Goal: Task Accomplishment & Management: Use online tool/utility

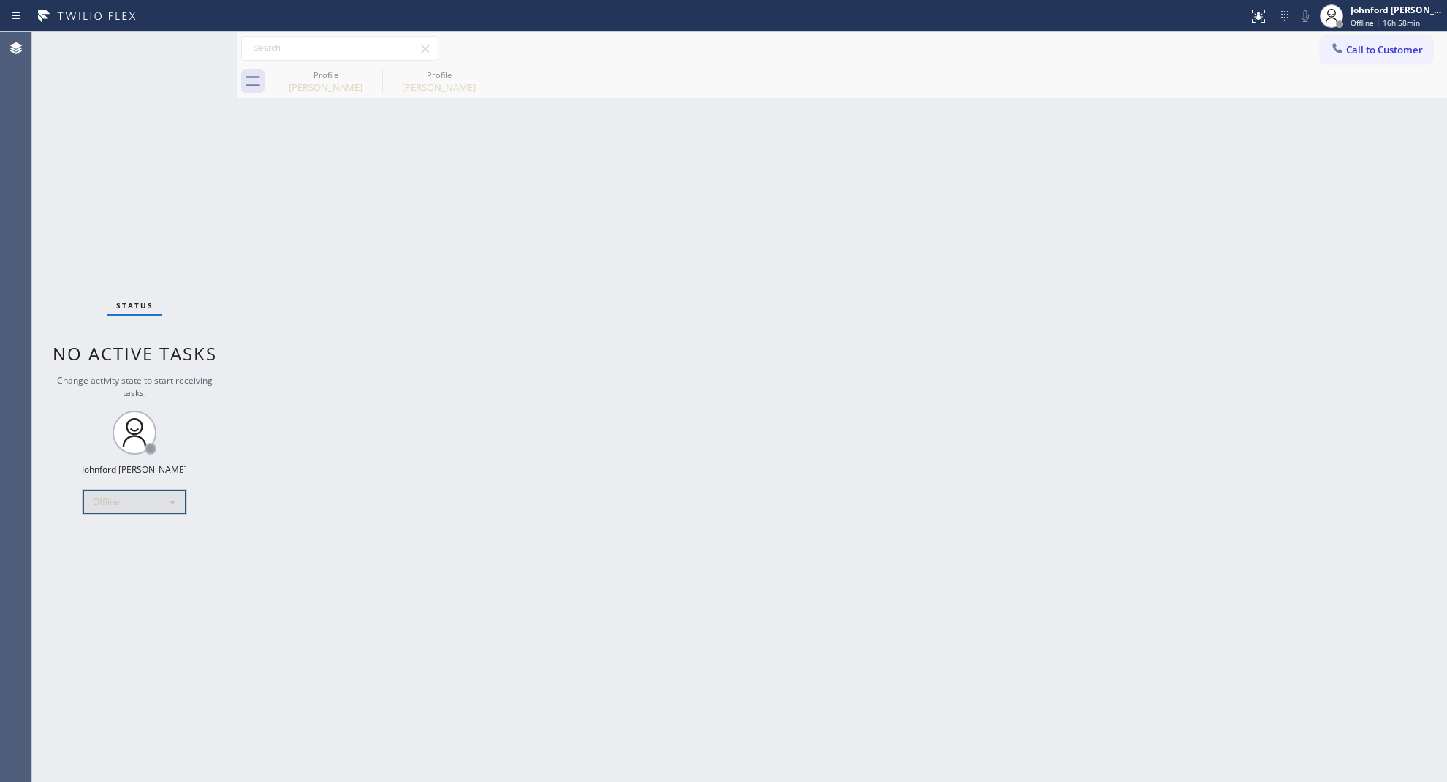
click at [96, 512] on div "Offline" at bounding box center [134, 501] width 102 height 23
click at [104, 554] on li "Unavailable" at bounding box center [133, 559] width 99 height 18
click at [1066, 214] on div "Back to Dashboard Change Sender ID Customers Technicians Select a contact Outbo…" at bounding box center [842, 407] width 1210 height 750
click at [1149, 484] on div "Back to Dashboard Change Sender ID Customers Technicians Select a contact Outbo…" at bounding box center [842, 407] width 1210 height 750
click at [1000, 298] on div "Back to Dashboard Change Sender ID Customers Technicians Select a contact Outbo…" at bounding box center [842, 407] width 1210 height 750
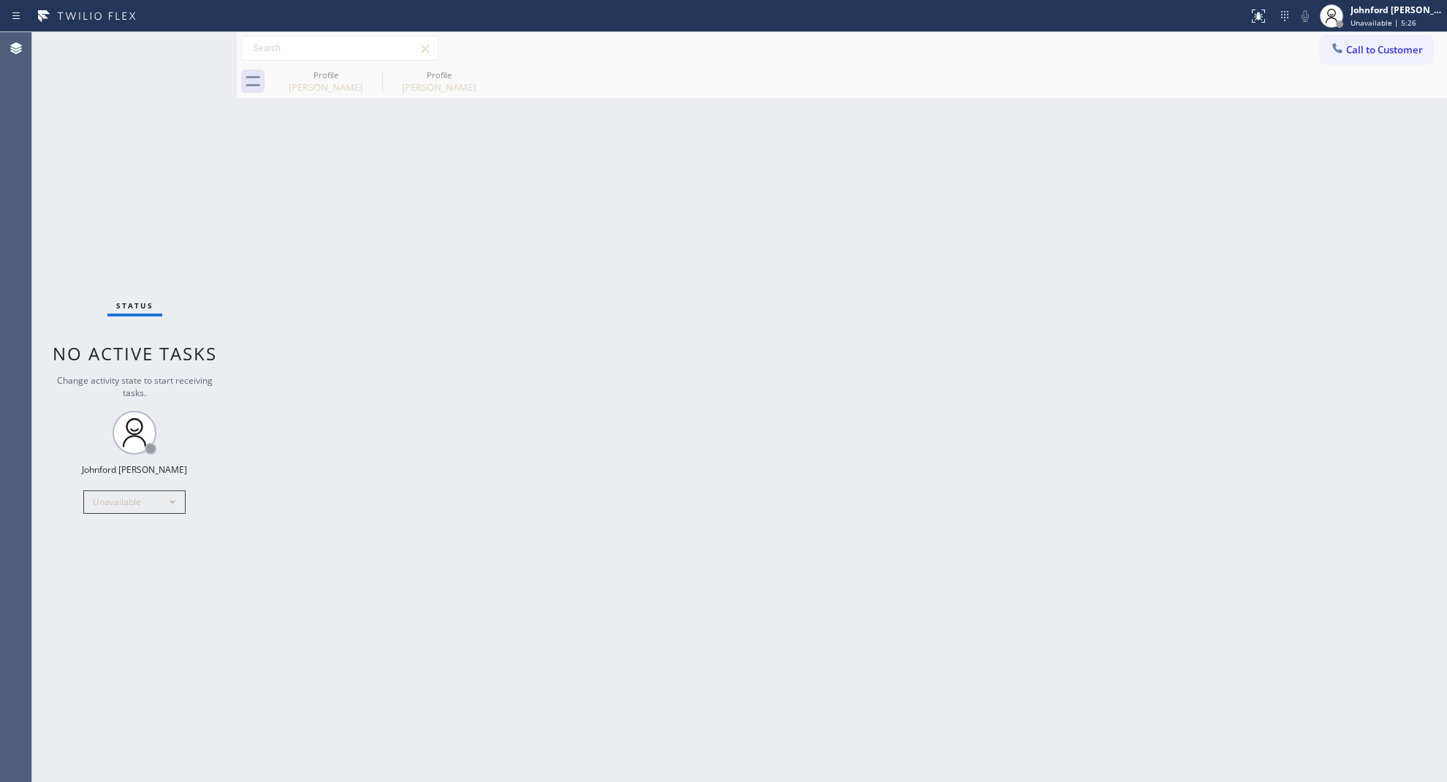
click at [1336, 50] on icon at bounding box center [1337, 48] width 10 height 10
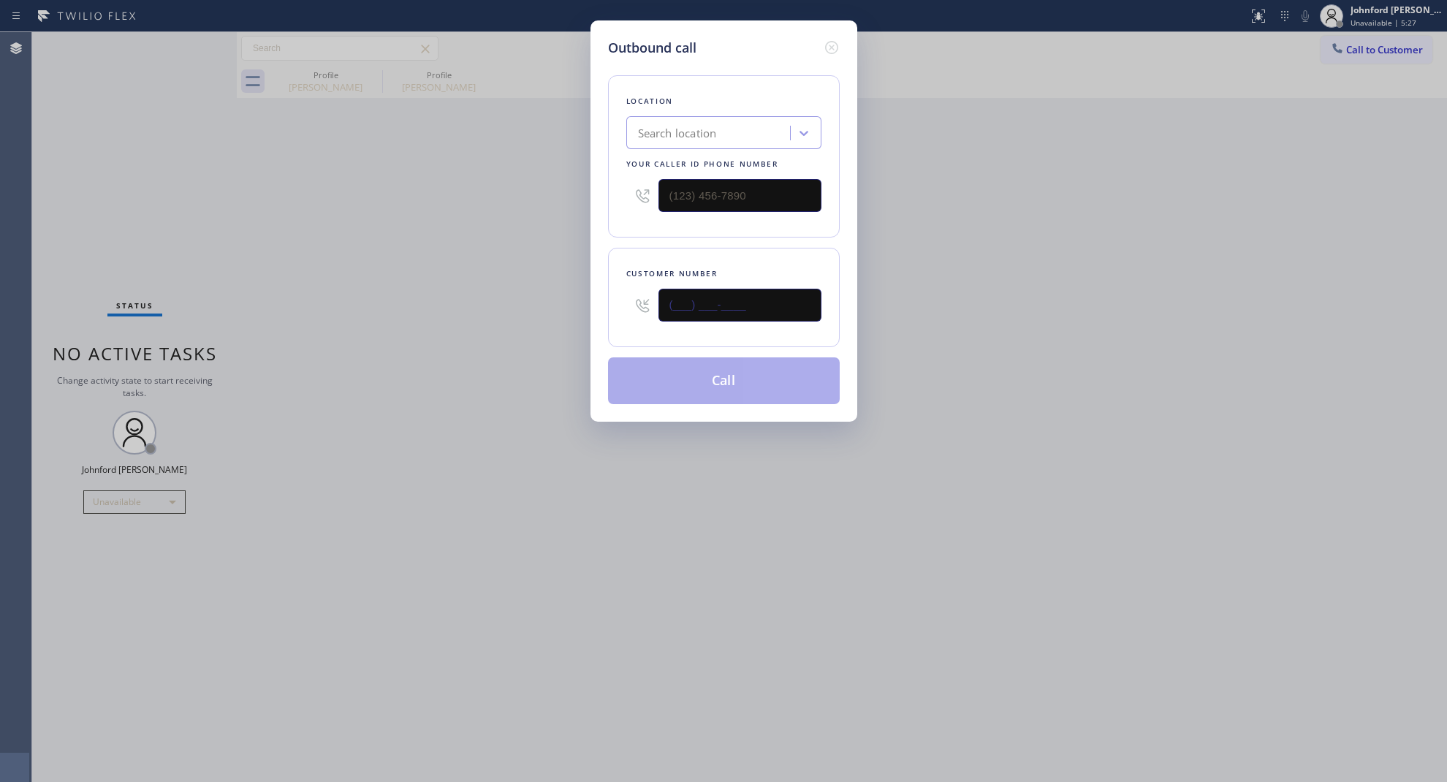
paste input "818) 383-2505"
click at [539, 309] on div "Outbound call Location Search location Your caller id phone number Customer num…" at bounding box center [723, 391] width 1447 height 782
drag, startPoint x: 968, startPoint y: 282, endPoint x: 1058, endPoint y: 146, distance: 162.6
click at [976, 278] on div "Outbound call Location Search location Your caller id phone number Customer num…" at bounding box center [723, 391] width 1447 height 782
click at [704, 293] on input "(818) 383-2505" at bounding box center [740, 305] width 163 height 33
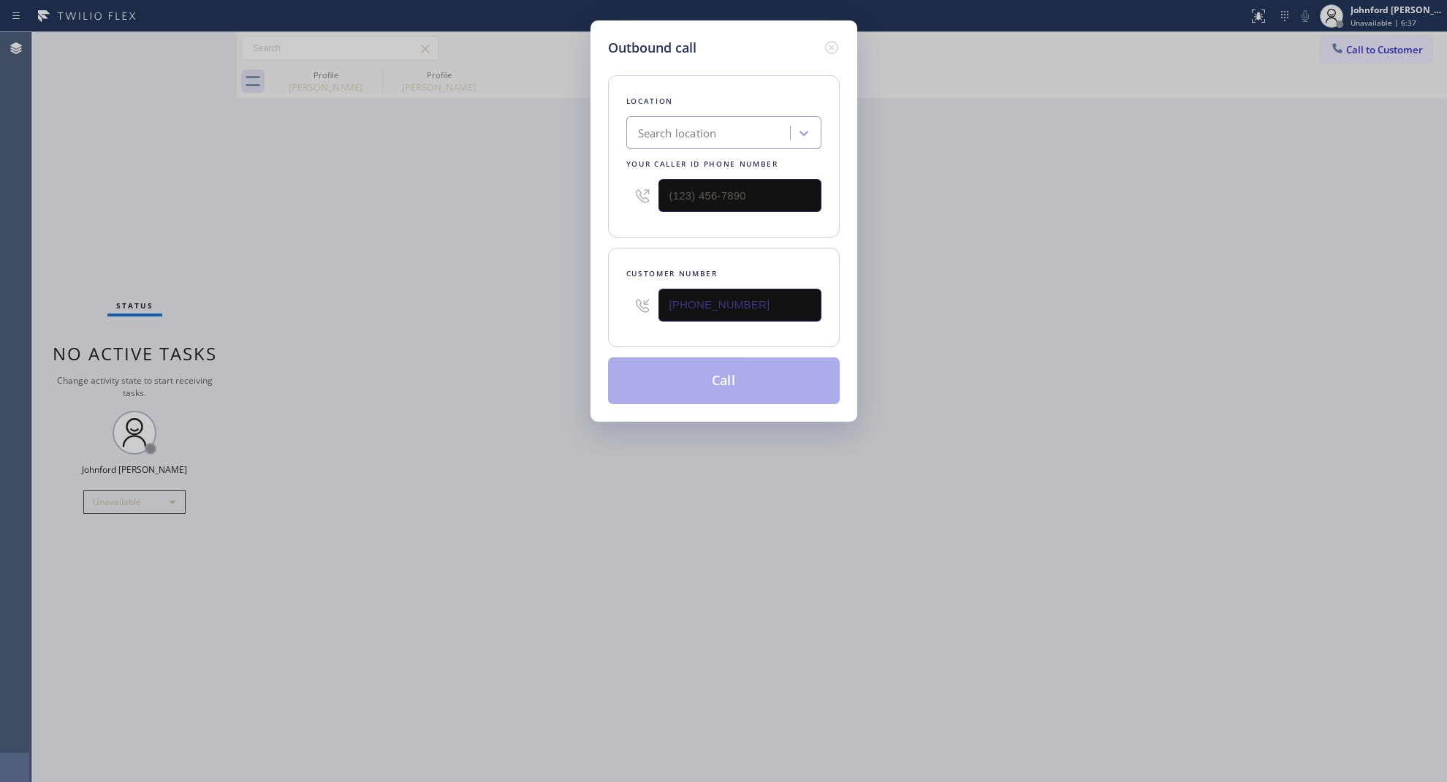
click at [704, 293] on input "(818) 383-2505" at bounding box center [740, 305] width 163 height 33
paste input "714) 234-9042"
type input "(714) 234-9042"
click at [982, 293] on div "Outbound call Location Search location Your caller id phone number Customer num…" at bounding box center [723, 391] width 1447 height 782
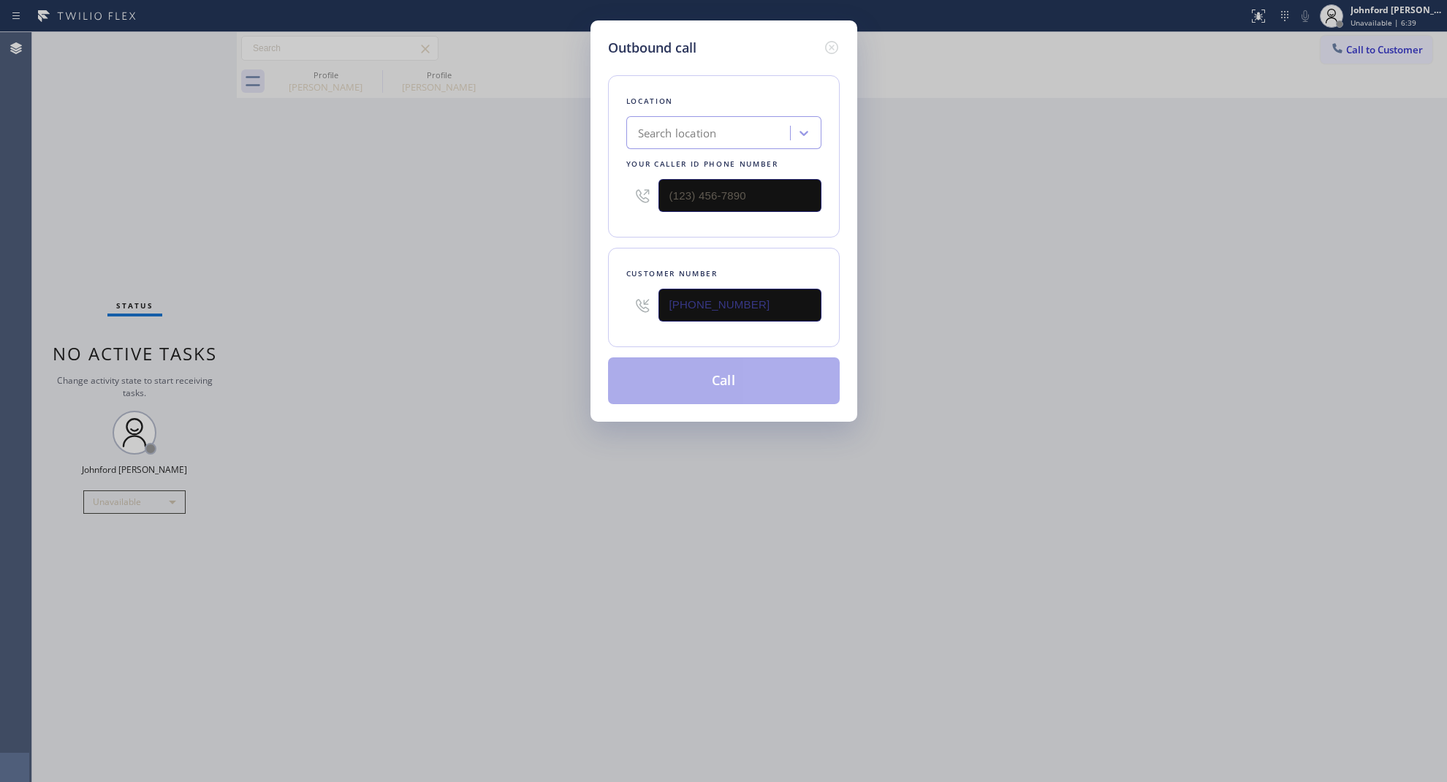
click at [446, 186] on div "Outbound call Location Search location Your caller id phone number Customer num…" at bounding box center [723, 391] width 1447 height 782
drag, startPoint x: 758, startPoint y: 200, endPoint x: 637, endPoint y: 210, distance: 121.8
click at [634, 210] on div "(___) ___-____" at bounding box center [723, 196] width 195 height 48
paste input "714) 602-1468"
type input "(714) 602-1468"
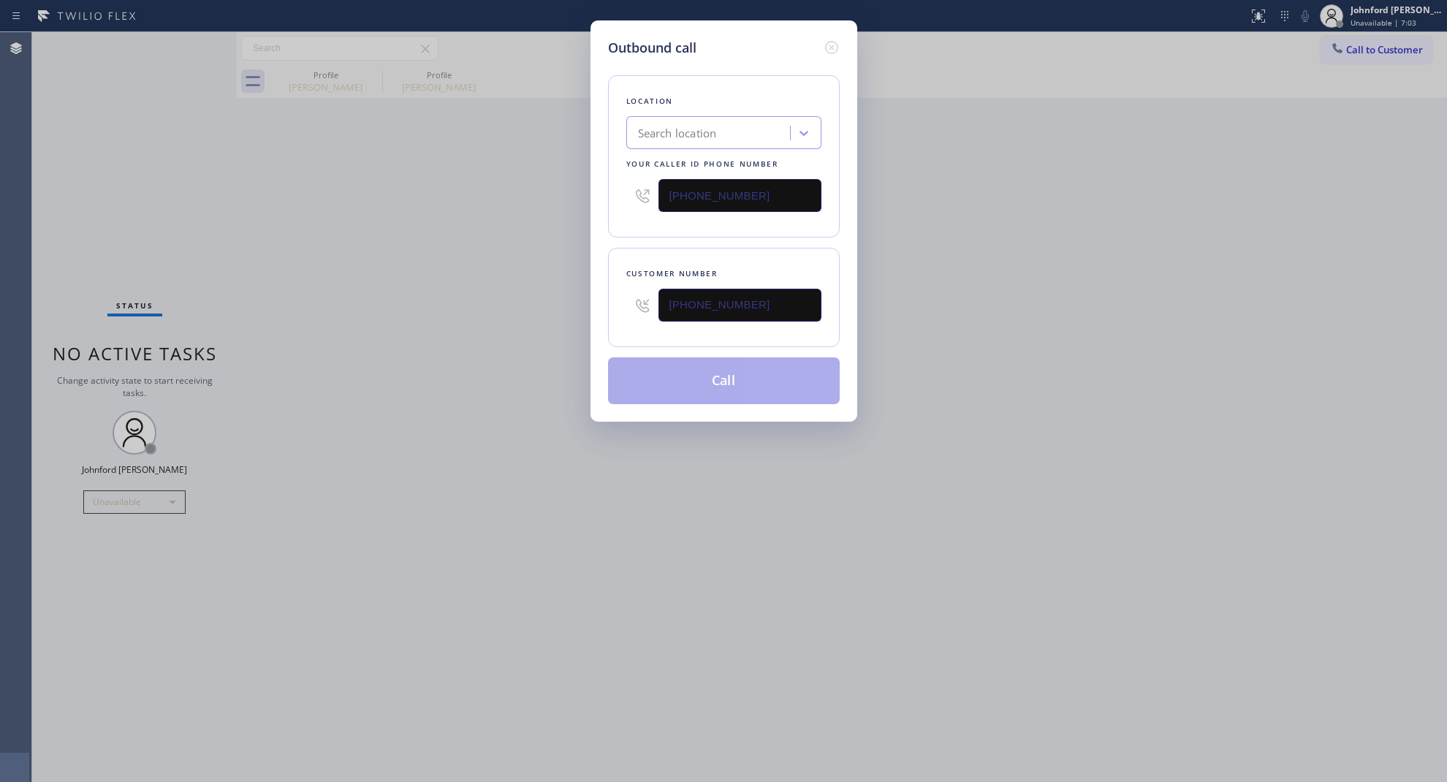
click at [447, 268] on div "Outbound call Location Search location Your caller id phone number (714) 602-14…" at bounding box center [723, 391] width 1447 height 782
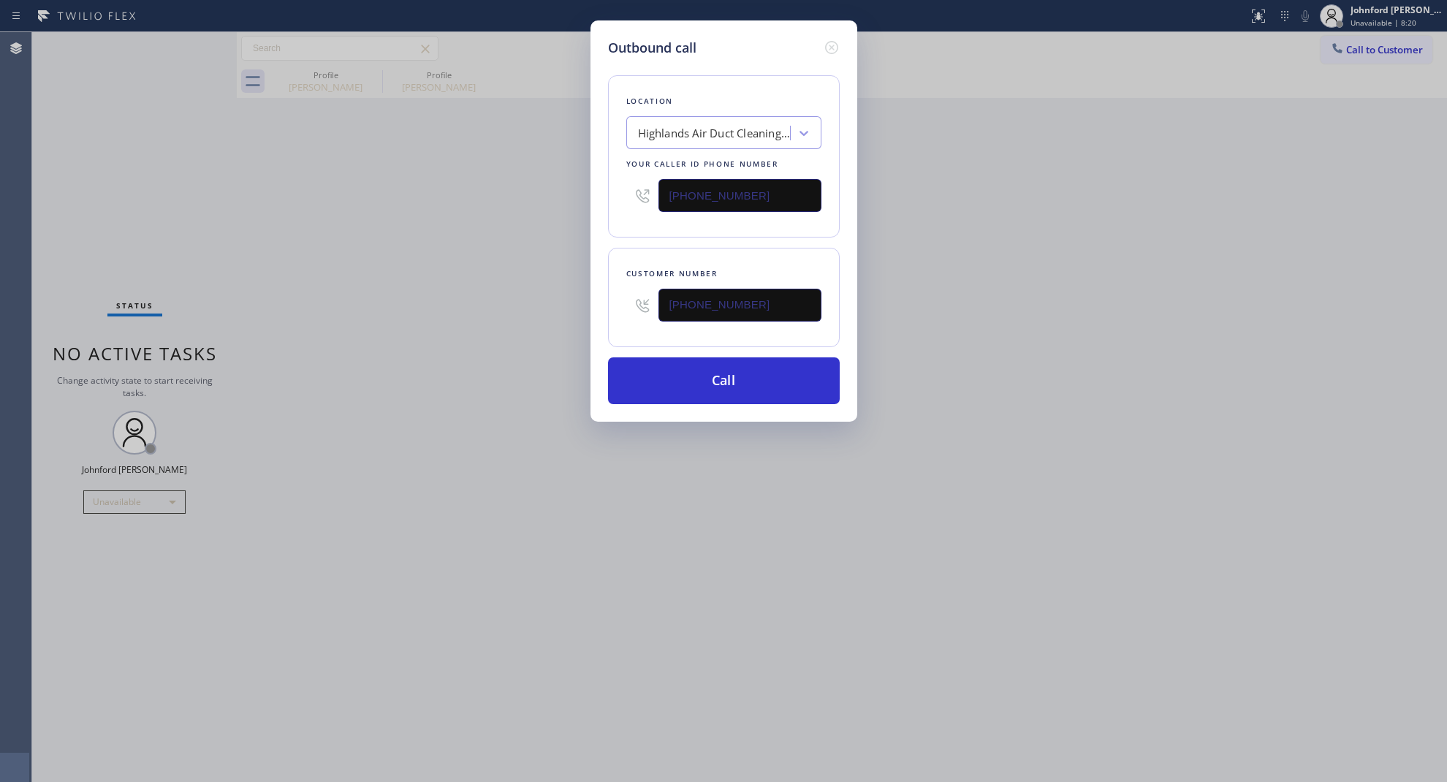
click at [849, 458] on div "Outbound call Location Highlands Air Duct Cleaning Huntington Beach Your caller…" at bounding box center [723, 391] width 1447 height 782
click at [721, 367] on button "Call" at bounding box center [724, 380] width 232 height 47
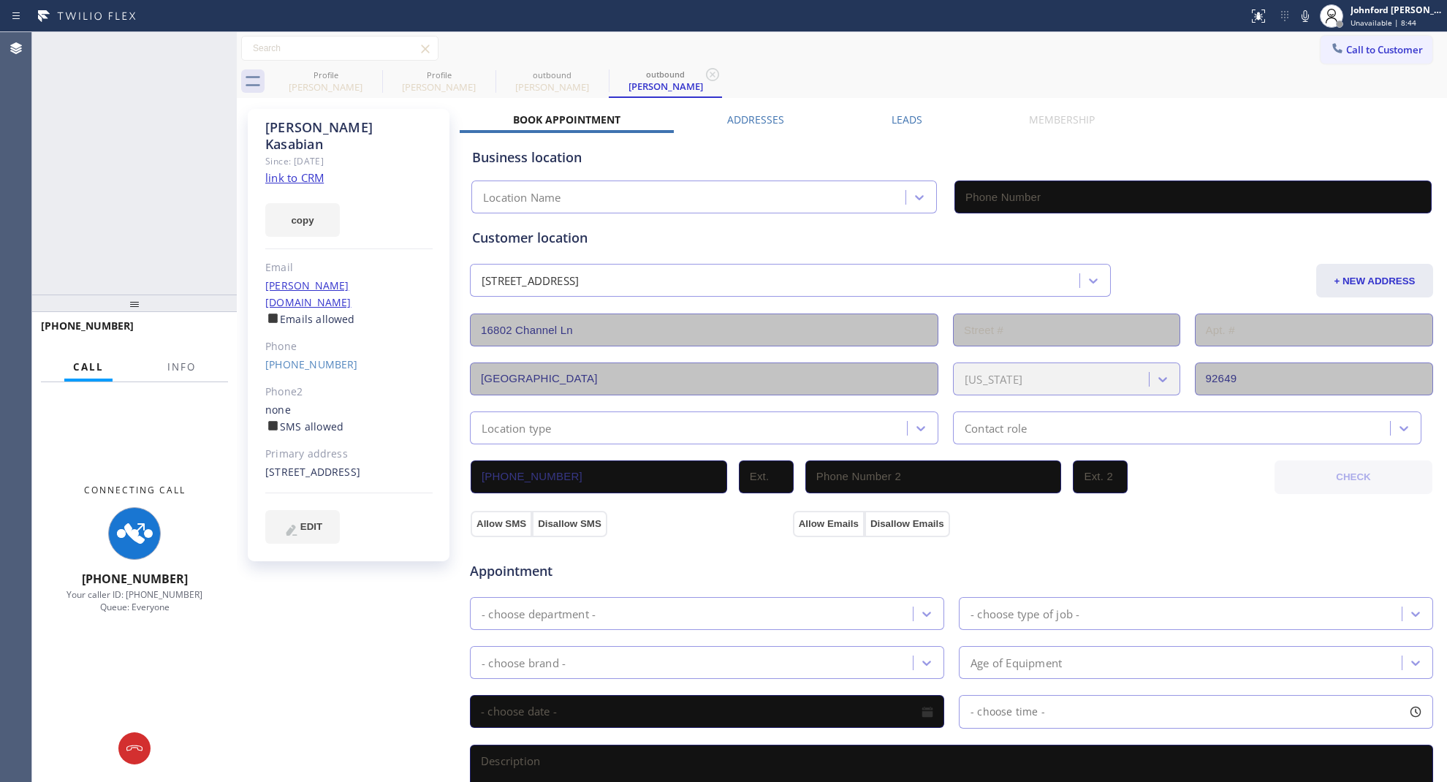
type input "(714) 602-1468"
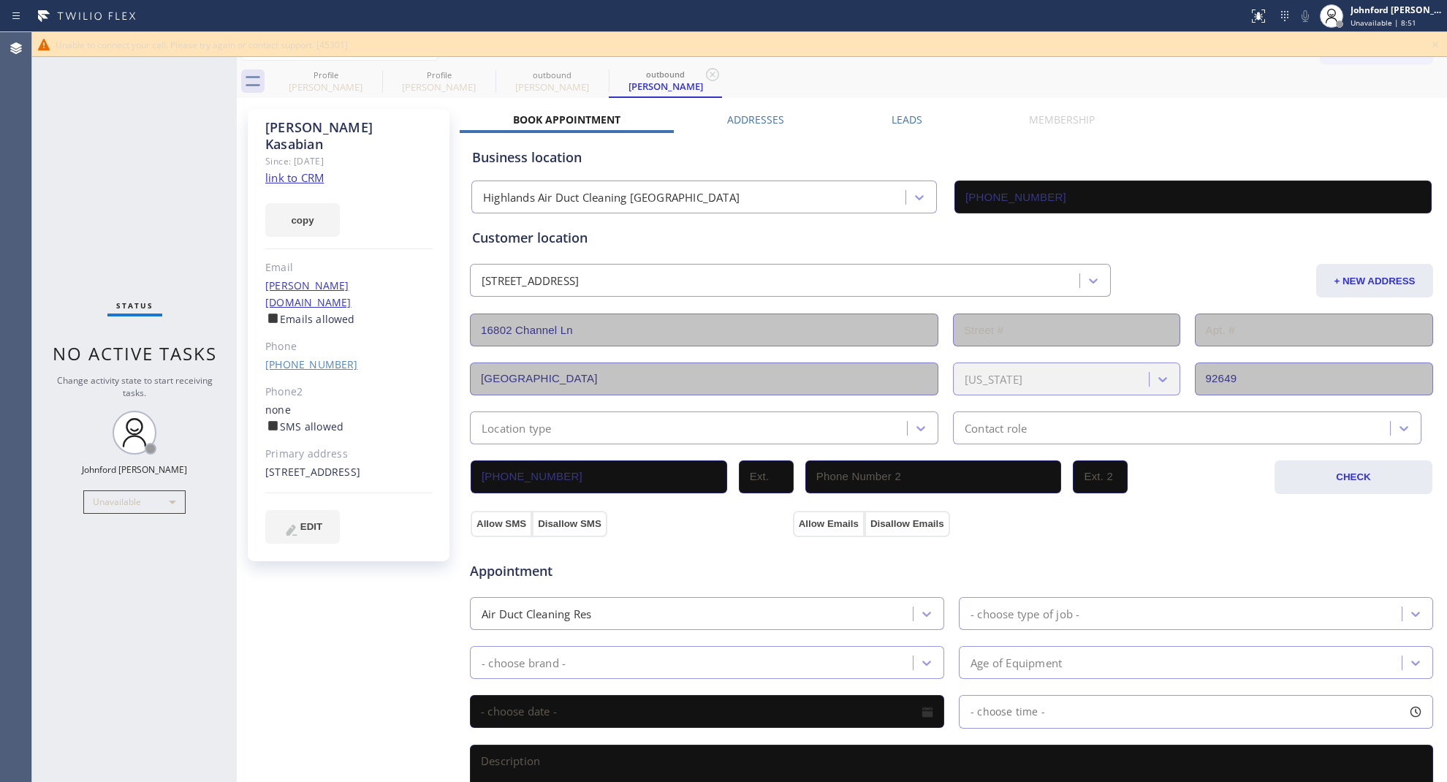
click at [305, 357] on link "(714) 234-9042" at bounding box center [311, 364] width 93 height 14
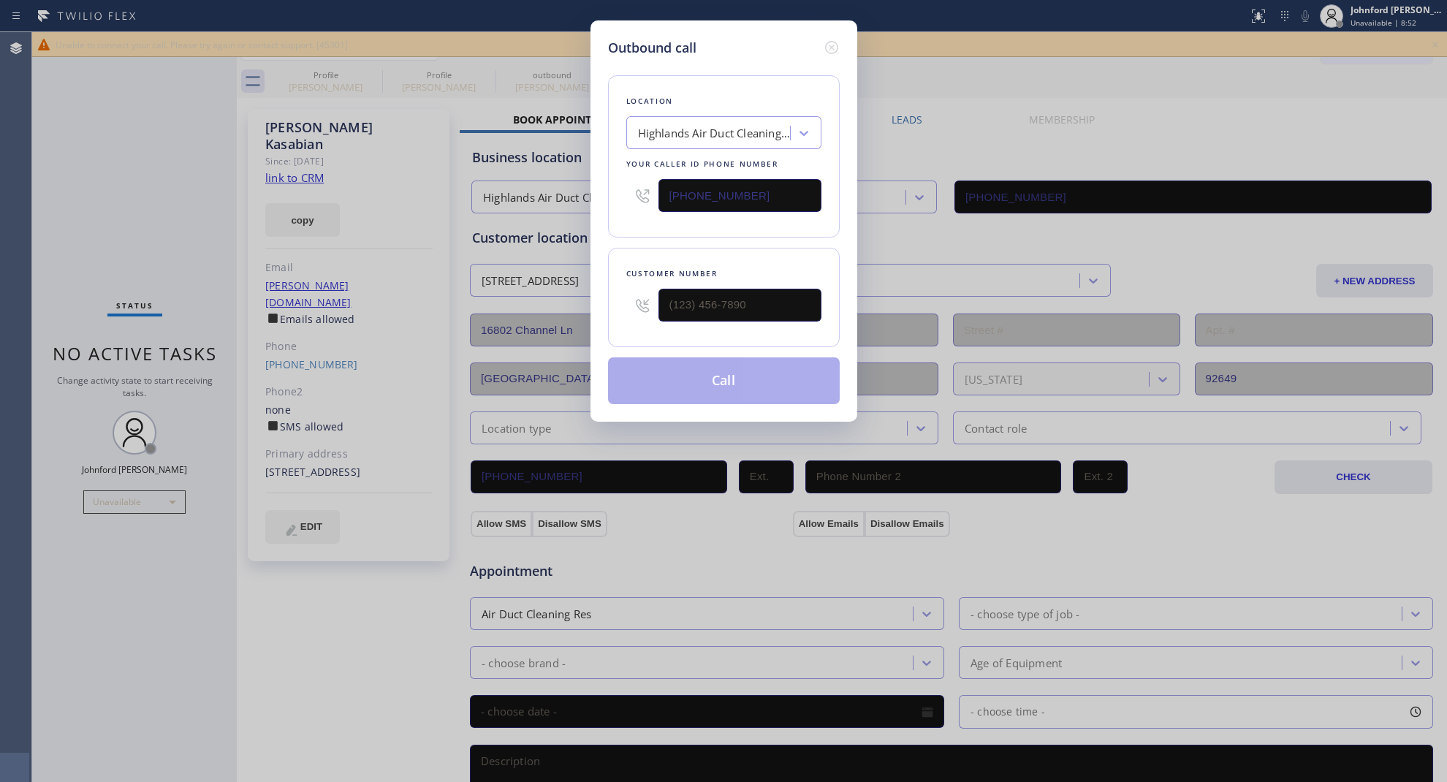
type input "(714) 234-9042"
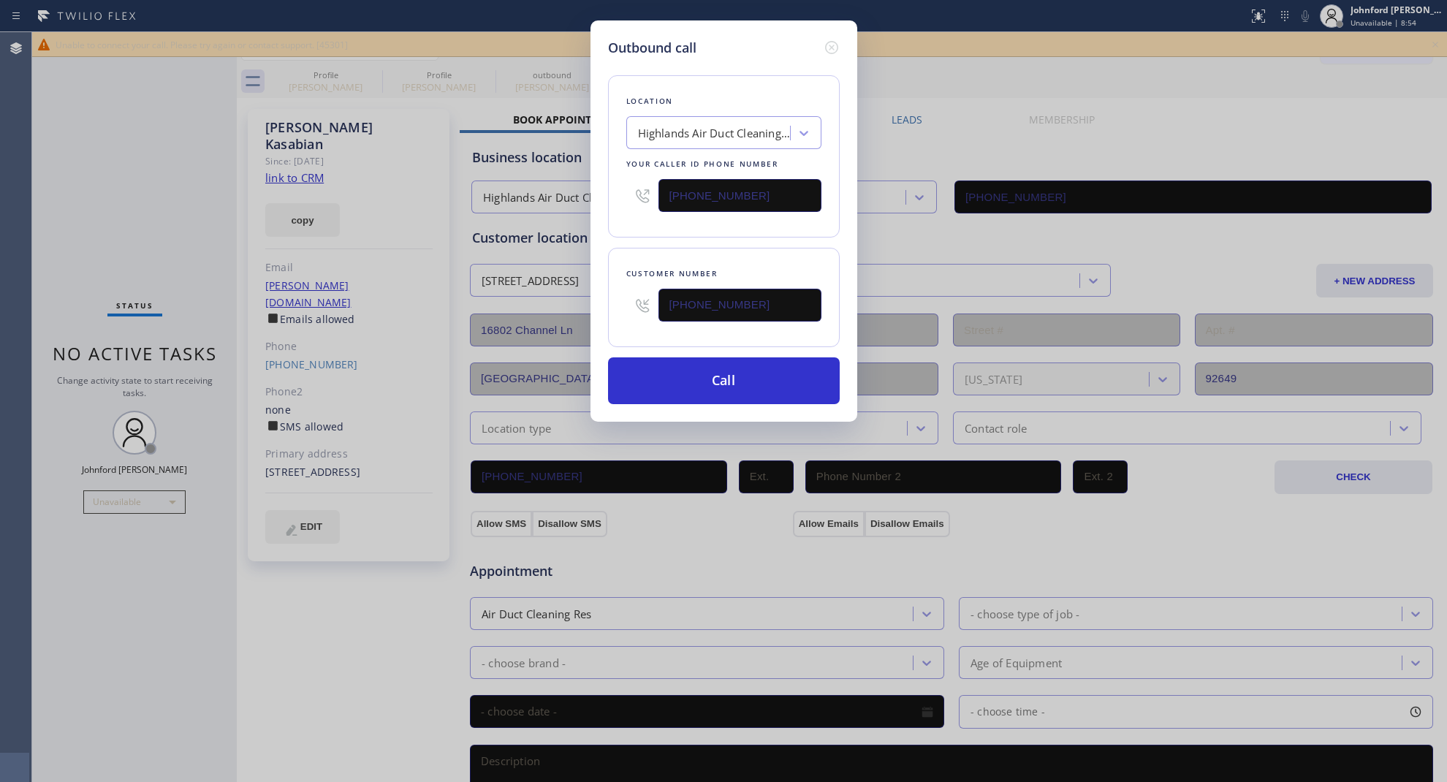
drag, startPoint x: 757, startPoint y: 198, endPoint x: 626, endPoint y: 198, distance: 131.6
click at [626, 198] on div "(714) 602-1468" at bounding box center [723, 196] width 195 height 48
paste input "800) 686-503"
type input "(800) 686-5038"
click at [633, 248] on div "Customer number (714) 234-9042" at bounding box center [724, 297] width 232 height 99
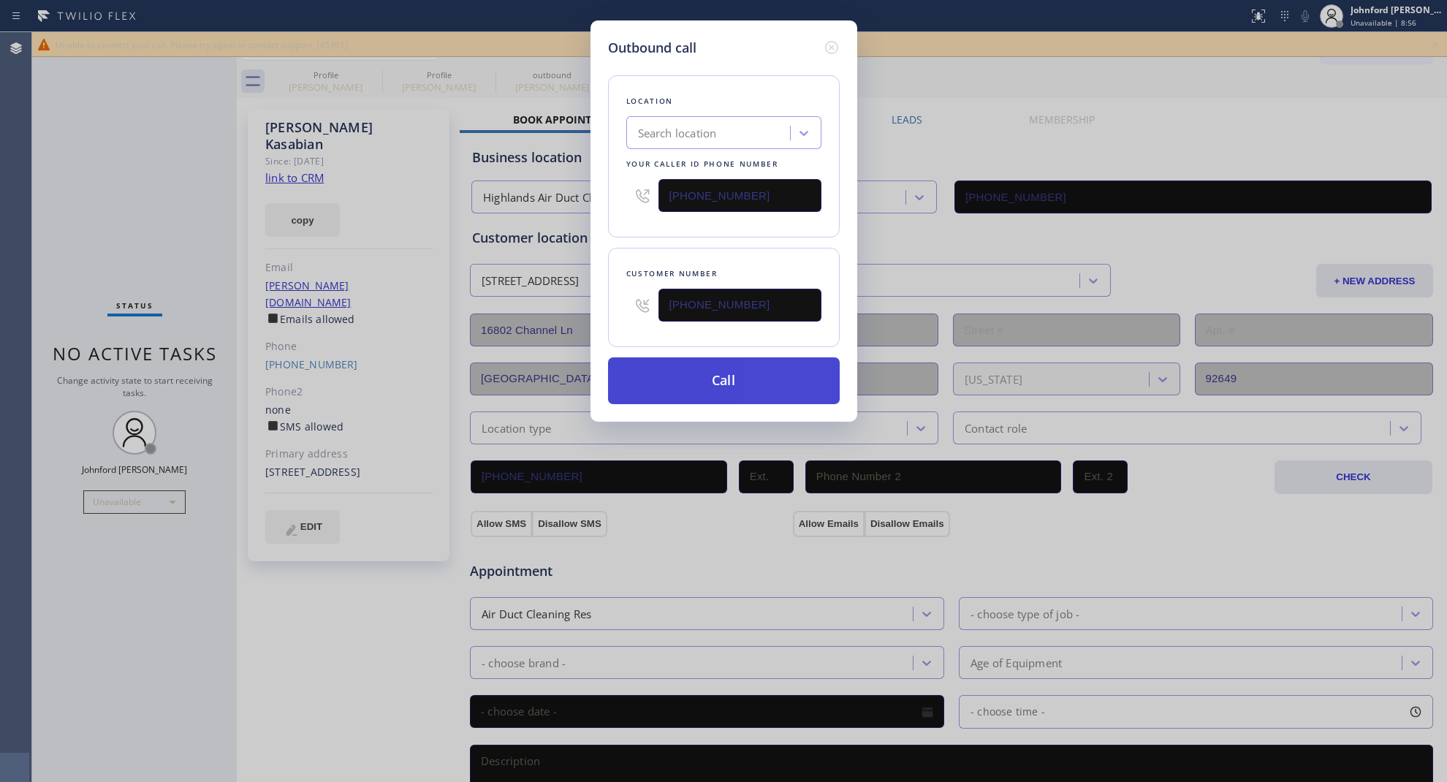
click at [698, 384] on button "Call" at bounding box center [724, 380] width 232 height 47
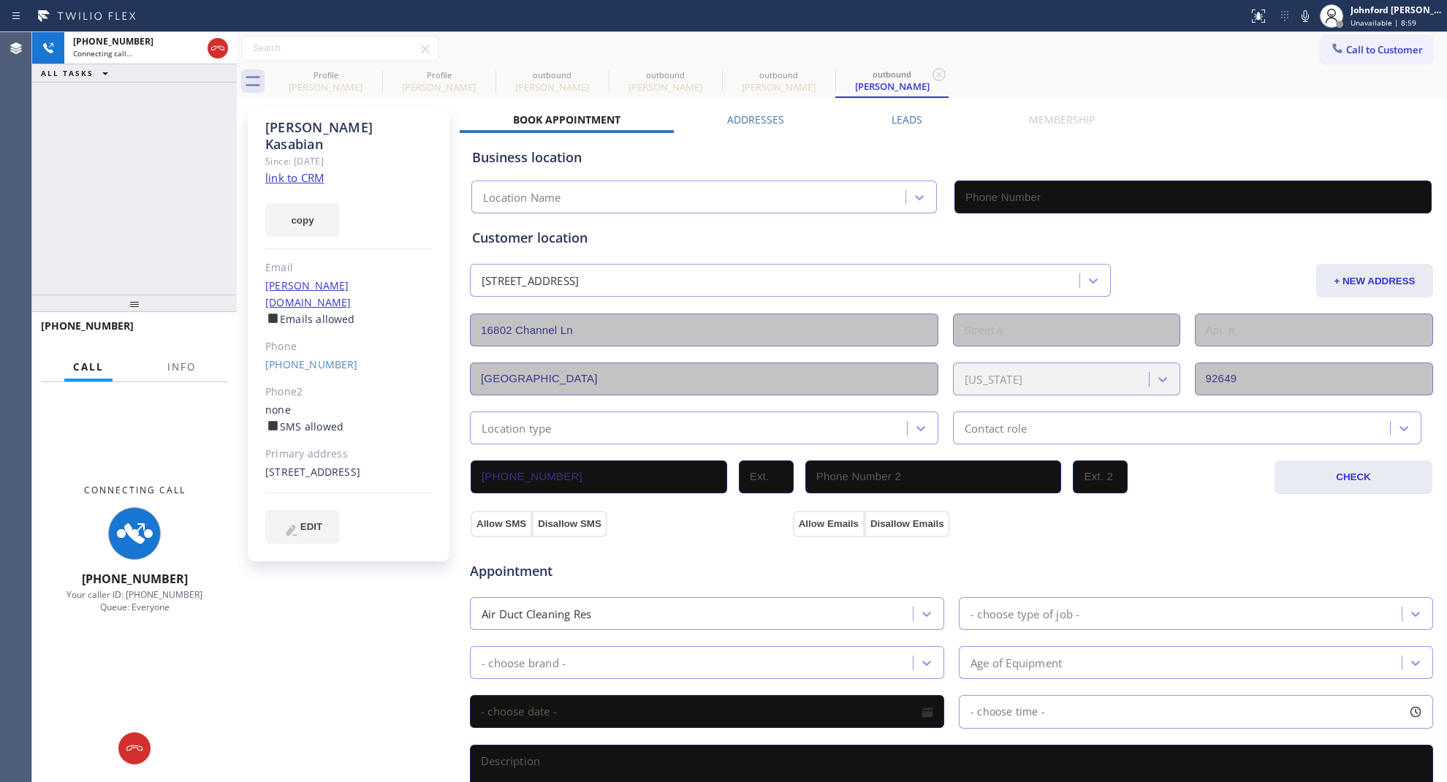
type input "(800) 686-5038"
click at [184, 366] on span "Info" at bounding box center [181, 366] width 29 height 13
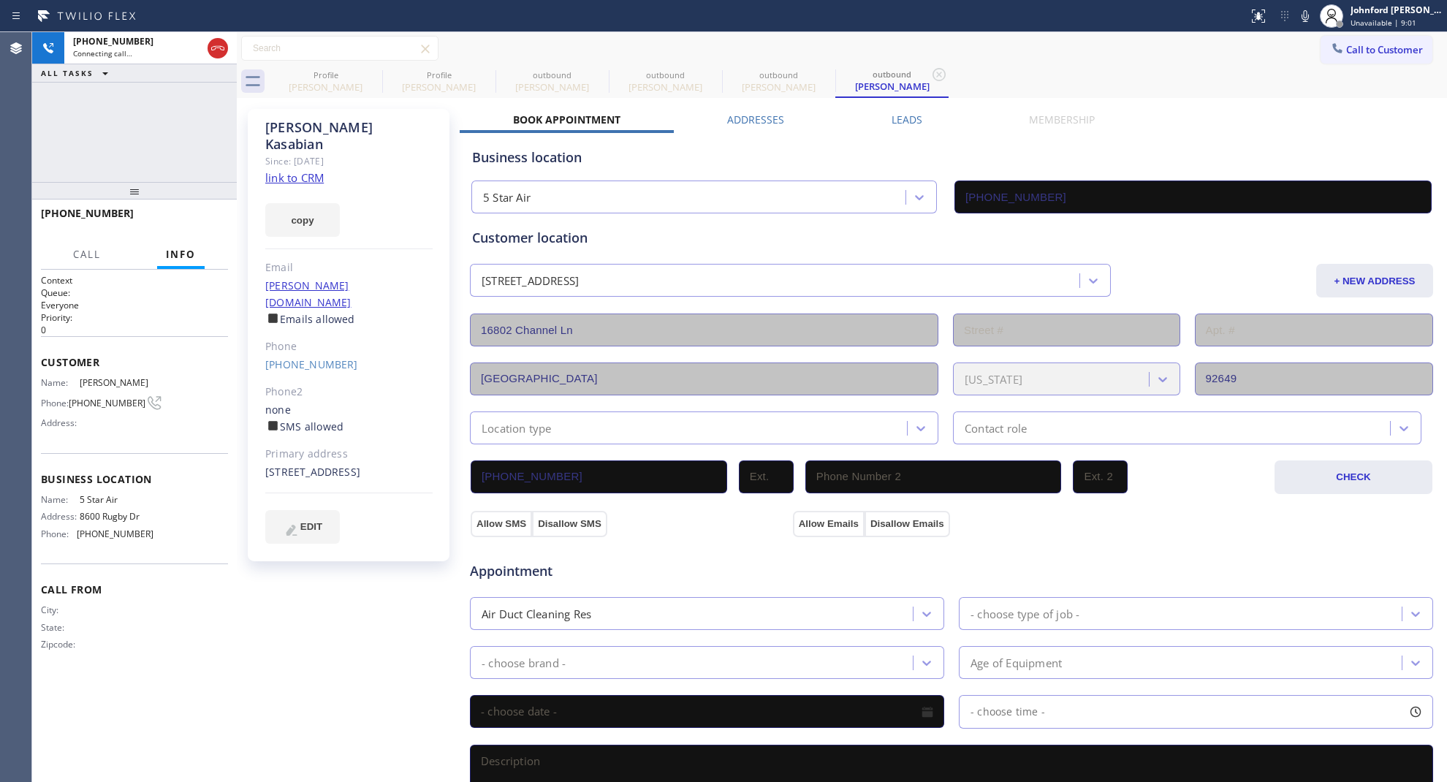
drag, startPoint x: 161, startPoint y: 294, endPoint x: 229, endPoint y: 77, distance: 226.8
click at [198, 74] on div "+17142349042 Connecting call… ALL TASKS ALL TASKS ACTIVE TASKS TASKS IN WRAP UP…" at bounding box center [134, 407] width 205 height 750
click at [373, 71] on icon at bounding box center [373, 75] width 18 height 18
click at [0, 0] on icon at bounding box center [0, 0] width 0 height 0
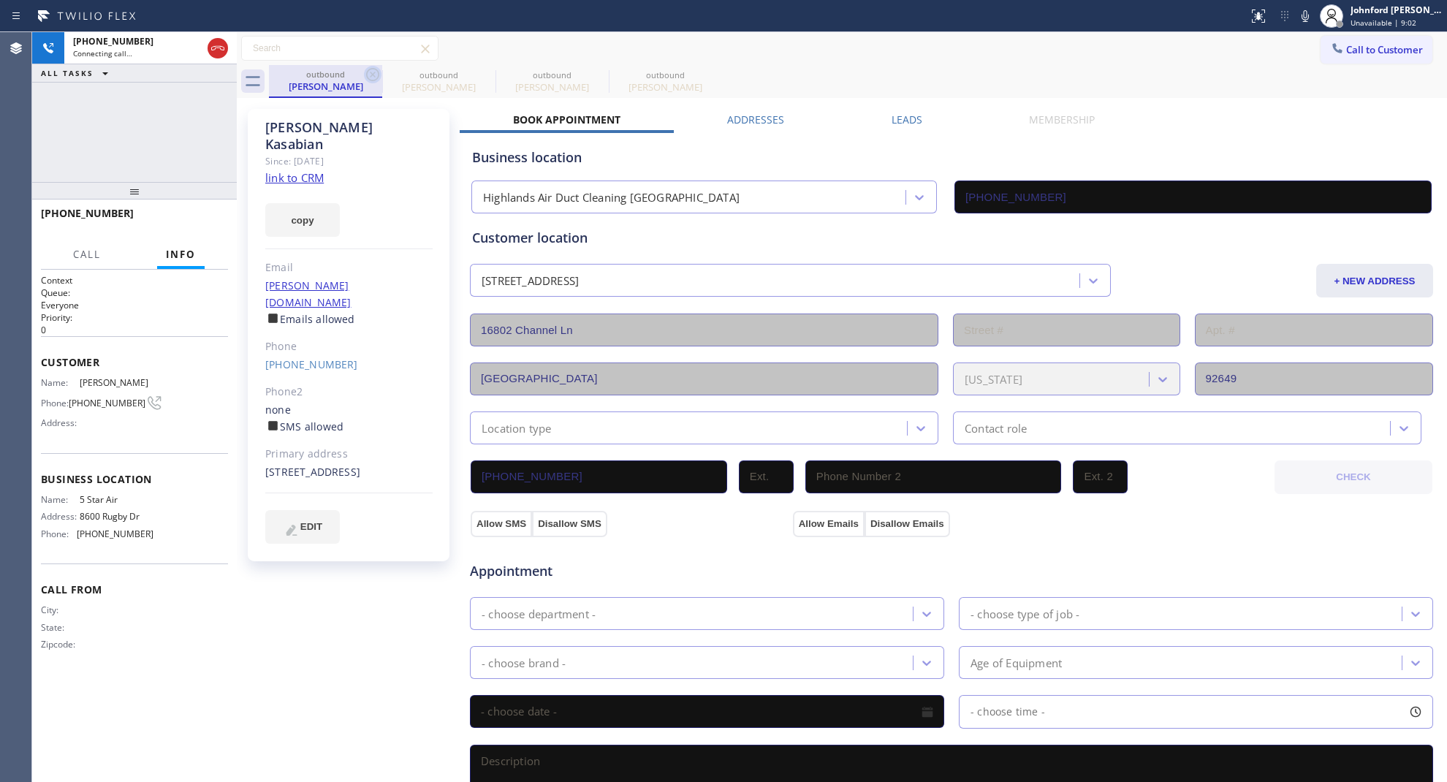
type input "(714) 602-1468"
click at [371, 74] on icon at bounding box center [373, 75] width 18 height 18
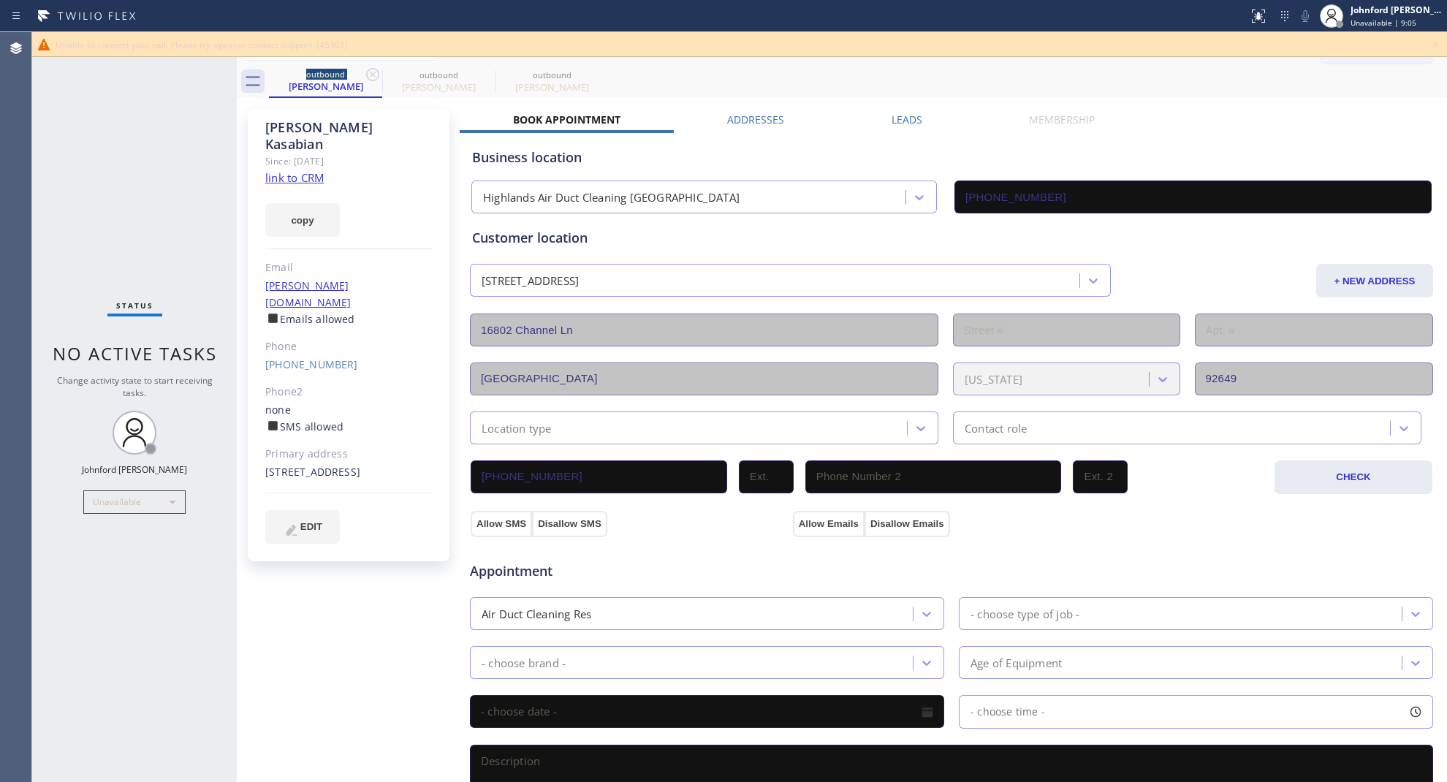
click at [179, 125] on div "Status No active tasks Change activity state to start receiving tasks. Johnford…" at bounding box center [134, 407] width 205 height 750
click at [1425, 46] on div "Unable to connect your call. Please try again or contact support. [45301]" at bounding box center [739, 44] width 1415 height 25
click at [1431, 40] on icon at bounding box center [1436, 45] width 18 height 18
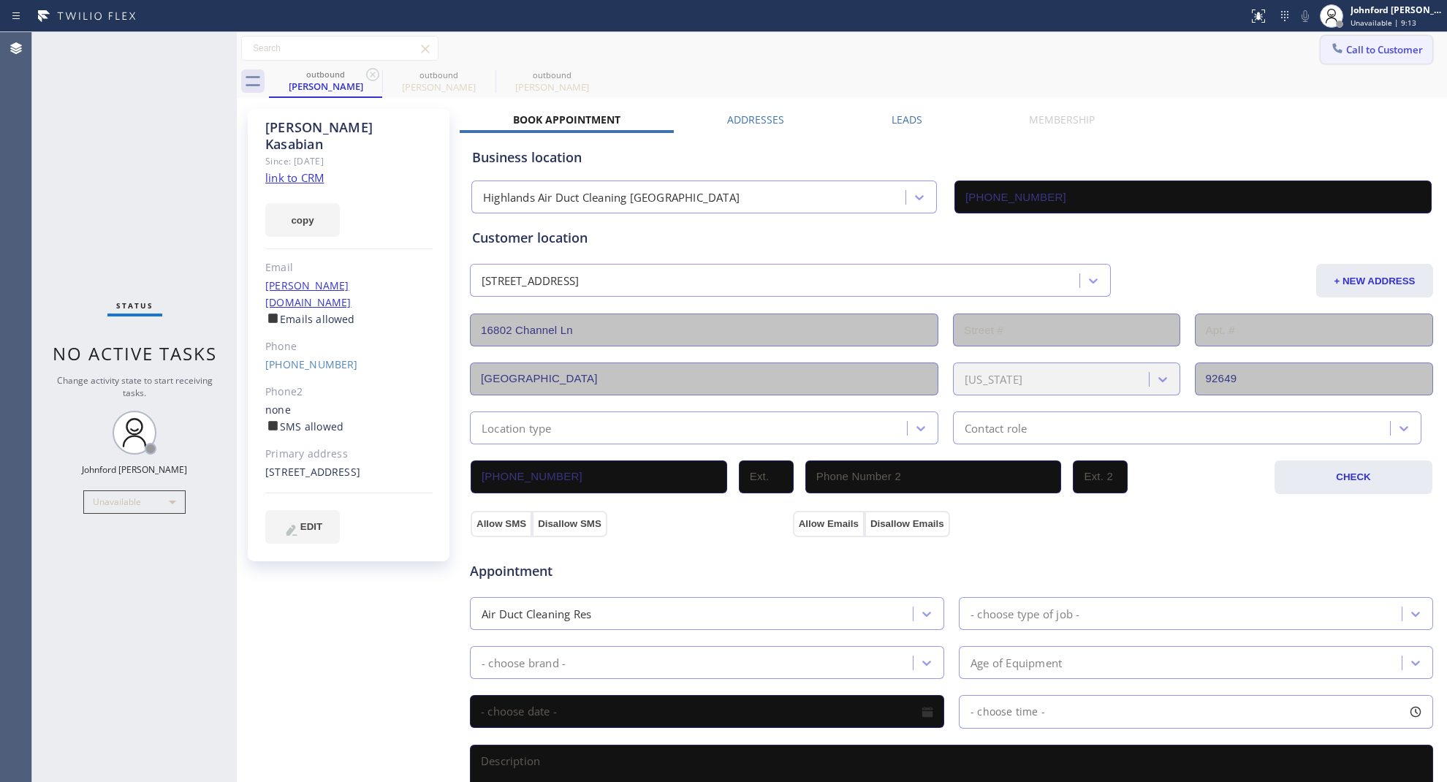
click at [1378, 45] on span "Call to Customer" at bounding box center [1384, 49] width 77 height 13
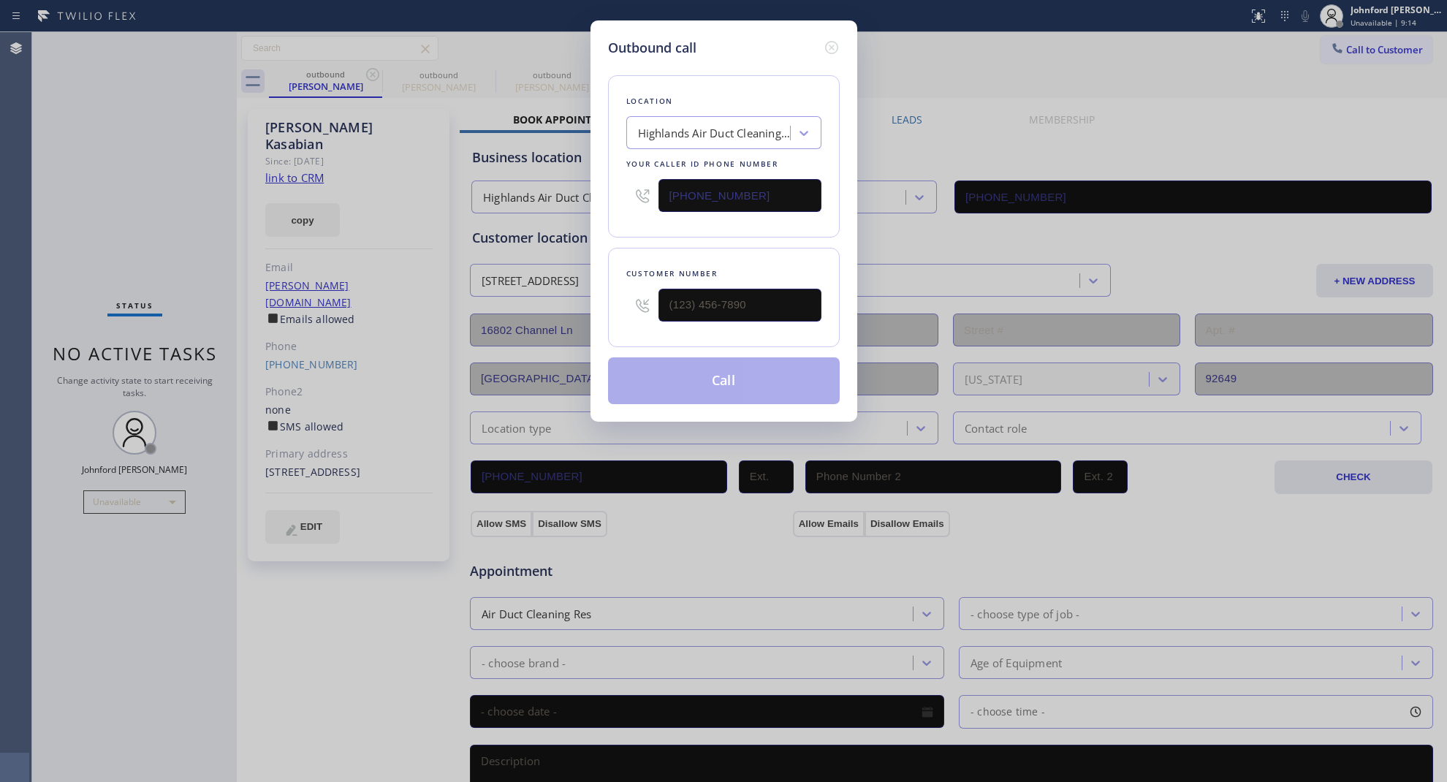
type input "(___) ___-____"
drag, startPoint x: 744, startPoint y: 305, endPoint x: 729, endPoint y: 305, distance: 14.6
click at [631, 305] on div "(___) ___-____" at bounding box center [723, 305] width 195 height 48
click at [653, 304] on div at bounding box center [642, 305] width 32 height 48
paste input "626) 622-6953"
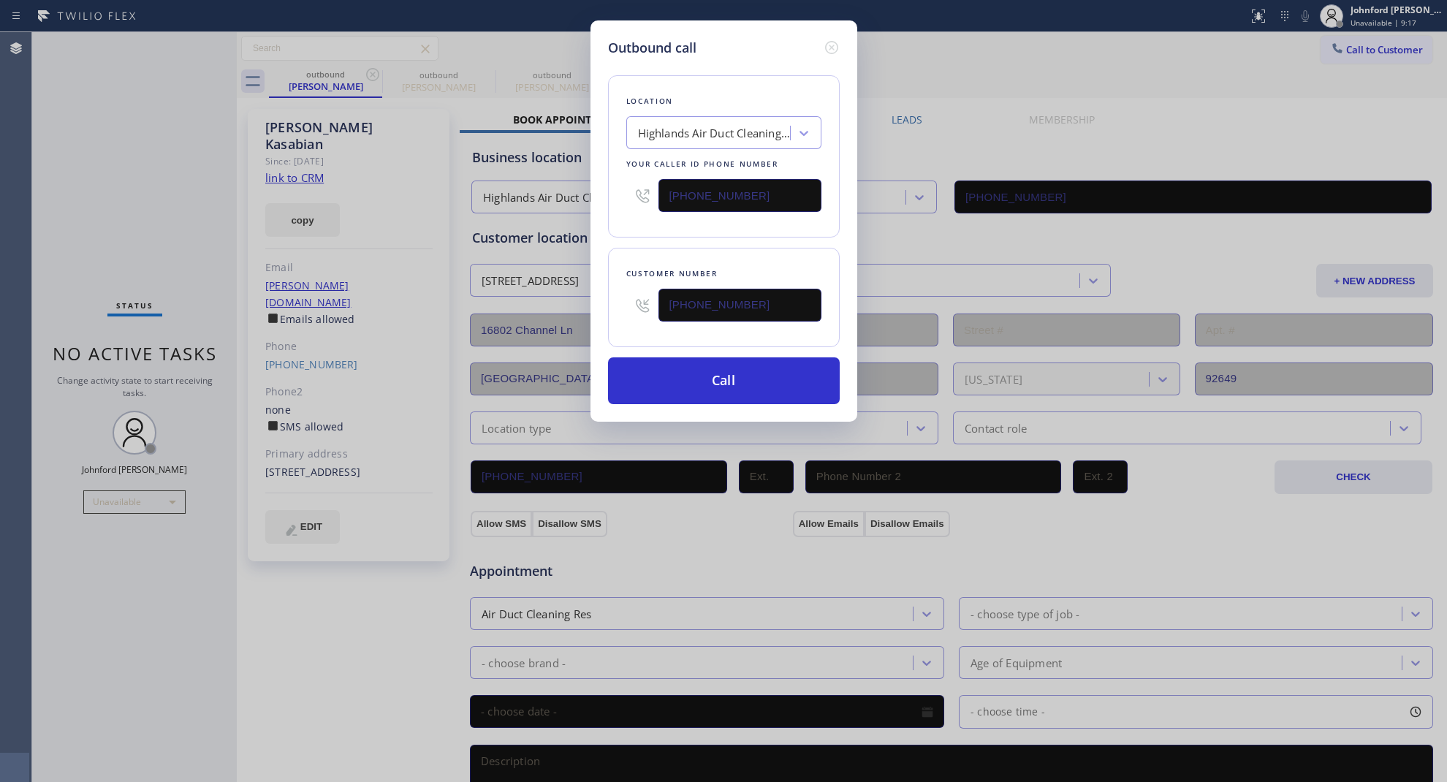
type input "(626) 622-6953"
click at [1124, 0] on html "Status report No issues detected If you experience an issue, please download th…" at bounding box center [723, 391] width 1447 height 782
click at [769, 179] on input "(714) 602-1468" at bounding box center [740, 195] width 163 height 33
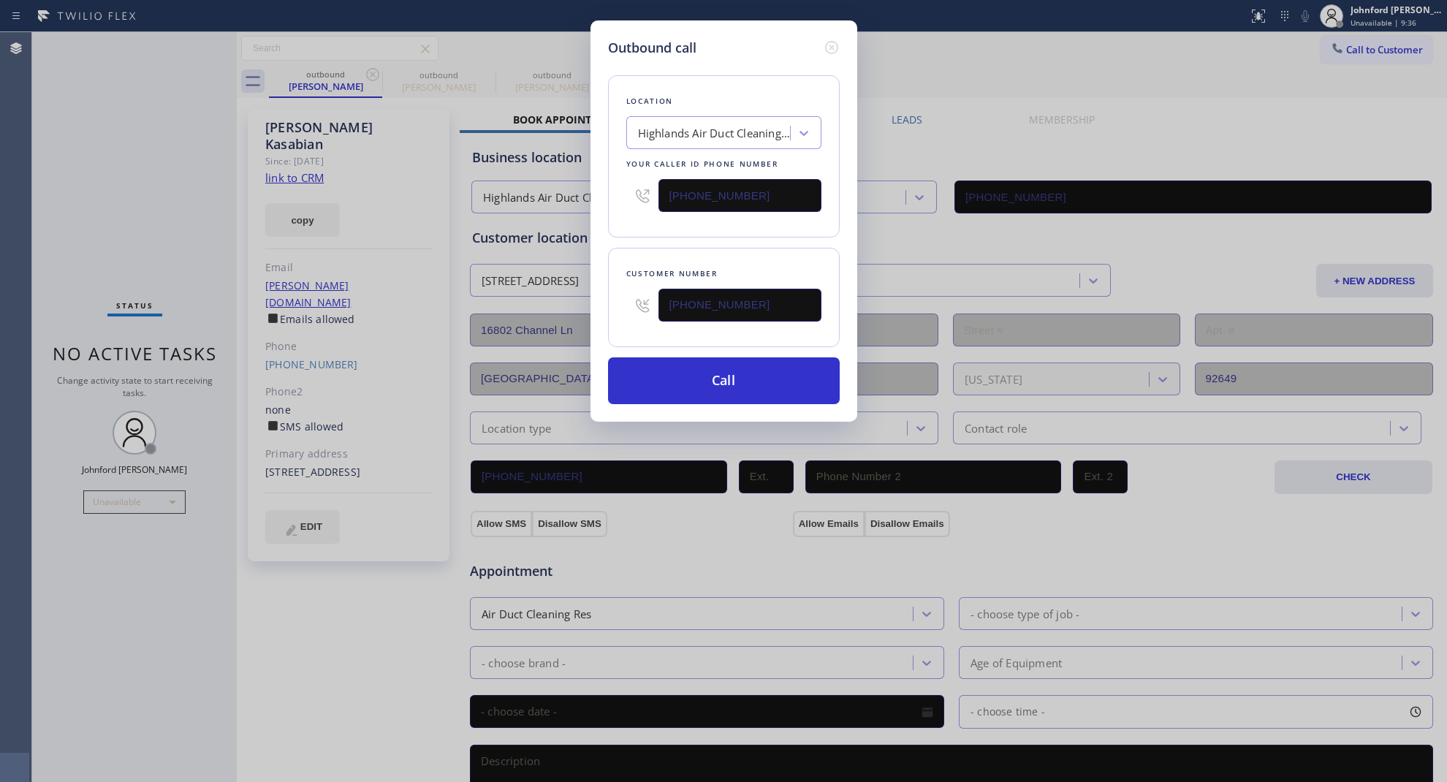
paste input "800) 686-503"
type input "(800) 686-5038"
click at [749, 379] on button "Call" at bounding box center [724, 380] width 232 height 47
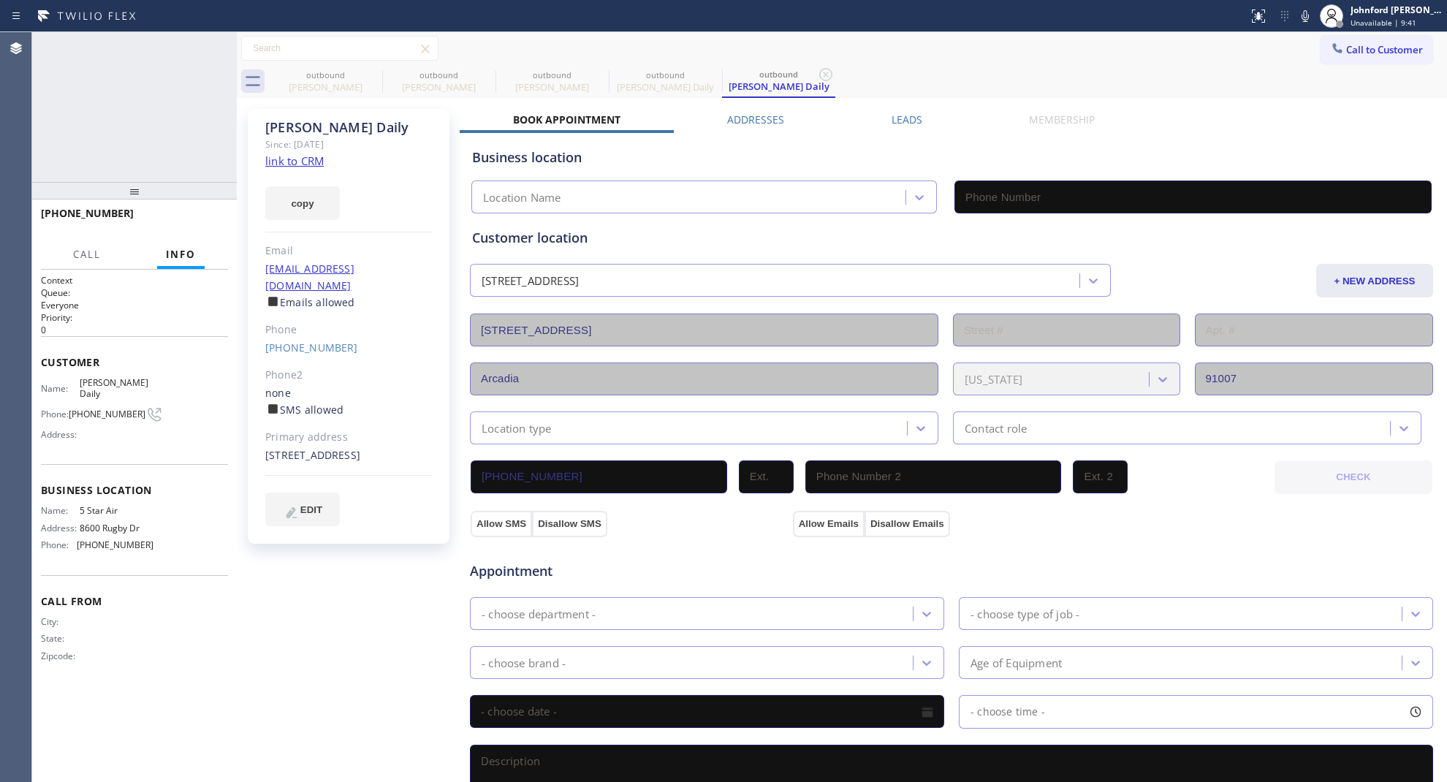
type input "(800) 686-5038"
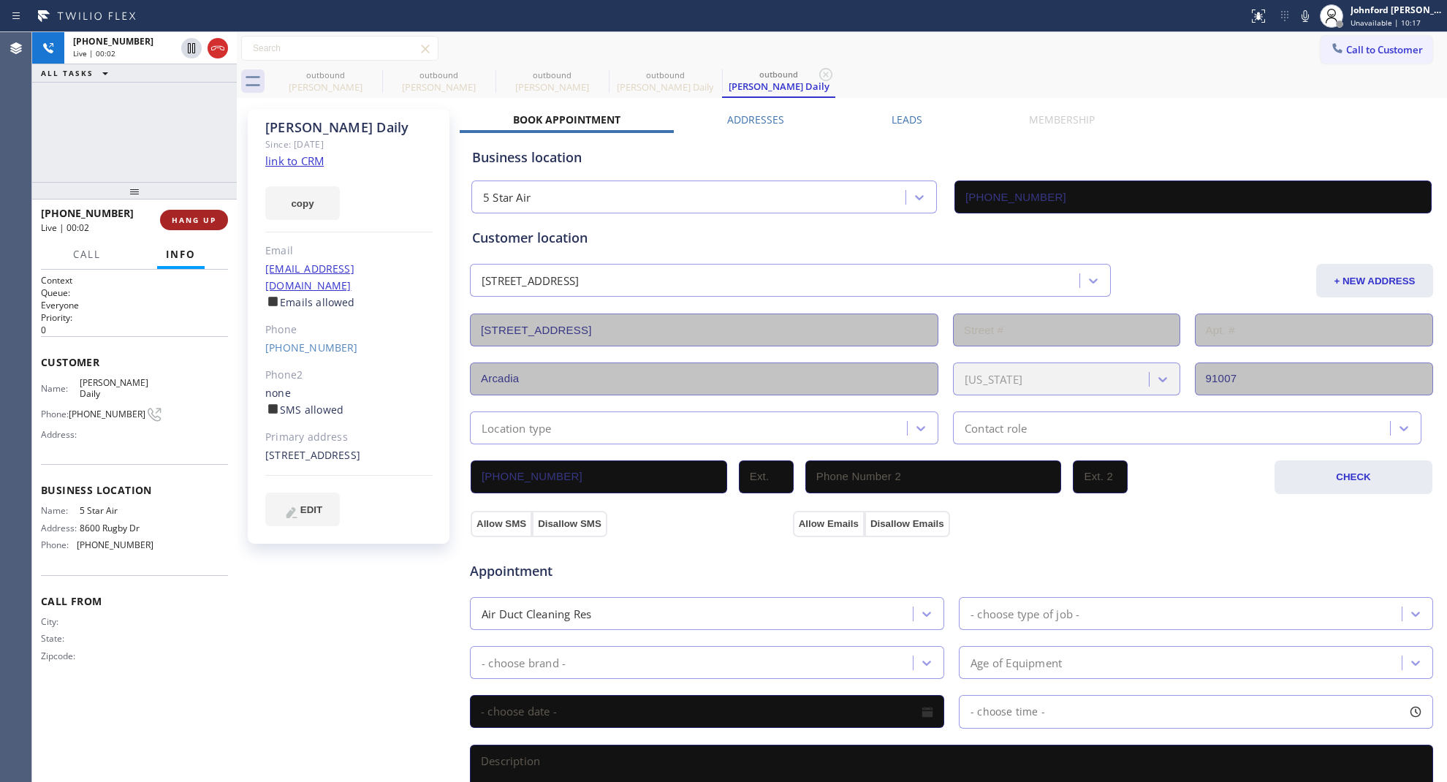
click at [181, 225] on button "HANG UP" at bounding box center [194, 220] width 68 height 20
click at [180, 221] on span "COMPLETE" at bounding box center [191, 220] width 50 height 10
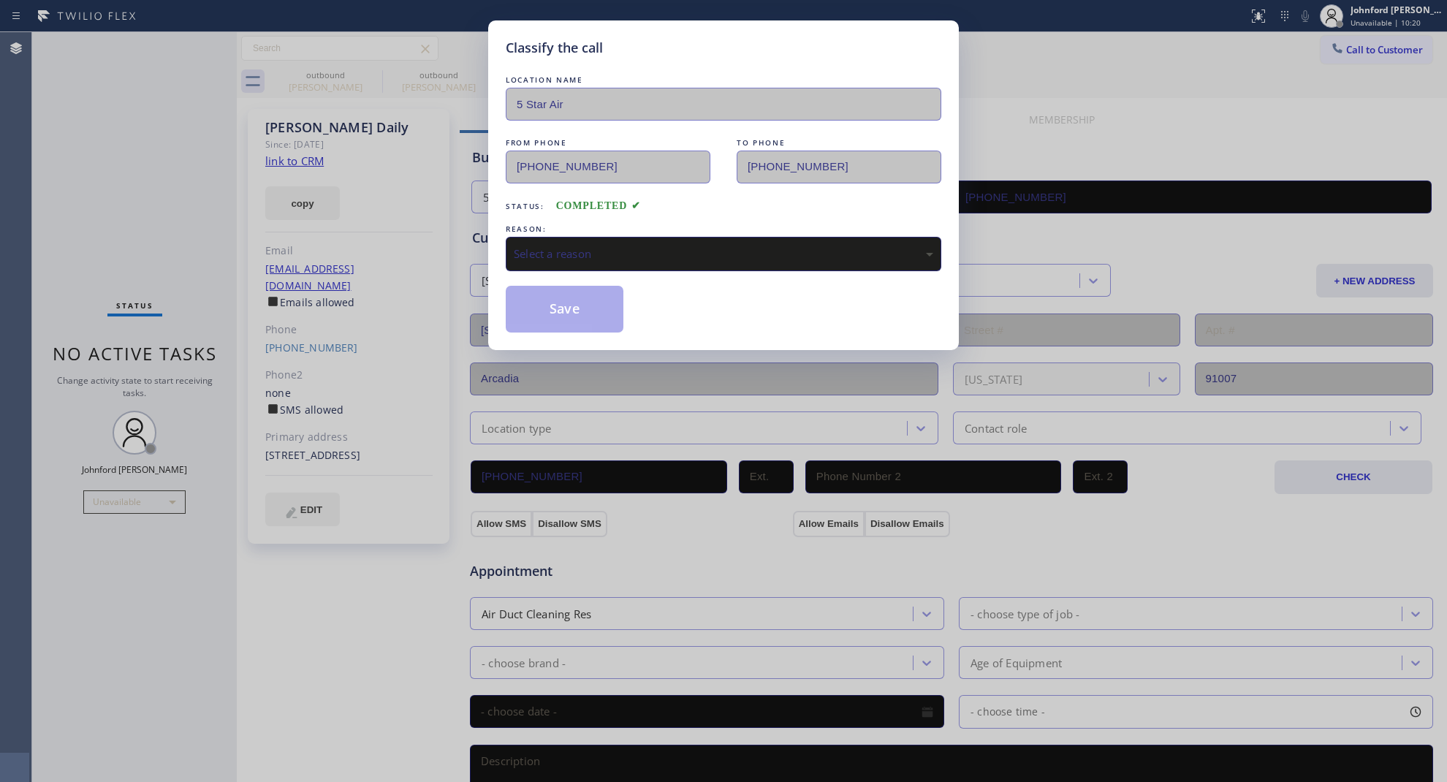
click at [564, 240] on div "Select a reason" at bounding box center [724, 254] width 436 height 34
click at [575, 316] on button "Save" at bounding box center [565, 309] width 118 height 47
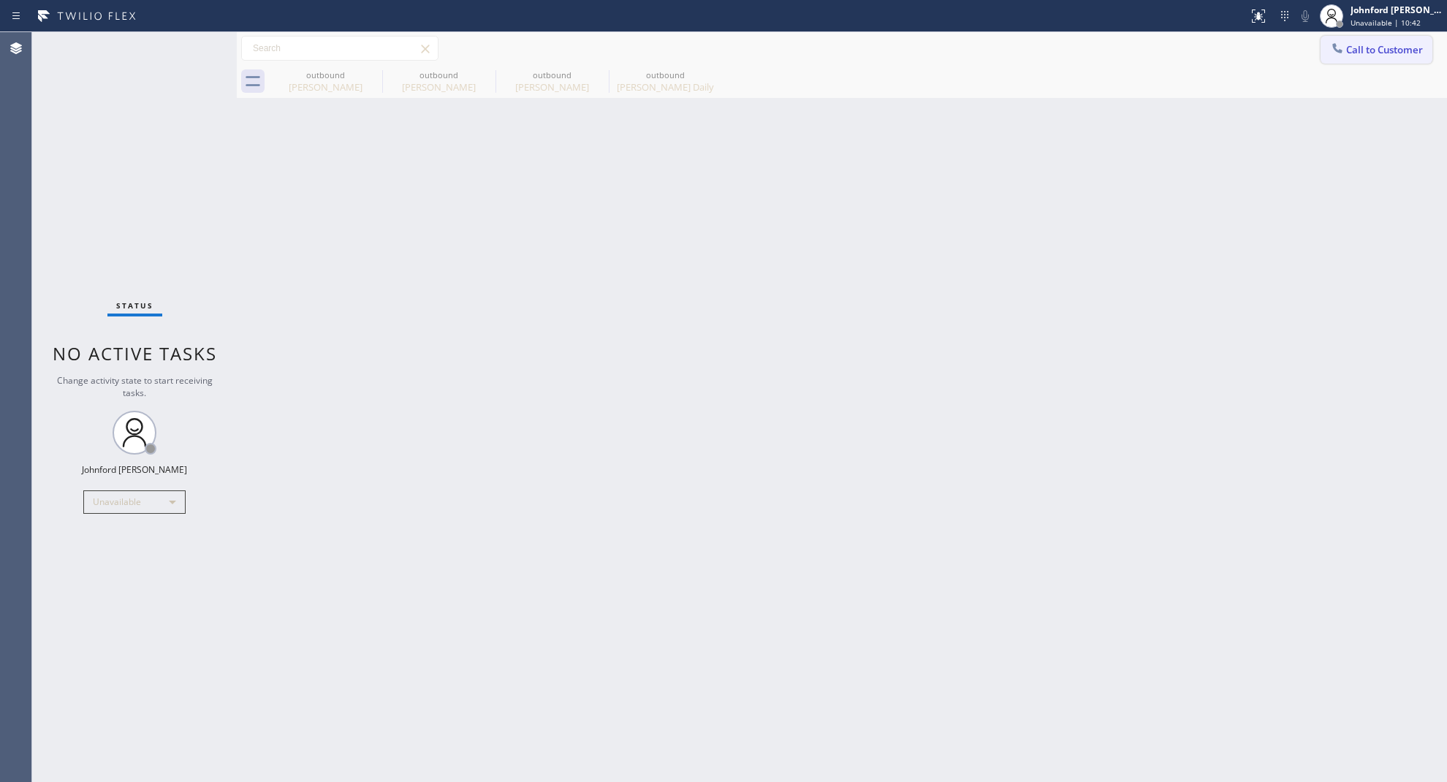
click at [1323, 48] on button "Call to Customer" at bounding box center [1377, 50] width 112 height 28
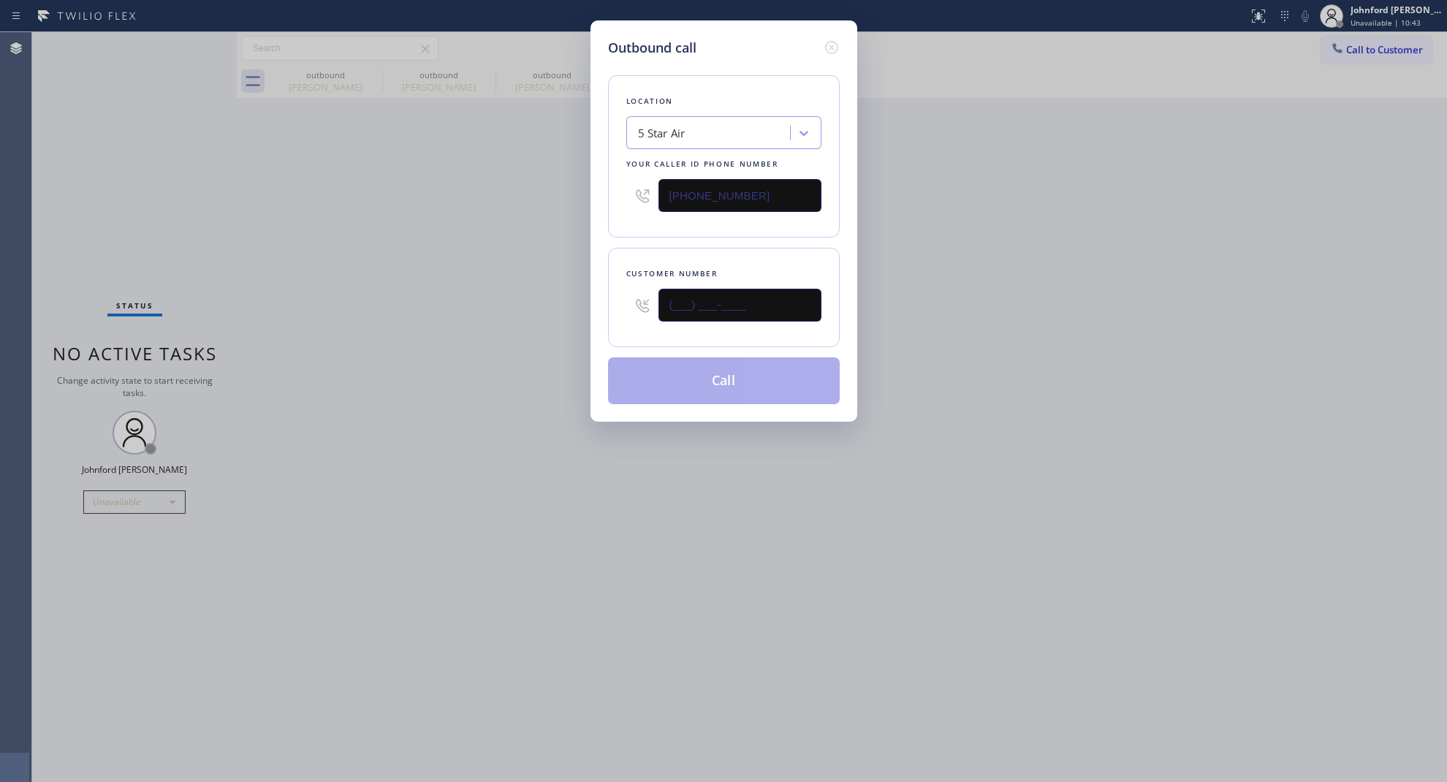
click at [735, 308] on input "(___) ___-____" at bounding box center [740, 305] width 163 height 33
paste input "248) 346-6494"
type input "(248) 346-6494"
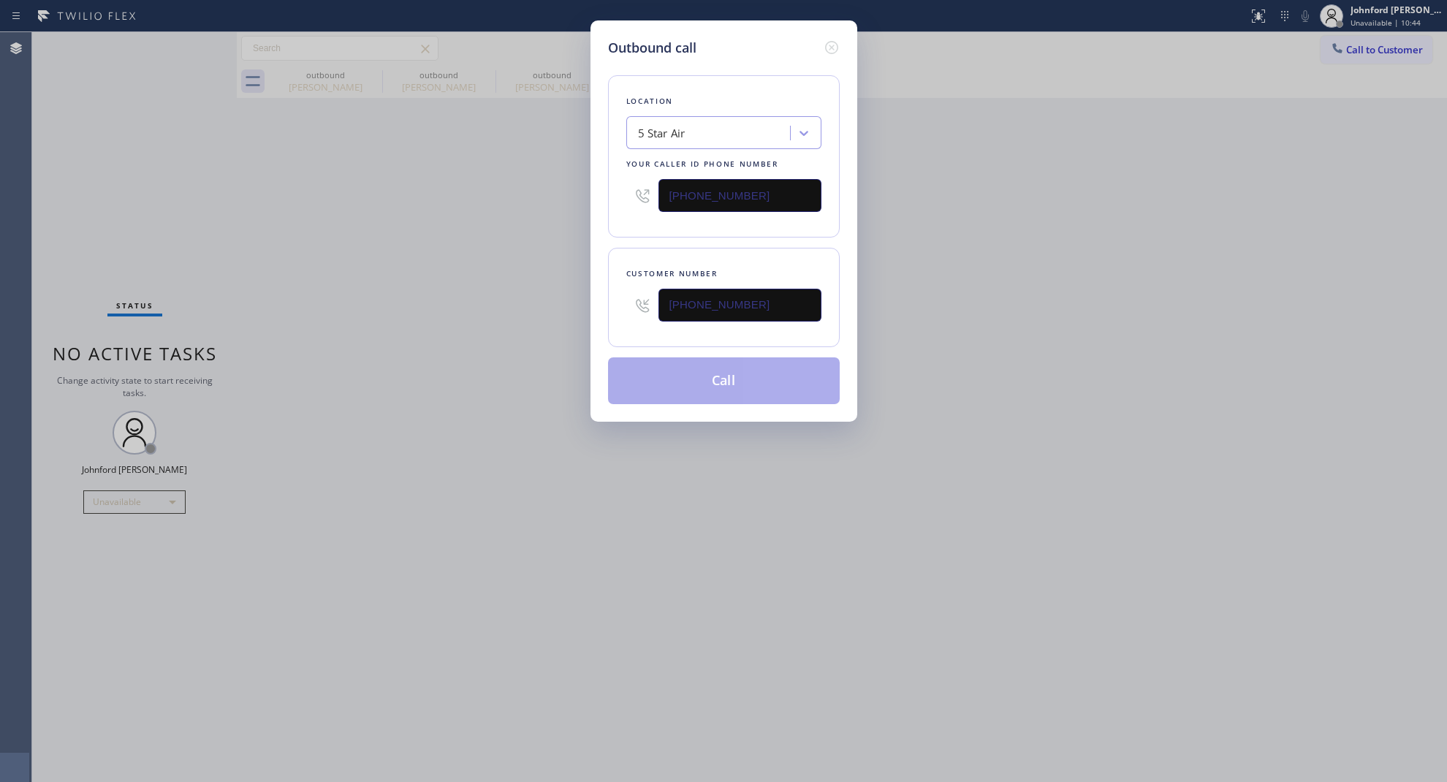
click at [581, 327] on div "Outbound call Location 5 Star Air Your caller id phone number (800) 686-5038 Cu…" at bounding box center [723, 391] width 1447 height 782
click at [736, 360] on button "Call" at bounding box center [724, 380] width 232 height 47
drag, startPoint x: 923, startPoint y: 287, endPoint x: 1028, endPoint y: 30, distance: 277.3
click at [928, 278] on div "Outbound call Location 5 Star Air Your caller id phone number (800) 686-5038 Cu…" at bounding box center [723, 391] width 1447 height 782
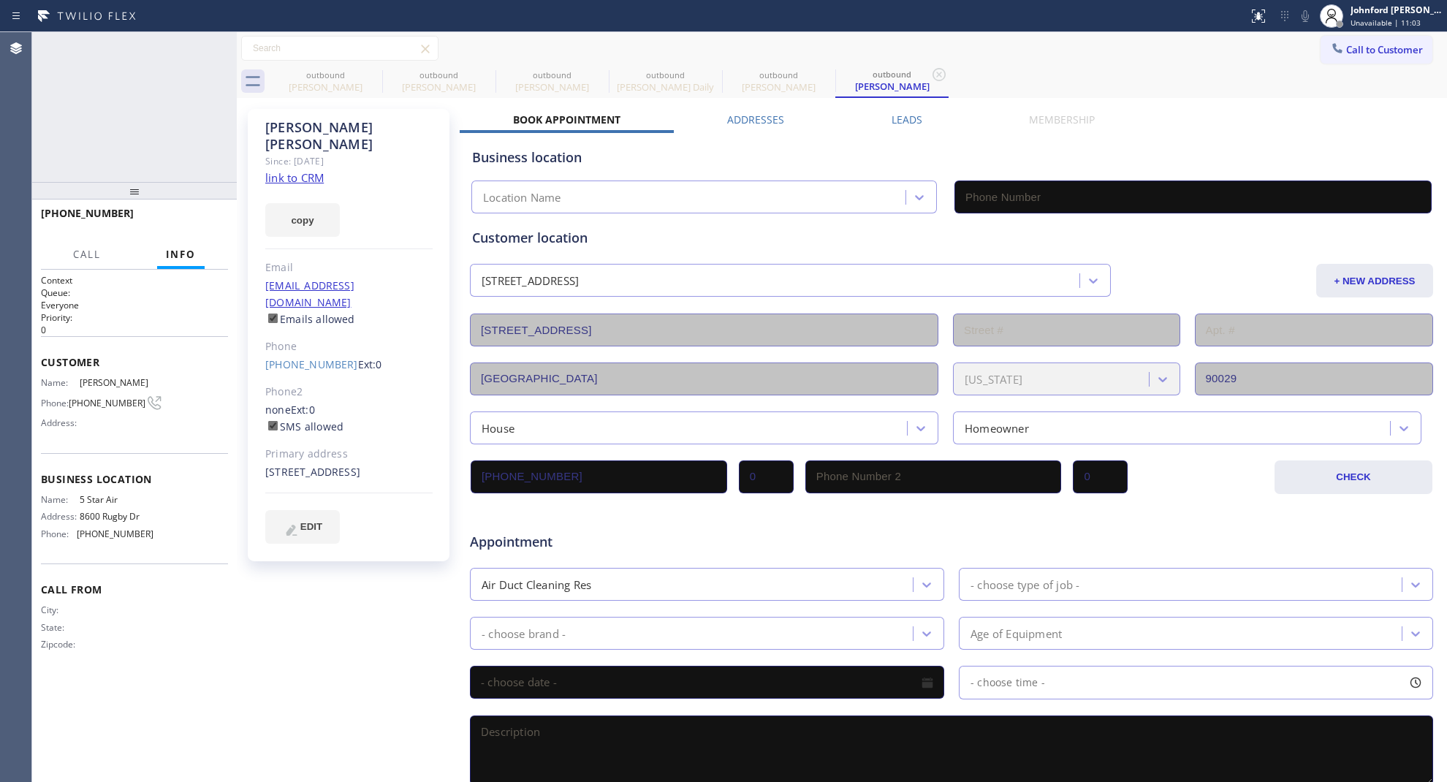
type input "(800) 686-5038"
click at [202, 210] on button "HANG UP" at bounding box center [194, 220] width 68 height 20
click at [289, 357] on link "(248) 346-6494" at bounding box center [311, 364] width 93 height 14
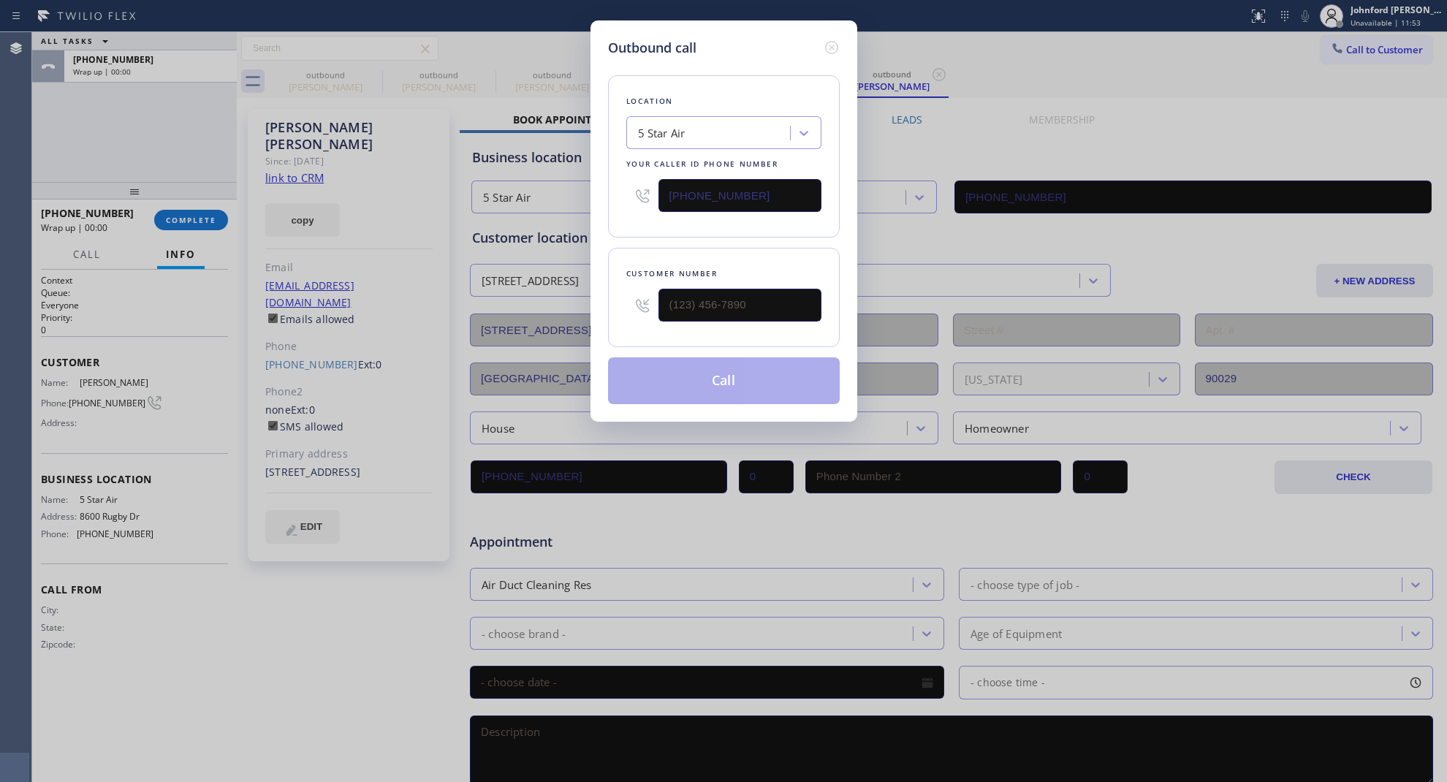
type input "(248) 346-6494"
click at [769, 370] on button "Call" at bounding box center [724, 380] width 232 height 47
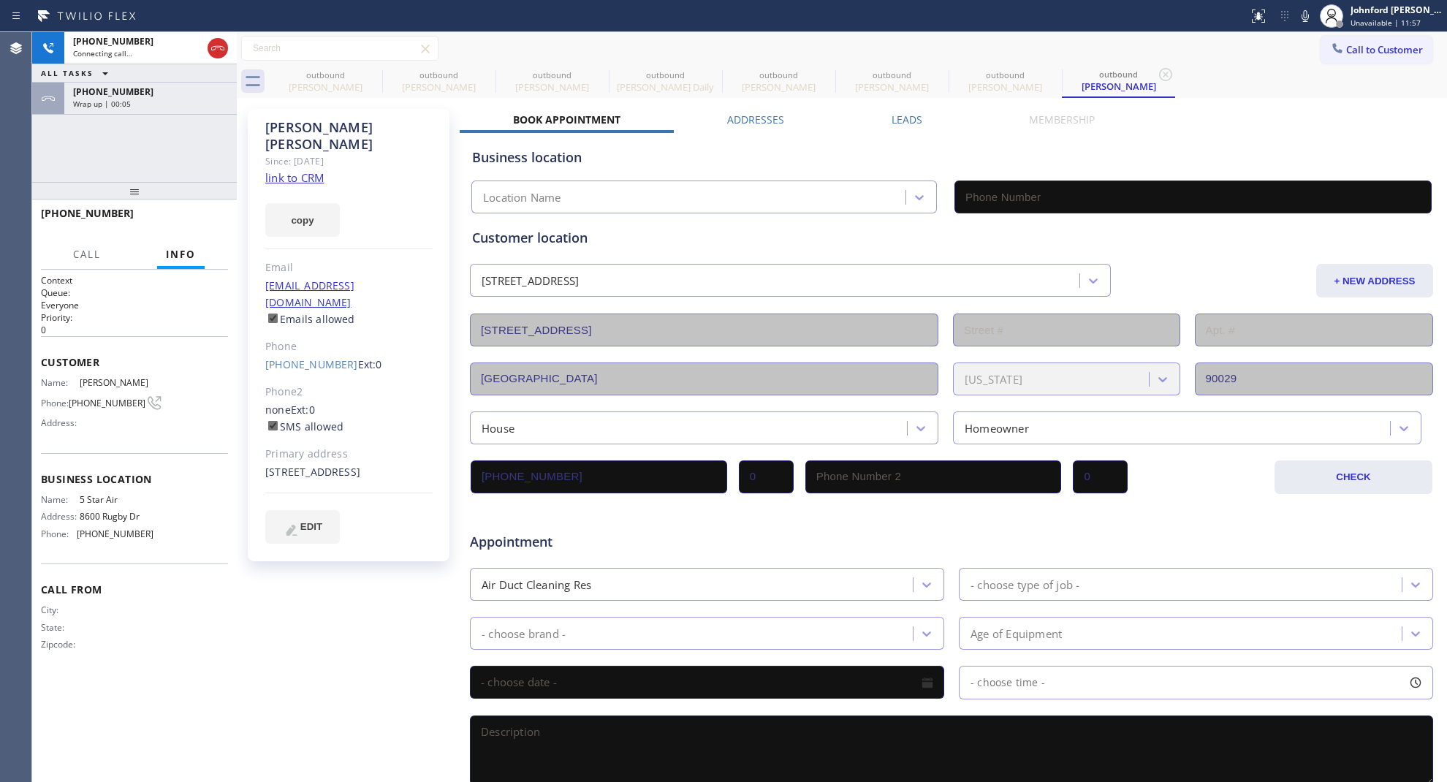
type input "(800) 686-5038"
click at [377, 75] on icon at bounding box center [373, 75] width 18 height 18
click at [0, 0] on icon at bounding box center [0, 0] width 0 height 0
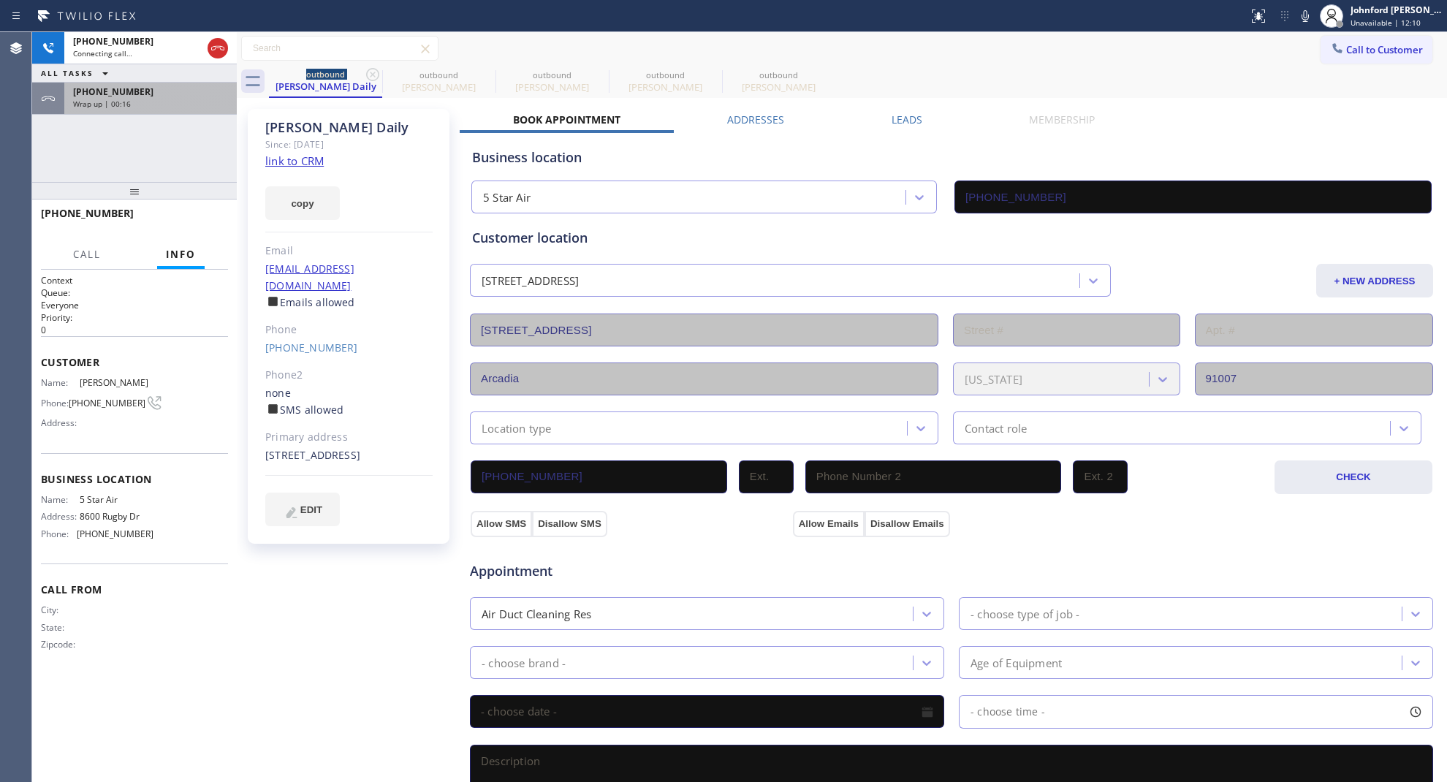
click at [181, 102] on div "Wrap up | 00:16" at bounding box center [150, 104] width 155 height 10
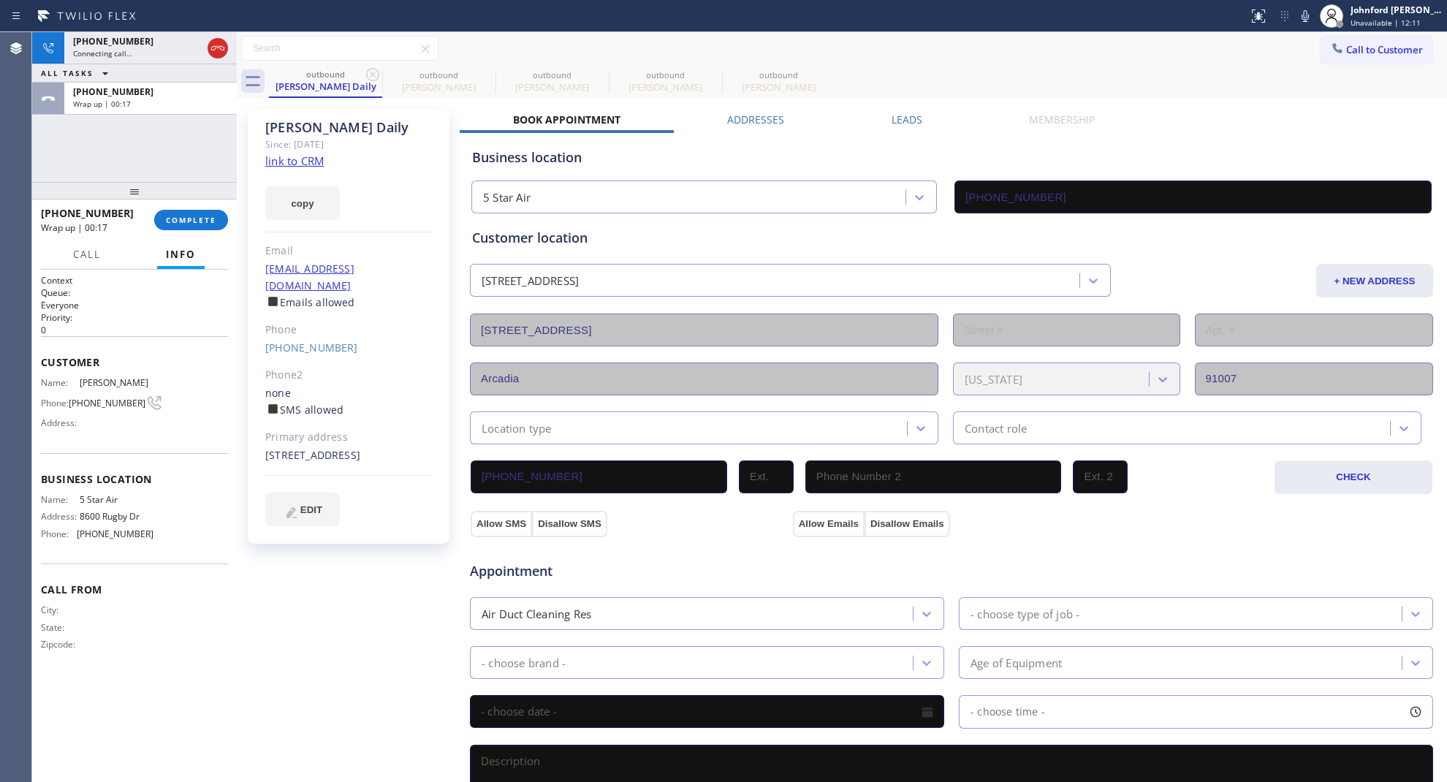
click at [185, 234] on div "+12483466494 Wrap up | 00:17 COMPLETE" at bounding box center [134, 220] width 187 height 38
click at [185, 228] on button "COMPLETE" at bounding box center [191, 220] width 74 height 20
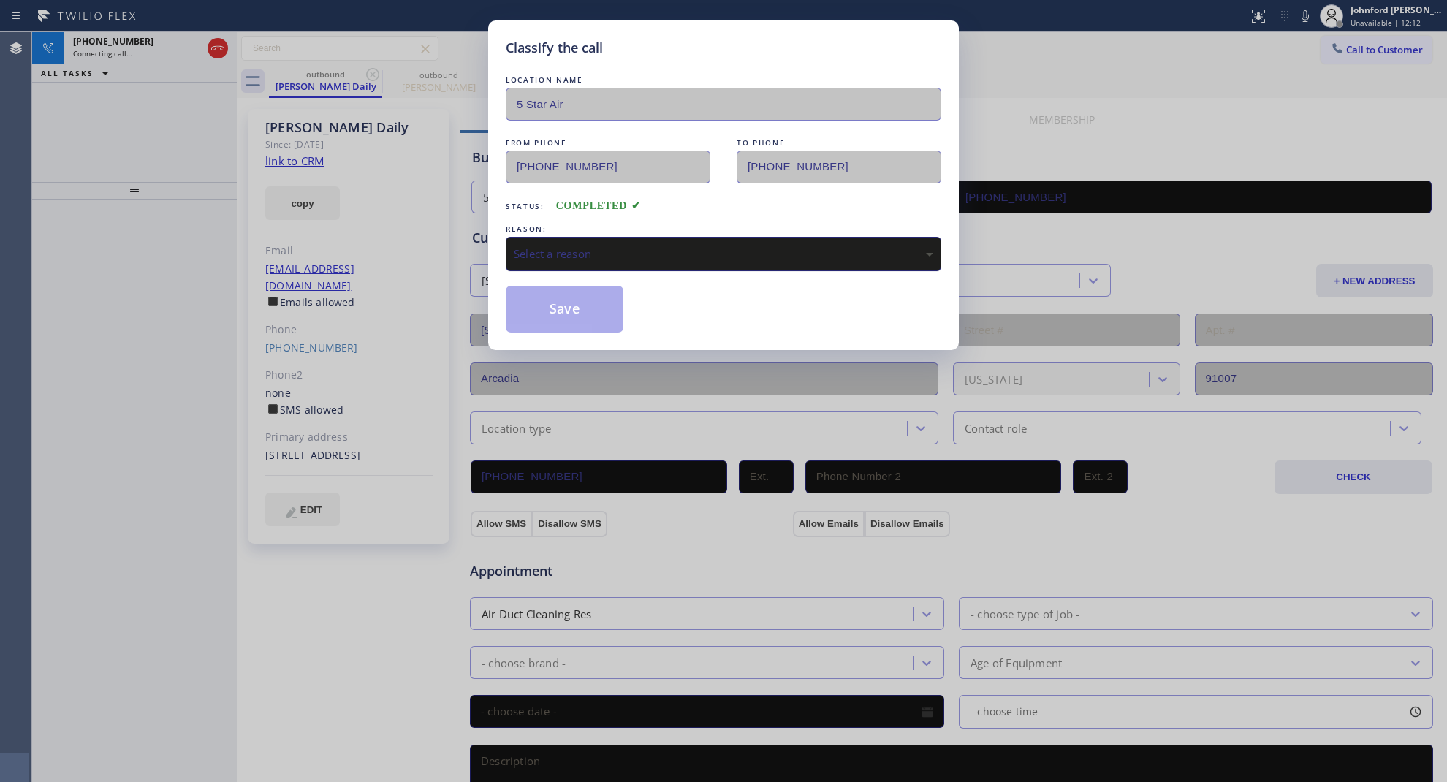
click at [608, 238] on div "Select a reason" at bounding box center [724, 254] width 436 height 34
click at [569, 318] on button "Save" at bounding box center [565, 309] width 118 height 47
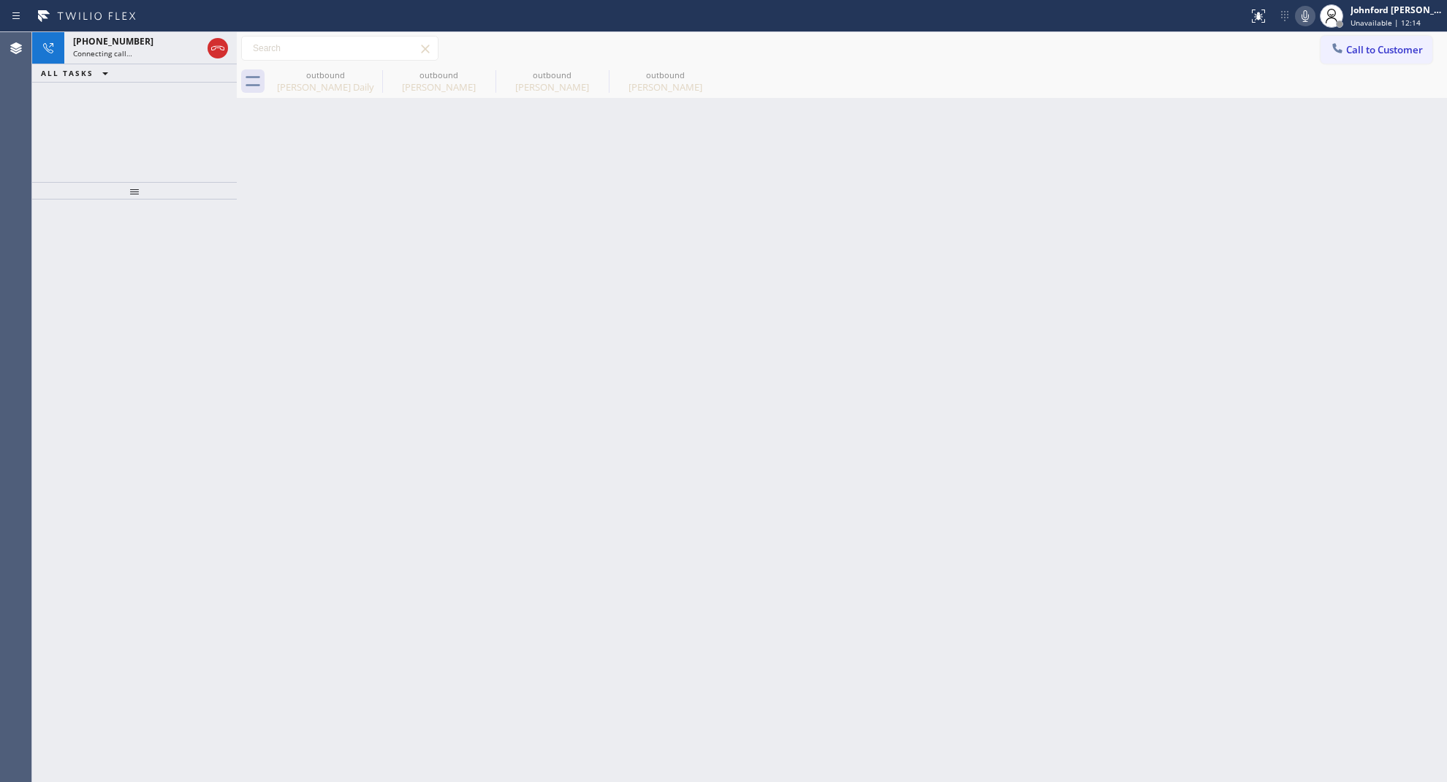
click at [1298, 19] on icon at bounding box center [1306, 16] width 18 height 18
click at [1155, 556] on div "Back to Dashboard Change Sender ID Customers Technicians Select a contact Outbo…" at bounding box center [842, 407] width 1210 height 750
click at [213, 59] on div at bounding box center [204, 48] width 53 height 32
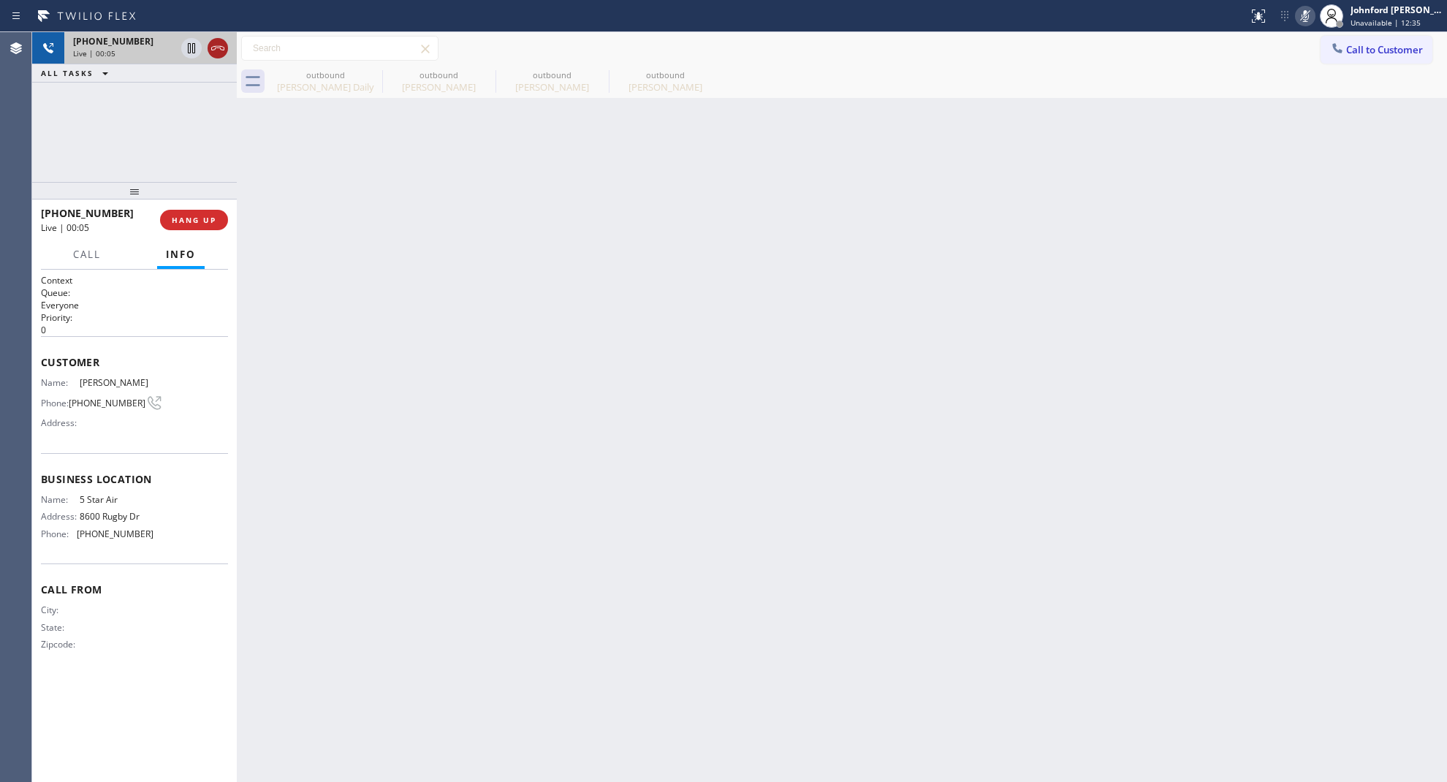
click at [216, 52] on icon at bounding box center [218, 48] width 18 height 18
click at [183, 221] on span "COMPLETE" at bounding box center [191, 220] width 50 height 10
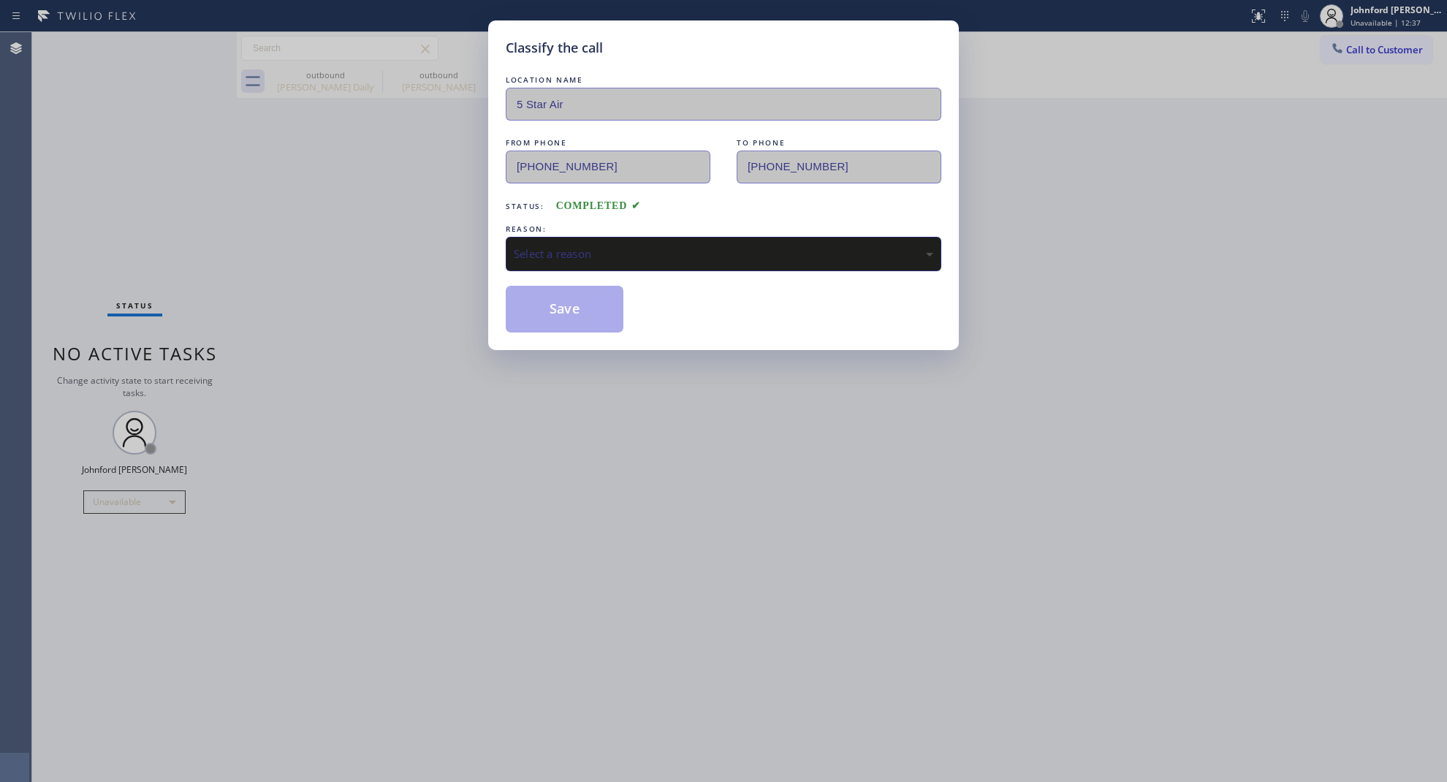
click at [593, 250] on div "Select a reason" at bounding box center [724, 254] width 420 height 17
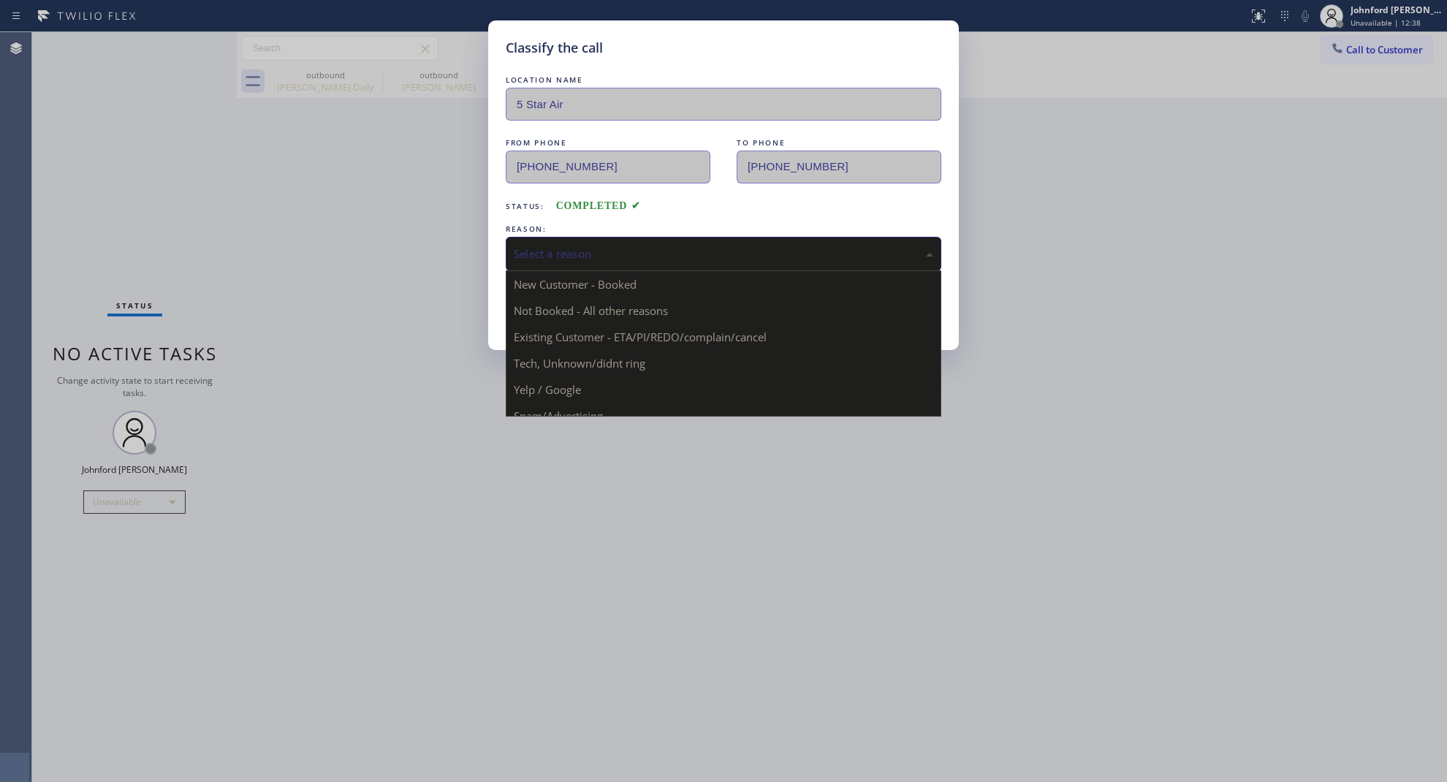
drag, startPoint x: 640, startPoint y: 326, endPoint x: 629, endPoint y: 326, distance: 11.0
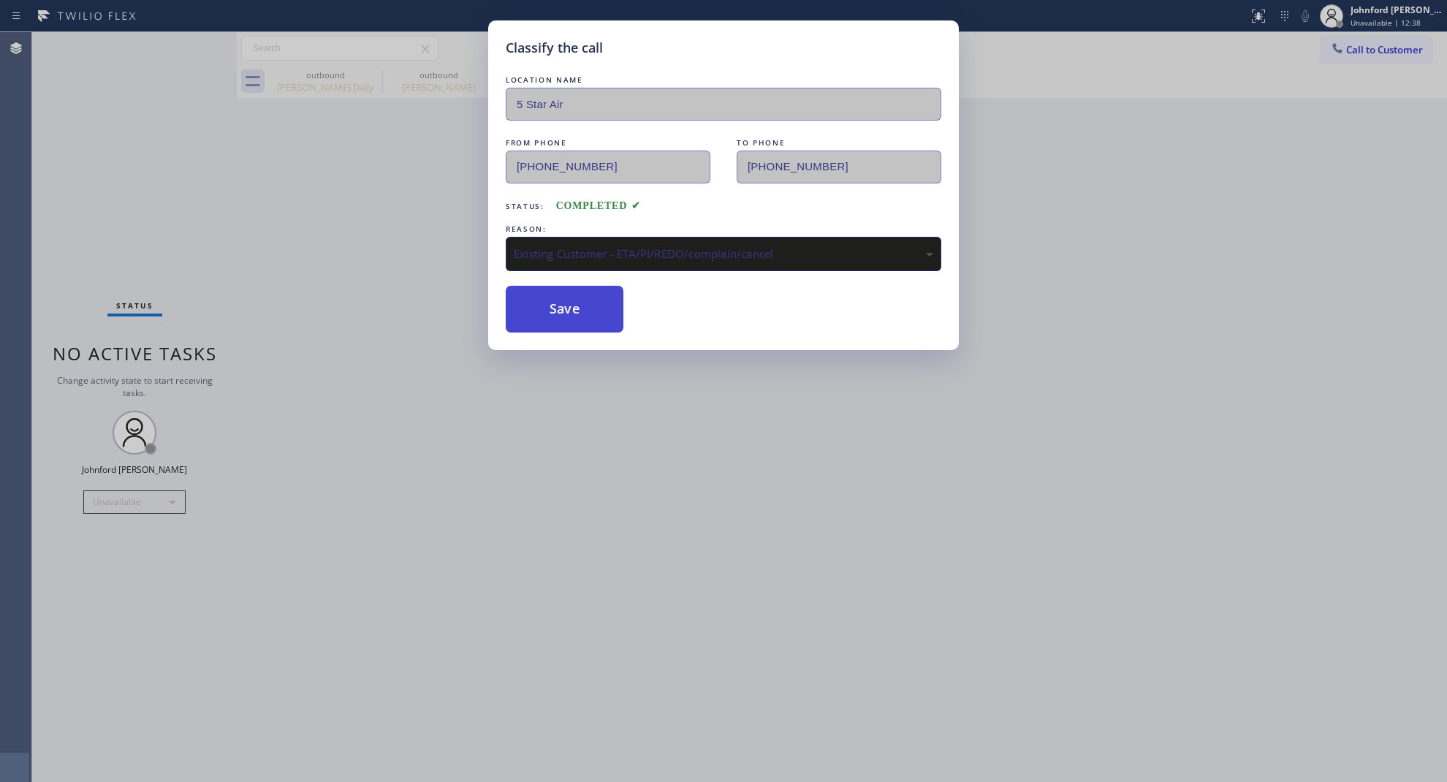
click at [577, 314] on button "Save" at bounding box center [565, 309] width 118 height 47
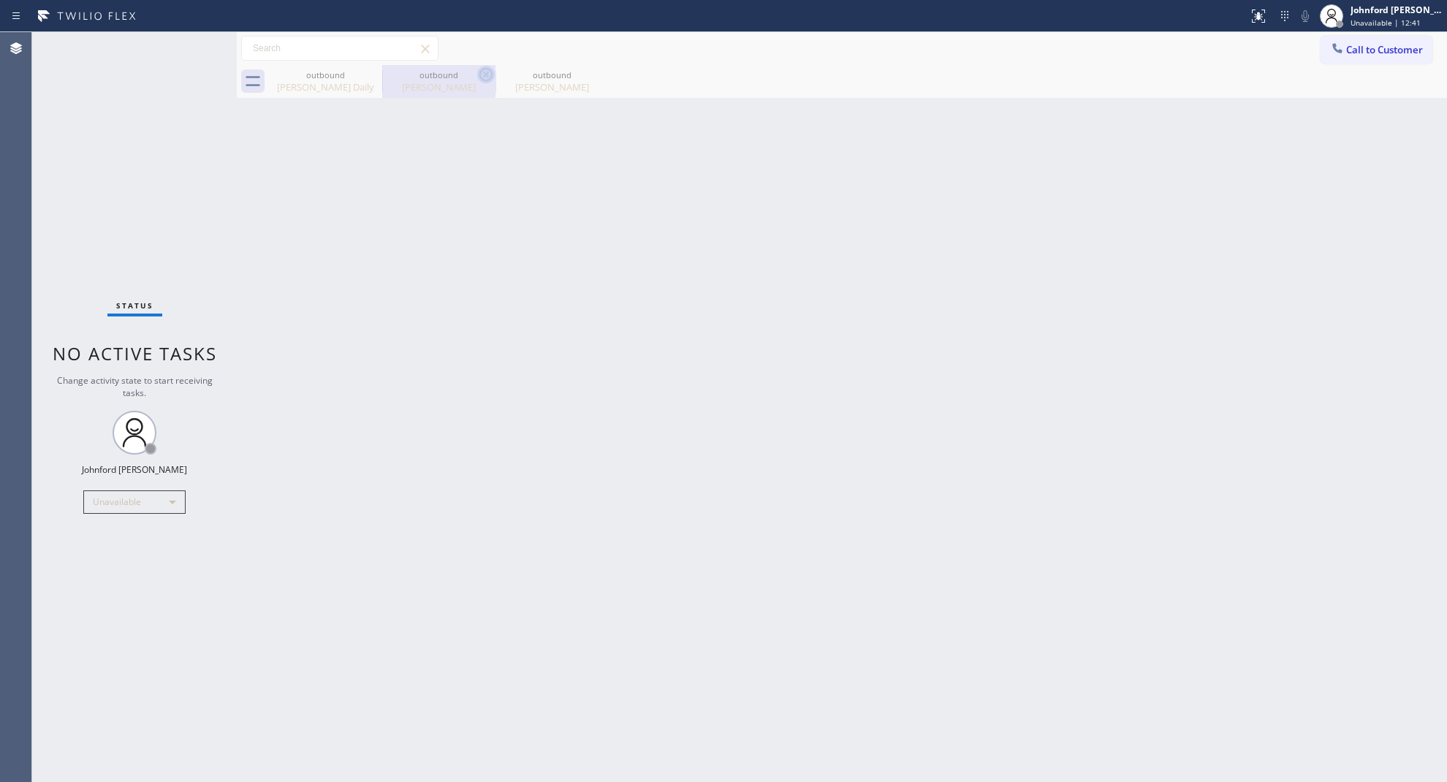
click at [0, 0] on icon at bounding box center [0, 0] width 0 height 0
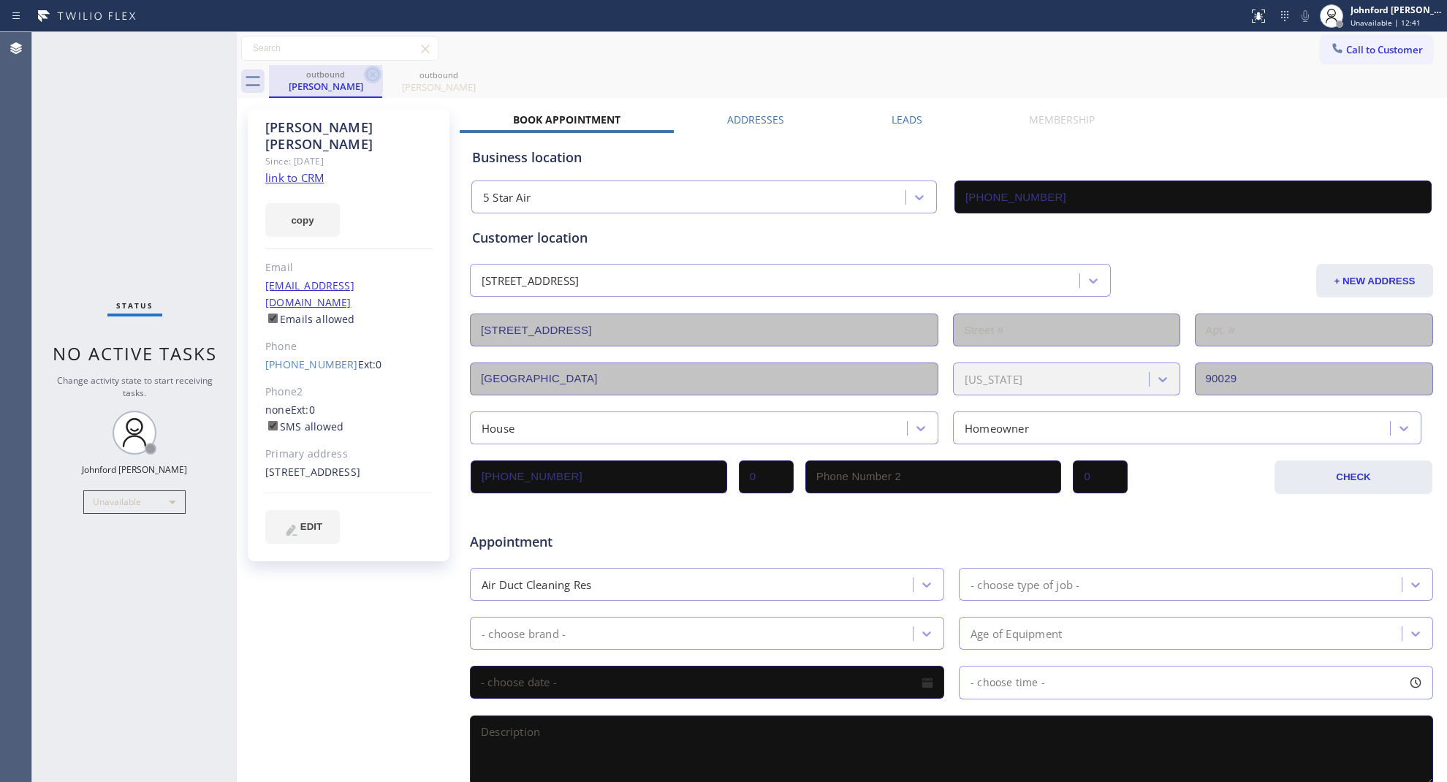
click at [366, 78] on icon at bounding box center [373, 75] width 18 height 18
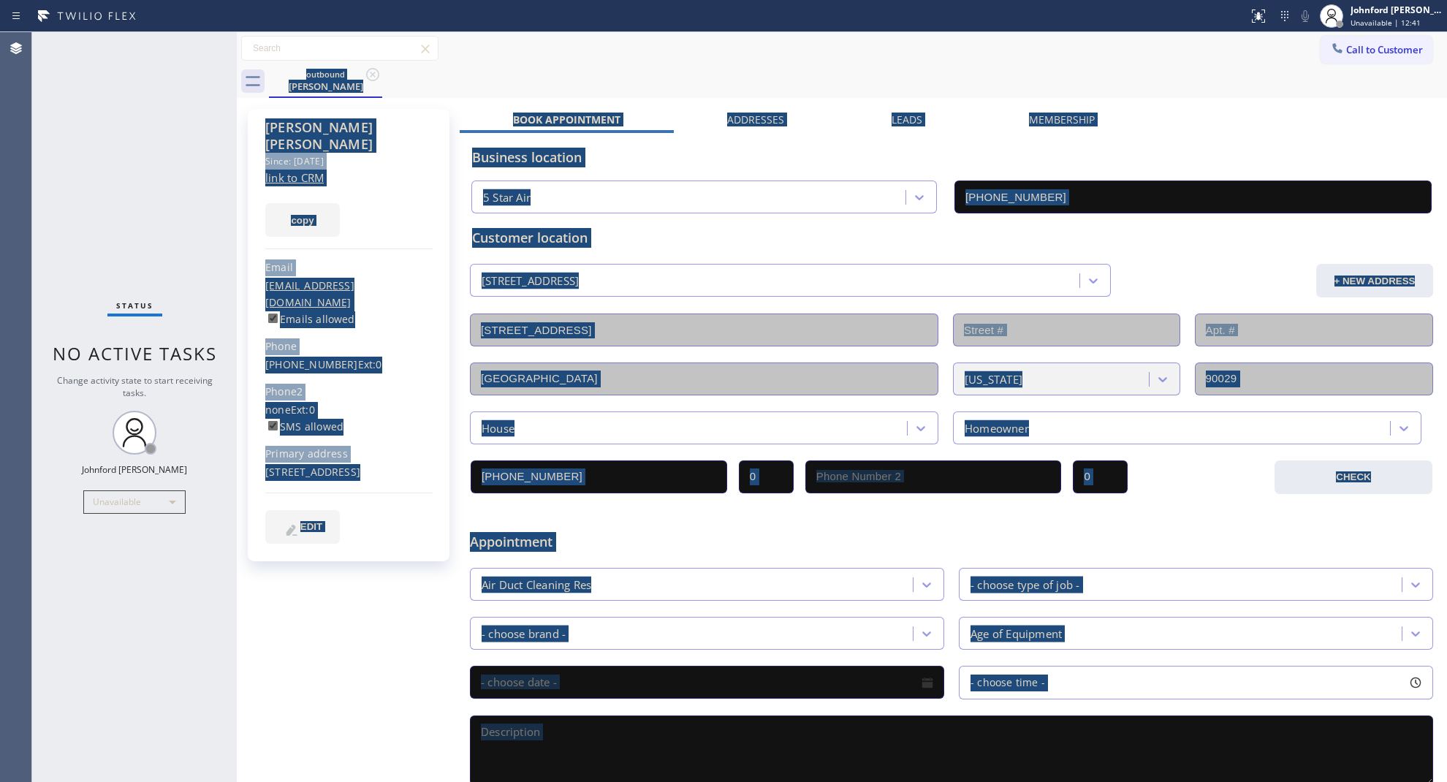
click at [366, 78] on div "outbound Bridget Bodnar" at bounding box center [858, 81] width 1178 height 33
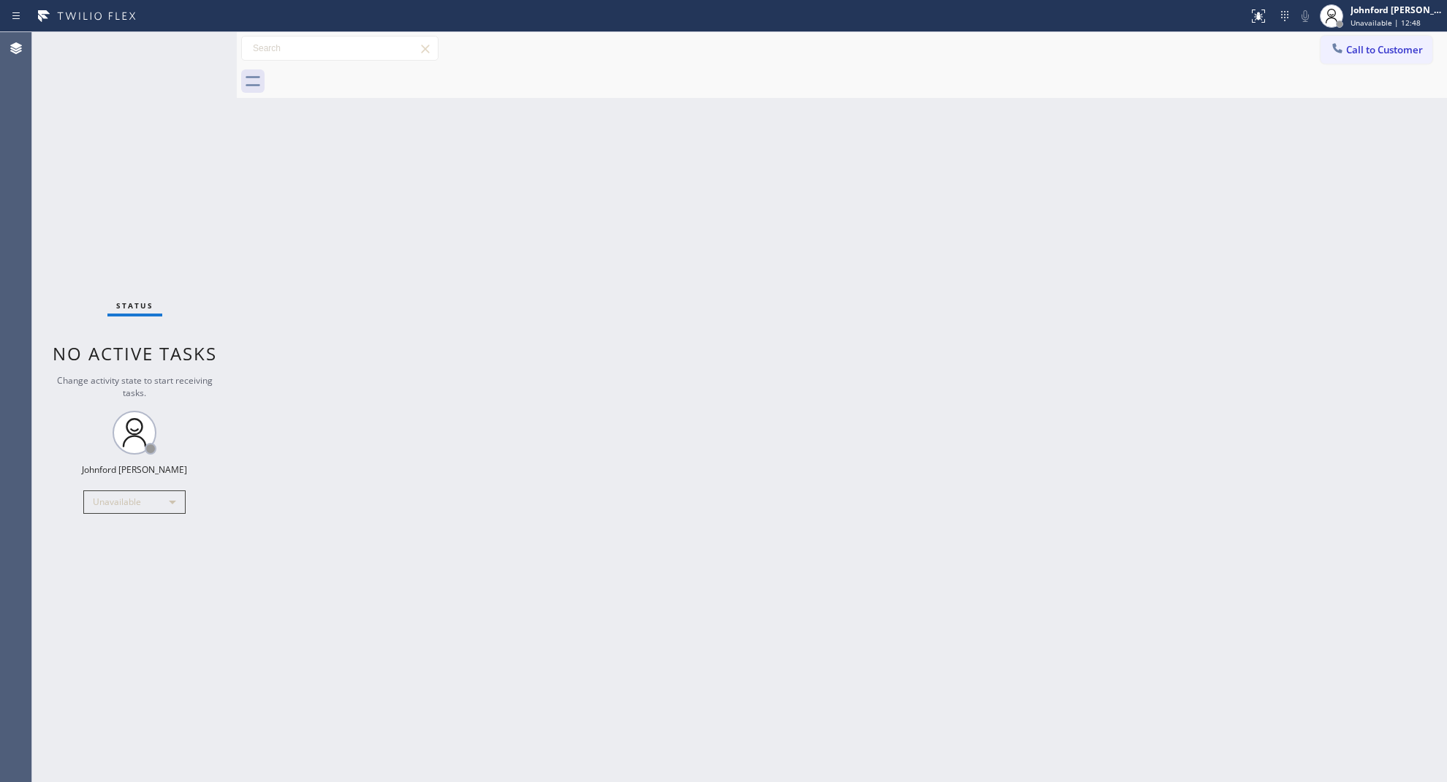
drag, startPoint x: 1331, startPoint y: 41, endPoint x: 1321, endPoint y: 45, distance: 11.1
click at [1332, 42] on icon at bounding box center [1337, 48] width 15 height 15
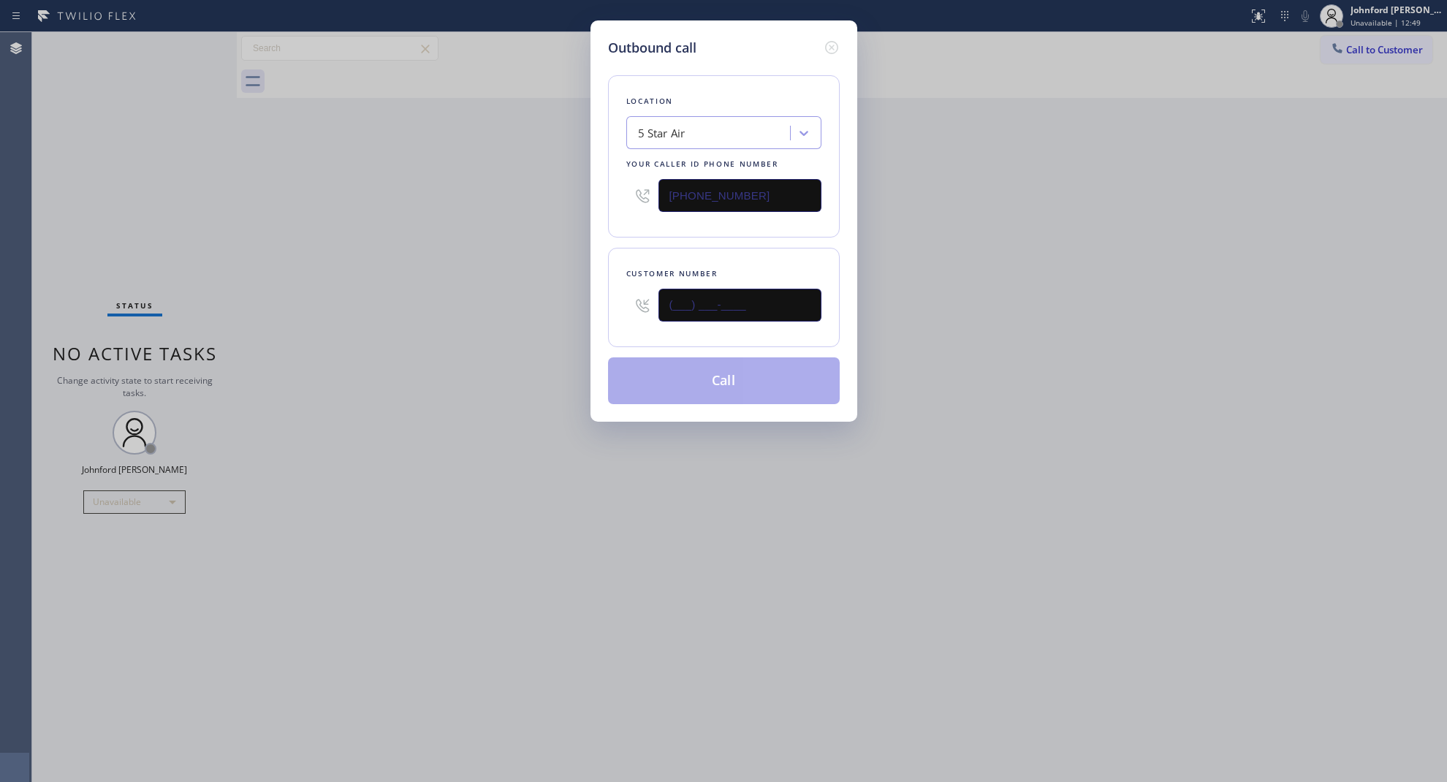
click at [775, 298] on input "(___) ___-____" at bounding box center [740, 305] width 163 height 33
paste input "310) 305-9170"
type input "(310) 305-9170"
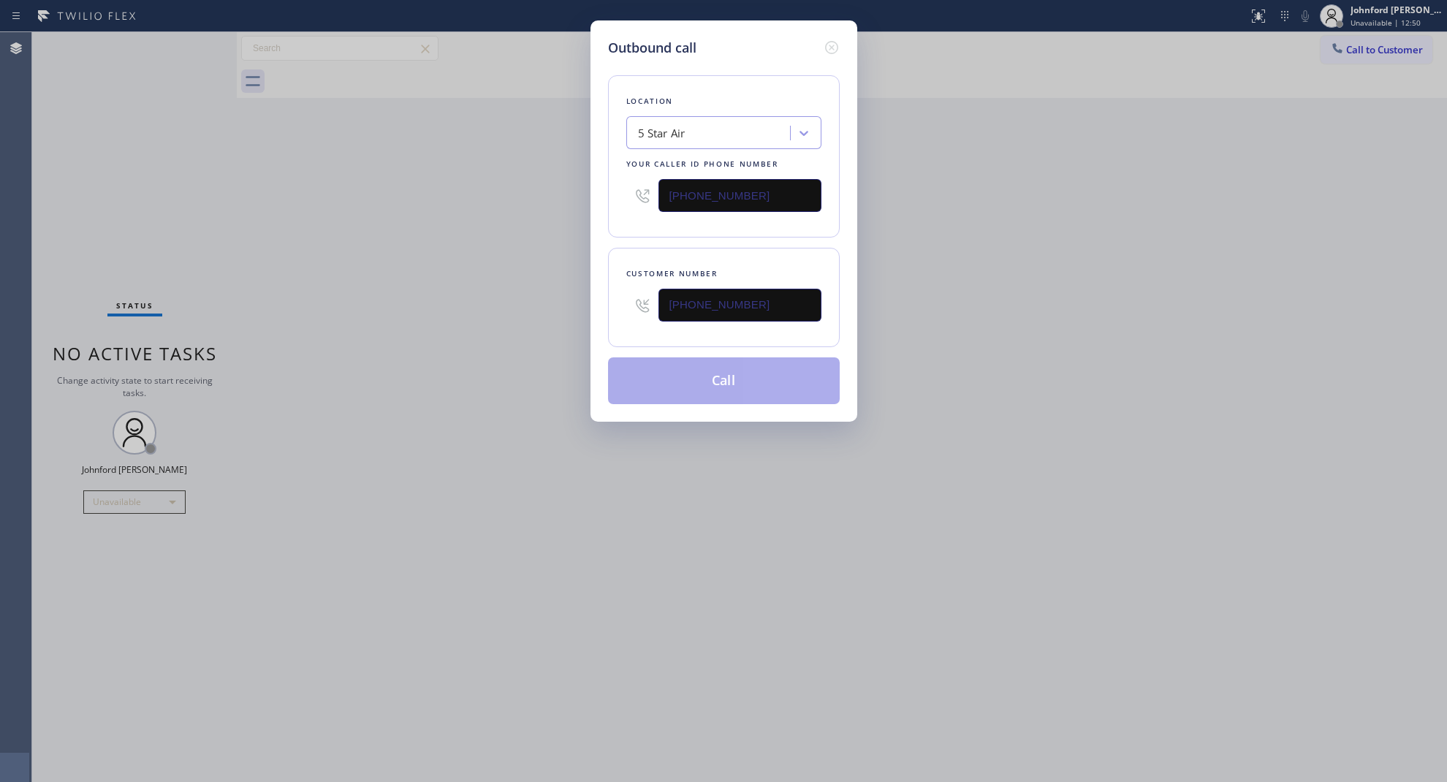
click at [508, 331] on div "Outbound call Location 5 Star Air Your caller id phone number (800) 686-5038 Cu…" at bounding box center [723, 391] width 1447 height 782
drag, startPoint x: 746, startPoint y: 194, endPoint x: 634, endPoint y: 199, distance: 112.6
click at [634, 199] on div "(800) 686-5038" at bounding box center [723, 196] width 195 height 48
paste input "323) 639-732"
type input "(323) 639-7328"
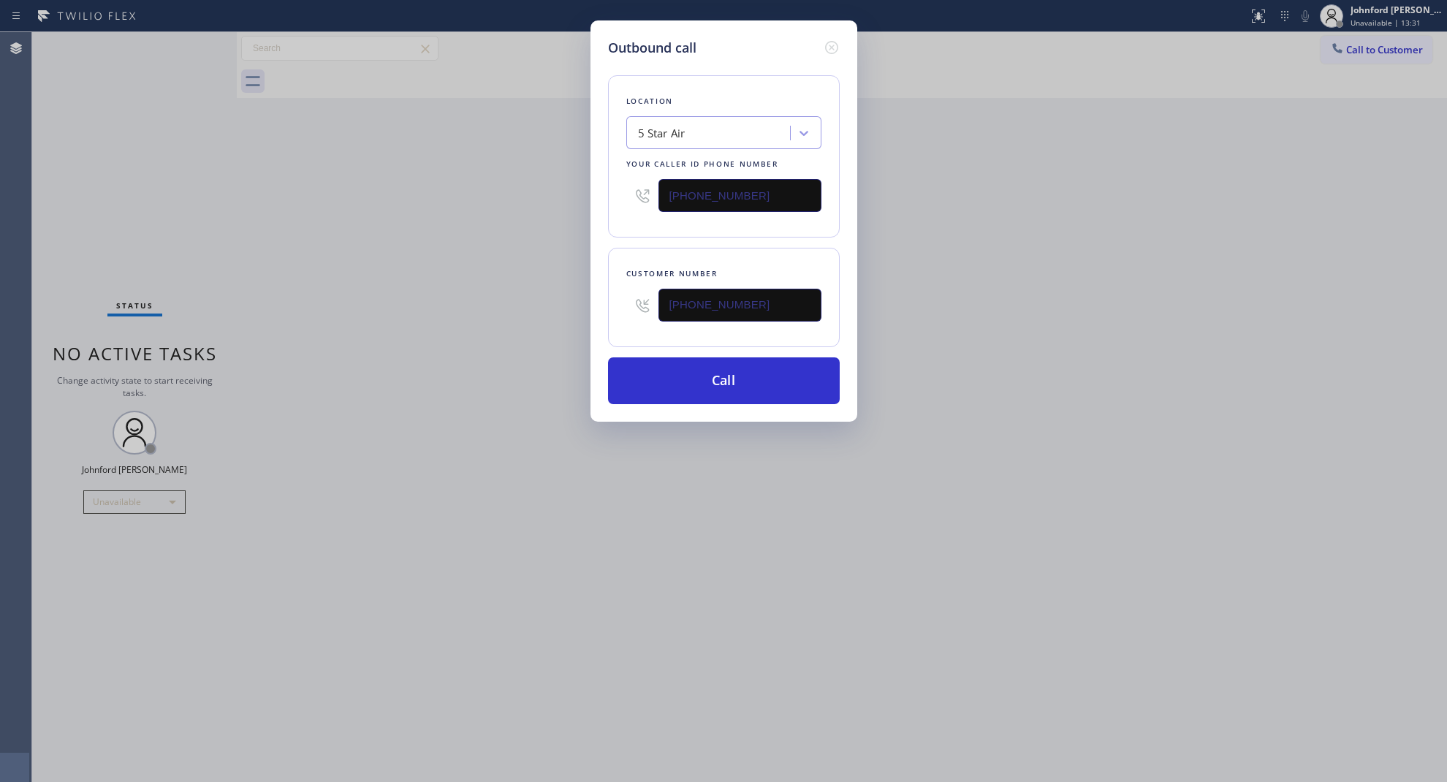
click at [581, 218] on div "Outbound call Location 5 Star Air Your caller id phone number (323) 639-7328 Cu…" at bounding box center [723, 391] width 1447 height 782
click at [680, 385] on button "Call" at bounding box center [724, 380] width 232 height 47
drag, startPoint x: 892, startPoint y: 344, endPoint x: 998, endPoint y: 140, distance: 229.5
click at [901, 335] on div "Outbound call Location 4B2.Paid 5 Star Air Duct Cleaning Your caller id phone n…" at bounding box center [723, 391] width 1447 height 782
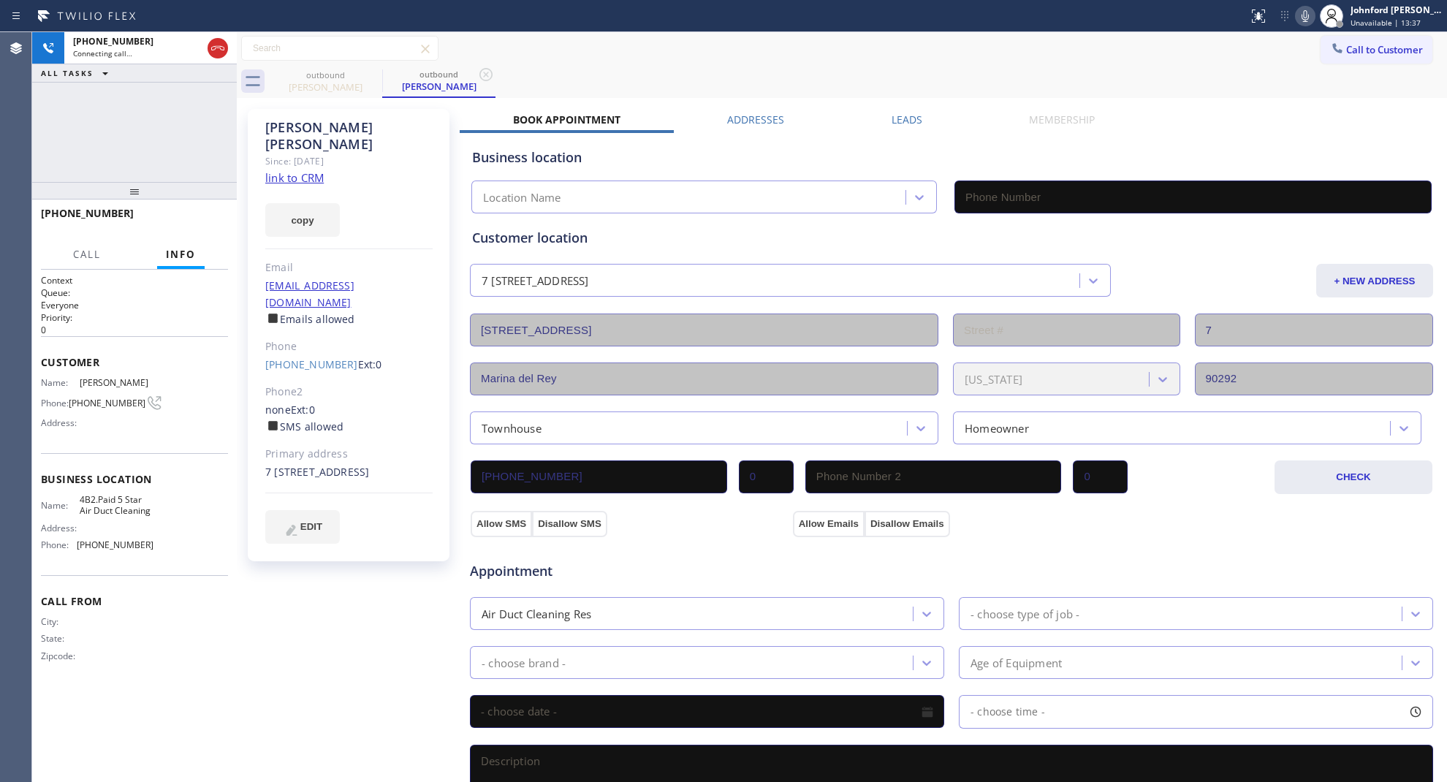
type input "(323) 639-7328"
drag, startPoint x: 643, startPoint y: 72, endPoint x: 760, endPoint y: 72, distance: 116.9
click at [644, 72] on div "outbound Mary Kuhl outbound Mary Kuhl" at bounding box center [858, 81] width 1178 height 33
click at [1306, 10] on icon at bounding box center [1306, 16] width 18 height 18
click at [1297, 15] on icon at bounding box center [1306, 16] width 18 height 18
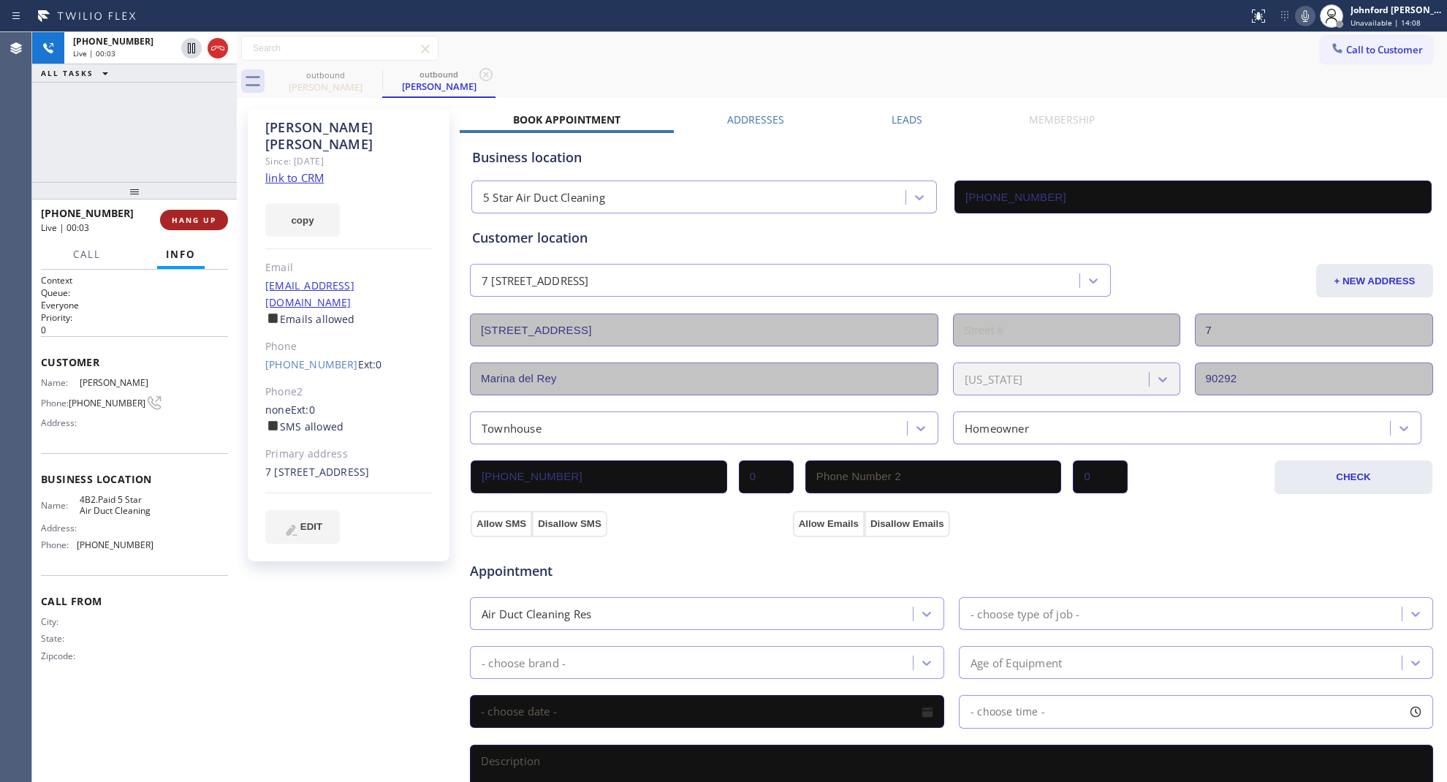
click at [191, 212] on button "HANG UP" at bounding box center [194, 220] width 68 height 20
click at [191, 212] on button "COMPLETE" at bounding box center [191, 220] width 74 height 20
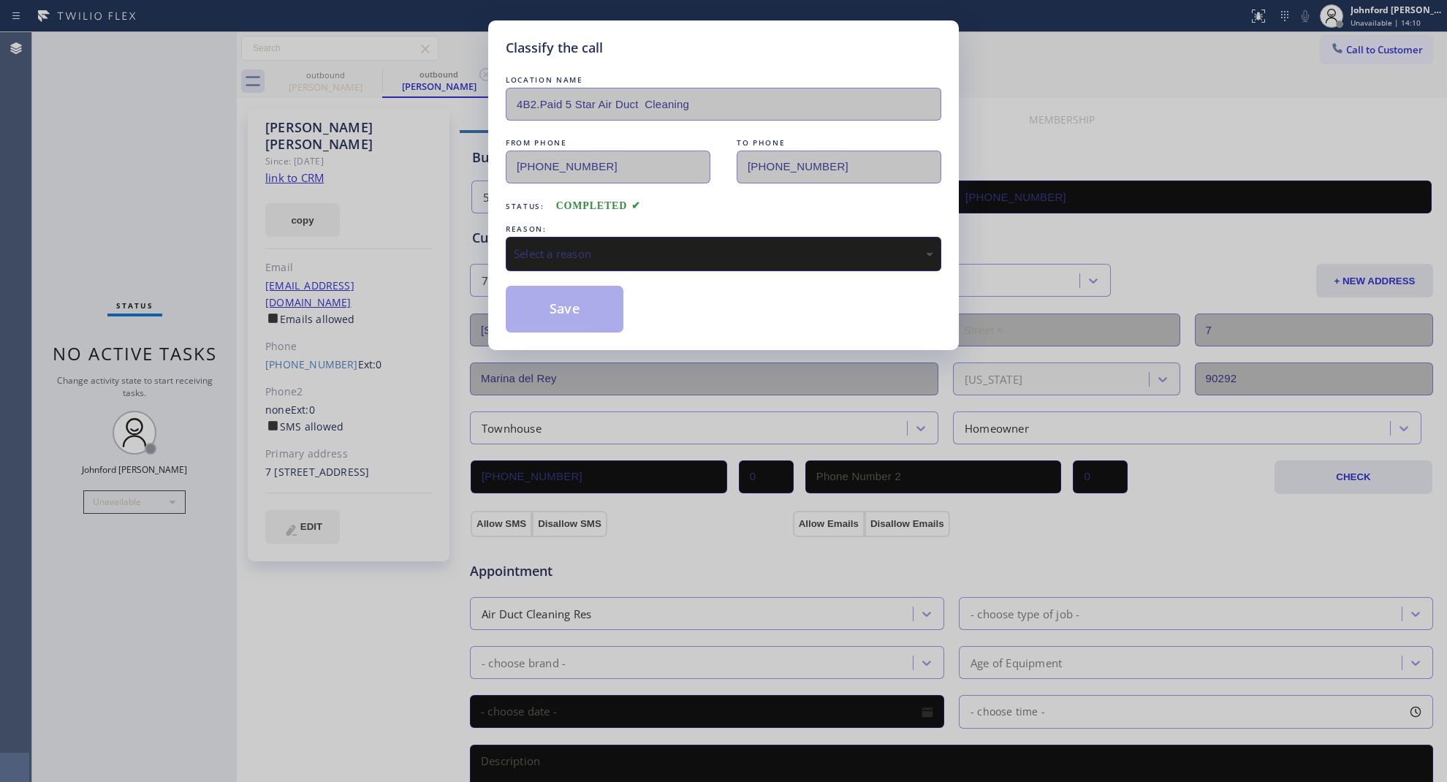
click at [583, 249] on div "Select a reason" at bounding box center [724, 254] width 420 height 17
click at [583, 311] on button "Save" at bounding box center [565, 309] width 118 height 47
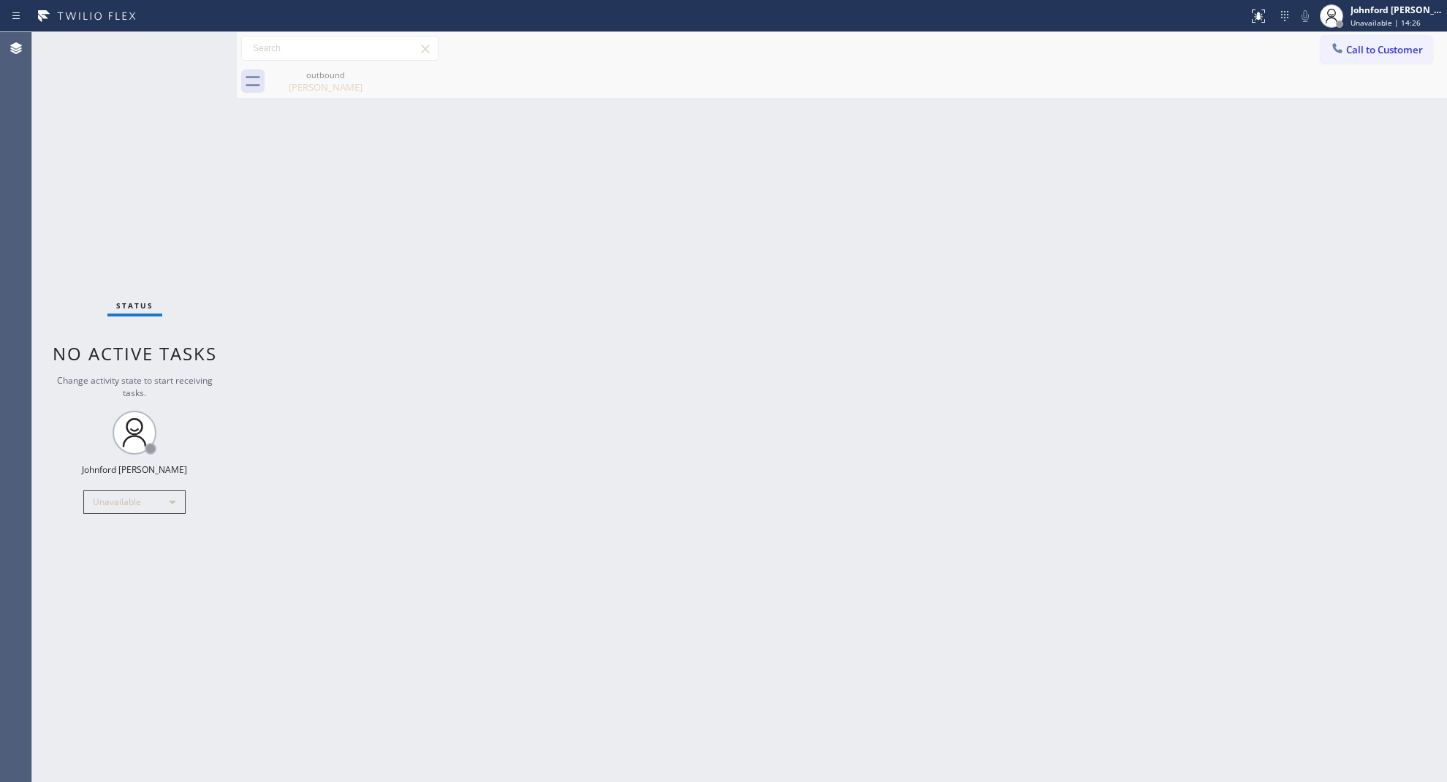
click at [1361, 56] on button "Call to Customer" at bounding box center [1377, 50] width 112 height 28
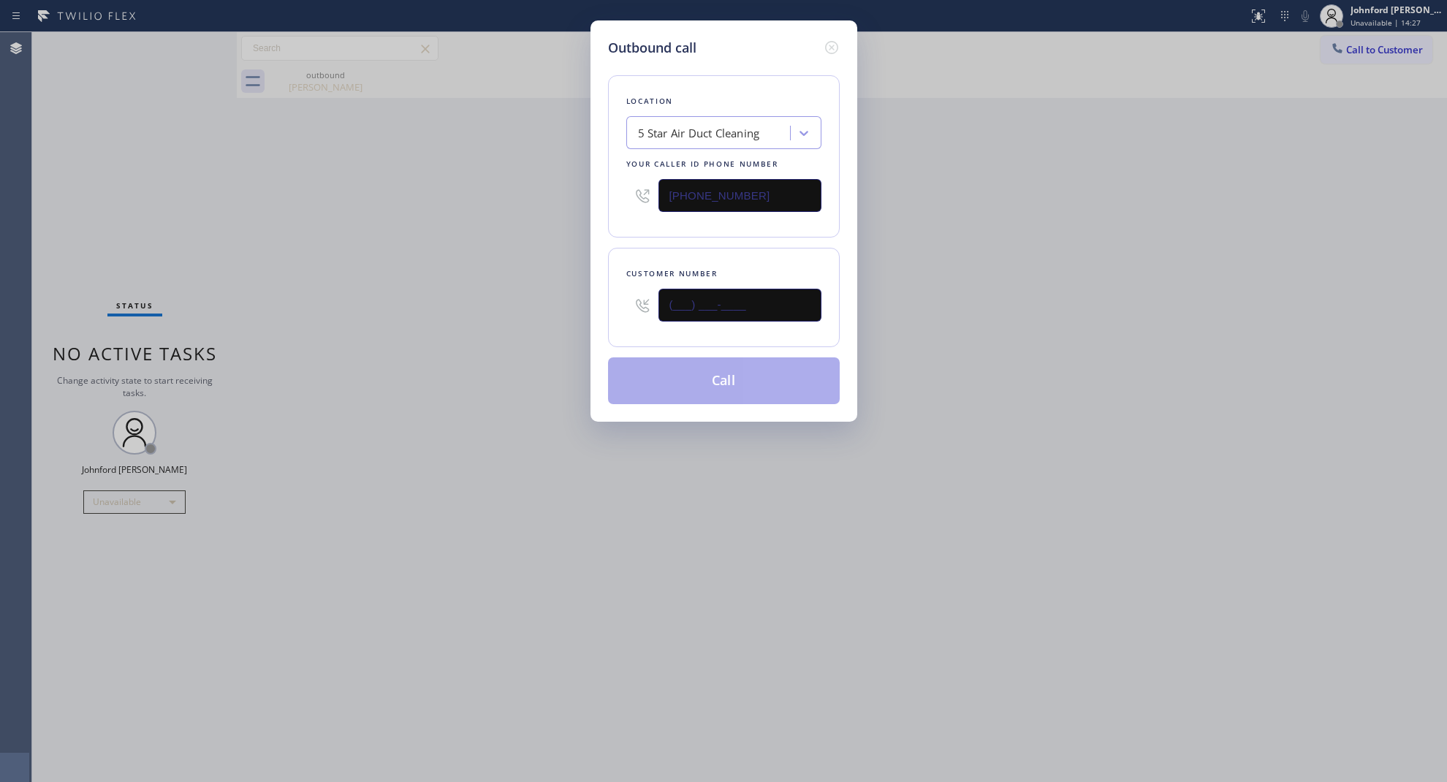
click at [746, 308] on input "(___) ___-____" at bounding box center [740, 305] width 163 height 33
paste input "310) 274-1113"
type input "(310) 274-1113"
click at [502, 304] on div "Outbound call Location 5 Star Air Duct Cleaning Your caller id phone number (32…" at bounding box center [723, 391] width 1447 height 782
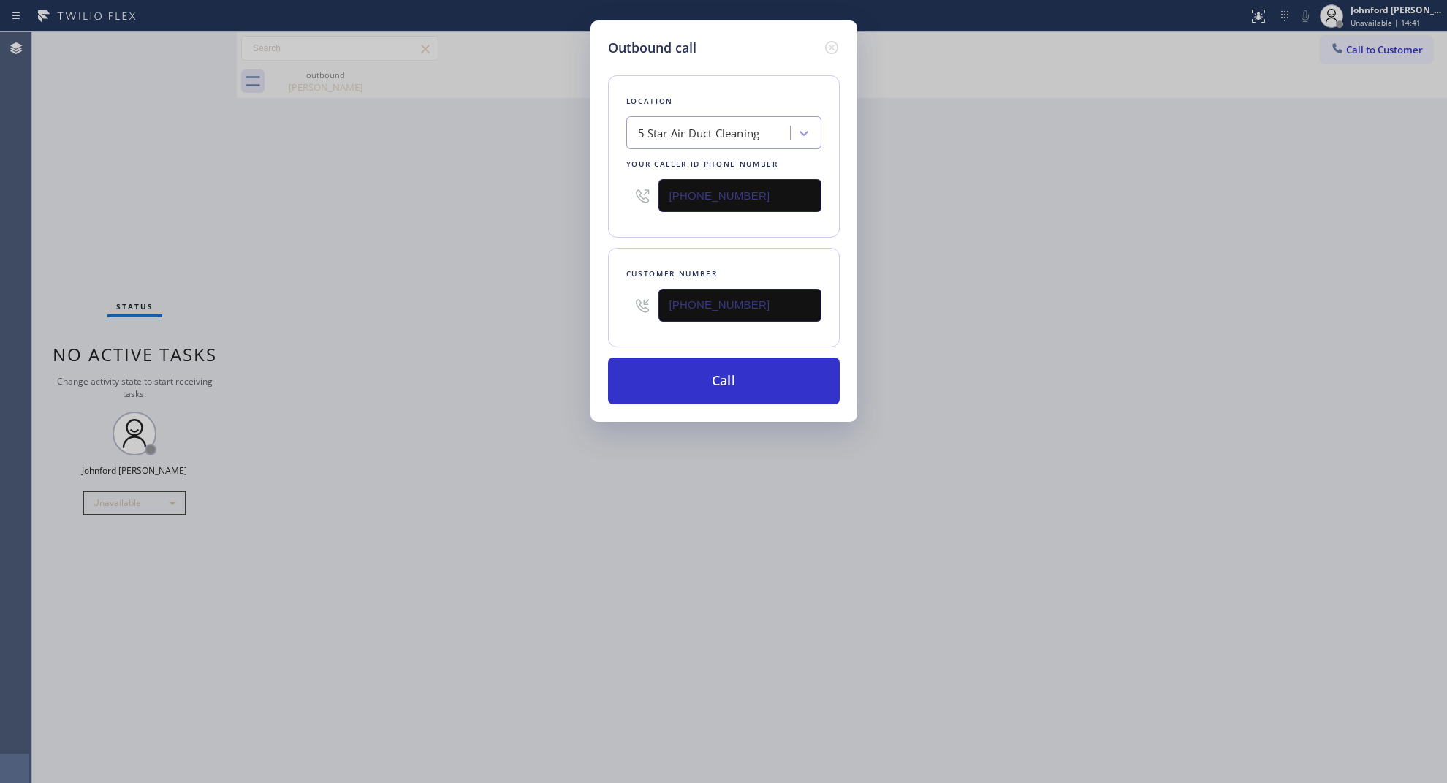
click at [683, 352] on div "Location 5 Star Air Duct Cleaning Your caller id phone number (323) 639-7328 Cu…" at bounding box center [724, 231] width 232 height 346
click at [683, 370] on button "Call" at bounding box center [724, 380] width 232 height 47
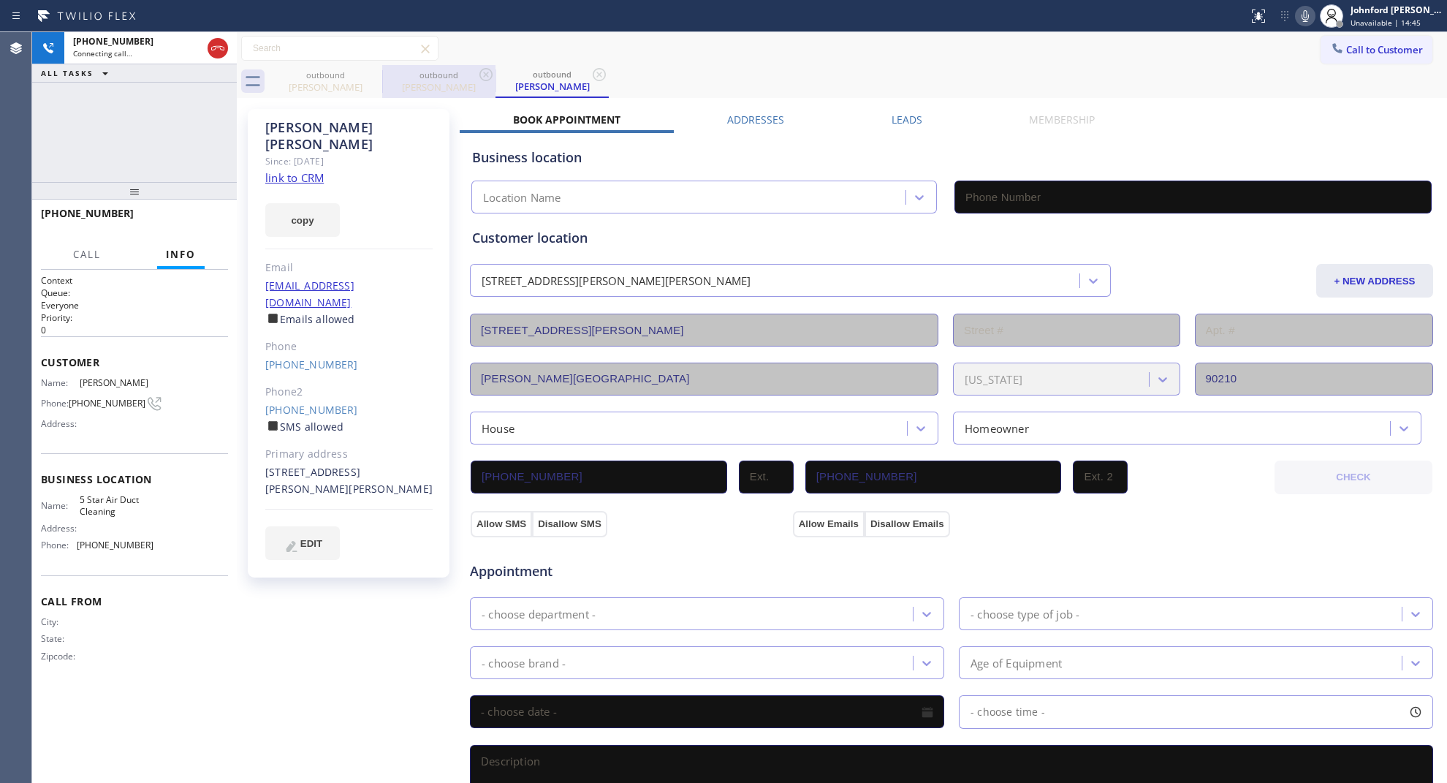
click at [384, 73] on div "outbound" at bounding box center [439, 74] width 110 height 11
type input "(323) 639-7328"
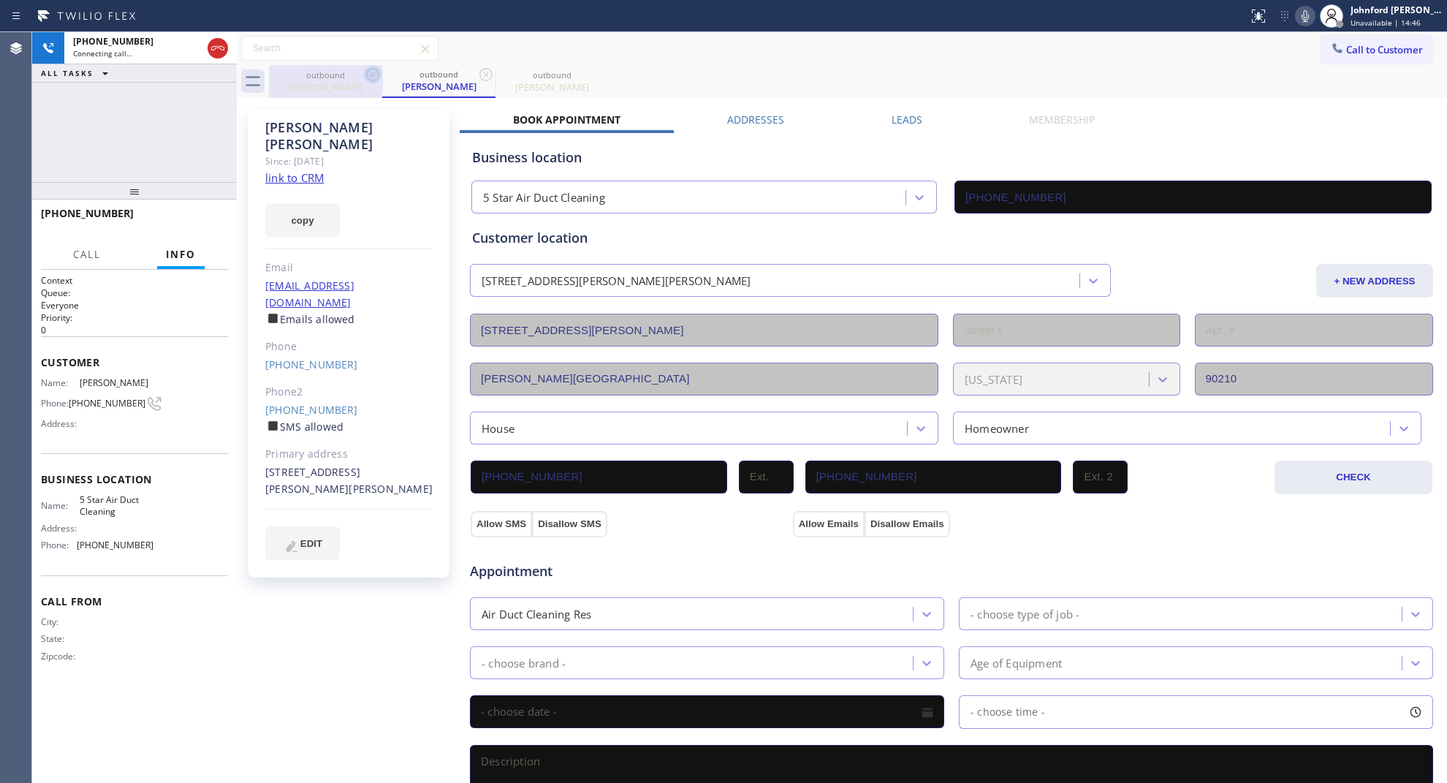
click at [370, 73] on icon at bounding box center [373, 75] width 18 height 18
click at [344, 90] on div "Mary Kuhl" at bounding box center [325, 86] width 110 height 13
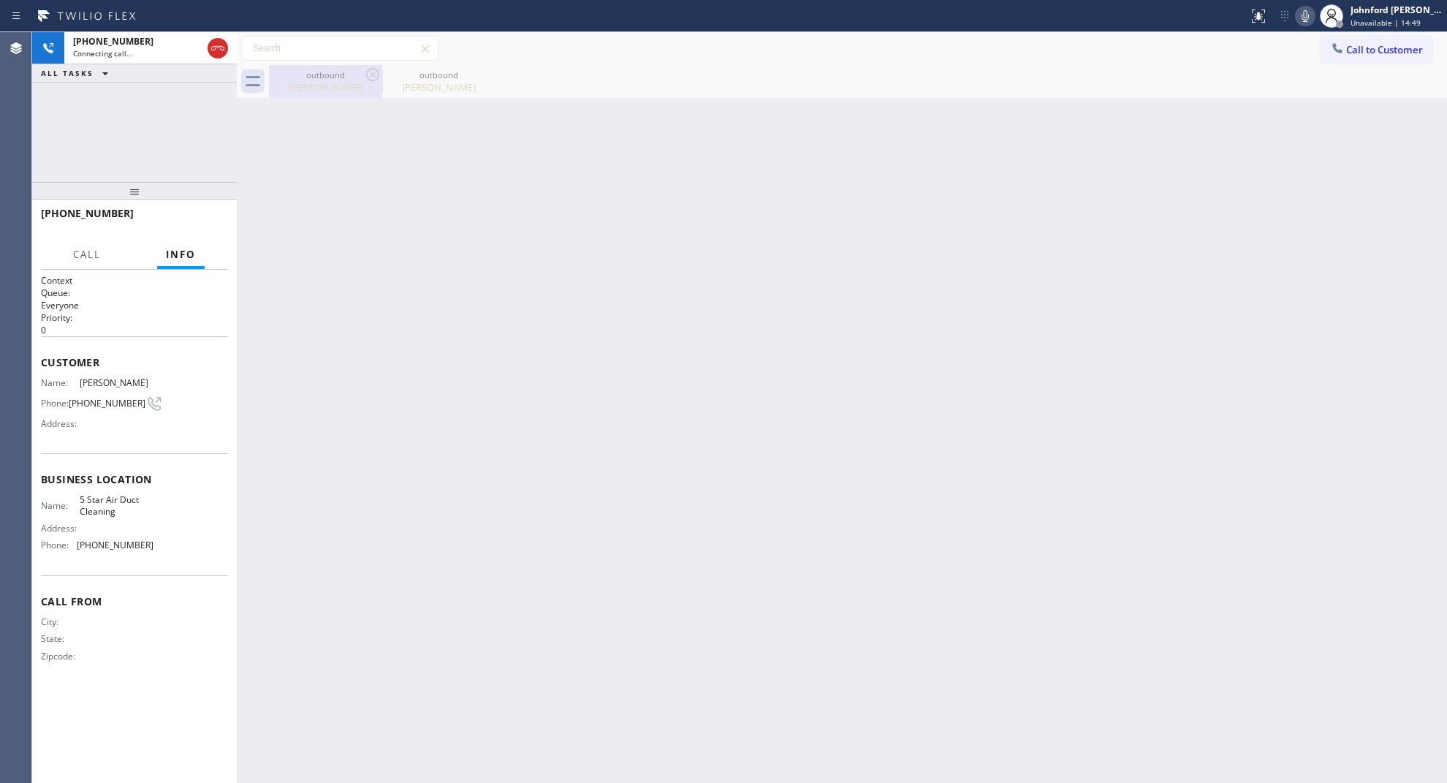
click at [323, 92] on div "Fred Kuperberg" at bounding box center [325, 86] width 110 height 13
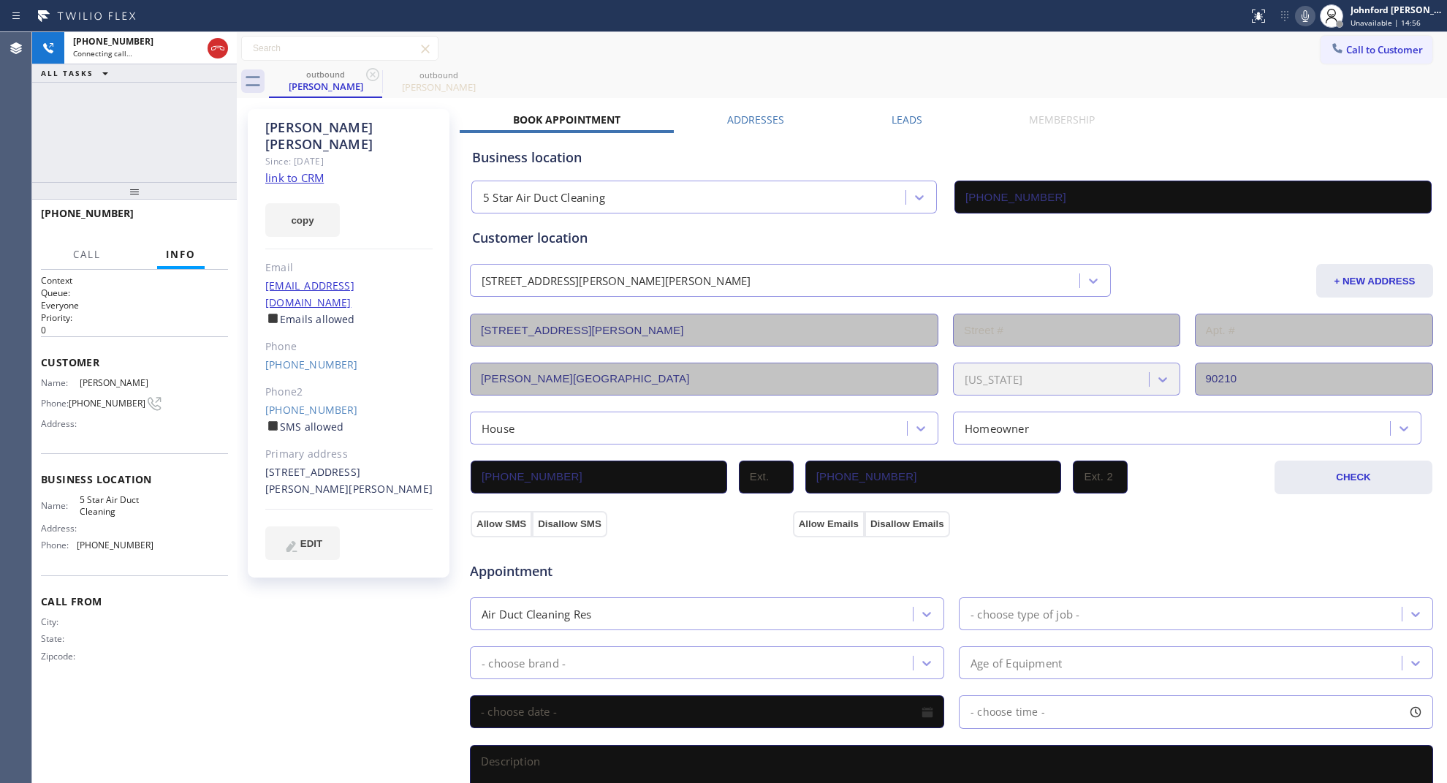
click at [1298, 15] on icon at bounding box center [1306, 16] width 18 height 18
click at [1307, 16] on icon at bounding box center [1306, 16] width 18 height 18
click at [211, 146] on div "+13102741113 Live | 00:57 ALL TASKS ALL TASKS ACTIVE TASKS TASKS IN WRAP UP" at bounding box center [134, 107] width 205 height 150
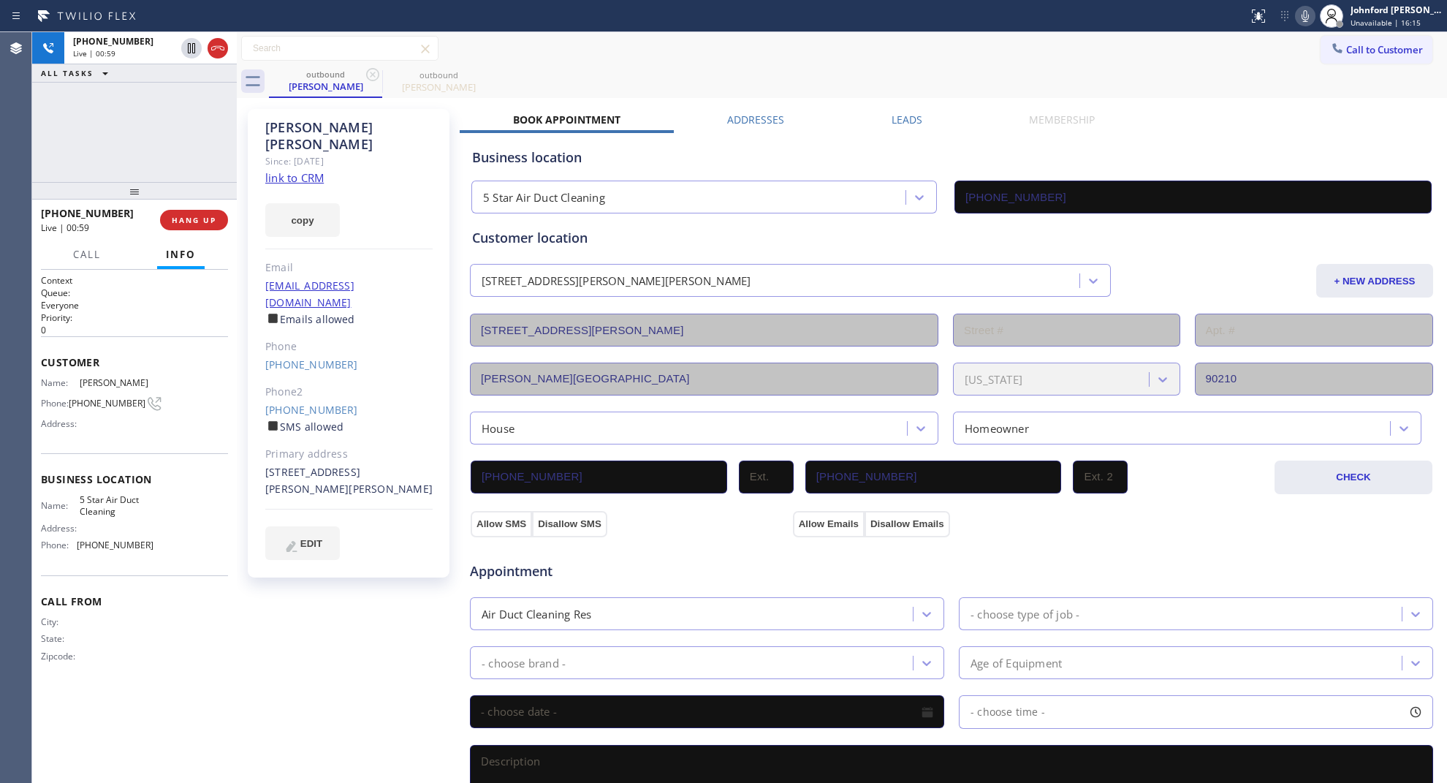
click at [202, 245] on div "Call Info" at bounding box center [134, 254] width 187 height 29
click at [201, 216] on span "HANG UP" at bounding box center [194, 220] width 45 height 10
click at [294, 203] on button "copy" at bounding box center [302, 220] width 75 height 34
click at [229, 216] on div "+13102741113 Wrap up | 00:01 COMPLETE" at bounding box center [134, 220] width 205 height 41
click at [223, 216] on button "COMPLETE" at bounding box center [191, 220] width 74 height 20
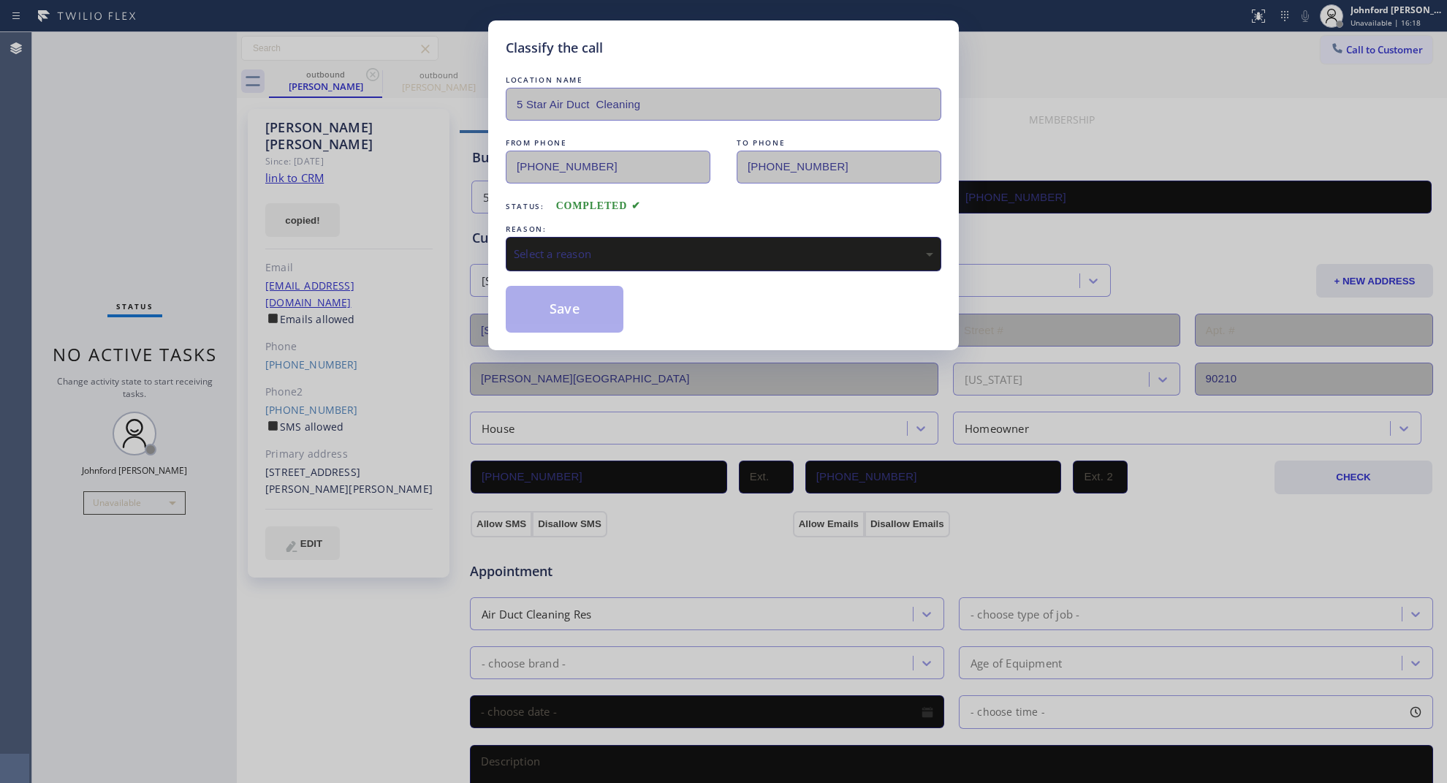
click at [564, 253] on div "Select a reason" at bounding box center [724, 254] width 420 height 17
drag, startPoint x: 565, startPoint y: 307, endPoint x: 514, endPoint y: 272, distance: 62.0
click at [563, 304] on button "Save" at bounding box center [565, 309] width 118 height 47
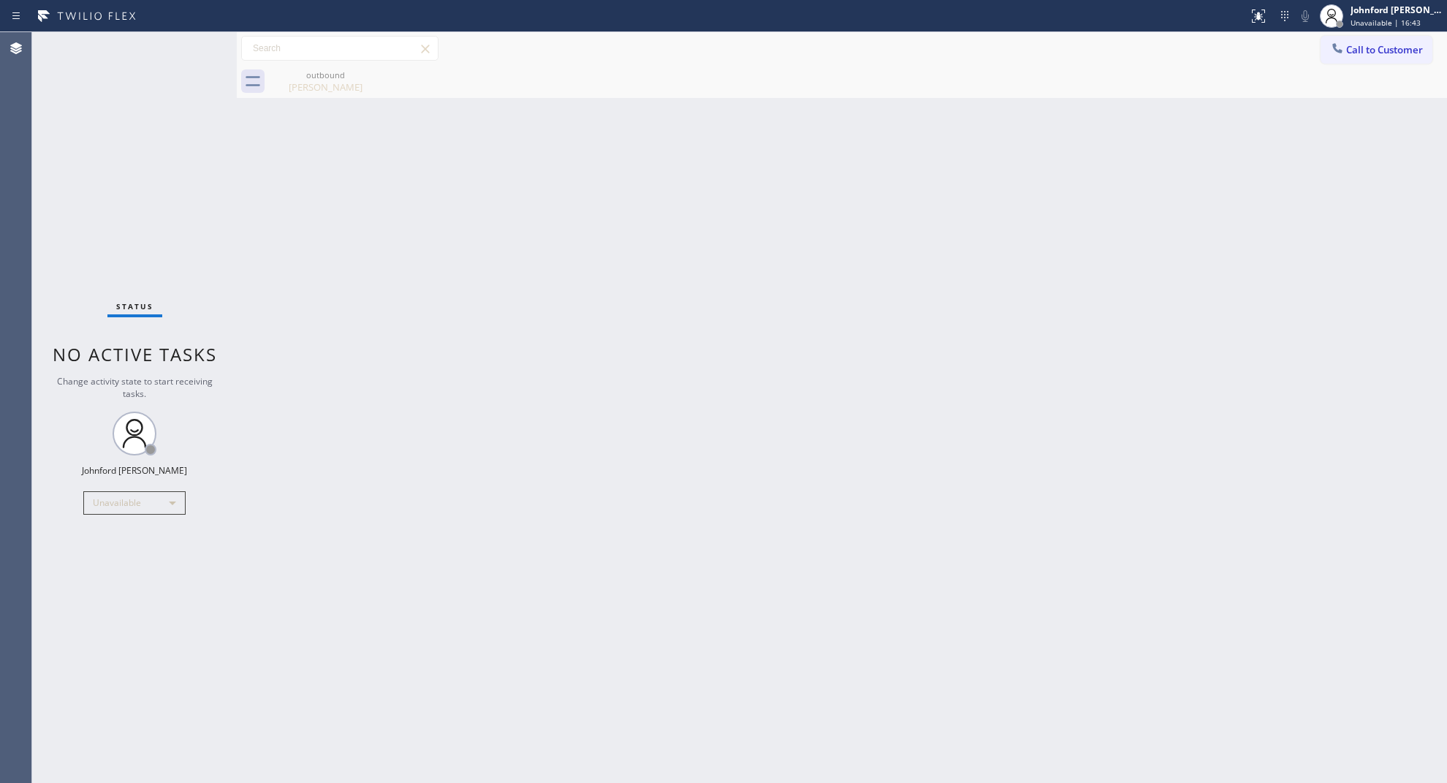
click at [1077, 420] on div "Back to Dashboard Change Sender ID Customers Technicians Select a contact Outbo…" at bounding box center [842, 407] width 1210 height 751
click at [373, 73] on icon at bounding box center [372, 74] width 13 height 13
drag, startPoint x: 1050, startPoint y: 498, endPoint x: 1007, endPoint y: 466, distance: 54.2
click at [1050, 498] on div "Back to Dashboard Change Sender ID Customers Technicians Select a contact Outbo…" at bounding box center [842, 407] width 1210 height 751
click at [1361, 44] on button "Call to Customer" at bounding box center [1377, 50] width 112 height 28
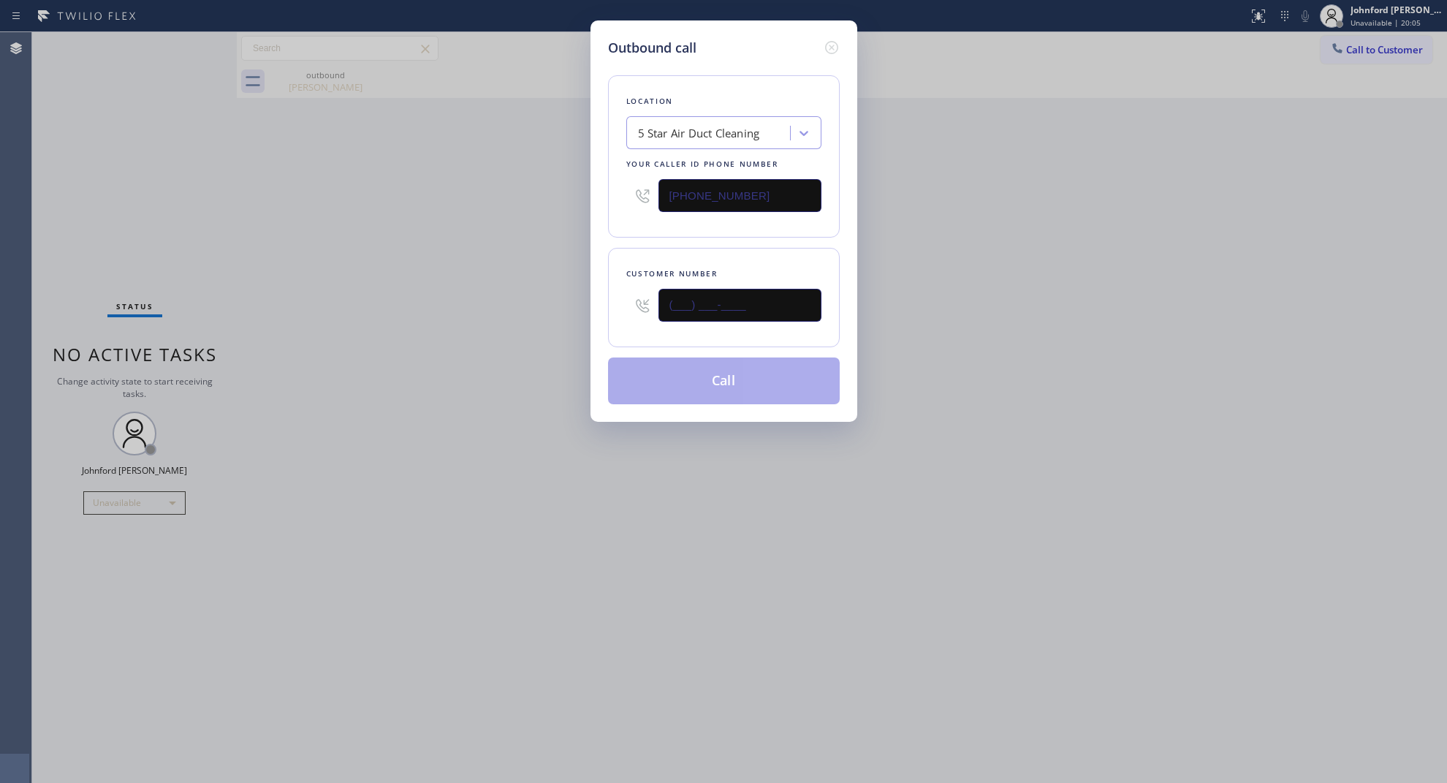
paste input "310) 210-7268"
type input "(310) 210-7268"
click at [485, 340] on div "Outbound call Location 5 Star Air Duct Cleaning Your caller id phone number (32…" at bounding box center [723, 391] width 1447 height 783
click at [786, 199] on input "(323) 639-7328" at bounding box center [740, 195] width 163 height 33
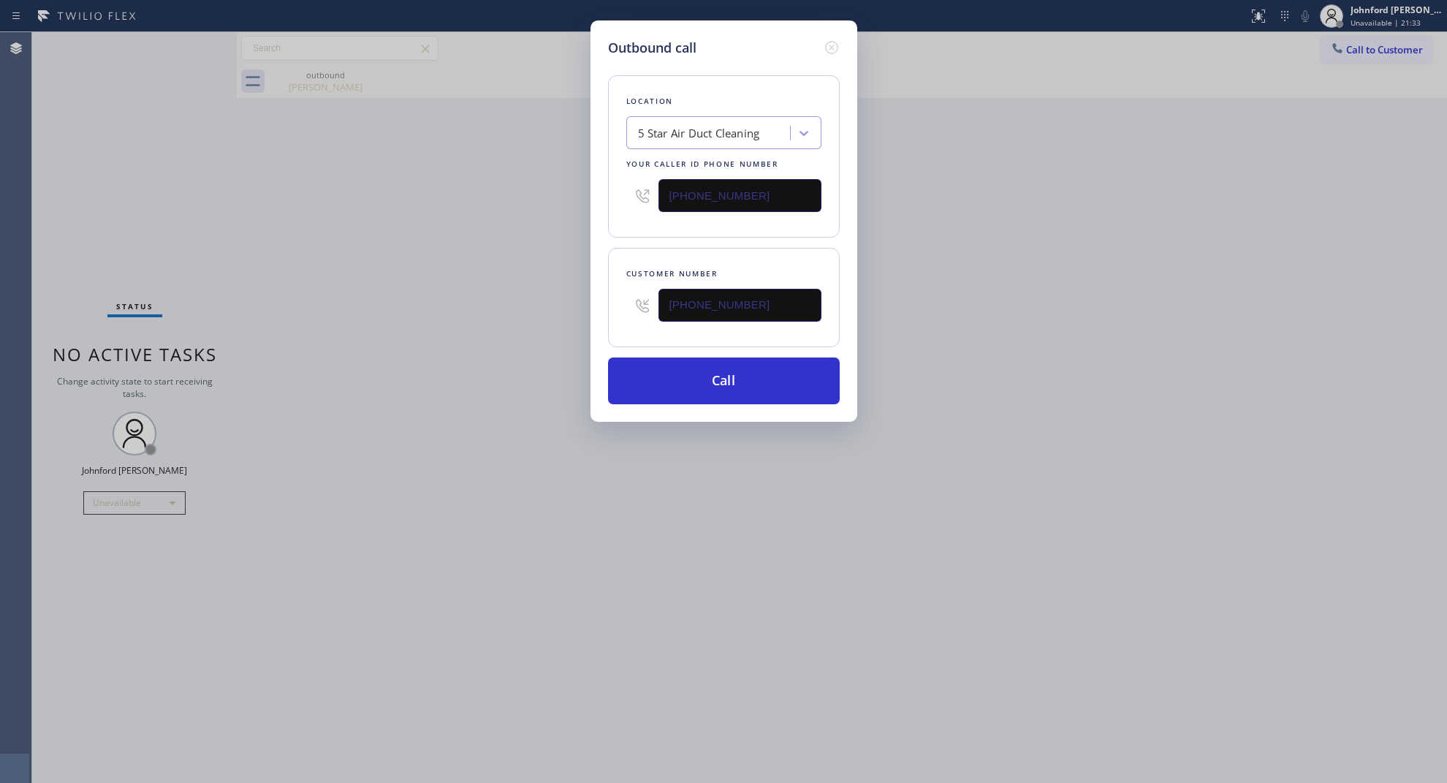
click at [786, 199] on input "(323) 639-7328" at bounding box center [740, 195] width 163 height 33
paste input "716-0974"
type input "(323) 716-0974"
click at [498, 238] on div "Outbound call Location 5 Star Air Duct Cleaning Your caller id phone number (32…" at bounding box center [723, 391] width 1447 height 783
click at [733, 392] on button "Call" at bounding box center [724, 380] width 232 height 47
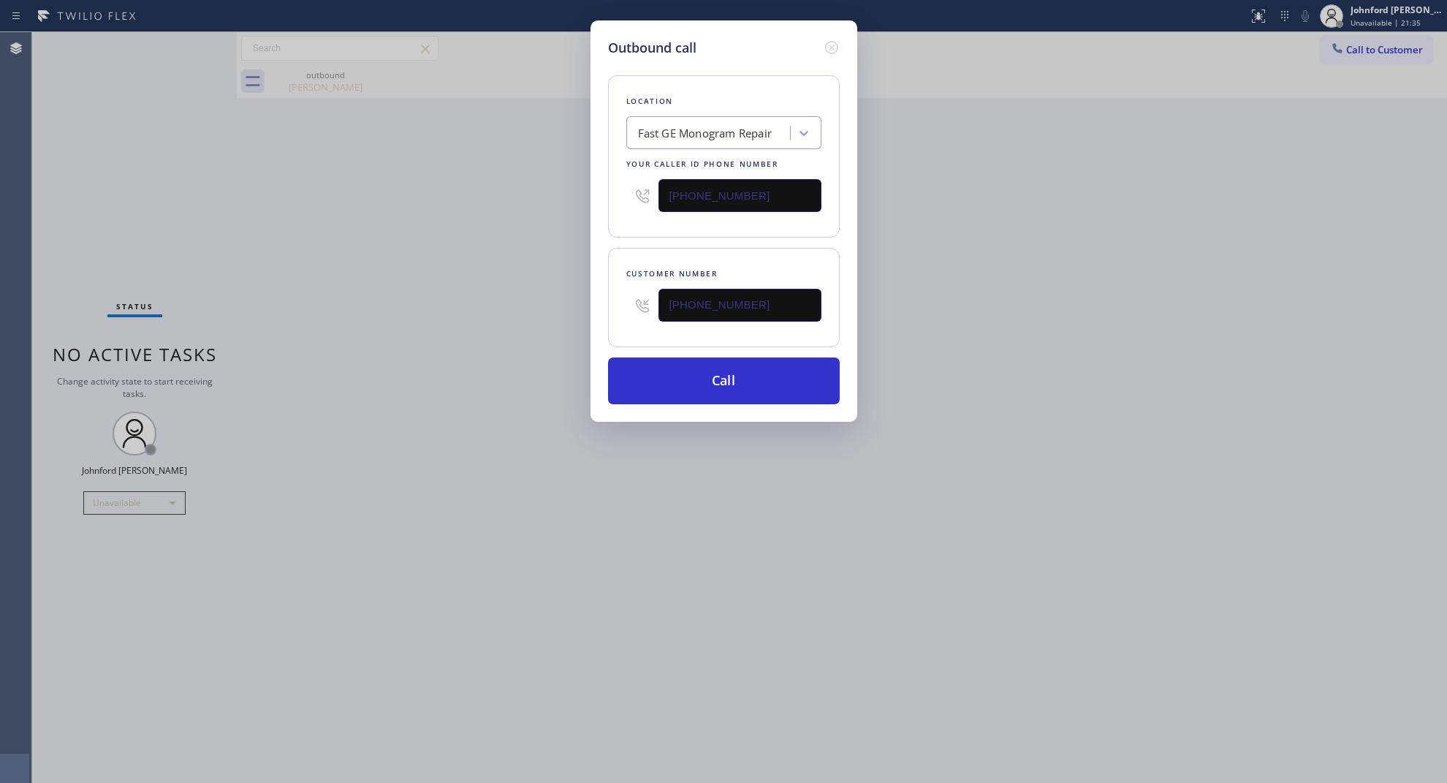
click at [1031, 275] on div "Outbound call Location Fast GE Monogram Repair Your caller id phone number (323…" at bounding box center [723, 391] width 1447 height 783
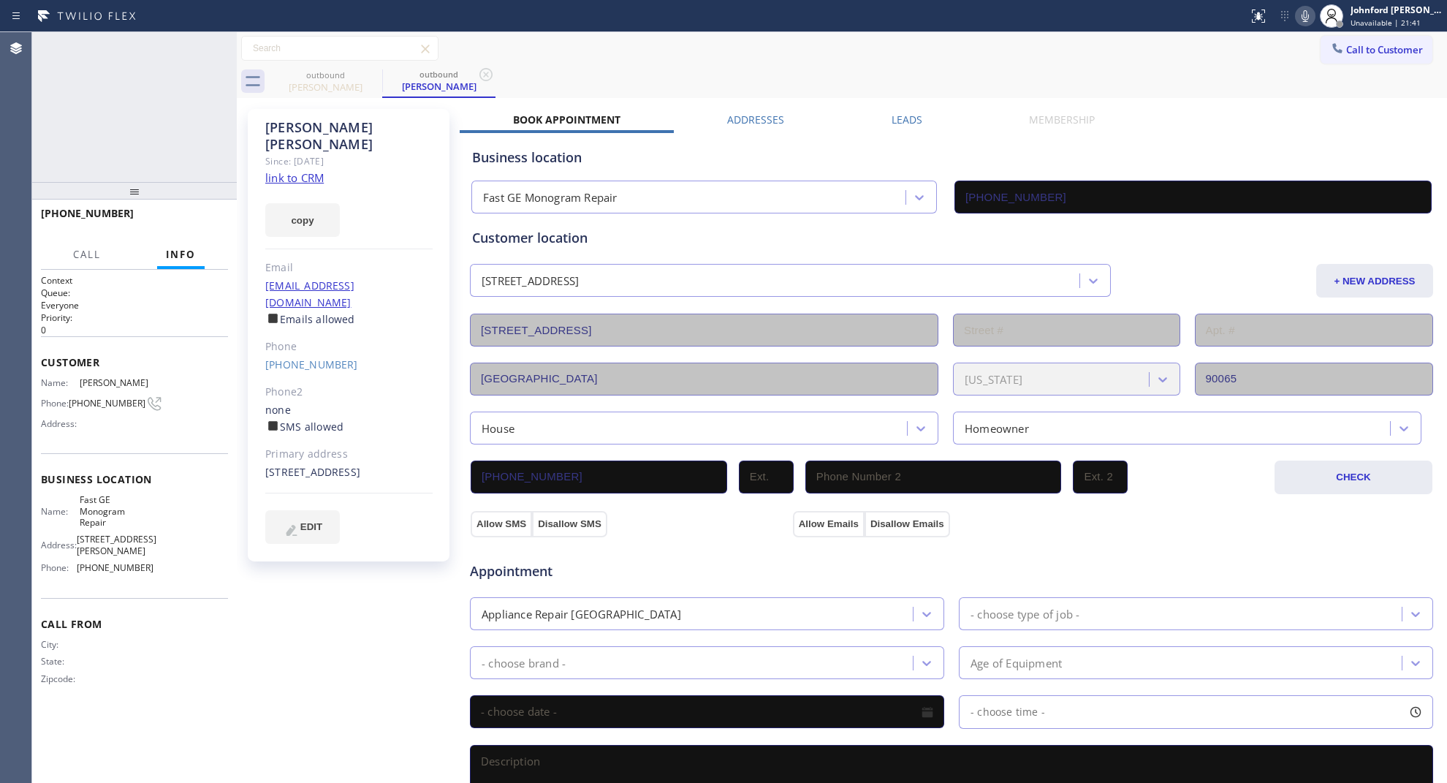
type input "(323) 716-0974"
click at [187, 230] on button "HANG UP" at bounding box center [194, 220] width 68 height 20
click at [327, 357] on link "(310) 210-7268" at bounding box center [311, 364] width 93 height 14
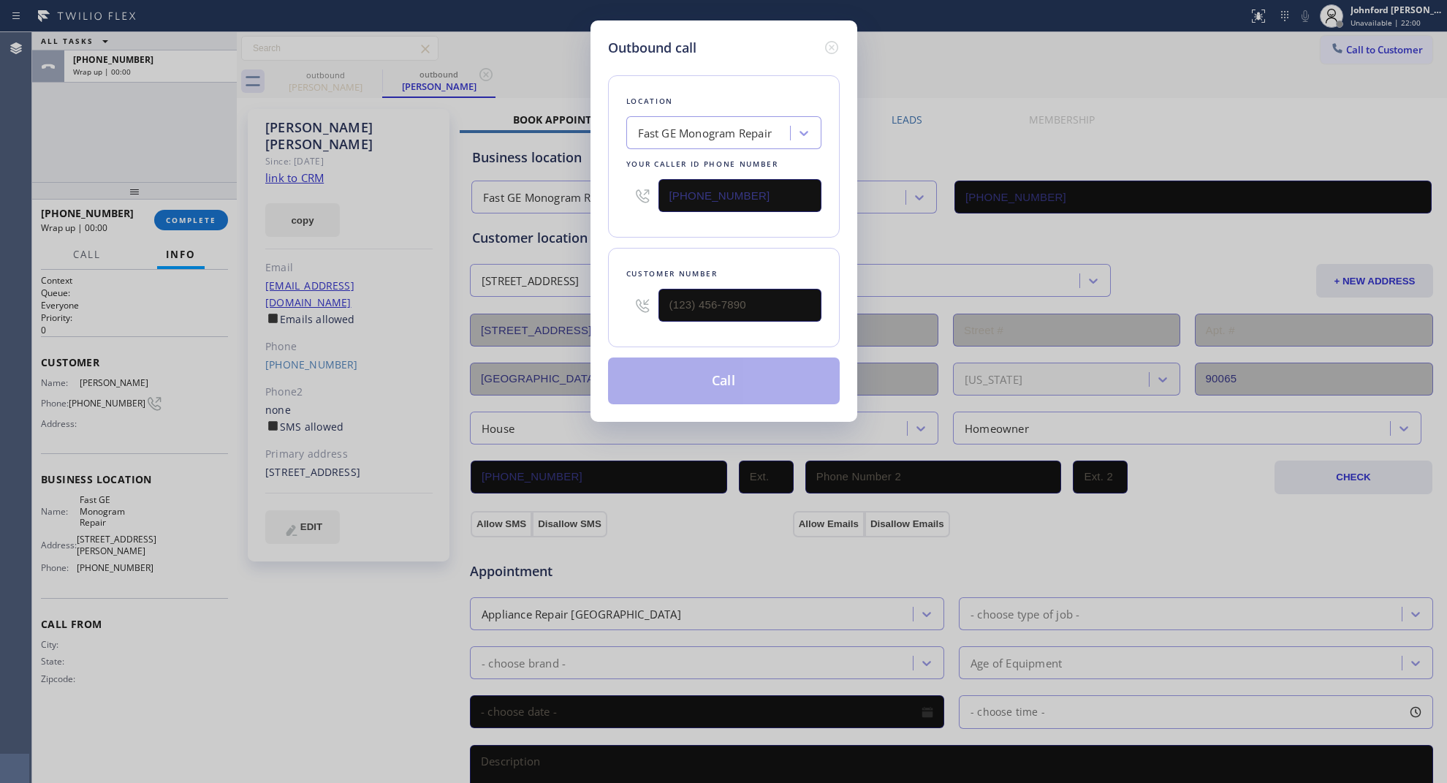
type input "(310) 210-7268"
click at [729, 373] on button "Call" at bounding box center [724, 380] width 232 height 47
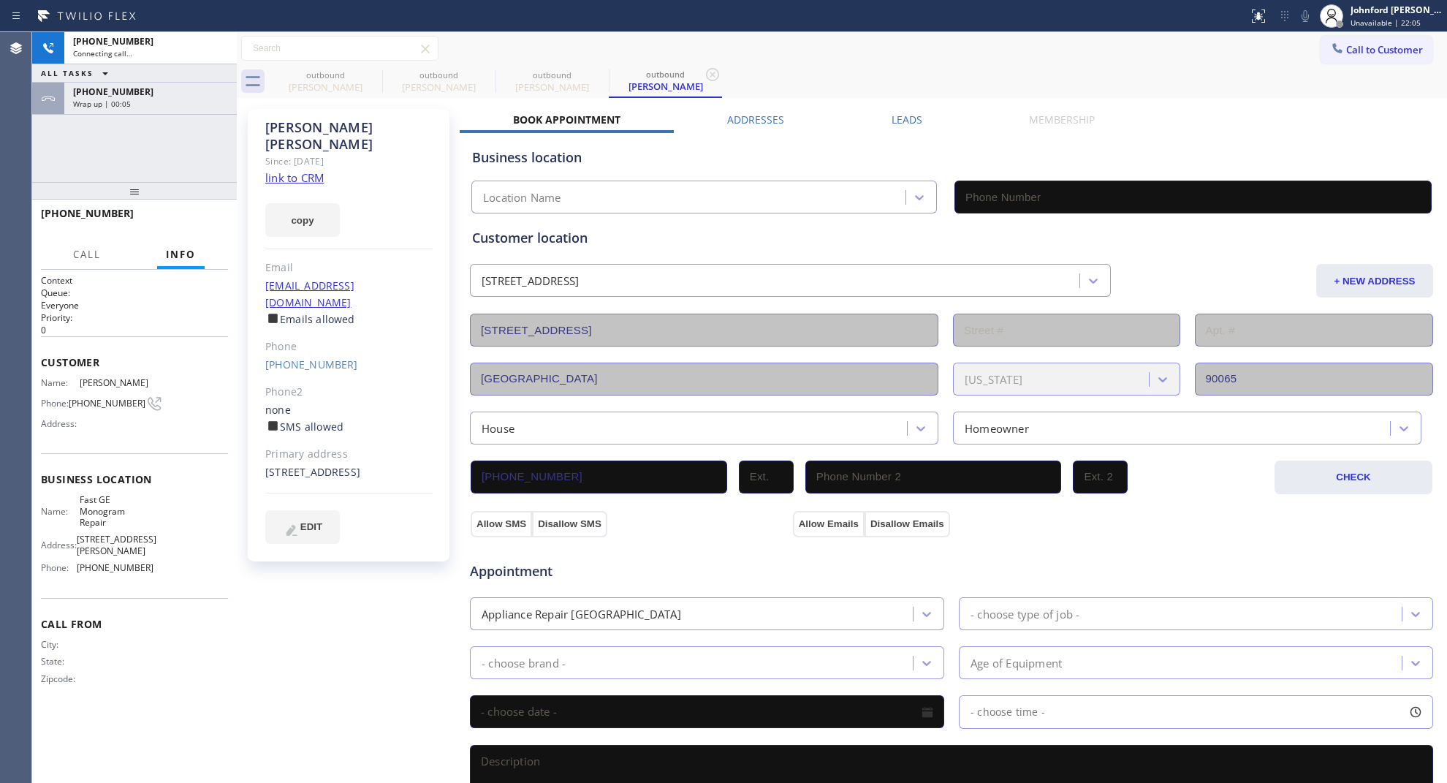
type input "(323) 716-0974"
click at [216, 207] on div "+13102107268 Live | 00:12 HANG UP" at bounding box center [134, 220] width 187 height 38
click at [213, 211] on button "HANG UP" at bounding box center [194, 220] width 68 height 20
click at [213, 221] on span "COMPLETE" at bounding box center [191, 220] width 50 height 10
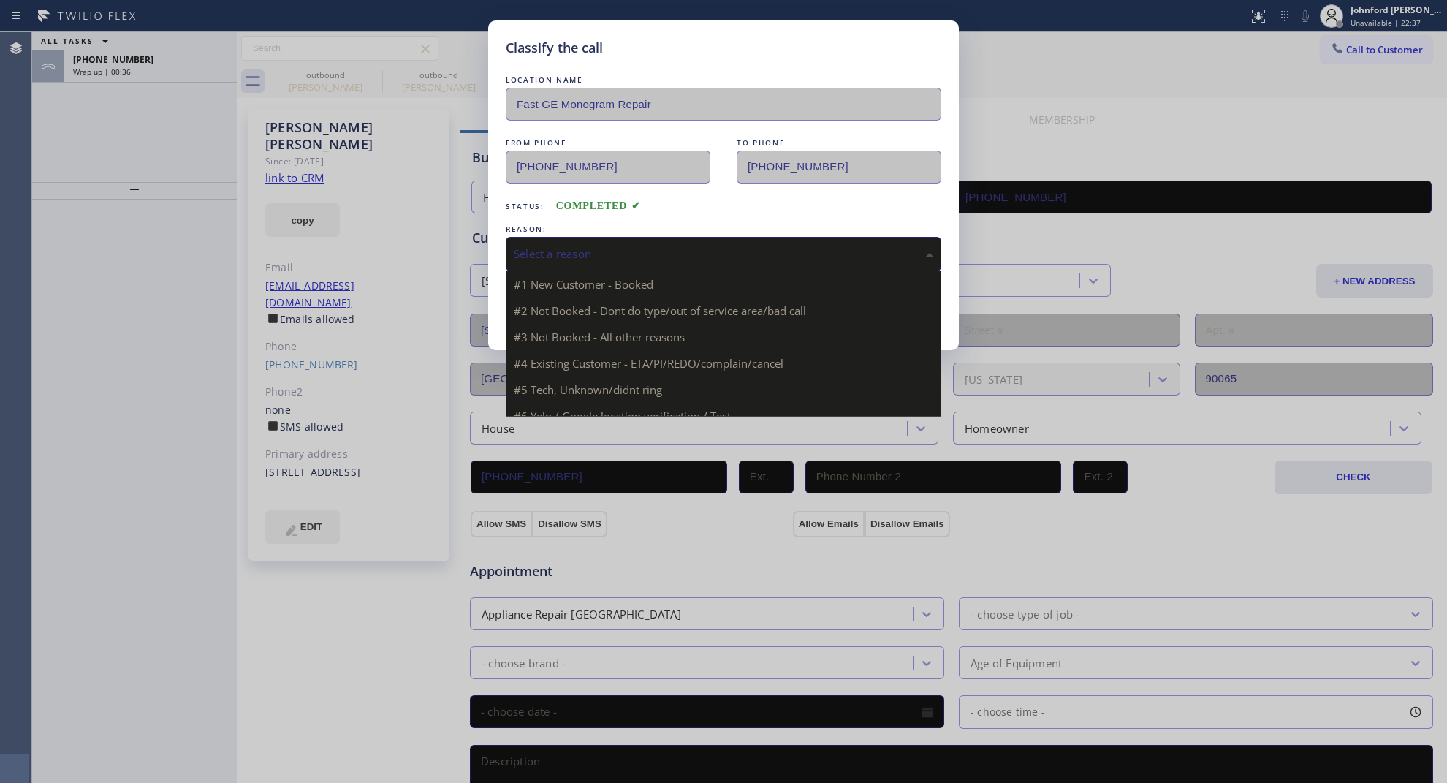
click at [534, 262] on div "Select a reason" at bounding box center [724, 254] width 436 height 34
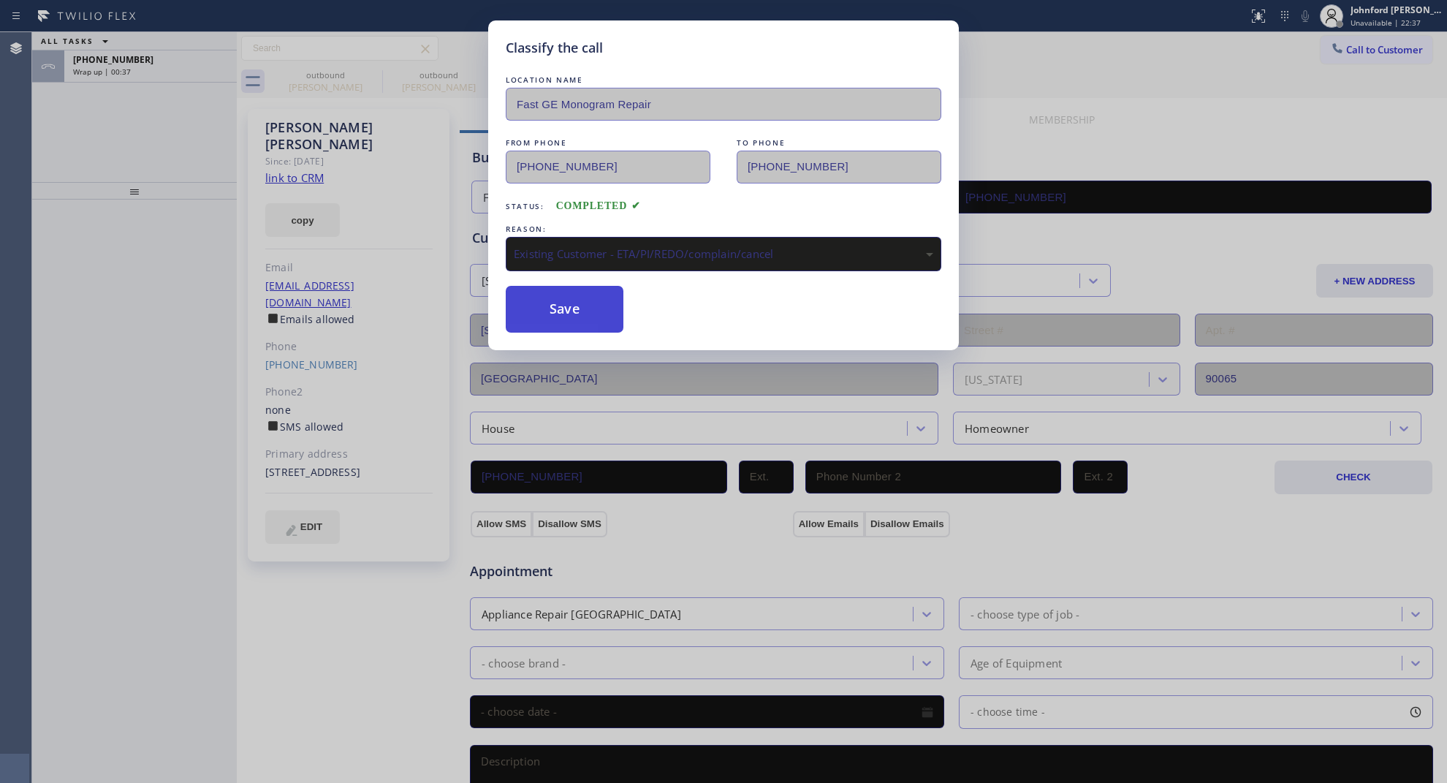
click at [567, 306] on button "Save" at bounding box center [565, 309] width 118 height 47
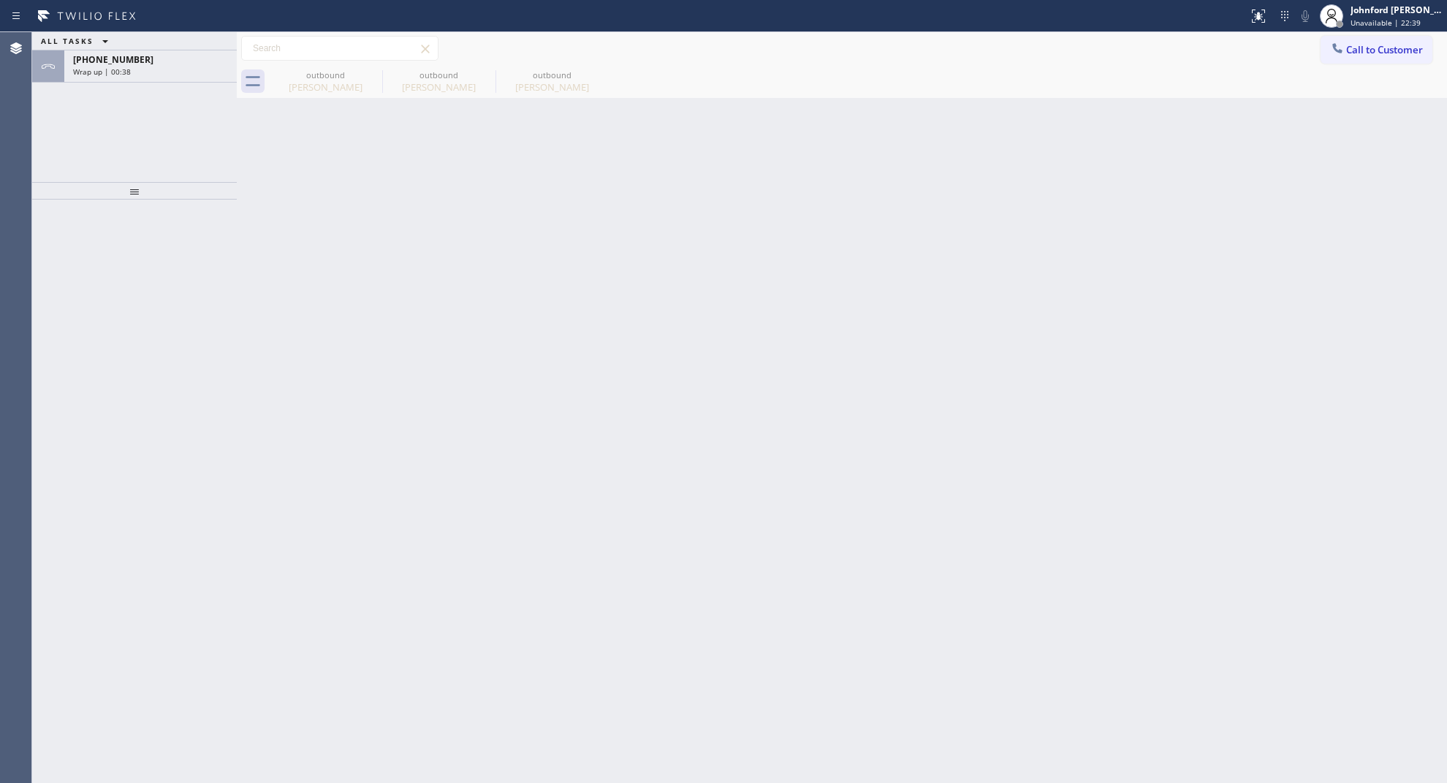
click at [154, 64] on div "+13102107268" at bounding box center [150, 59] width 155 height 12
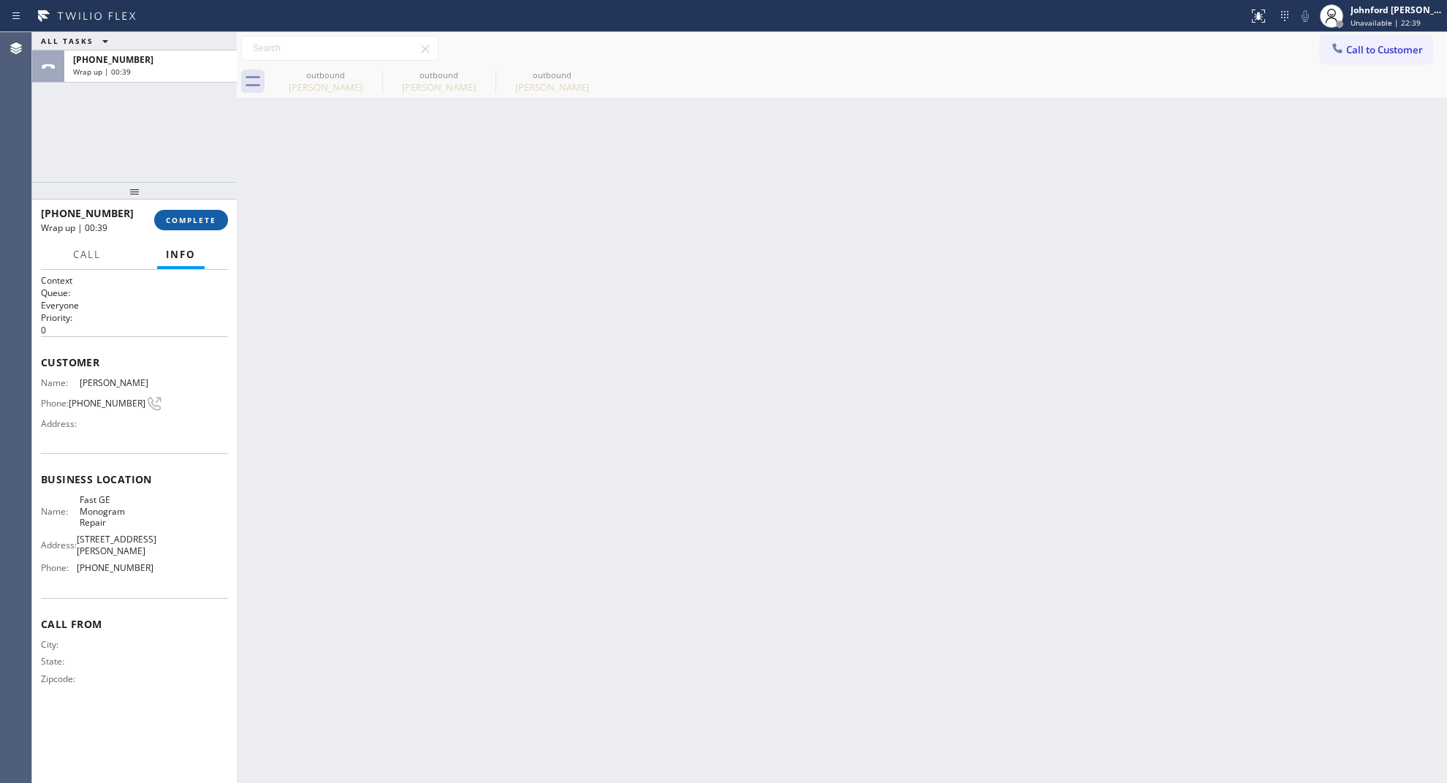
click at [181, 217] on span "COMPLETE" at bounding box center [191, 220] width 50 height 10
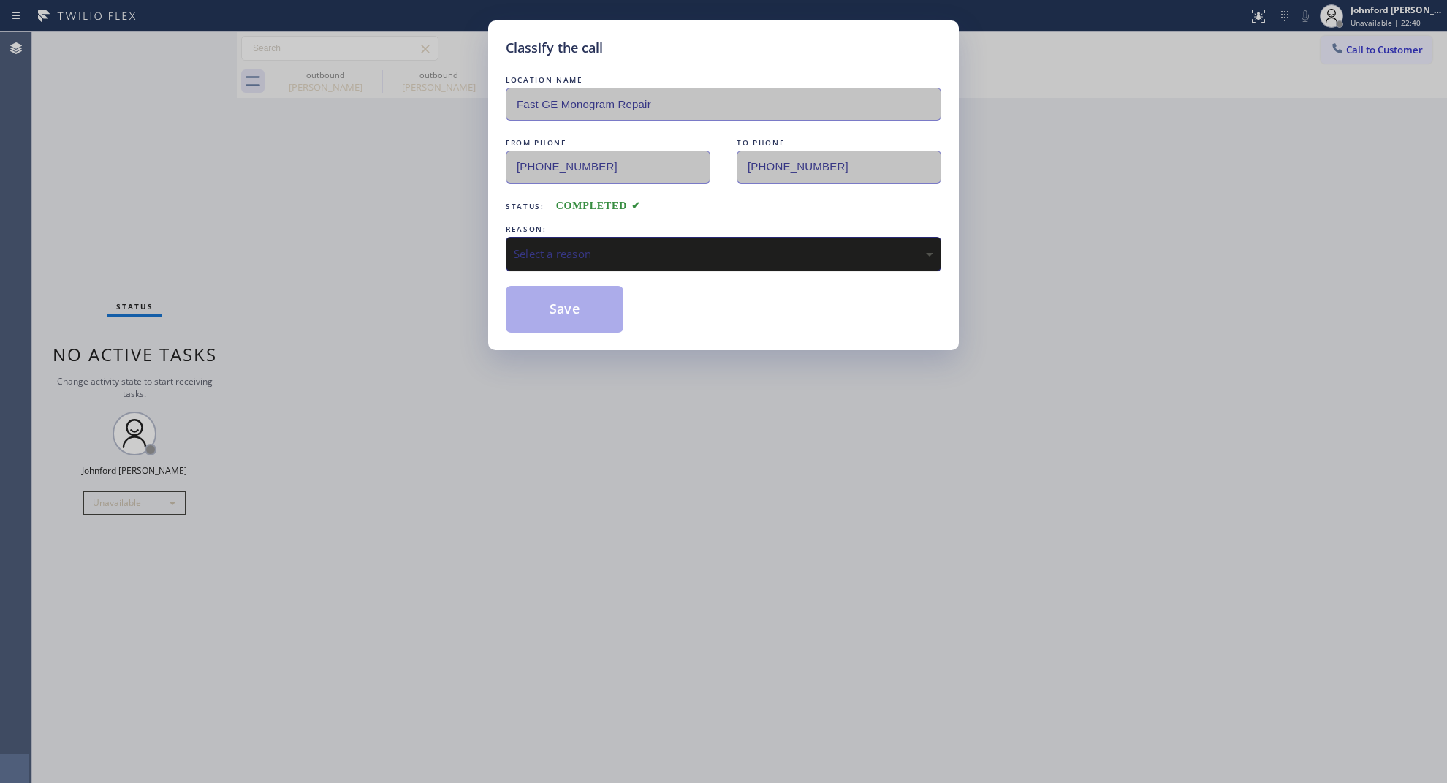
drag, startPoint x: 615, startPoint y: 228, endPoint x: 649, endPoint y: 246, distance: 38.9
click at [626, 232] on div "REASON: Select a reason" at bounding box center [724, 246] width 436 height 50
click at [654, 262] on div "Select a reason" at bounding box center [724, 254] width 436 height 34
drag, startPoint x: 626, startPoint y: 327, endPoint x: 589, endPoint y: 305, distance: 43.2
click at [589, 305] on button "Save" at bounding box center [565, 309] width 118 height 47
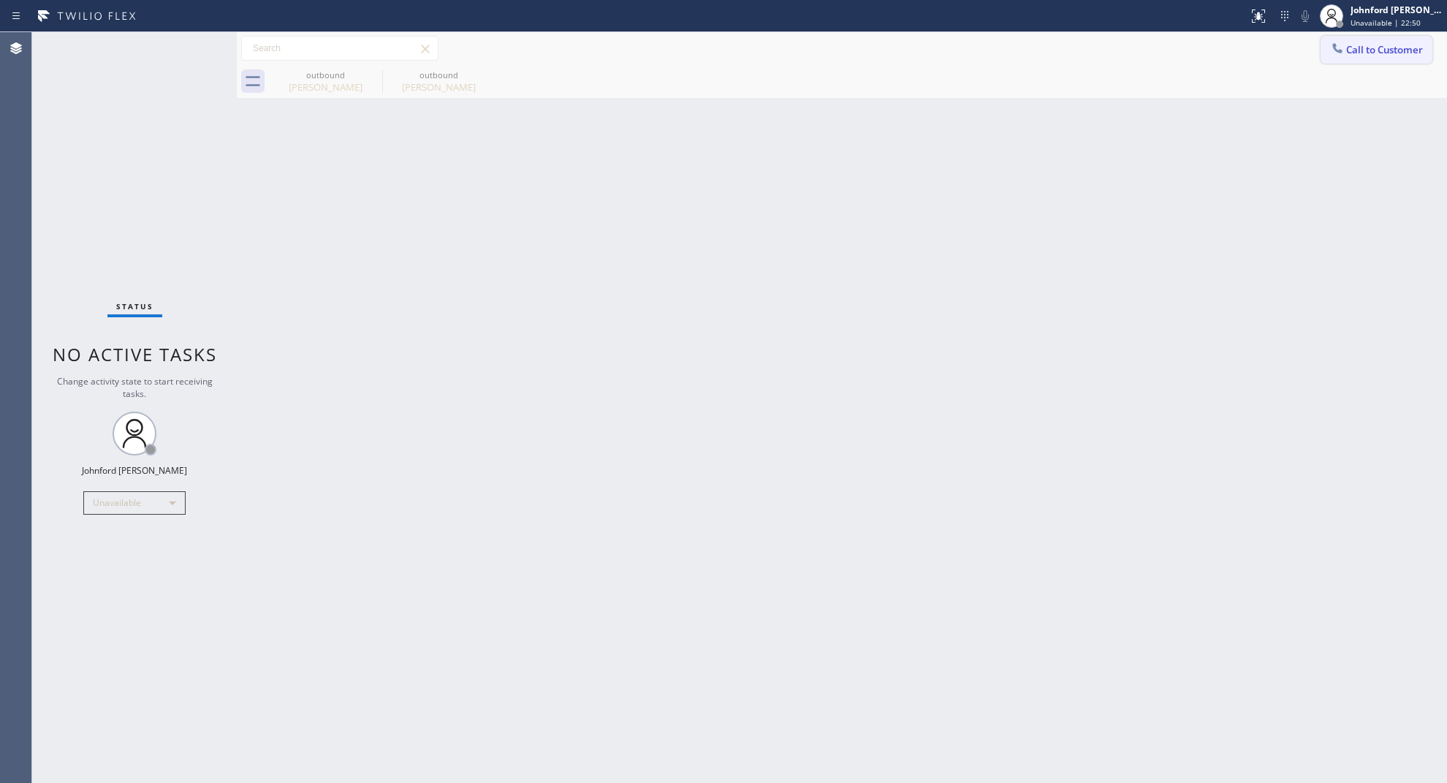
click at [1329, 41] on div at bounding box center [1338, 50] width 18 height 18
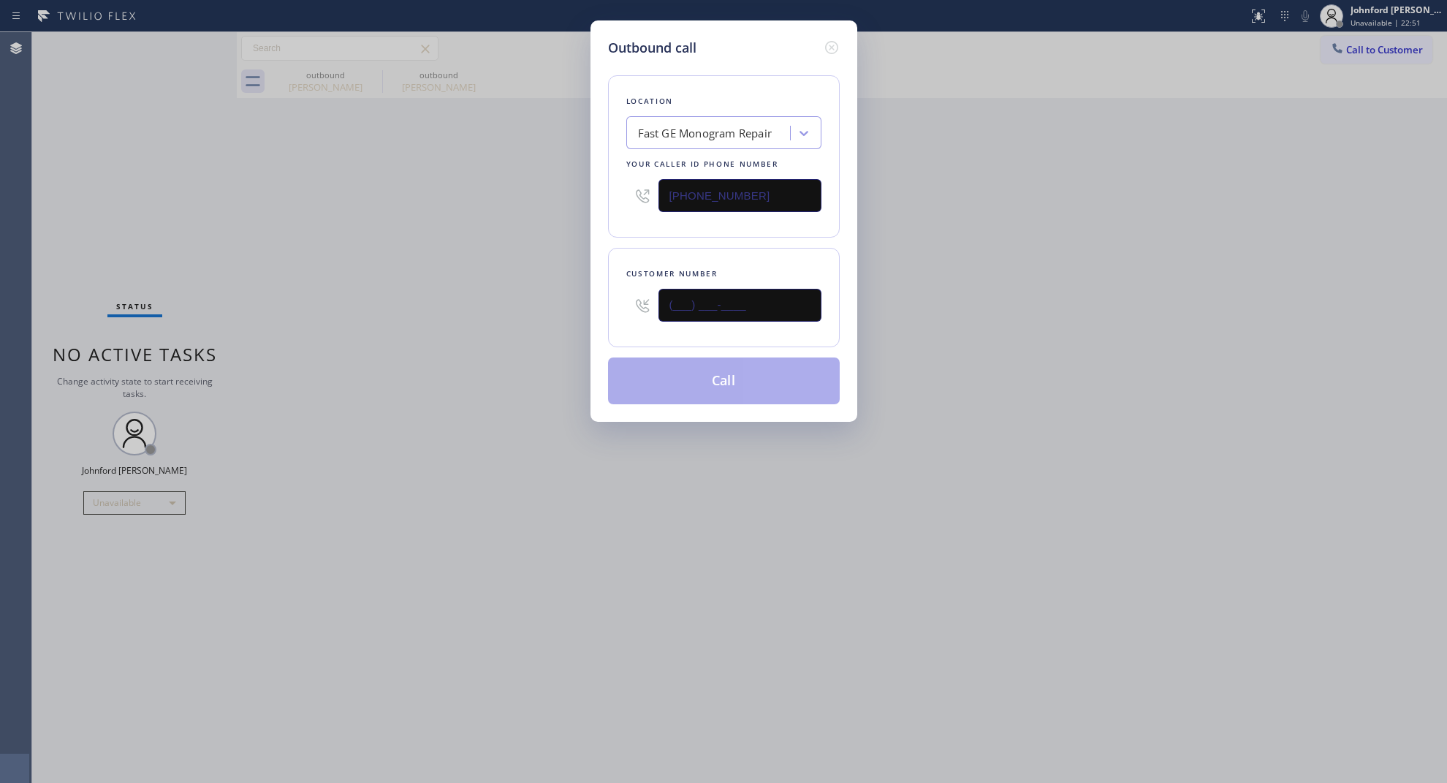
click at [742, 304] on input "(___) ___-____" at bounding box center [740, 305] width 163 height 33
click at [744, 304] on input "(___) ___-____" at bounding box center [740, 305] width 163 height 33
paste input "818) 640-0322"
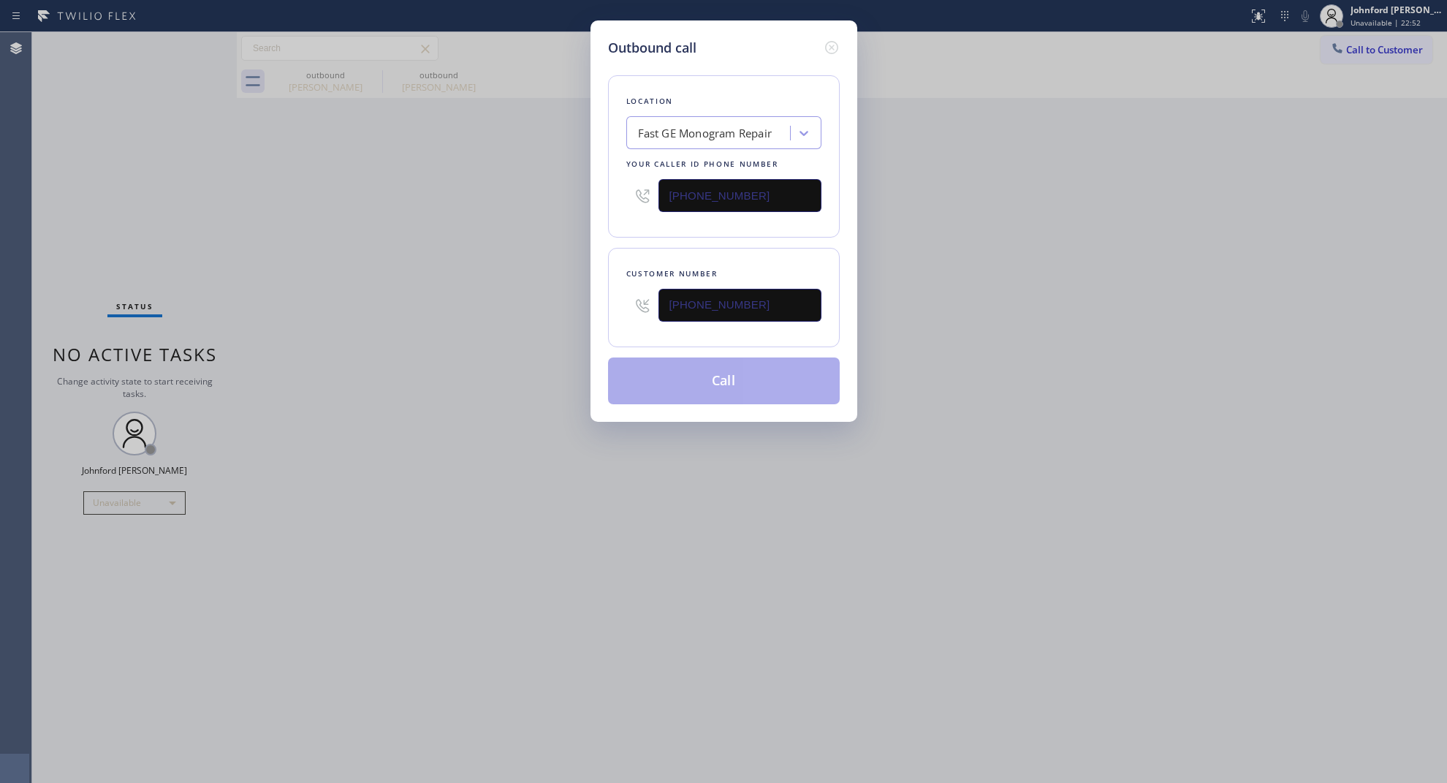
type input "(818) 640-0322"
click at [493, 304] on div "Outbound call Location Fast GE Monogram Repair Your caller id phone number (323…" at bounding box center [723, 391] width 1447 height 783
click at [794, 184] on input "(323) 716-0974" at bounding box center [740, 195] width 163 height 33
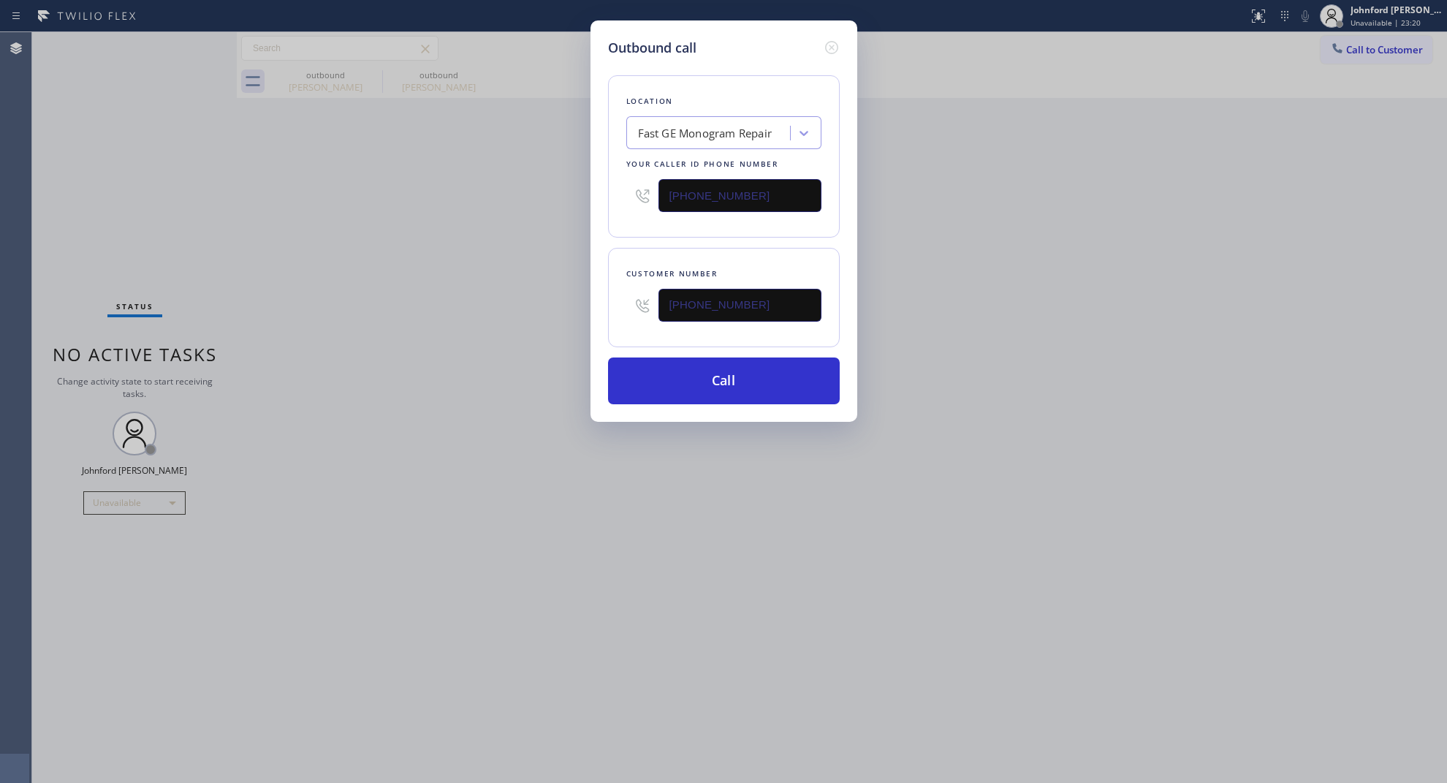
paste input "800) 686-5038"
click at [751, 185] on input "(800) 686-5038" at bounding box center [740, 195] width 163 height 33
paste input "text"
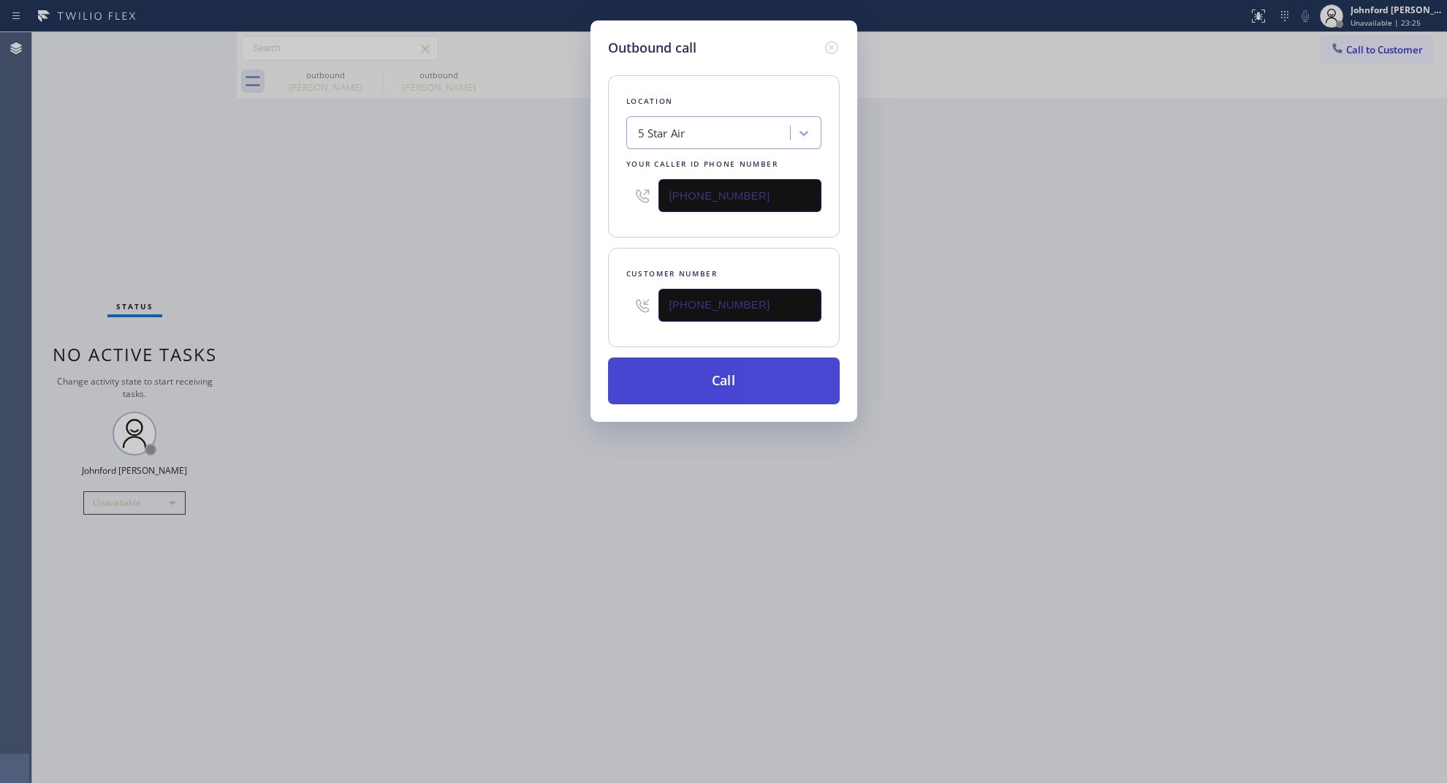
type input "(800) 686-5038"
click at [746, 375] on button "Call" at bounding box center [724, 380] width 232 height 47
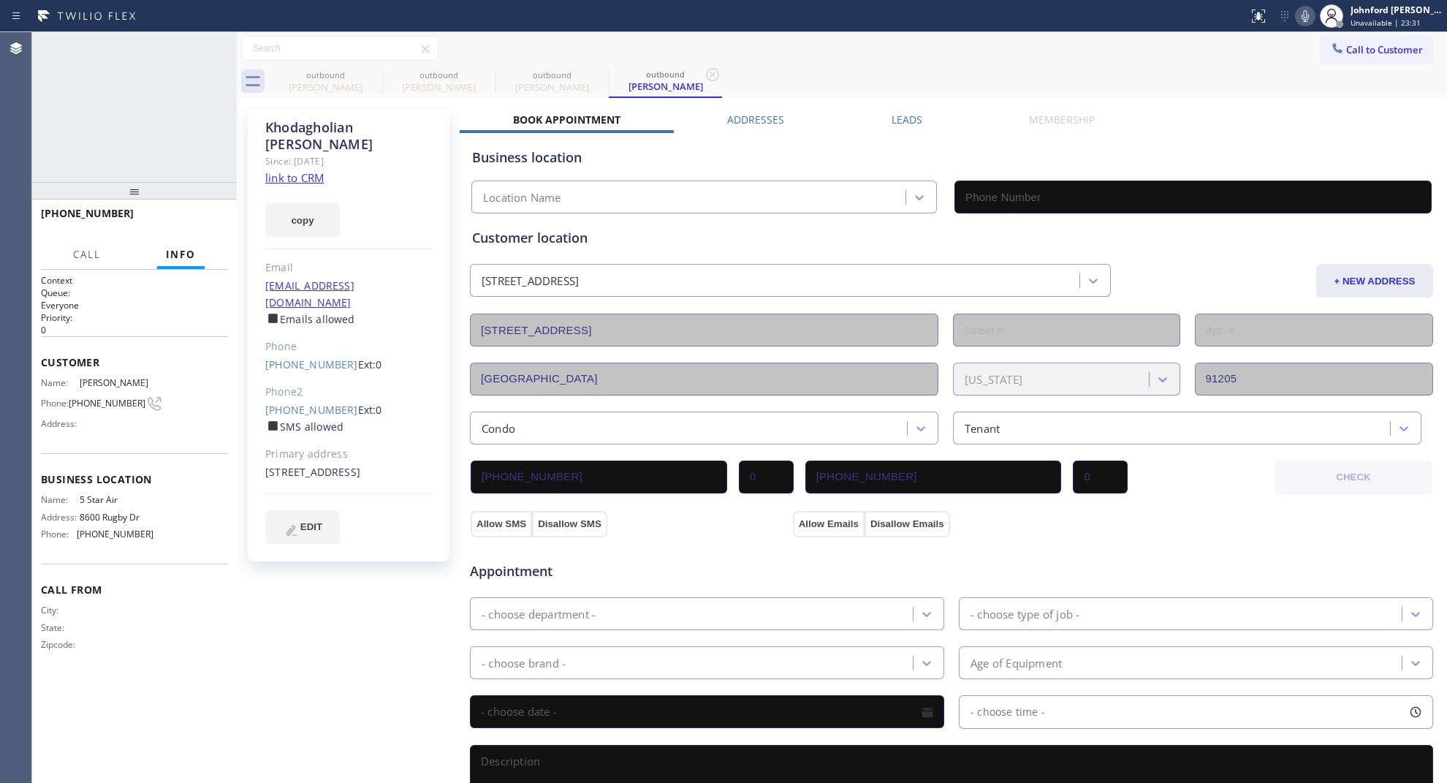
type input "(800) 686-5038"
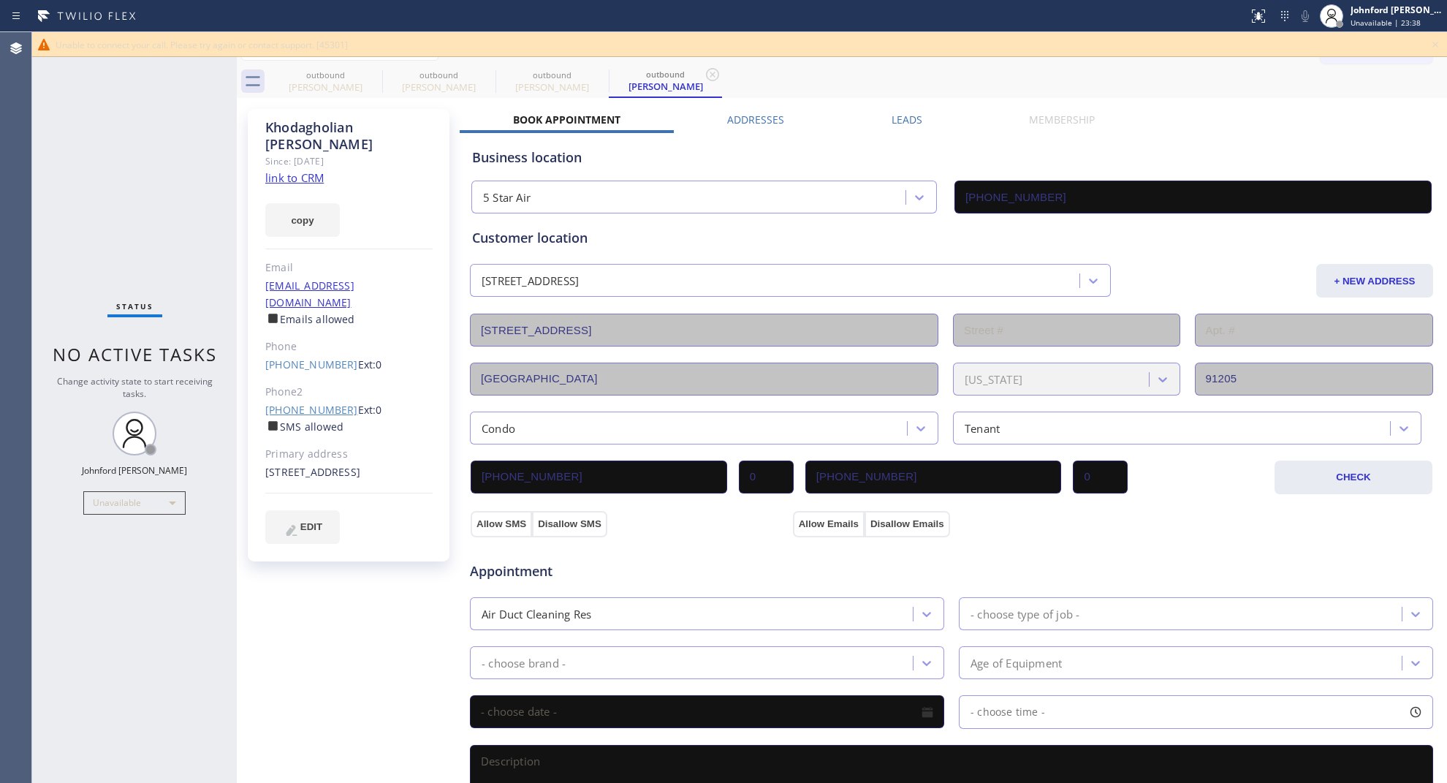
click at [303, 403] on link "(818) 836-9769" at bounding box center [311, 410] width 93 height 14
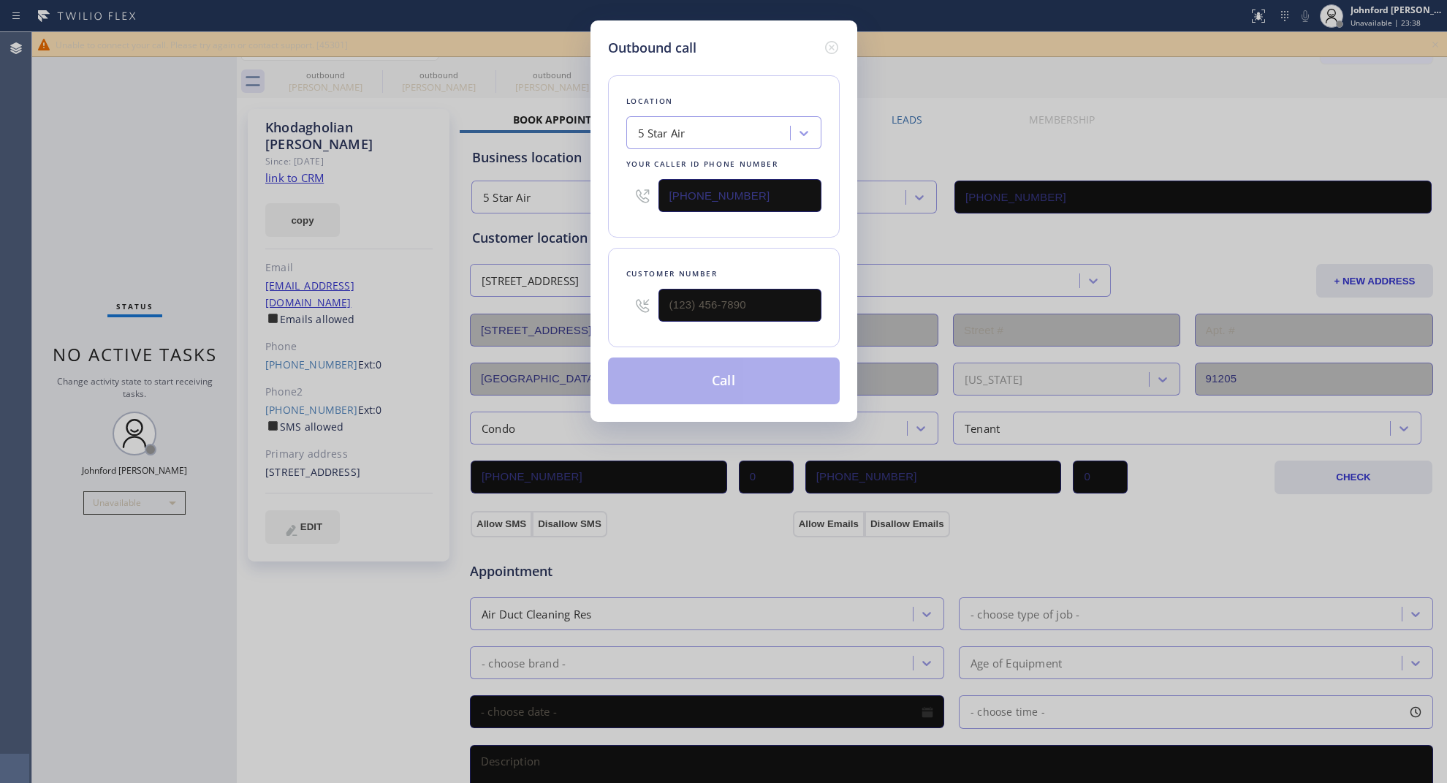
type input "(818) 836-9769"
click at [683, 377] on button "Call" at bounding box center [724, 380] width 232 height 47
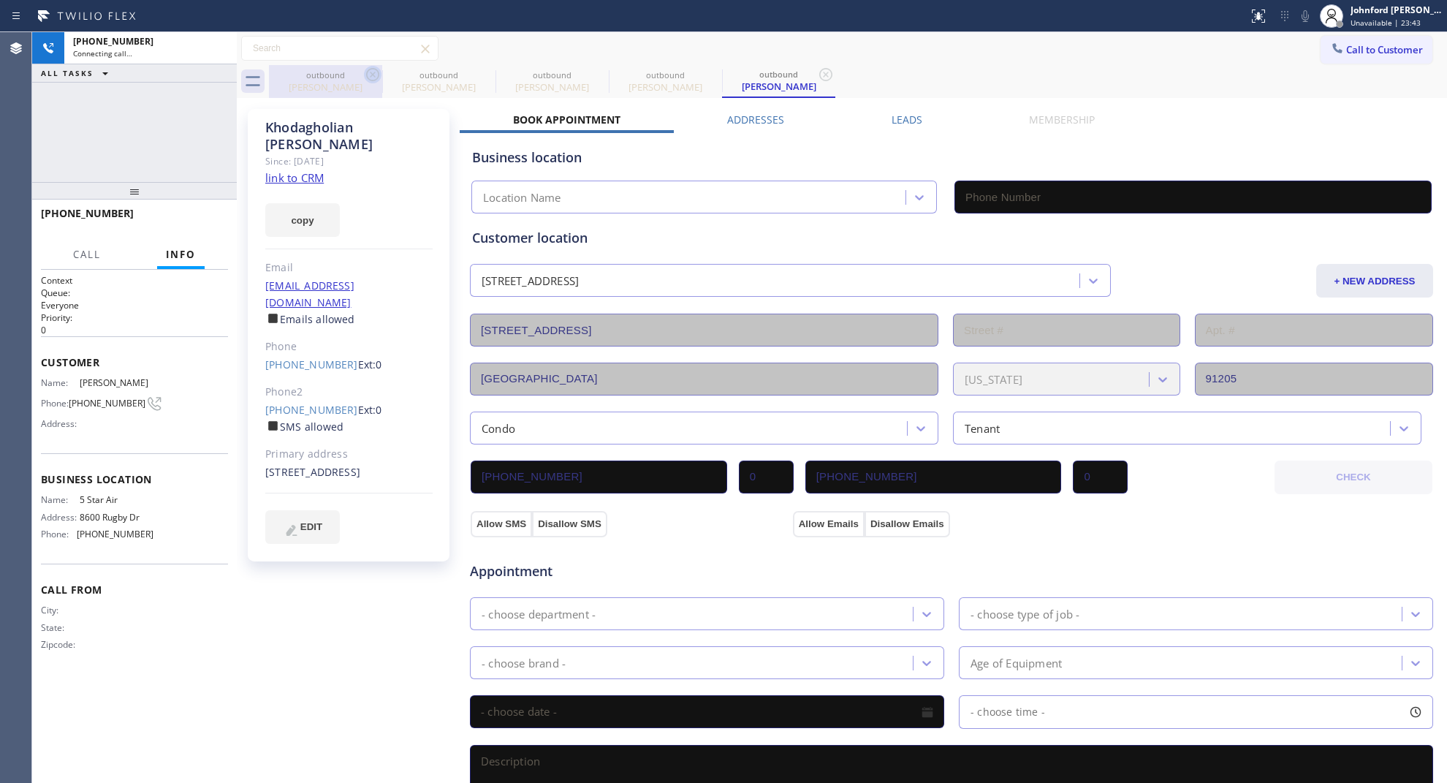
click at [362, 74] on div "outbound" at bounding box center [325, 74] width 110 height 11
click at [375, 78] on icon at bounding box center [373, 75] width 18 height 18
click at [0, 0] on icon at bounding box center [0, 0] width 0 height 0
type input "(800) 686-5038"
click at [375, 78] on icon at bounding box center [373, 75] width 18 height 18
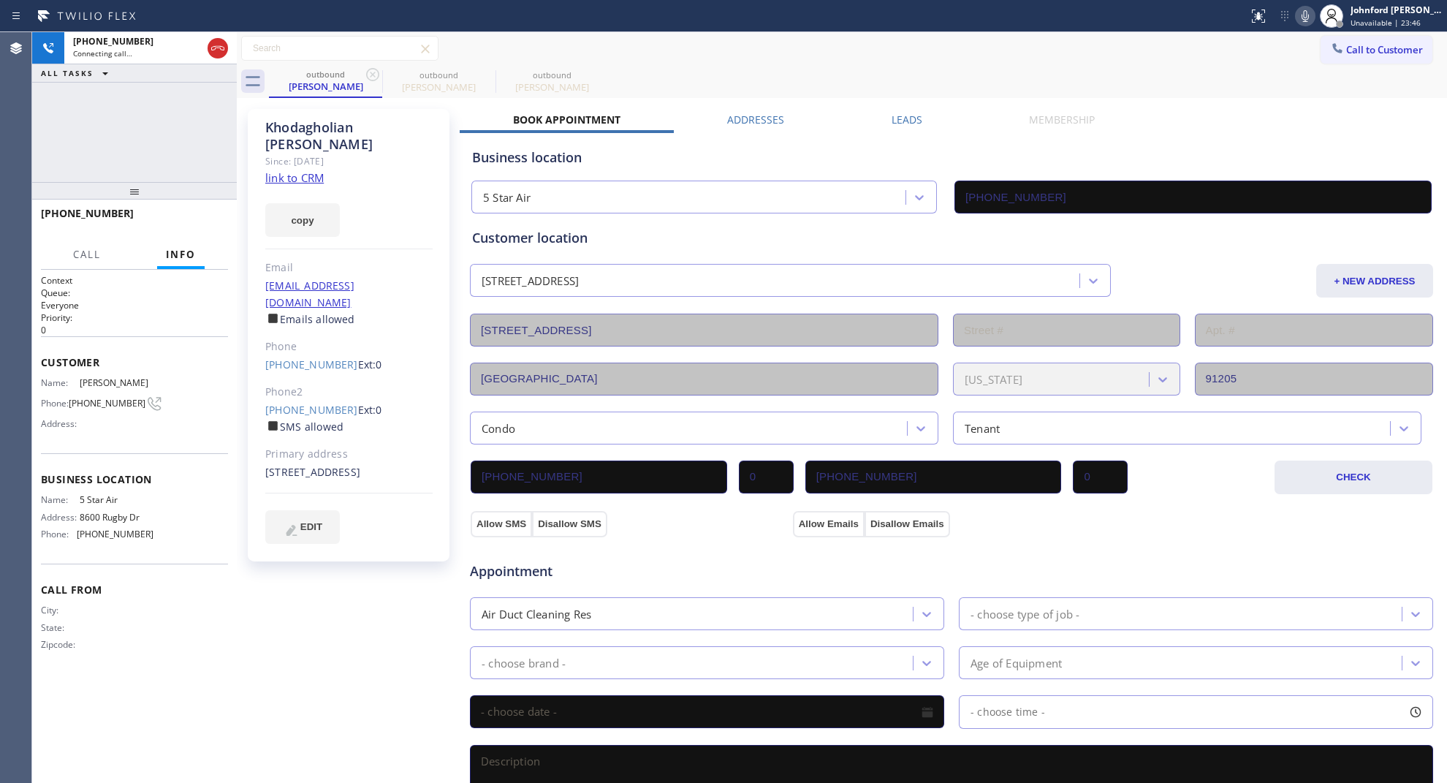
click at [375, 78] on icon at bounding box center [373, 75] width 18 height 18
click at [746, 53] on div "Call to Customer Outbound call Location 5 Star Air Your caller id phone number …" at bounding box center [842, 49] width 1210 height 26
click at [224, 225] on button "HANG UP" at bounding box center [194, 220] width 68 height 20
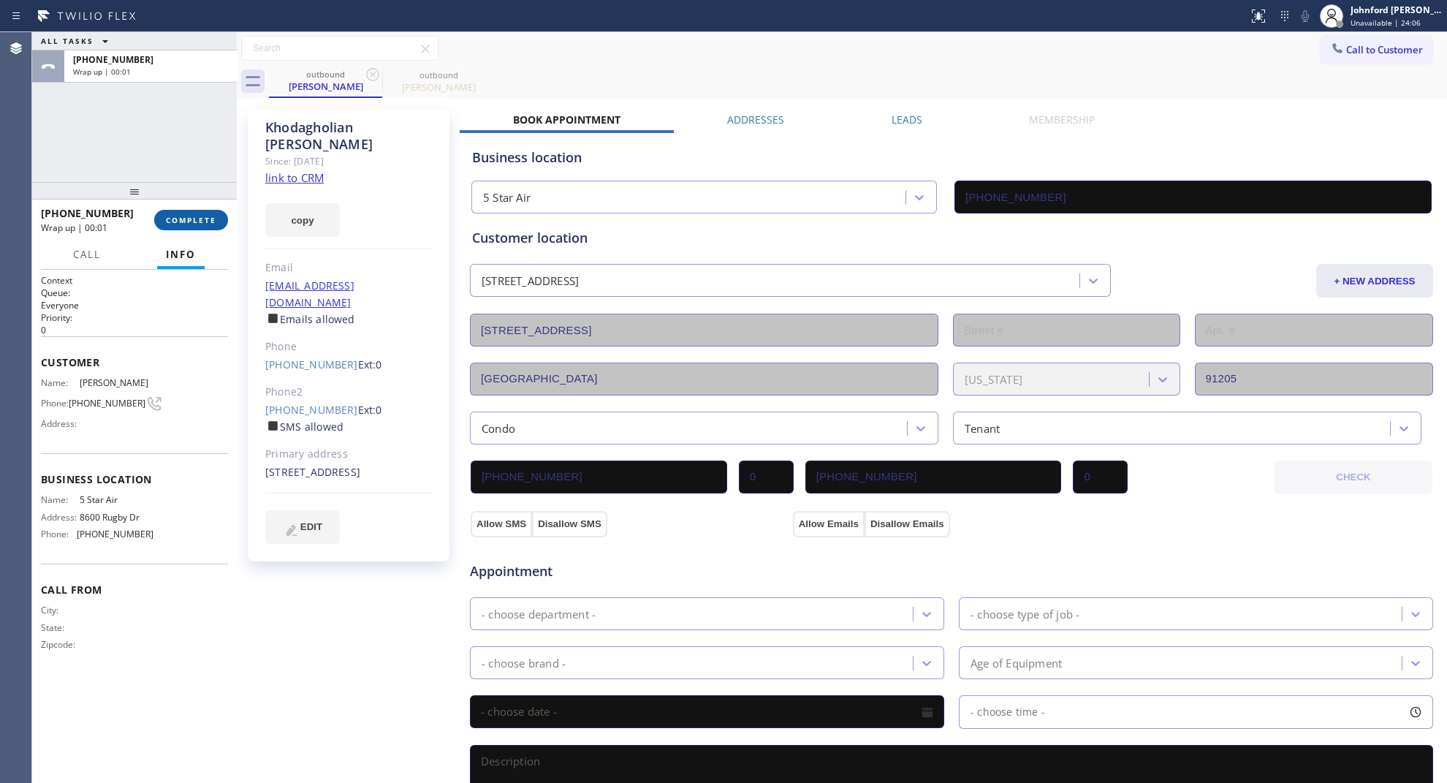
click at [217, 211] on button "COMPLETE" at bounding box center [191, 220] width 74 height 20
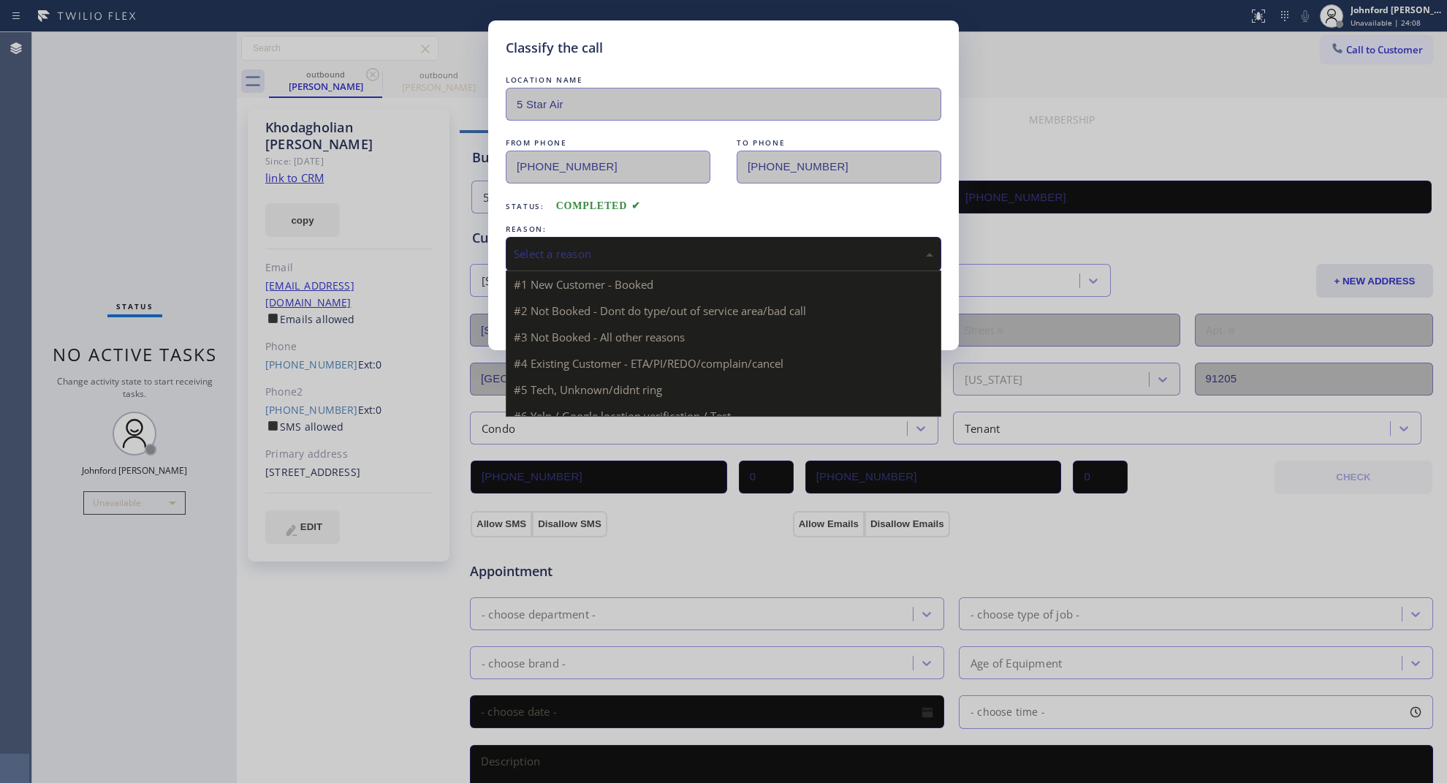
click at [751, 252] on div "Select a reason" at bounding box center [724, 254] width 420 height 17
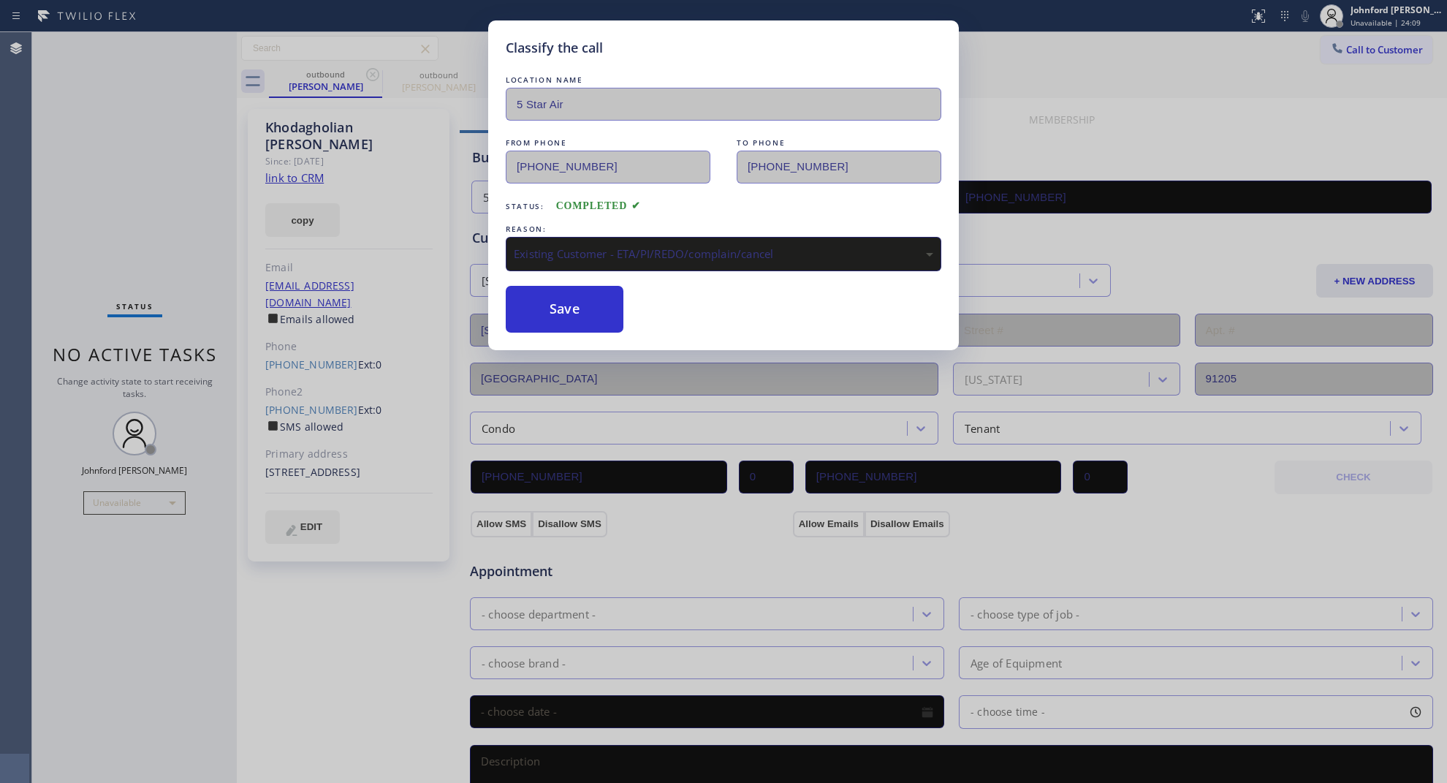
drag, startPoint x: 575, startPoint y: 315, endPoint x: 899, endPoint y: 77, distance: 401.6
click at [572, 314] on button "Save" at bounding box center [565, 309] width 118 height 47
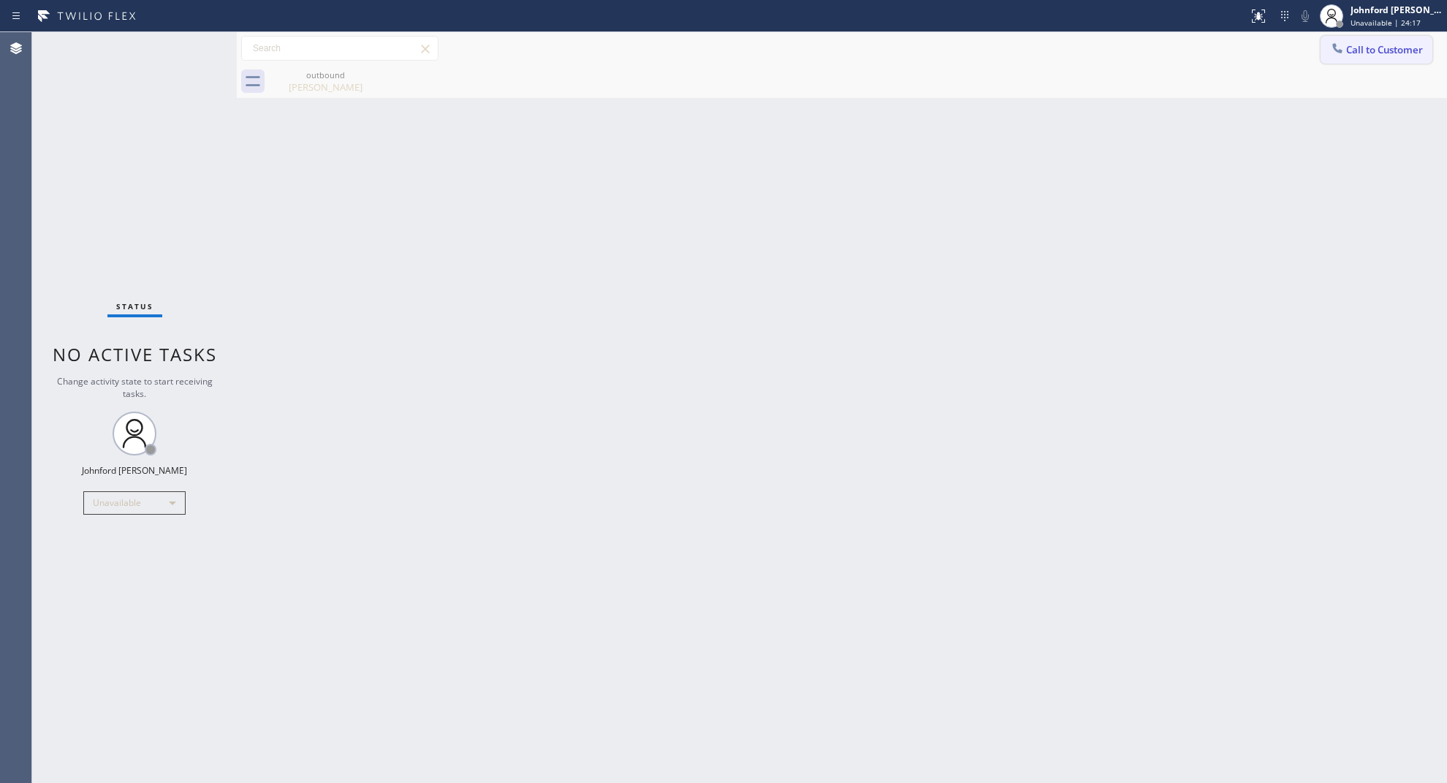
click at [1364, 45] on span "Call to Customer" at bounding box center [1384, 49] width 77 height 13
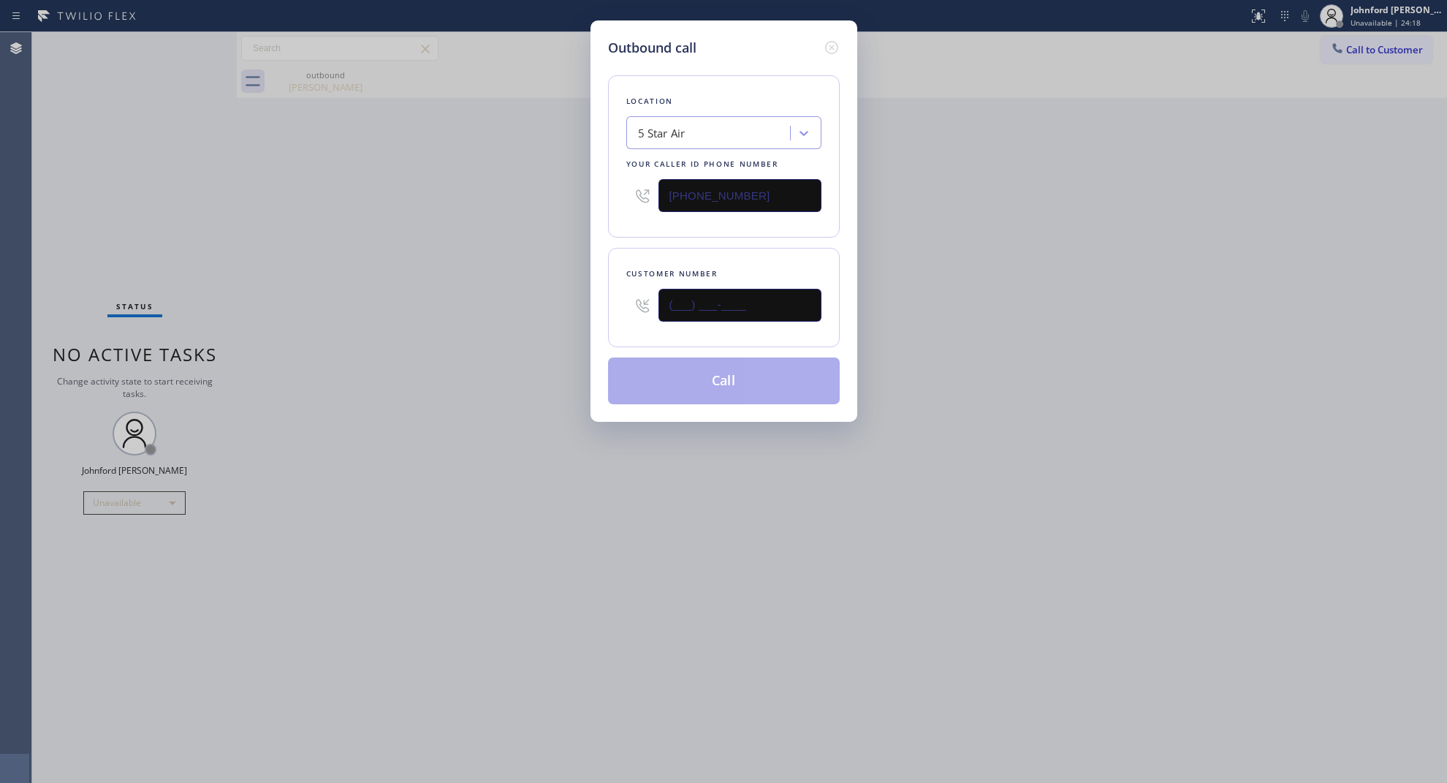
click at [803, 289] on input "(___) ___-____" at bounding box center [740, 305] width 163 height 33
paste input "805) 276-9292"
type input "(805) 276-9292"
click at [457, 309] on div "Outbound call Location 5 Star Air Your caller id phone number (800) 686-5038 Cu…" at bounding box center [723, 391] width 1447 height 783
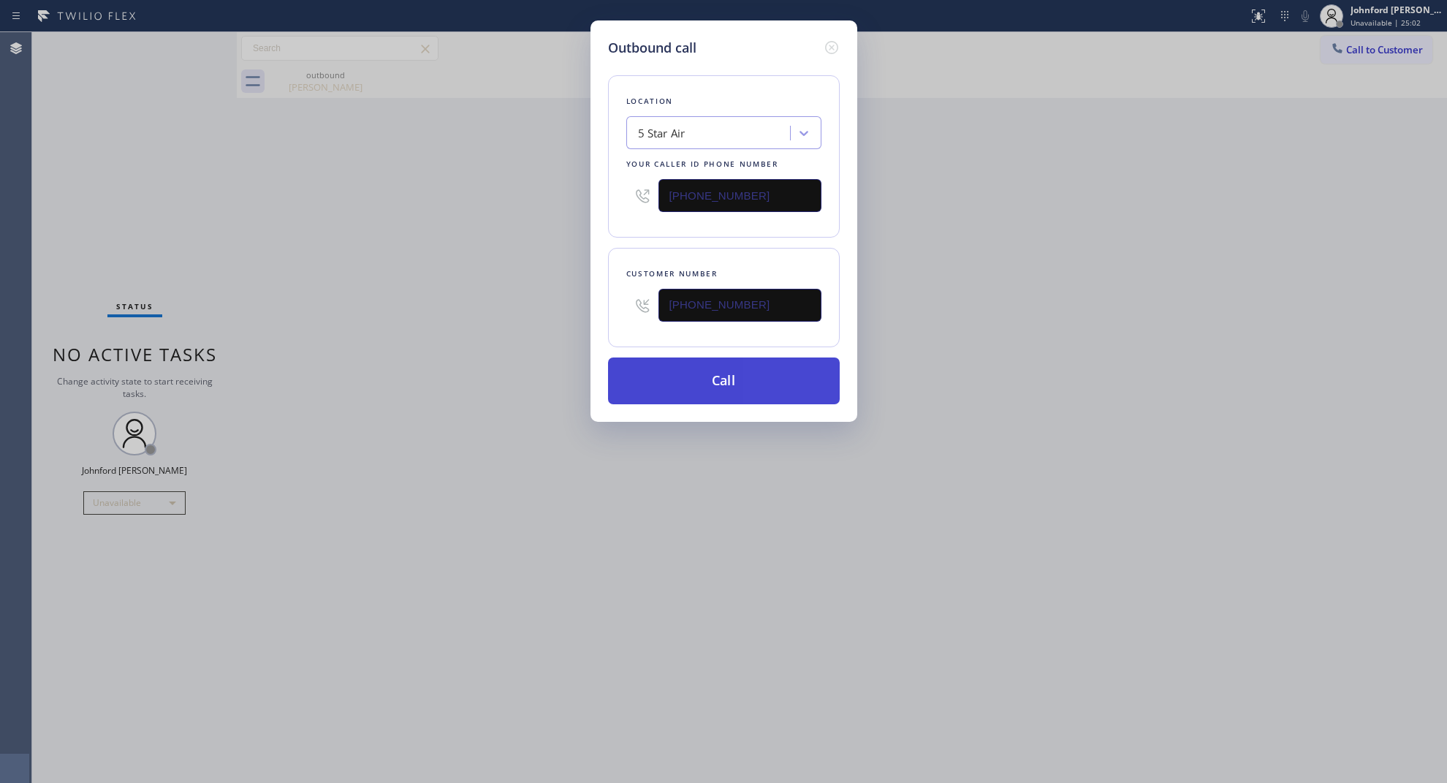
click at [669, 377] on button "Call" at bounding box center [724, 380] width 232 height 47
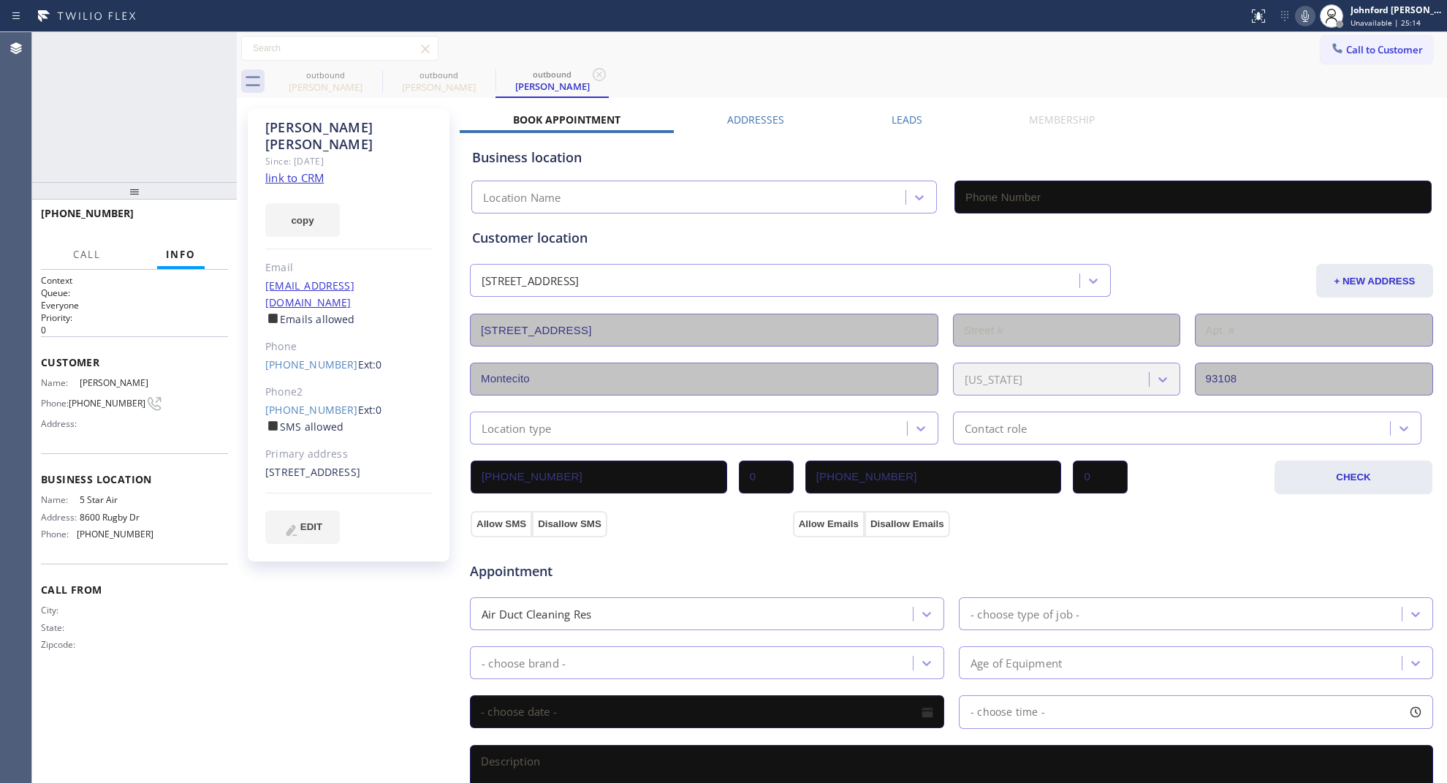
type input "(800) 686-5038"
click at [1313, 12] on icon at bounding box center [1306, 16] width 18 height 18
click at [1305, 12] on icon at bounding box center [1305, 16] width 7 height 12
click at [368, 73] on icon at bounding box center [373, 75] width 18 height 18
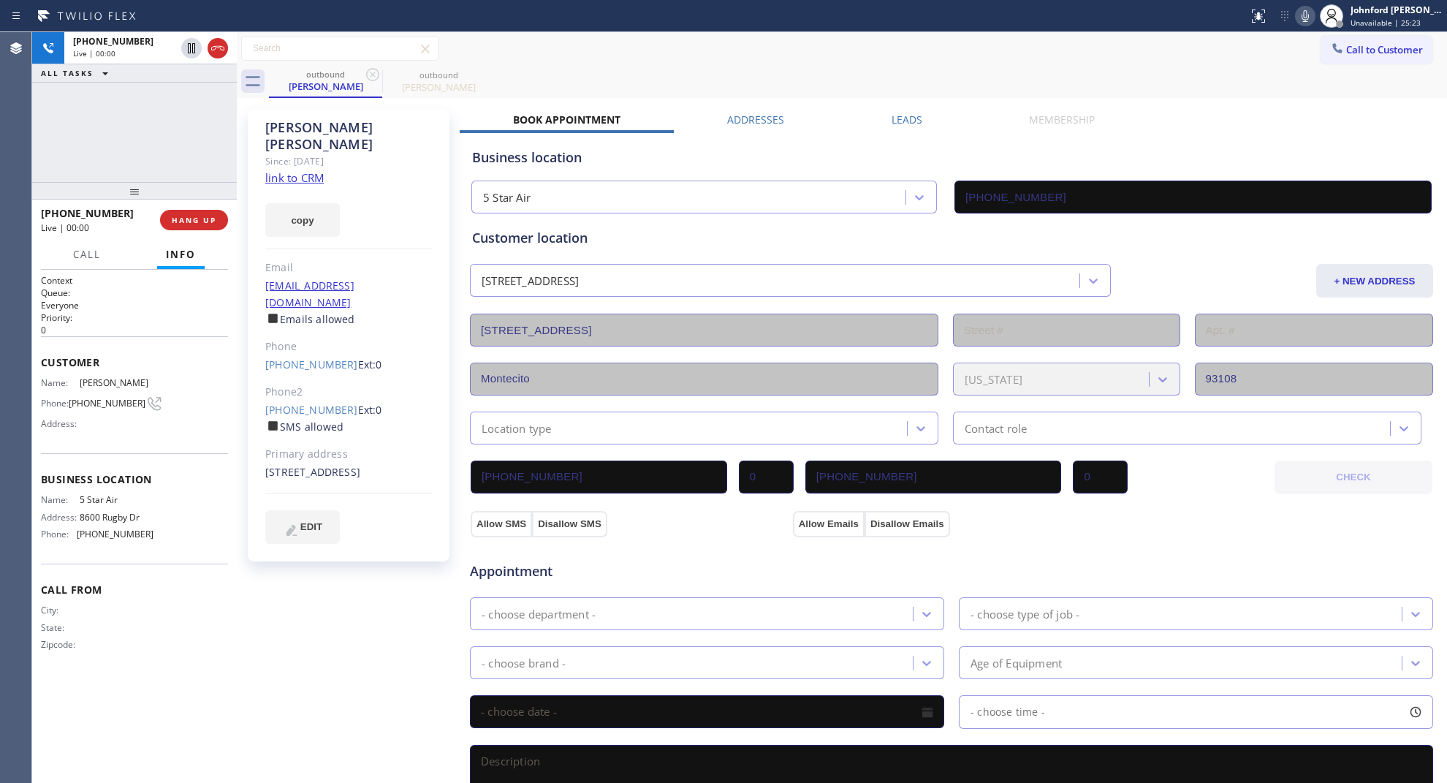
click at [190, 132] on div "+18052769292 Live | 00:00 ALL TASKS ALL TASKS ACTIVE TASKS TASKS IN WRAP UP" at bounding box center [134, 107] width 205 height 150
click at [1311, 12] on icon at bounding box center [1306, 16] width 18 height 18
click at [1301, 20] on icon at bounding box center [1306, 16] width 18 height 18
click at [1299, 11] on icon at bounding box center [1306, 16] width 18 height 18
click at [1302, 17] on icon at bounding box center [1306, 16] width 18 height 18
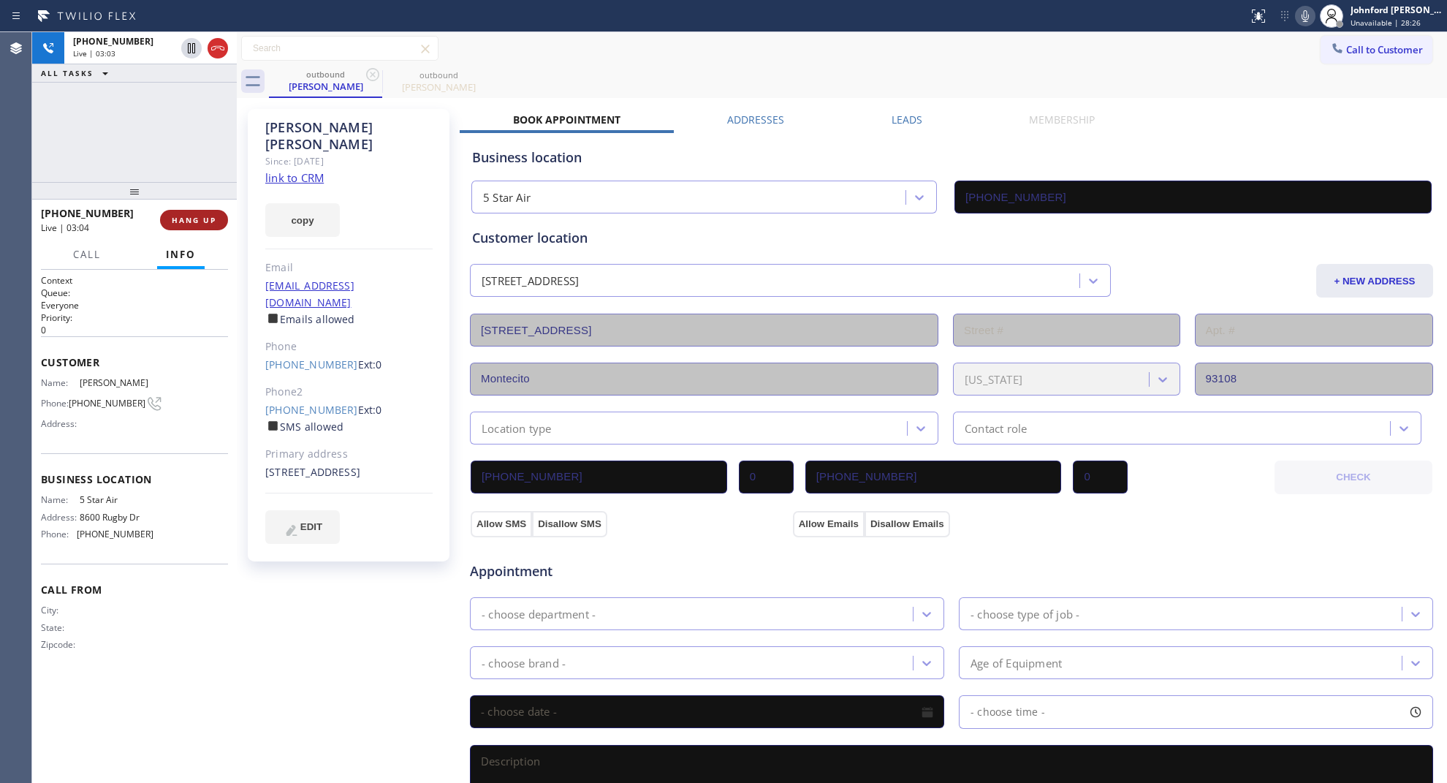
click at [216, 221] on button "HANG UP" at bounding box center [194, 220] width 68 height 20
click at [162, 221] on button "COMPLETE" at bounding box center [191, 220] width 74 height 20
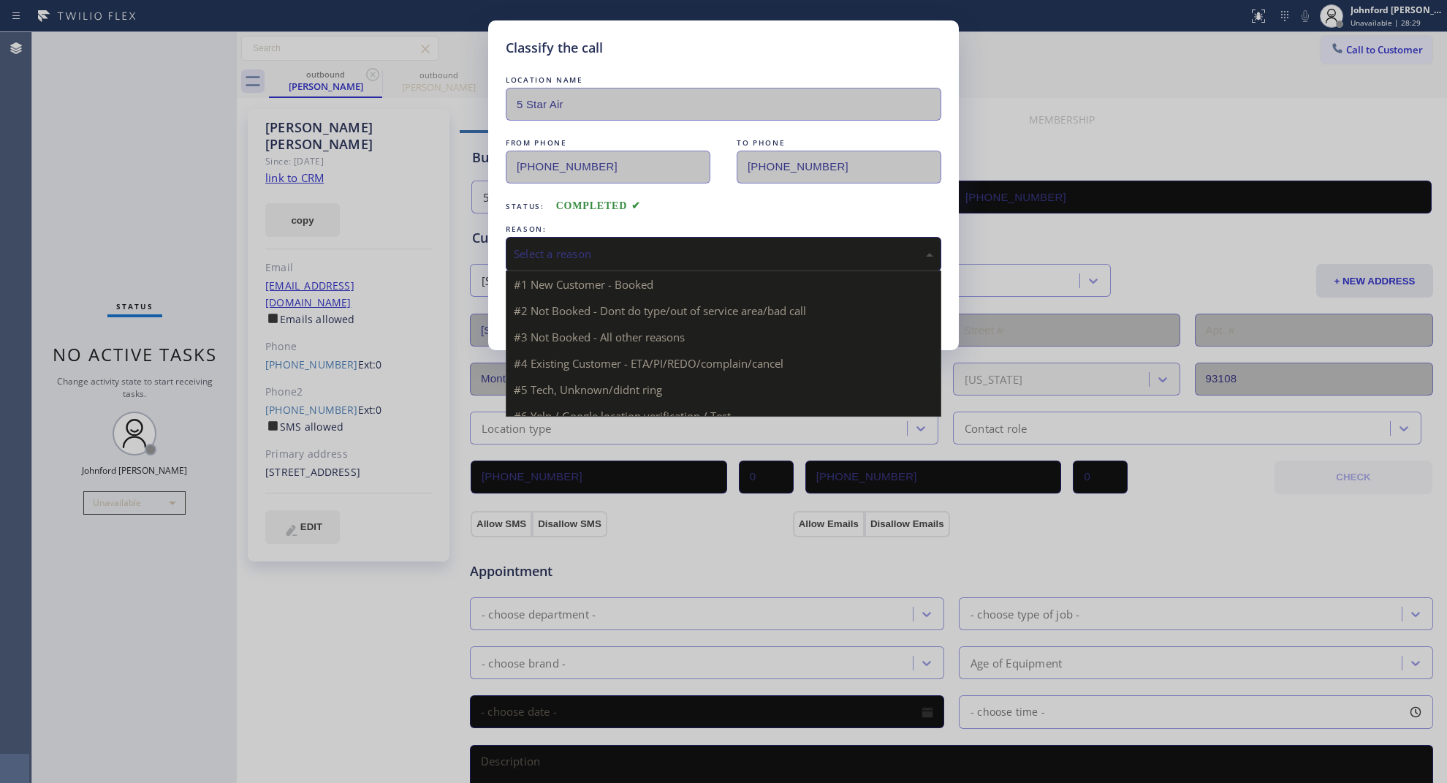
click at [542, 254] on div "Select a reason" at bounding box center [724, 254] width 420 height 17
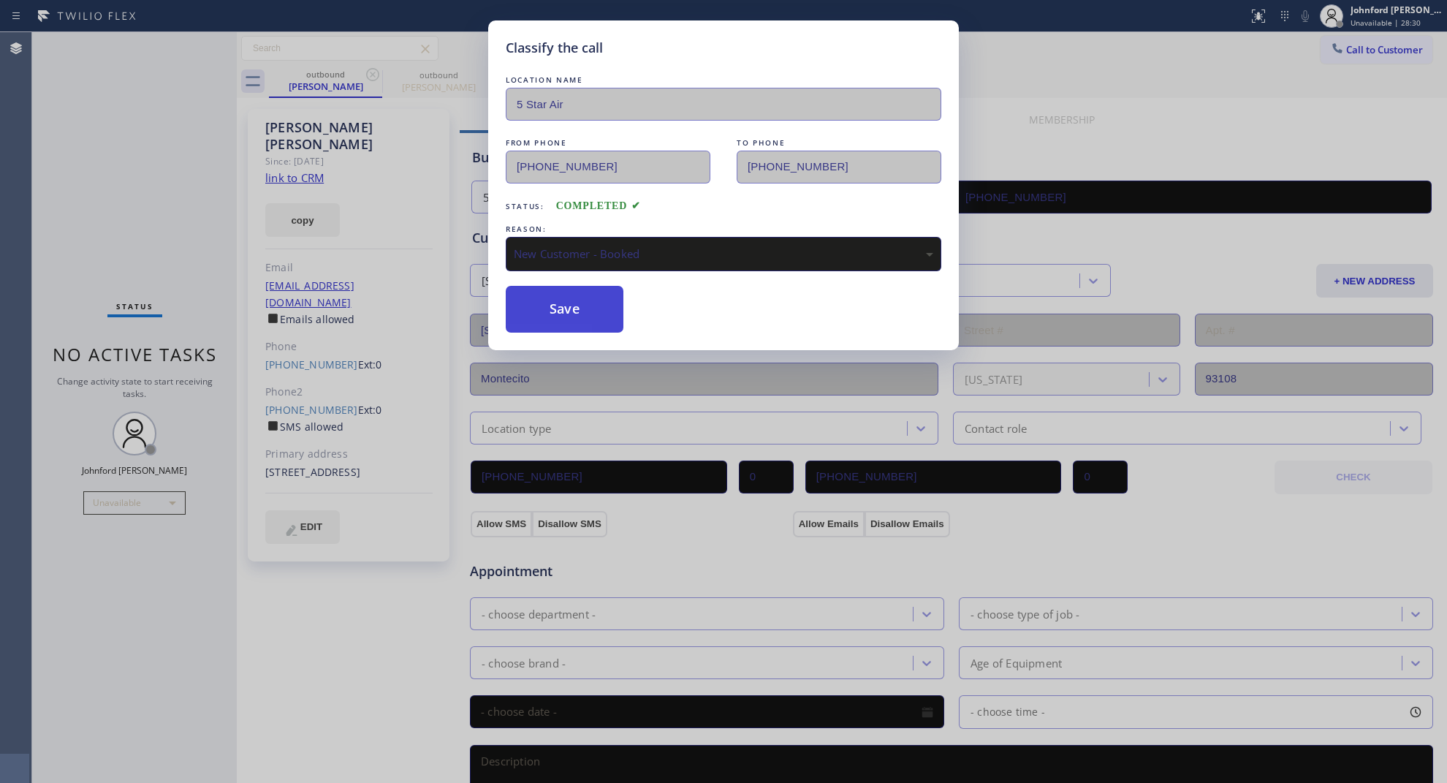
click at [568, 326] on button "Save" at bounding box center [565, 309] width 118 height 47
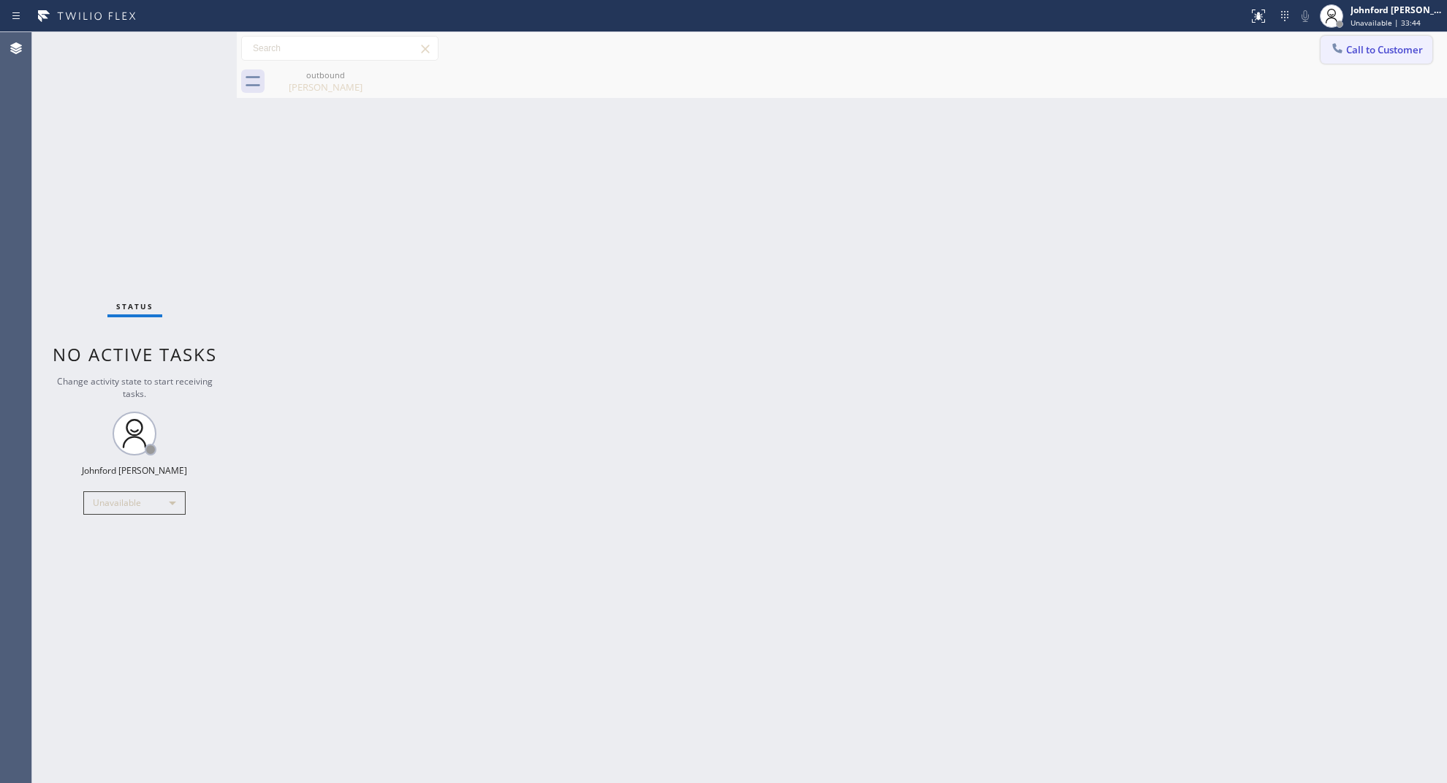
click at [1353, 46] on span "Call to Customer" at bounding box center [1384, 49] width 77 height 13
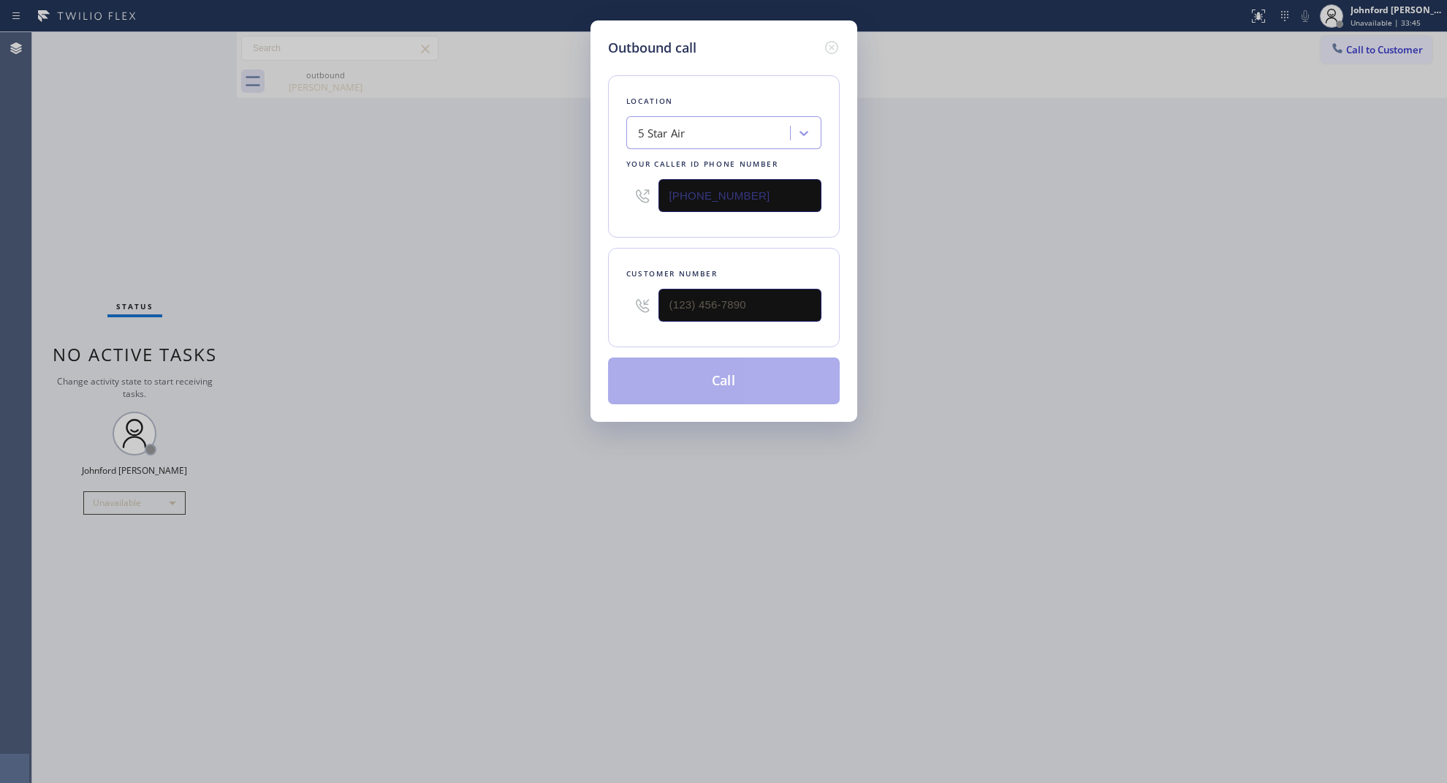
click at [596, 191] on div "Outbound call Location 5 Star Air Your caller id phone number (800) 686-5038 Cu…" at bounding box center [724, 220] width 267 height 401
click at [688, 191] on input "(800) 686-5038" at bounding box center [740, 195] width 163 height 33
click at [787, 298] on input "(___) ___-____" at bounding box center [740, 305] width 163 height 33
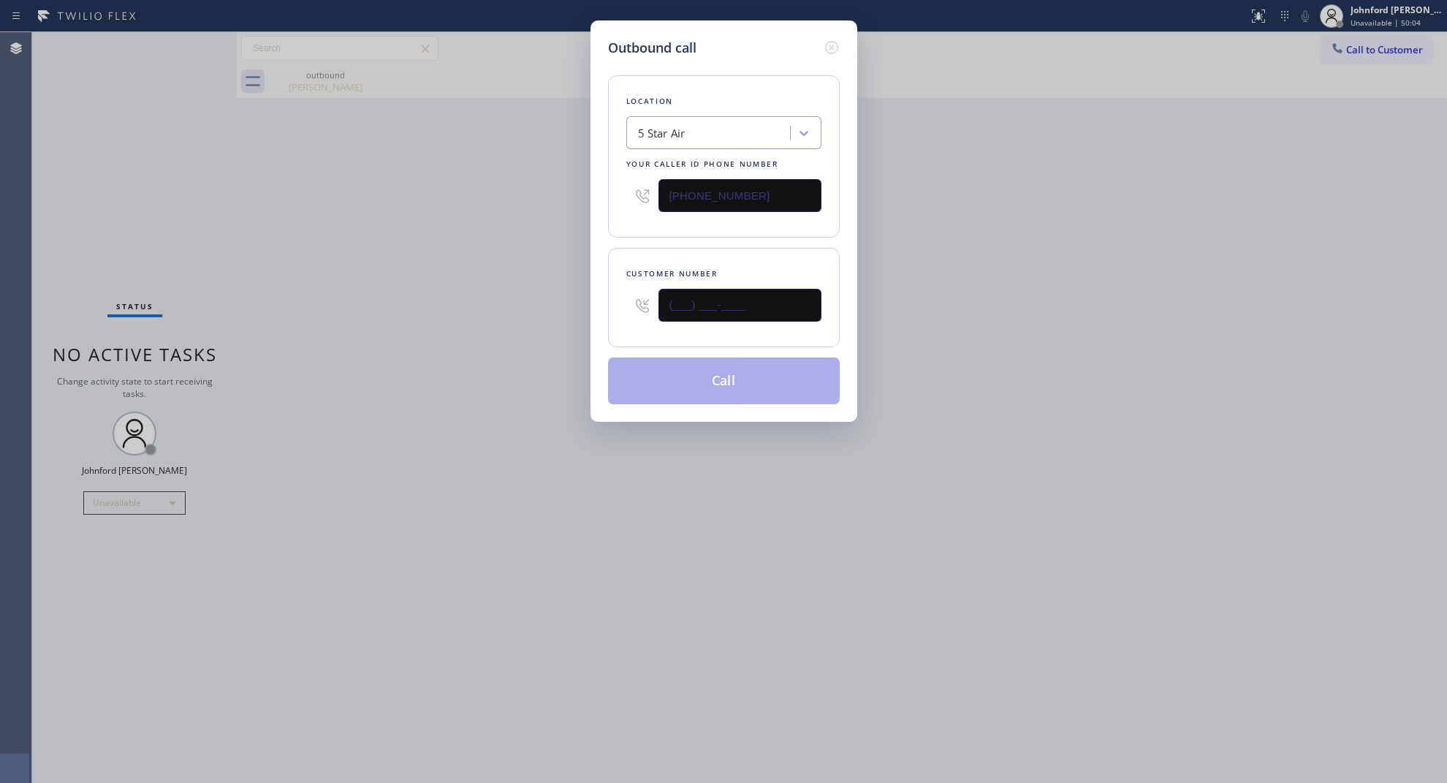
click at [787, 298] on input "(___) ___-____" at bounding box center [740, 305] width 163 height 33
paste input "323) 806-4433"
type input "(323) 806-4433"
click at [464, 357] on div "Outbound call Location 5 Star Air Your caller id phone number (800) 686-5038 Cu…" at bounding box center [723, 391] width 1447 height 783
click at [431, 181] on div "Outbound call Location 5 Star Air Your caller id phone number (800) 686-5038 Cu…" at bounding box center [723, 391] width 1447 height 783
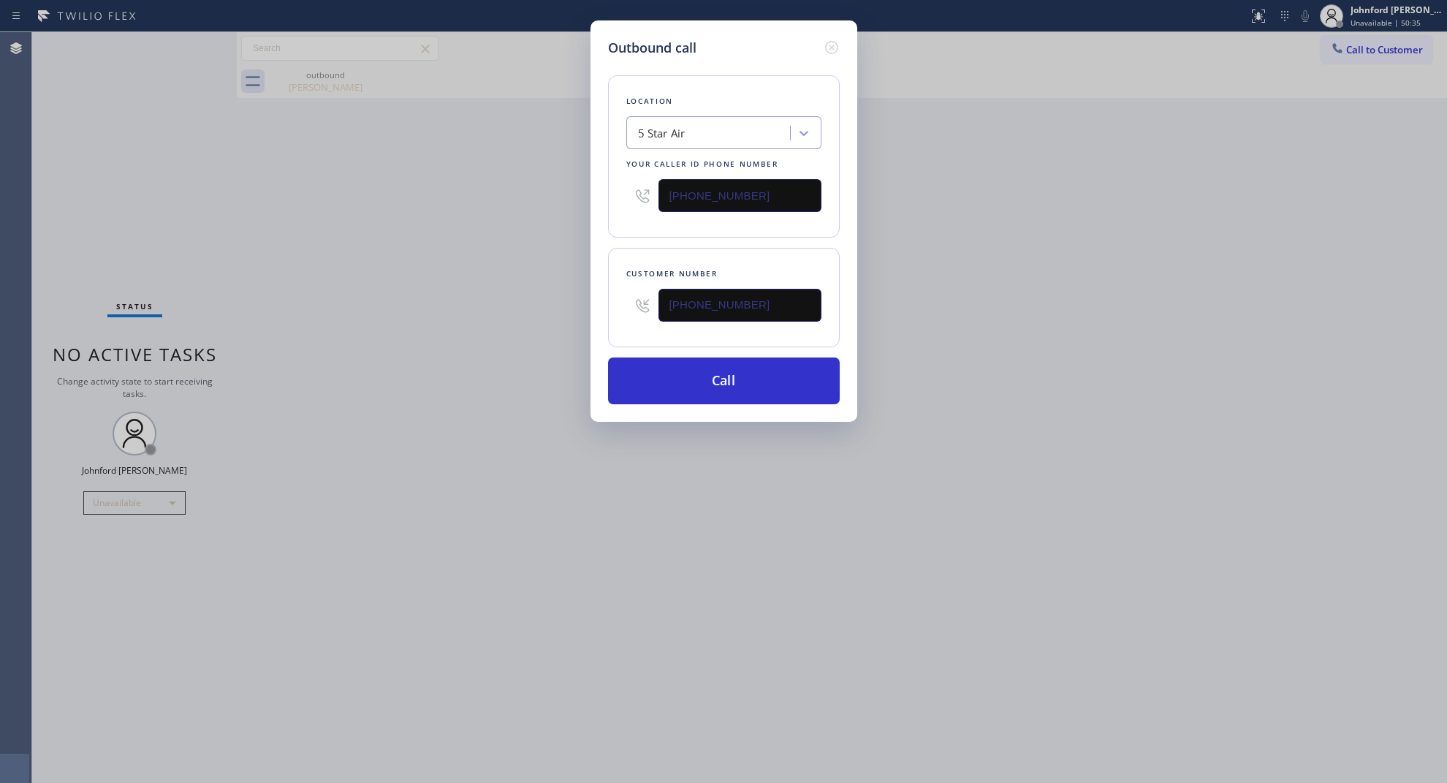
drag, startPoint x: 998, startPoint y: 176, endPoint x: 1097, endPoint y: 39, distance: 169.2
click at [1021, 151] on div "Outbound call Location 5 Star Air Your caller id phone number (800) 686-5038 Cu…" at bounding box center [723, 391] width 1447 height 783
click at [1014, 276] on div "Outbound call Location 5 Star Air Your caller id phone number (800) 686-5038 Cu…" at bounding box center [723, 391] width 1447 height 783
click at [731, 374] on button "Call" at bounding box center [724, 380] width 232 height 47
click at [928, 324] on div "Outbound call Location 5 Star Air Your caller id phone number (800) 686-5038 Cu…" at bounding box center [723, 391] width 1447 height 783
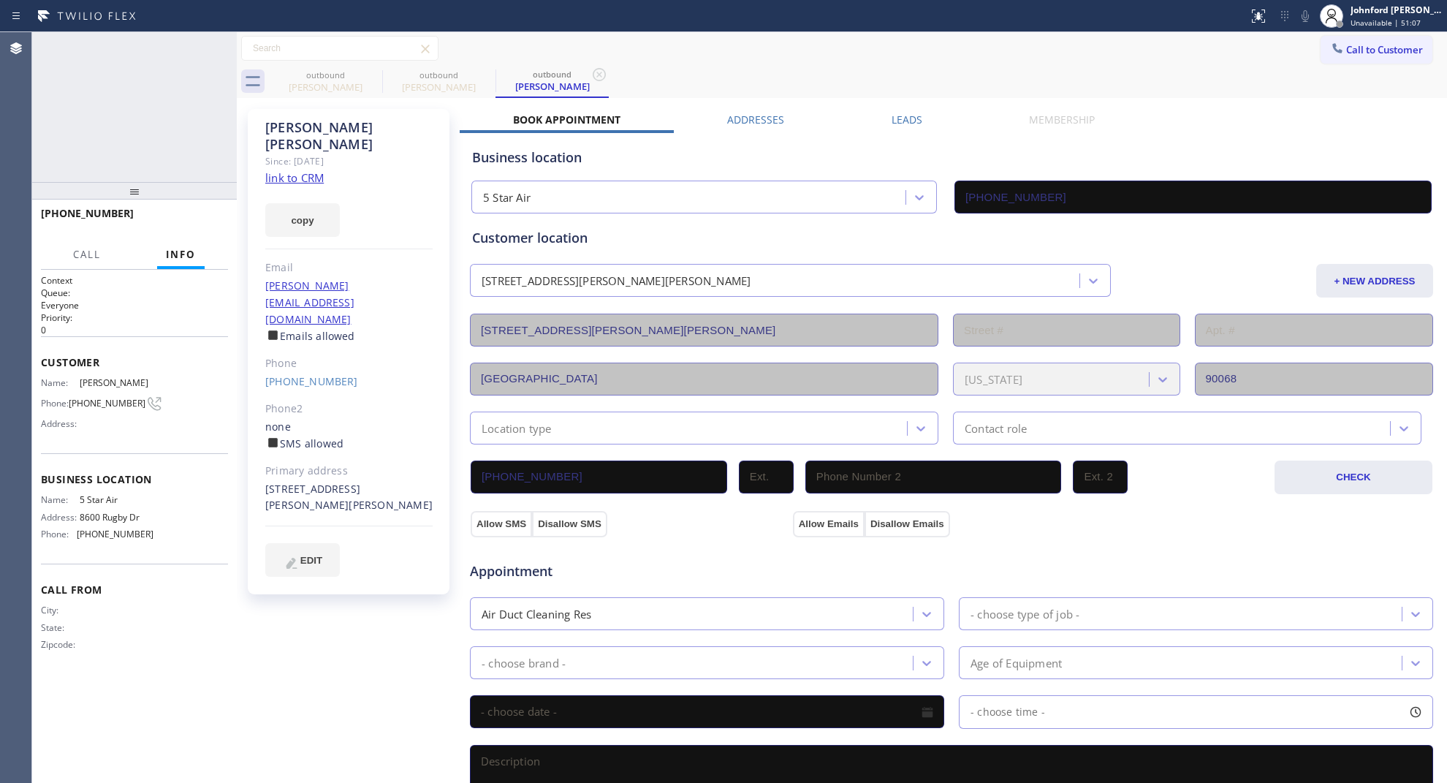
type input "(800) 686-5038"
click at [201, 227] on button "HANG UP" at bounding box center [194, 220] width 68 height 20
click at [306, 374] on link "(323) 806-4433" at bounding box center [311, 381] width 93 height 14
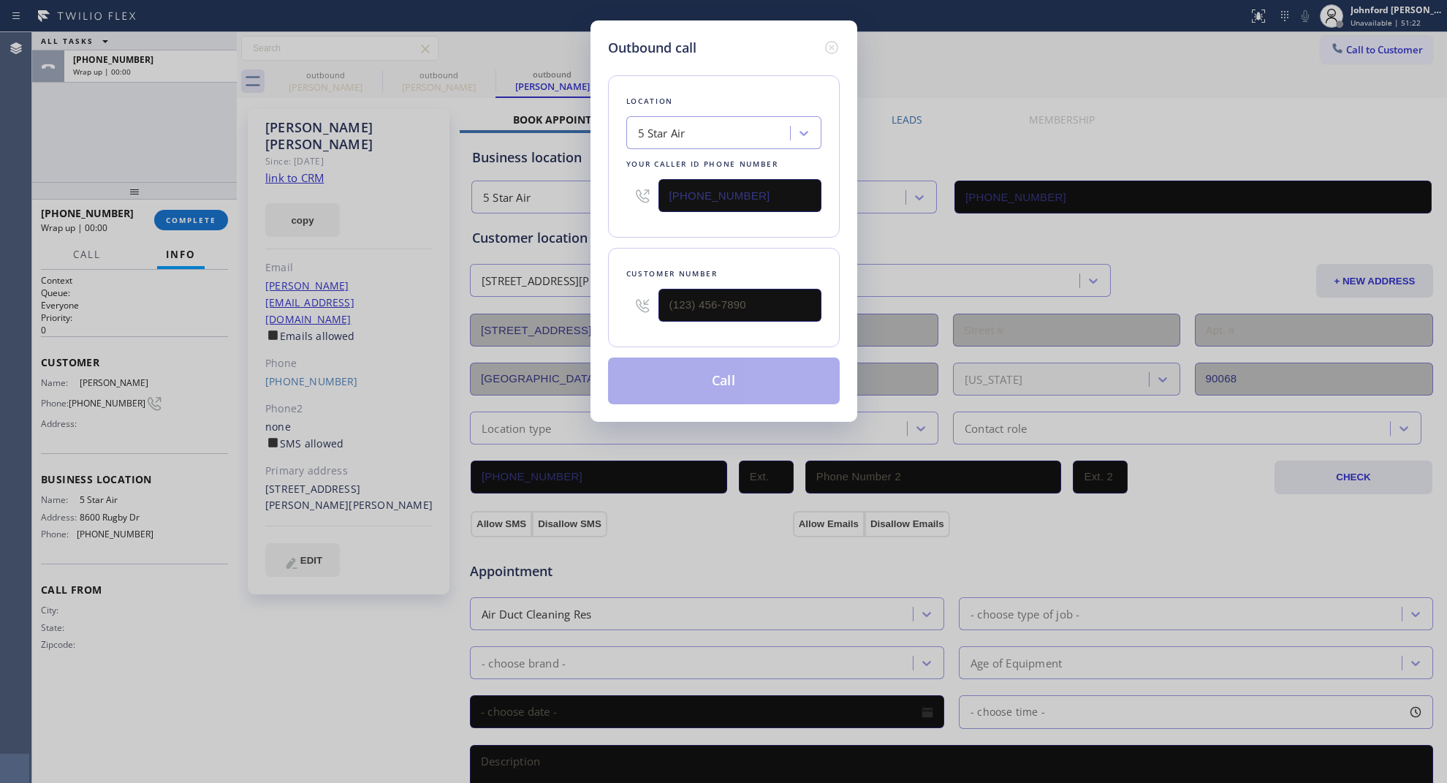
type input "(323) 806-4433"
click at [660, 367] on button "Call" at bounding box center [724, 380] width 232 height 47
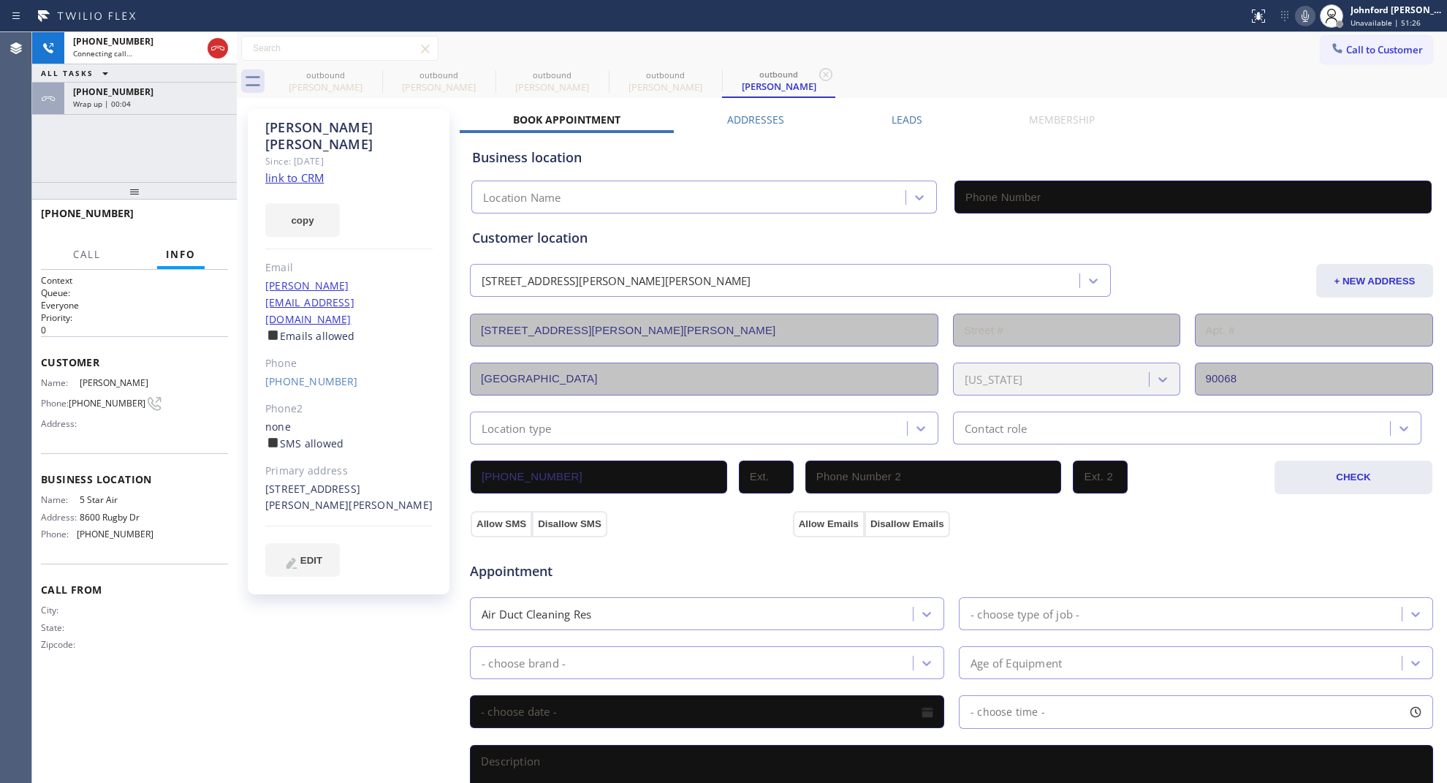
type input "(800) 686-5038"
click at [373, 73] on icon at bounding box center [373, 75] width 18 height 18
click at [477, 73] on icon at bounding box center [486, 75] width 18 height 18
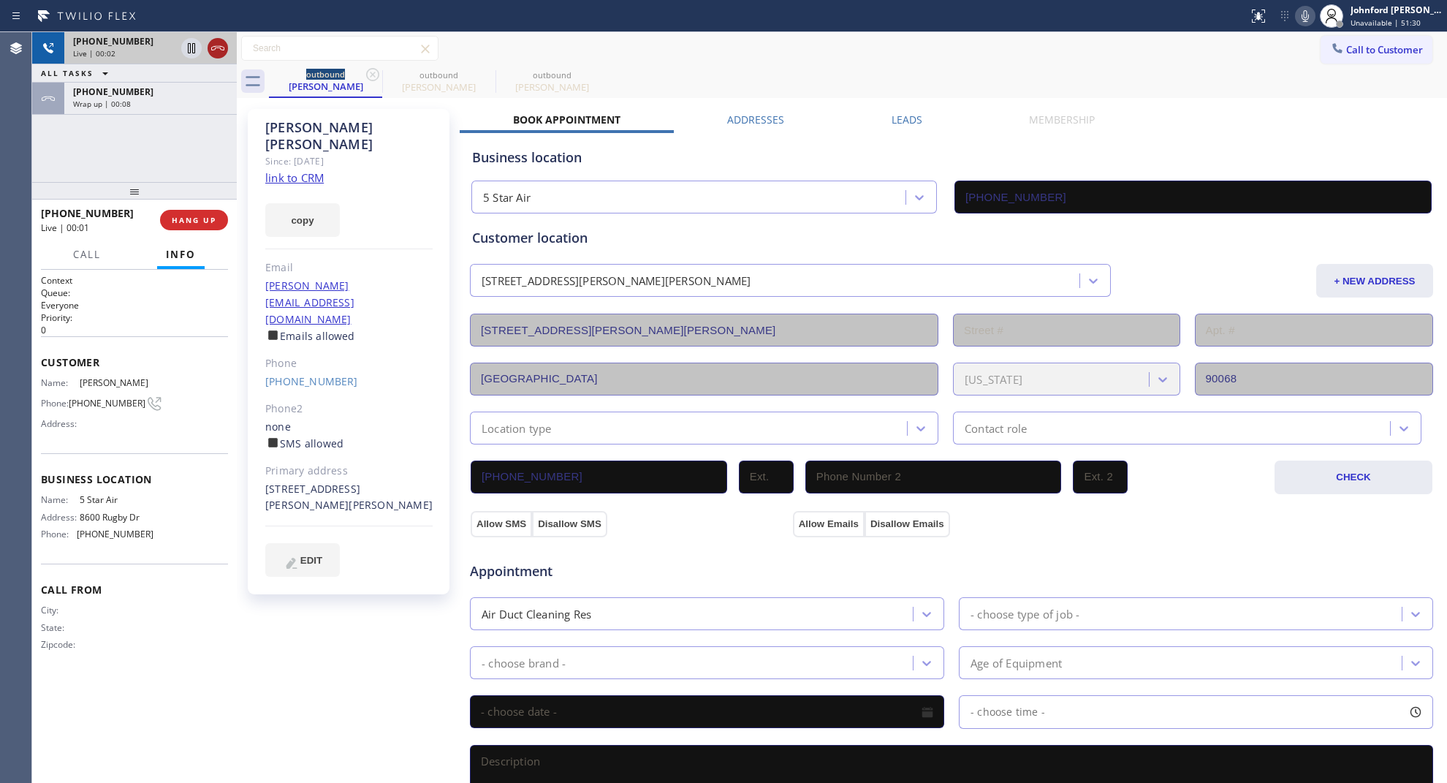
click at [221, 42] on icon at bounding box center [218, 48] width 18 height 18
click at [194, 216] on span "COMPLETE" at bounding box center [191, 220] width 50 height 10
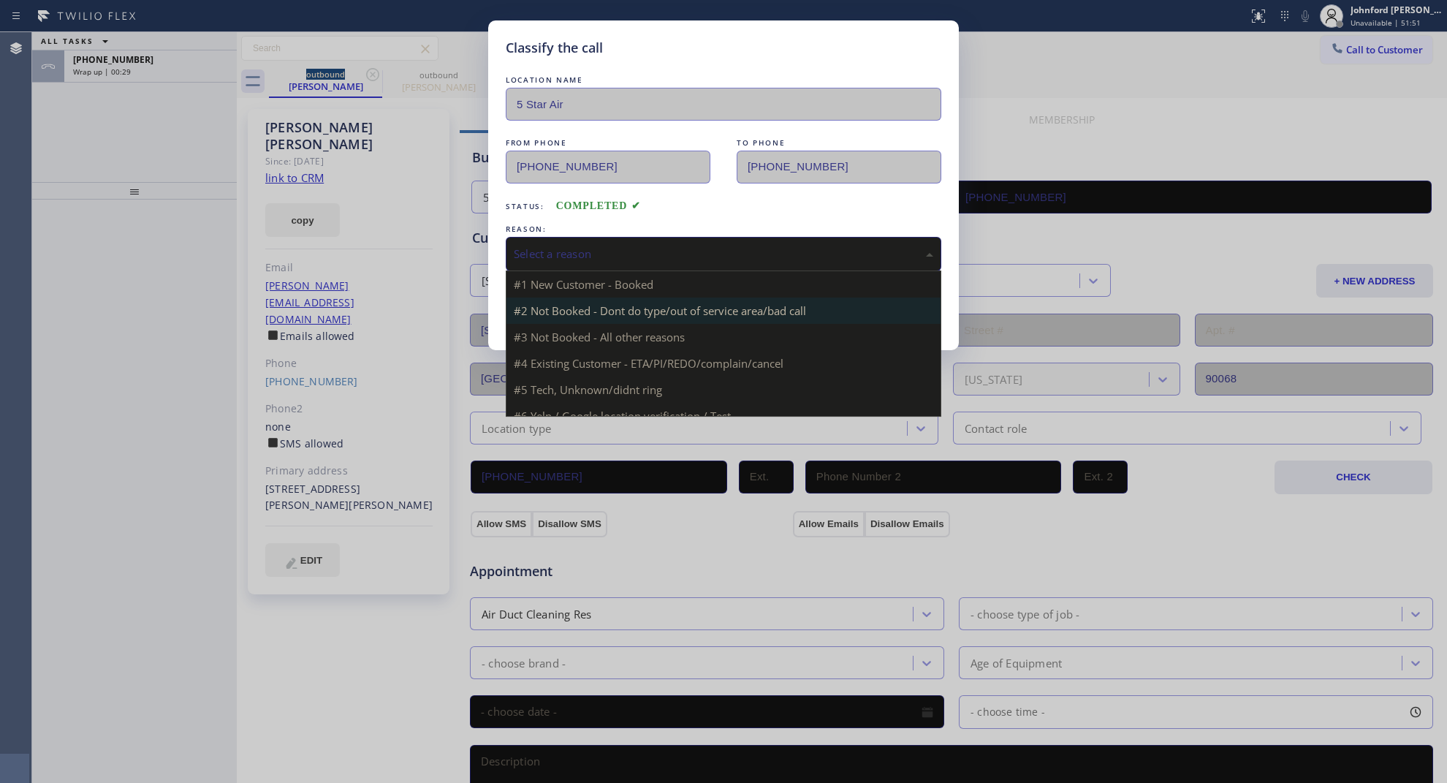
drag, startPoint x: 599, startPoint y: 243, endPoint x: 711, endPoint y: 315, distance: 132.8
click at [605, 246] on div "Select a reason" at bounding box center [724, 254] width 420 height 17
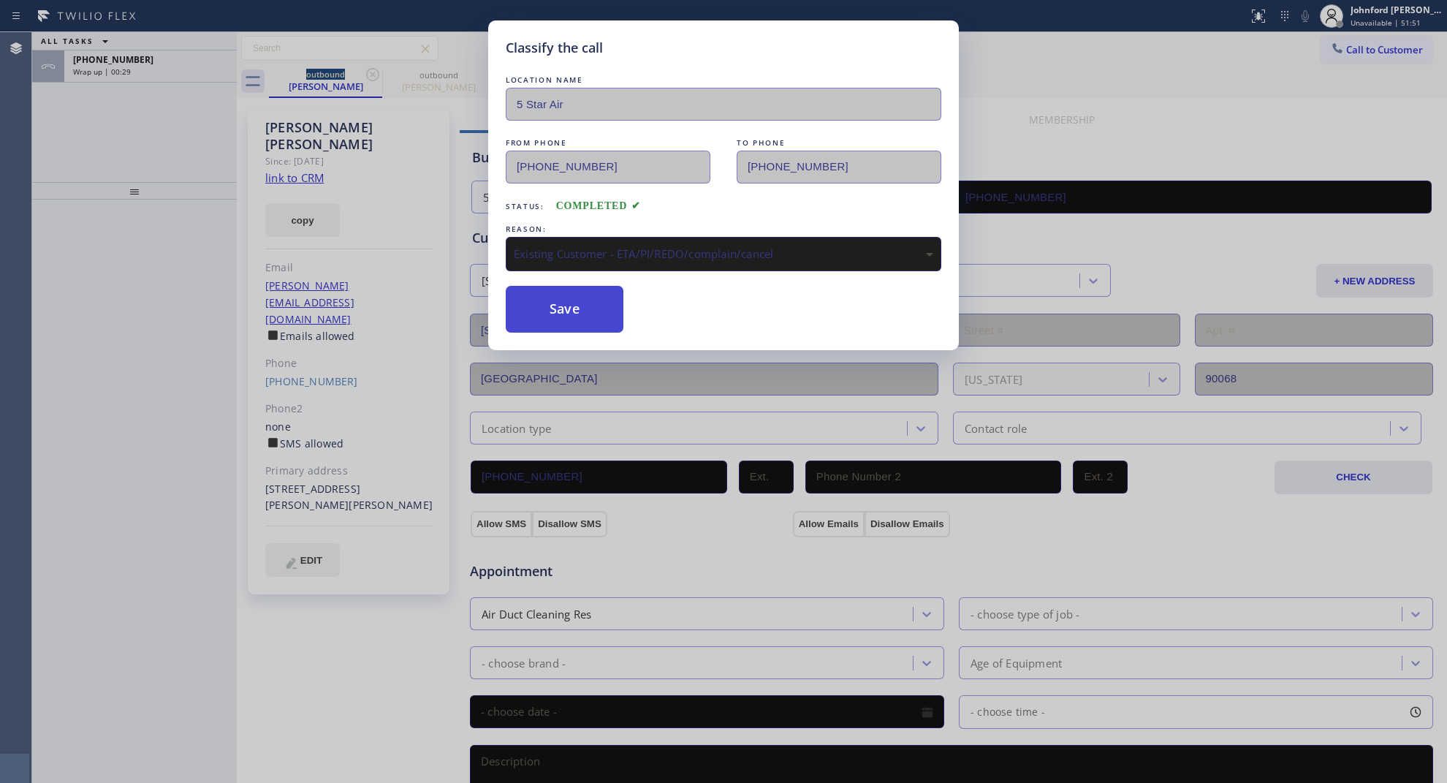
drag, startPoint x: 654, startPoint y: 327, endPoint x: 565, endPoint y: 314, distance: 90.0
click at [565, 314] on button "Save" at bounding box center [565, 309] width 118 height 47
click at [166, 64] on div "+13238064433" at bounding box center [150, 59] width 155 height 12
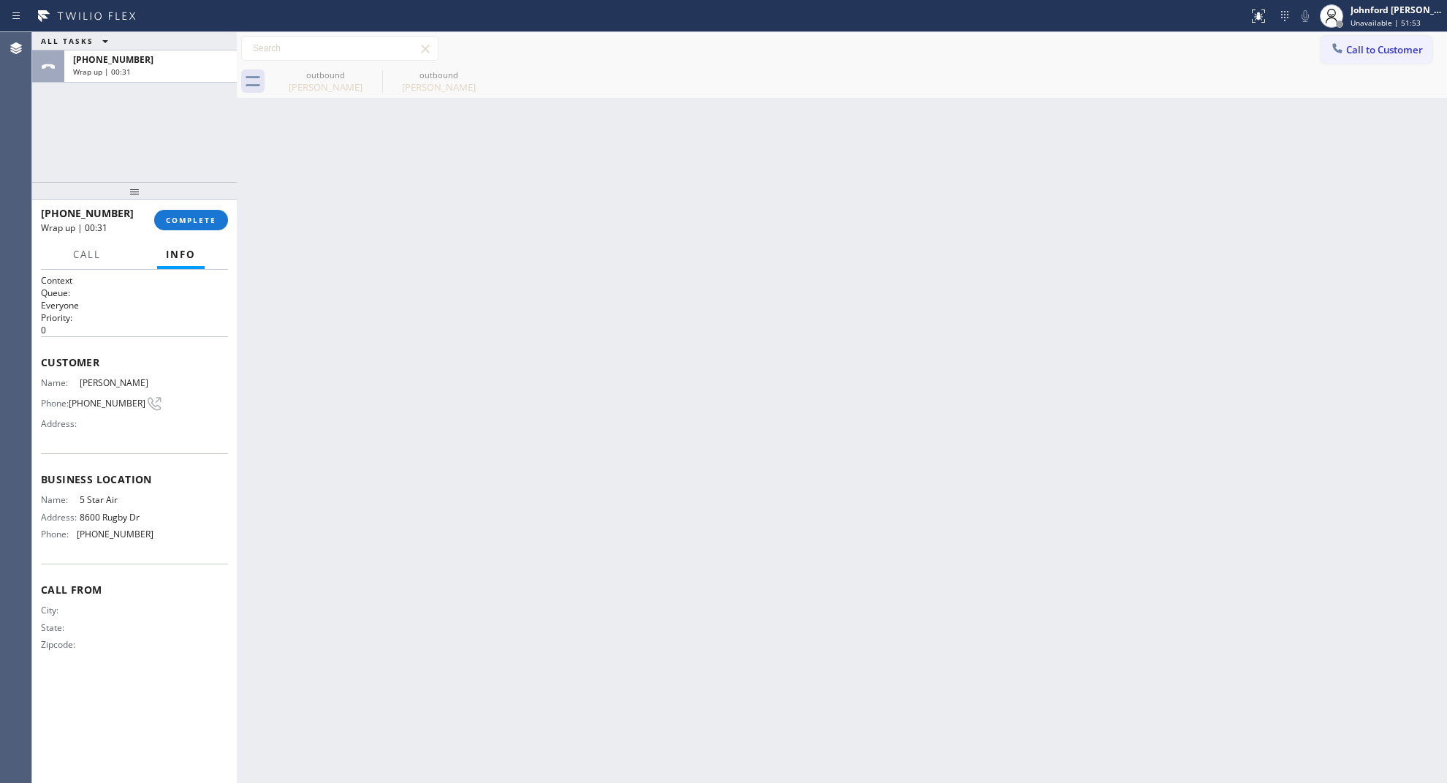
click at [166, 64] on div "+13238064433" at bounding box center [150, 59] width 155 height 12
click at [198, 213] on button "COMPLETE" at bounding box center [191, 220] width 74 height 20
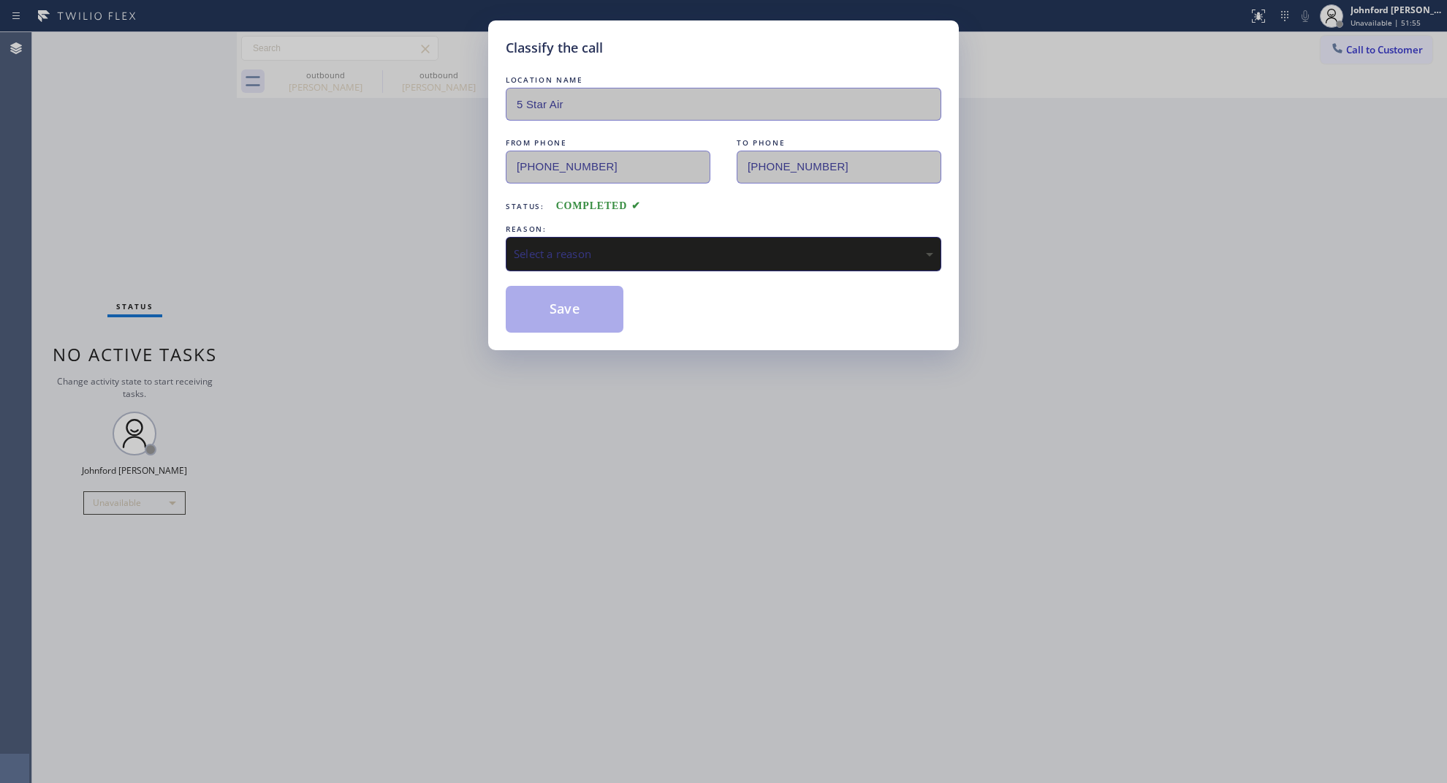
drag, startPoint x: 591, startPoint y: 249, endPoint x: 740, endPoint y: 262, distance: 150.4
click at [592, 247] on div "Select a reason" at bounding box center [724, 254] width 420 height 17
click at [563, 309] on button "Save" at bounding box center [565, 309] width 118 height 47
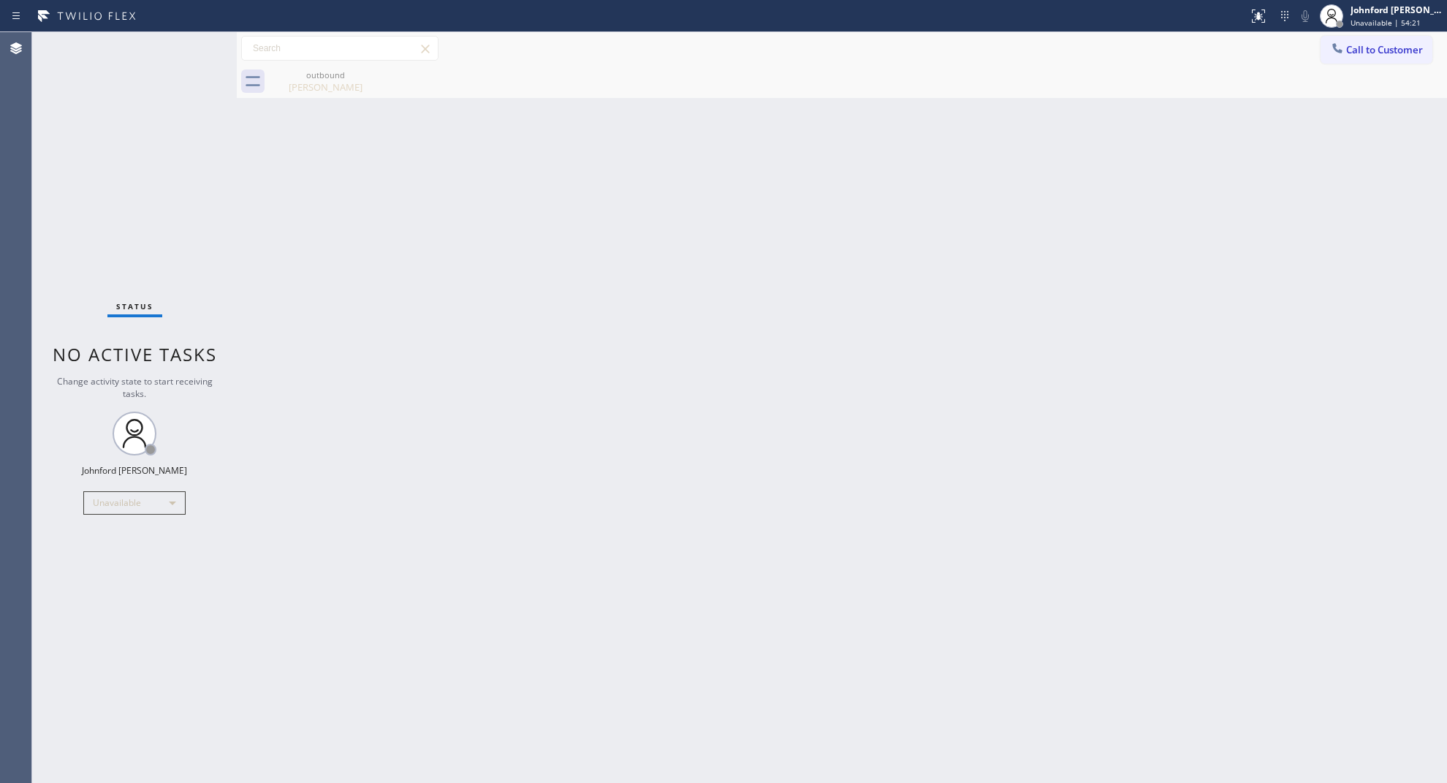
click at [1351, 49] on span "Call to Customer" at bounding box center [1384, 49] width 77 height 13
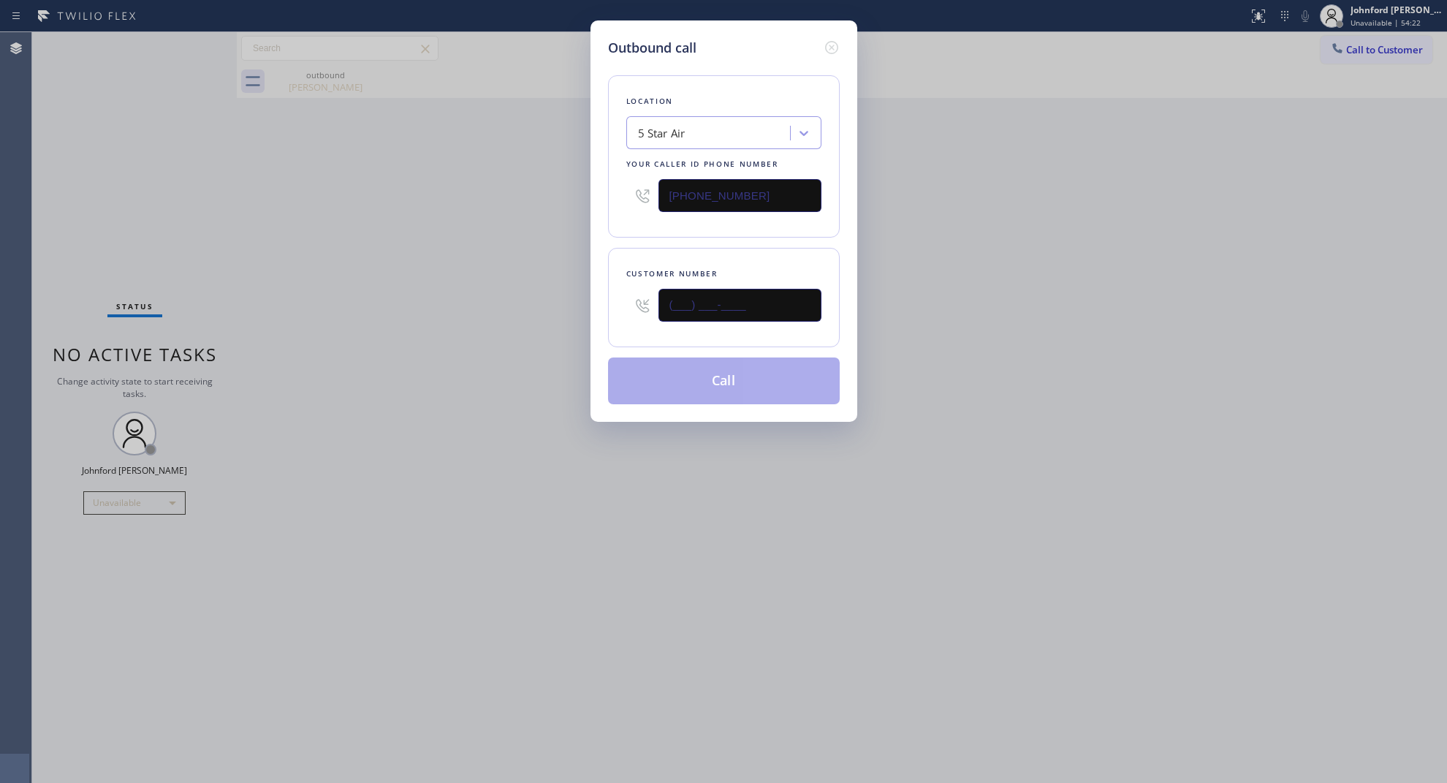
paste input "805) 499-6216"
drag, startPoint x: 779, startPoint y: 298, endPoint x: 705, endPoint y: 311, distance: 74.9
click at [537, 316] on div "Outbound call Location 5 Star Air Your caller id phone number (800) 686-5038 Cu…" at bounding box center [723, 391] width 1447 height 783
click at [780, 297] on input "(805) 499-6216" at bounding box center [740, 305] width 163 height 33
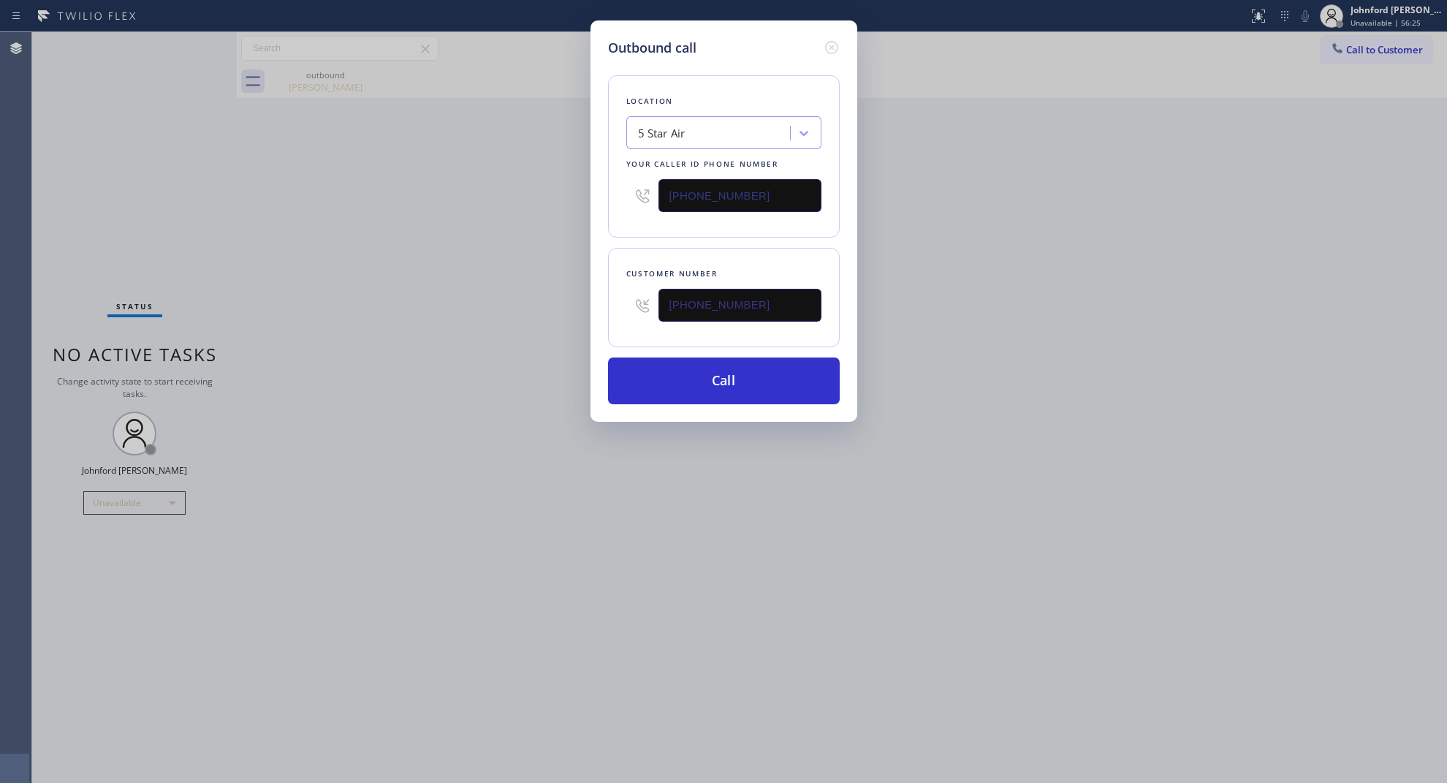
click at [780, 297] on input "(805) 499-6216" at bounding box center [740, 305] width 163 height 33
paste input "619) 770-2180"
type input "(619) 770-2180"
click at [523, 325] on div "Outbound call Location 5 Star Air Your caller id phone number (800) 686-5038 Cu…" at bounding box center [723, 391] width 1447 height 783
click at [775, 187] on input "(800) 686-5038" at bounding box center [740, 195] width 163 height 33
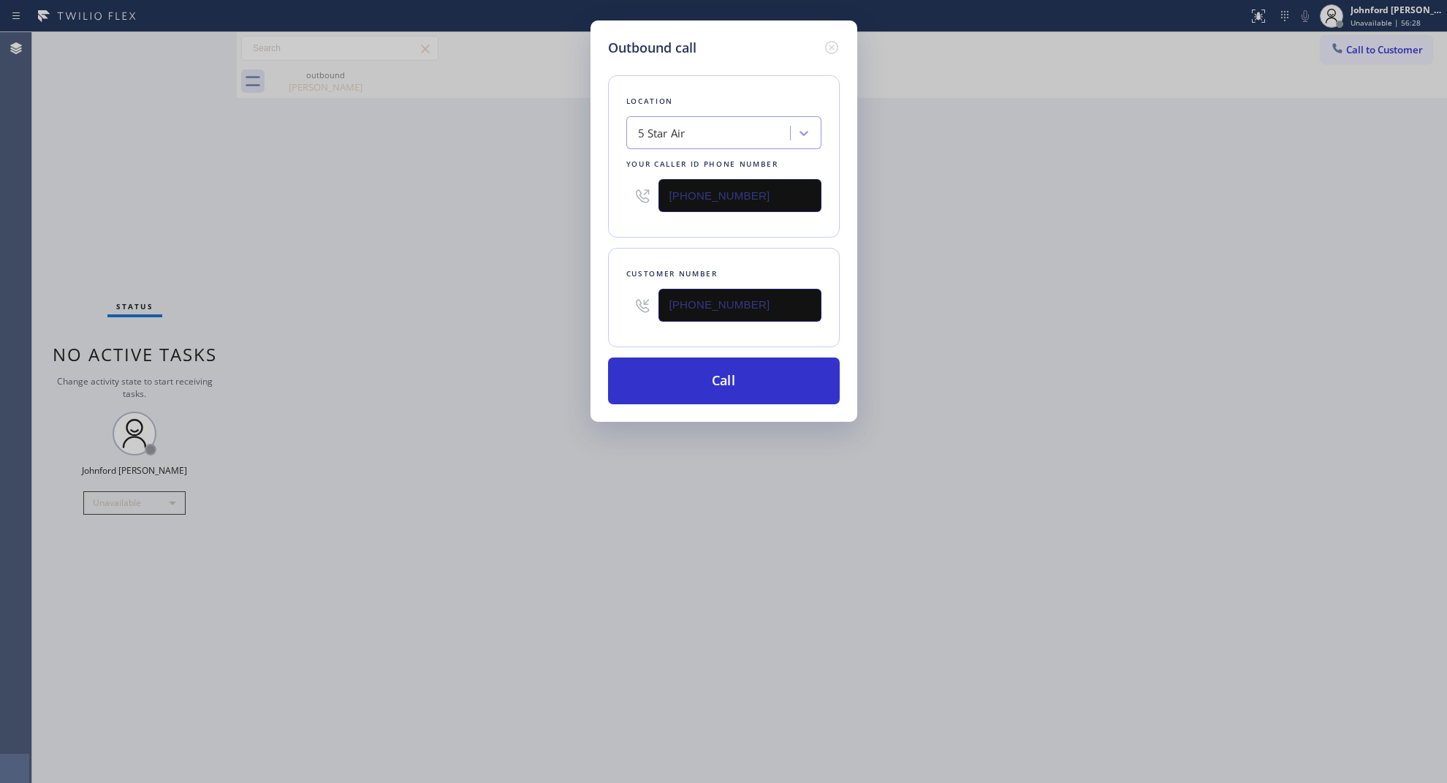
click at [775, 187] on input "(800) 686-5038" at bounding box center [740, 195] width 163 height 33
paste input "55) 731-4952"
type input "[PHONE_NUMBER]"
click at [503, 224] on div "Outbound call Location 5 Star Air Your caller id phone number (855) 731-4952 Cu…" at bounding box center [723, 391] width 1447 height 783
click at [729, 402] on div "Outbound call Location 5 Star Appliance Repair Your caller id phone number (855…" at bounding box center [724, 220] width 267 height 401
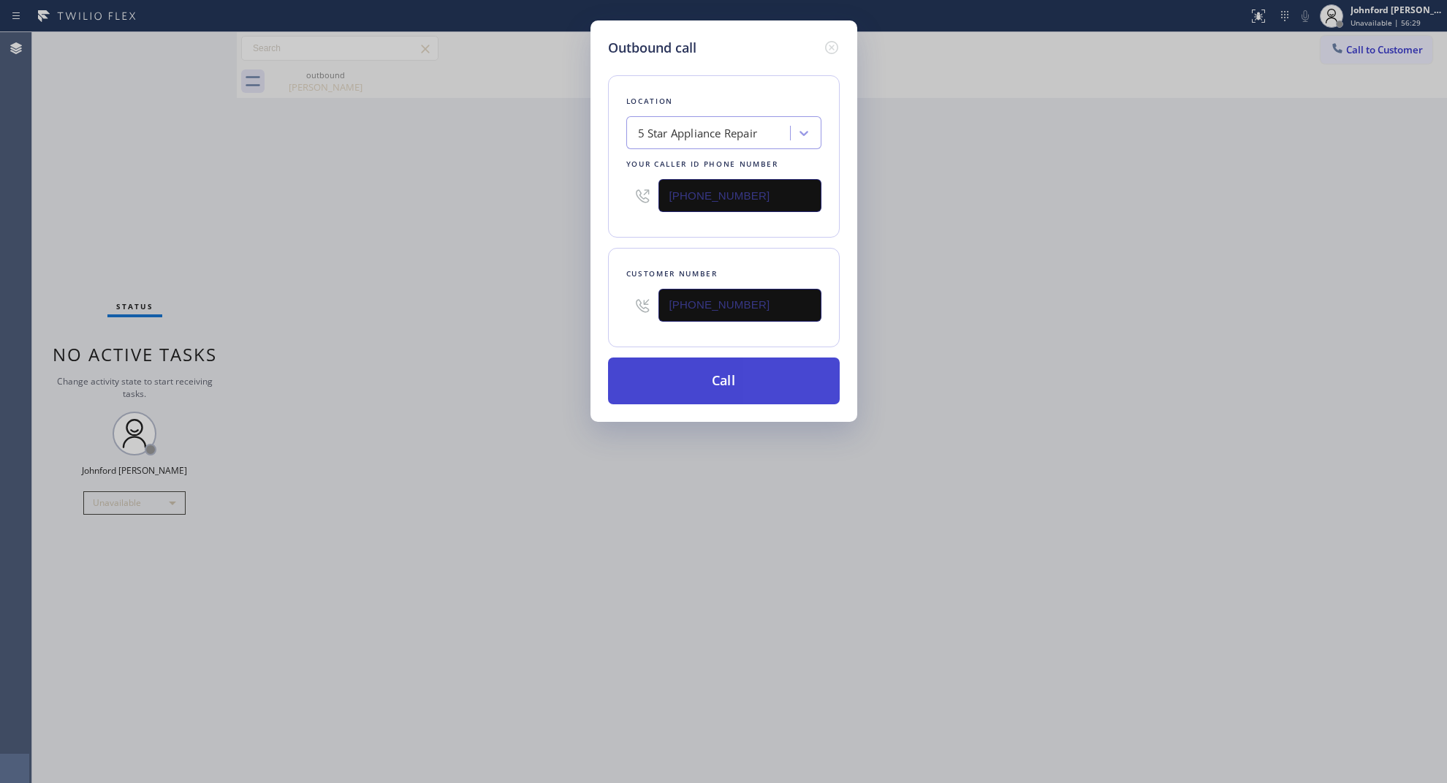
click at [726, 374] on button "Call" at bounding box center [724, 380] width 232 height 47
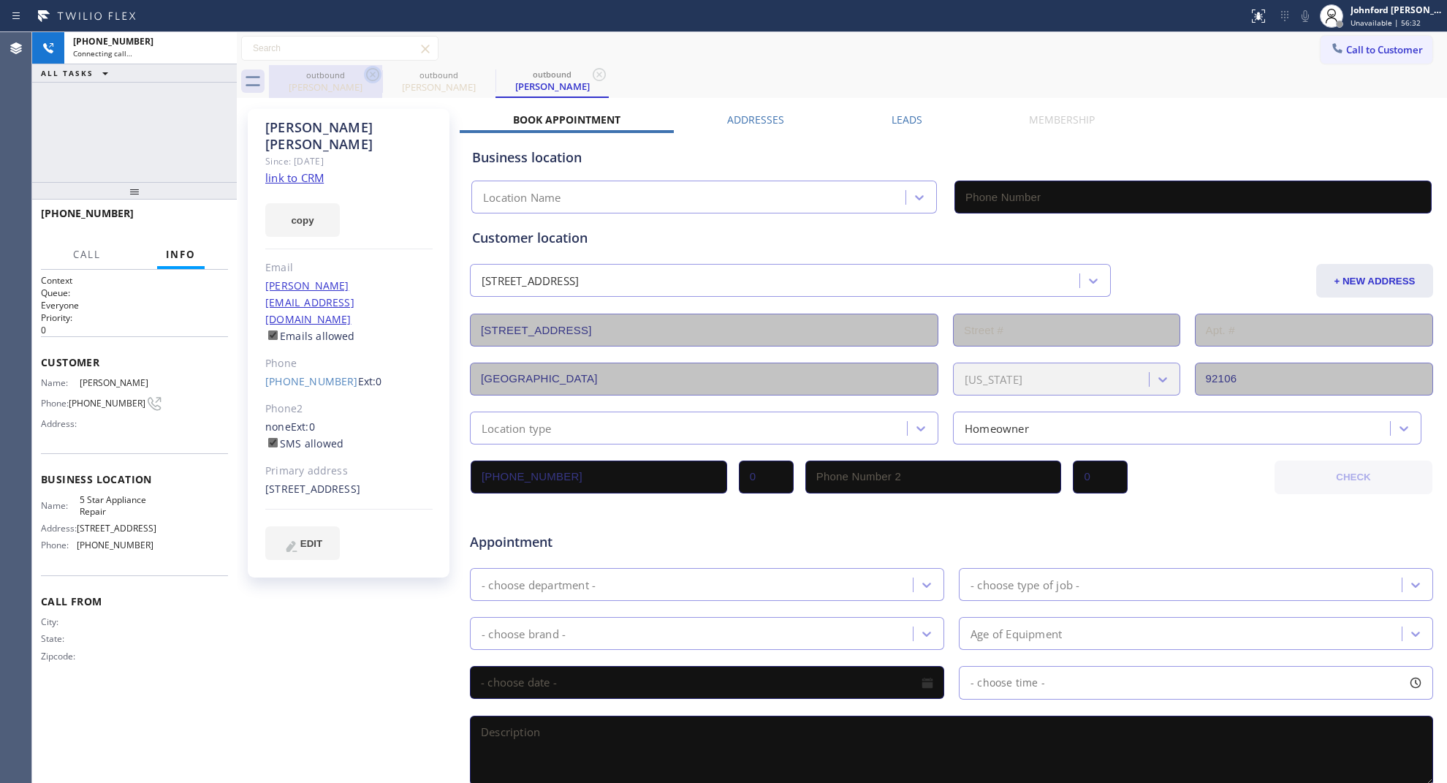
click at [373, 75] on icon at bounding box center [372, 74] width 13 height 13
click at [303, 170] on link "link to CRM" at bounding box center [294, 177] width 58 height 15
type input "[PHONE_NUMBER]"
click at [327, 203] on button "copy" at bounding box center [302, 220] width 75 height 34
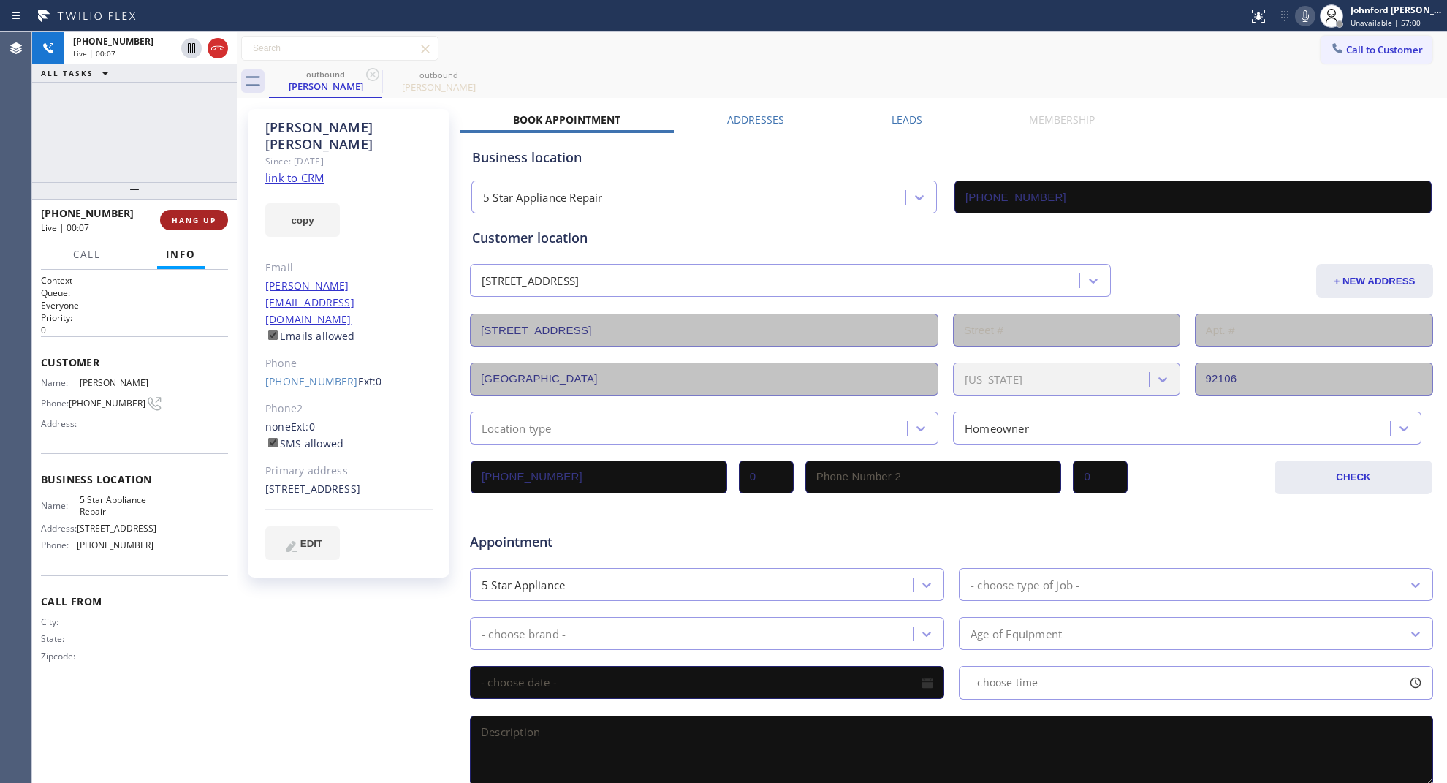
click at [213, 218] on span "HANG UP" at bounding box center [194, 220] width 45 height 10
click at [927, 51] on div "Call to Customer Outbound call Location 5 Star Appliance Repair Your caller id …" at bounding box center [842, 49] width 1210 height 26
drag, startPoint x: 213, startPoint y: 199, endPoint x: 209, endPoint y: 208, distance: 10.5
click at [213, 200] on div at bounding box center [134, 191] width 205 height 18
click at [208, 209] on div "+16197702180 Wrap up | 04:36 COMPLETE" at bounding box center [134, 221] width 187 height 38
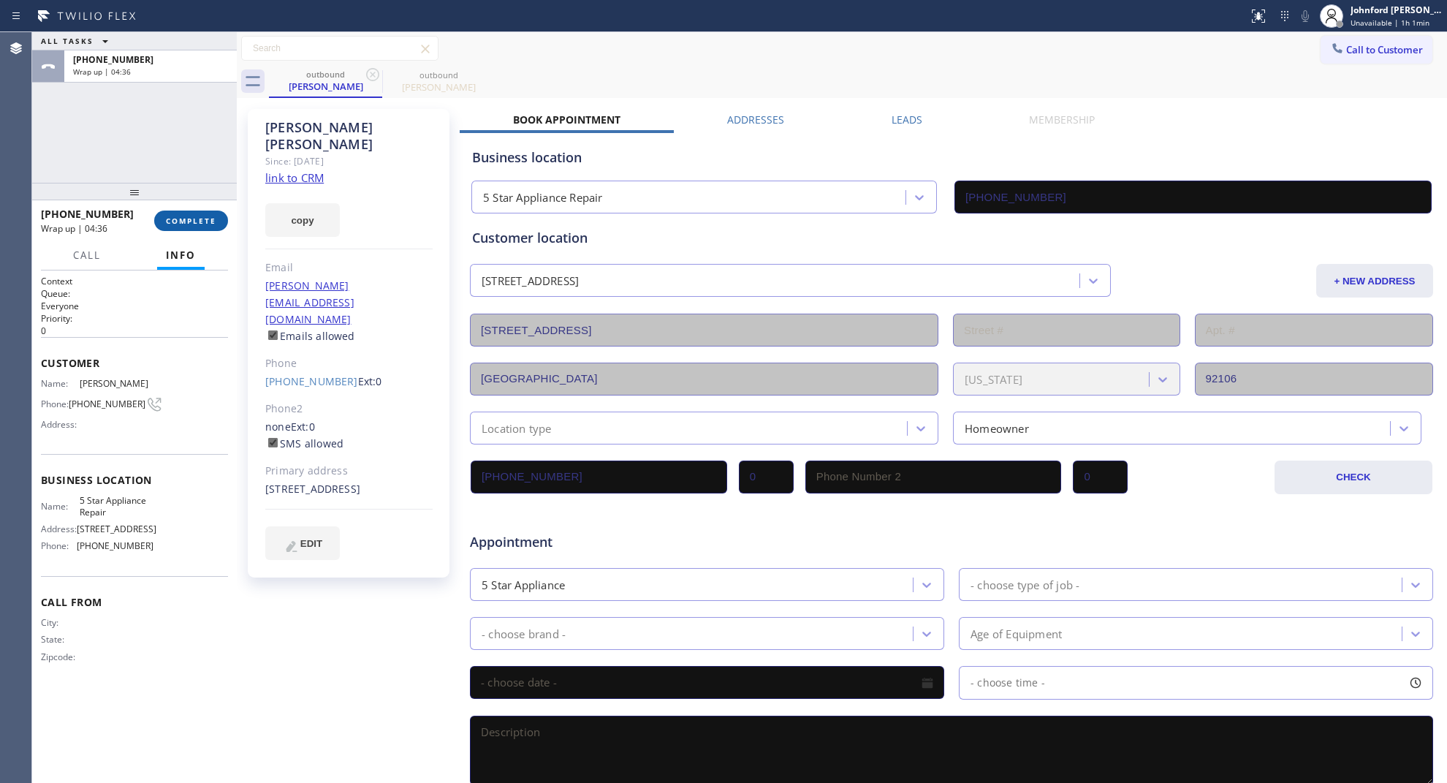
click at [208, 213] on button "COMPLETE" at bounding box center [191, 221] width 74 height 20
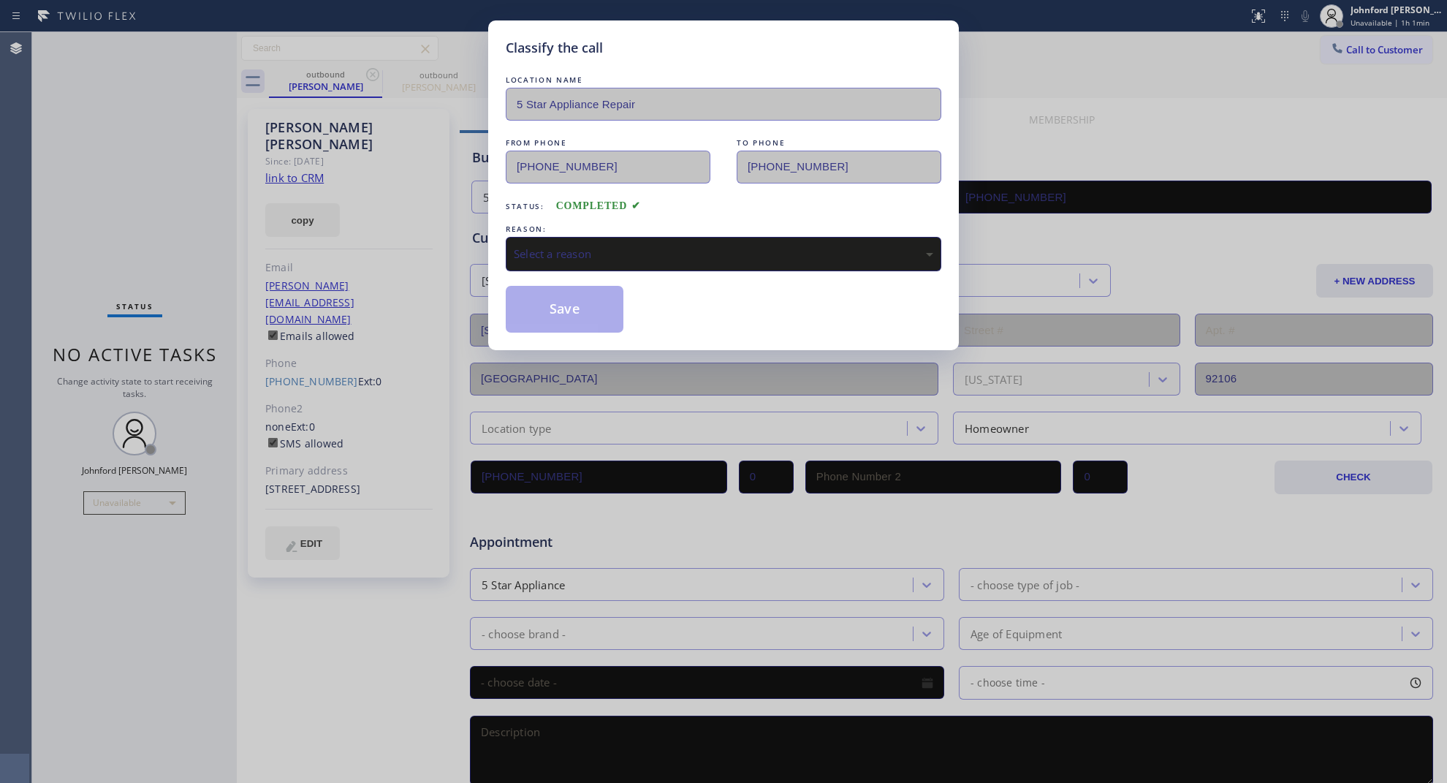
click at [605, 246] on div "Select a reason" at bounding box center [724, 254] width 420 height 17
click at [593, 308] on button "Save" at bounding box center [565, 309] width 118 height 47
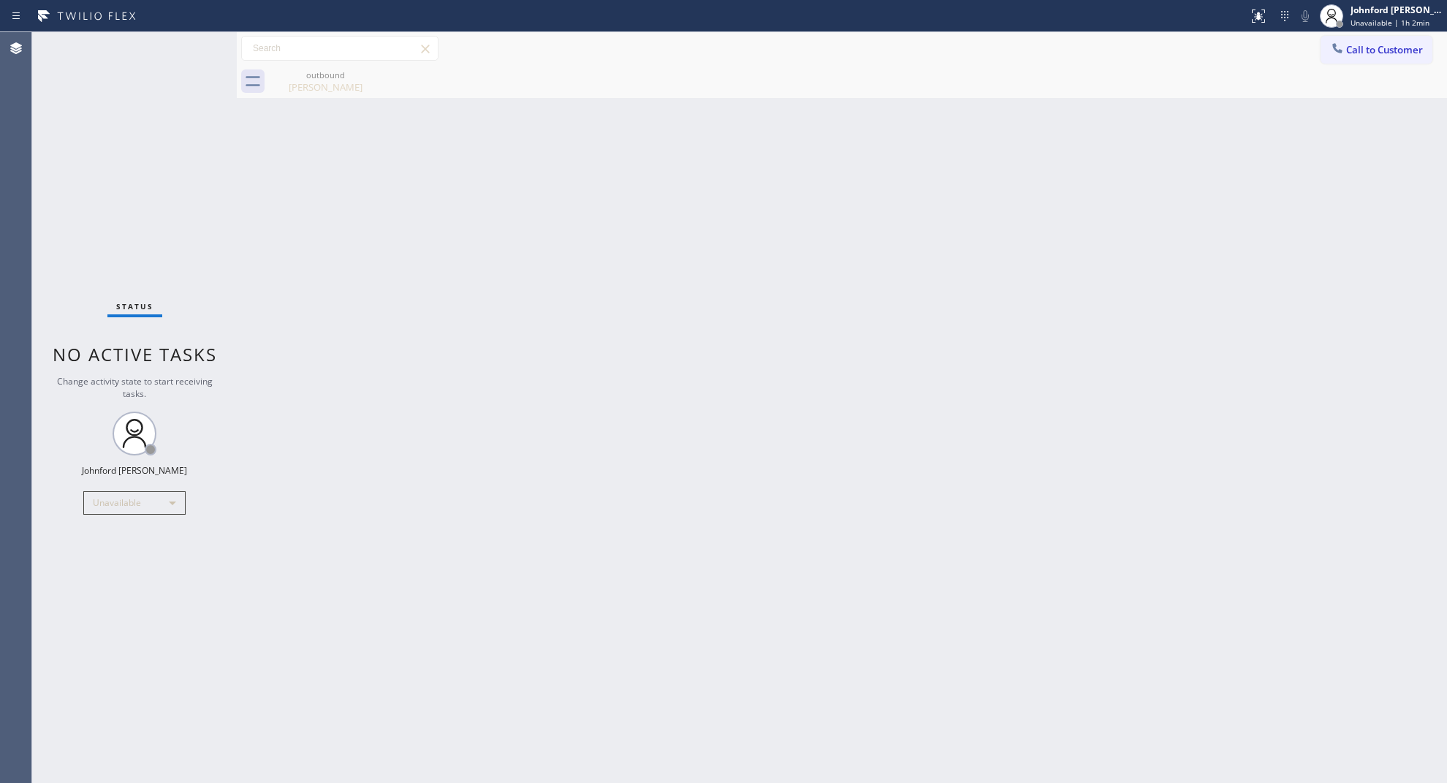
drag, startPoint x: 1039, startPoint y: 388, endPoint x: 786, endPoint y: 326, distance: 261.1
click at [1039, 388] on div "Back to Dashboard Change Sender ID Customers Technicians Select a contact Outbo…" at bounding box center [842, 407] width 1210 height 751
click at [1164, 241] on div "Back to Dashboard Change Sender ID Customers Technicians Select a contact Outbo…" at bounding box center [842, 407] width 1210 height 751
drag, startPoint x: 1318, startPoint y: 51, endPoint x: 1353, endPoint y: 51, distance: 35.1
click at [1323, 51] on div "Call to Customer Outbound call Location 5 Star Appliance Repair Your caller id …" at bounding box center [842, 49] width 1210 height 26
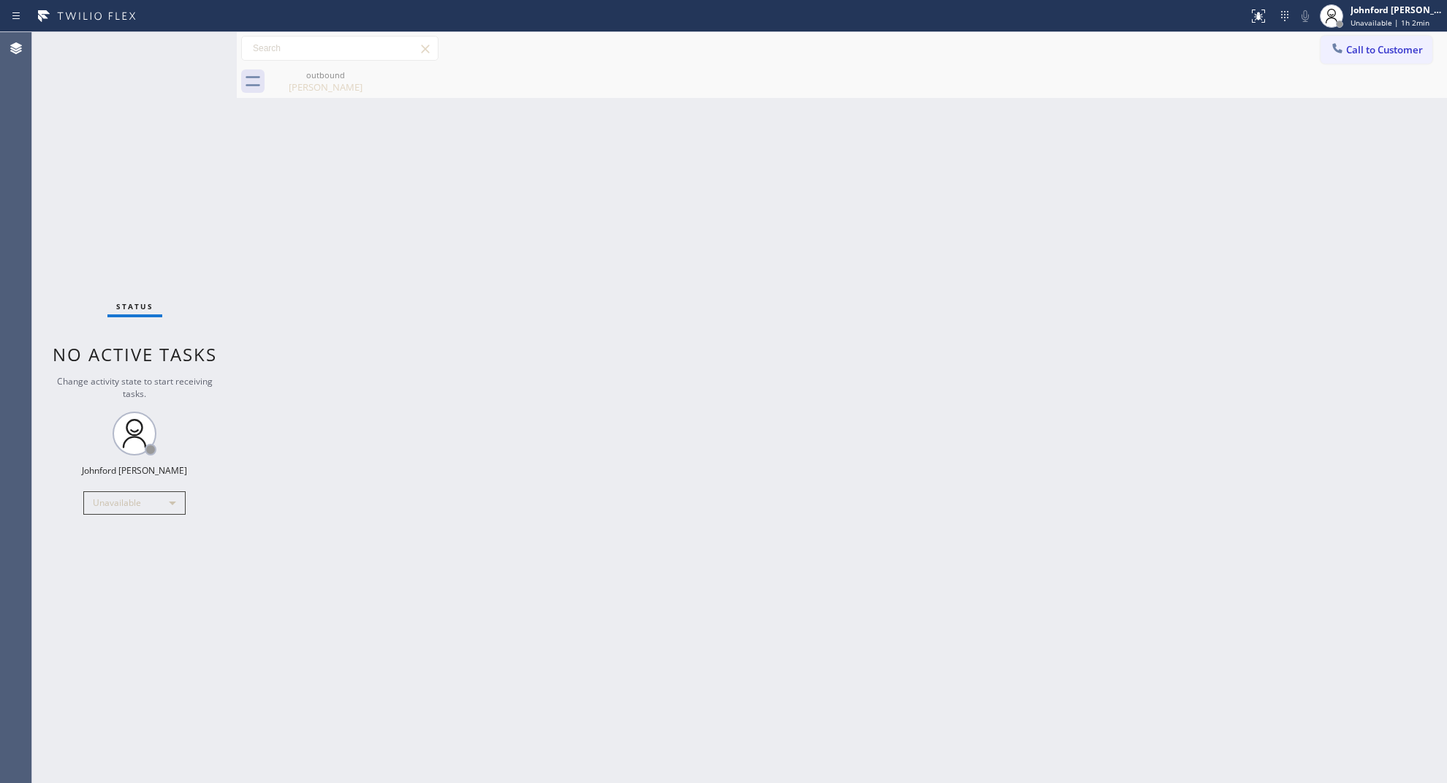
click at [1354, 51] on span "Call to Customer" at bounding box center [1384, 49] width 77 height 13
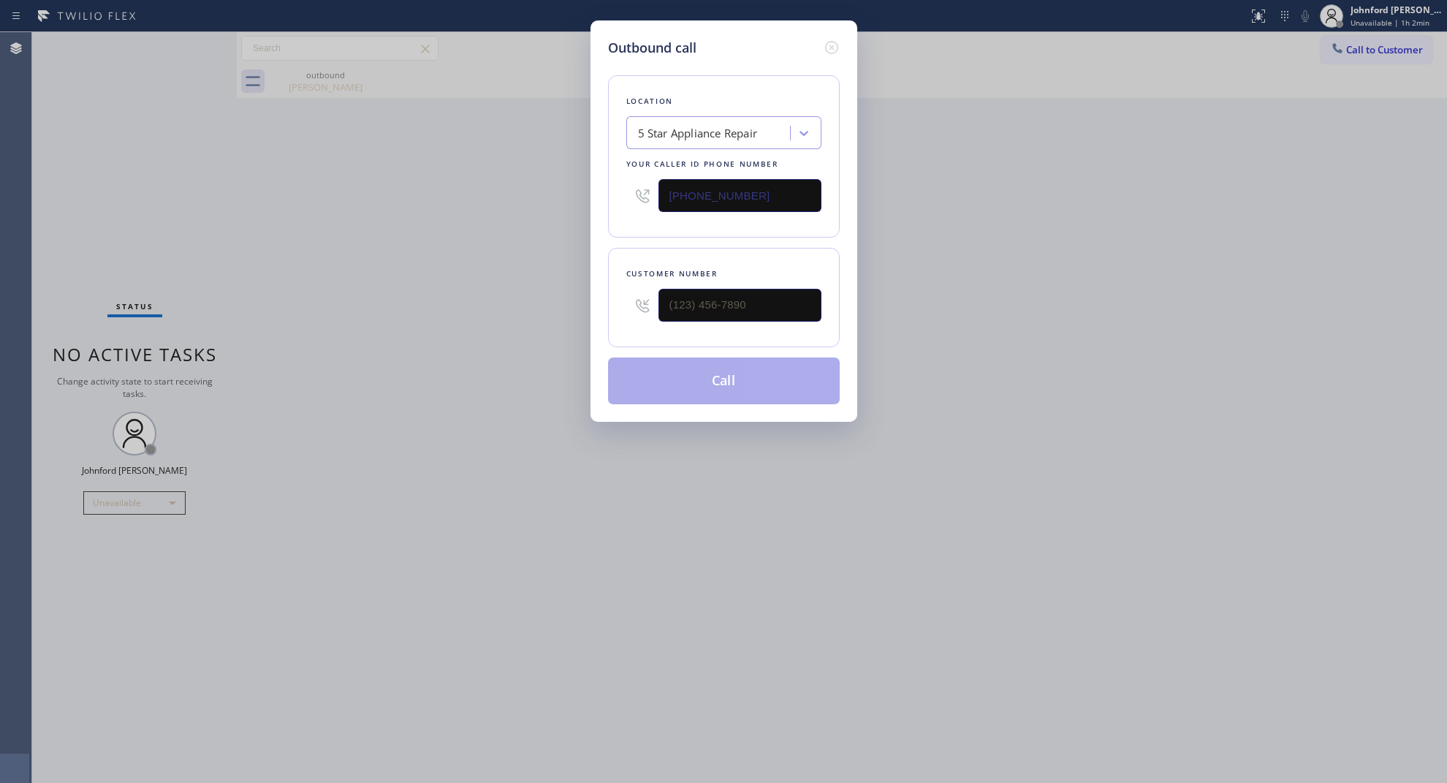
click at [779, 283] on div at bounding box center [740, 305] width 163 height 48
paste input "310) 251-1447"
type input "(310) 251-1447"
click at [441, 340] on div "Outbound call Location 5 Star Appliance Repair Your caller id phone number (855…" at bounding box center [723, 391] width 1447 height 783
click at [706, 384] on button "Call" at bounding box center [724, 380] width 232 height 47
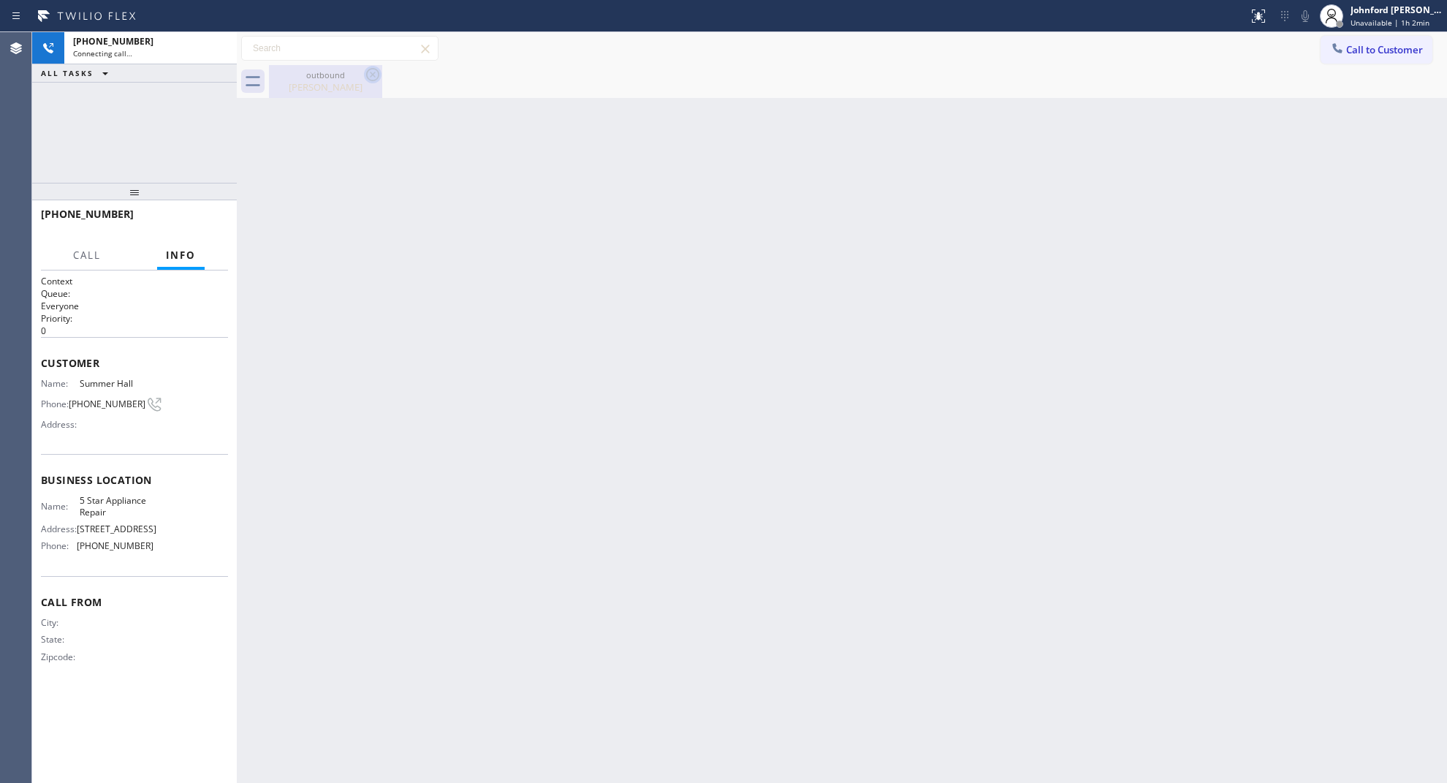
click at [371, 73] on icon at bounding box center [373, 75] width 18 height 18
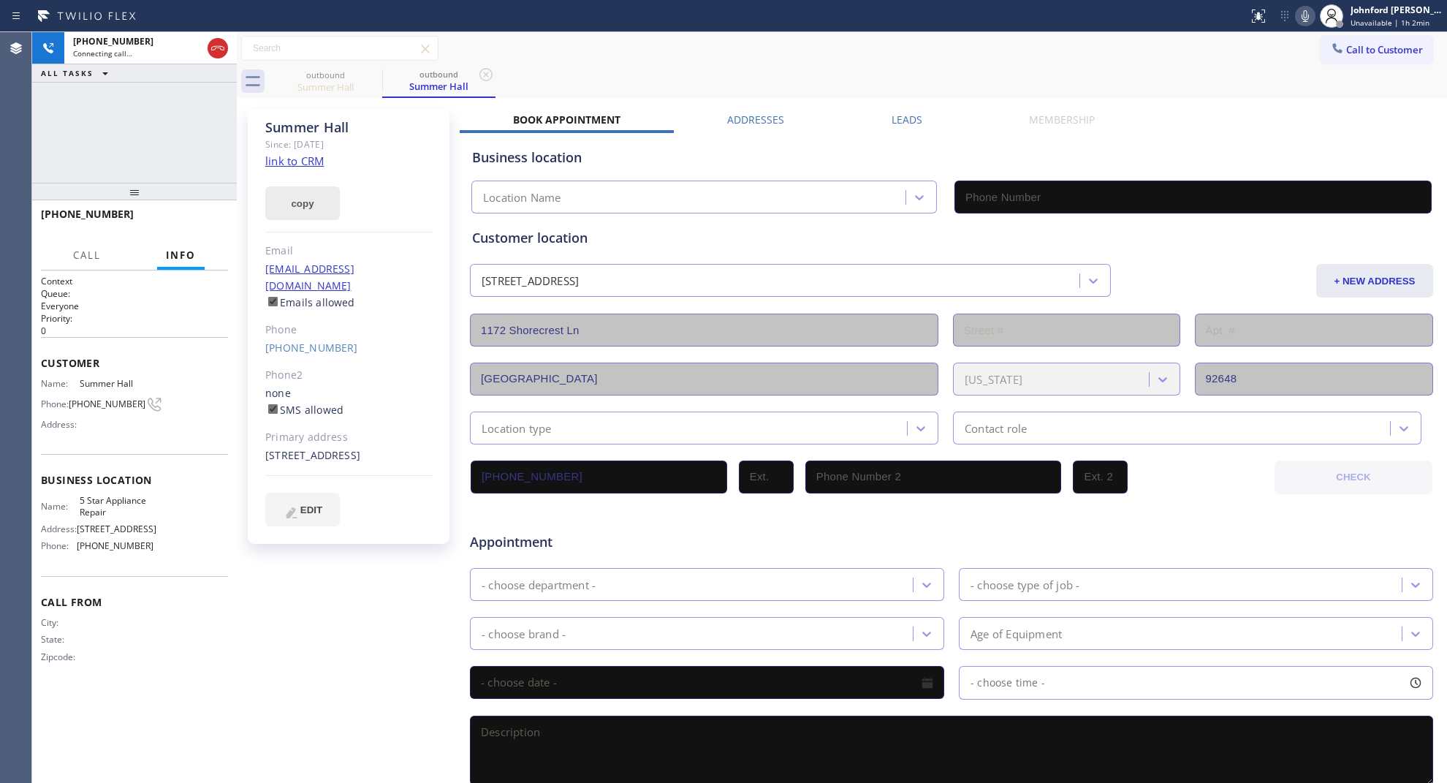
click at [314, 197] on button "copy" at bounding box center [302, 203] width 75 height 34
click at [308, 159] on link "link to CRM" at bounding box center [294, 160] width 58 height 15
type input "[PHONE_NUMBER]"
click at [219, 219] on button "HANG UP" at bounding box center [194, 221] width 68 height 20
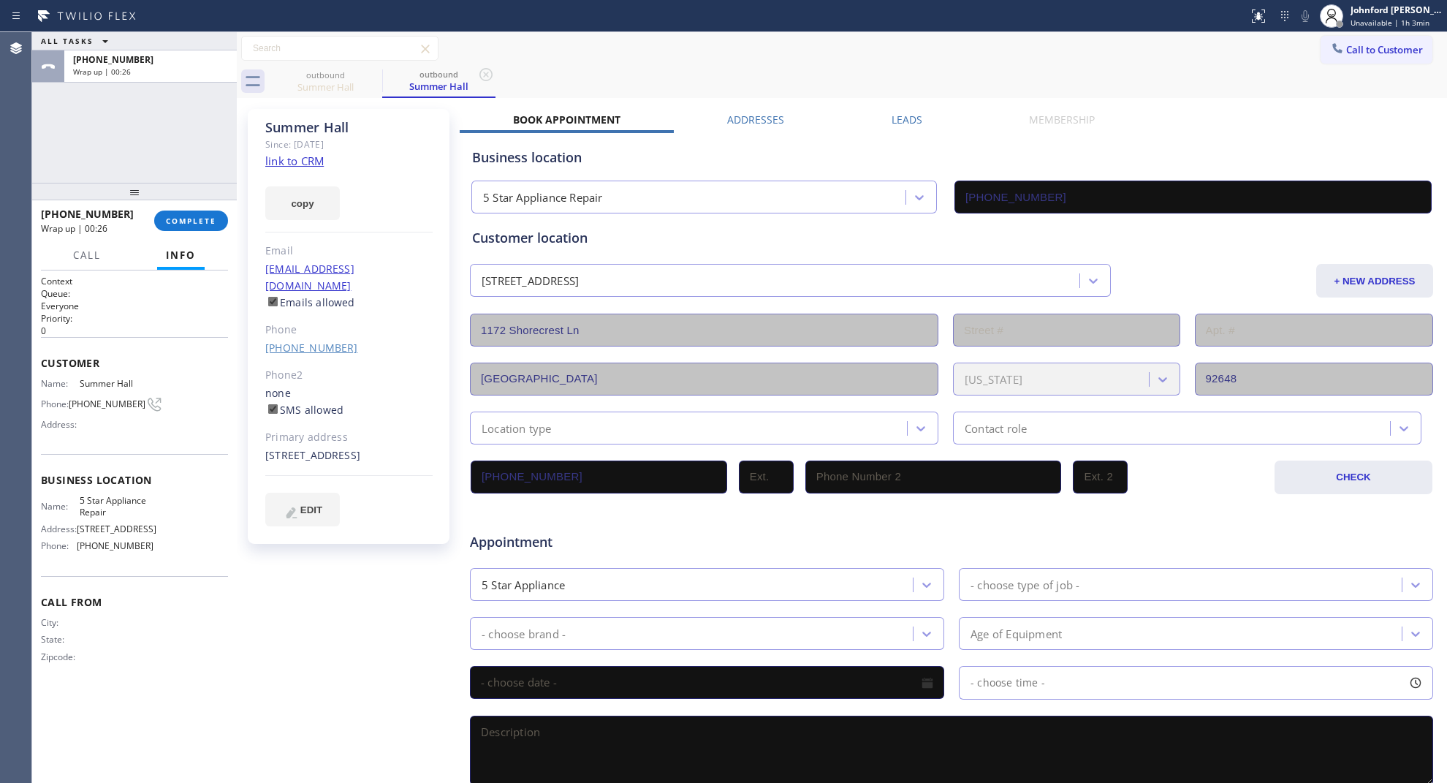
click at [313, 341] on link "(310) 251-1447" at bounding box center [311, 348] width 93 height 14
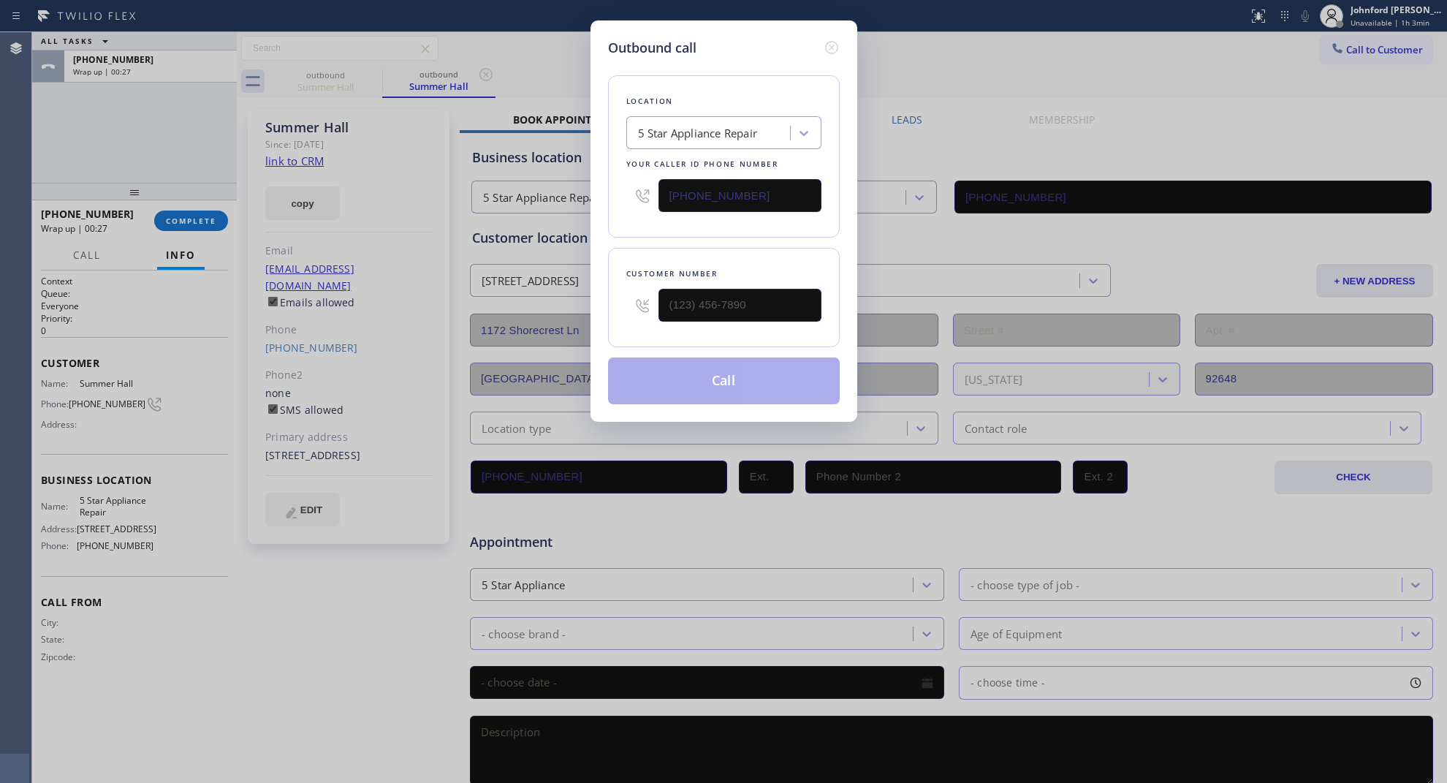
type input "(310) 251-1447"
click at [692, 191] on input "[PHONE_NUMBER]" at bounding box center [740, 195] width 163 height 33
paste input "77) 392-4180"
type input "(877) 392-4180"
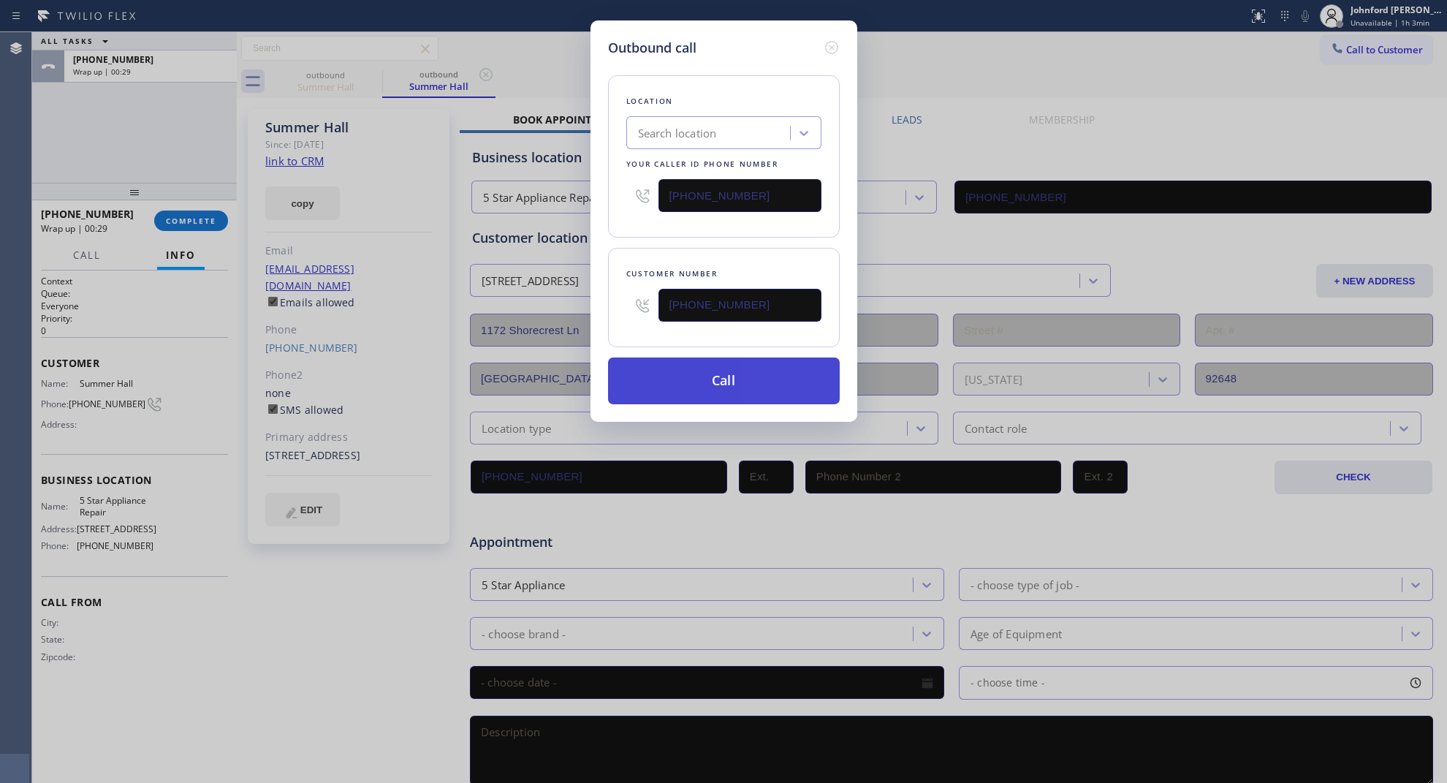
click at [688, 386] on button "Call" at bounding box center [724, 380] width 232 height 47
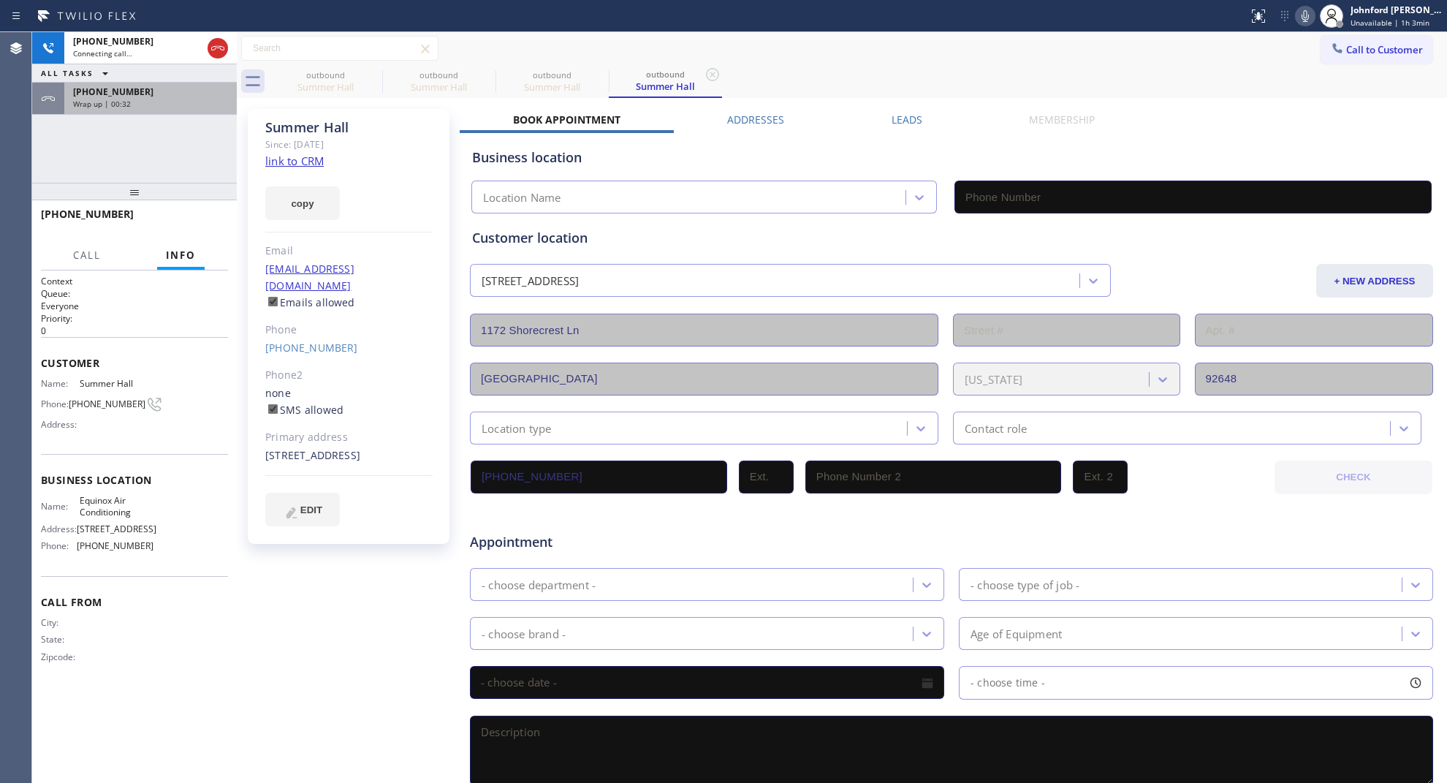
click at [147, 111] on div "+13102511447 Wrap up | 00:32" at bounding box center [147, 99] width 167 height 32
click at [156, 96] on div "+13102511447" at bounding box center [150, 92] width 155 height 12
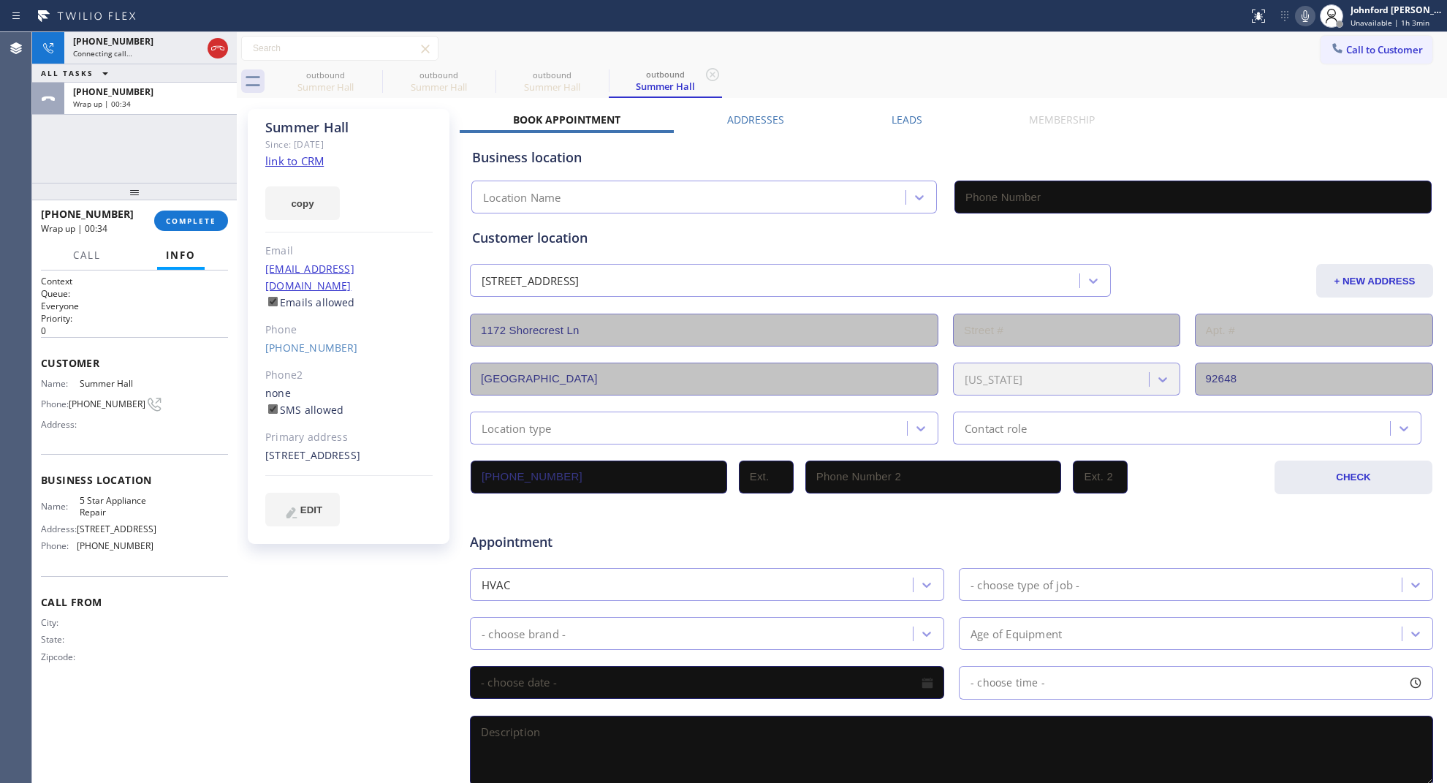
click at [184, 235] on div "+13102511447 Wrap up | 00:34 COMPLETE" at bounding box center [134, 221] width 187 height 38
click at [192, 229] on button "COMPLETE" at bounding box center [191, 221] width 74 height 20
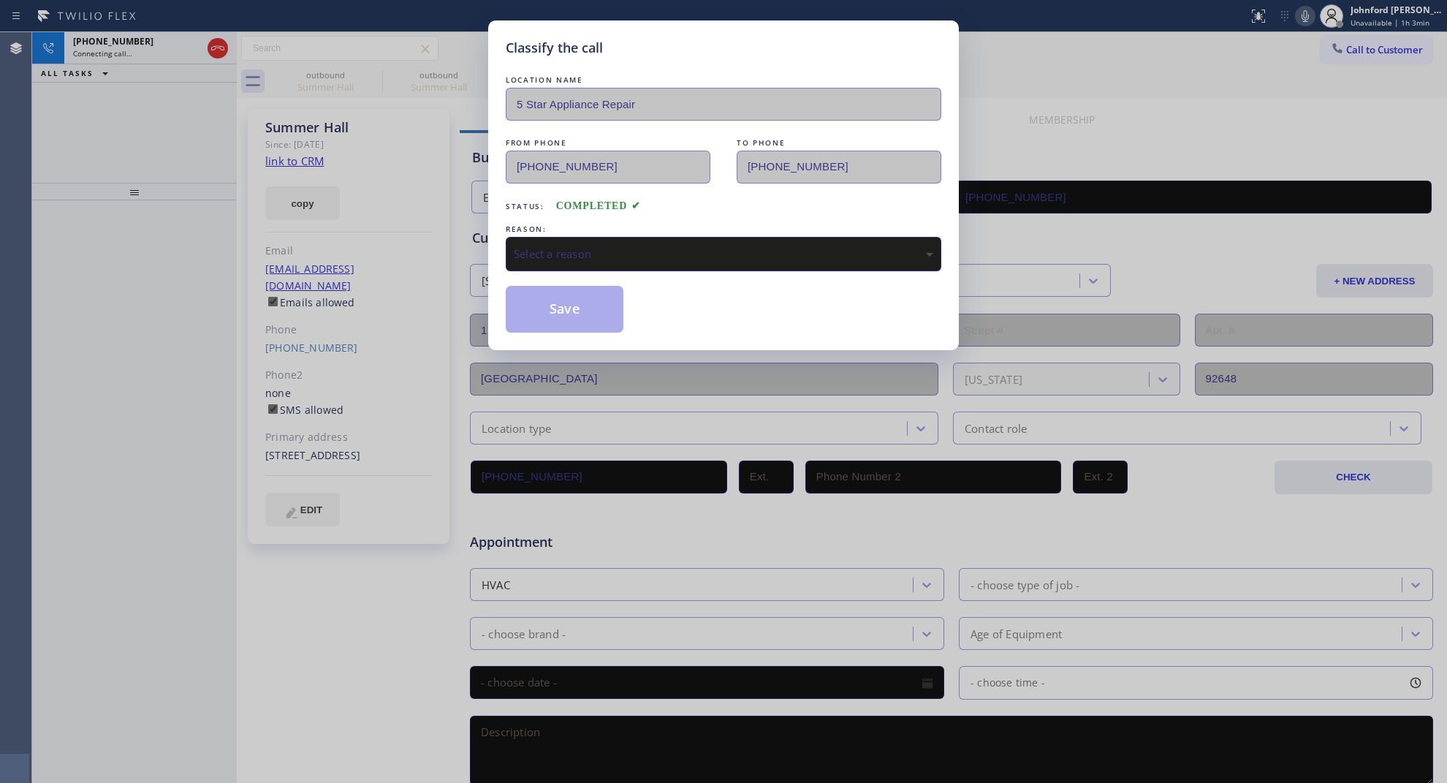
click at [545, 259] on div "Select a reason" at bounding box center [724, 254] width 436 height 34
click at [581, 319] on button "Save" at bounding box center [565, 309] width 118 height 47
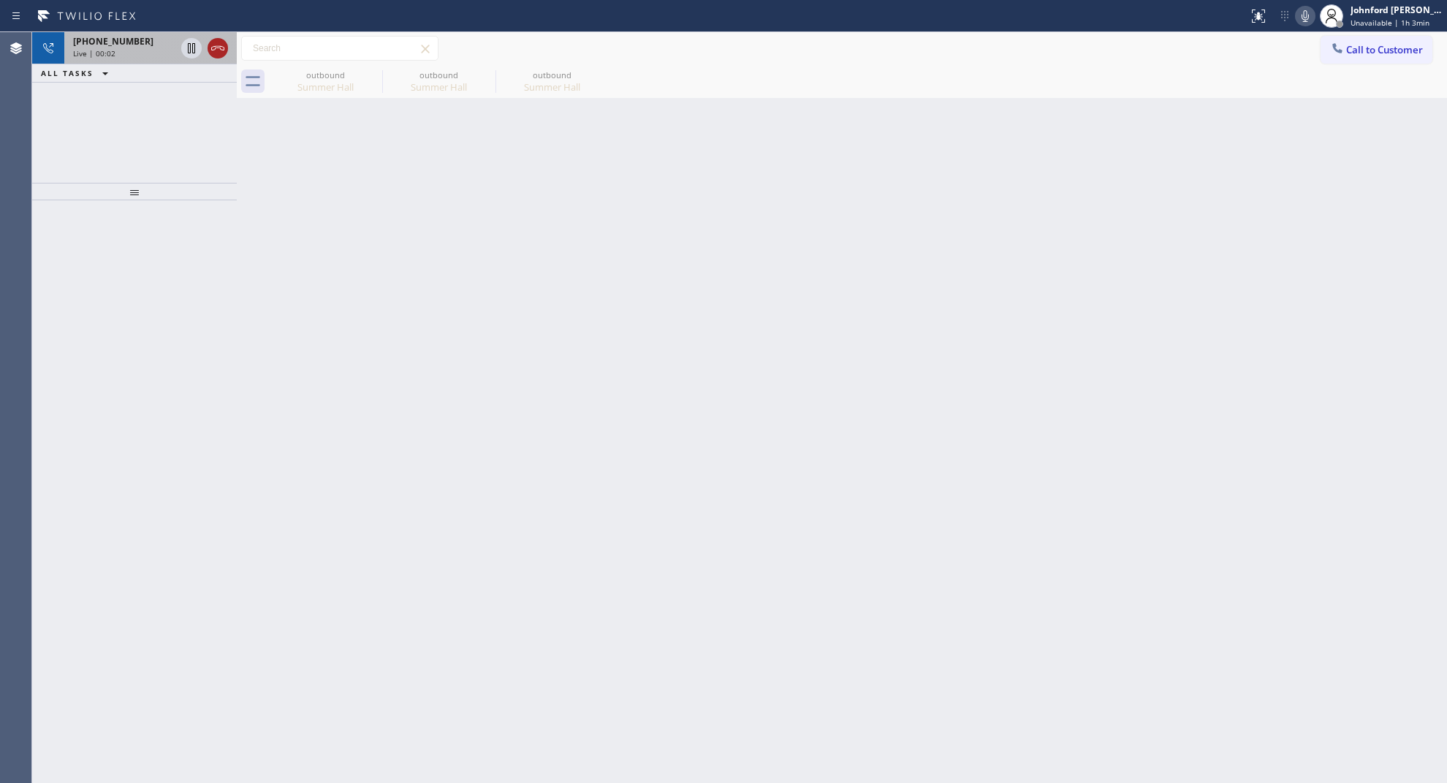
click at [221, 41] on icon at bounding box center [218, 48] width 18 height 18
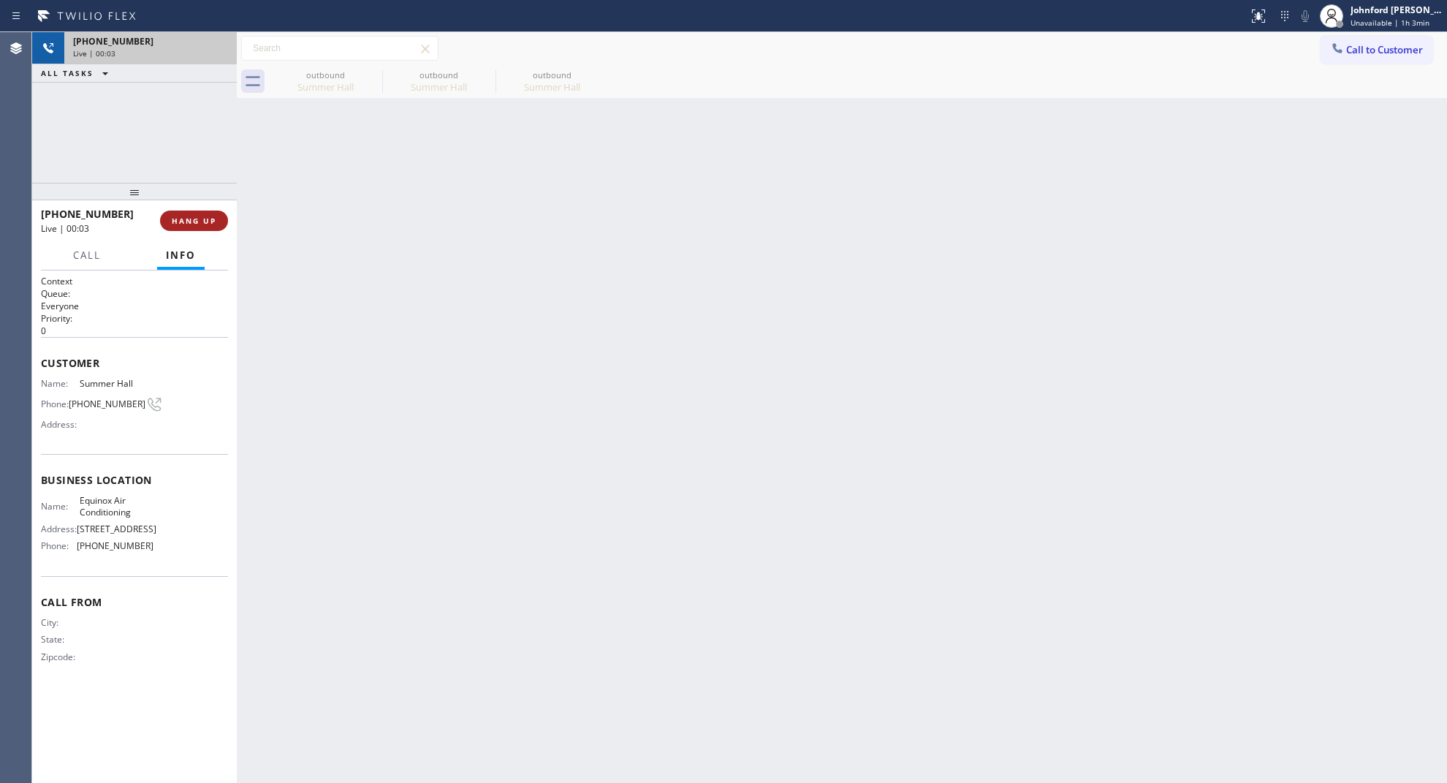
click at [197, 231] on button "HANG UP" at bounding box center [194, 221] width 68 height 20
click at [203, 219] on span "COMPLETE" at bounding box center [191, 221] width 50 height 10
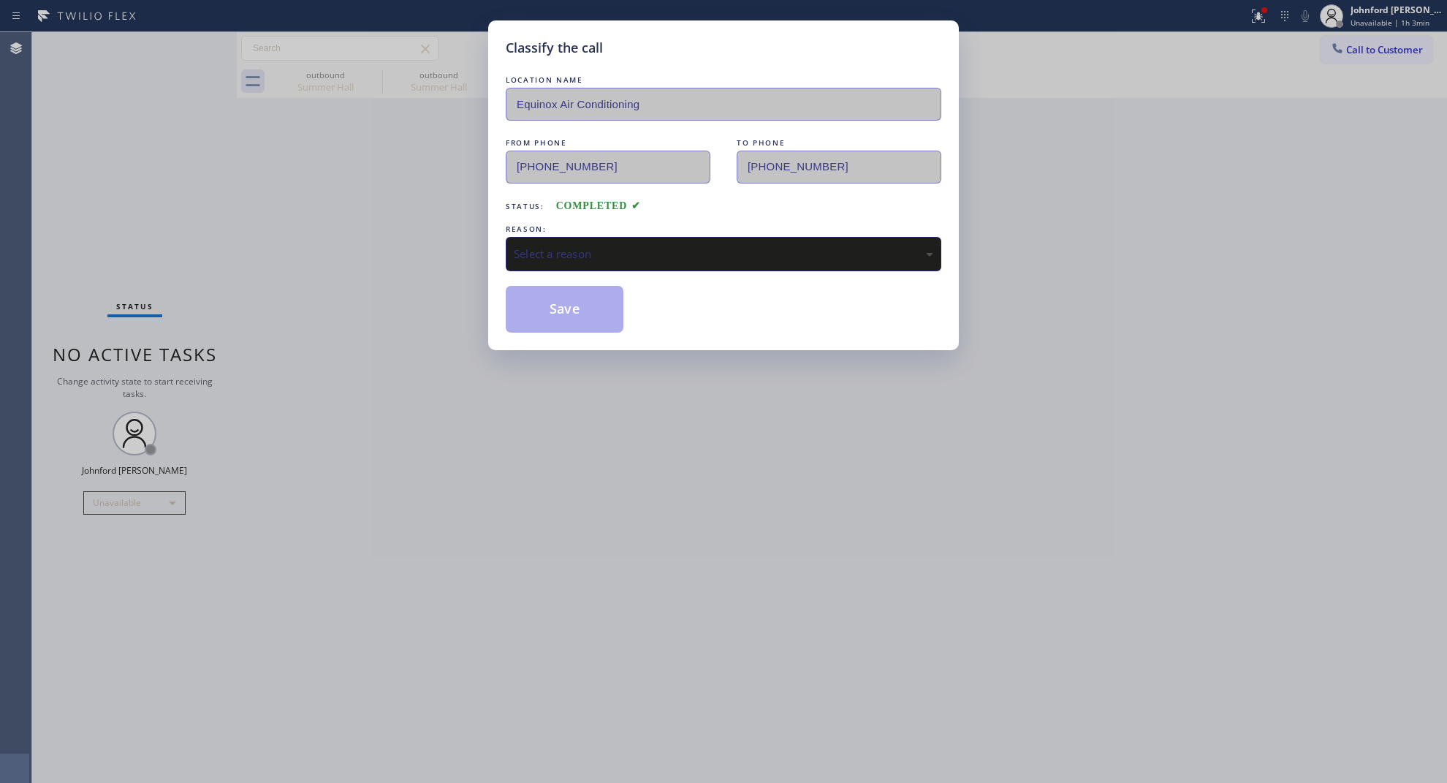
click at [590, 247] on div "Select a reason" at bounding box center [724, 254] width 420 height 17
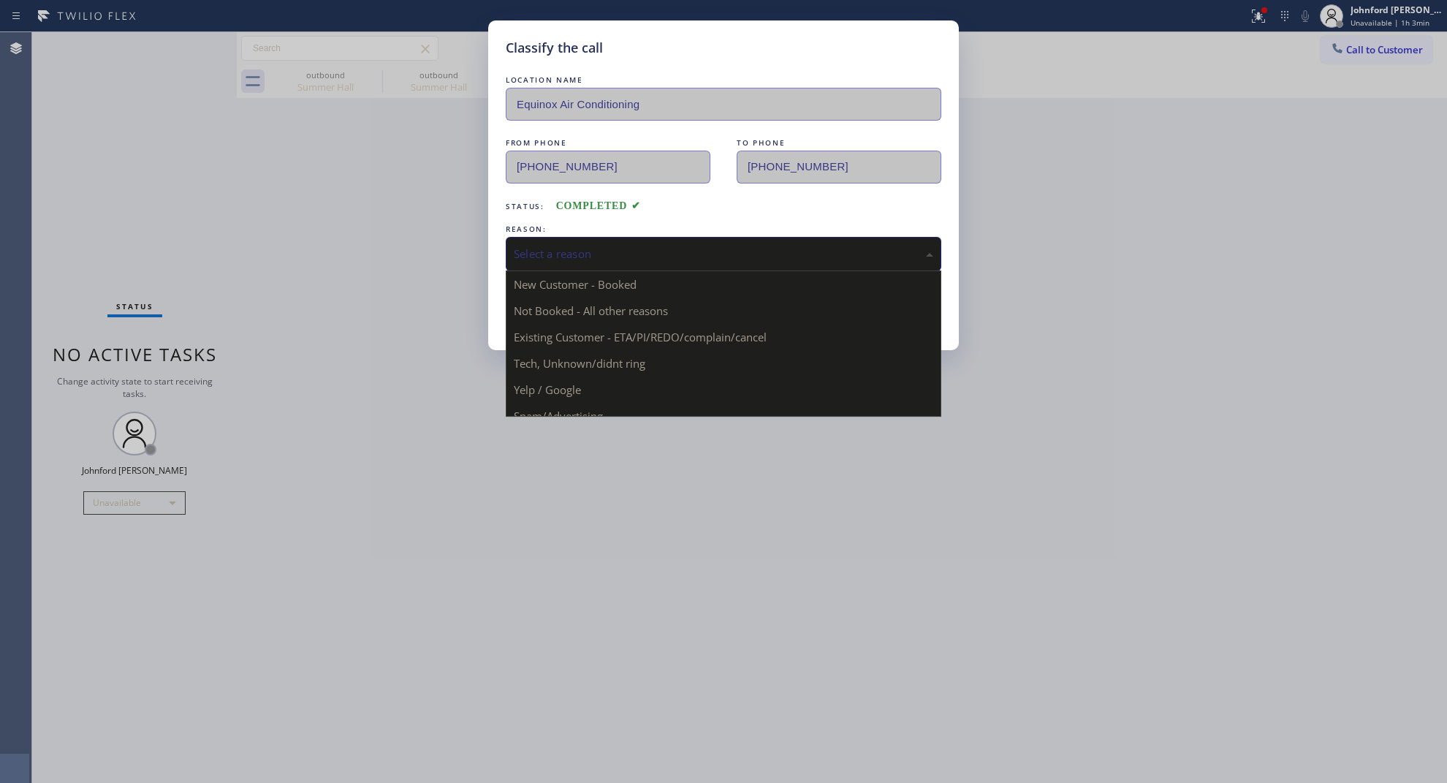
drag, startPoint x: 636, startPoint y: 331, endPoint x: 623, endPoint y: 325, distance: 14.4
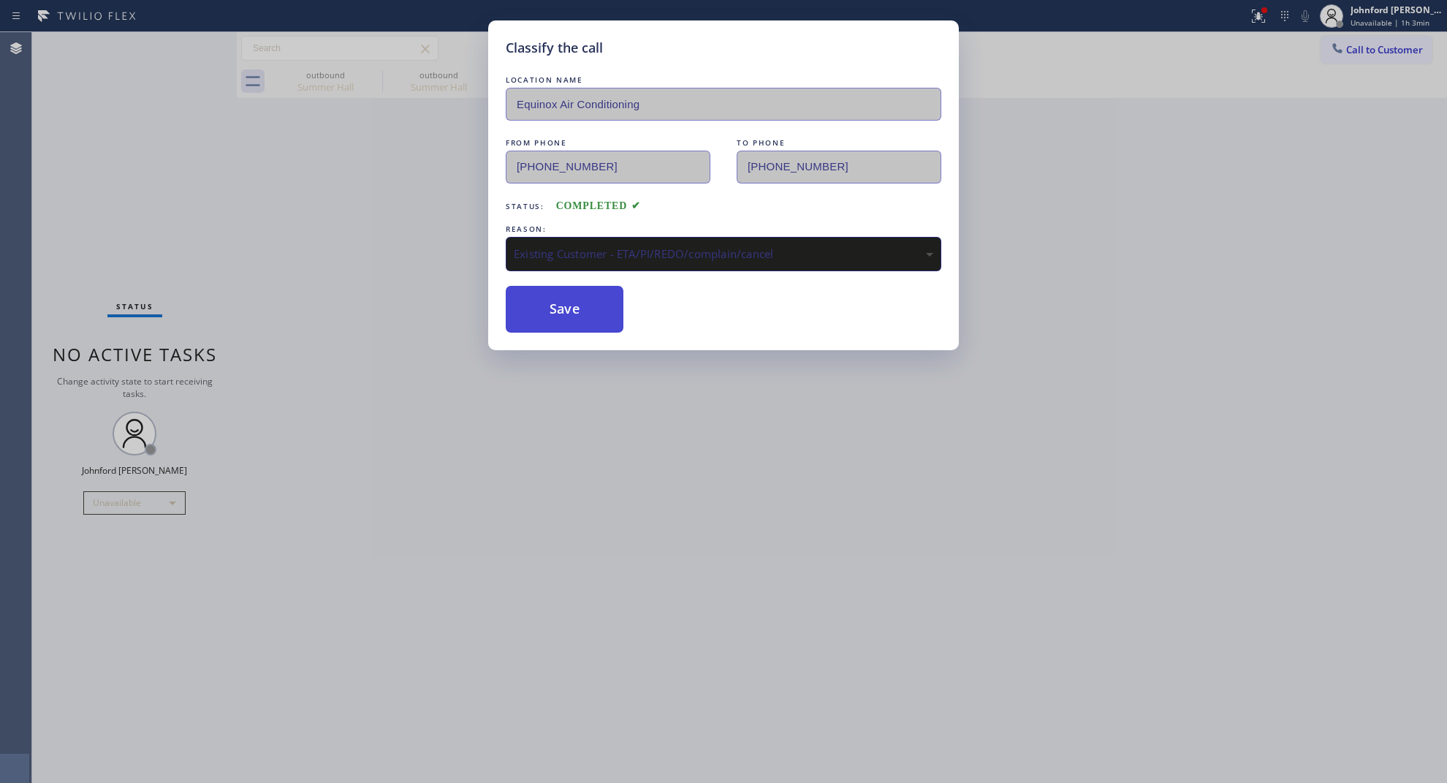
click at [566, 294] on button "Save" at bounding box center [565, 309] width 118 height 47
type input "(877) 392-4180"
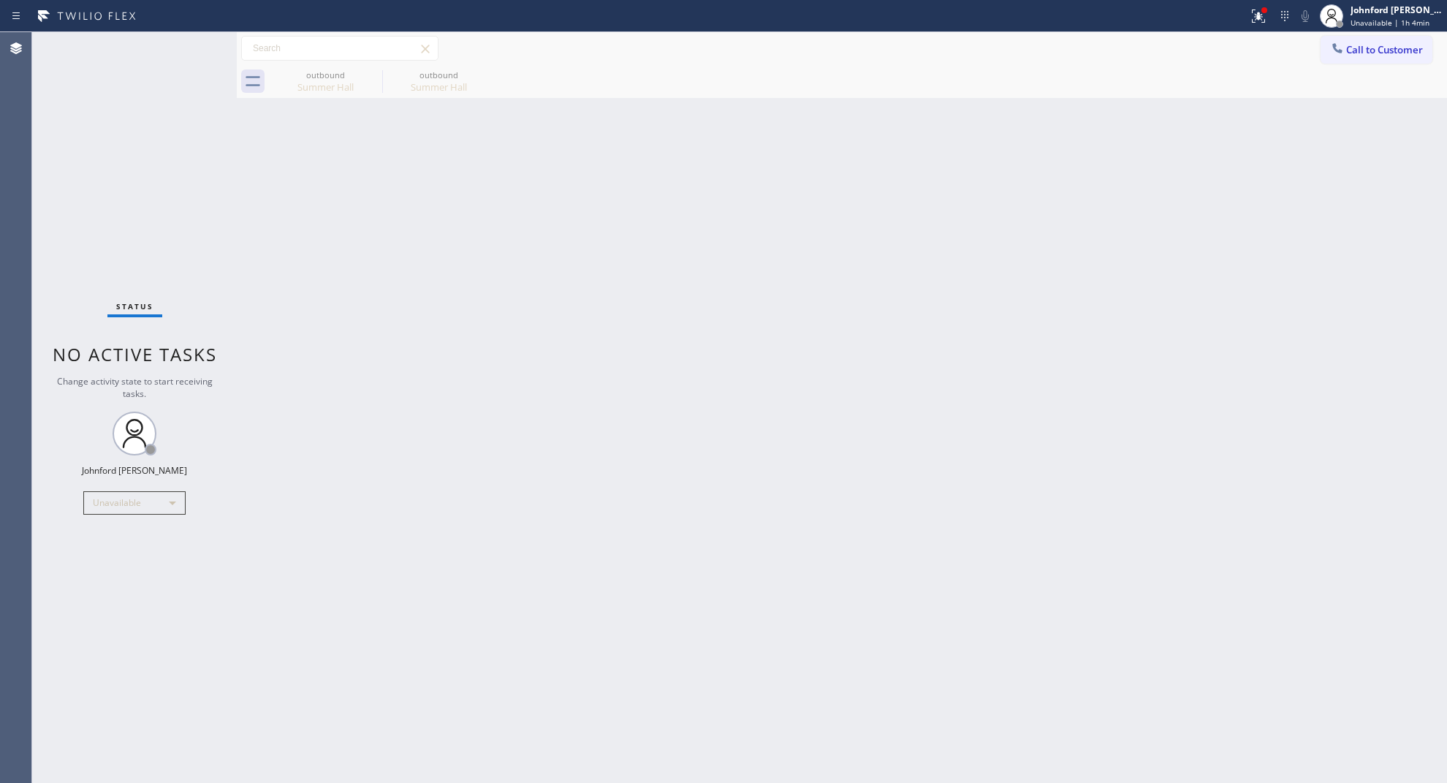
click at [1343, 56] on div at bounding box center [1338, 50] width 18 height 18
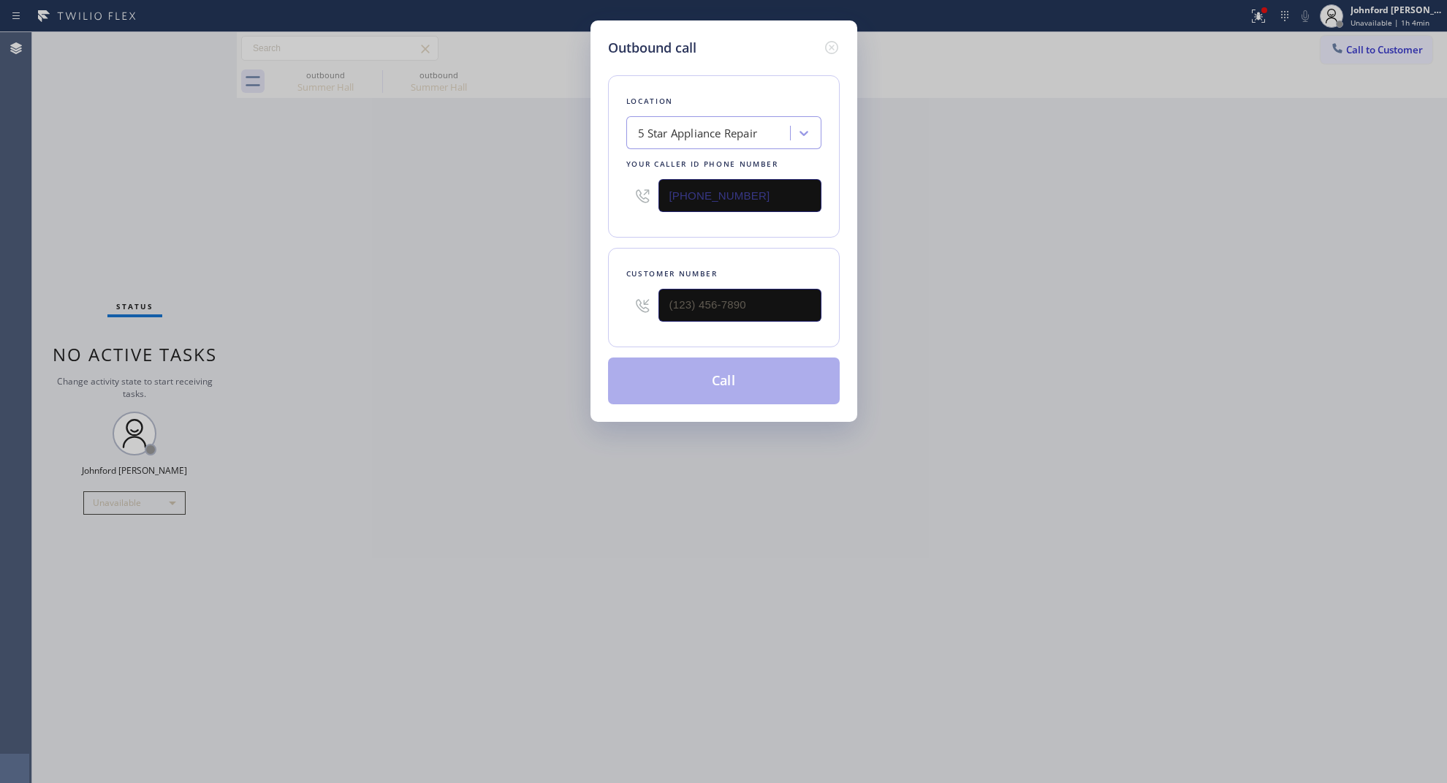
click at [778, 281] on div at bounding box center [740, 305] width 163 height 48
paste input "714) 655-9425"
type input "[PHONE_NUMBER]"
click at [507, 304] on div "Outbound call Location 5 Star Appliance Repair Your caller id phone number (855…" at bounding box center [723, 391] width 1447 height 783
click at [634, 364] on button "Call" at bounding box center [724, 380] width 232 height 47
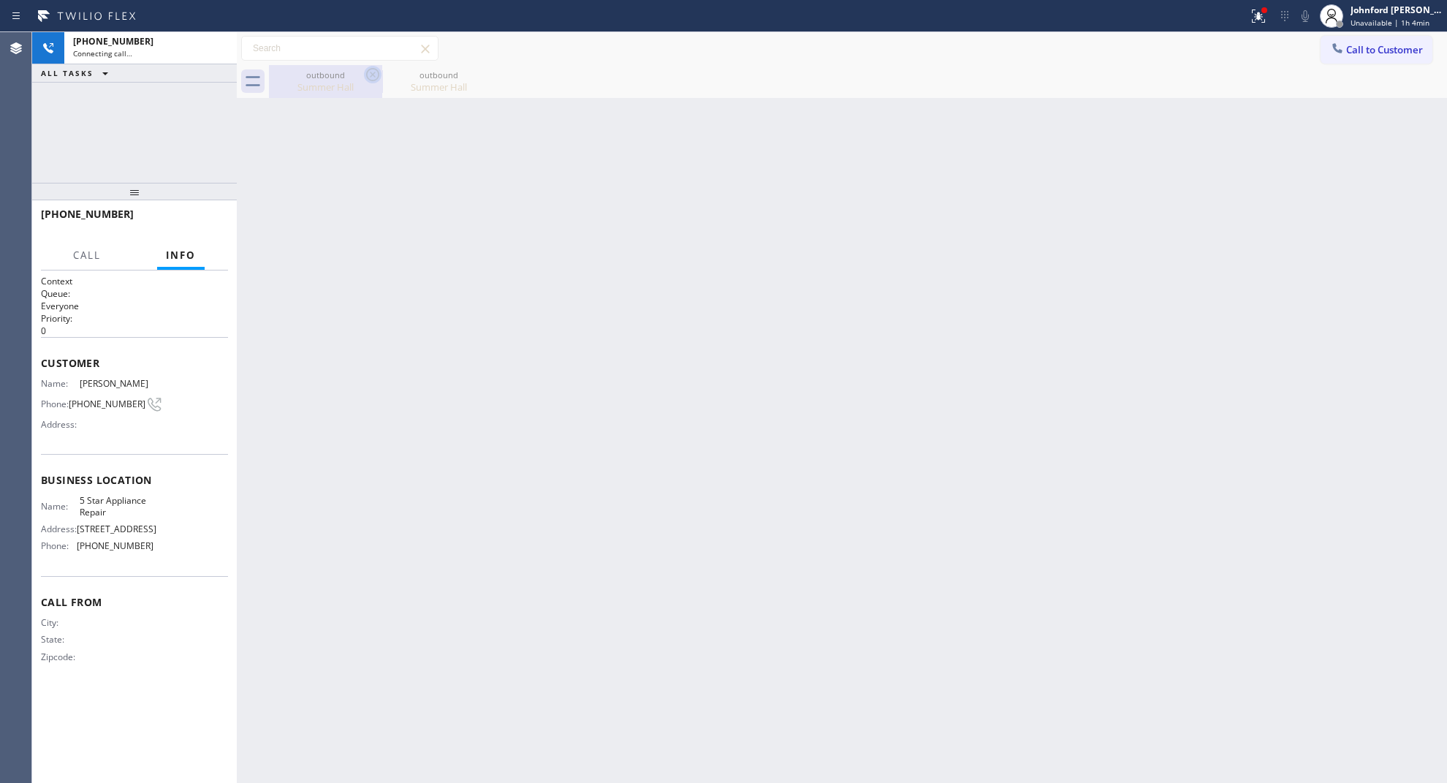
click at [373, 77] on icon at bounding box center [373, 75] width 18 height 18
click at [0, 0] on icon at bounding box center [0, 0] width 0 height 0
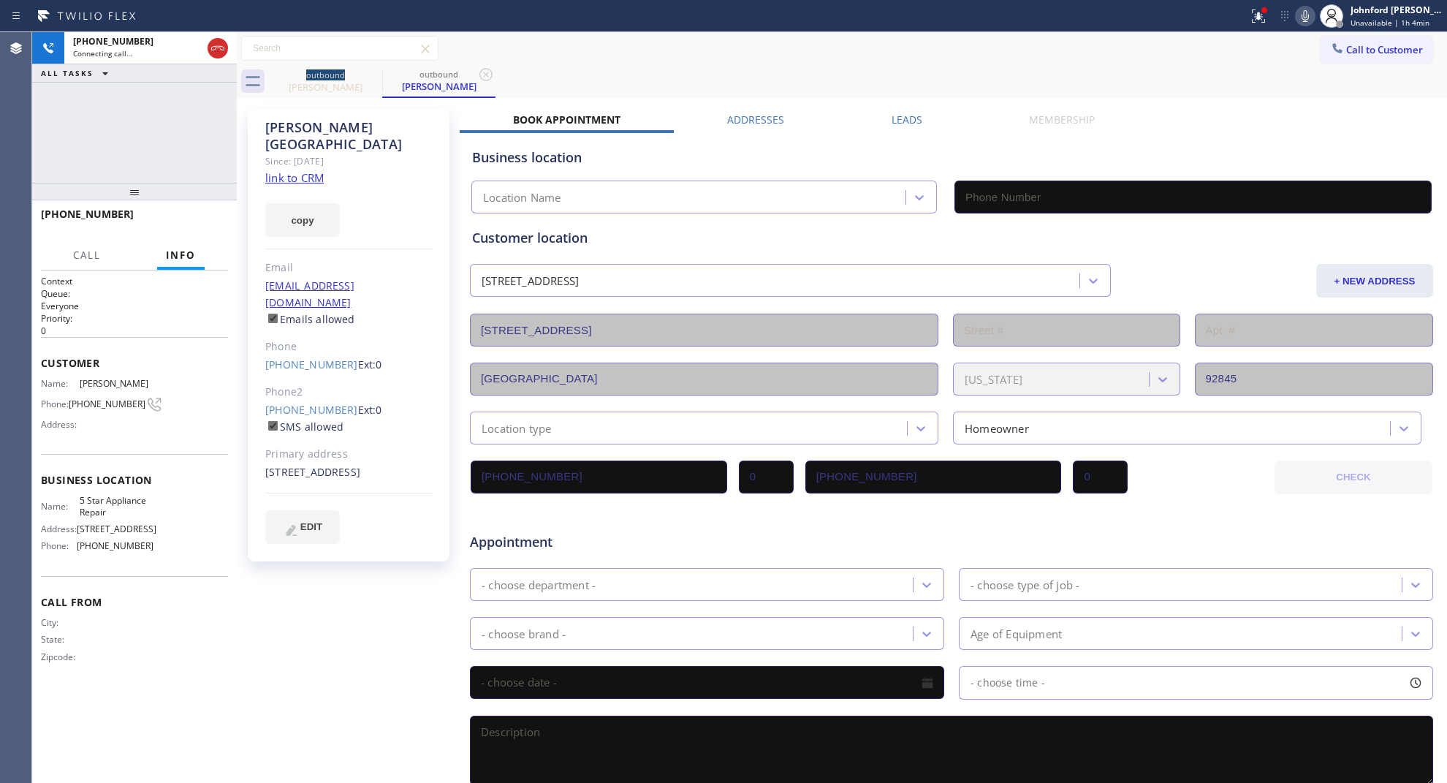
click at [297, 170] on link "link to CRM" at bounding box center [294, 177] width 58 height 15
type input "[PHONE_NUMBER]"
click at [179, 225] on span "HANG UP" at bounding box center [194, 221] width 45 height 10
click at [281, 403] on link "[PHONE_NUMBER]" at bounding box center [311, 410] width 93 height 14
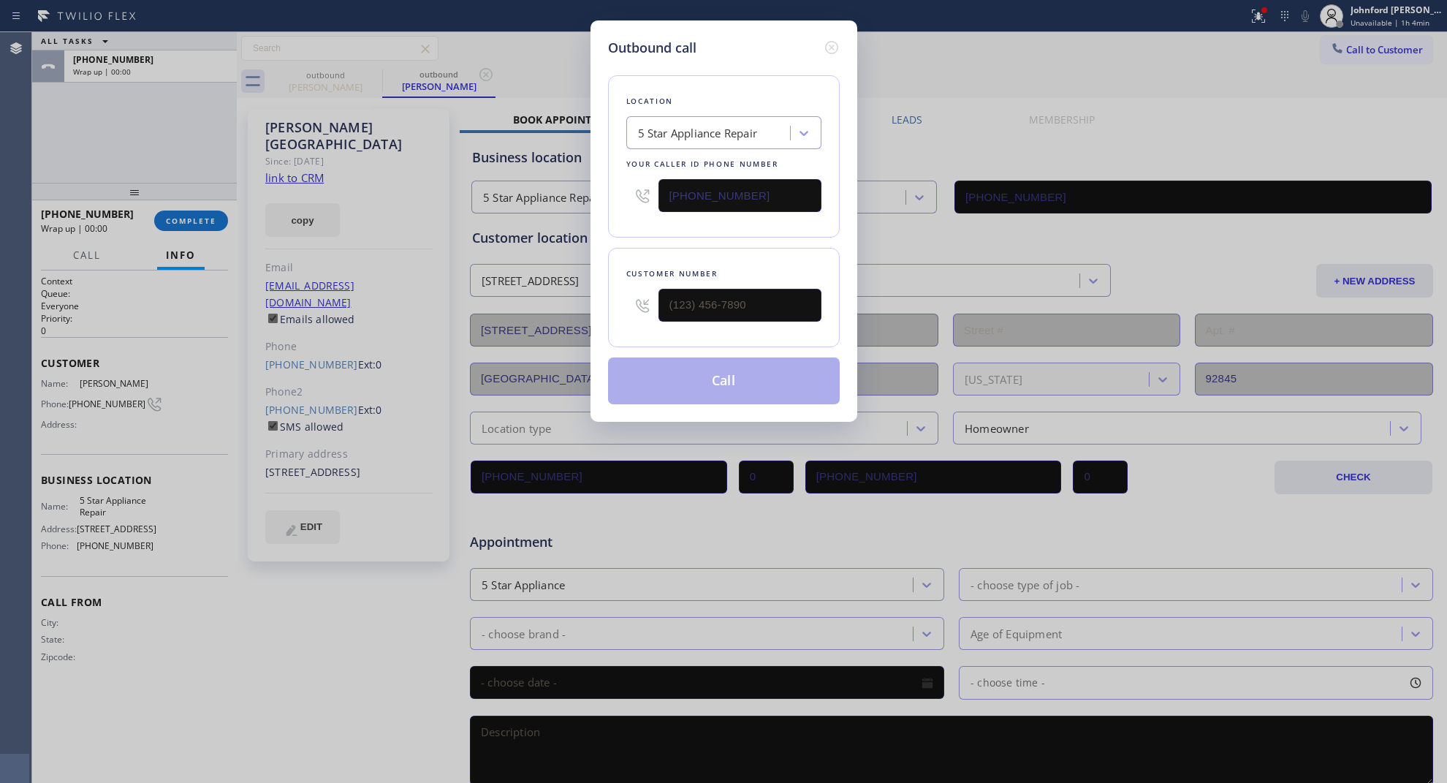
type input "[PHONE_NUMBER]"
click at [677, 389] on button "Call" at bounding box center [724, 380] width 232 height 47
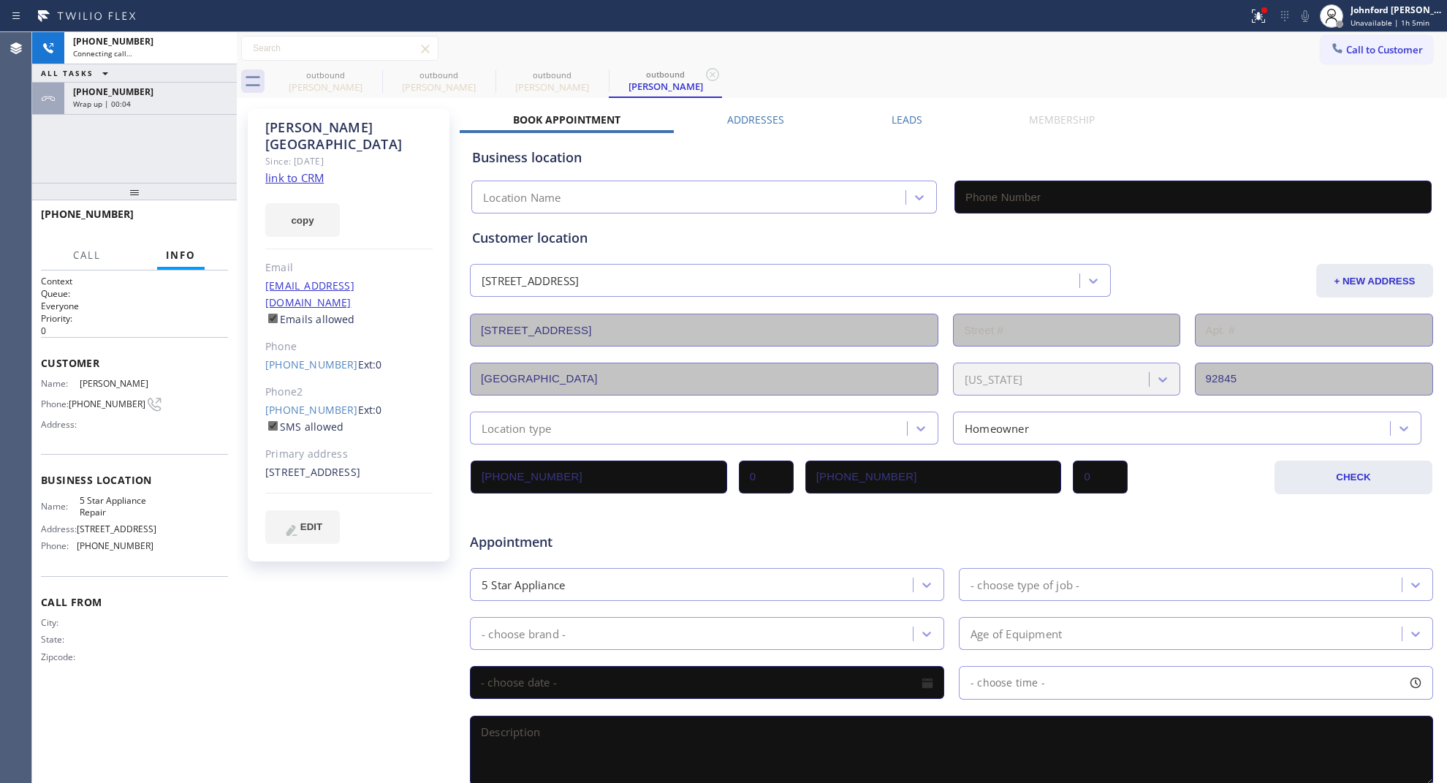
type input "[PHONE_NUMBER]"
click at [1301, 20] on icon at bounding box center [1306, 16] width 18 height 18
drag, startPoint x: 213, startPoint y: 224, endPoint x: 671, endPoint y: 103, distance: 473.4
click at [213, 224] on span "HANG UP" at bounding box center [194, 221] width 45 height 10
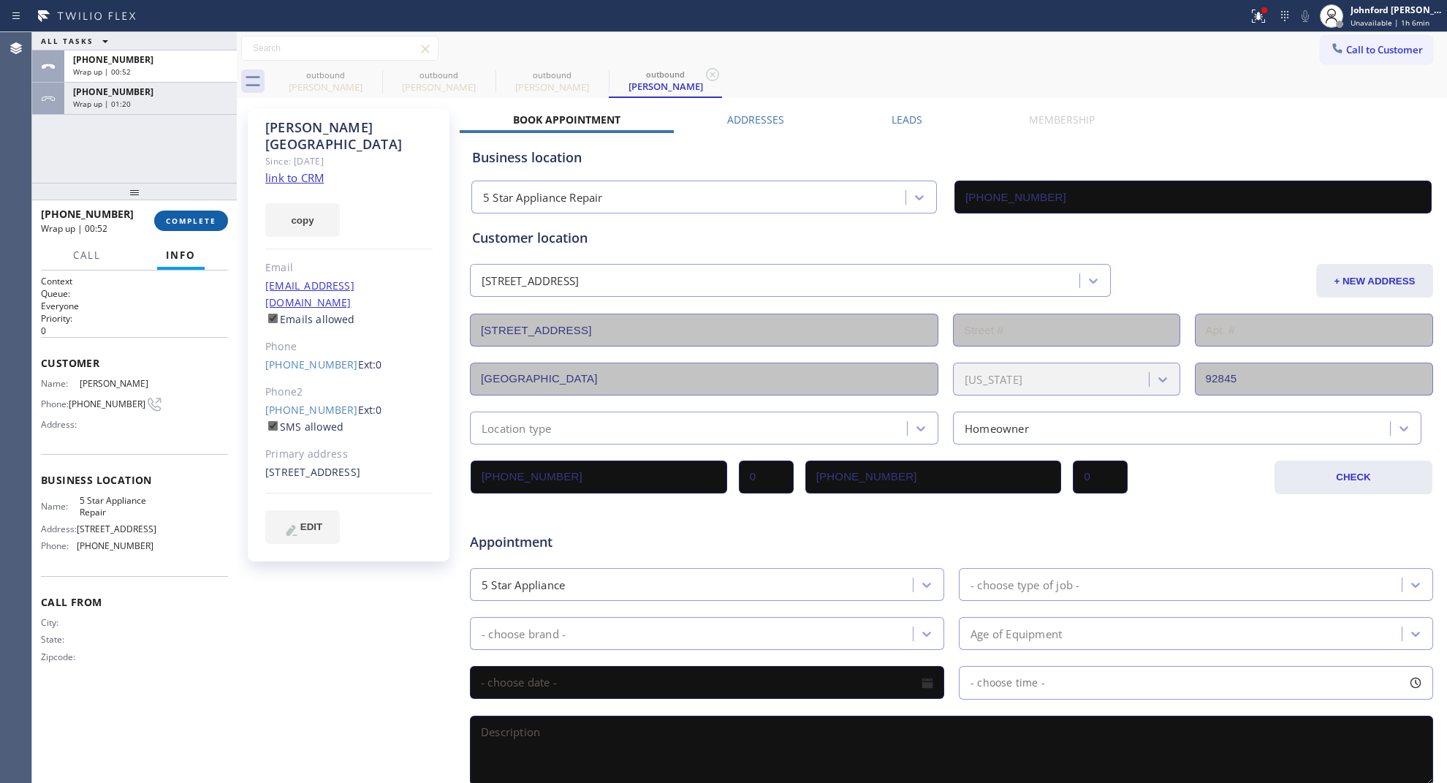
click at [197, 227] on button "COMPLETE" at bounding box center [191, 221] width 74 height 20
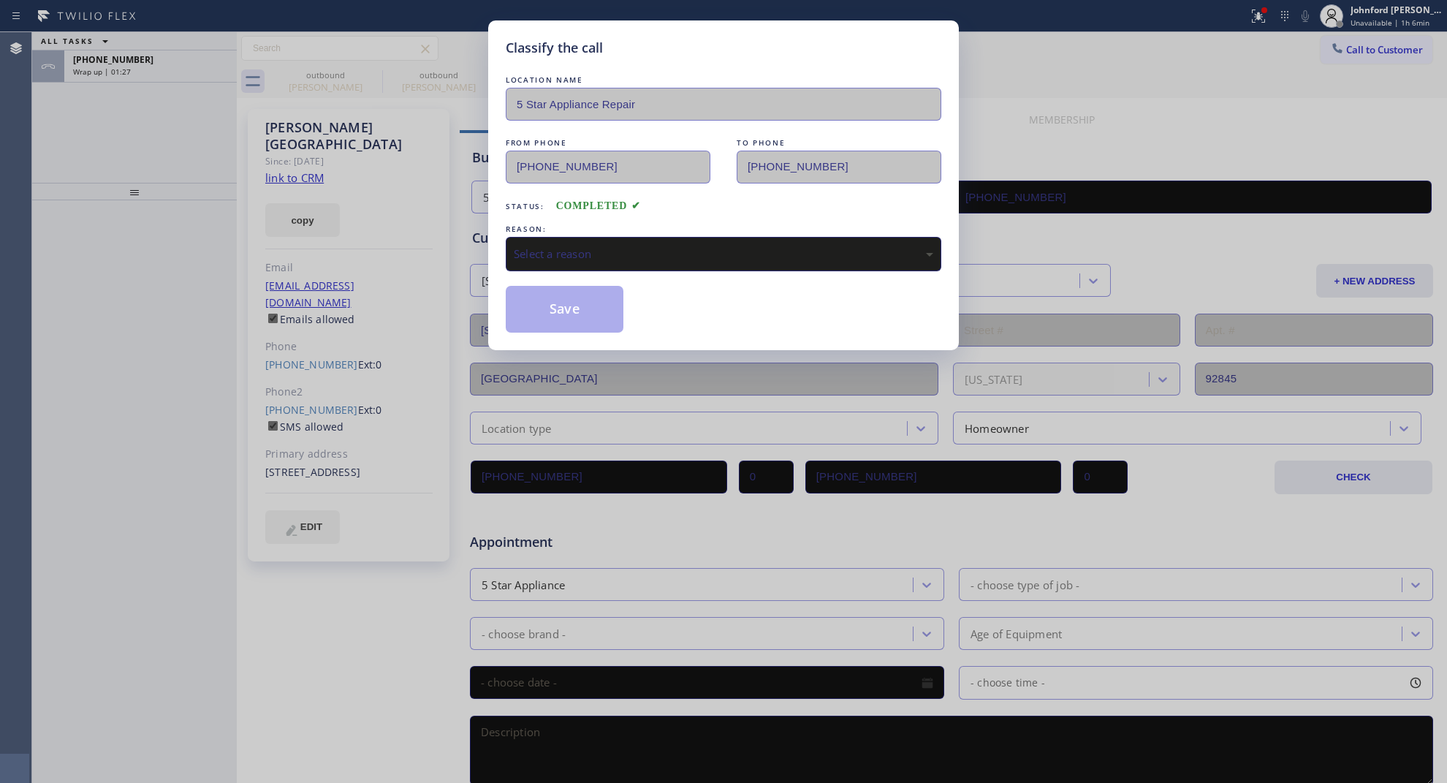
click at [576, 249] on div "Select a reason" at bounding box center [724, 254] width 420 height 17
click at [585, 329] on div "Classify the call LOCATION NAME 5 Star Appliance Repair FROM PHONE (855) 731-49…" at bounding box center [723, 185] width 471 height 330
click at [579, 312] on button "Save" at bounding box center [565, 309] width 118 height 47
click at [173, 75] on div "Classify the call LOCATION NAME 5 Star Appliance Repair FROM PHONE (855) 731-49…" at bounding box center [723, 391] width 1447 height 783
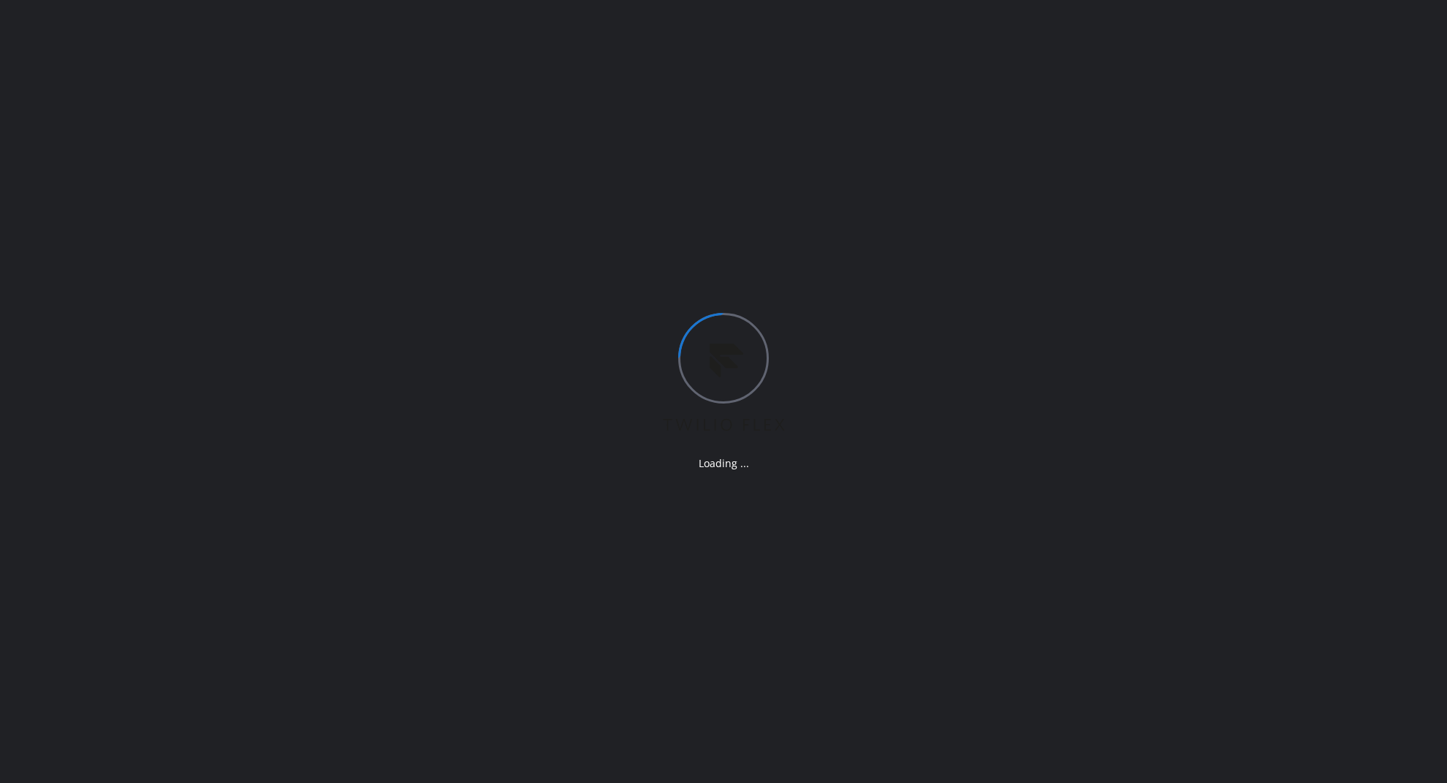
click at [1000, 240] on div "Loading ..." at bounding box center [723, 391] width 1447 height 783
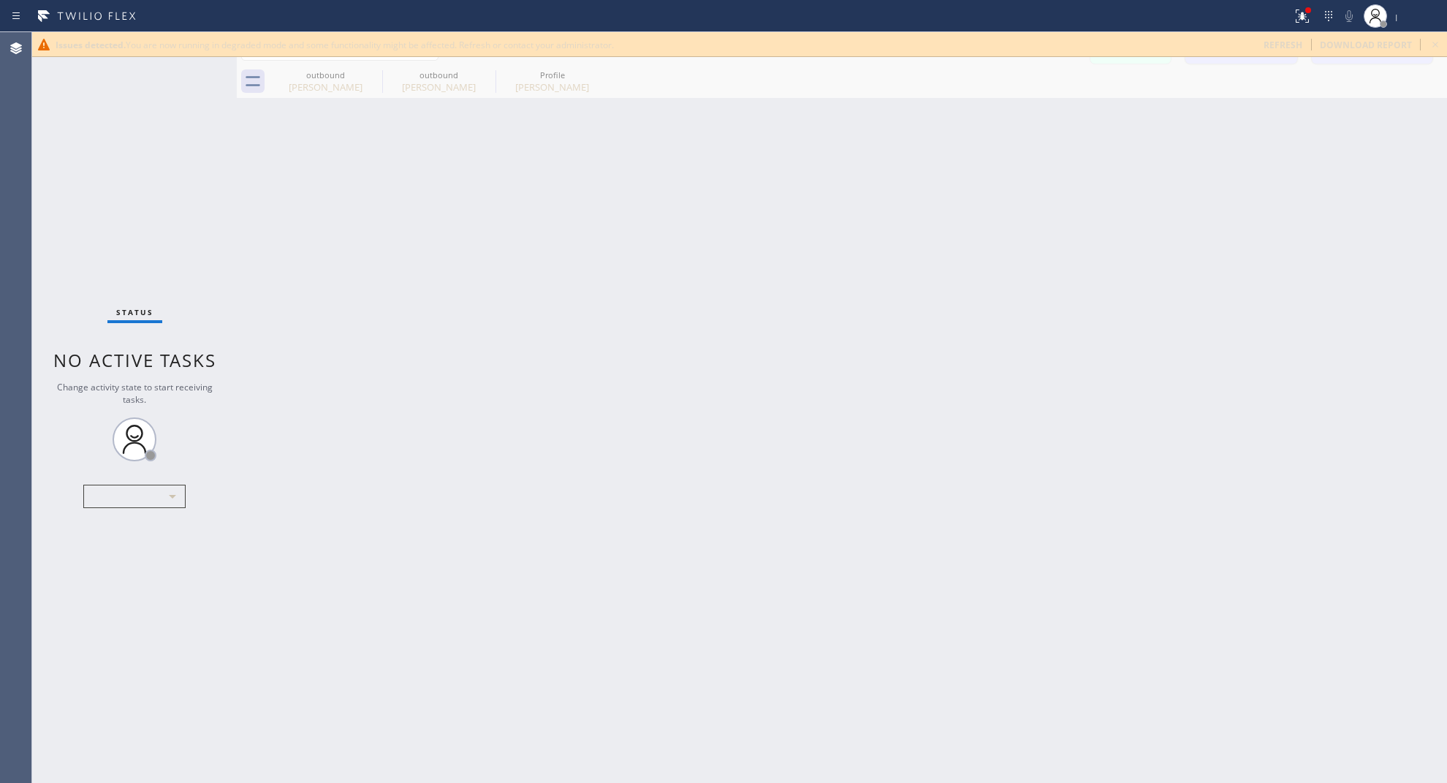
click at [1017, 356] on div "Back to Dashboard Change Sender ID Customers Technicians Select a contact Outbo…" at bounding box center [842, 407] width 1210 height 751
click at [1273, 42] on span "refresh" at bounding box center [1283, 45] width 39 height 12
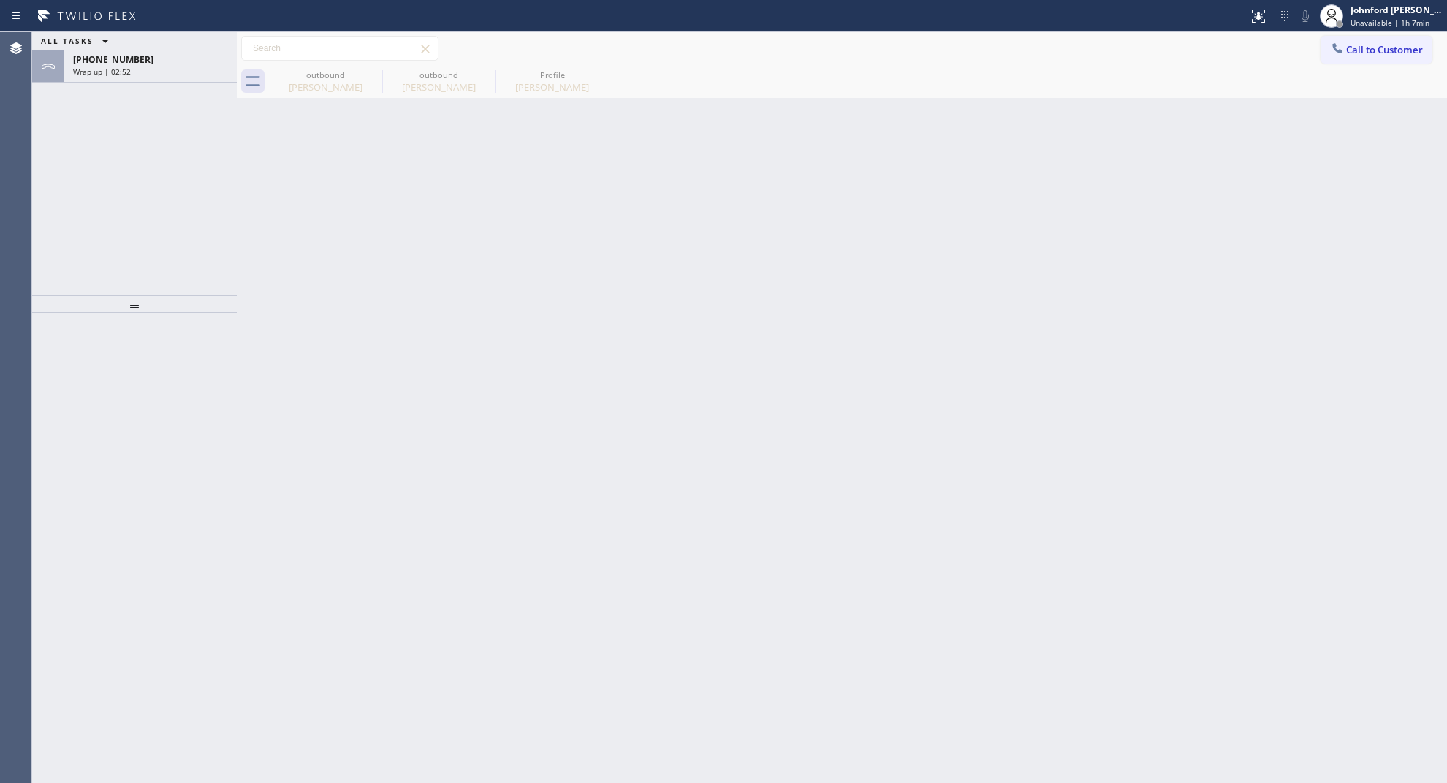
click at [110, 83] on div "ALL TASKS ALL TASKS ACTIVE TASKS TASKS IN WRAP UP +17146559425 Wrap up | 02:52" at bounding box center [134, 163] width 205 height 263
click at [123, 72] on span "Wrap up | 02:52" at bounding box center [102, 72] width 58 height 10
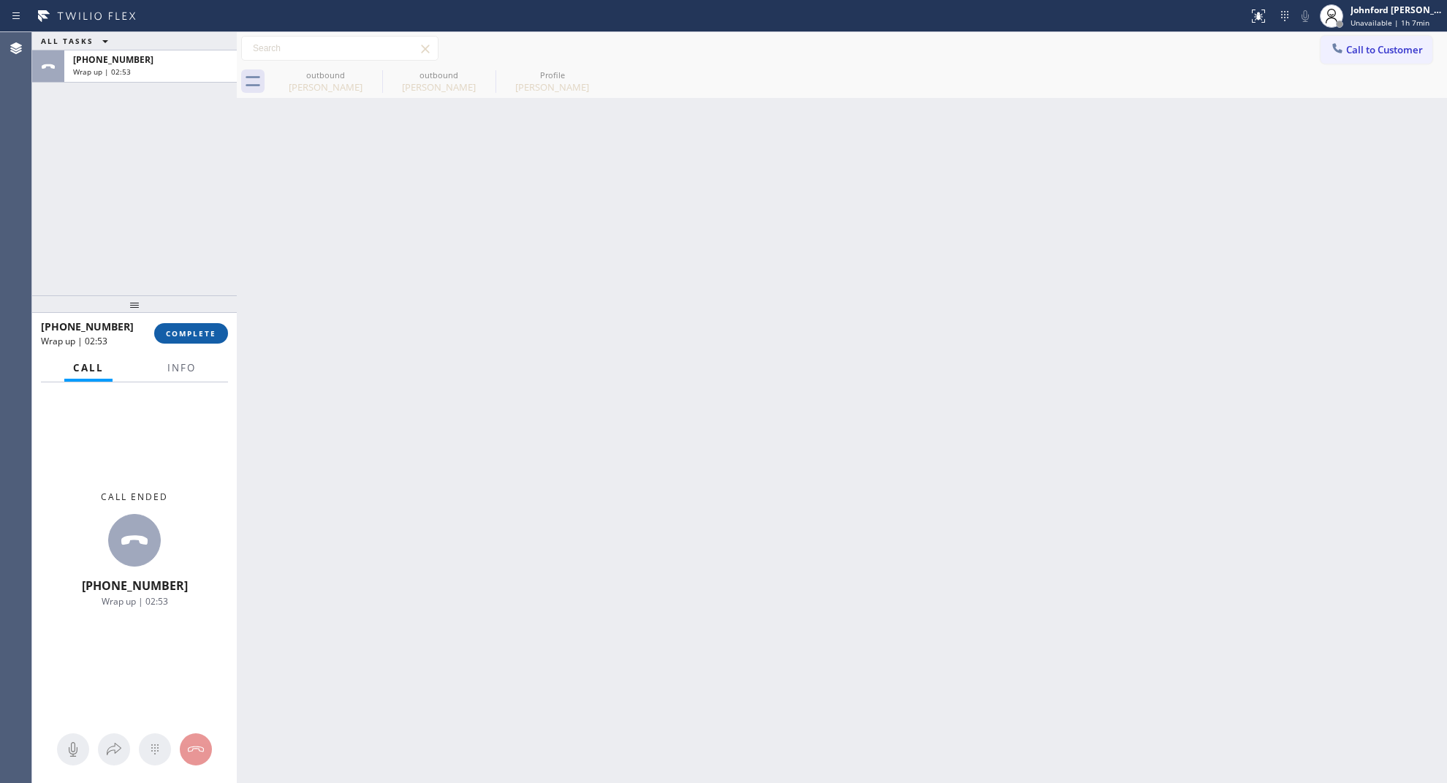
drag, startPoint x: 201, startPoint y: 323, endPoint x: 197, endPoint y: 337, distance: 14.4
click at [200, 330] on button "COMPLETE" at bounding box center [191, 333] width 74 height 20
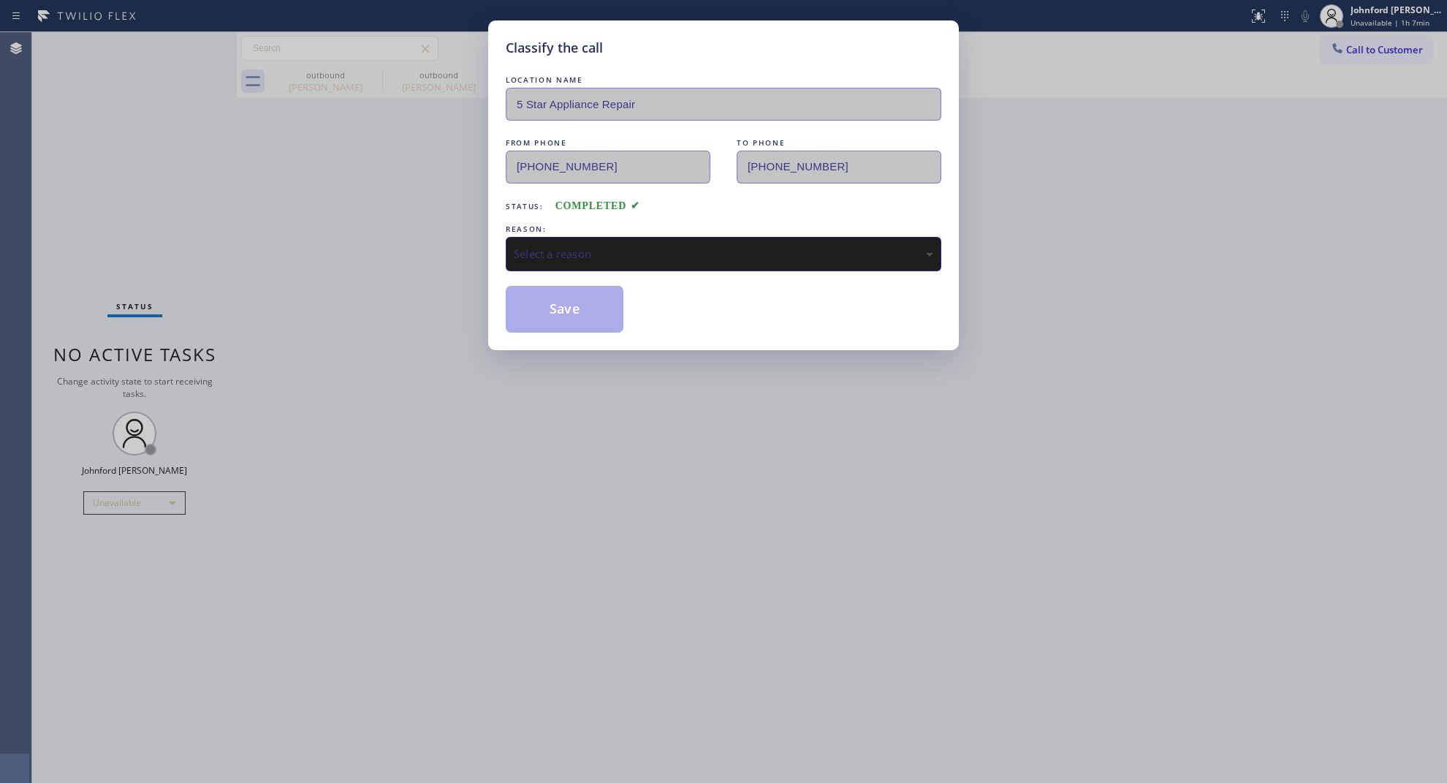
click at [585, 263] on div "Select a reason" at bounding box center [724, 254] width 436 height 34
click at [552, 298] on button "Save" at bounding box center [565, 309] width 118 height 47
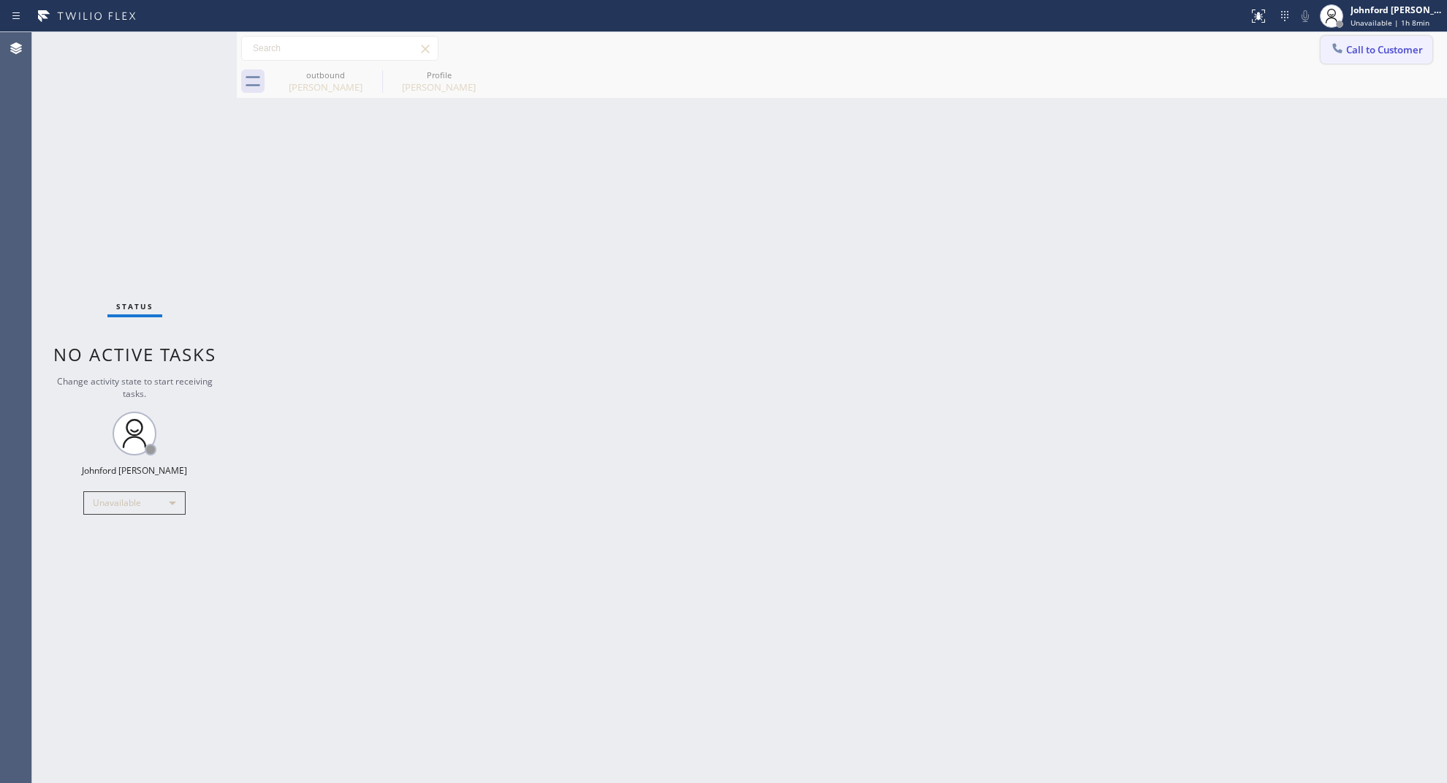
click at [1408, 53] on button "Call to Customer" at bounding box center [1377, 50] width 112 height 28
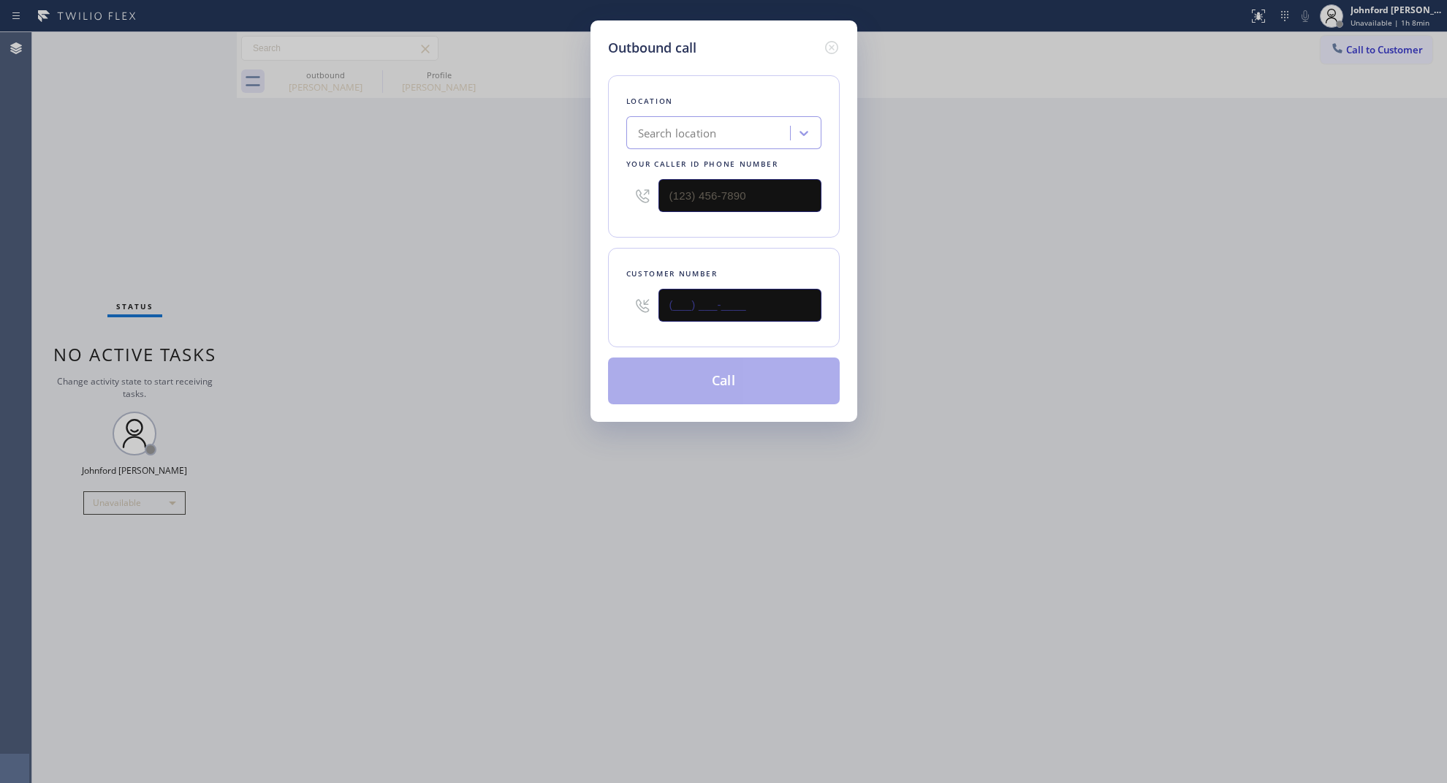
paste input "312) 898-3333"
type input "(312) 898-3333"
click at [1050, 0] on html "Status report No issues detected If you experience an issue, please download th…" at bounding box center [723, 391] width 1447 height 783
click at [680, 190] on input "(___) ___-____" at bounding box center [740, 195] width 163 height 33
paste input "80) 068-6503"
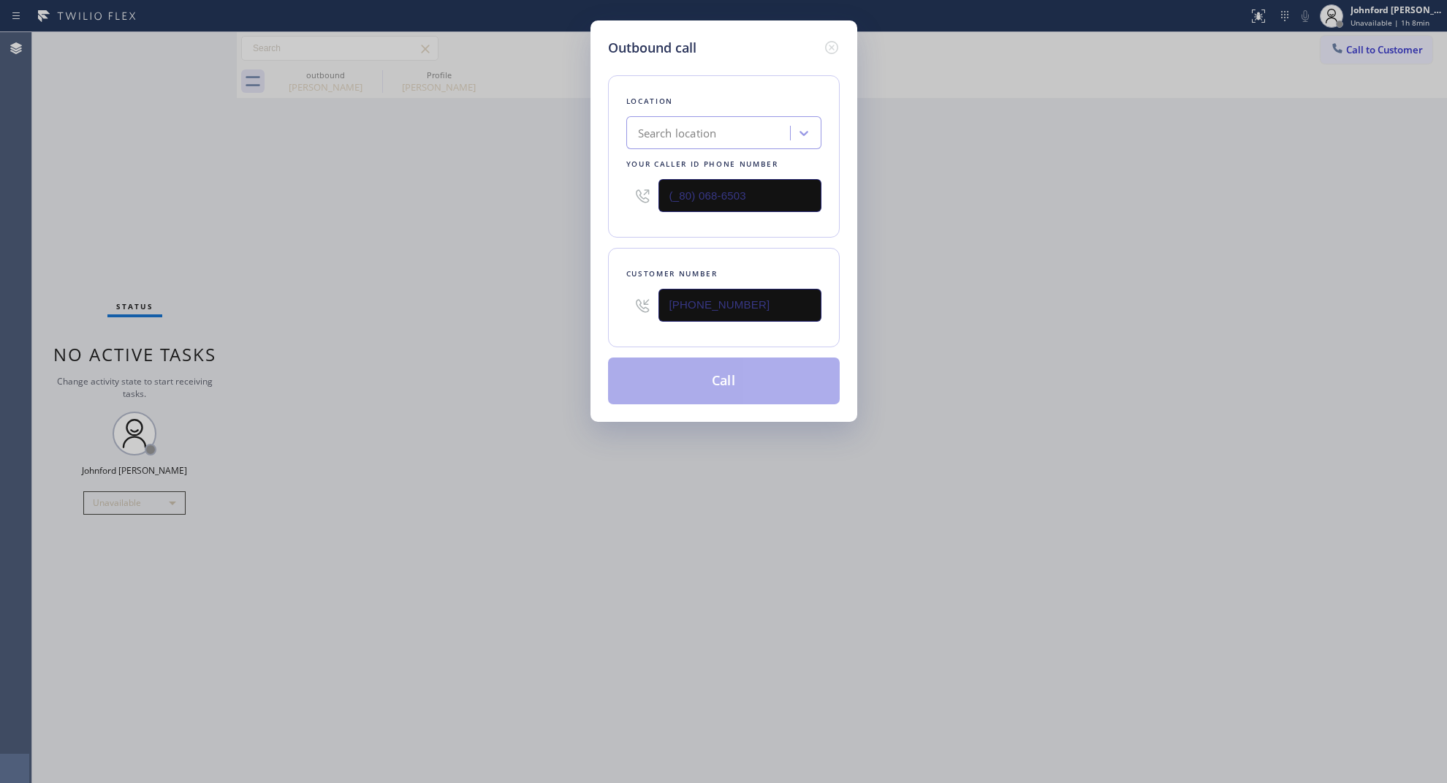
click at [432, 228] on div "Outbound call Location Search location Your caller id phone number (_80) 068-65…" at bounding box center [723, 391] width 1447 height 783
click at [682, 183] on input "(_80) 068-6503" at bounding box center [740, 195] width 163 height 33
paste input "800) 686-5038"
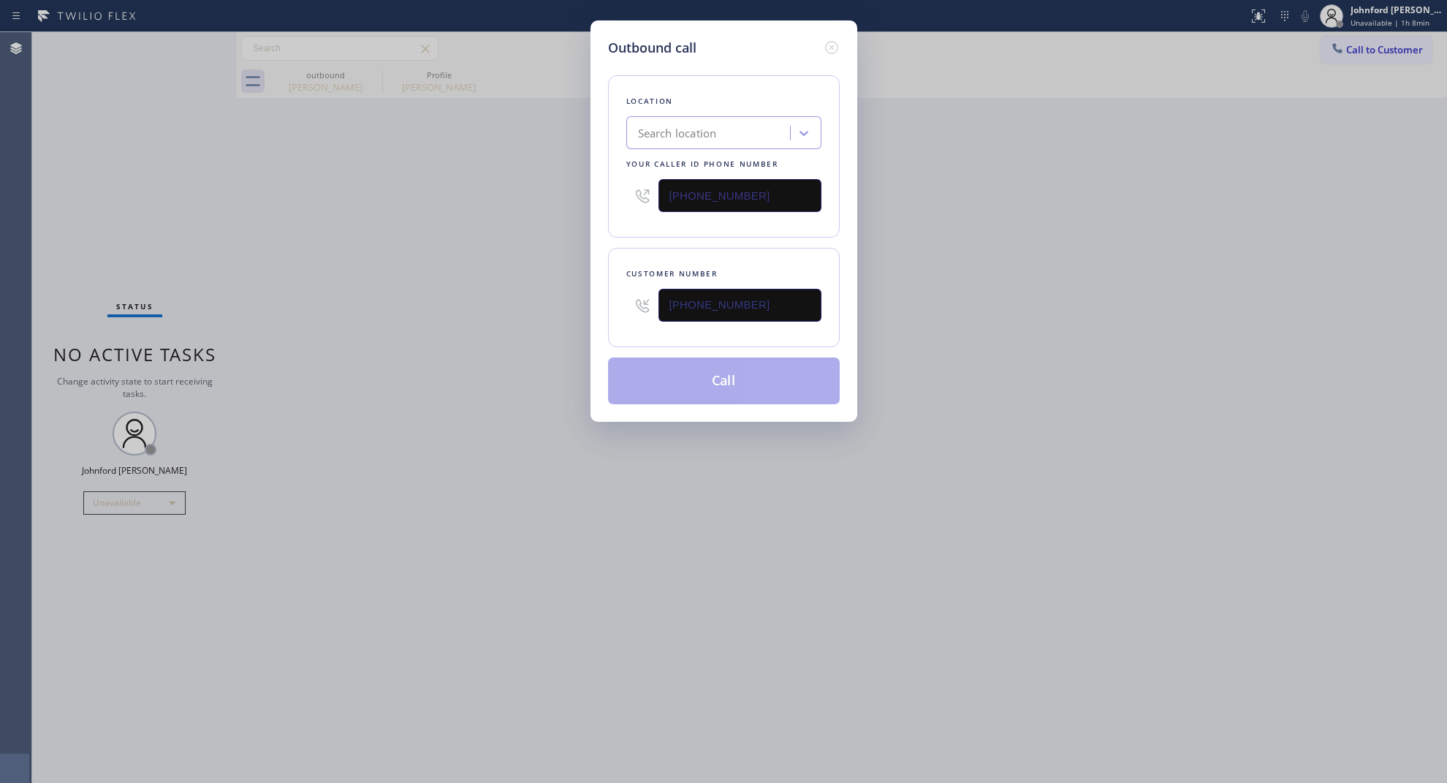
type input "(800) 686-5038"
click at [530, 239] on div "Outbound call Location Search location Your caller id phone number (800) 686-50…" at bounding box center [723, 391] width 1447 height 783
click at [682, 376] on button "Call" at bounding box center [724, 380] width 232 height 47
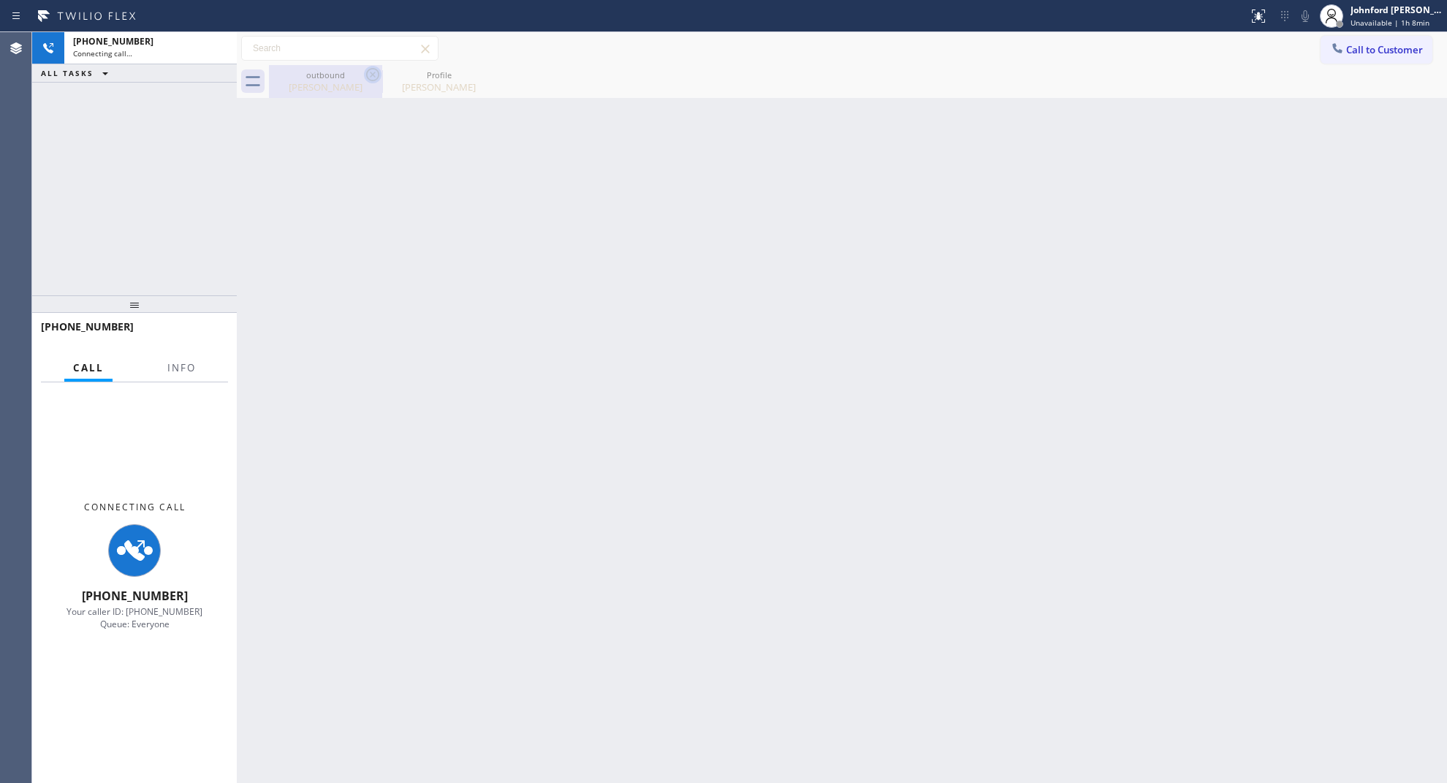
click at [371, 79] on icon at bounding box center [373, 75] width 18 height 18
click at [0, 0] on icon at bounding box center [0, 0] width 0 height 0
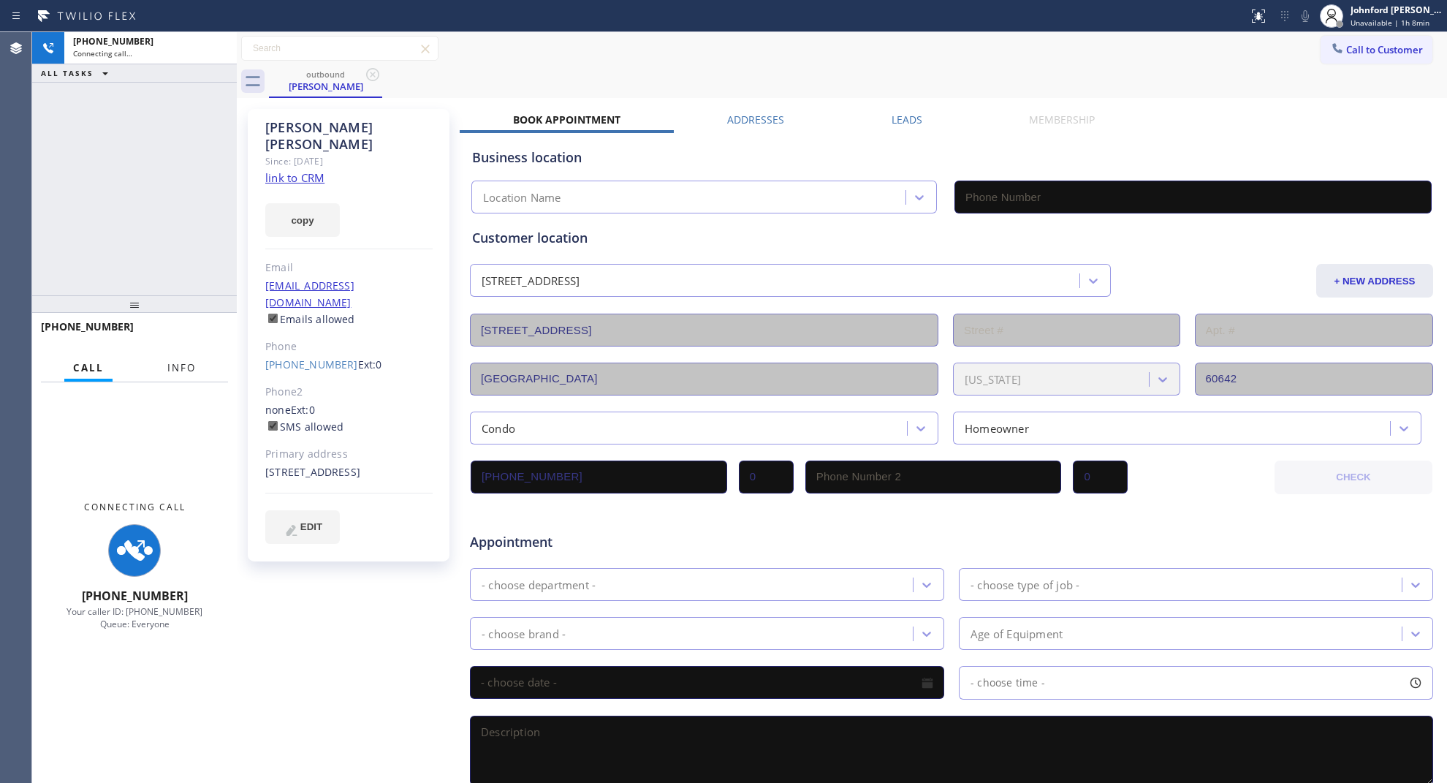
click at [189, 367] on span "Info" at bounding box center [181, 367] width 29 height 13
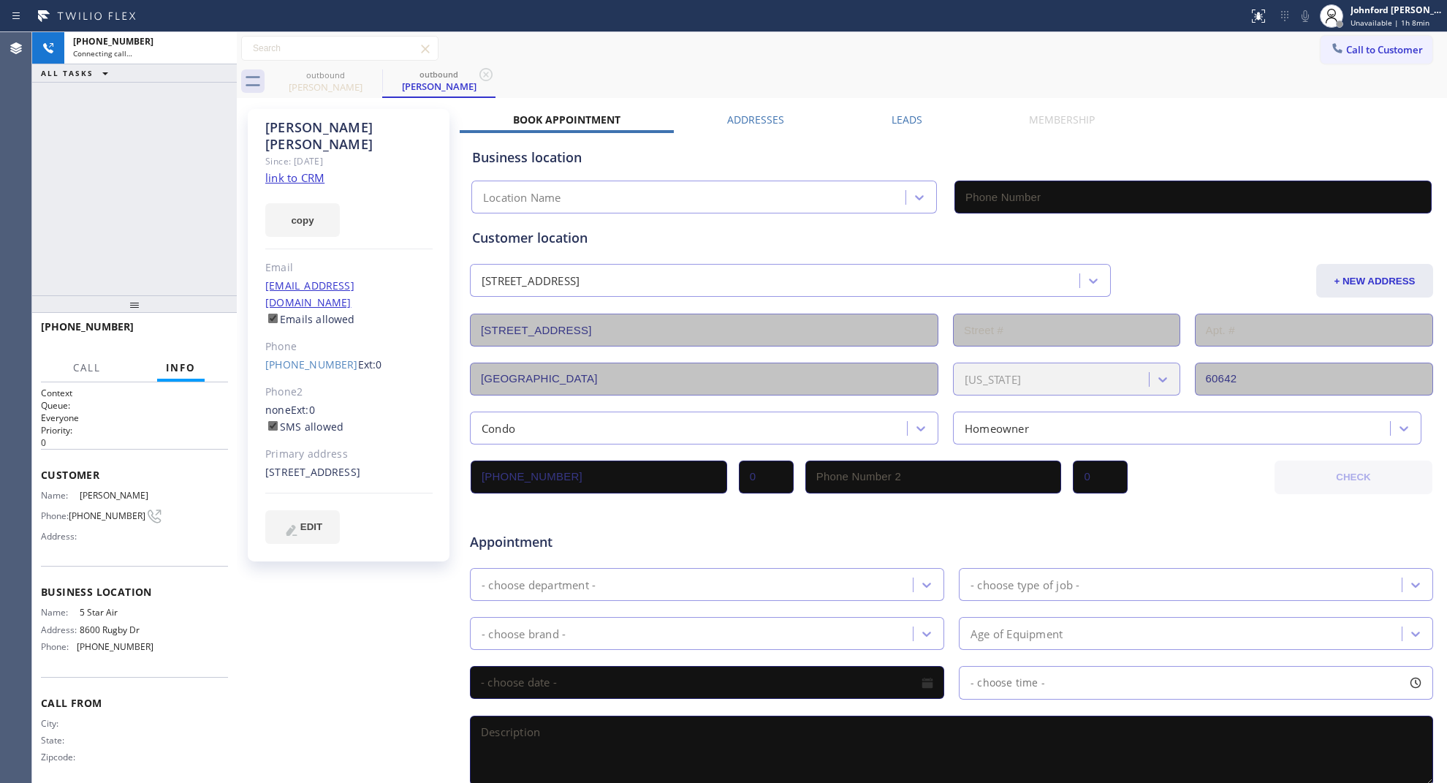
click at [148, 158] on div "+13128983333 Connecting call… ALL TASKS ALL TASKS ACTIVE TASKS TASKS IN WRAP UP…" at bounding box center [134, 407] width 205 height 751
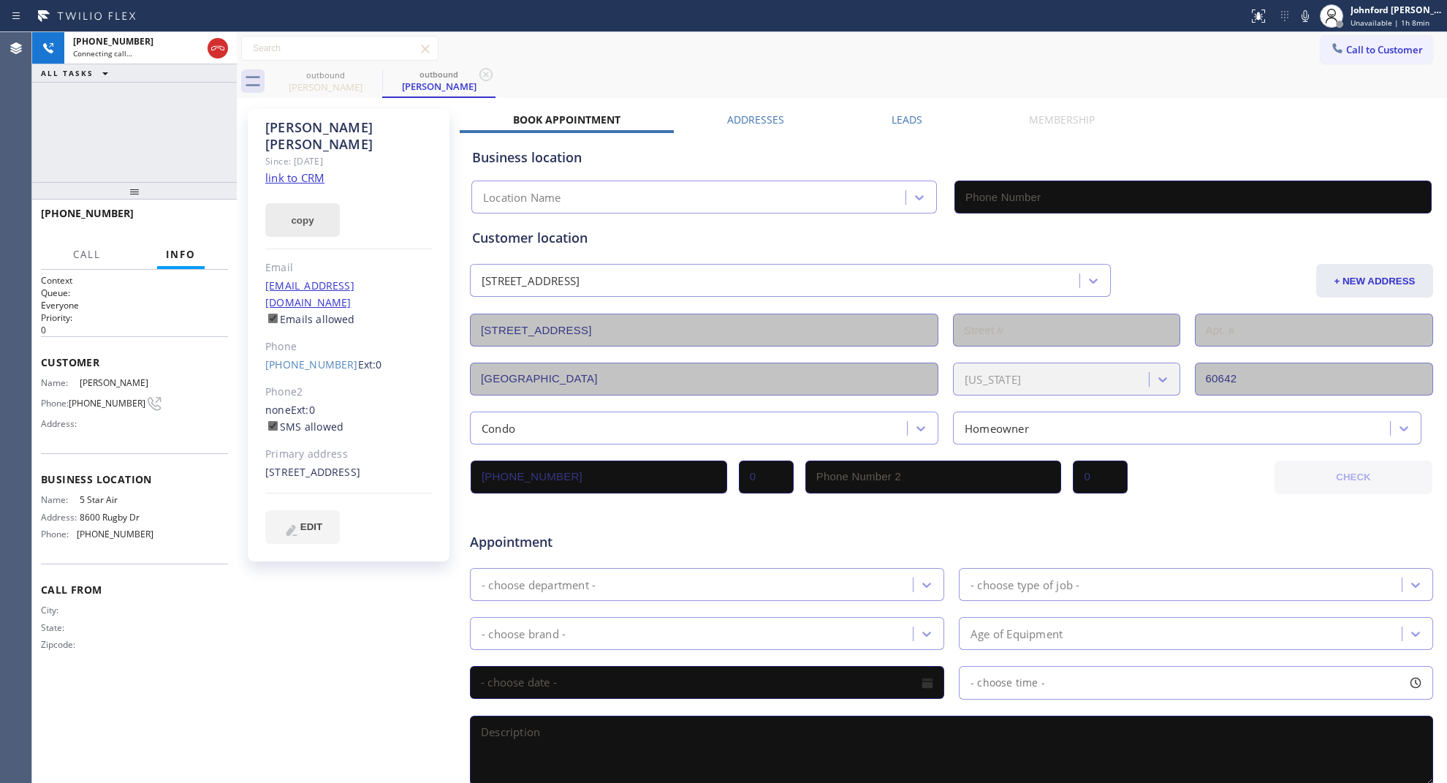
click at [308, 203] on button "copy" at bounding box center [302, 220] width 75 height 34
click at [300, 170] on link "link to CRM" at bounding box center [294, 177] width 59 height 15
type input "(800) 686-5038"
click at [210, 213] on button "HANG UP" at bounding box center [194, 220] width 68 height 20
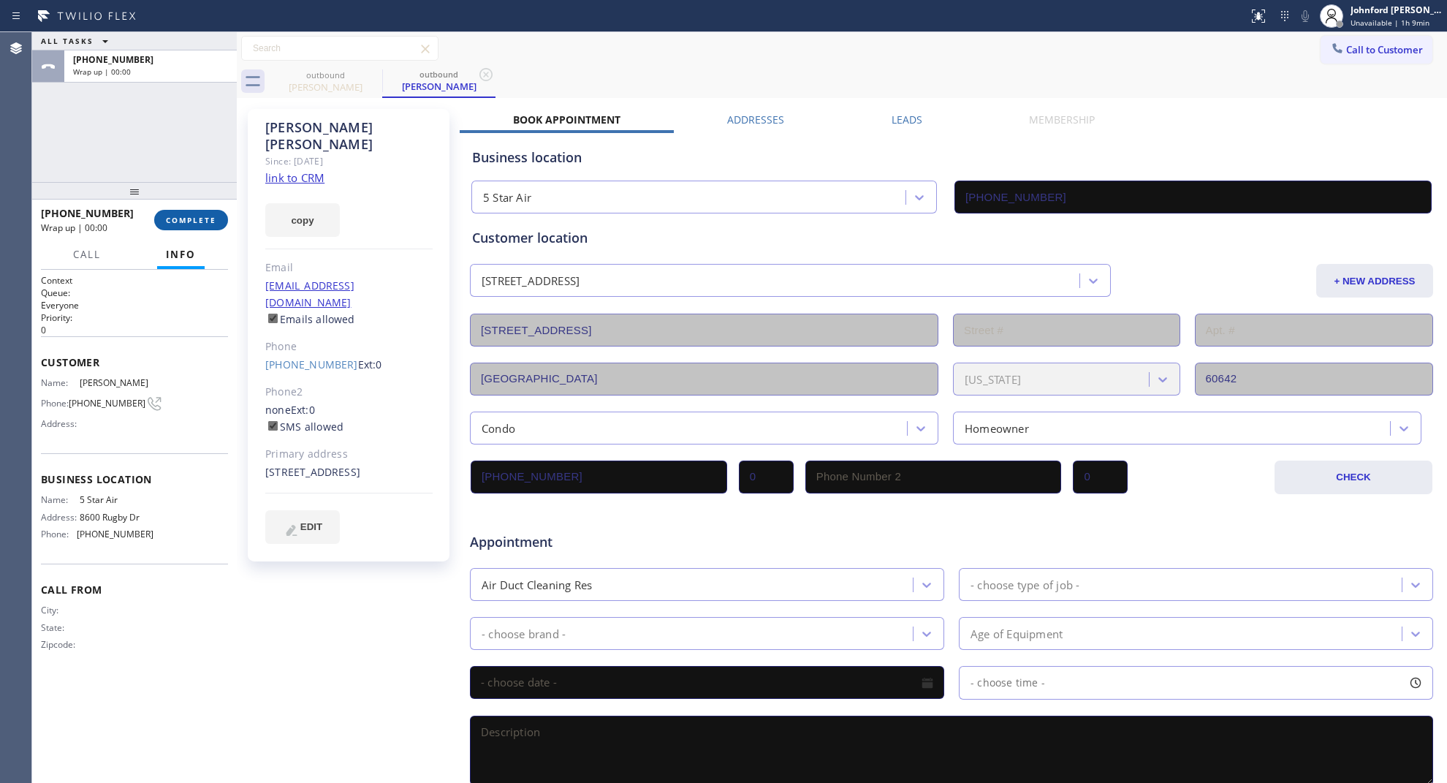
click at [202, 216] on span "COMPLETE" at bounding box center [191, 220] width 50 height 10
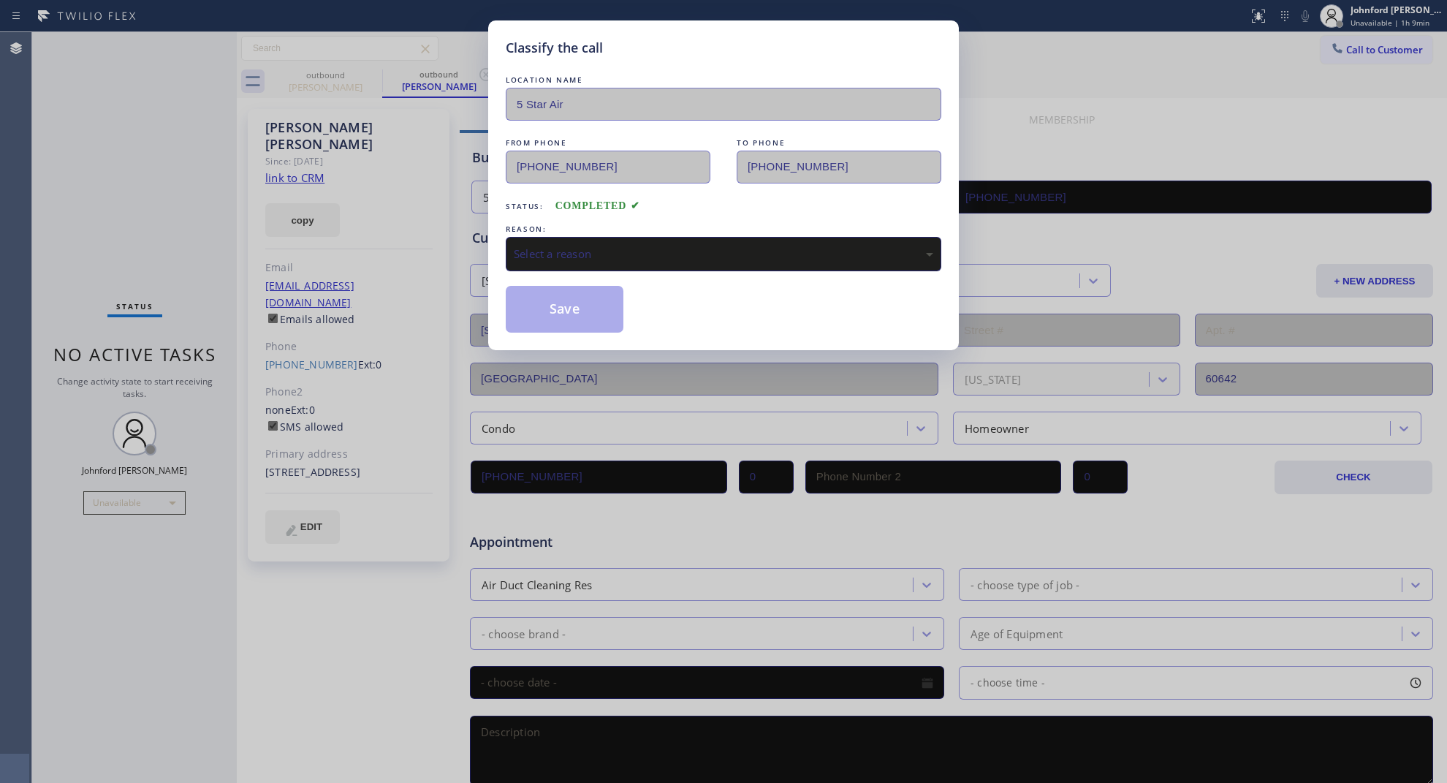
click at [588, 246] on div "Select a reason" at bounding box center [724, 254] width 420 height 17
click at [610, 309] on button "Save" at bounding box center [565, 309] width 118 height 47
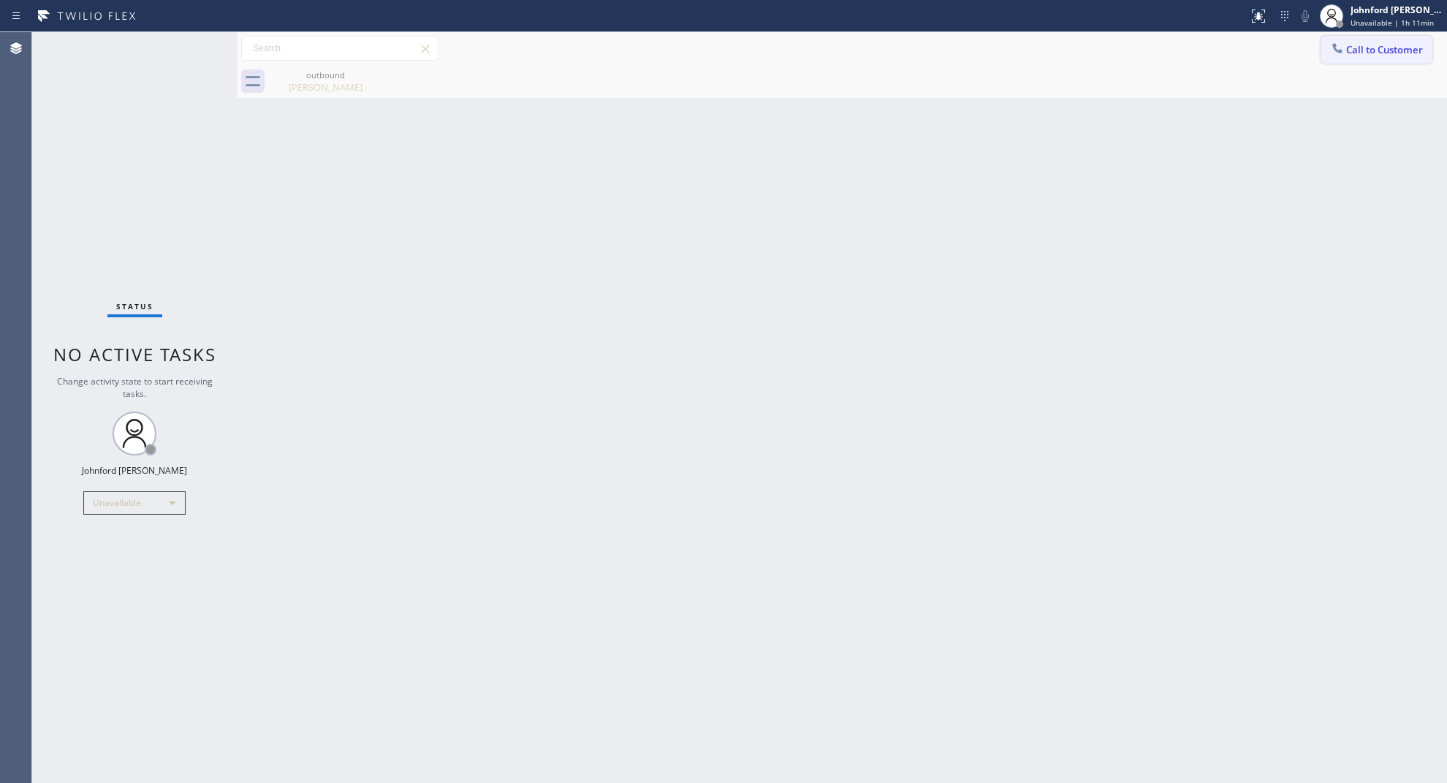
drag, startPoint x: 1365, startPoint y: 48, endPoint x: 1291, endPoint y: 66, distance: 75.9
click at [1364, 48] on span "Call to Customer" at bounding box center [1384, 49] width 77 height 13
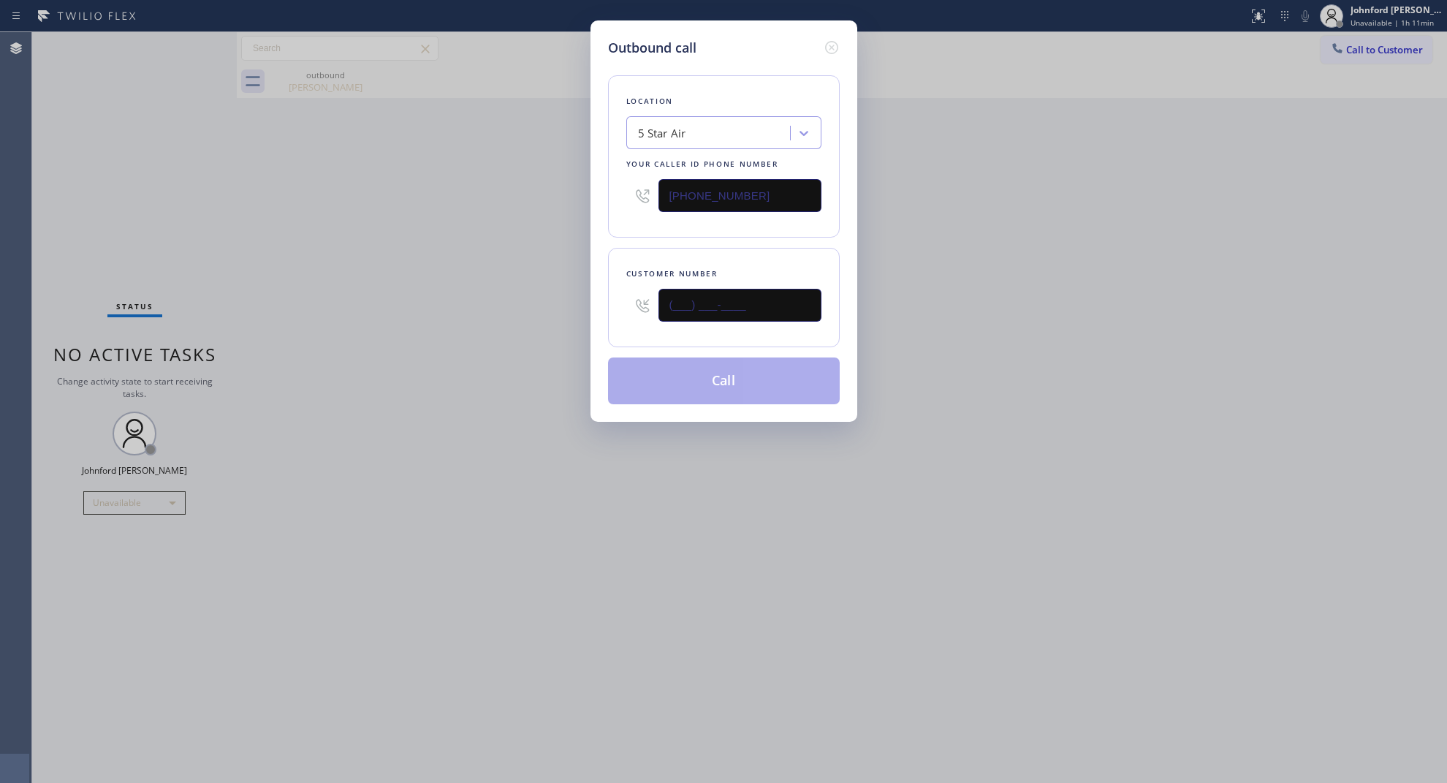
paste input "602) 882-6758"
type input "(602) 882-6758"
click at [564, 313] on div "Outbound call Location 5 Star Air Your caller id phone number (800) 686-5038 Cu…" at bounding box center [723, 391] width 1447 height 783
click at [671, 386] on button "Call" at bounding box center [724, 380] width 232 height 47
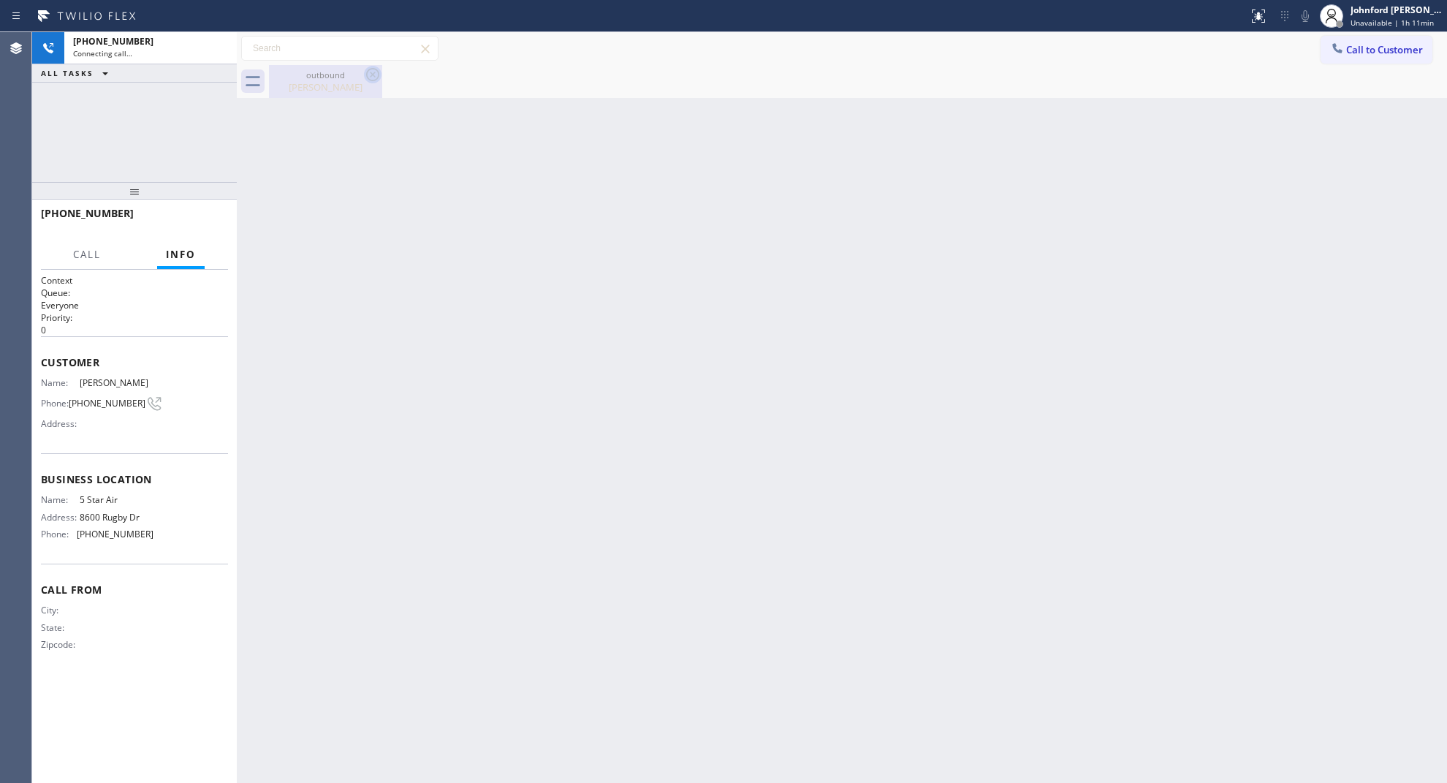
click at [378, 77] on icon at bounding box center [372, 74] width 13 height 13
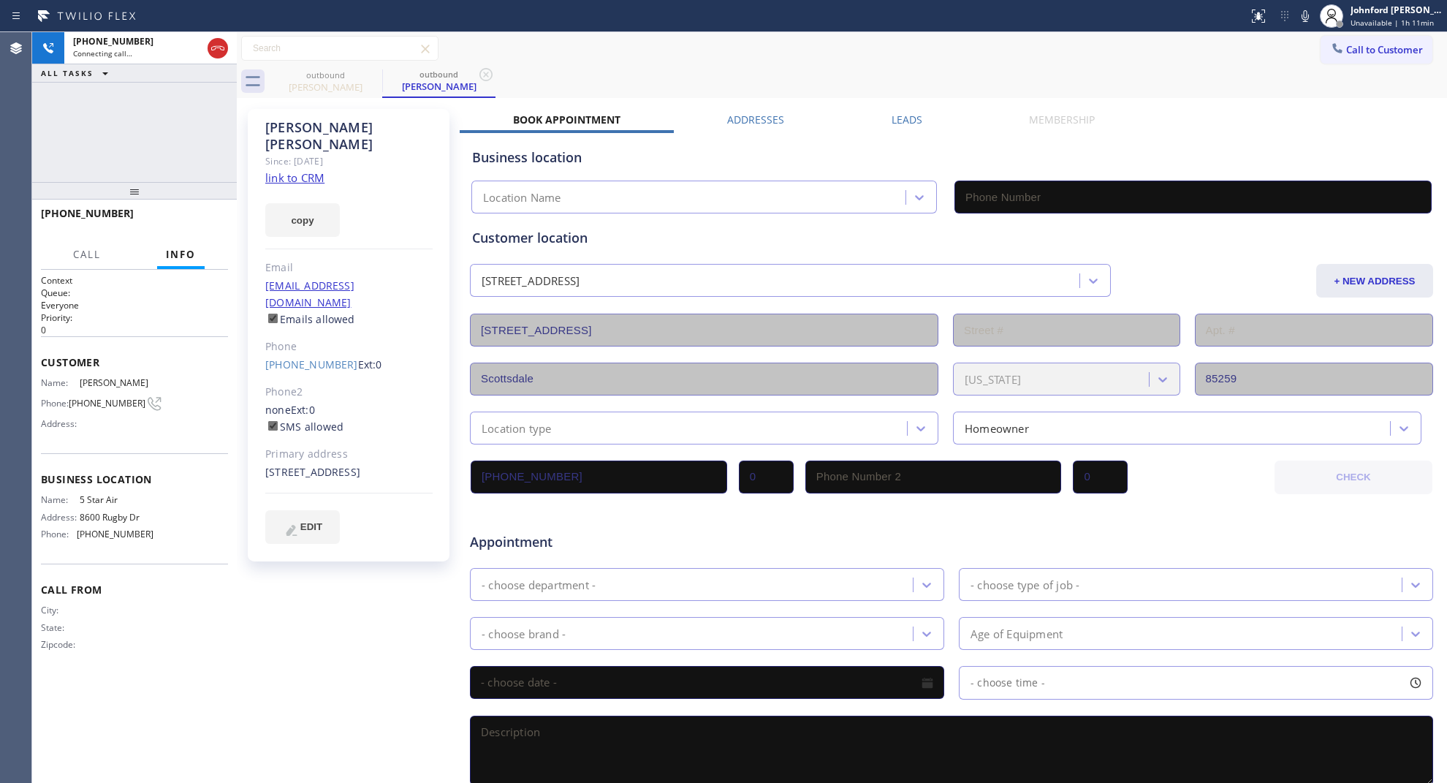
click at [295, 170] on link "link to CRM" at bounding box center [294, 177] width 59 height 15
type input "(800) 686-5038"
click at [1301, 16] on icon at bounding box center [1306, 16] width 18 height 18
click at [185, 146] on div "+16028826758 Live | 01:33 ALL TASKS ALL TASKS ACTIVE TASKS TASKS IN WRAP UP" at bounding box center [134, 107] width 205 height 150
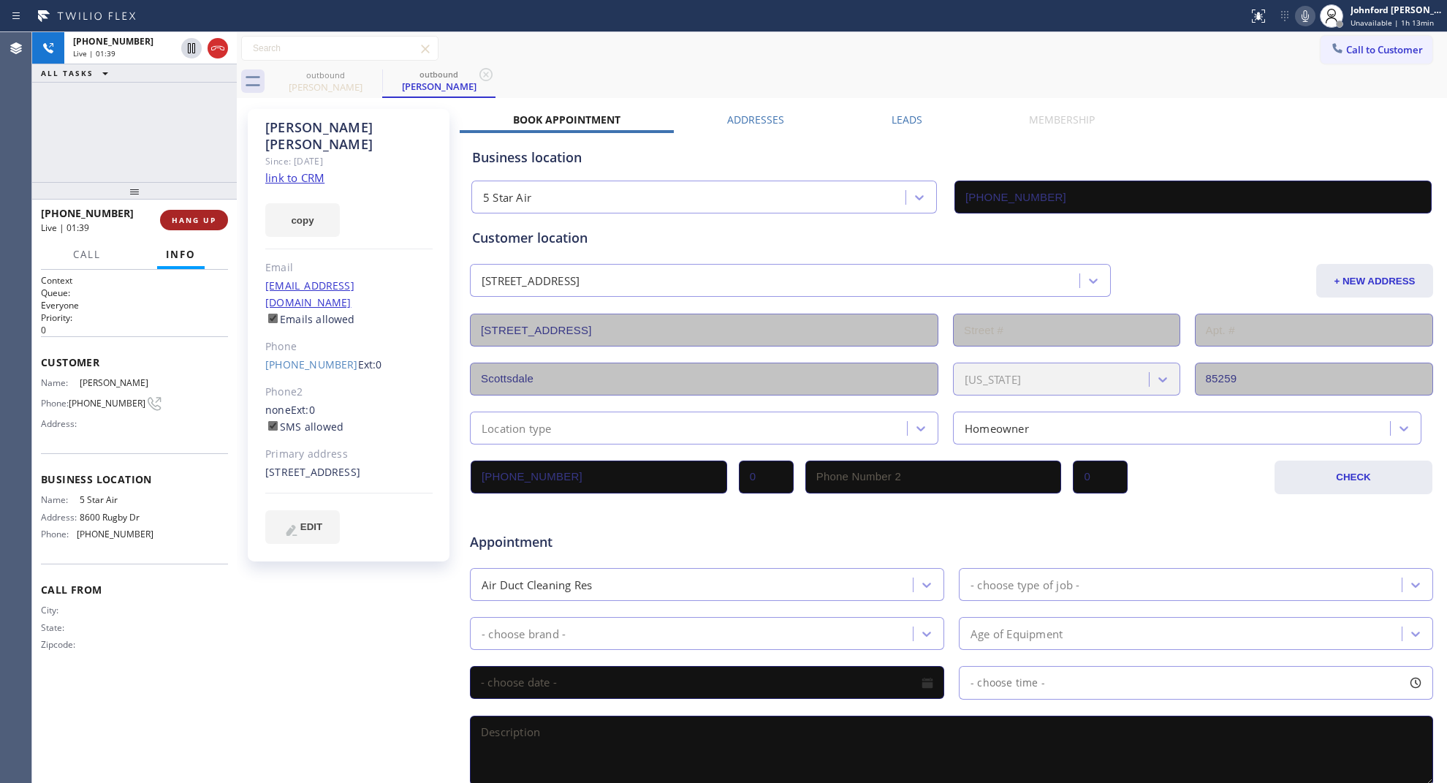
click at [184, 216] on span "HANG UP" at bounding box center [194, 220] width 45 height 10
click at [205, 216] on span "COMPLETE" at bounding box center [191, 220] width 50 height 10
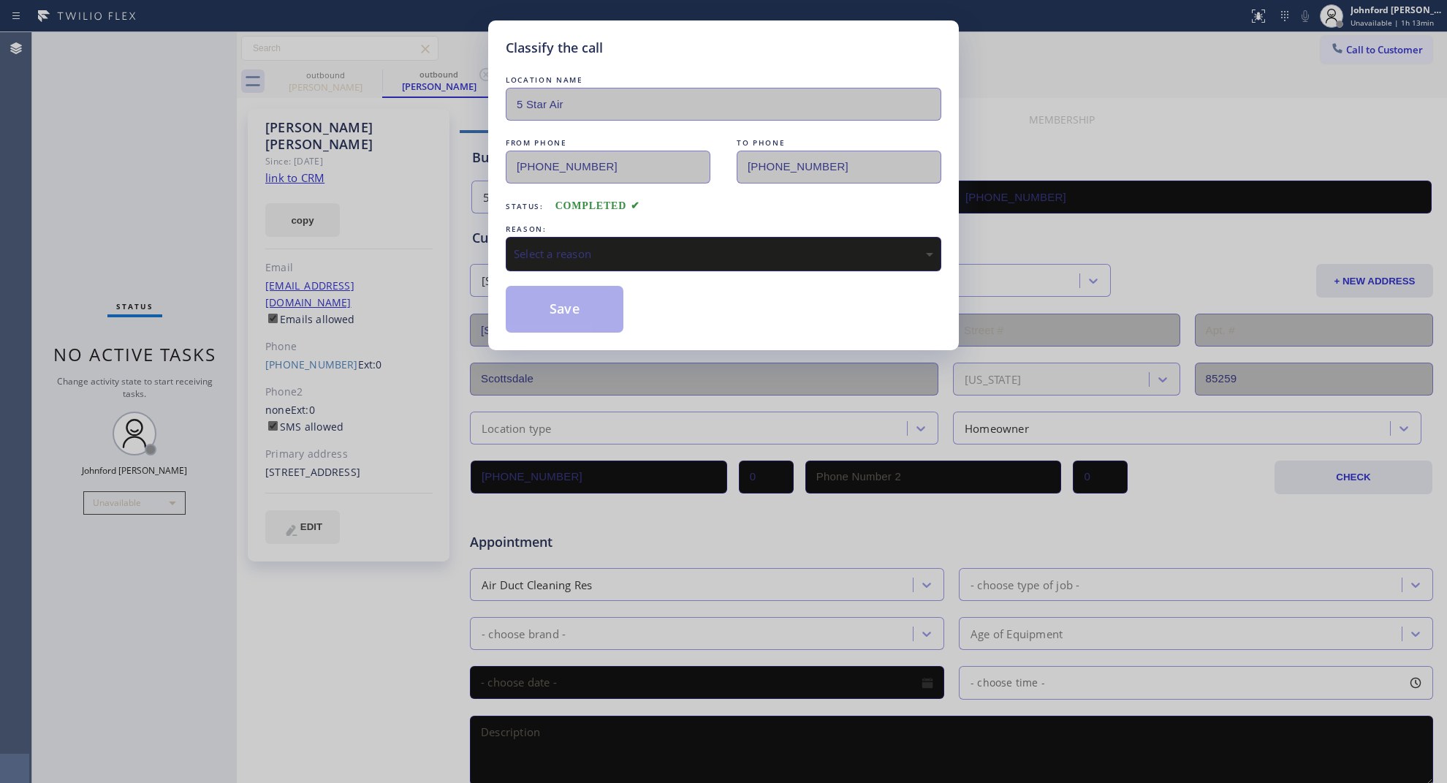
click at [686, 246] on div "Select a reason" at bounding box center [724, 254] width 420 height 17
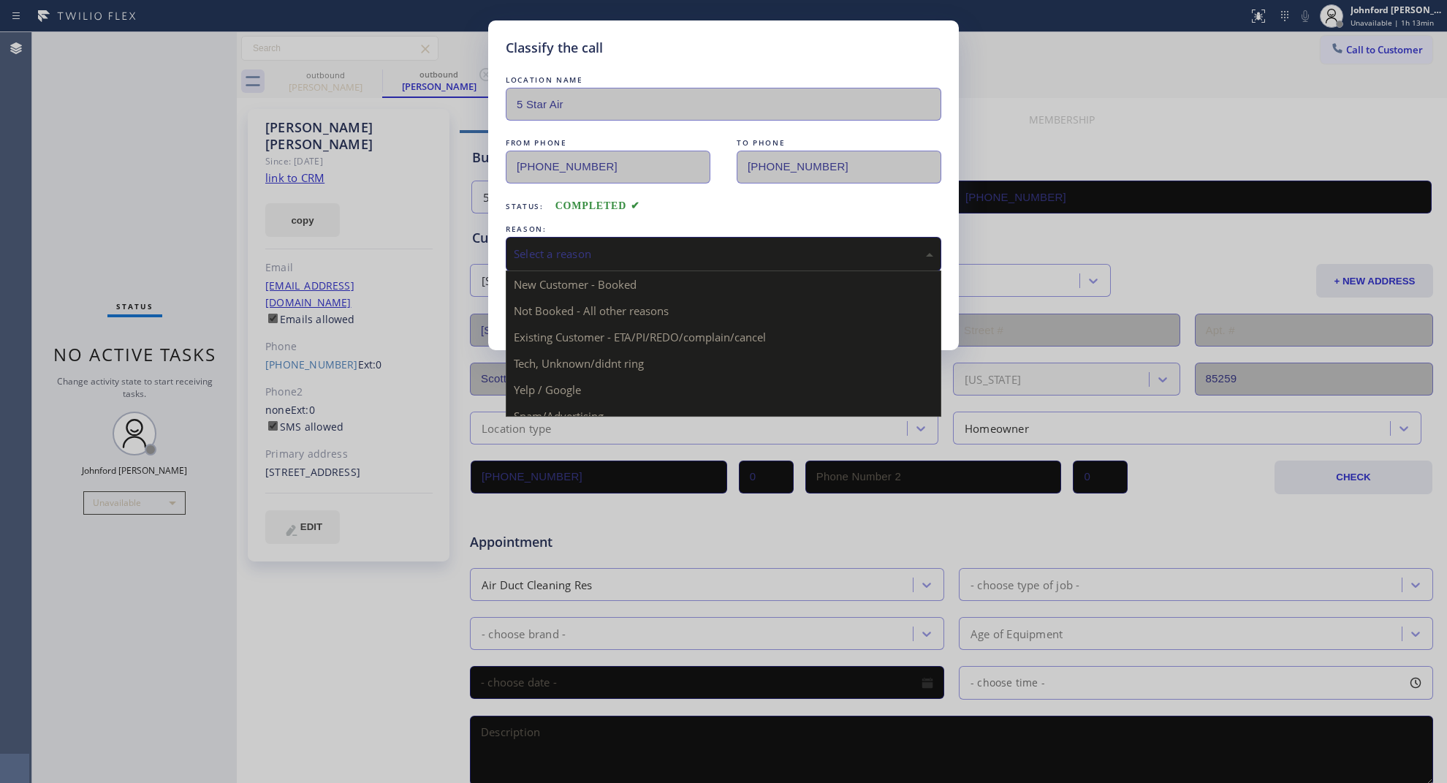
drag, startPoint x: 618, startPoint y: 327, endPoint x: 575, endPoint y: 305, distance: 48.1
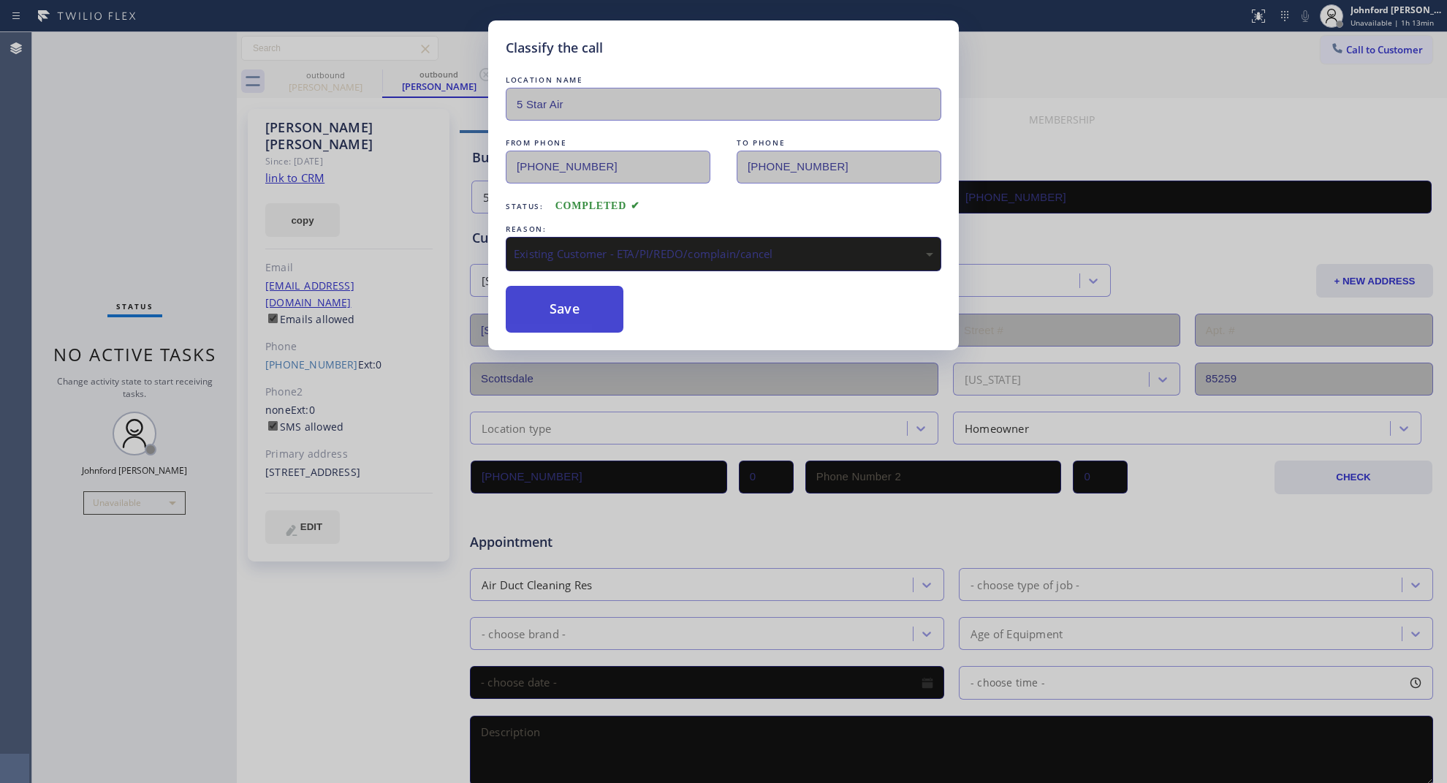
click at [575, 305] on button "Save" at bounding box center [565, 309] width 118 height 47
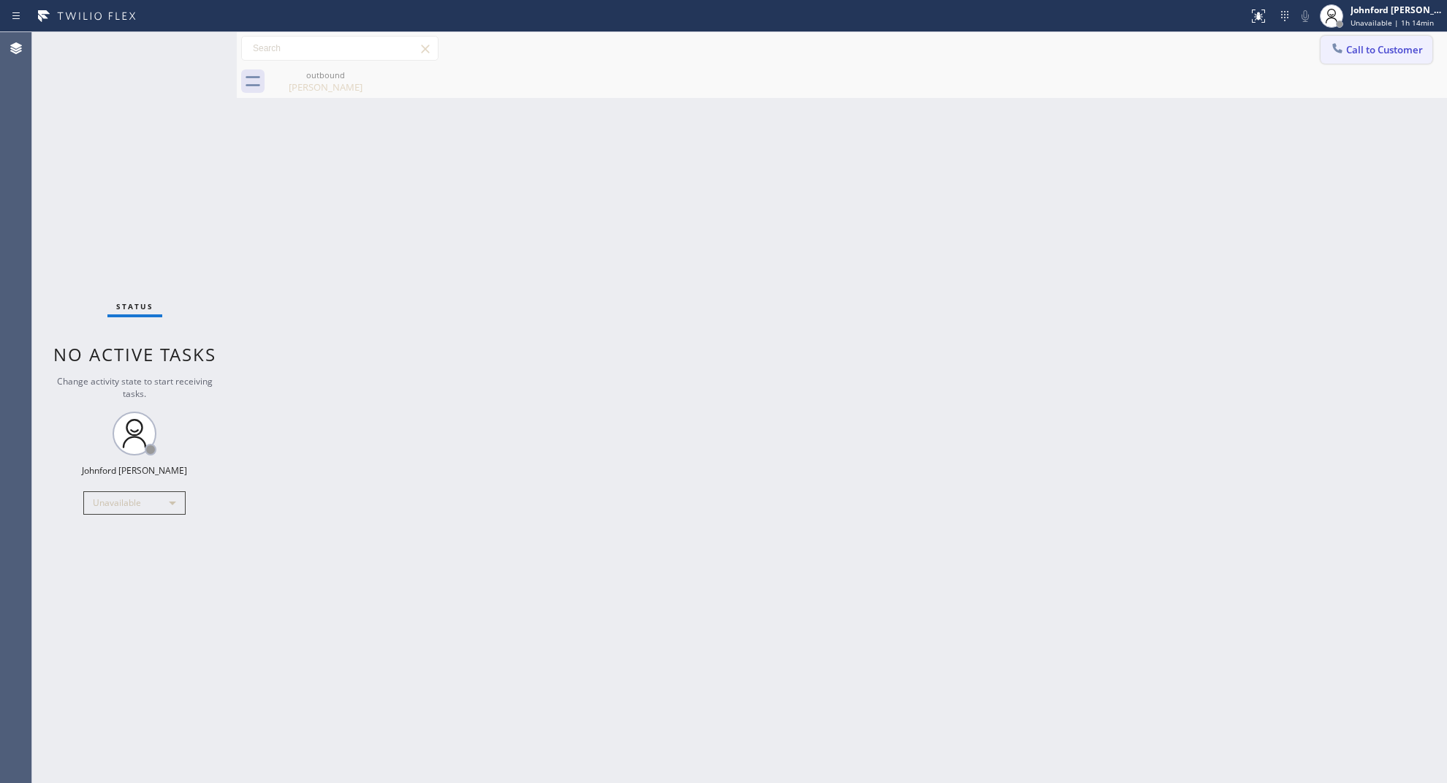
click at [1353, 53] on span "Call to Customer" at bounding box center [1384, 49] width 77 height 13
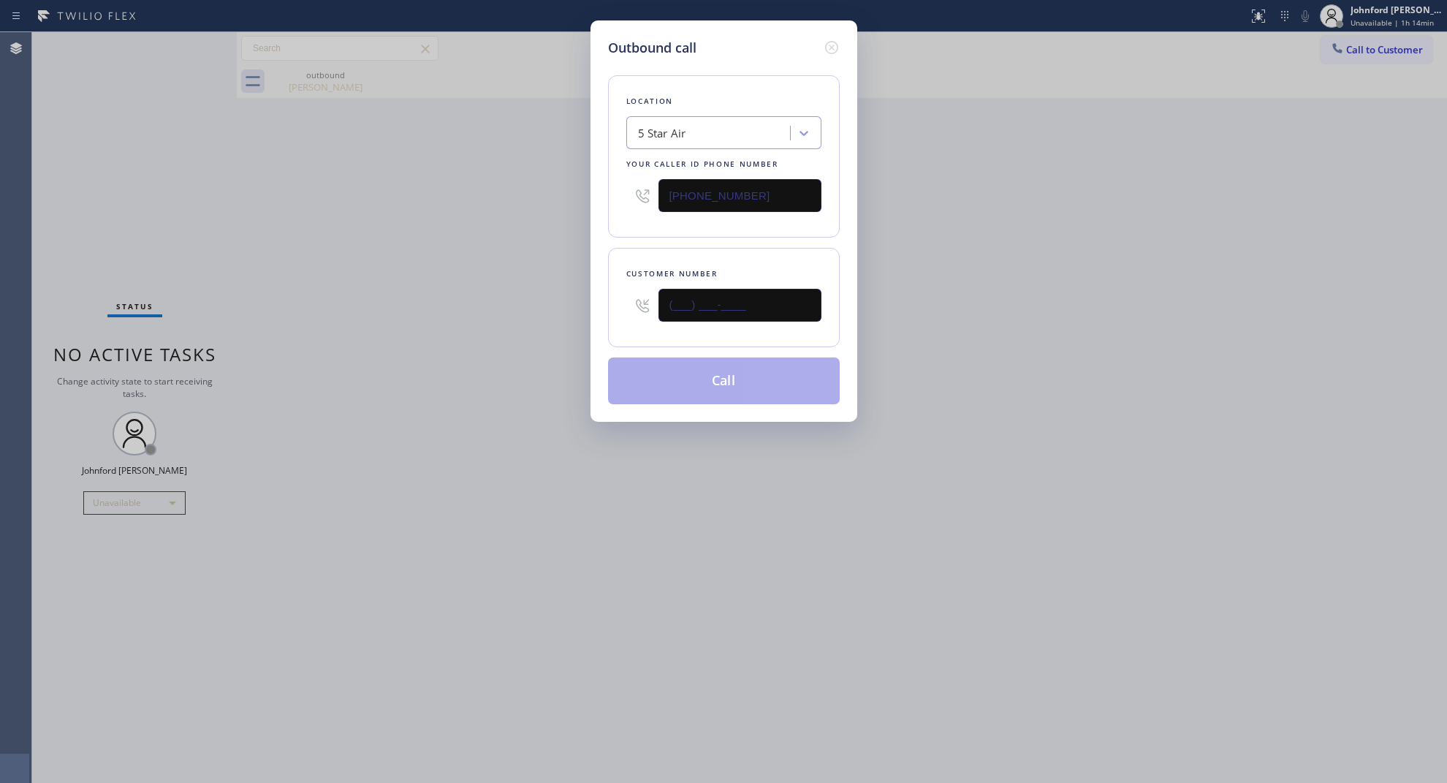
paste input "360) 319-3064"
type input "(360) 319-3064"
click at [455, 363] on div "Outbound call Location 5 Star Air Your caller id phone number (800) 686-5038 Cu…" at bounding box center [723, 391] width 1447 height 783
click at [718, 364] on button "Call" at bounding box center [724, 380] width 232 height 47
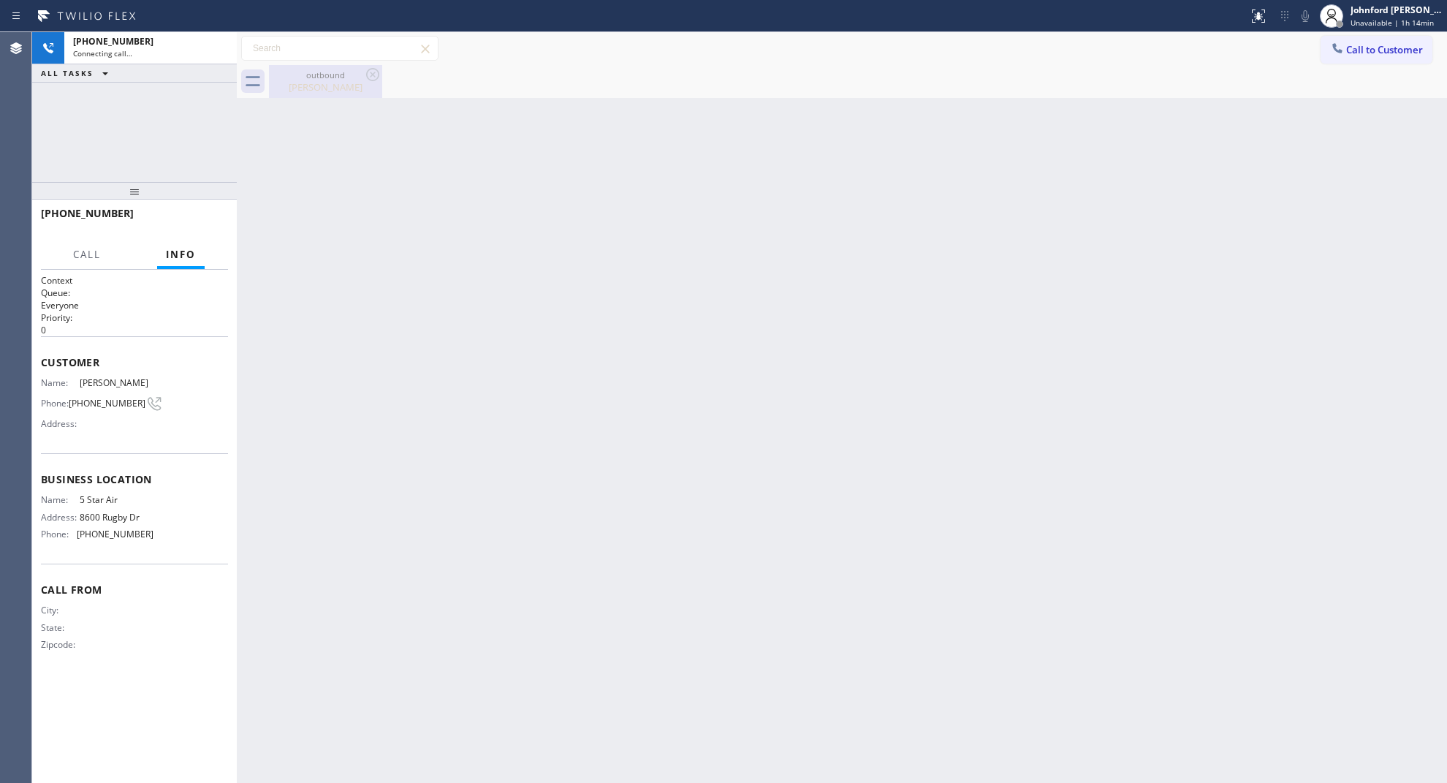
click at [377, 74] on icon at bounding box center [373, 75] width 18 height 18
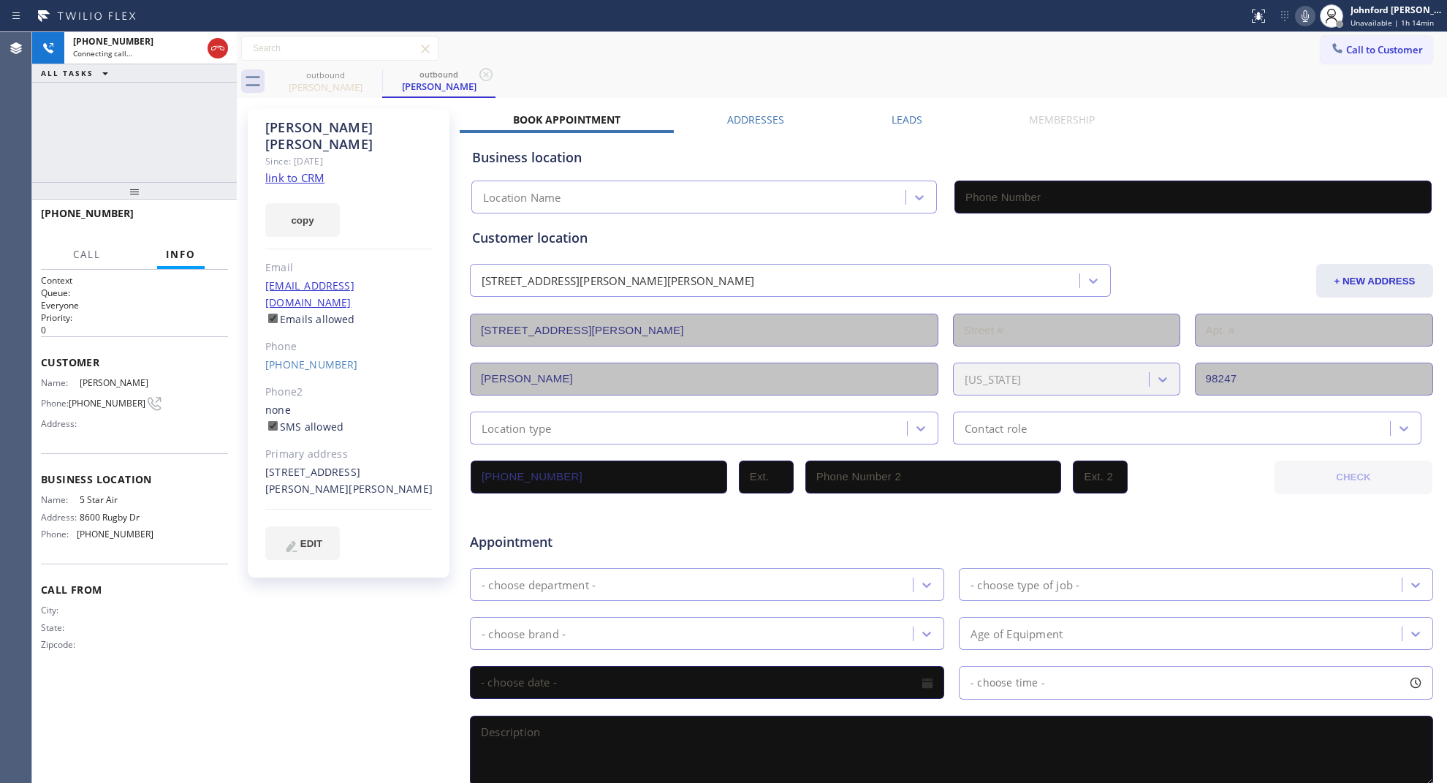
click at [297, 170] on link "link to CRM" at bounding box center [294, 177] width 59 height 15
type input "(800) 686-5038"
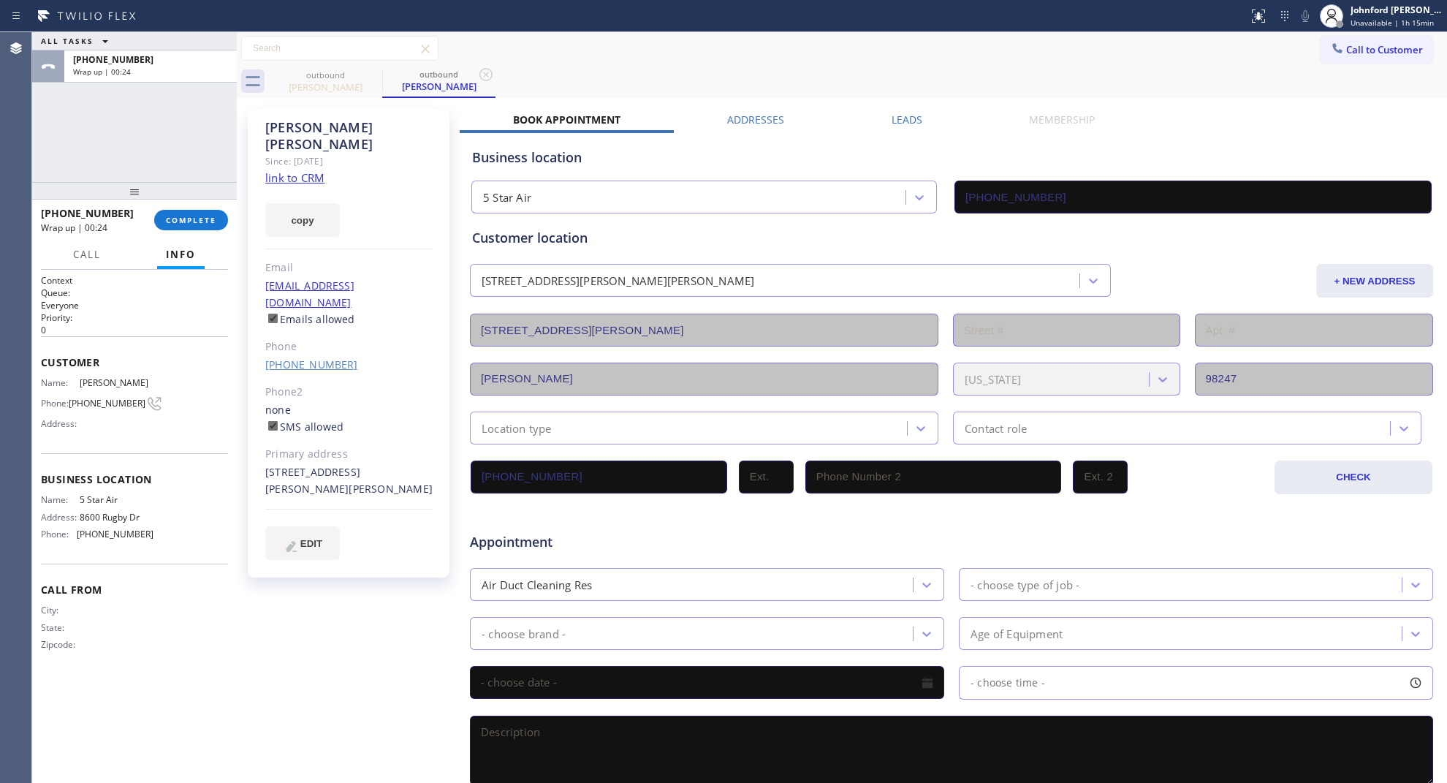
click at [286, 357] on link "(360) 319-3064" at bounding box center [311, 364] width 93 height 14
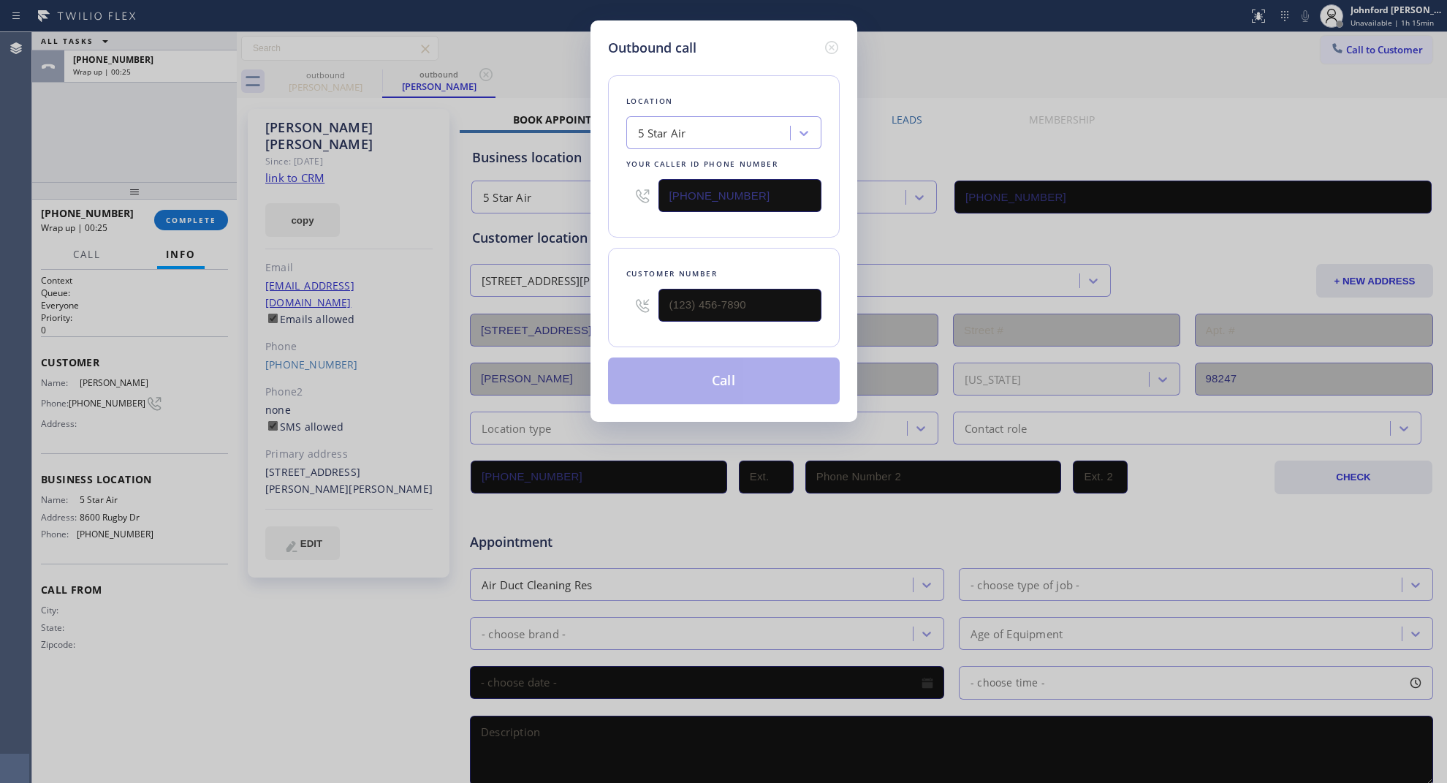
type input "(360) 319-3064"
click at [830, 39] on icon at bounding box center [832, 48] width 18 height 18
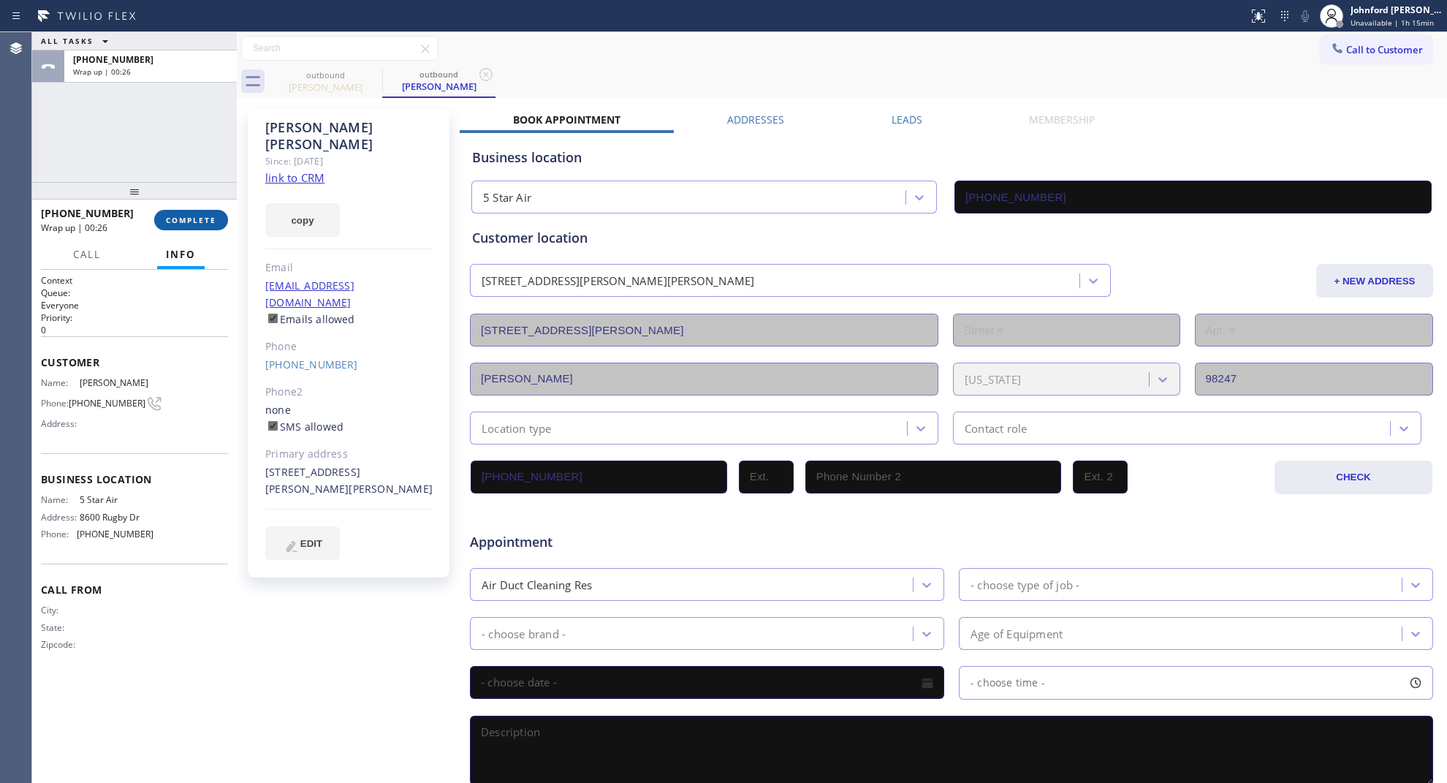
click at [207, 213] on button "COMPLETE" at bounding box center [191, 220] width 74 height 20
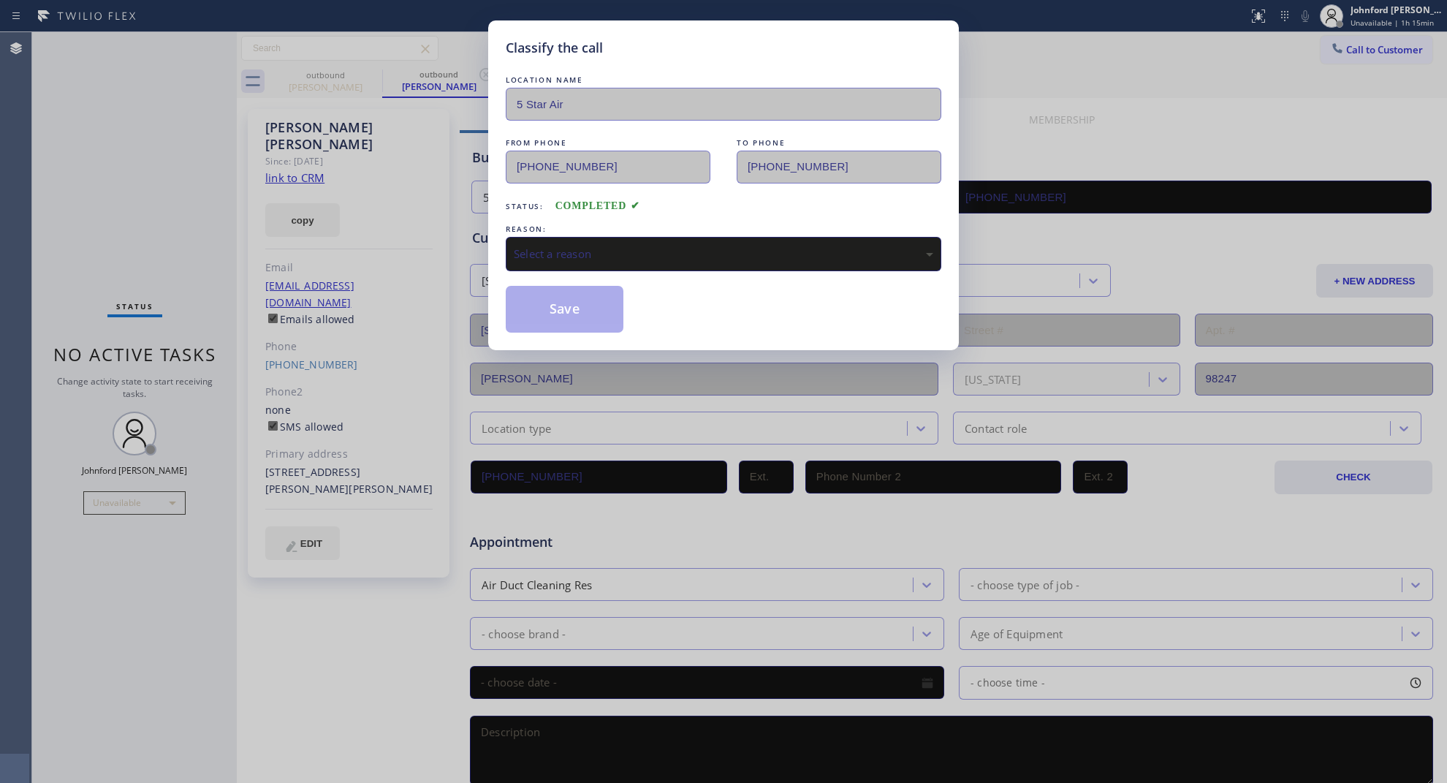
click at [590, 268] on div "LOCATION NAME 5 Star Air FROM PHONE (800) 686-5038 TO PHONE (360) 319-3064 Stat…" at bounding box center [724, 202] width 436 height 260
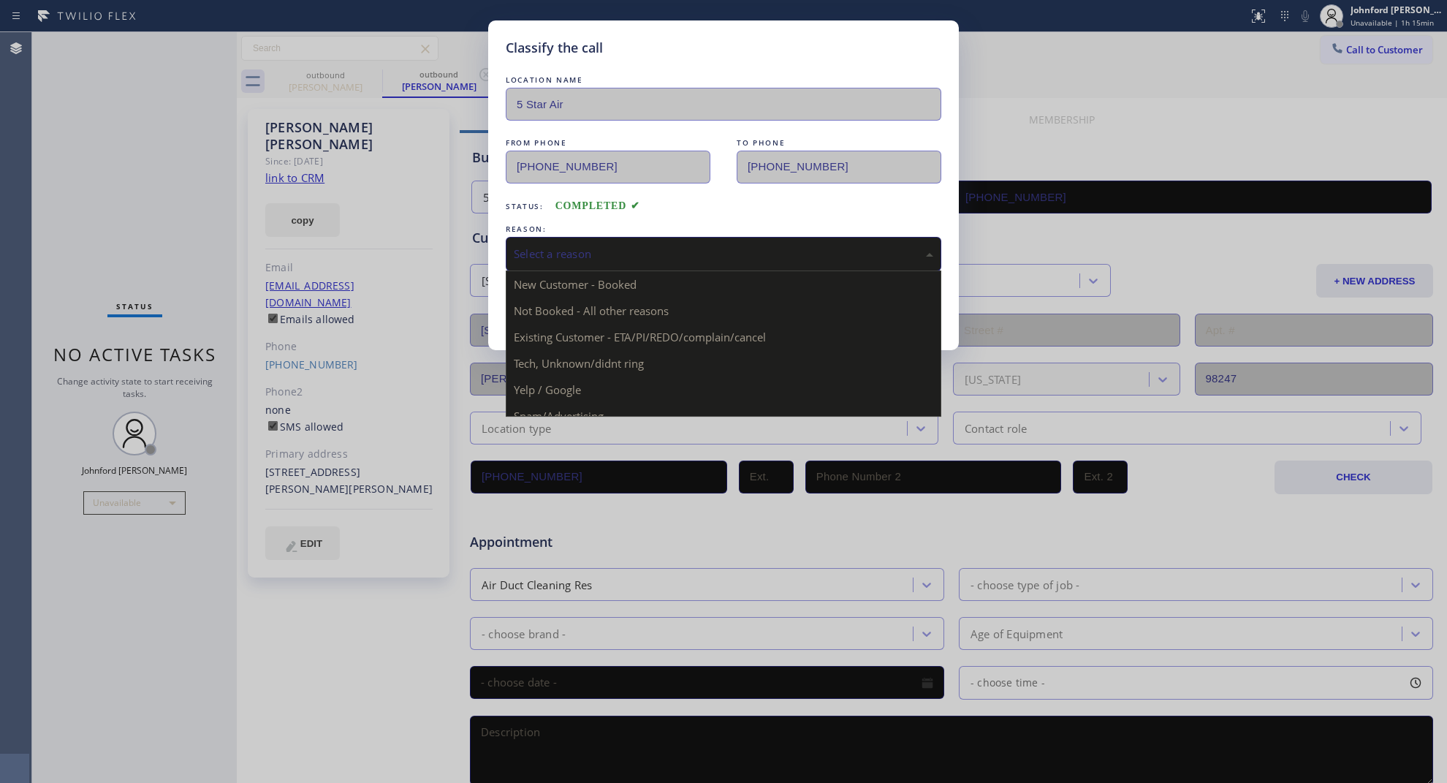
click at [600, 252] on div "Select a reason" at bounding box center [724, 254] width 420 height 17
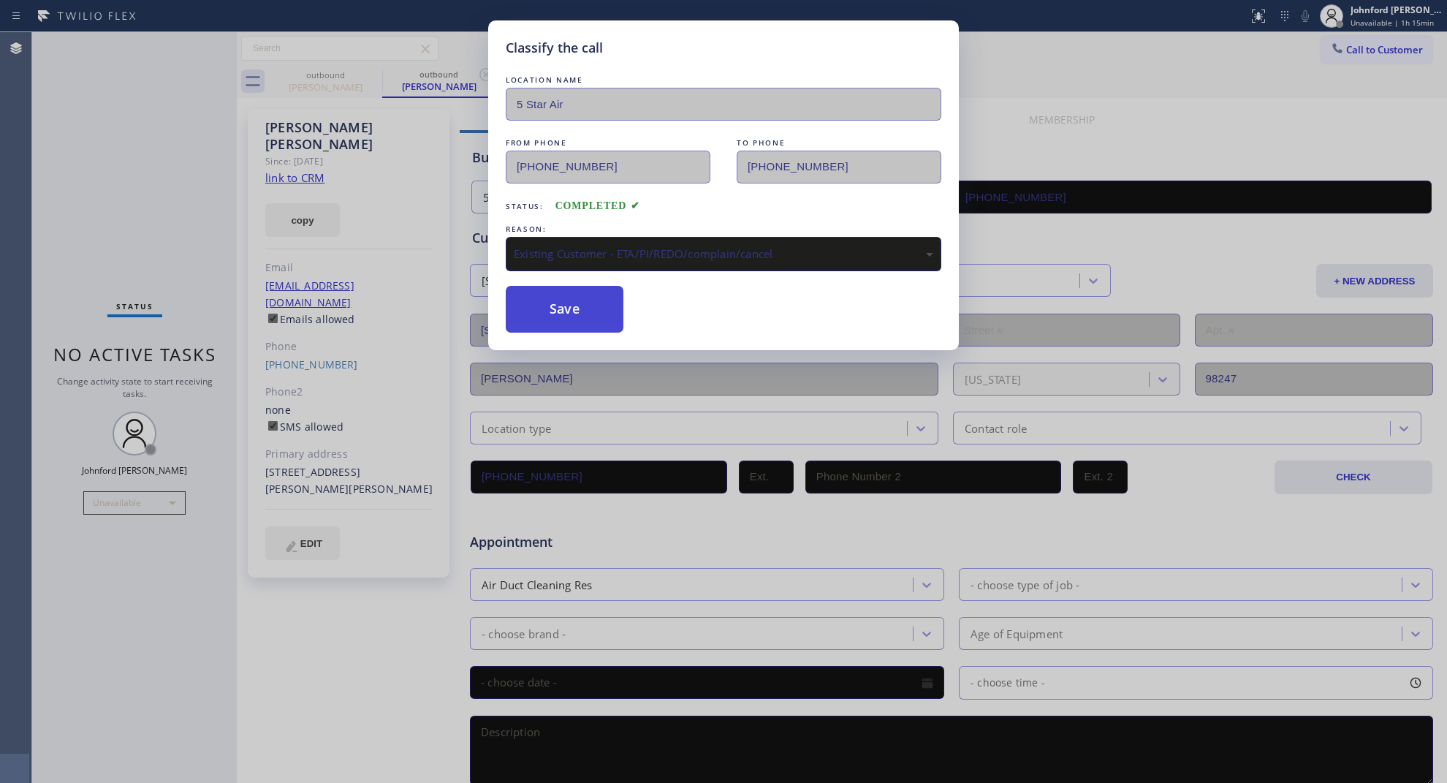
click at [605, 327] on button "Save" at bounding box center [565, 309] width 118 height 47
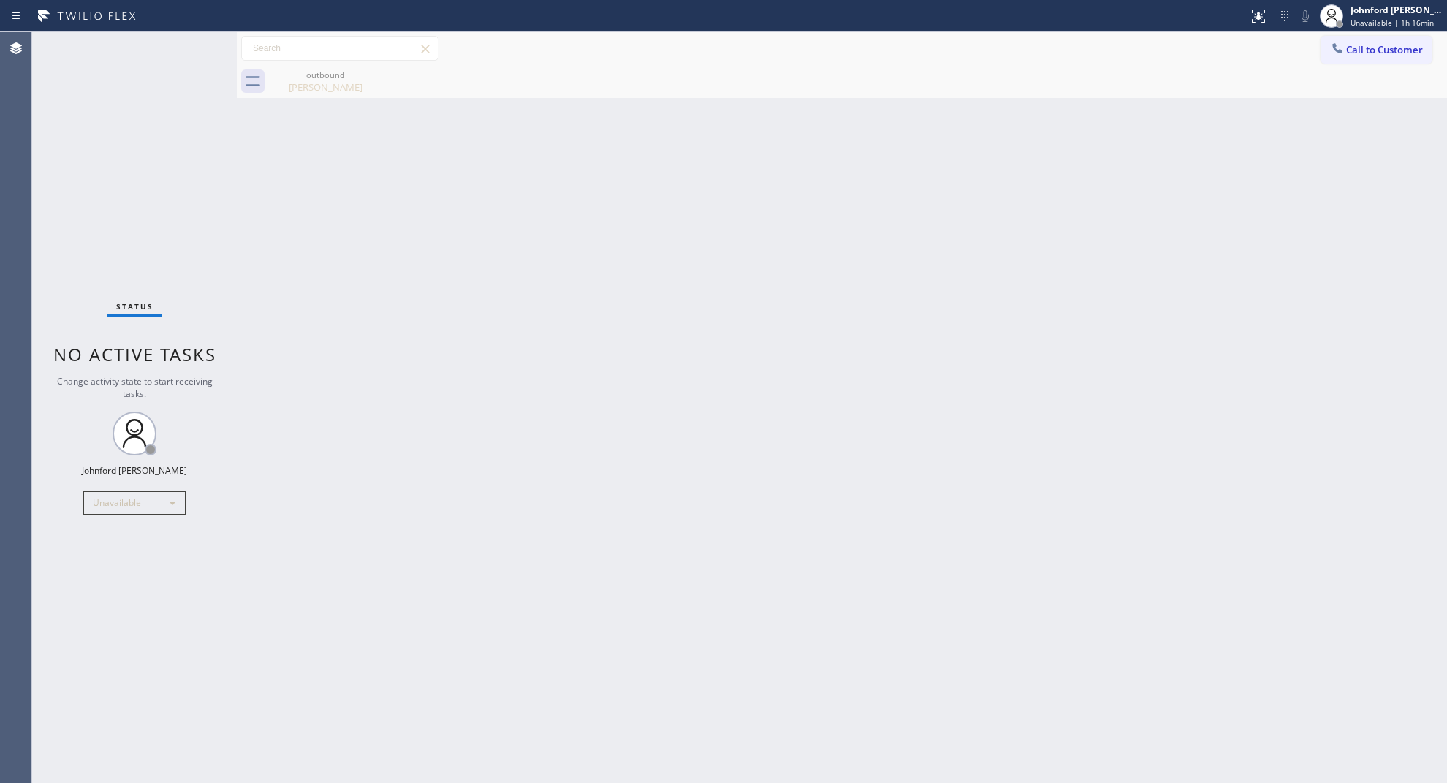
click at [1346, 51] on span "Call to Customer" at bounding box center [1384, 49] width 77 height 13
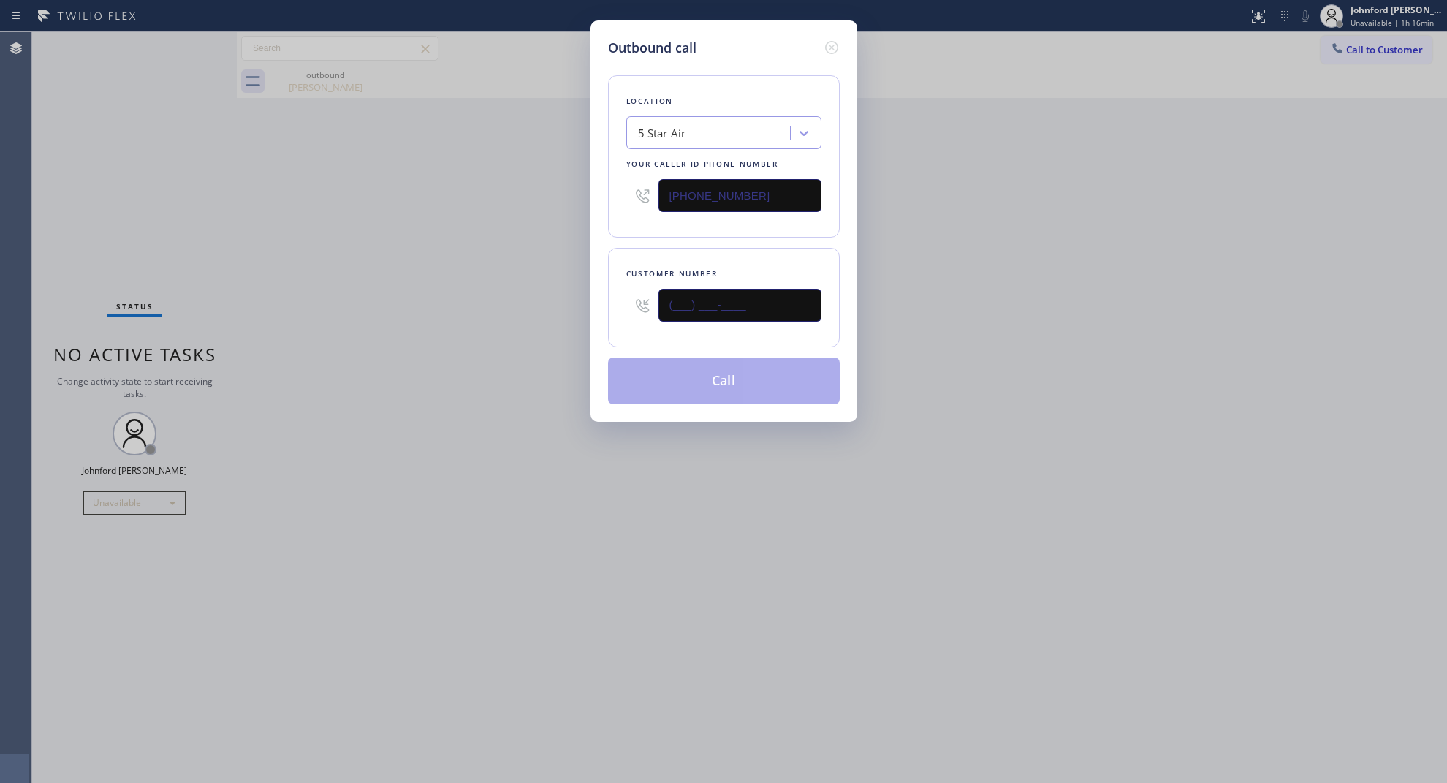
click at [768, 301] on input "(___) ___-____" at bounding box center [740, 305] width 163 height 33
paste input "312) 662-9802"
type input "(312) 662-9802"
click at [519, 342] on div "Outbound call Location 5 Star Air Your caller id phone number (800) 686-5038 Cu…" at bounding box center [723, 391] width 1447 height 783
click at [691, 393] on button "Call" at bounding box center [724, 380] width 232 height 47
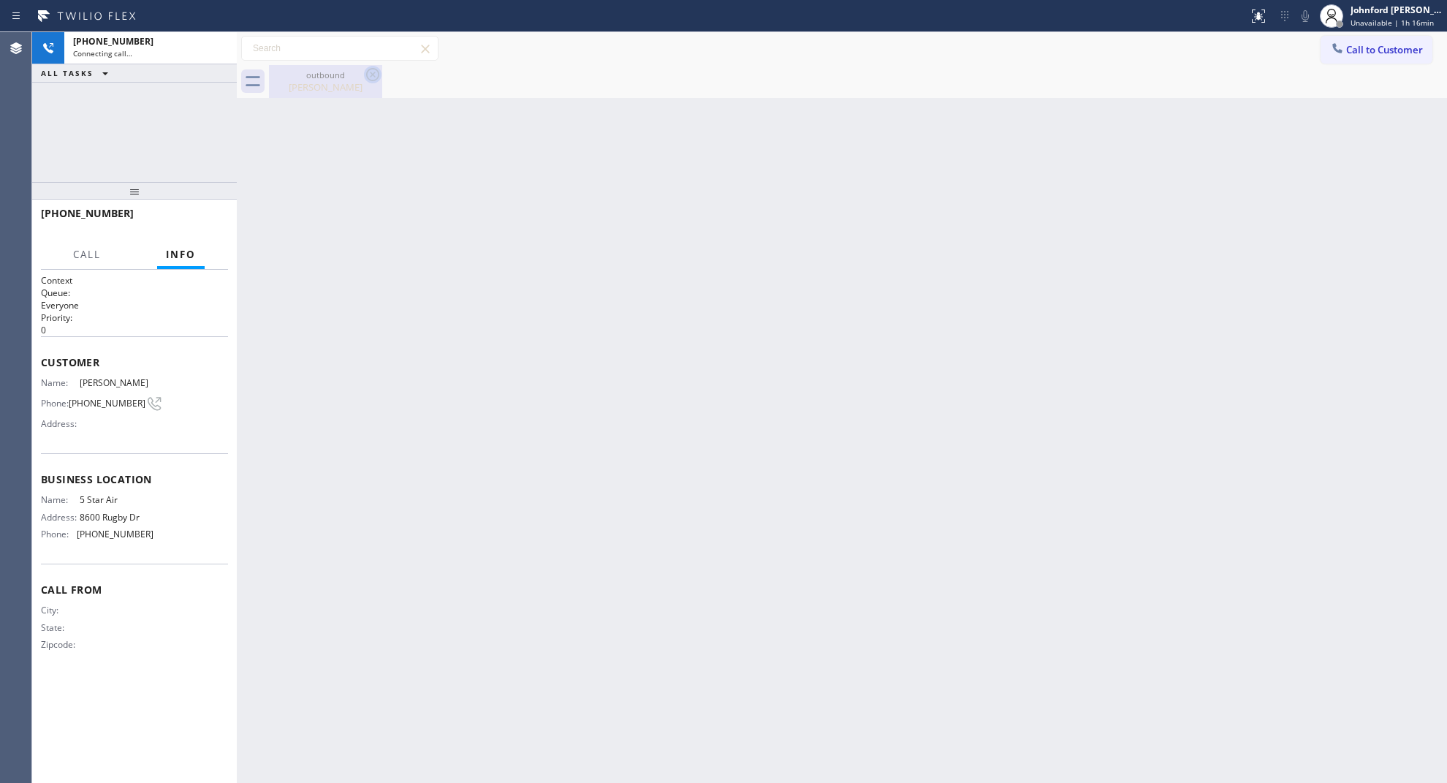
click at [373, 75] on icon at bounding box center [373, 75] width 18 height 18
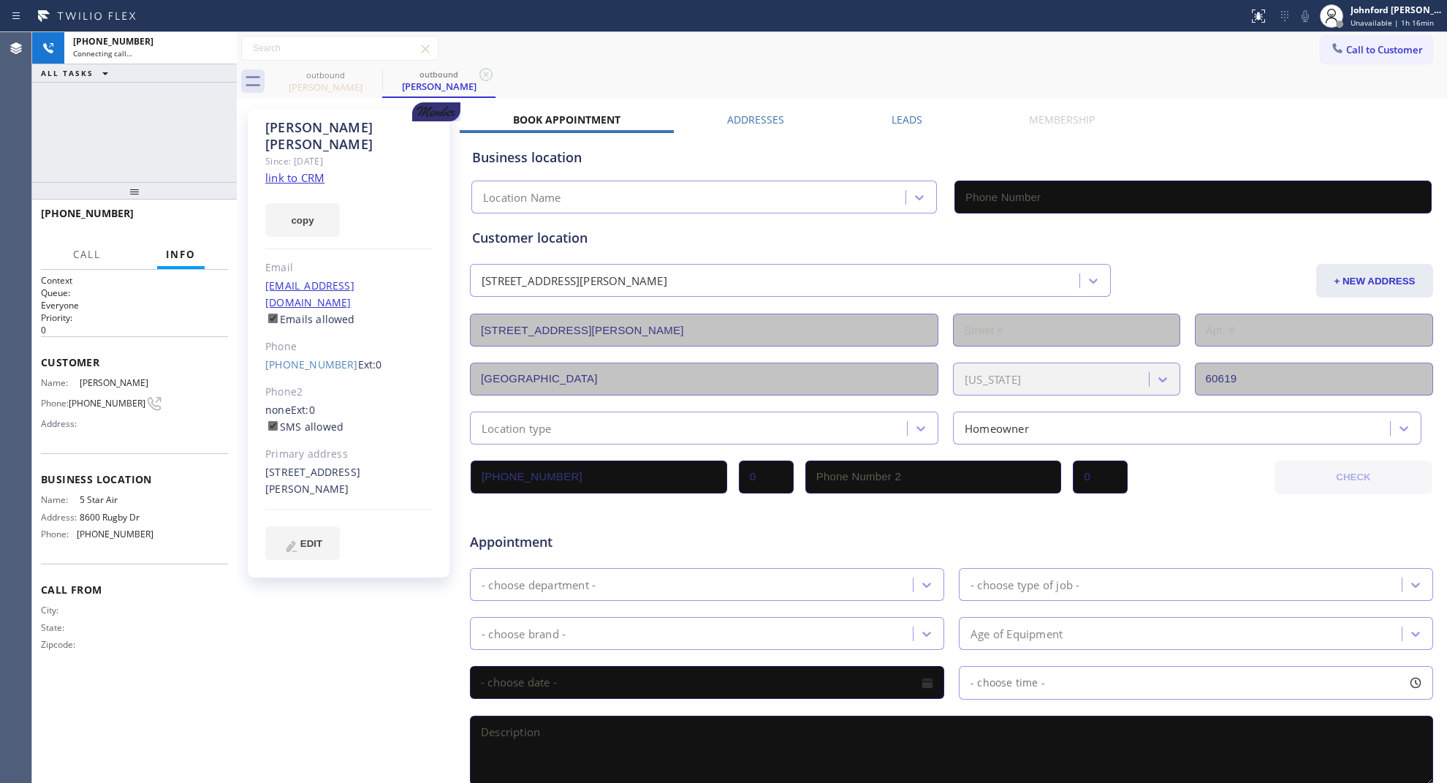
type input "(800) 686-5038"
click at [369, 73] on icon at bounding box center [373, 75] width 18 height 18
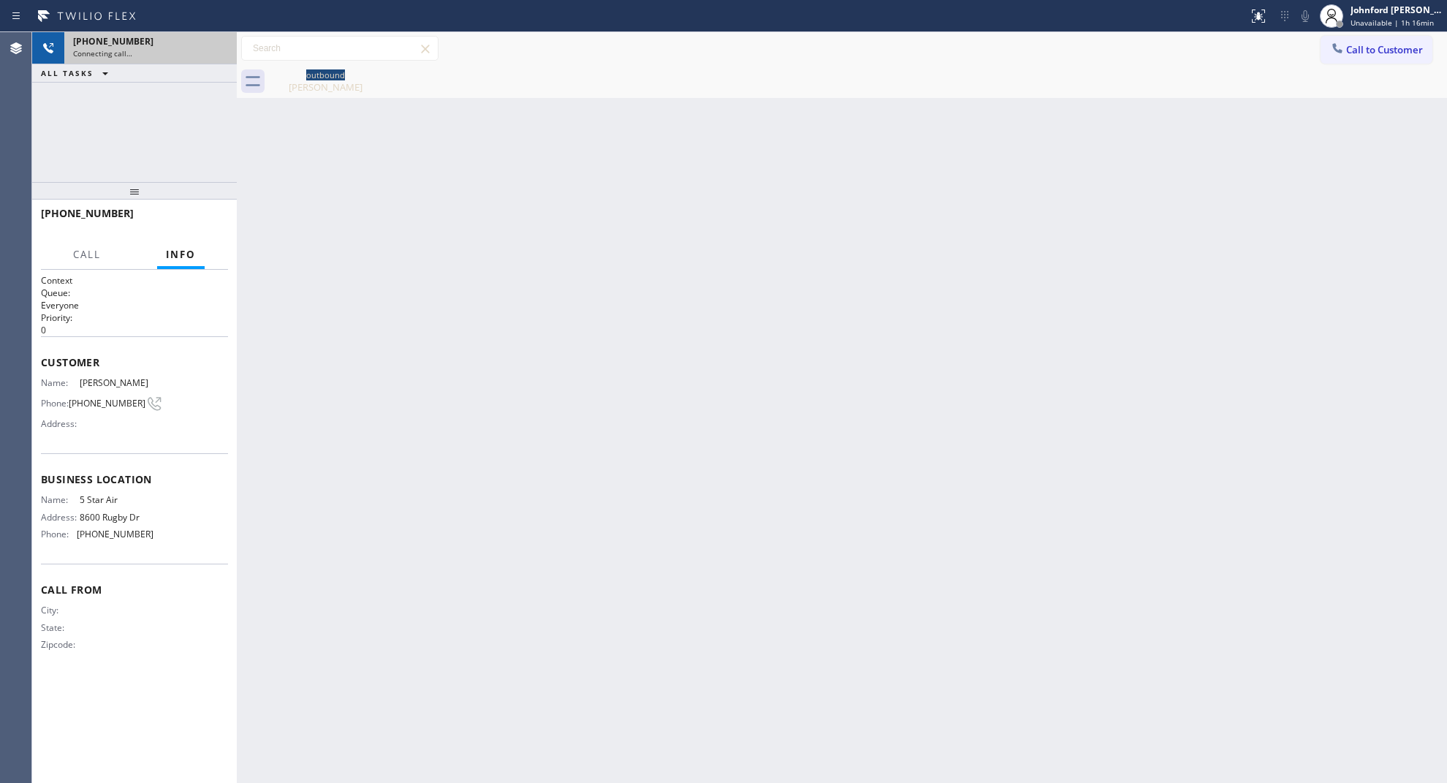
click at [205, 55] on div "Connecting call…" at bounding box center [150, 53] width 155 height 10
click at [205, 55] on div at bounding box center [218, 48] width 26 height 32
click at [216, 50] on icon at bounding box center [218, 48] width 18 height 18
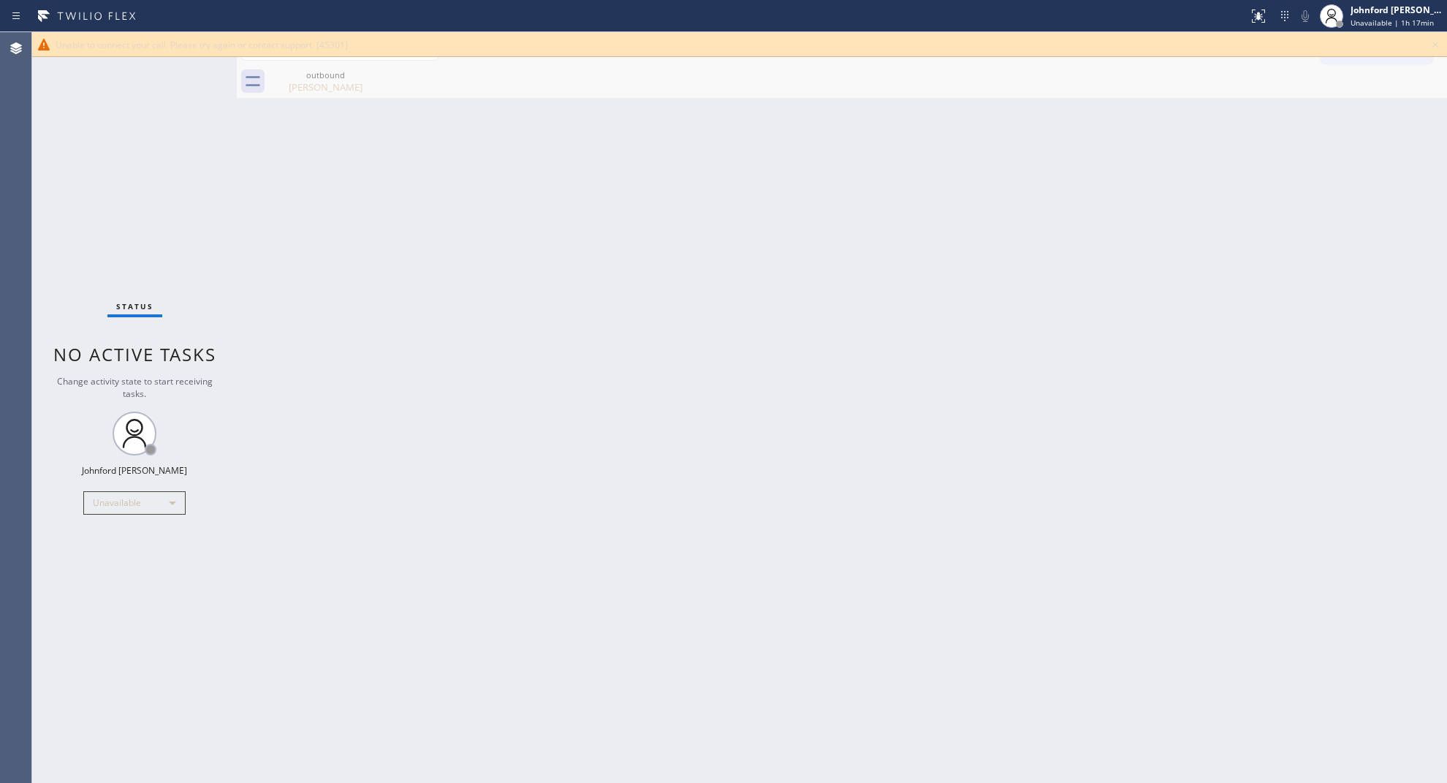
click at [1431, 42] on icon at bounding box center [1436, 45] width 18 height 18
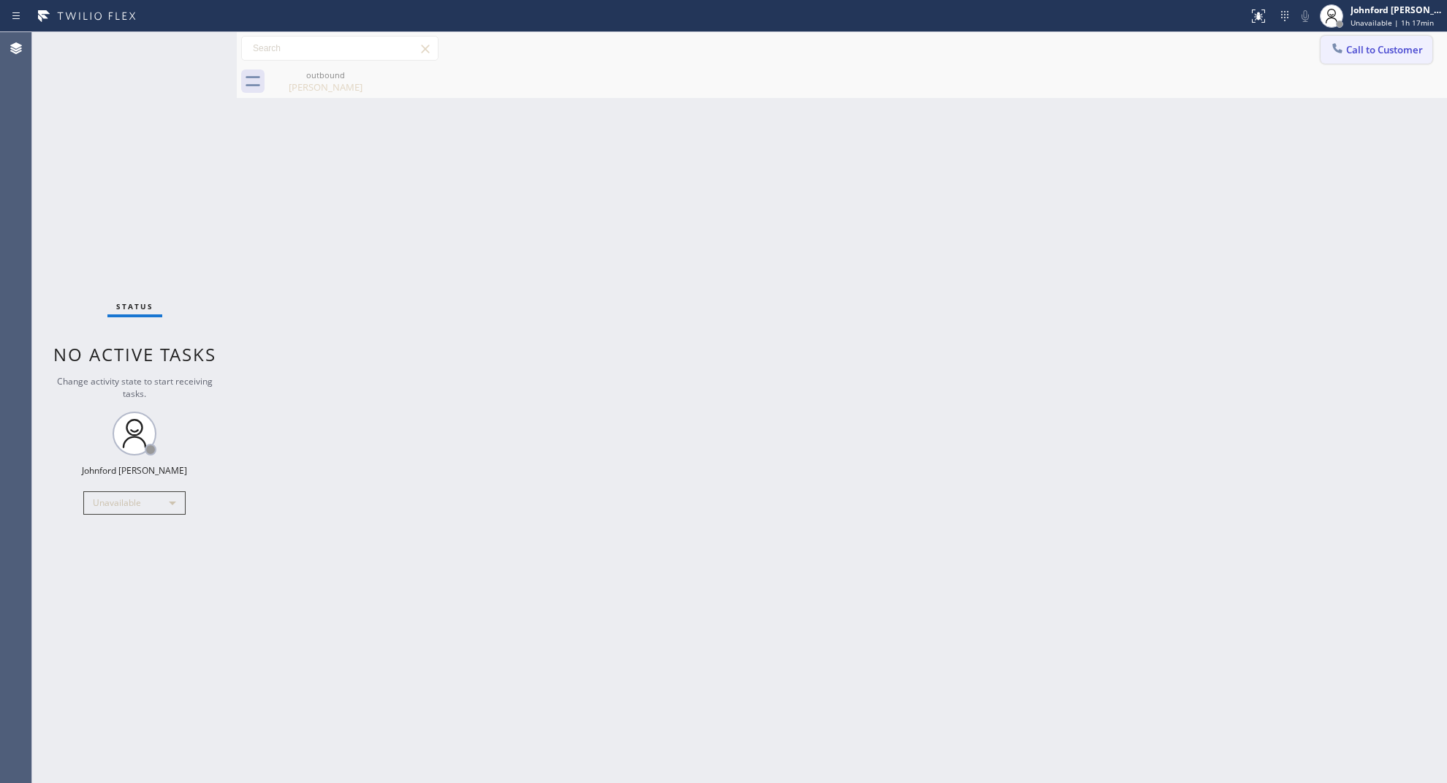
click at [1408, 45] on button "Call to Customer" at bounding box center [1377, 50] width 112 height 28
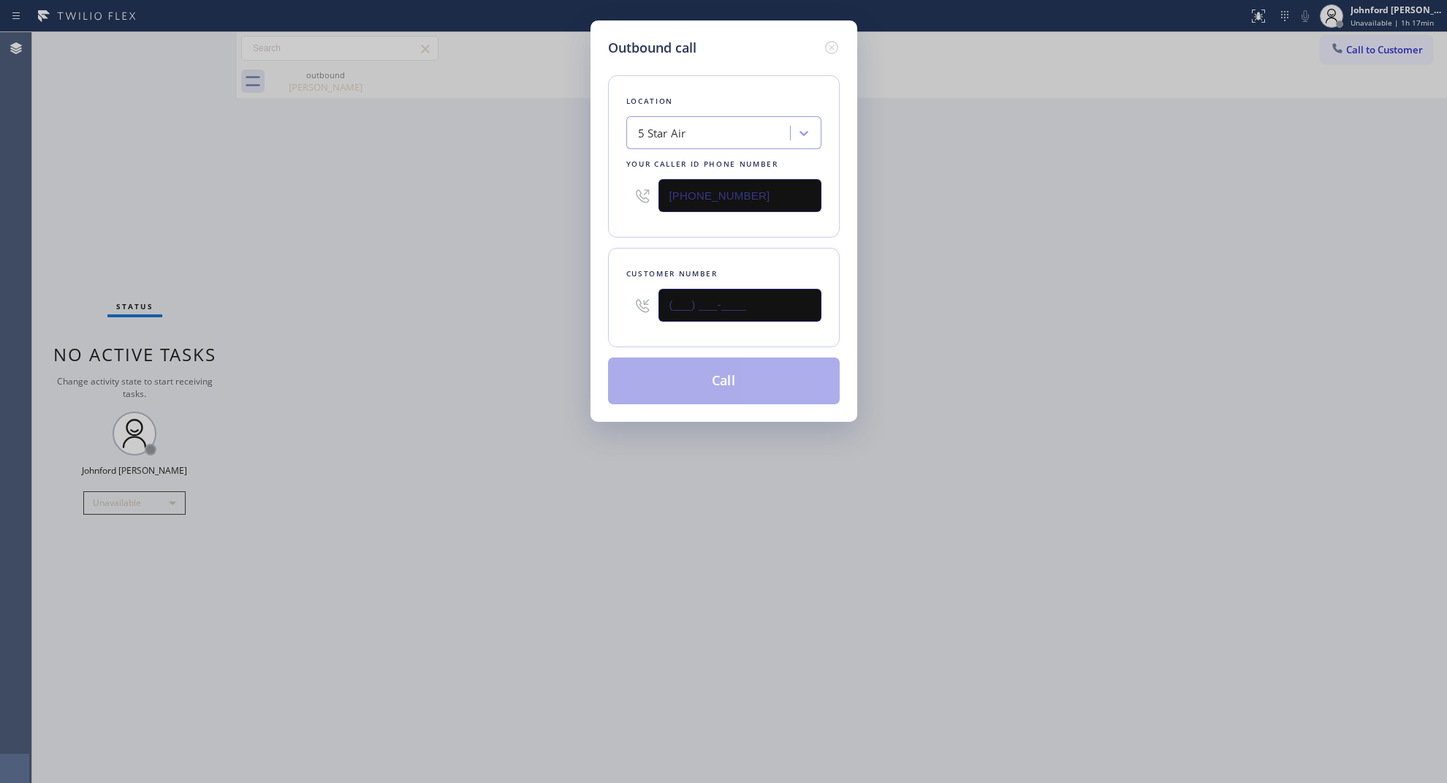
paste input "310) 466-1633"
type input "(310) 466-1633"
click at [523, 301] on div "Outbound call Location 5 Star Air Your caller id phone number (800) 686-5038 Cu…" at bounding box center [723, 391] width 1447 height 783
click at [640, 369] on button "Call" at bounding box center [724, 380] width 232 height 47
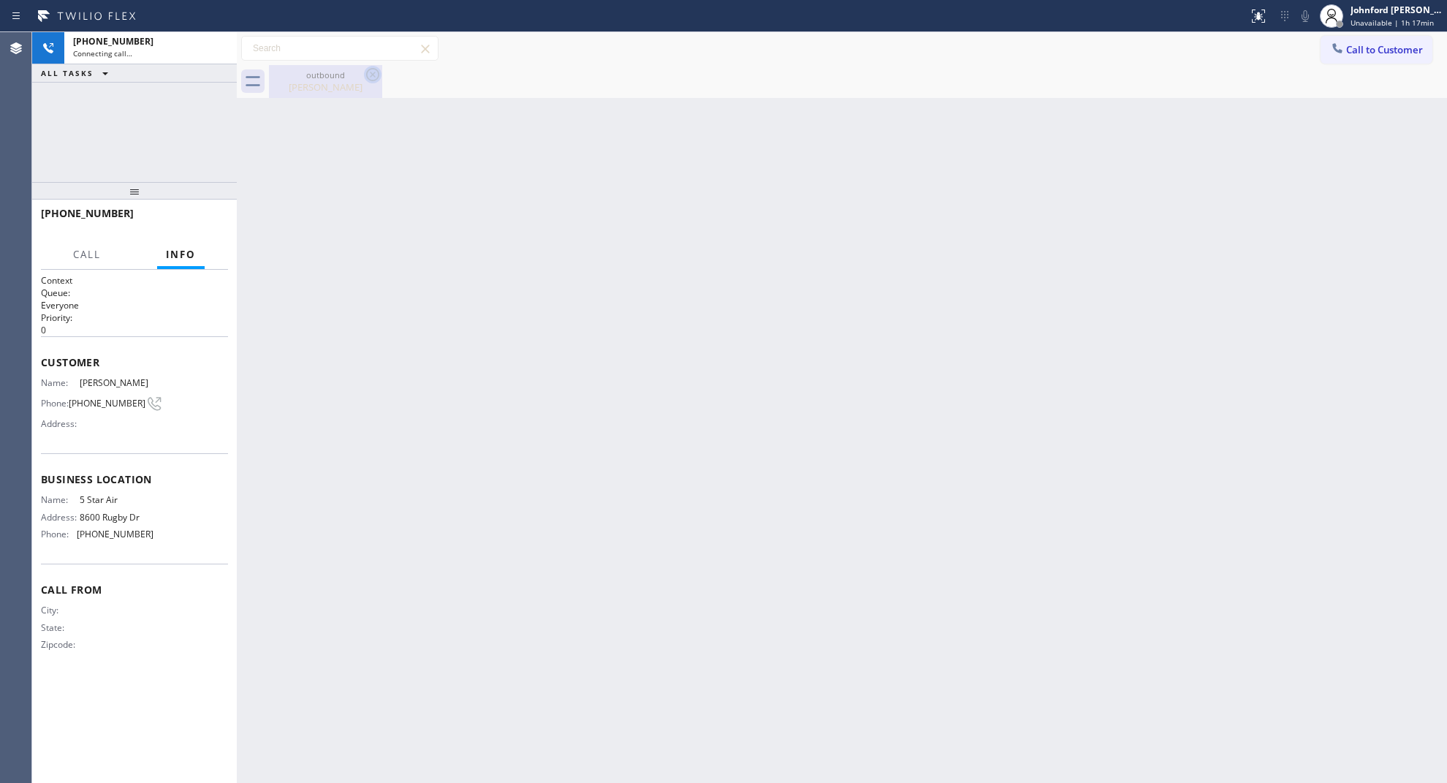
click at [370, 78] on icon at bounding box center [373, 75] width 18 height 18
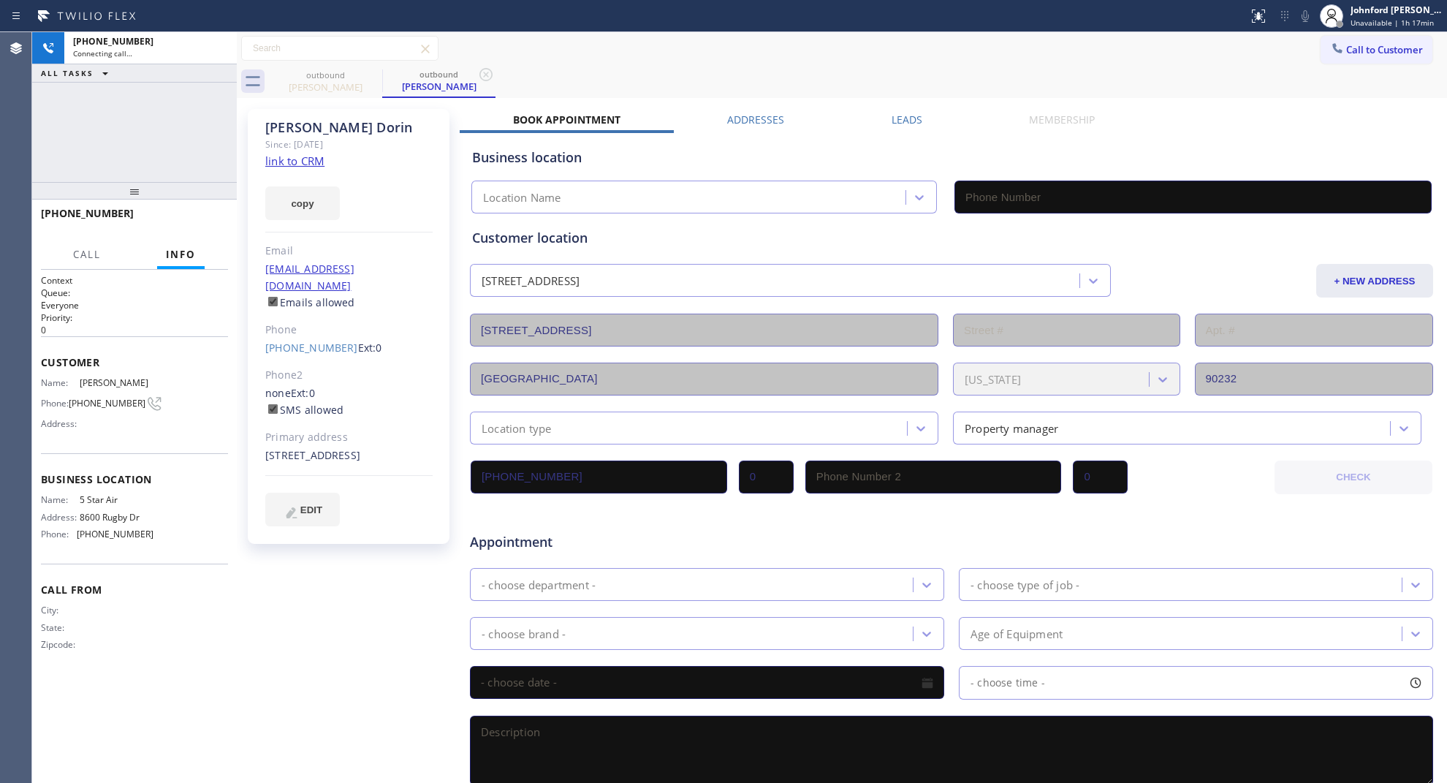
click at [308, 163] on link "link to CRM" at bounding box center [294, 160] width 59 height 15
type input "(800) 686-5038"
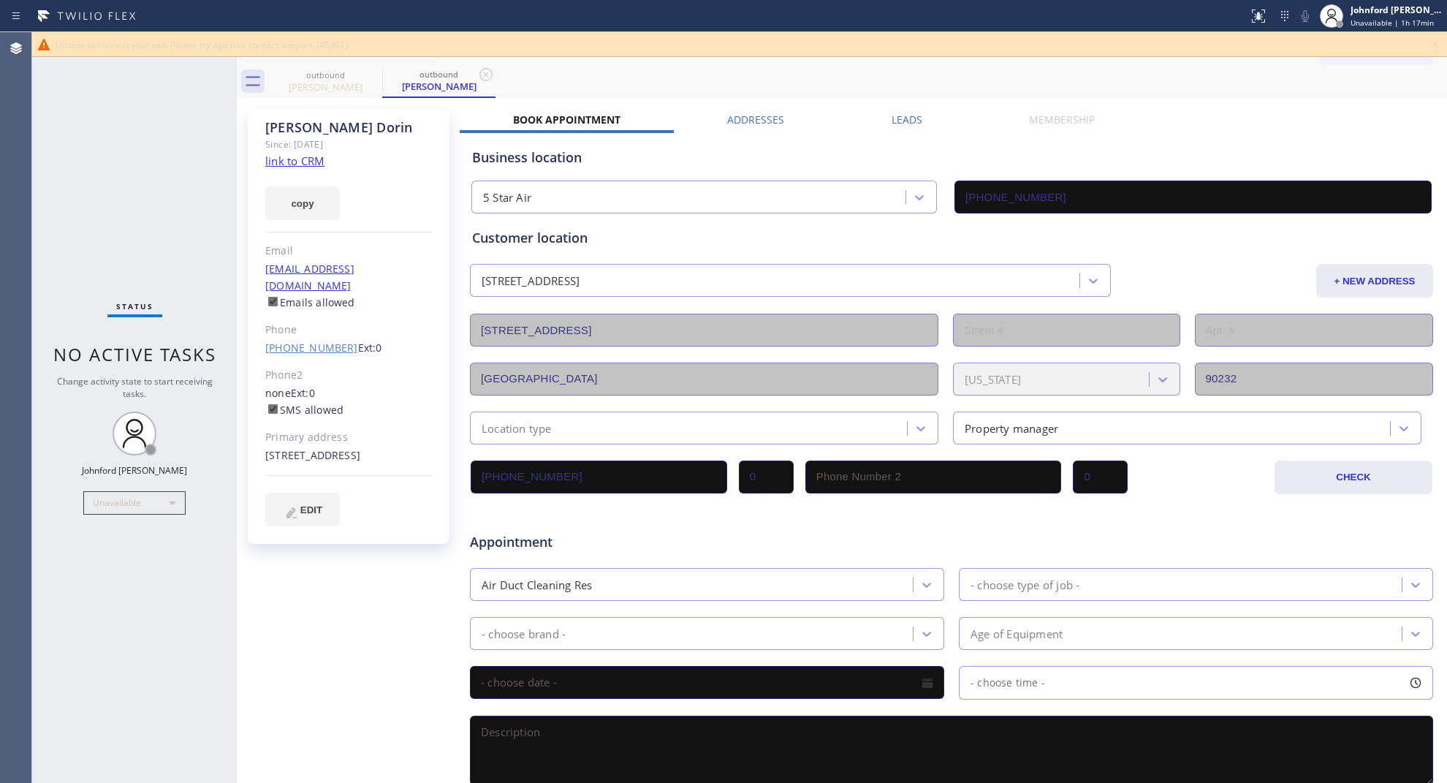
click at [316, 341] on link "(310) 466-1633" at bounding box center [311, 348] width 93 height 14
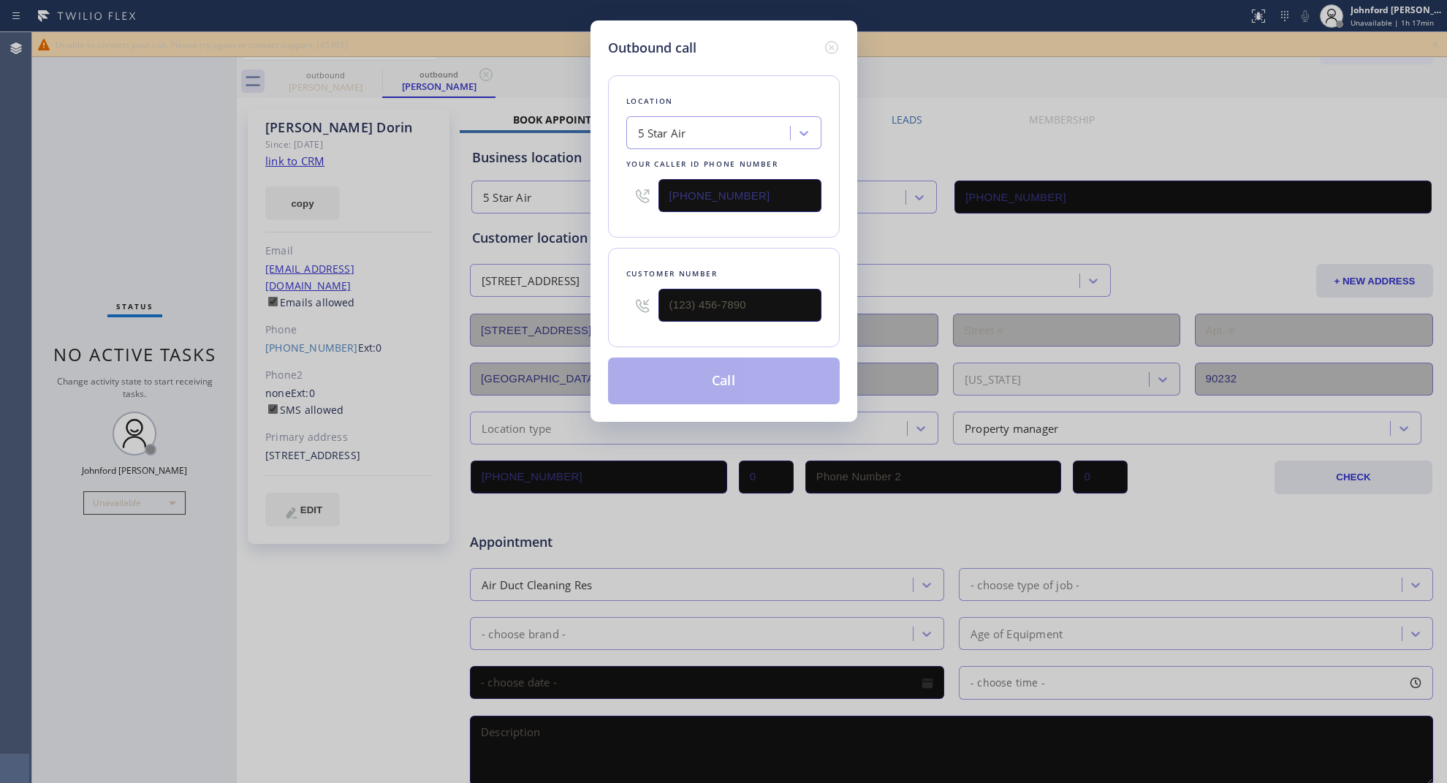
click at [691, 190] on input "(800) 686-5038" at bounding box center [740, 195] width 163 height 33
type input "(310) 466-1633"
click at [691, 190] on input "(800) 686-5038" at bounding box center [740, 195] width 163 height 33
paste input "55) 731-4952"
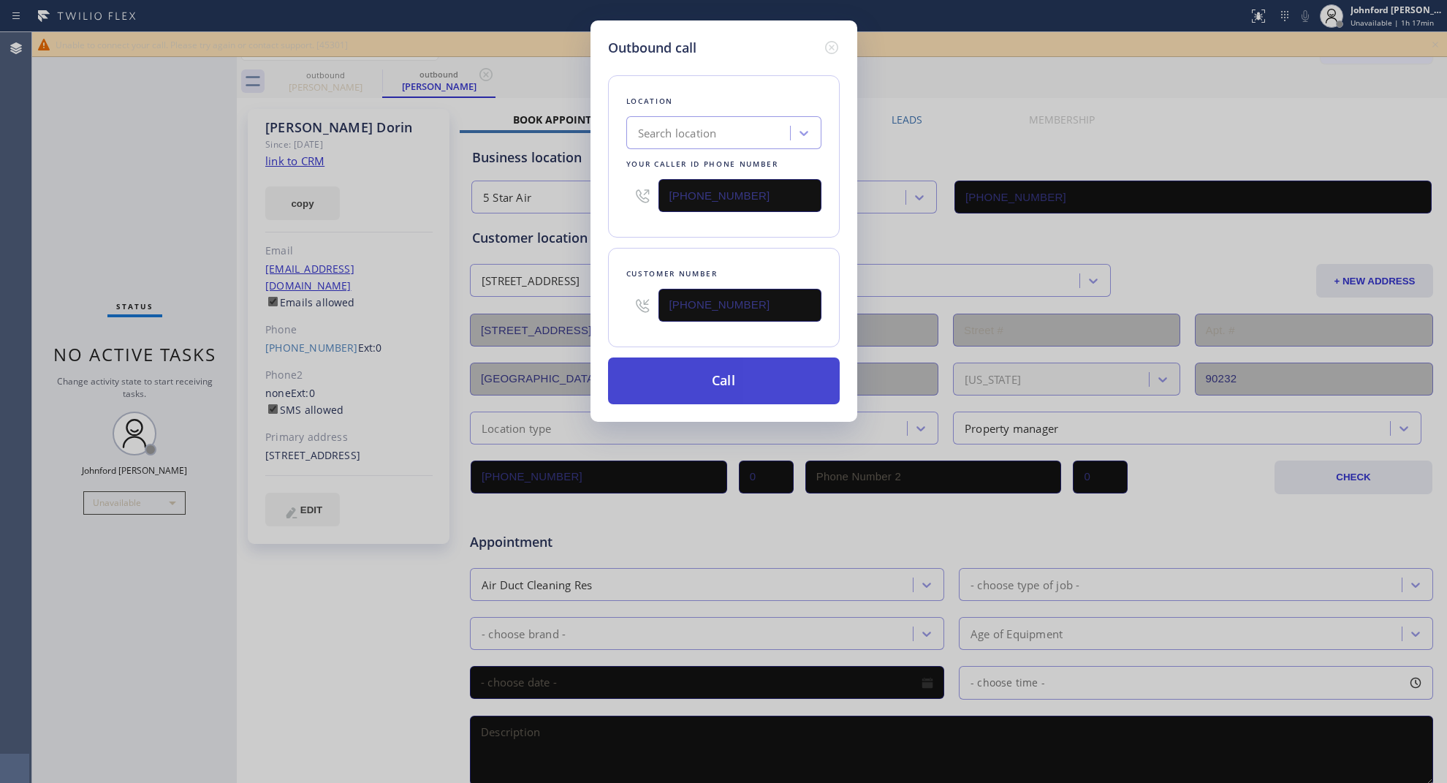
type input "[PHONE_NUMBER]"
click at [720, 379] on button "Call" at bounding box center [724, 380] width 232 height 47
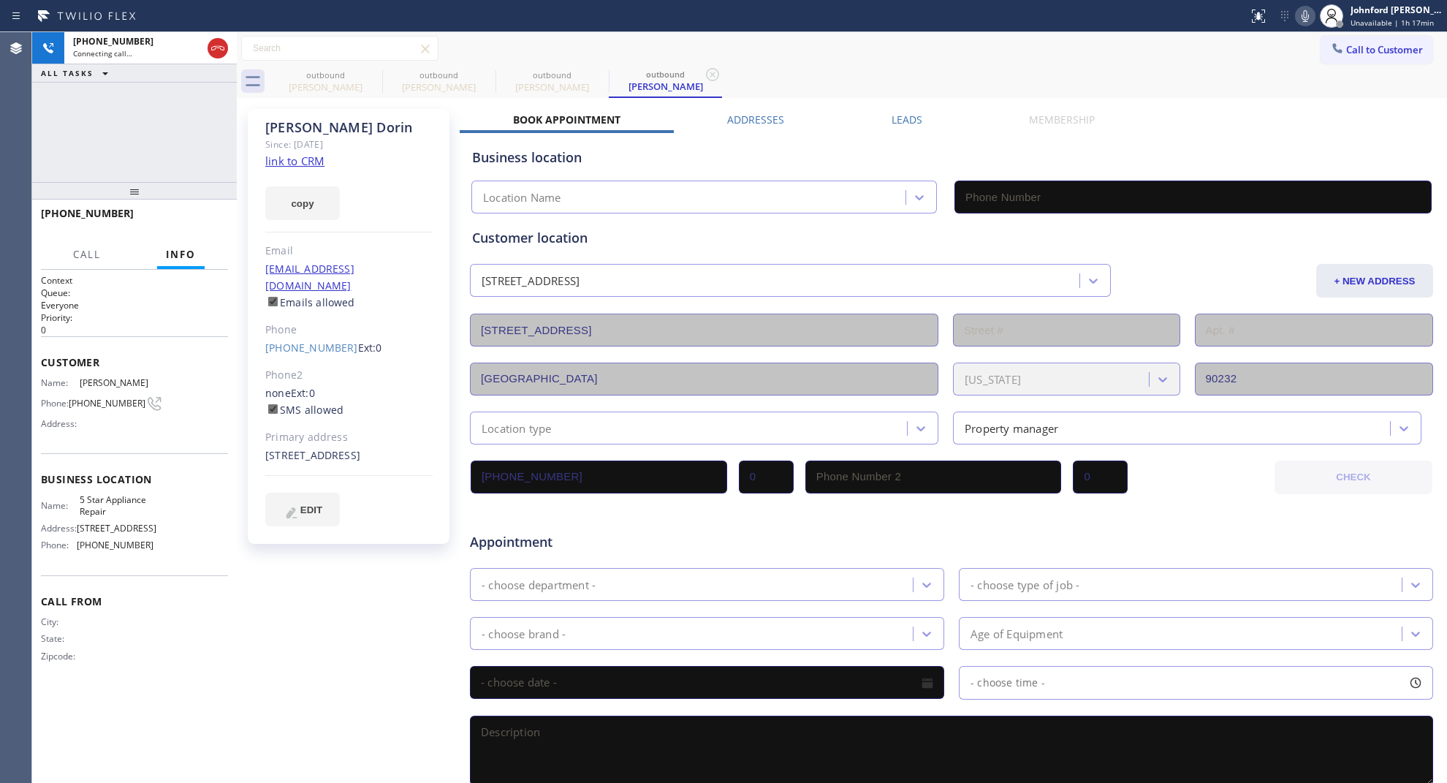
type input "[PHONE_NUMBER]"
click at [366, 74] on icon at bounding box center [372, 74] width 13 height 13
click at [0, 0] on icon at bounding box center [0, 0] width 0 height 0
type input "[PHONE_NUMBER]"
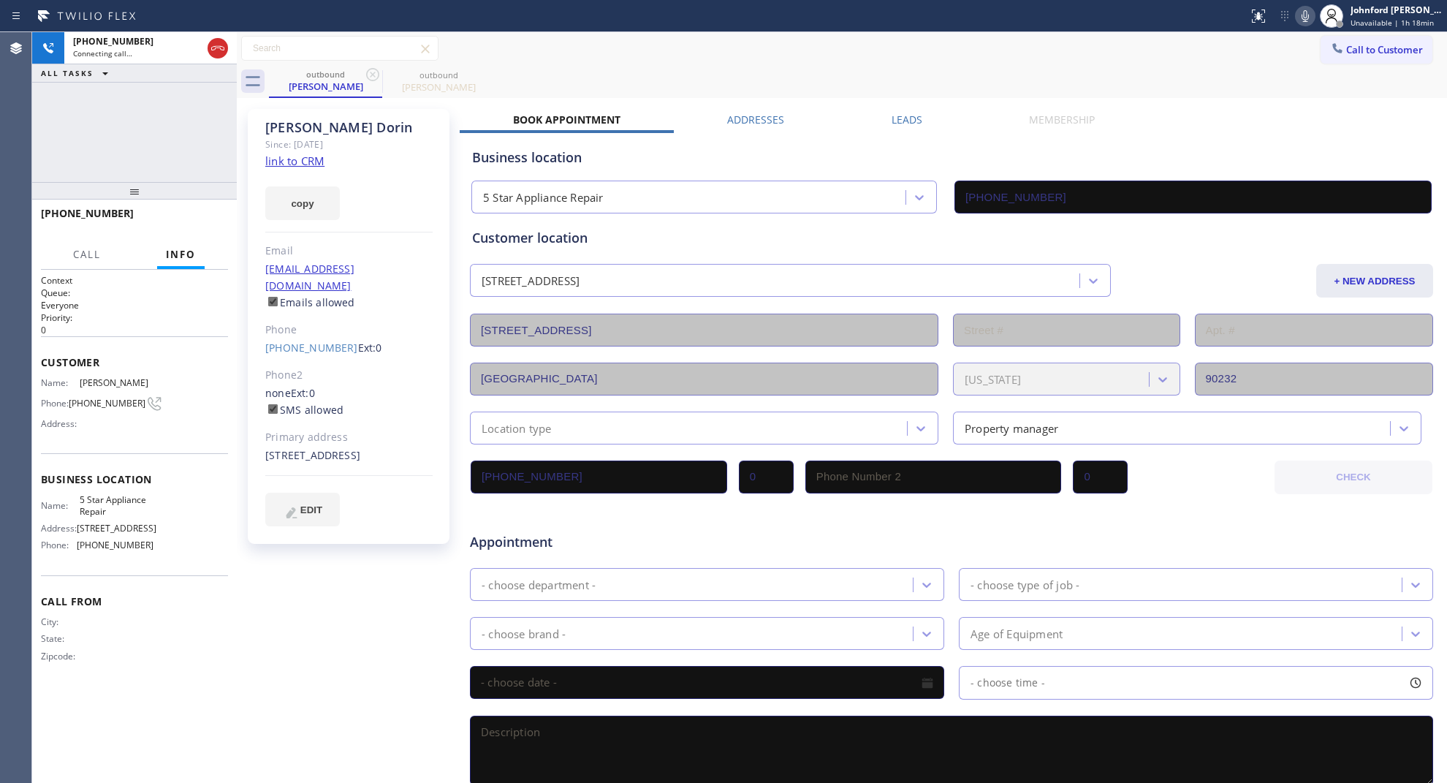
click at [366, 74] on icon at bounding box center [372, 74] width 13 height 13
click at [509, 77] on div "outbound Diane Dorin" at bounding box center [858, 81] width 1178 height 33
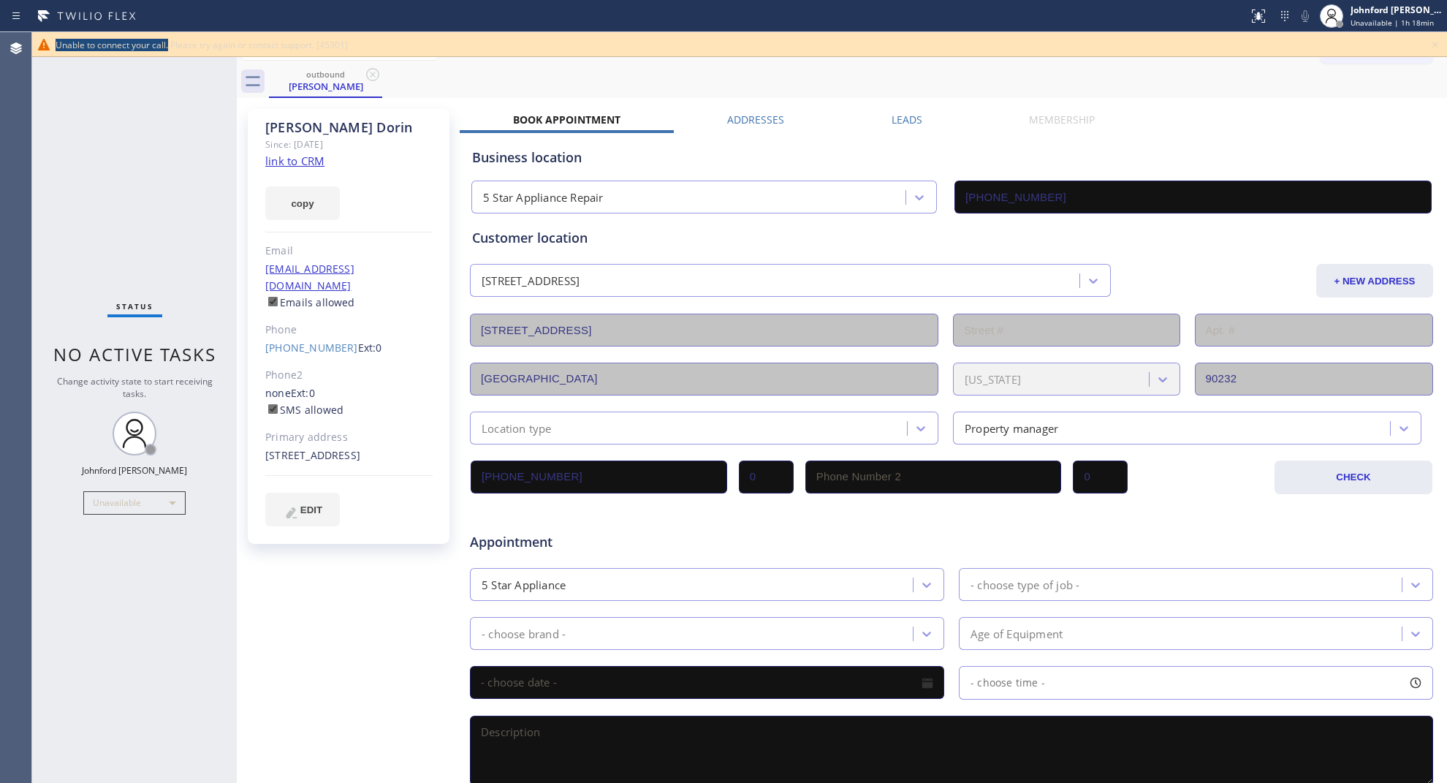
drag, startPoint x: 55, startPoint y: 45, endPoint x: 236, endPoint y: 45, distance: 181.3
click at [169, 45] on span "Unable to connect your call. Please try again or contact support. [45301]" at bounding box center [202, 45] width 292 height 12
copy span "Unable to connect your call."
click at [1437, 45] on icon at bounding box center [1436, 45] width 18 height 18
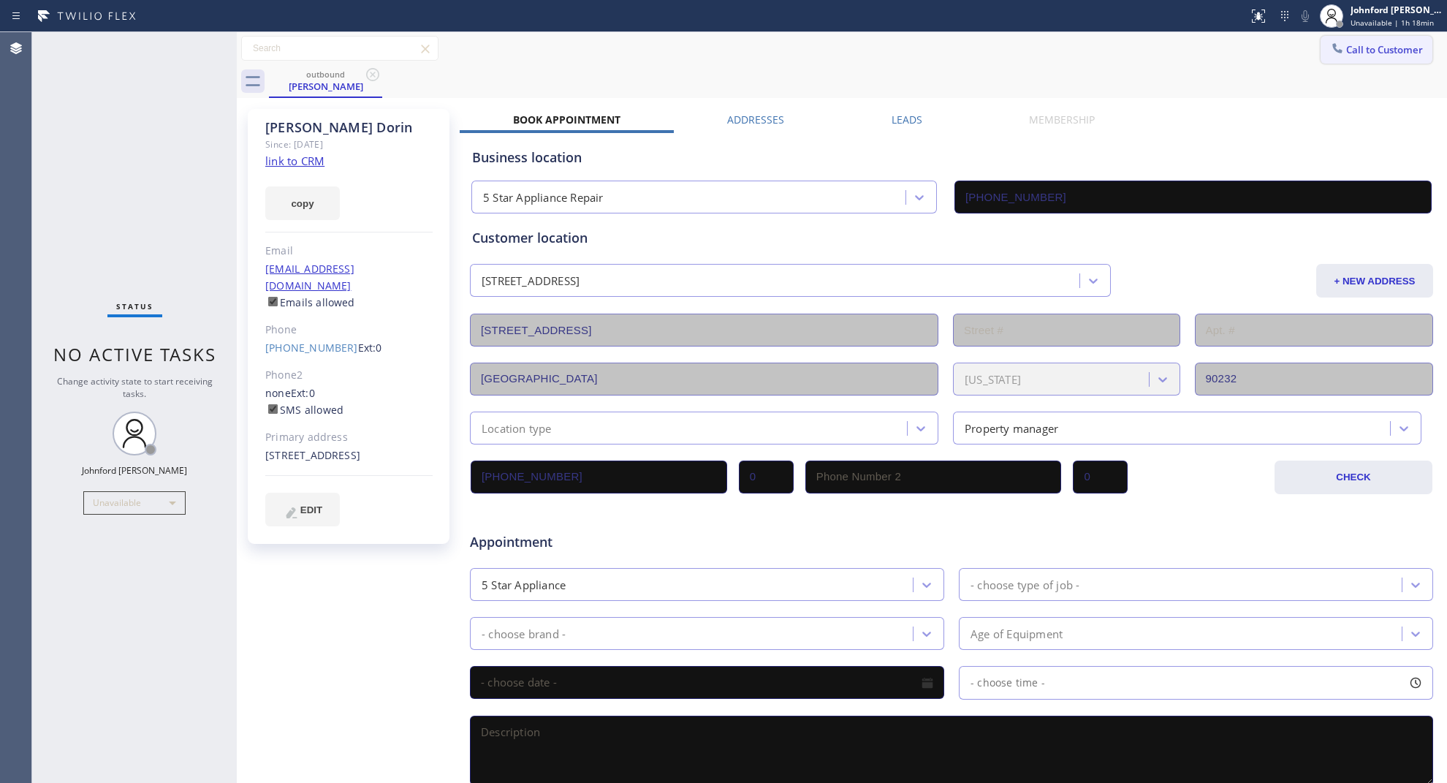
click at [1381, 45] on span "Call to Customer" at bounding box center [1384, 49] width 77 height 13
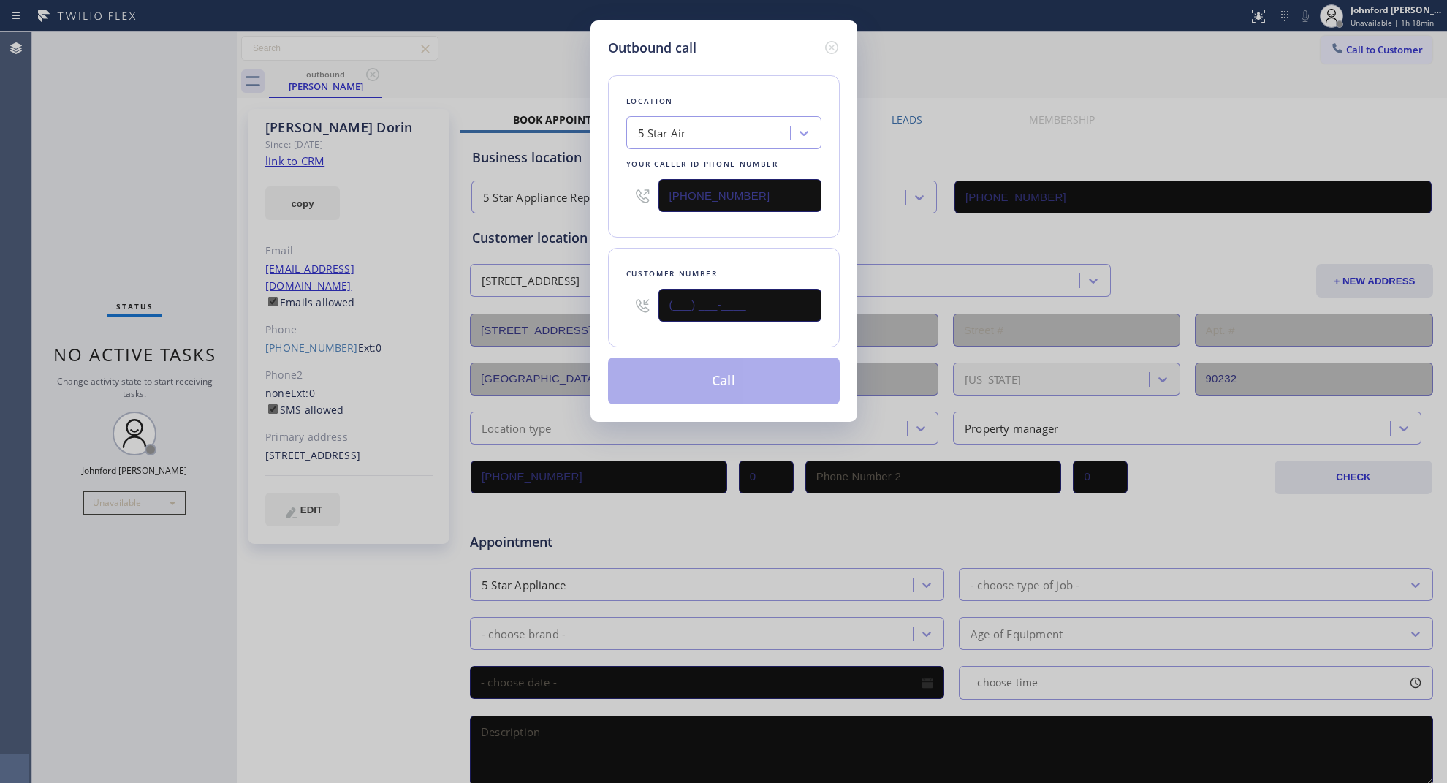
paste input "480) 213-4906"
type input "(480) 213-4906"
click at [757, 256] on div "Customer number (480) 213-4906" at bounding box center [724, 297] width 232 height 99
click at [709, 377] on button "Call" at bounding box center [724, 380] width 232 height 47
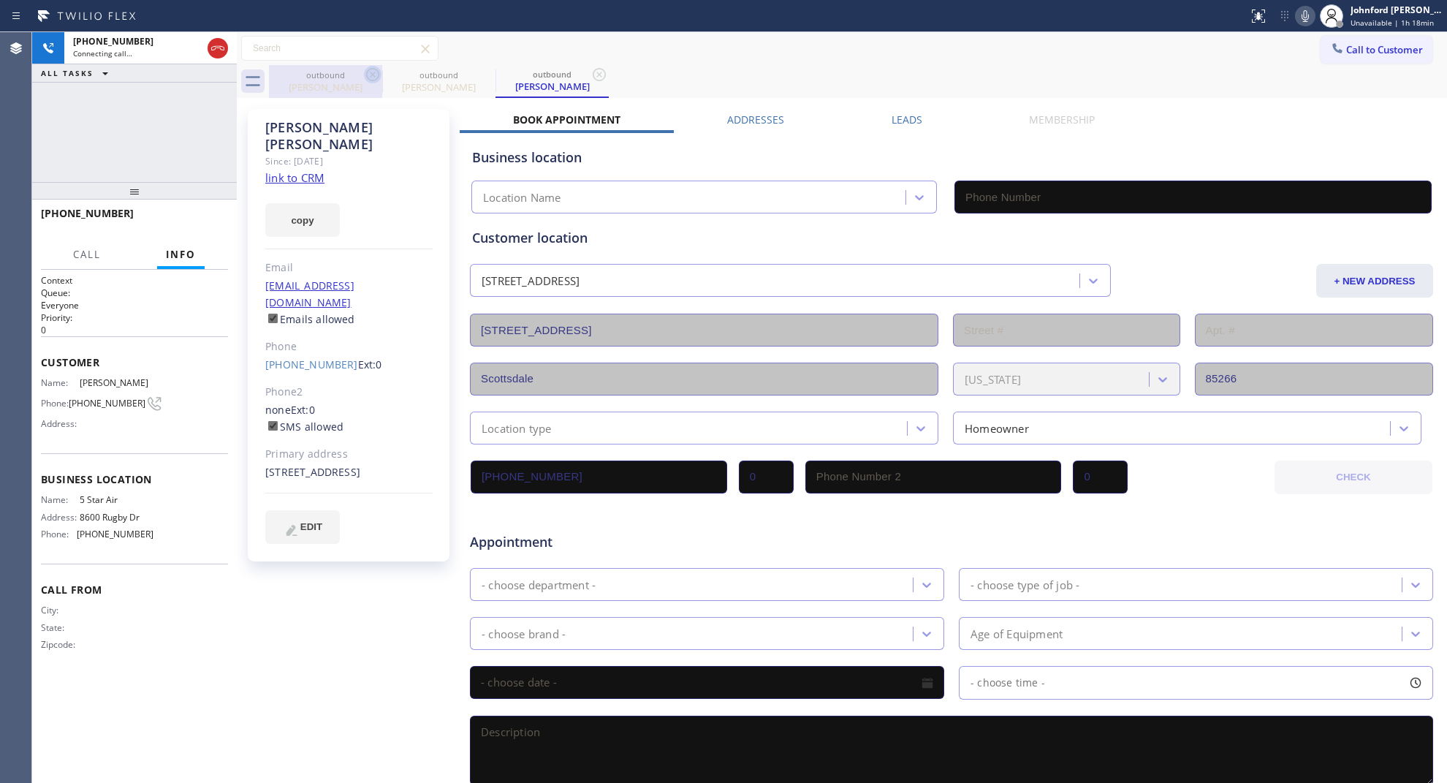
click at [368, 71] on icon at bounding box center [372, 74] width 13 height 13
type input "(800) 686-5038"
click at [303, 186] on div "copy" at bounding box center [348, 211] width 167 height 50
click at [302, 170] on link "link to CRM" at bounding box center [294, 177] width 59 height 15
click at [198, 220] on span "HANG UP" at bounding box center [194, 220] width 45 height 10
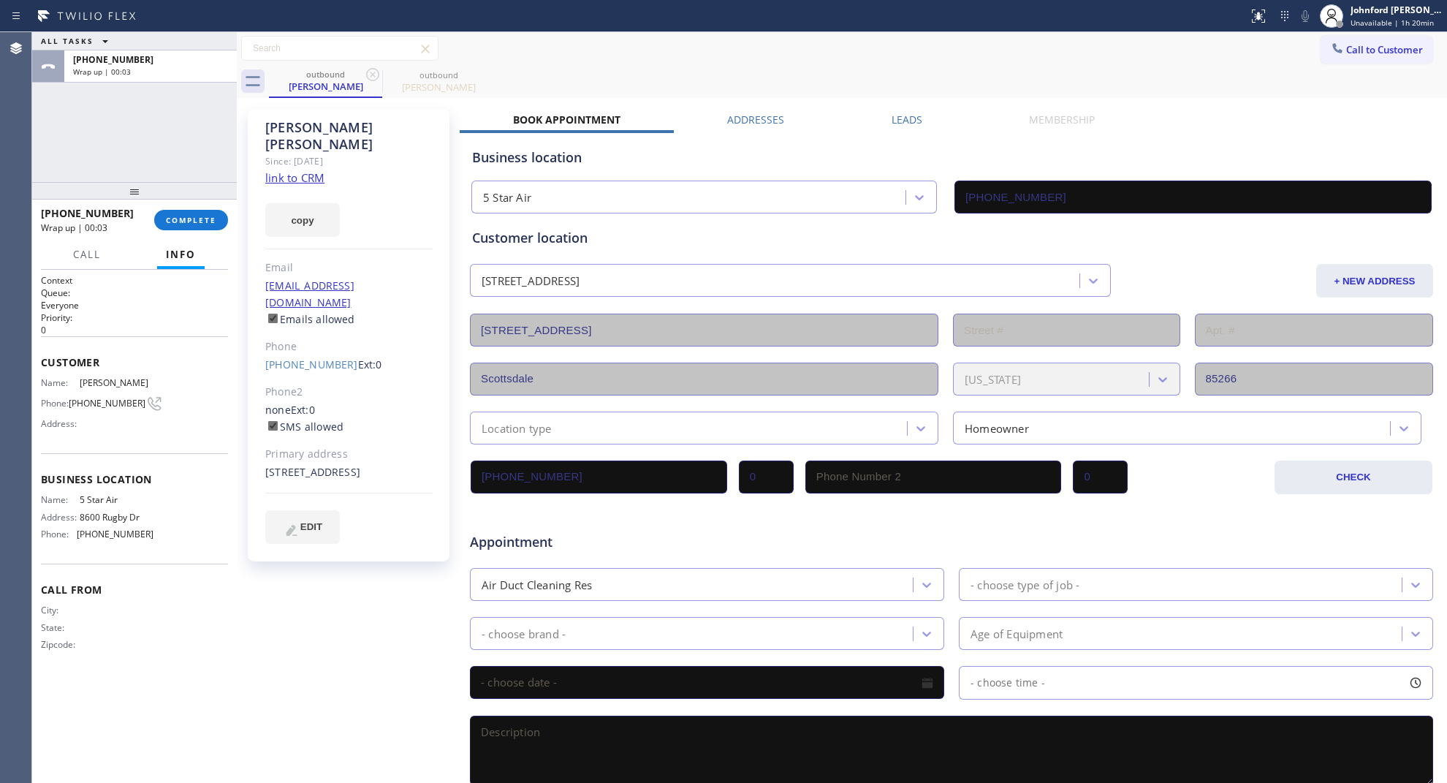
click at [198, 247] on button "Info" at bounding box center [181, 254] width 48 height 29
click at [210, 219] on span "COMPLETE" at bounding box center [191, 220] width 50 height 10
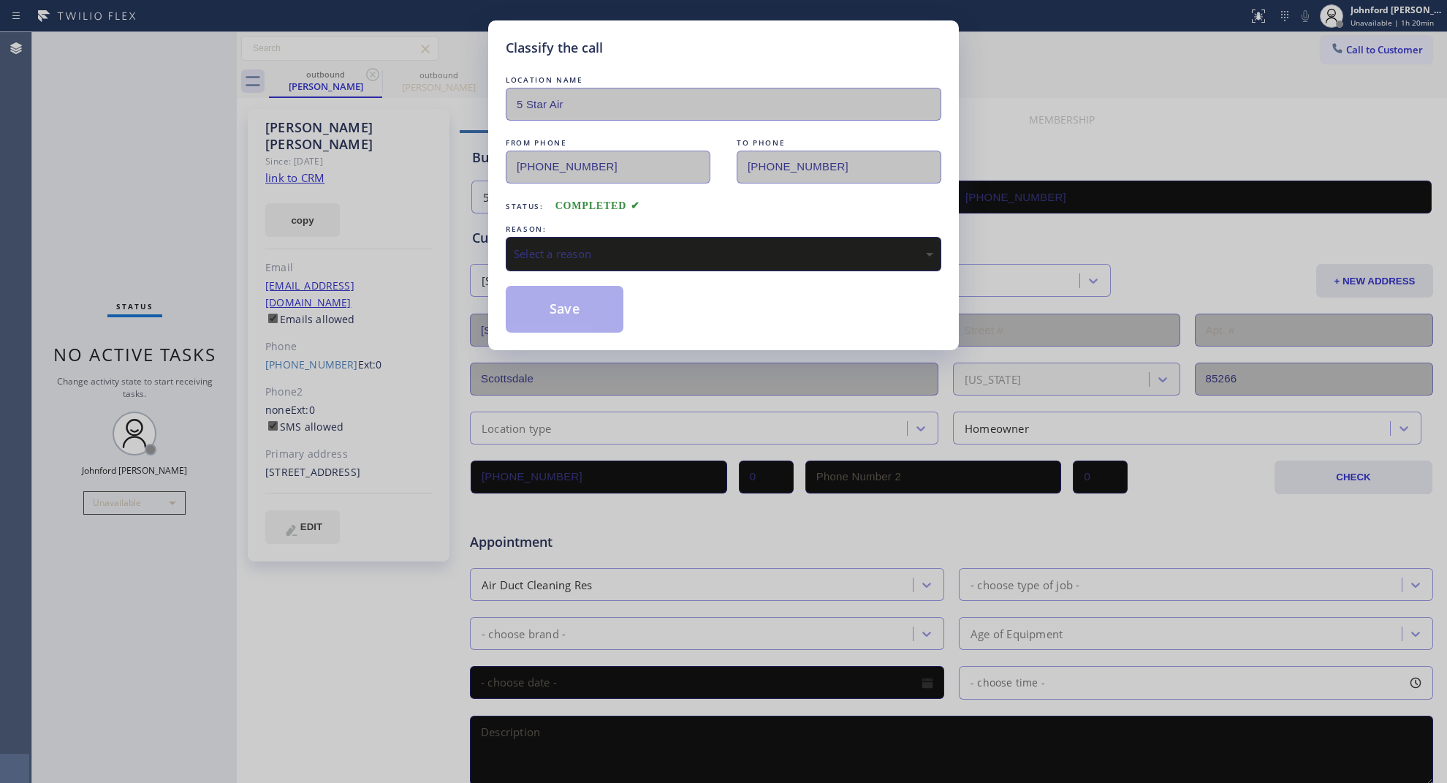
click at [525, 246] on div "Select a reason" at bounding box center [724, 254] width 420 height 17
click at [564, 316] on button "Save" at bounding box center [565, 309] width 118 height 47
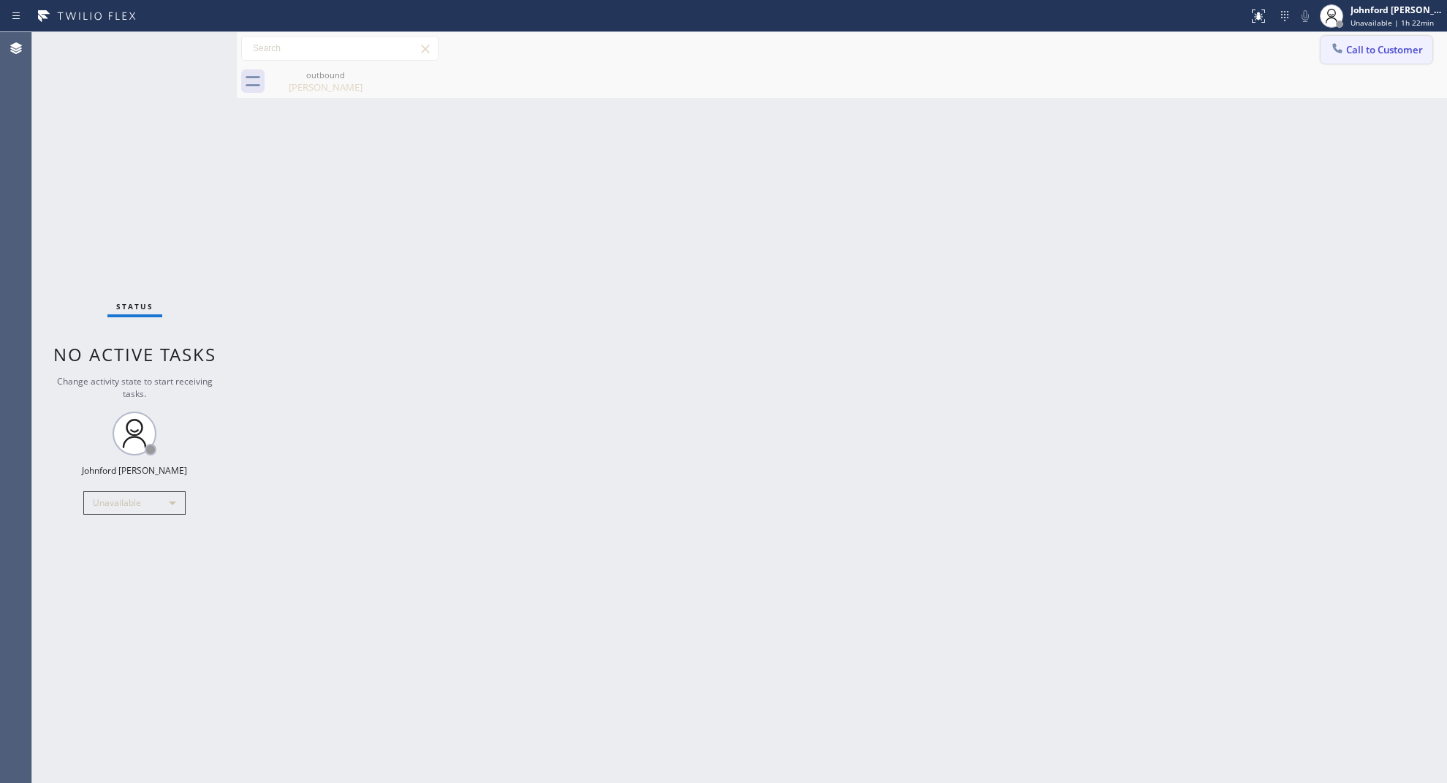
click at [1325, 56] on button "Call to Customer" at bounding box center [1377, 50] width 112 height 28
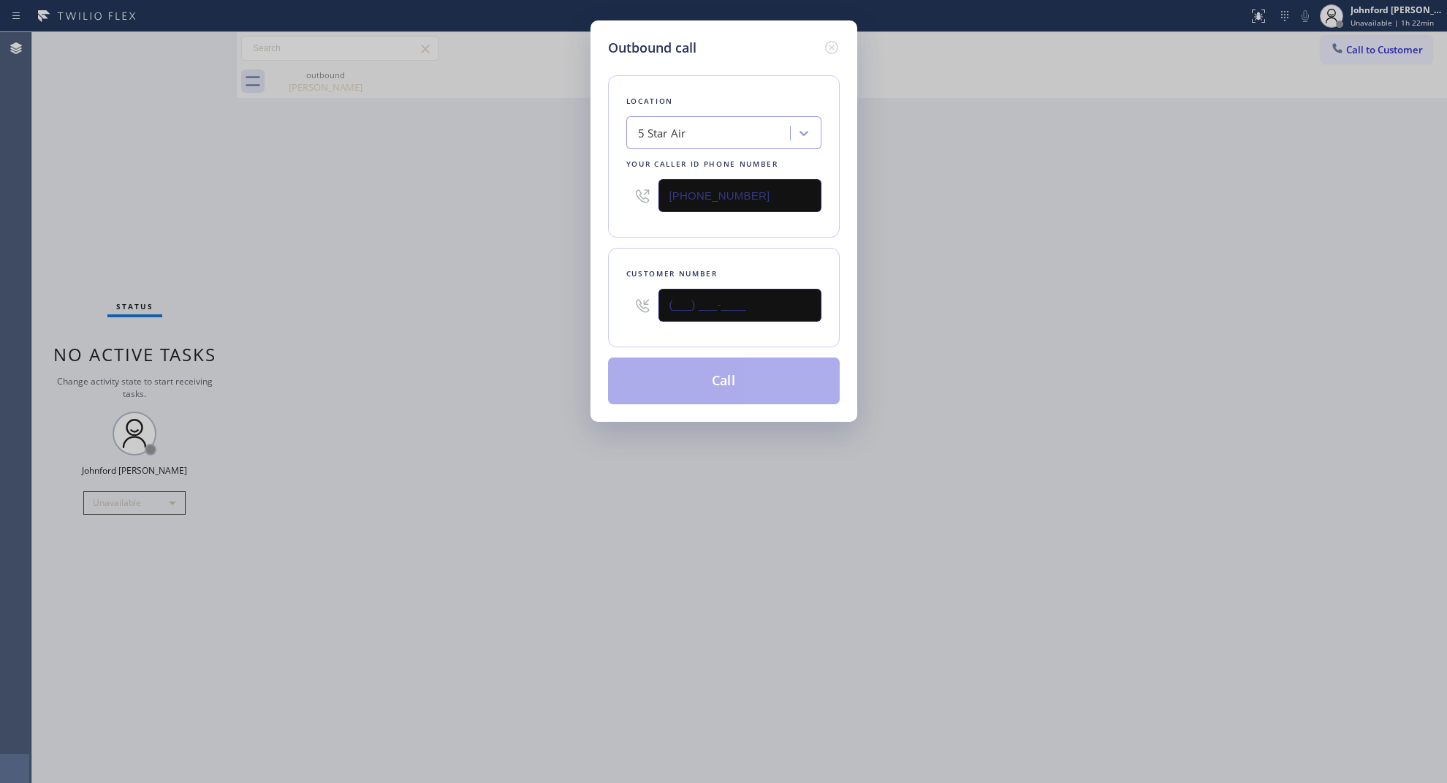
click at [806, 298] on input "(___) ___-____" at bounding box center [740, 305] width 163 height 33
paste input "310) 651-0116"
type input "(310) 651-0116"
click at [484, 340] on div "Outbound call Location 5 Star Air Your caller id phone number (800) 686-5038 Cu…" at bounding box center [723, 391] width 1447 height 783
click at [716, 380] on button "Call" at bounding box center [724, 380] width 232 height 47
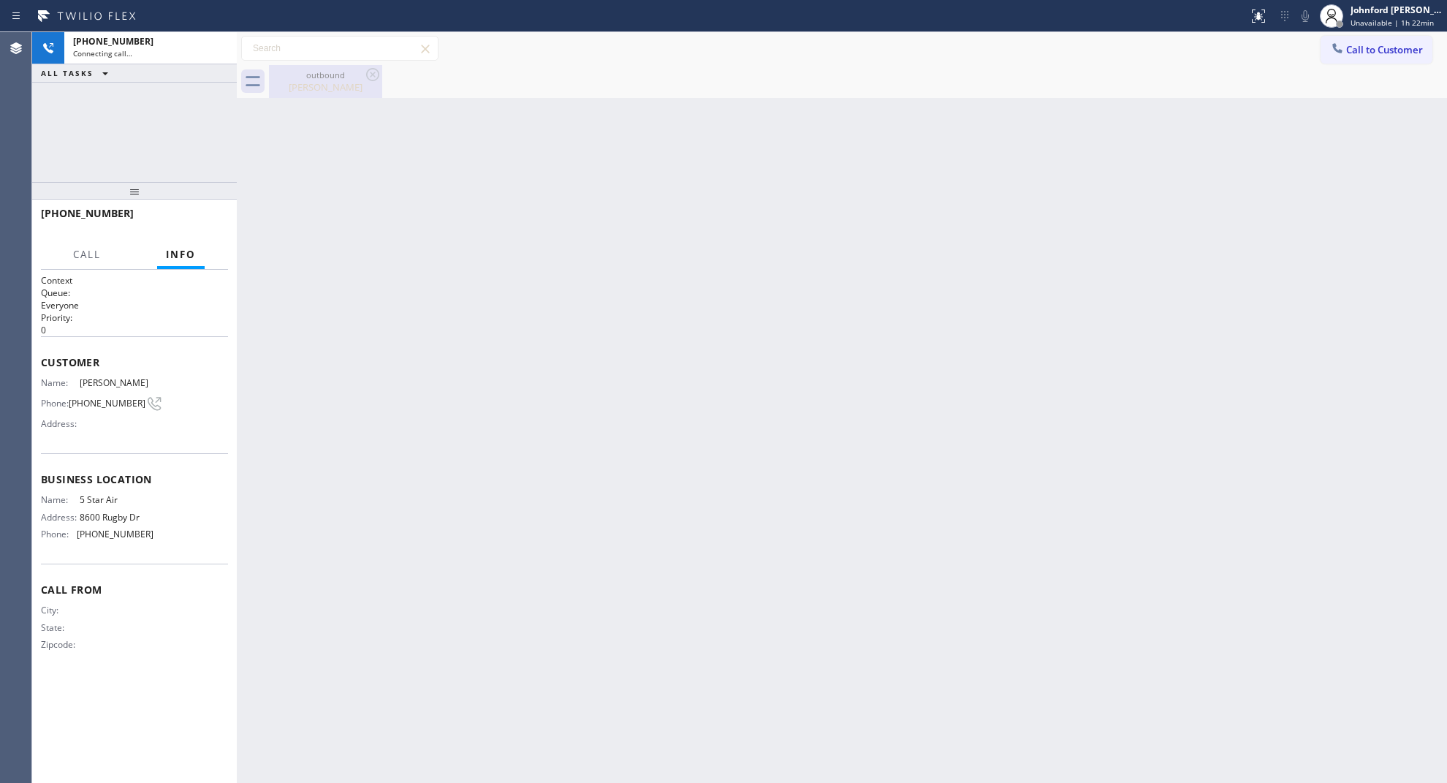
click at [371, 77] on icon at bounding box center [373, 75] width 18 height 18
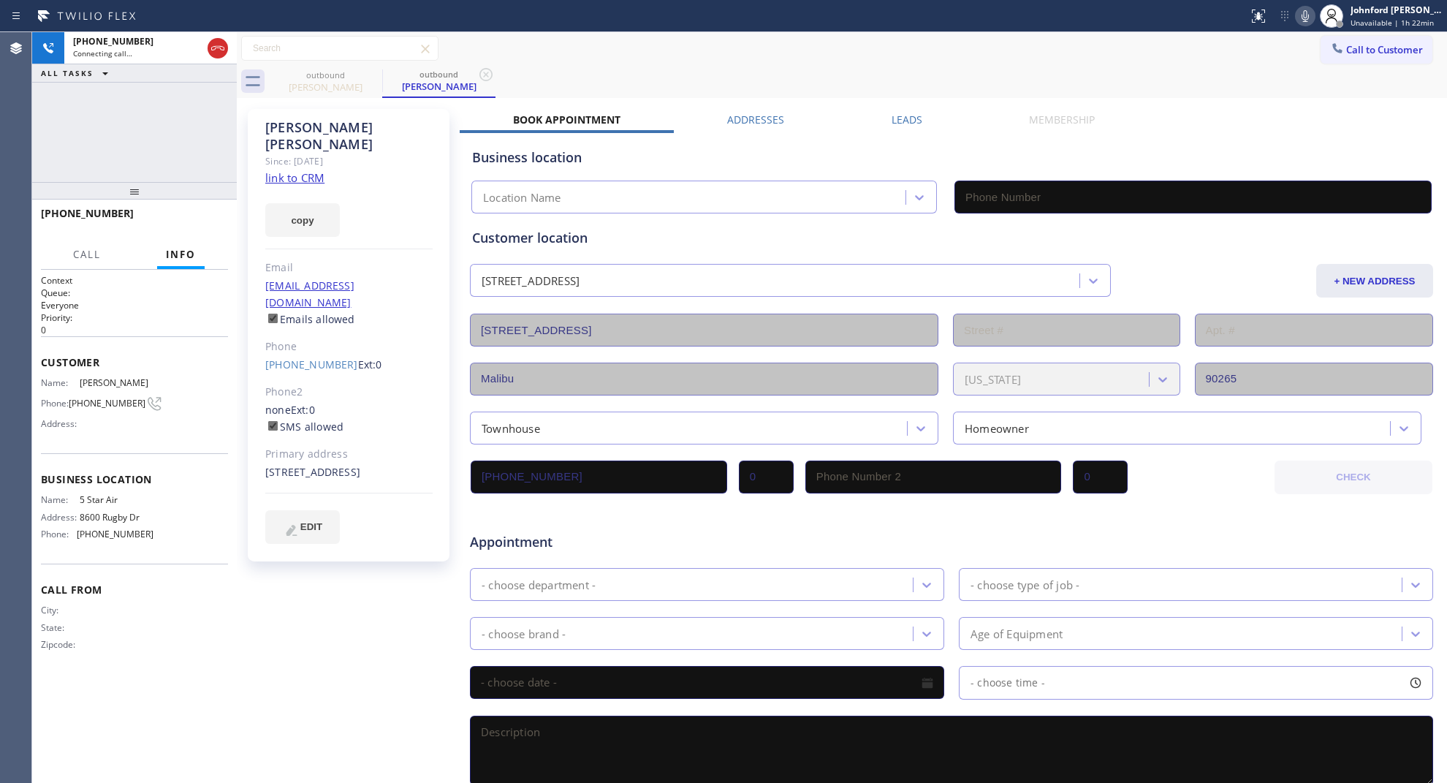
click at [300, 170] on link "link to CRM" at bounding box center [294, 177] width 59 height 15
type input "(800) 686-5038"
click at [181, 223] on span "HANG UP" at bounding box center [194, 220] width 45 height 10
click at [327, 357] on link "(310) 651-0116" at bounding box center [311, 364] width 93 height 14
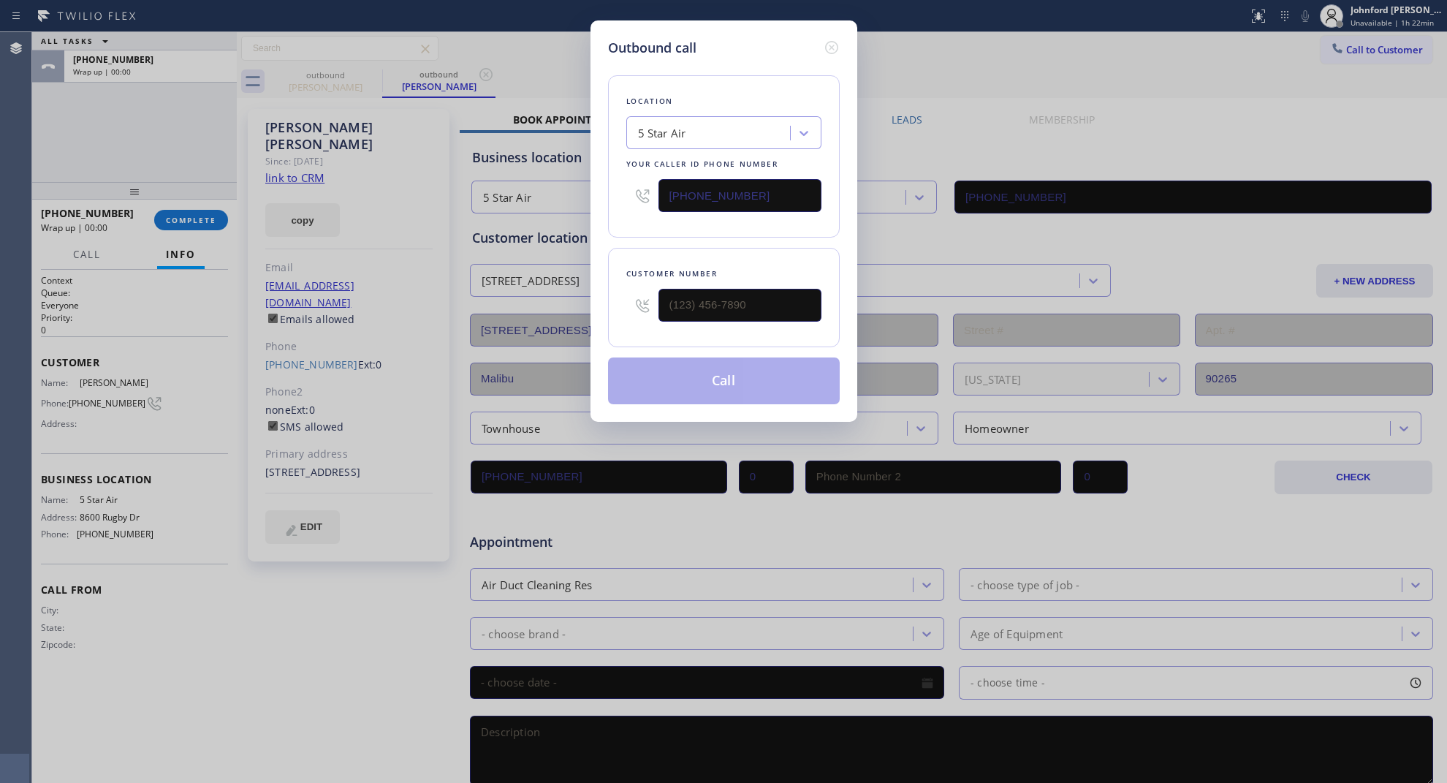
type input "(310) 651-0116"
click at [732, 202] on input "(800) 686-5038" at bounding box center [740, 195] width 163 height 33
paste input "310) 740-9737"
type input "(310) 740-9737"
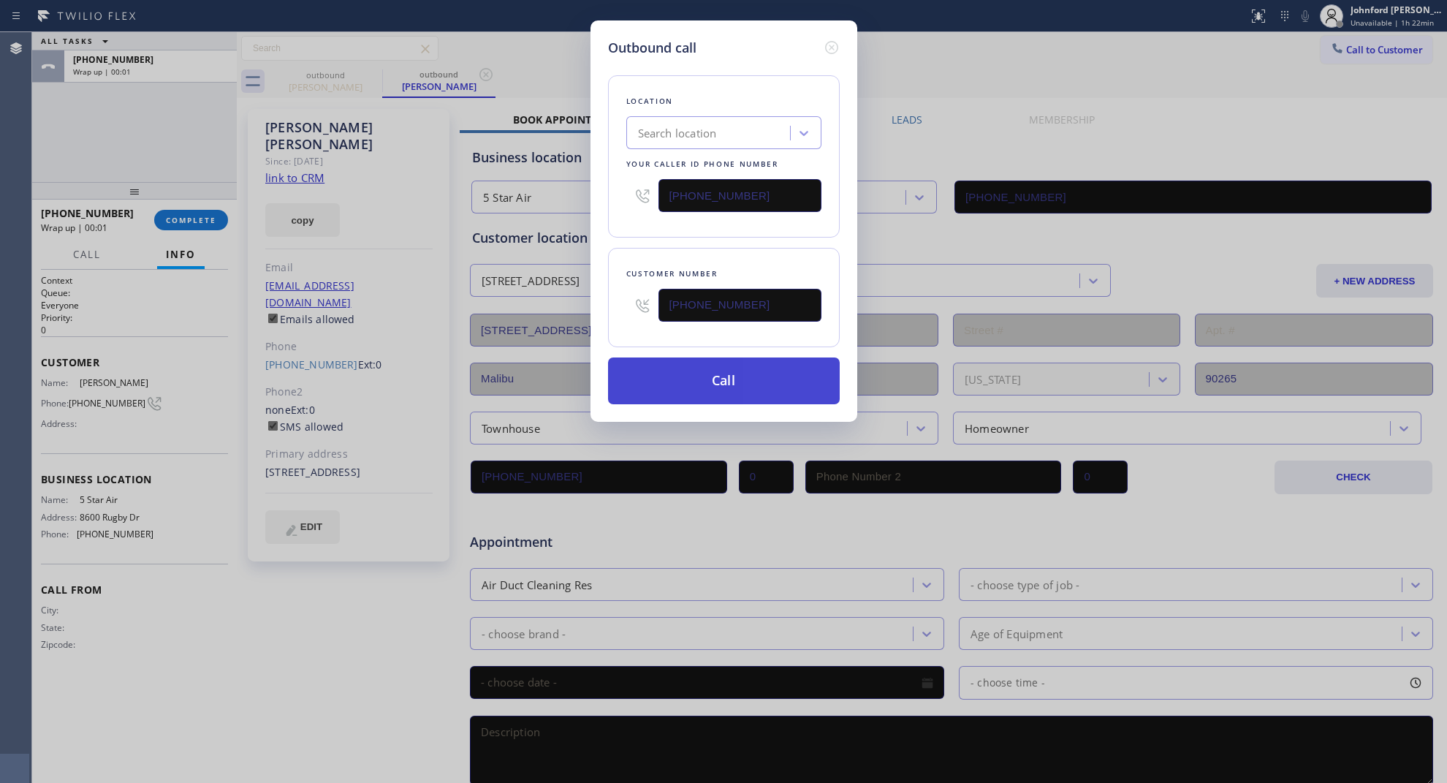
click at [692, 370] on button "Call" at bounding box center [724, 380] width 232 height 47
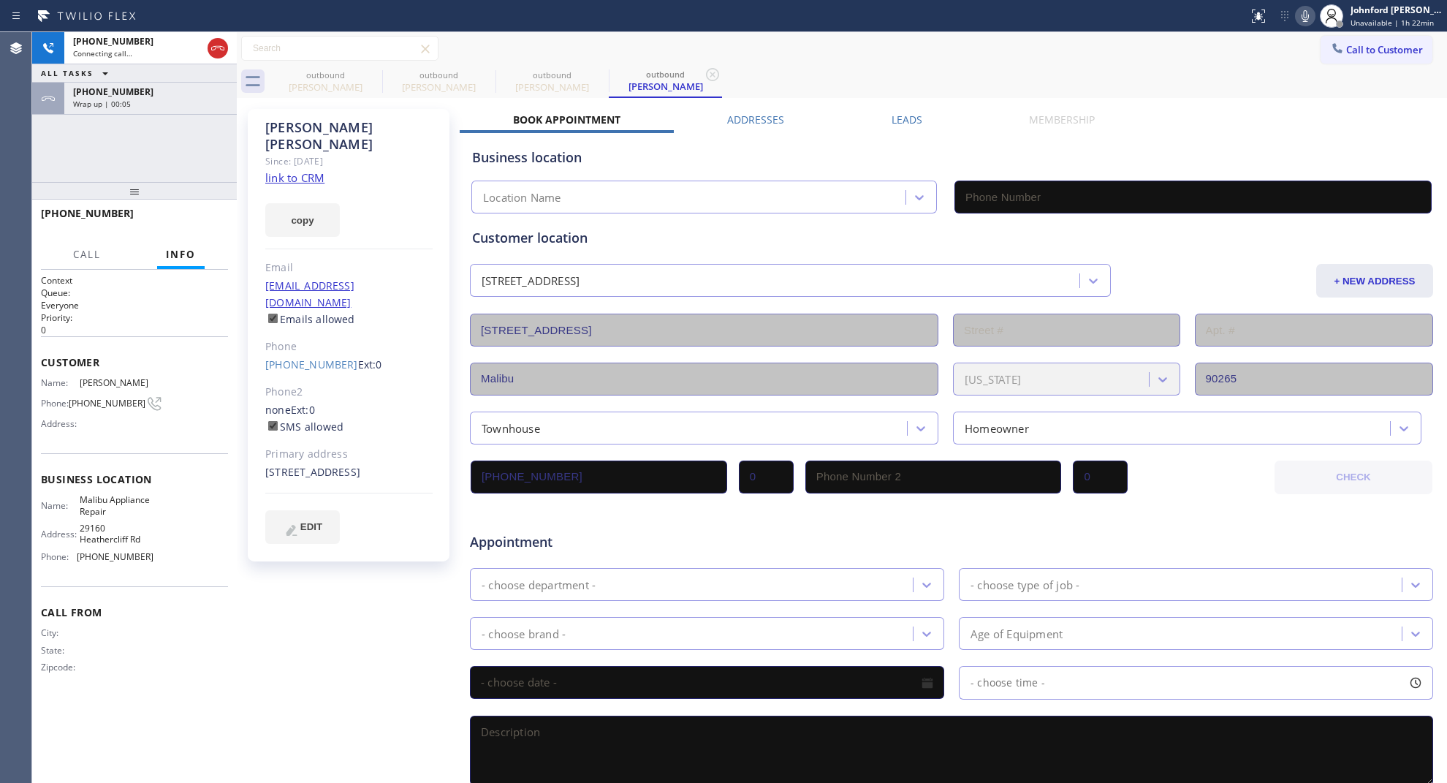
click at [0, 0] on icon at bounding box center [0, 0] width 0 height 0
type input "(310) 740-9737"
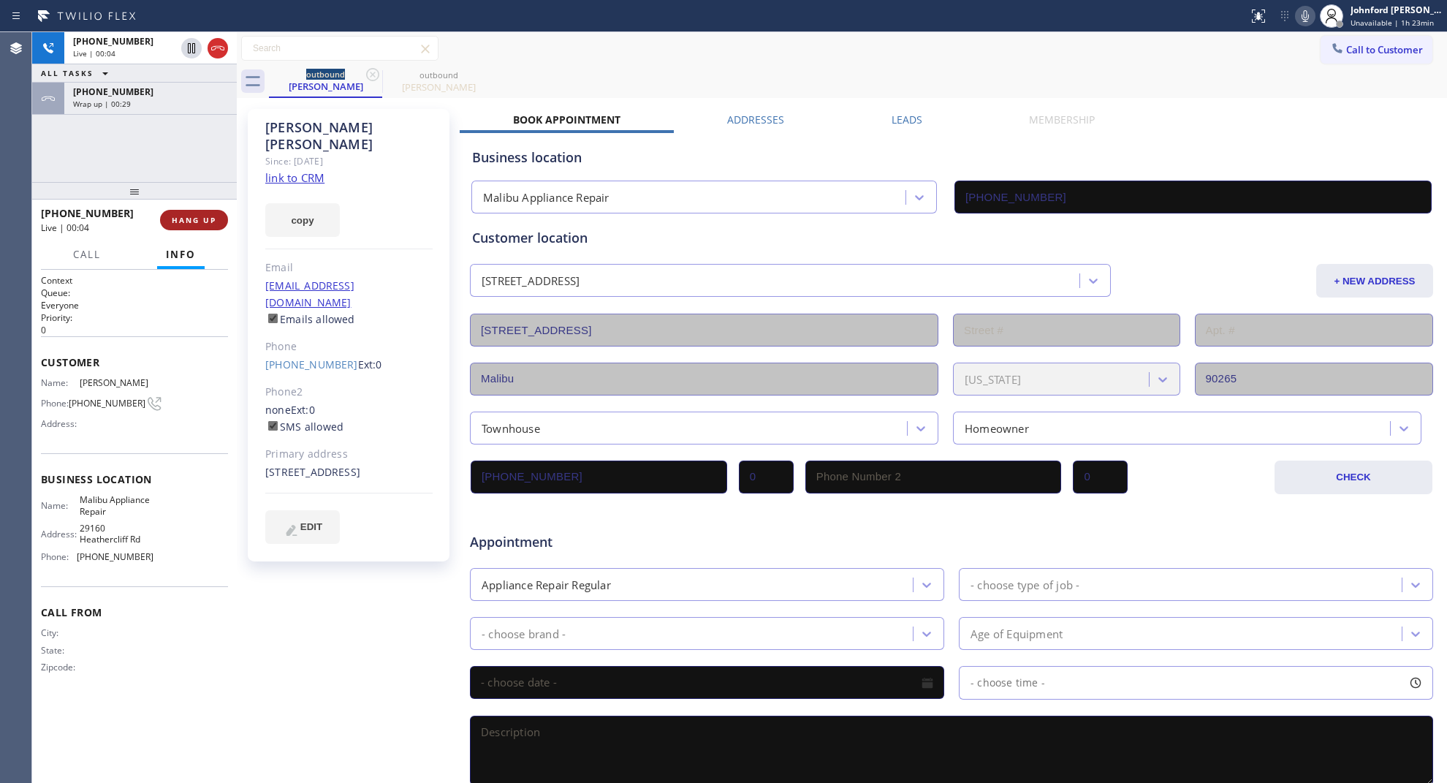
click at [209, 213] on button "HANG UP" at bounding box center [194, 220] width 68 height 20
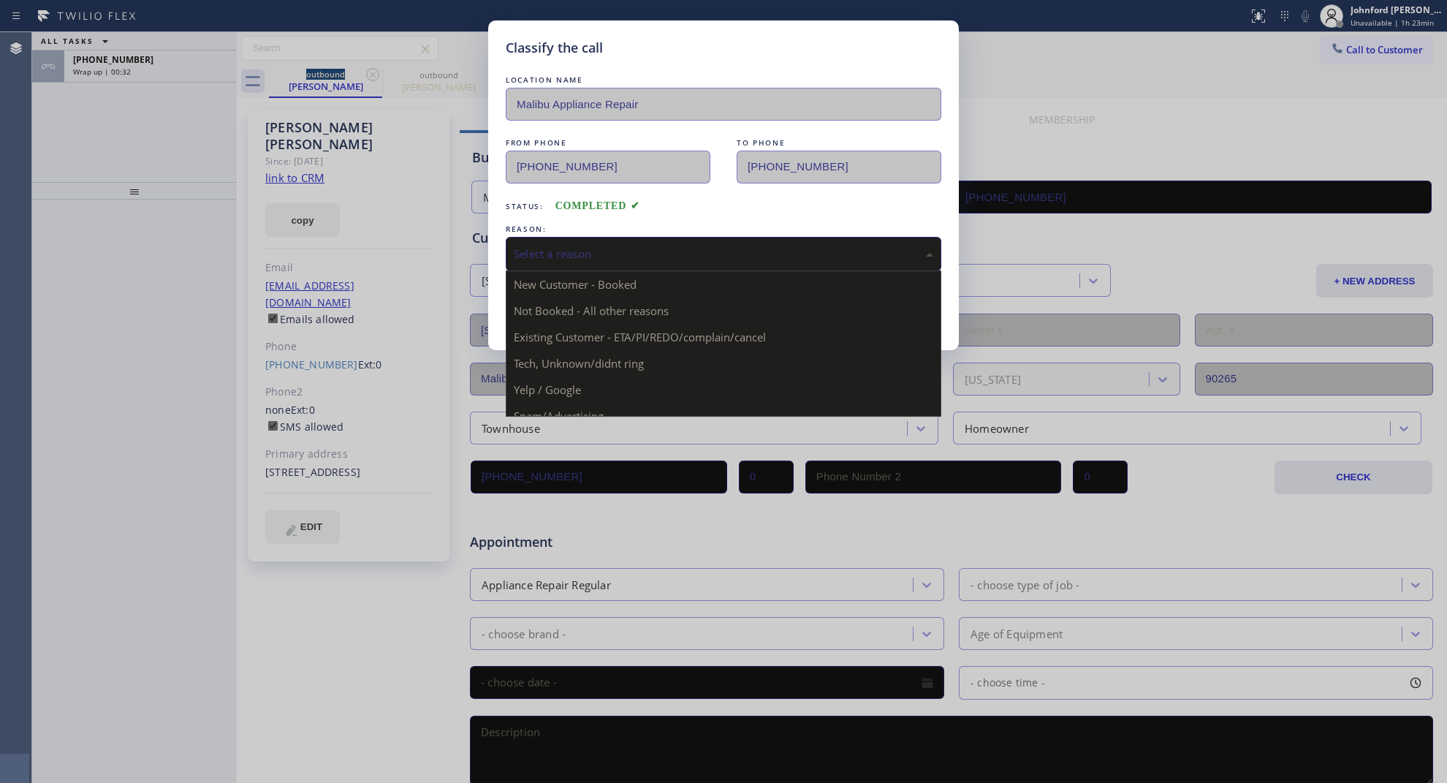
click at [631, 251] on div "Select a reason" at bounding box center [724, 254] width 420 height 17
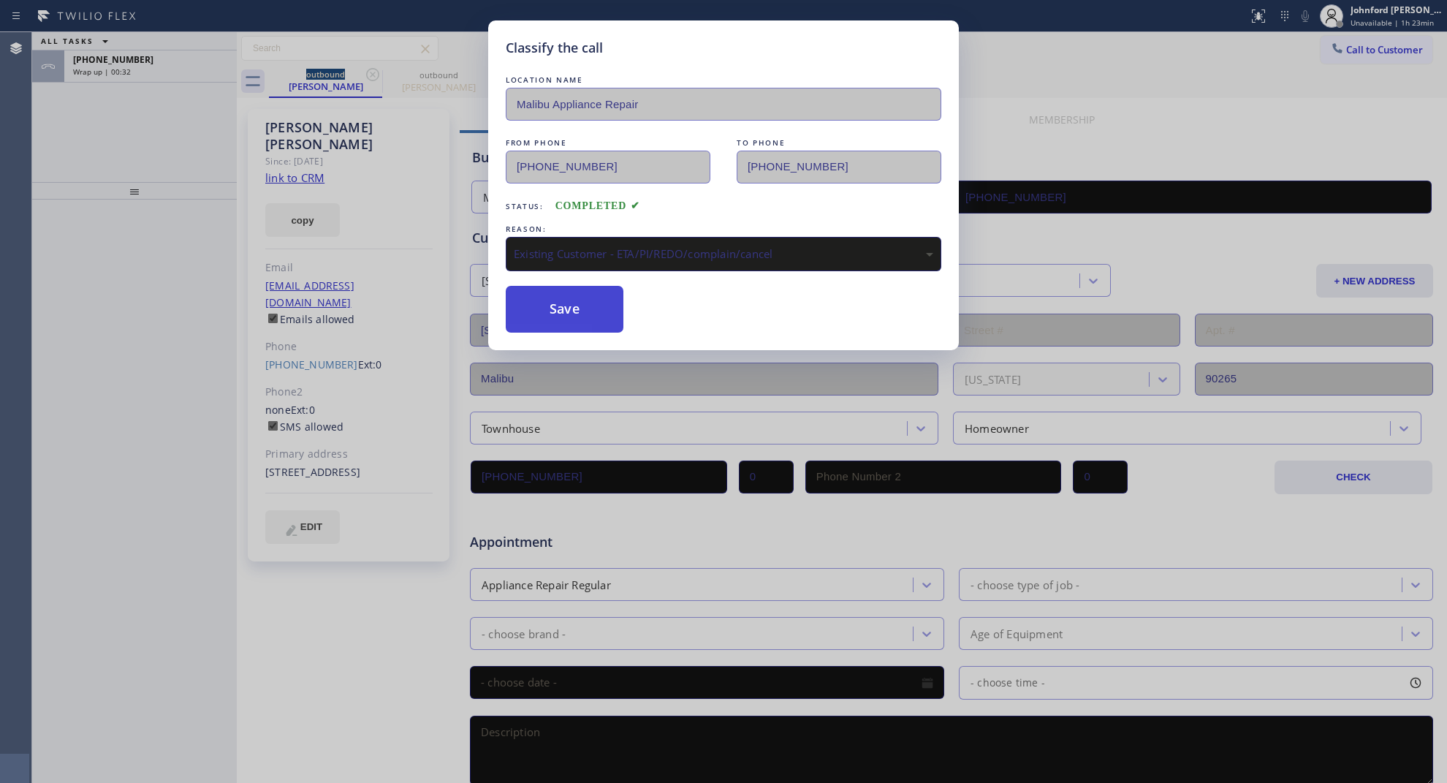
click at [583, 309] on button "Save" at bounding box center [565, 309] width 118 height 47
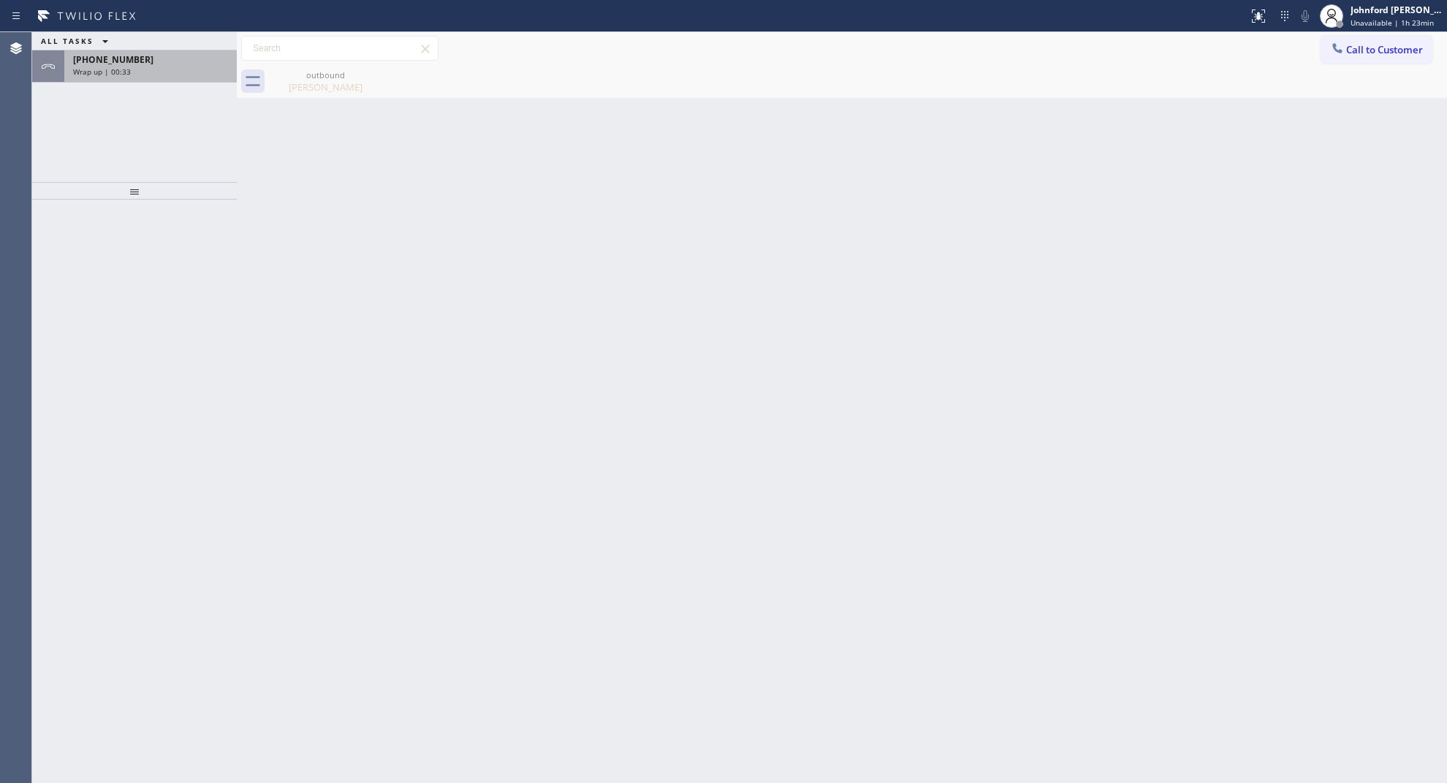
click at [185, 64] on div "+13106510116" at bounding box center [150, 59] width 155 height 12
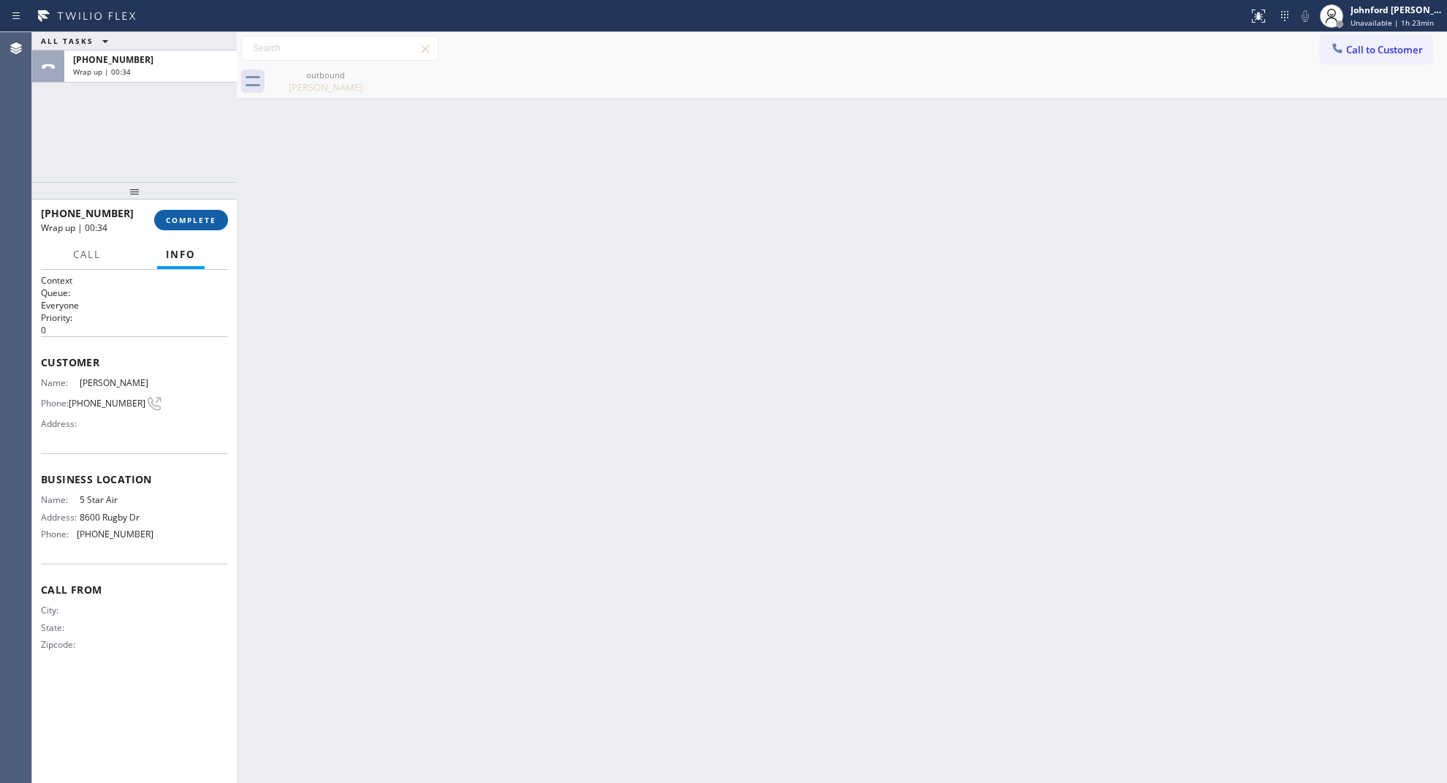
click at [194, 213] on button "COMPLETE" at bounding box center [191, 220] width 74 height 20
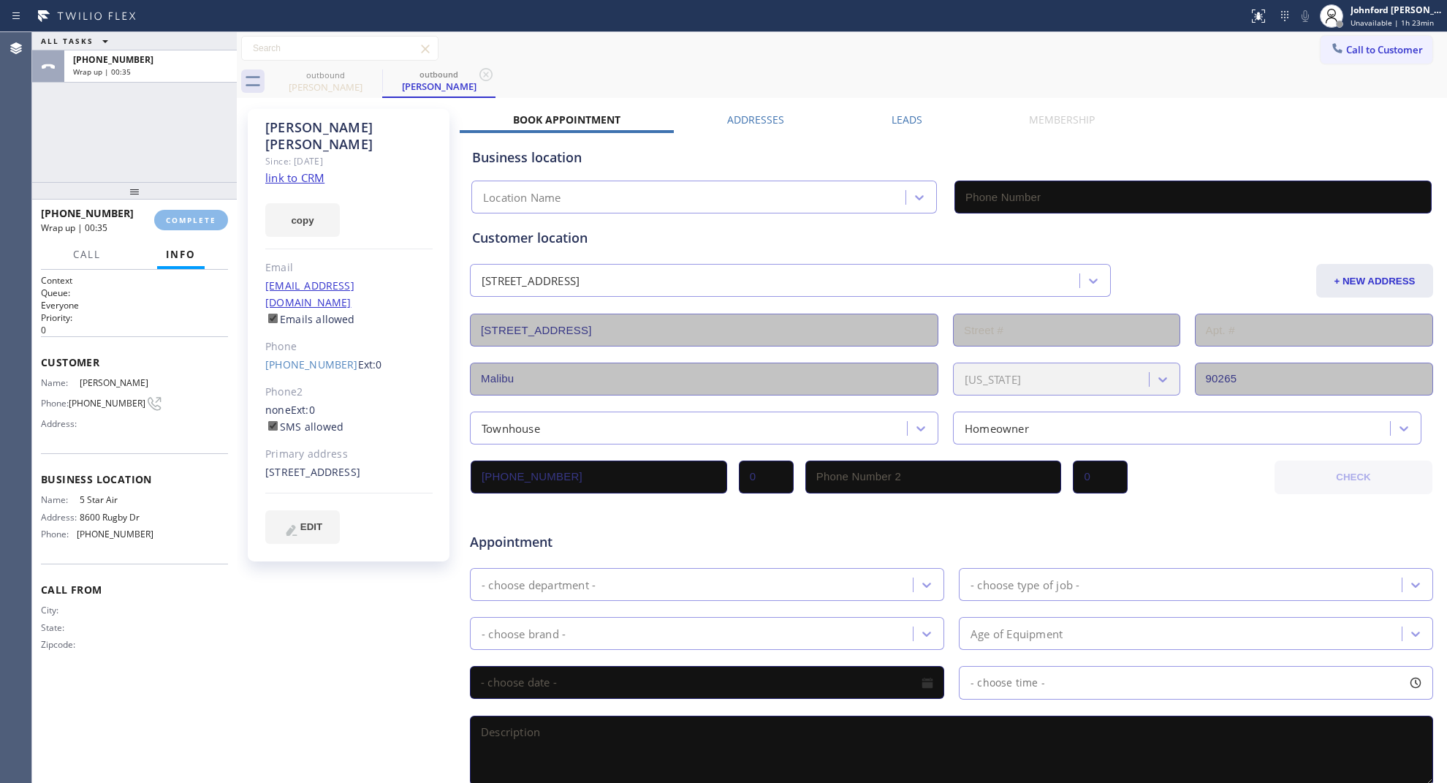
type input "(800) 686-5038"
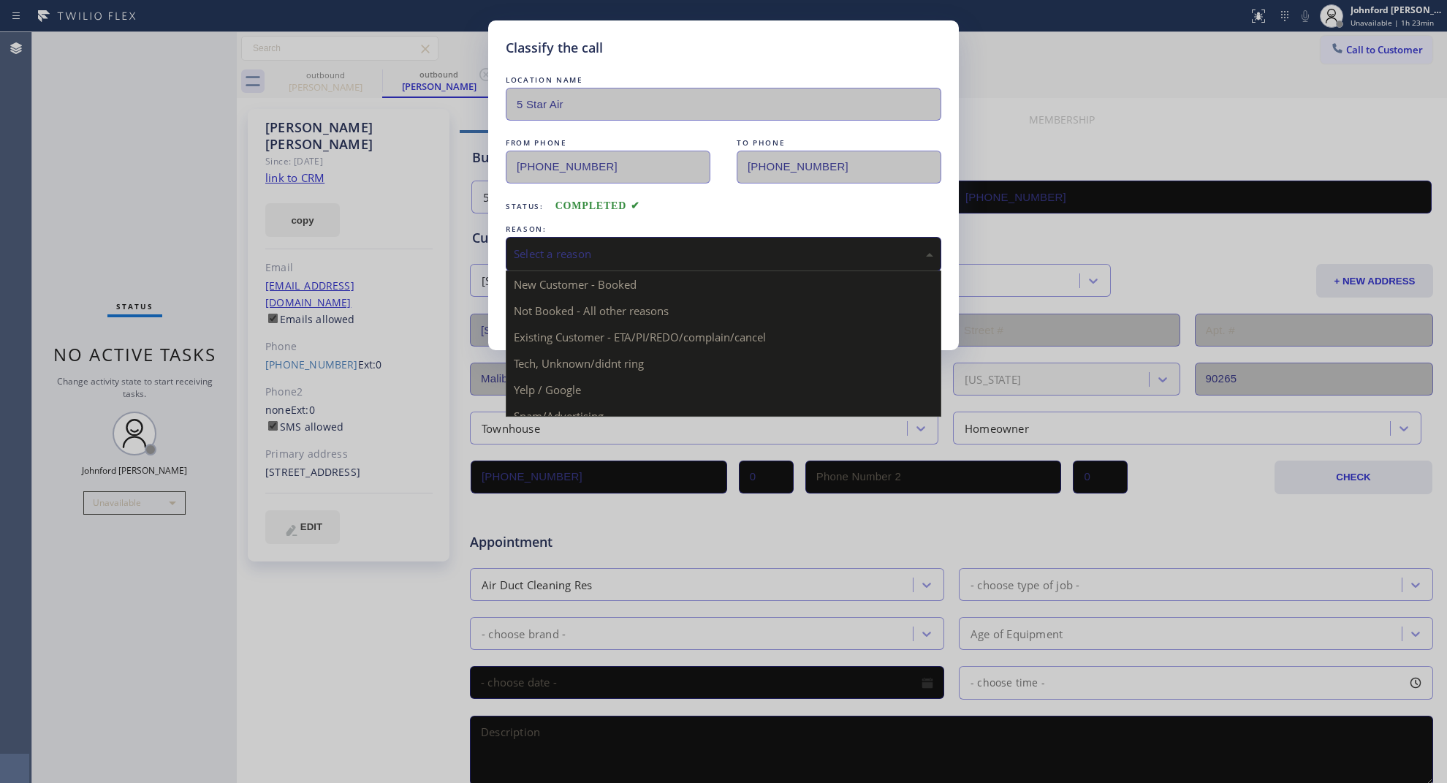
click at [583, 257] on div "Select a reason" at bounding box center [724, 254] width 420 height 17
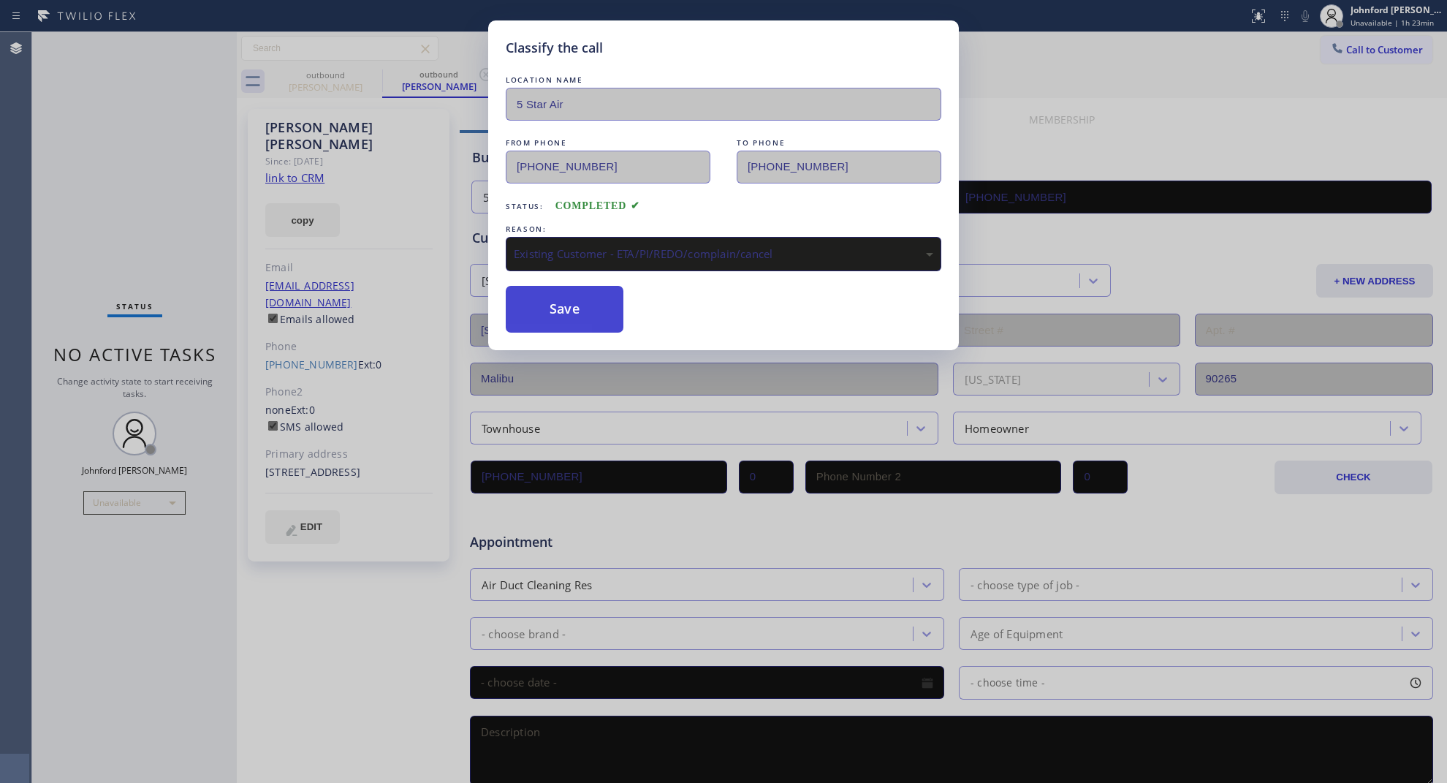
click at [561, 297] on button "Save" at bounding box center [565, 309] width 118 height 47
type input "(310) 740-9737"
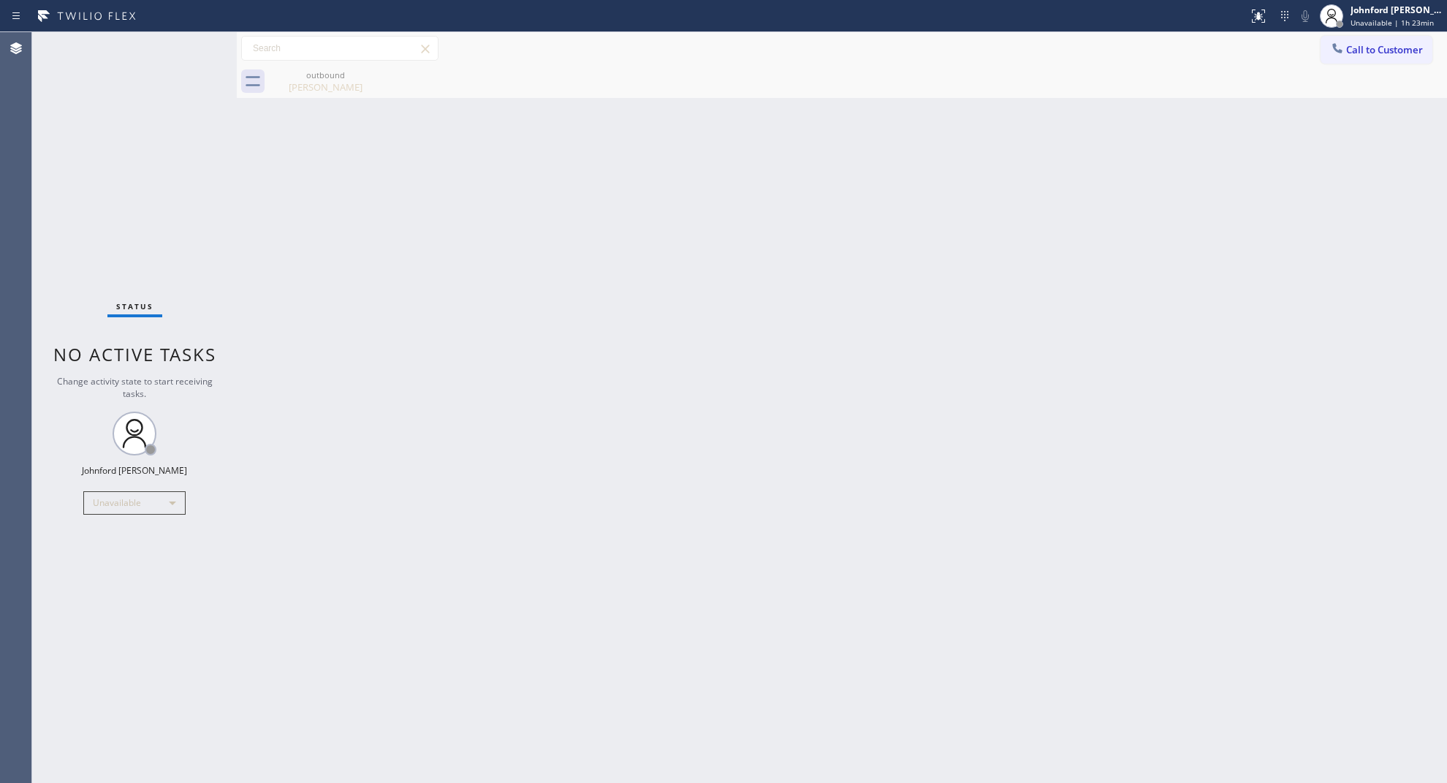
click at [1354, 40] on button "Call to Customer" at bounding box center [1377, 50] width 112 height 28
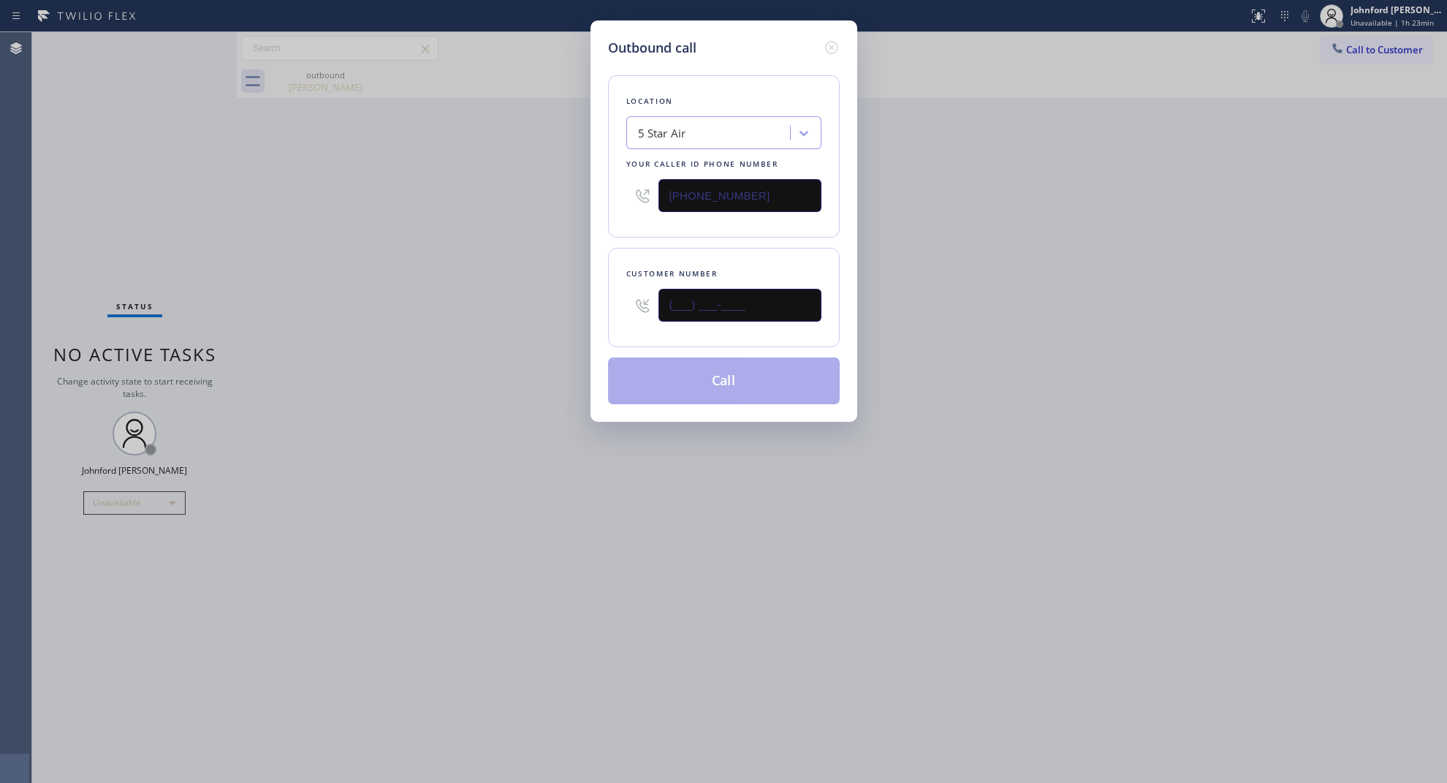
click at [782, 289] on input "(___) ___-____" at bounding box center [740, 305] width 163 height 33
paste input "602) 989-9487"
type input "(602) 989-9487"
click at [525, 322] on div "Outbound call Location 5 Star Air Your caller id phone number (800) 686-5038 Cu…" at bounding box center [723, 391] width 1447 height 783
click at [704, 406] on div "Outbound call Location 5 Star Air Your caller id phone number (800) 686-5038 Cu…" at bounding box center [724, 220] width 267 height 401
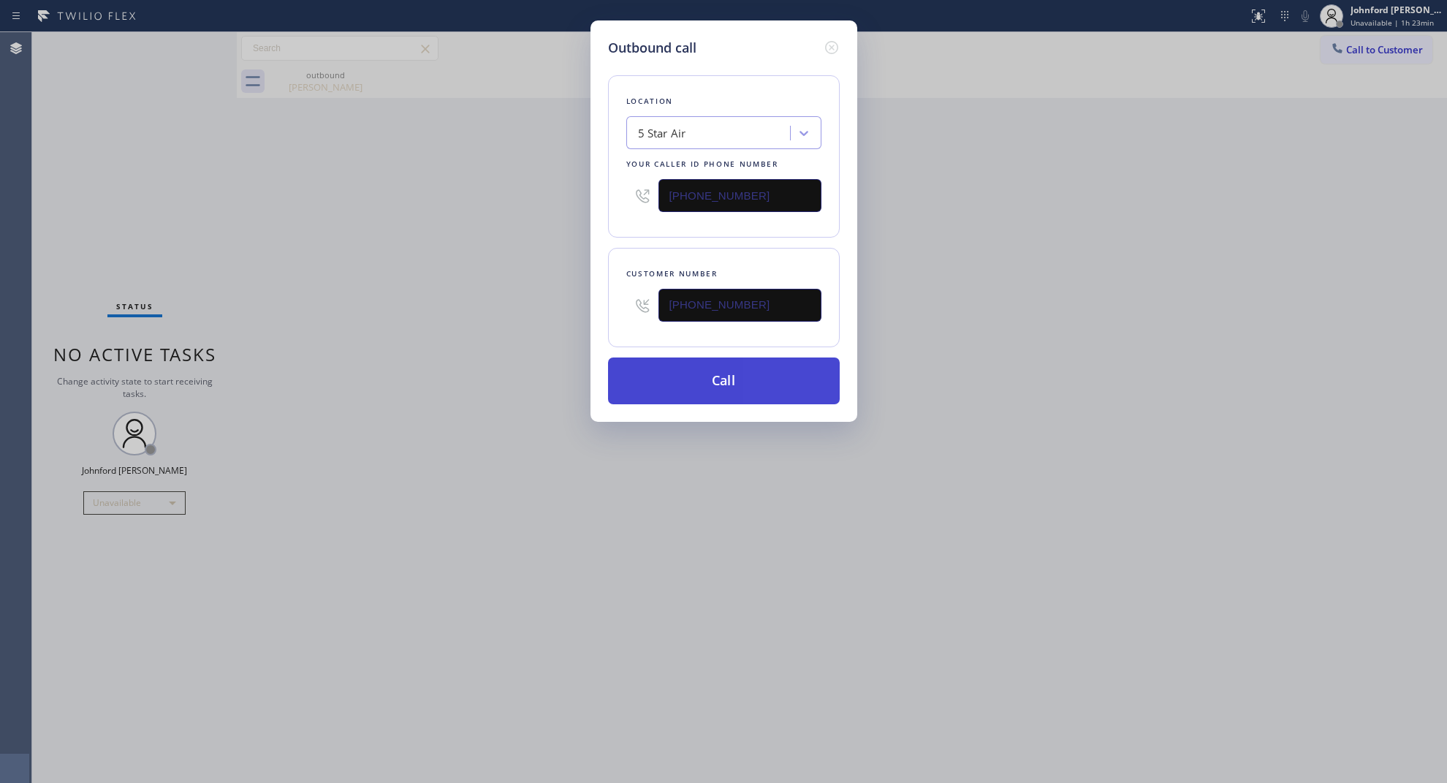
click at [718, 388] on button "Call" at bounding box center [724, 380] width 232 height 47
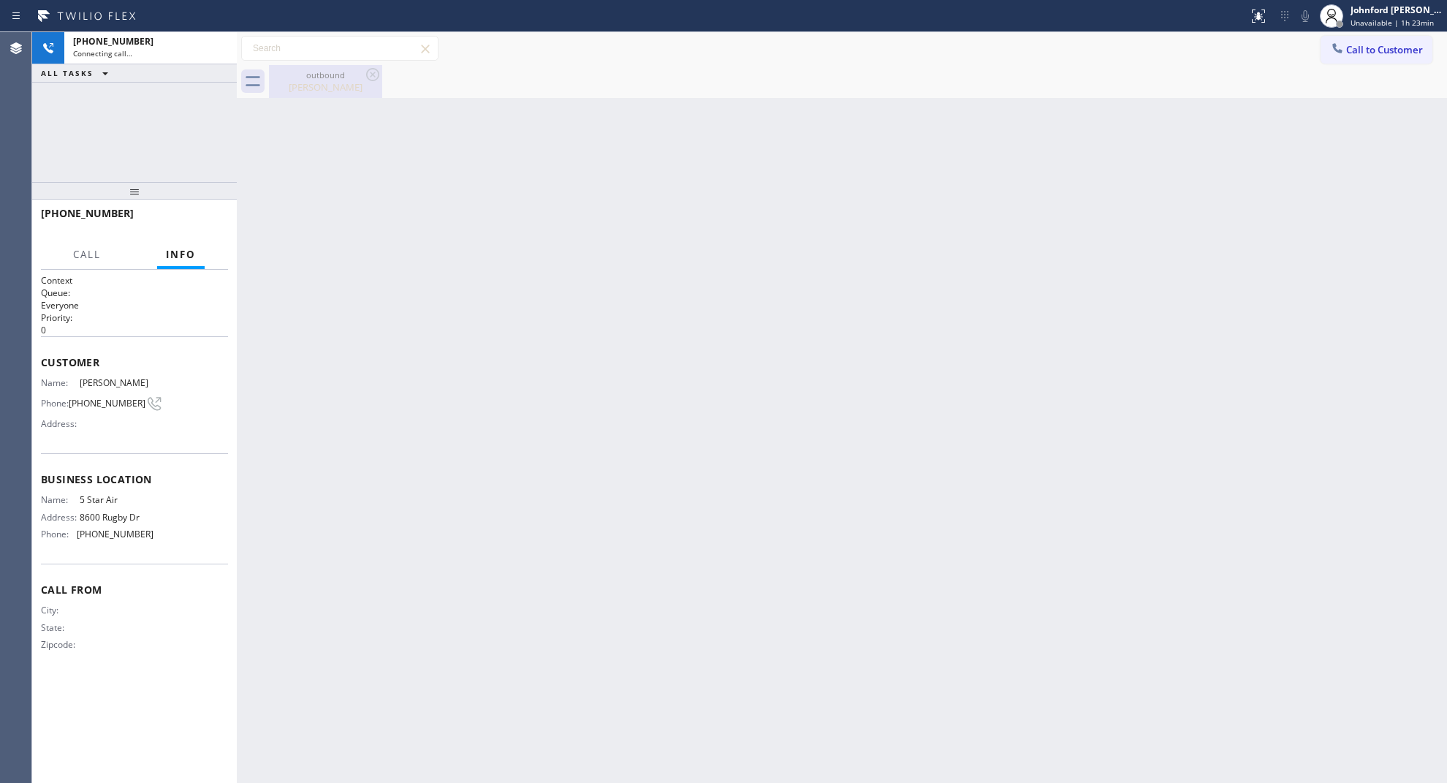
click at [382, 69] on div "outbound Gloria Wong" at bounding box center [858, 81] width 1178 height 33
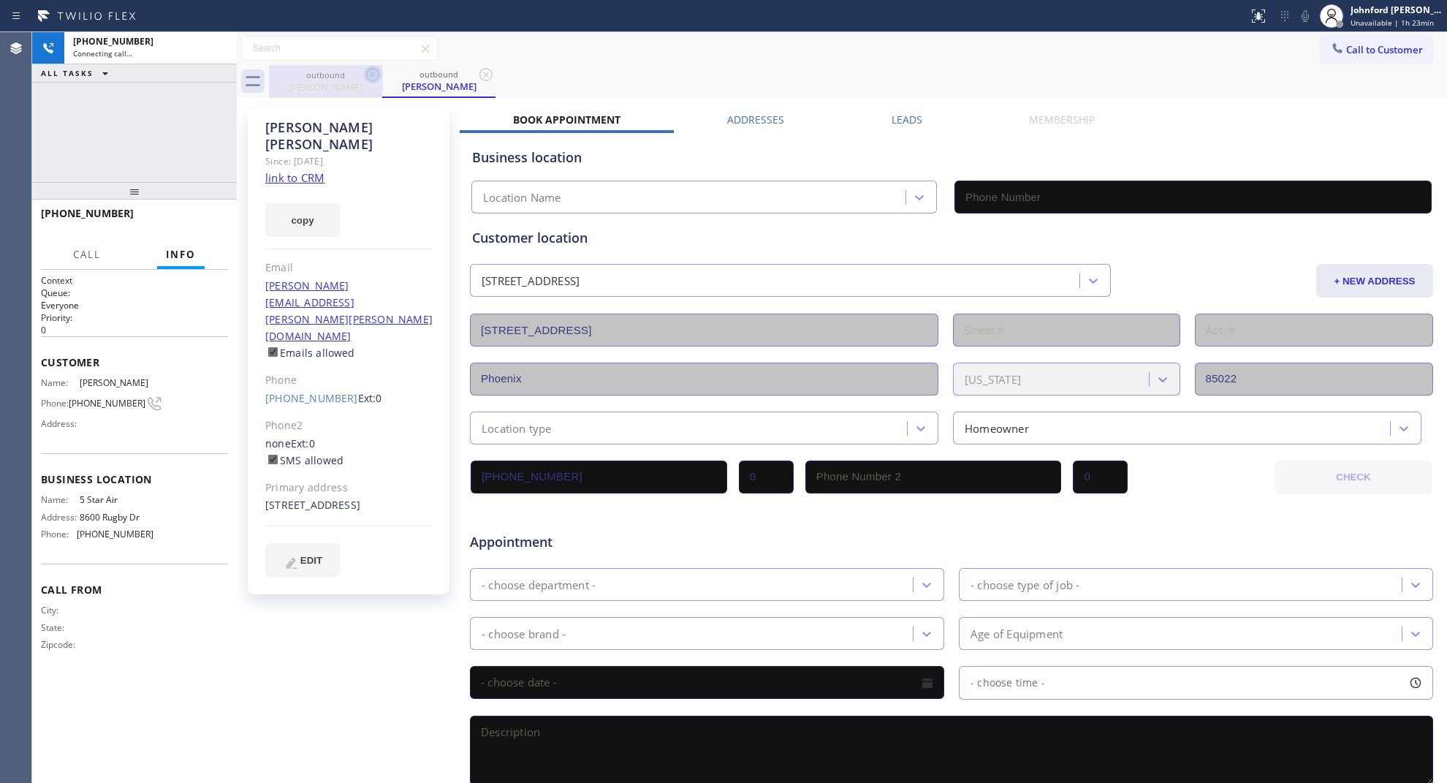
click at [374, 75] on icon at bounding box center [372, 74] width 13 height 13
click at [307, 170] on link "link to CRM" at bounding box center [294, 177] width 59 height 15
type input "(800) 686-5038"
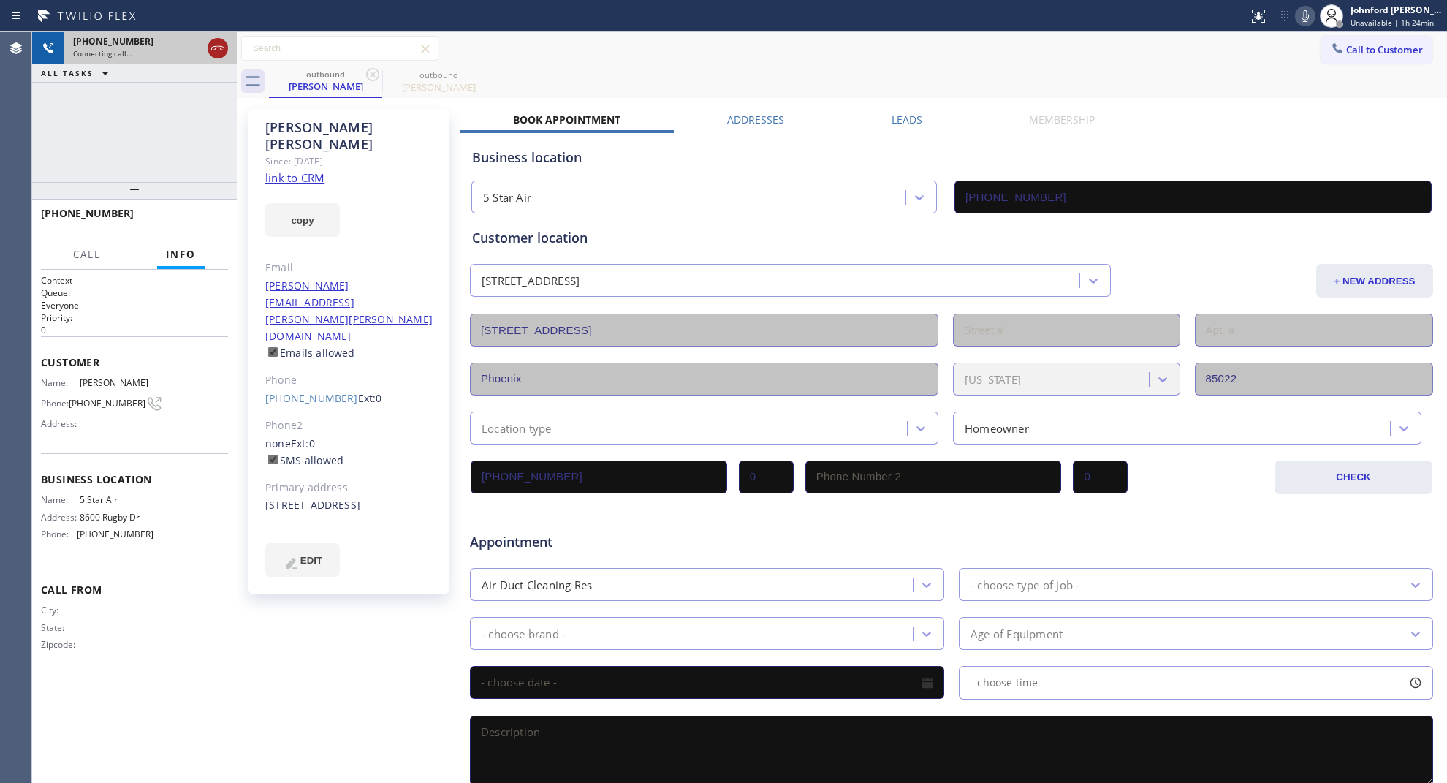
click at [209, 52] on icon at bounding box center [218, 48] width 18 height 18
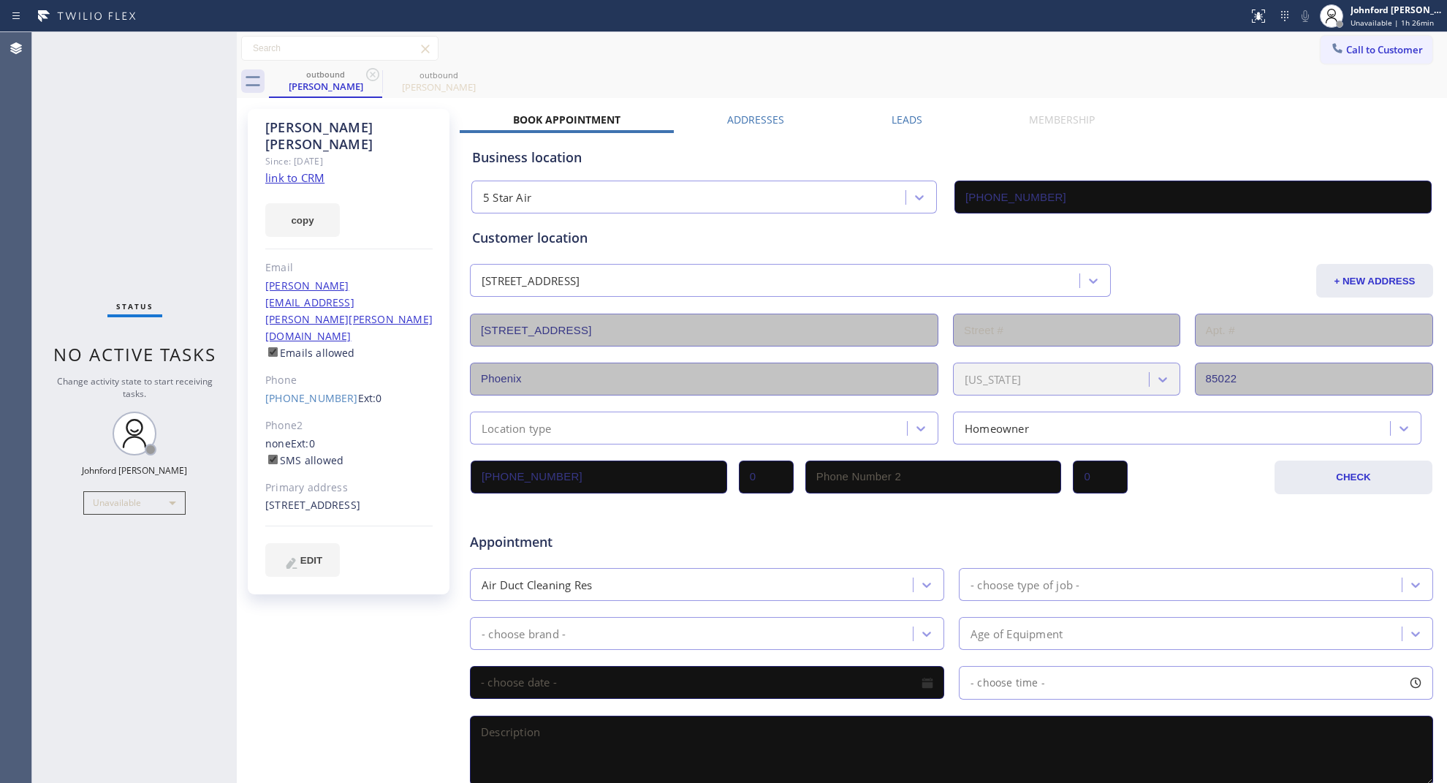
click at [1350, 53] on span "Call to Customer" at bounding box center [1384, 49] width 77 height 13
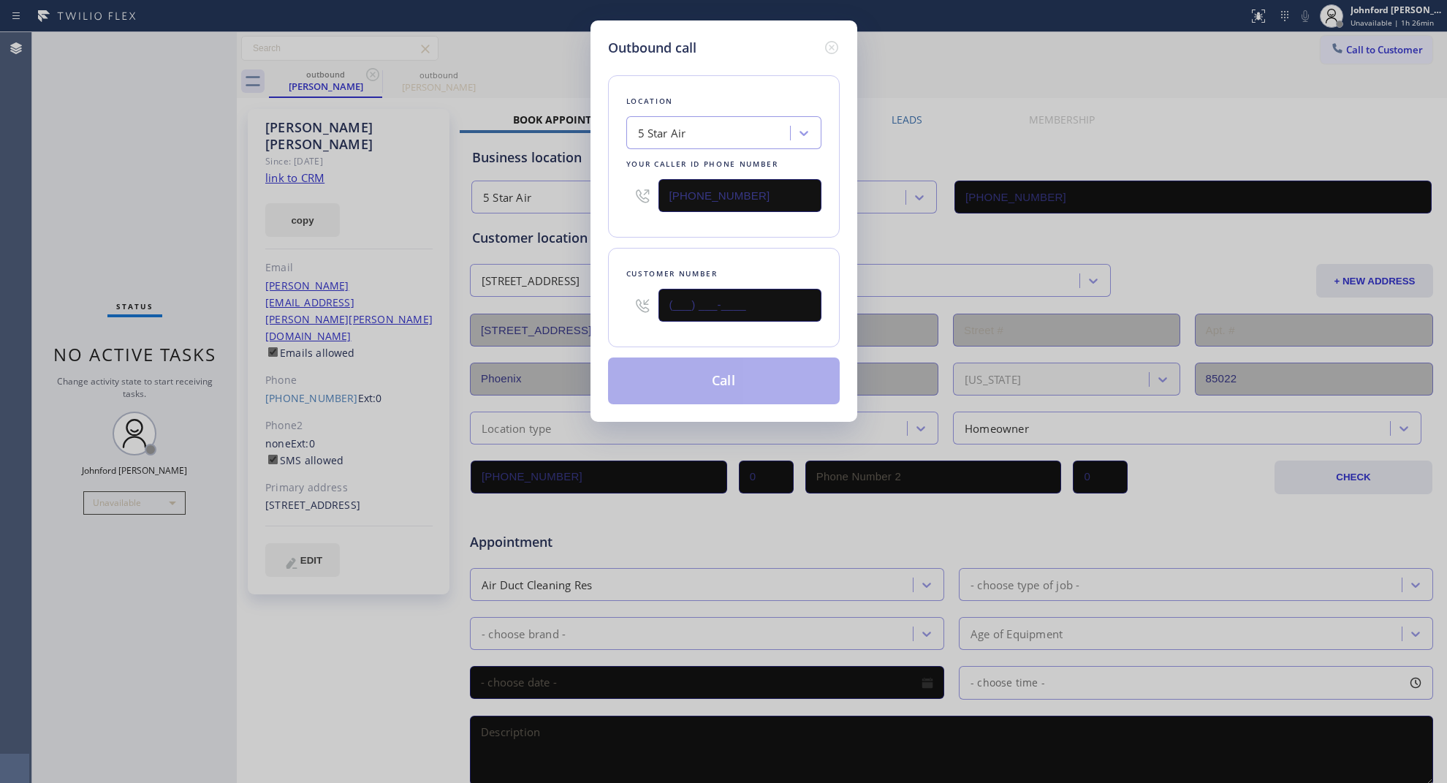
paste input "917) 658-5563"
type input "(917) 658-5563"
click at [1145, 0] on html "Status report No issues detected If you experience an issue, please download th…" at bounding box center [723, 391] width 1447 height 783
click at [746, 183] on input "(800) 686-5038" at bounding box center [740, 195] width 163 height 33
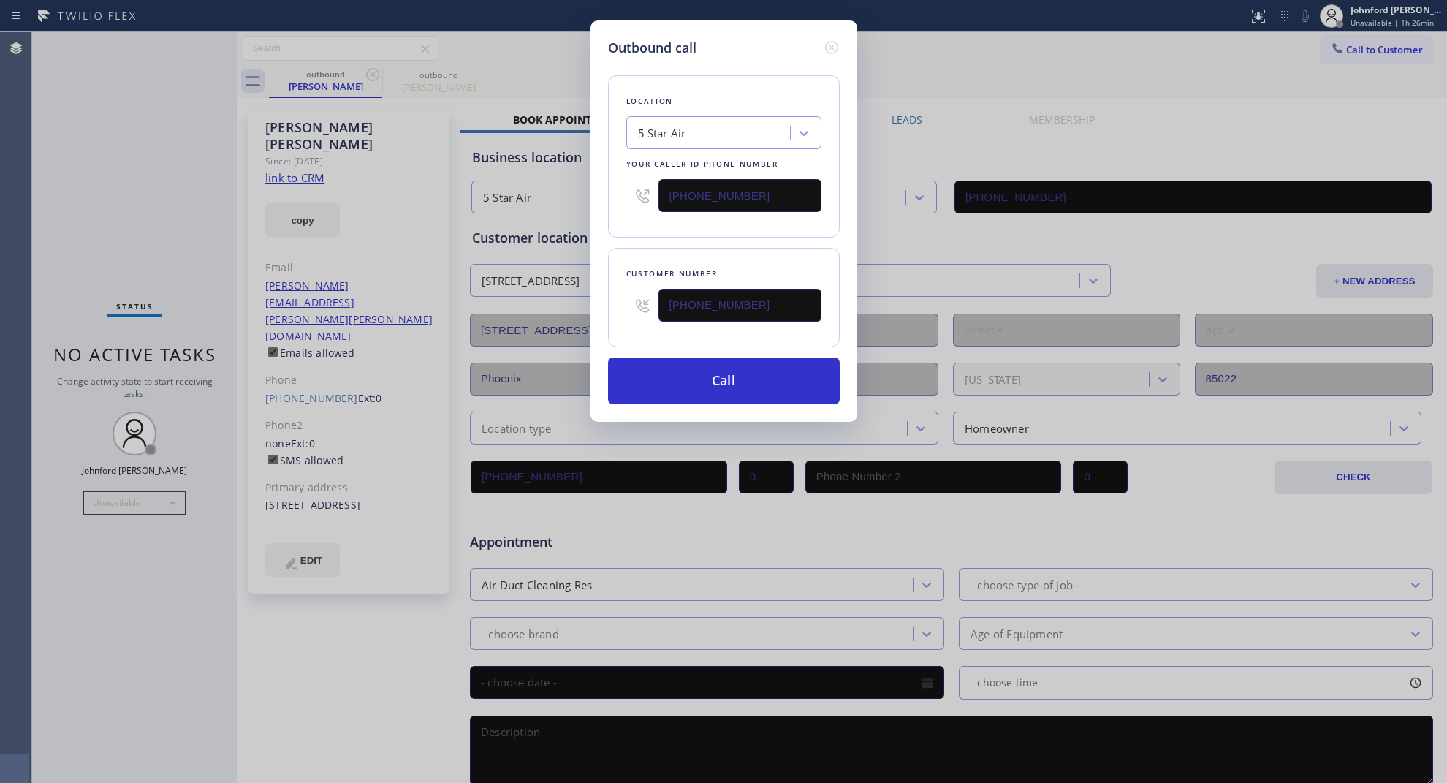
click at [746, 183] on input "(800) 686-5038" at bounding box center [740, 195] width 163 height 33
paste input "347) 407-9102"
click at [749, 187] on input "(347) 407-9102" at bounding box center [740, 195] width 163 height 33
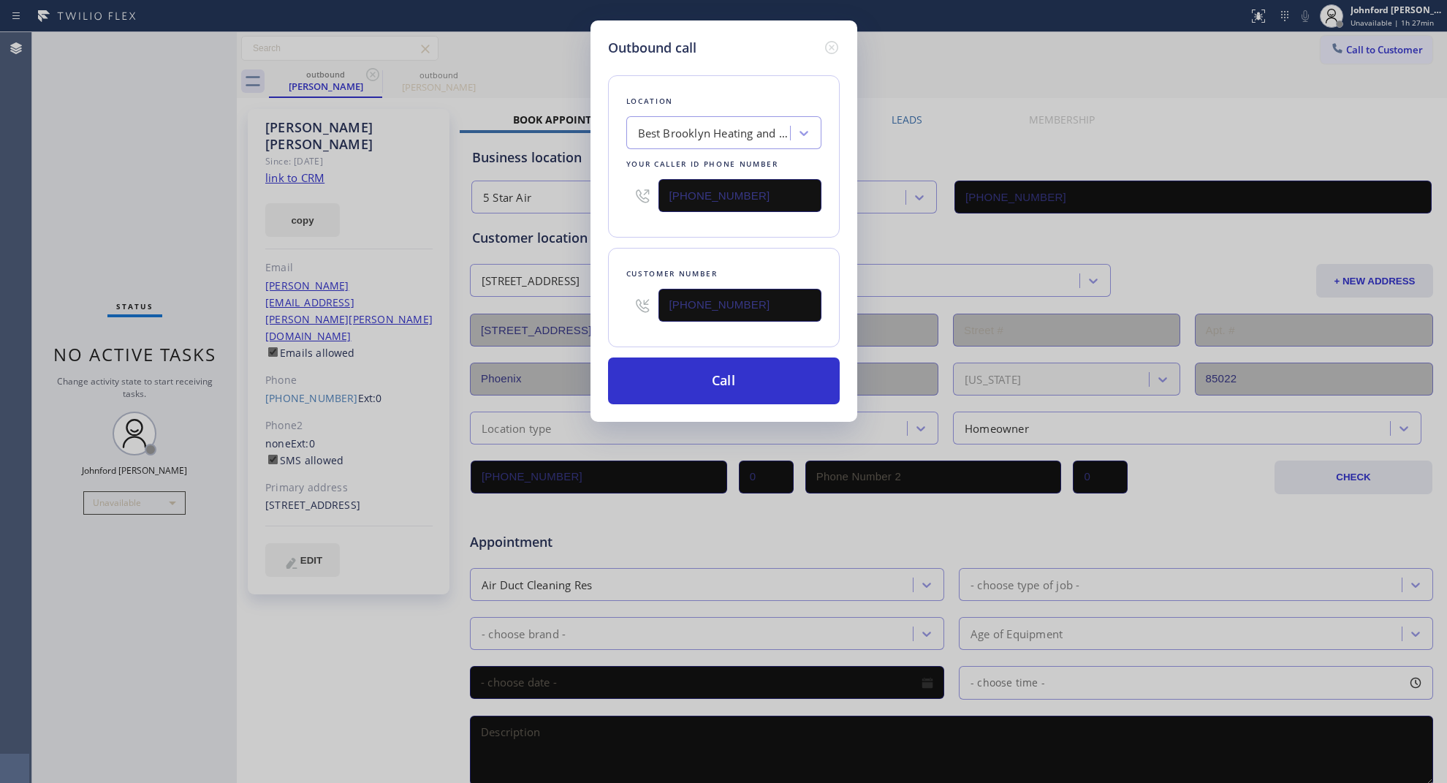
paste input "text"
type input "(347) 407-9102"
click at [678, 382] on button "Call" at bounding box center [724, 380] width 232 height 47
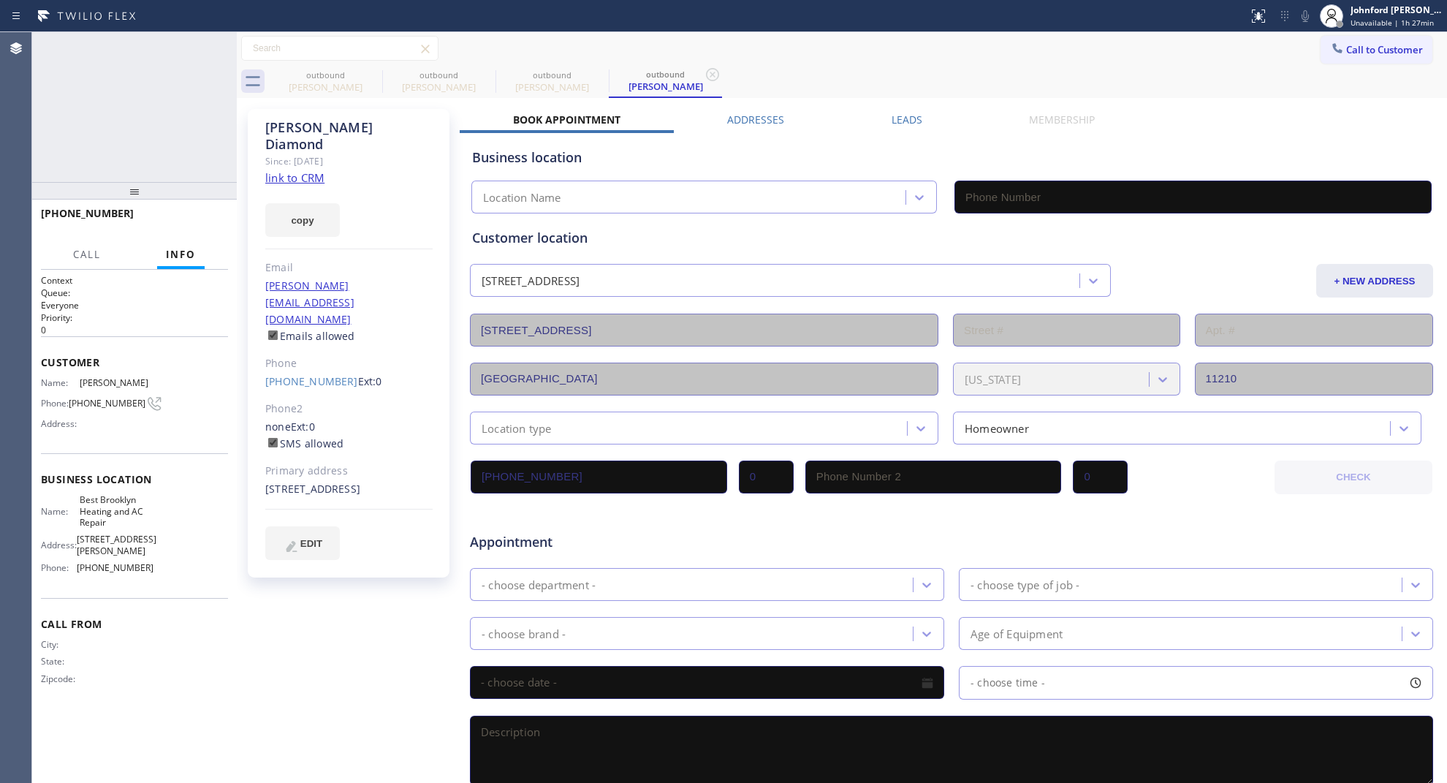
type input "(347) 407-9102"
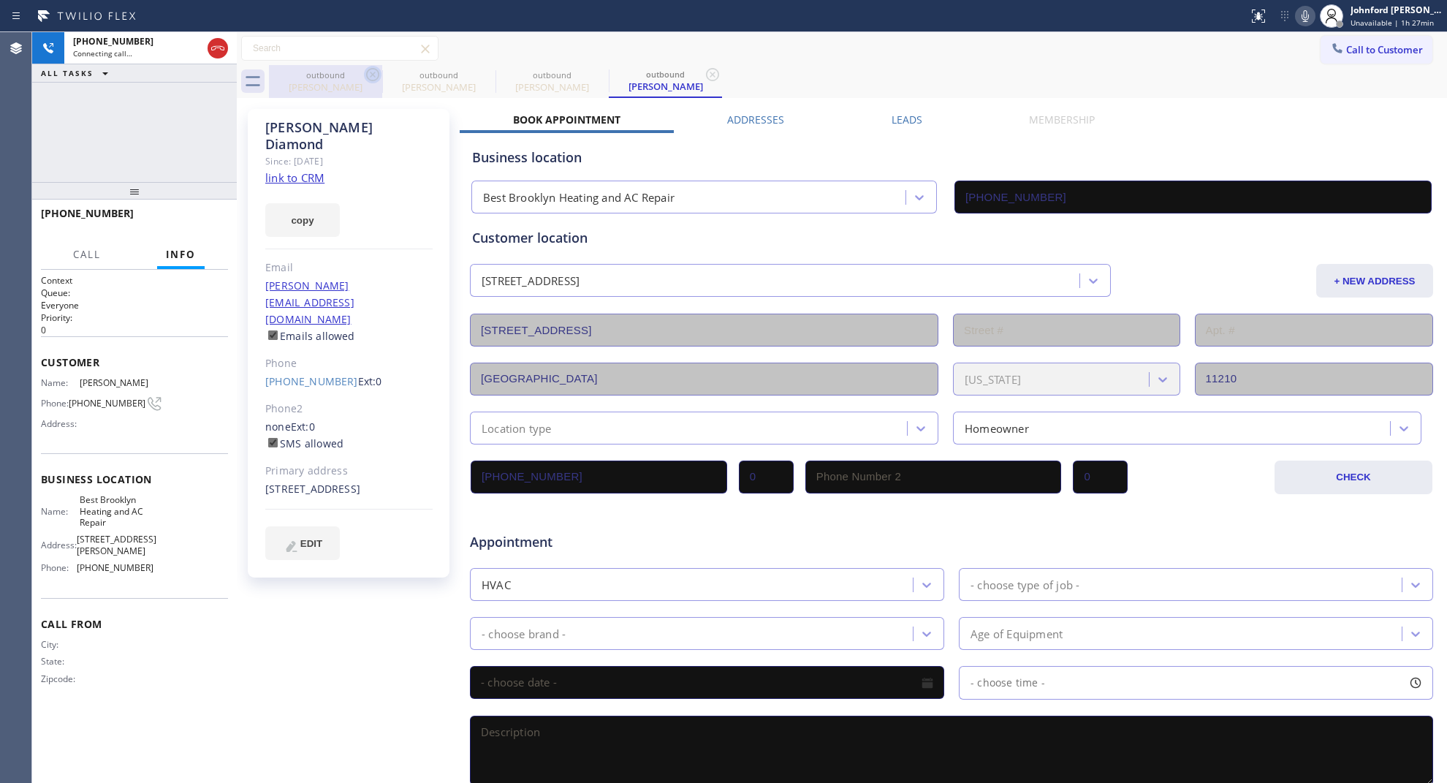
click at [365, 75] on icon at bounding box center [373, 75] width 18 height 18
click at [0, 0] on icon at bounding box center [0, 0] width 0 height 0
type input "(347) 407-9102"
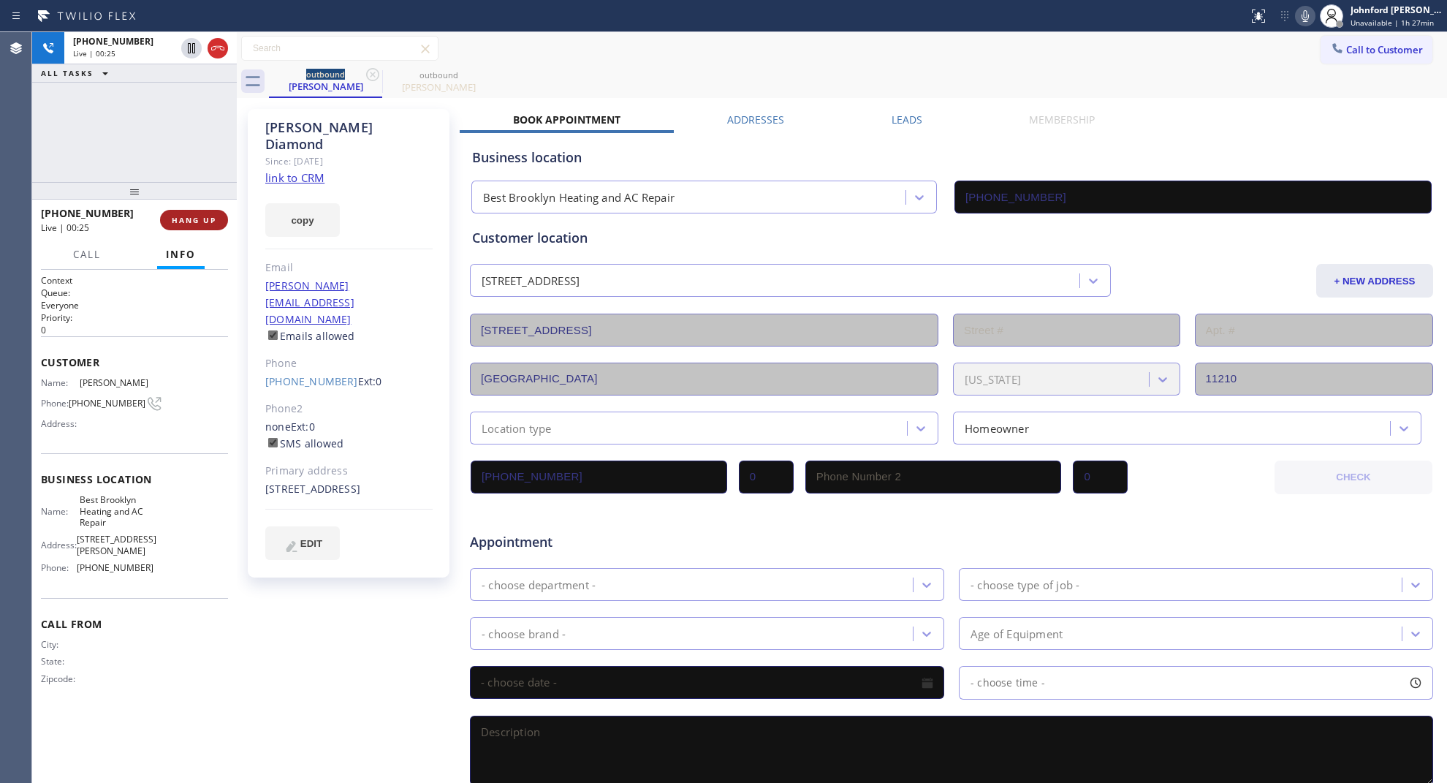
click at [191, 221] on span "HANG UP" at bounding box center [194, 220] width 45 height 10
click at [191, 206] on div "+19176585563 Wrap up | 00:06 COMPLETE" at bounding box center [134, 220] width 187 height 38
click at [189, 212] on button "COMPLETE" at bounding box center [191, 220] width 74 height 20
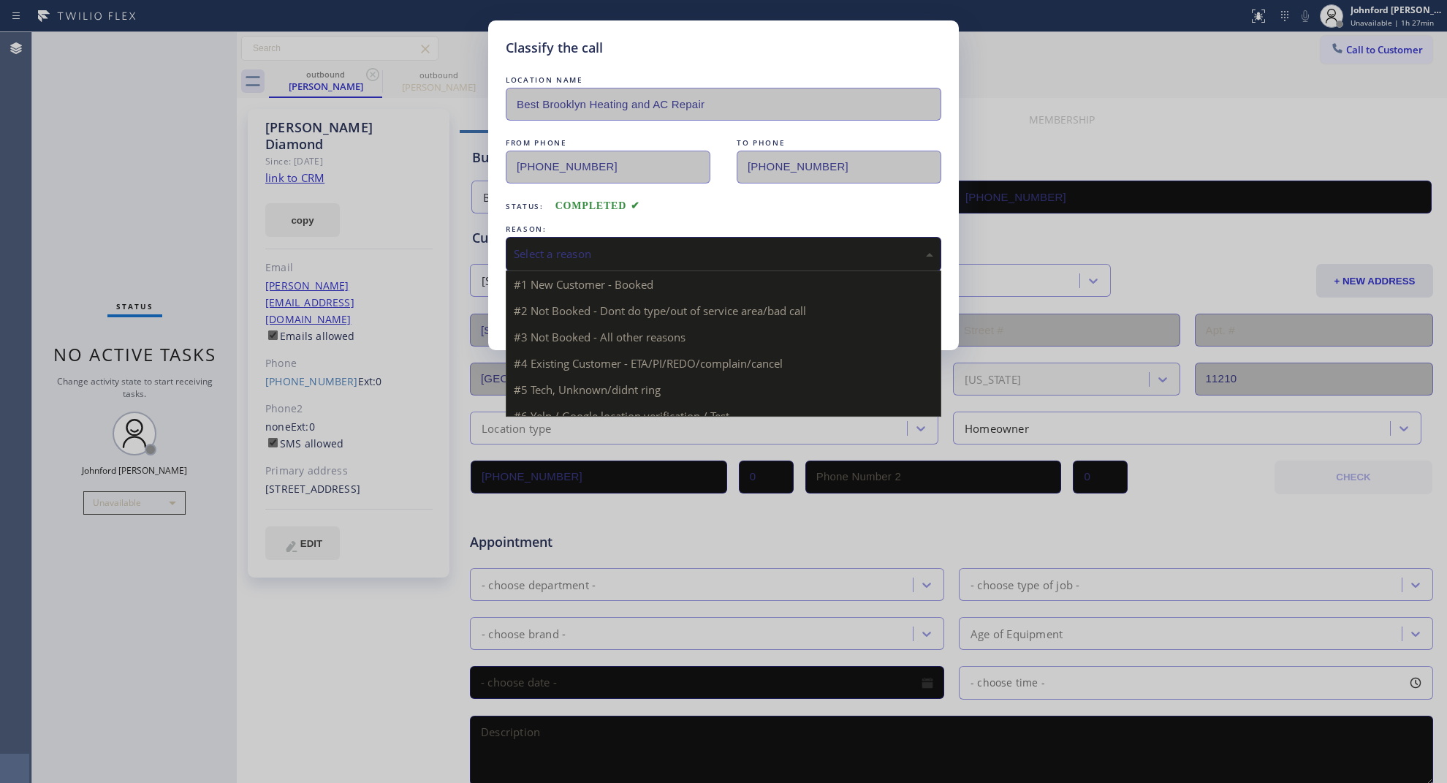
click at [547, 238] on div "Select a reason" at bounding box center [724, 254] width 436 height 34
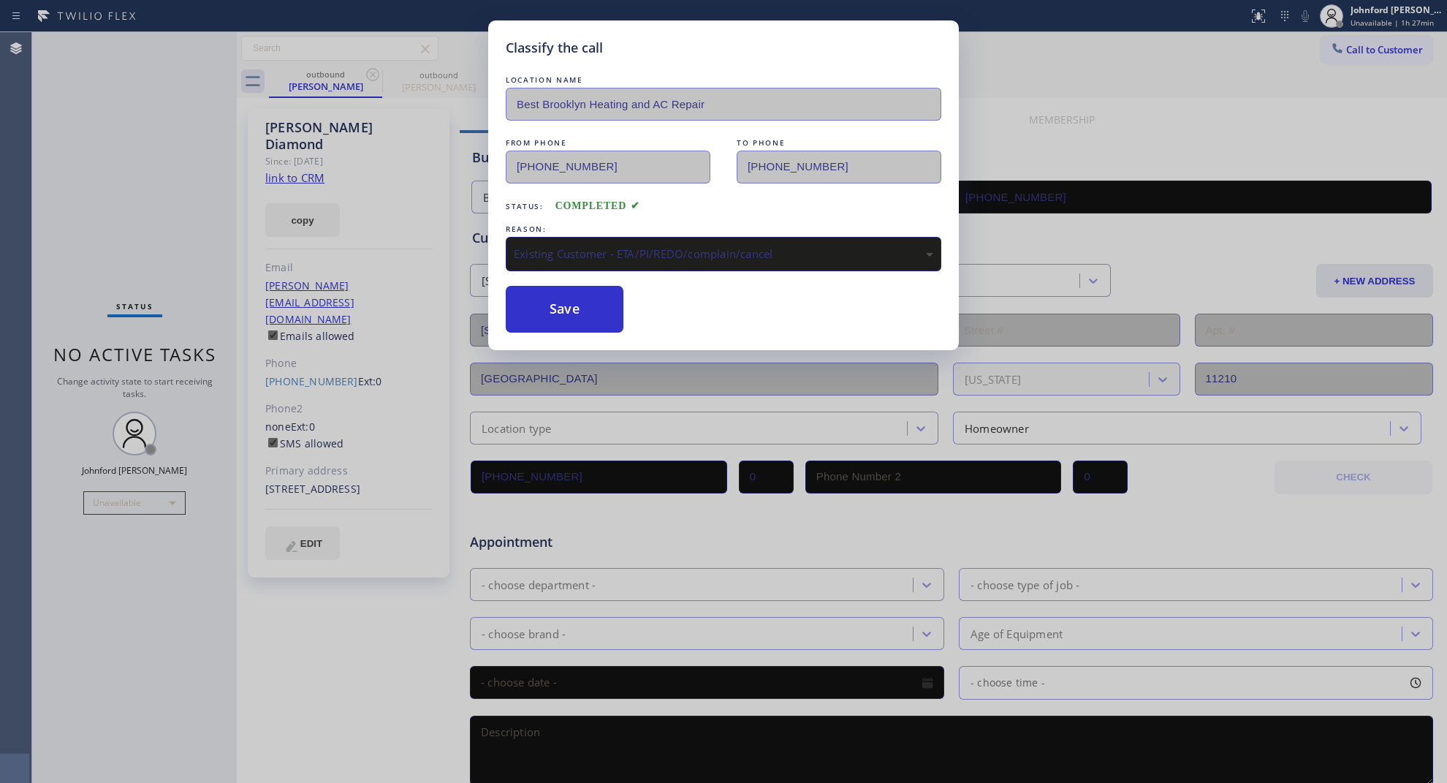
click at [561, 308] on button "Save" at bounding box center [565, 309] width 118 height 47
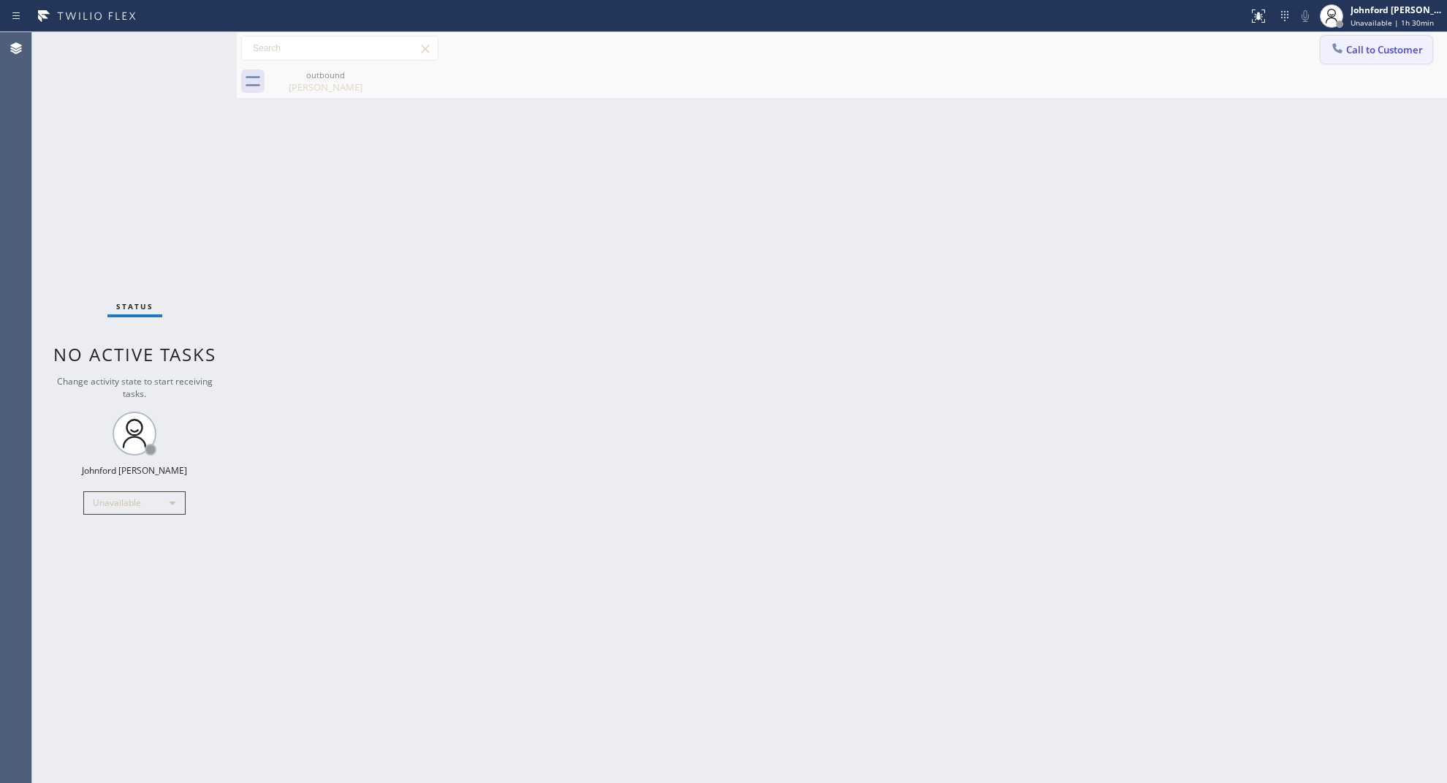
click at [1346, 55] on div at bounding box center [1338, 50] width 18 height 18
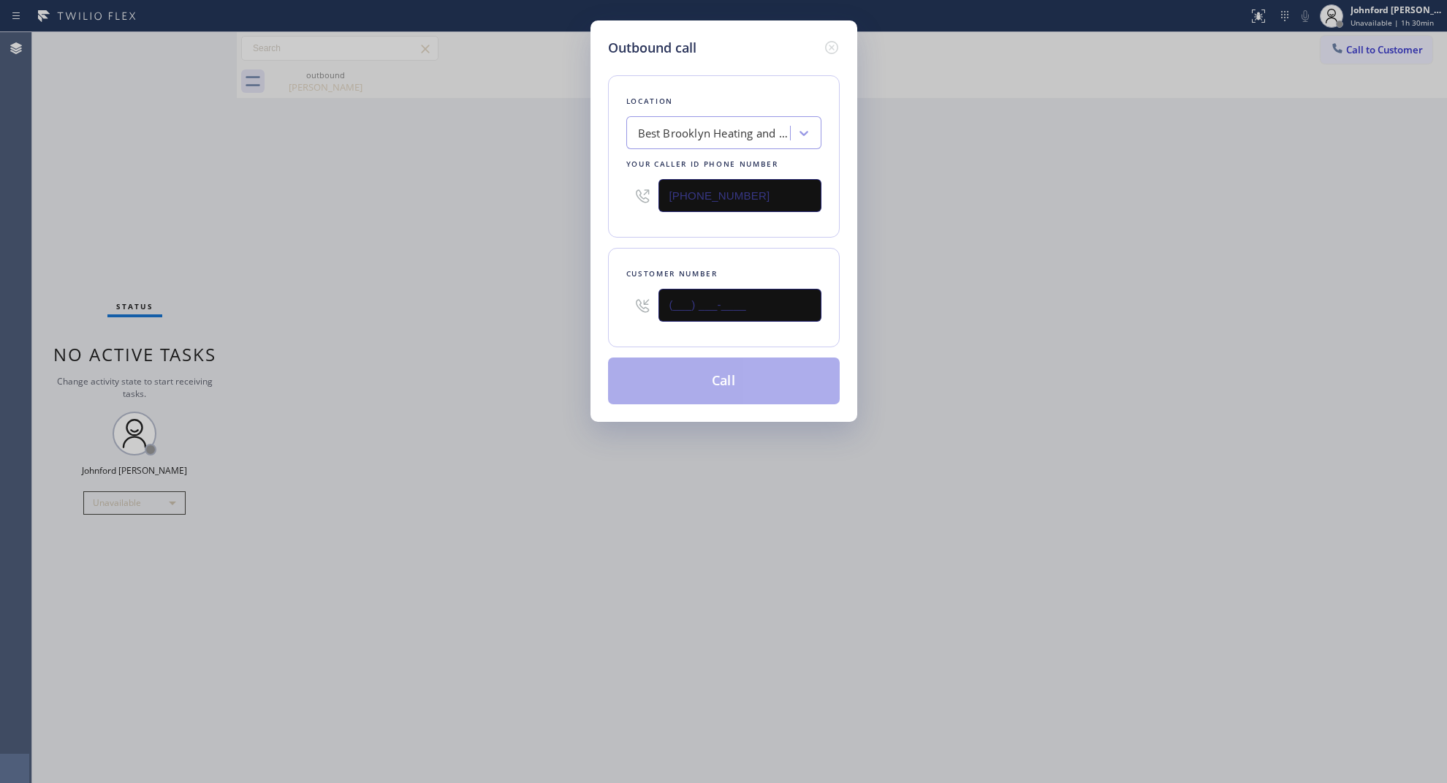
paste input "510) 366-0031"
type input "(510) 366-0031"
click at [523, 305] on div "Outbound call Location Best Brooklyn Heating and AC Repair Your caller id phone…" at bounding box center [723, 391] width 1447 height 783
click at [780, 186] on input "(347) 407-9102" at bounding box center [740, 195] width 163 height 33
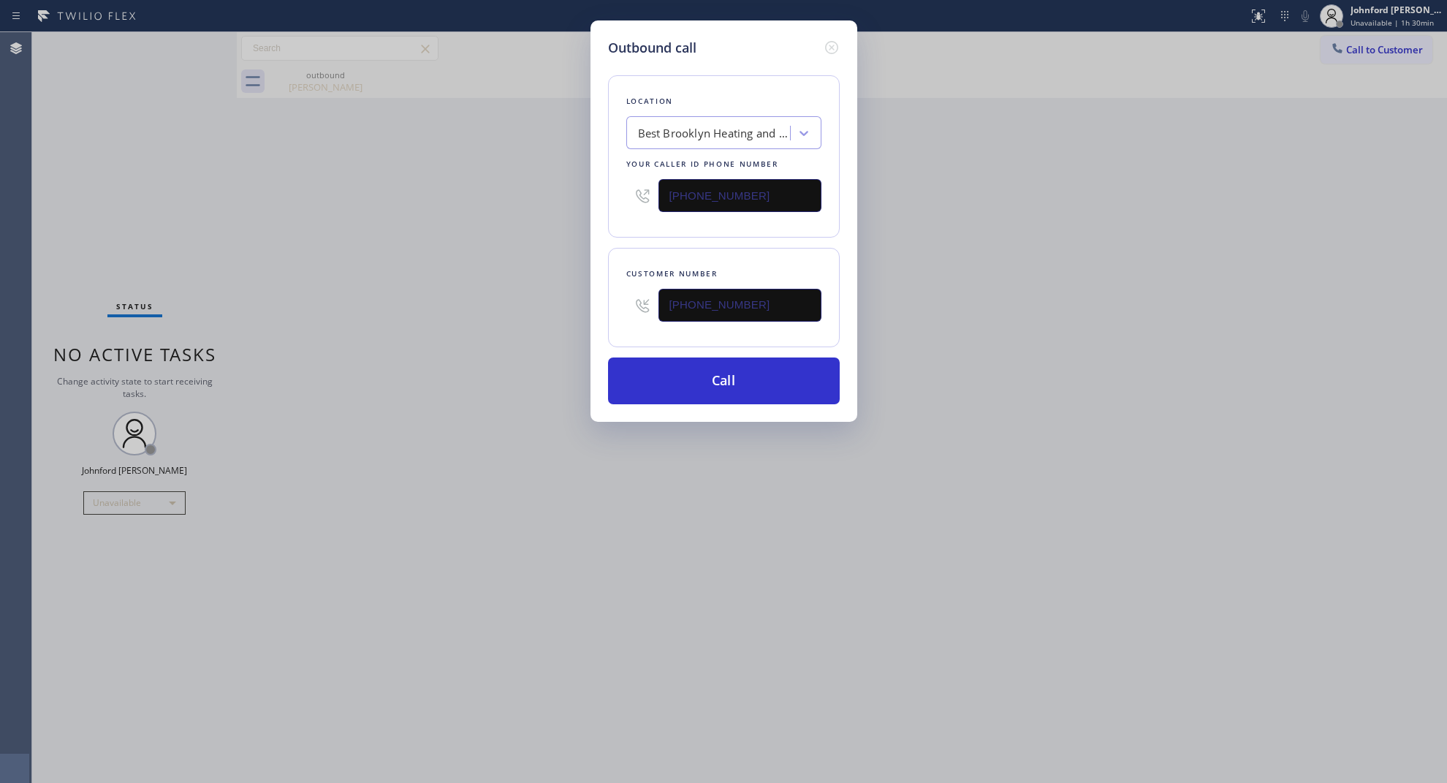
paste input "800) 686-5038"
type input "(800) 686-5038"
click at [513, 225] on div "Outbound call Location Best Brooklyn Heating and AC Repair Your caller id phone…" at bounding box center [723, 391] width 1447 height 783
click at [706, 379] on button "Call" at bounding box center [724, 380] width 232 height 47
drag, startPoint x: 918, startPoint y: 322, endPoint x: 941, endPoint y: 286, distance: 43.0
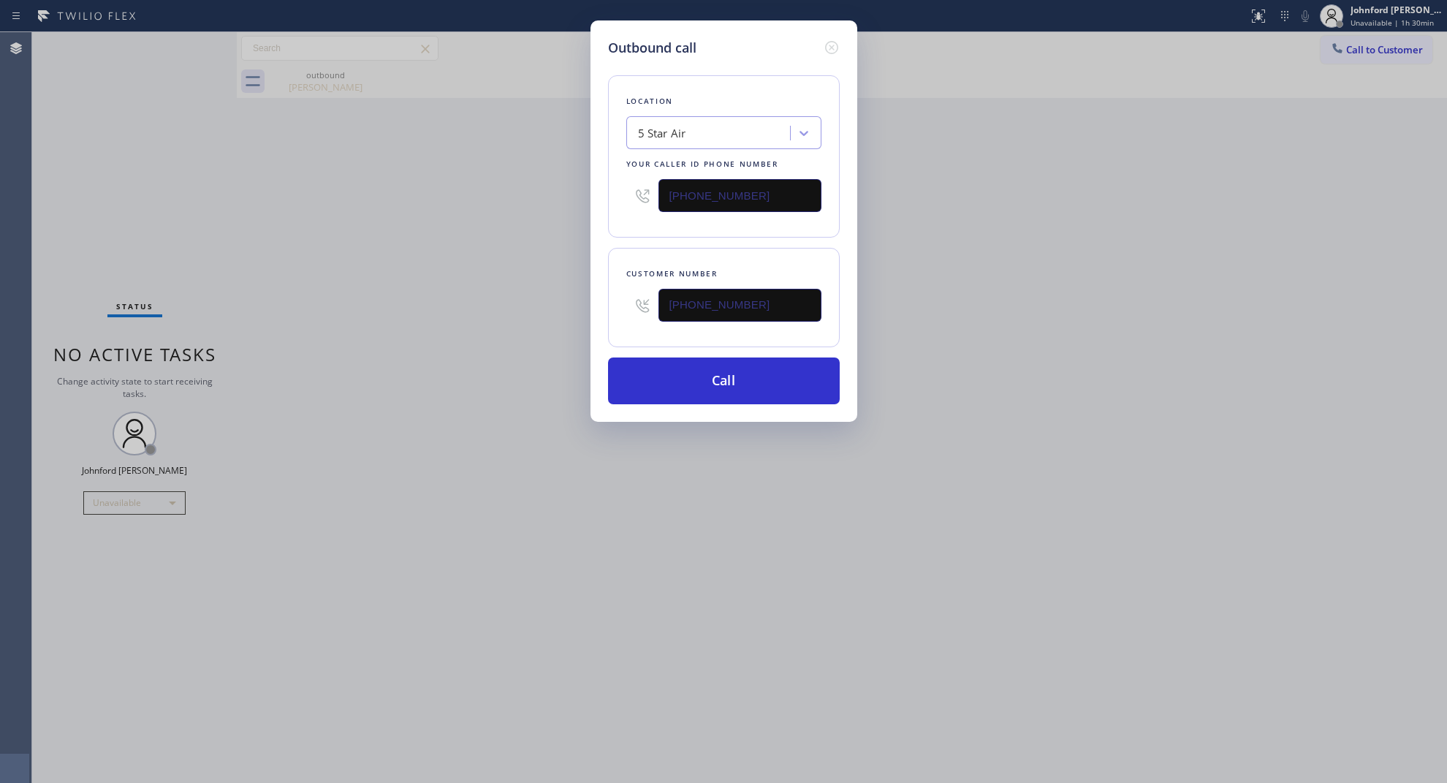
click at [937, 298] on div "Outbound call Location 5 Star Air Your caller id phone number (800) 686-5038 Cu…" at bounding box center [723, 391] width 1447 height 783
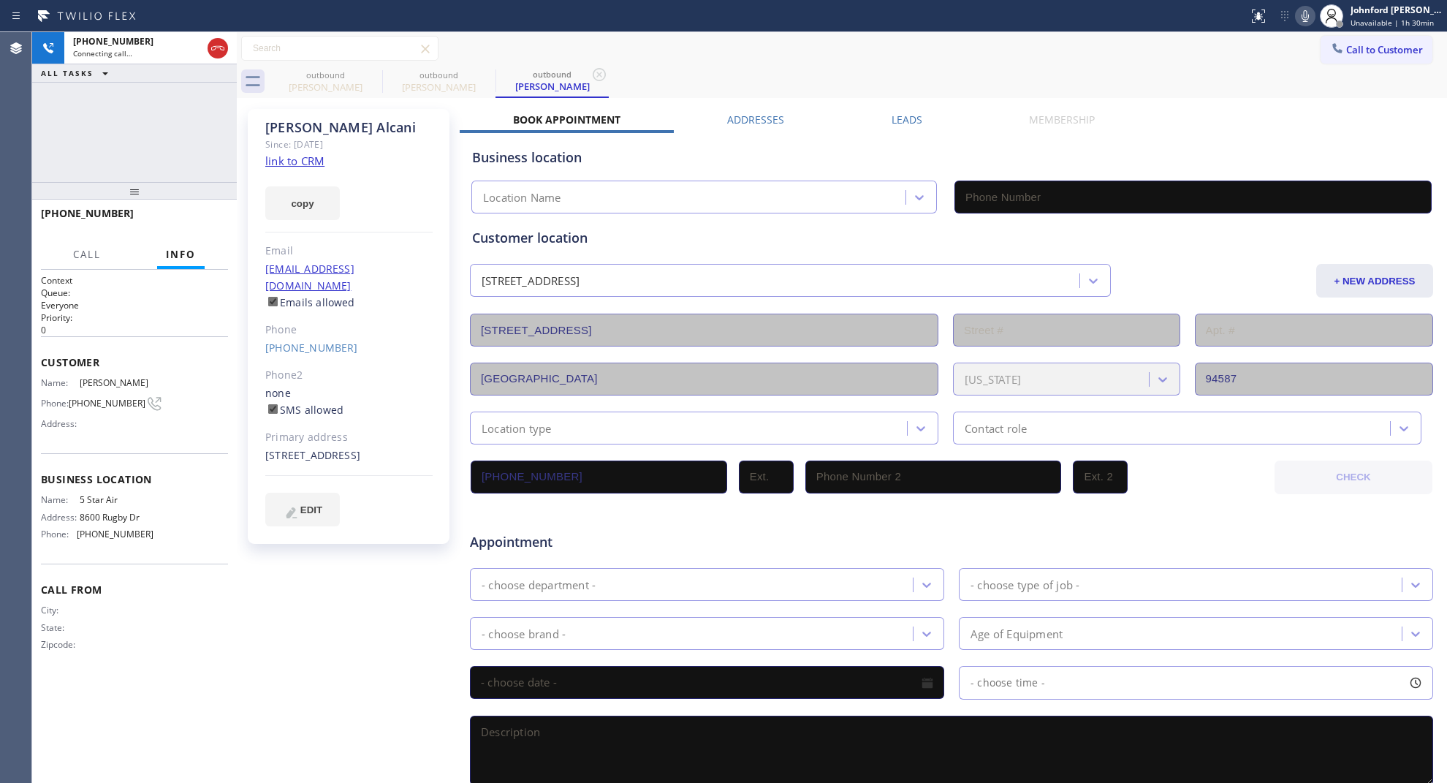
click at [311, 159] on link "link to CRM" at bounding box center [294, 160] width 59 height 15
type input "(800) 686-5038"
click at [205, 213] on button "HANG UP" at bounding box center [194, 220] width 68 height 20
click at [369, 75] on icon at bounding box center [373, 75] width 18 height 18
click at [0, 0] on icon at bounding box center [0, 0] width 0 height 0
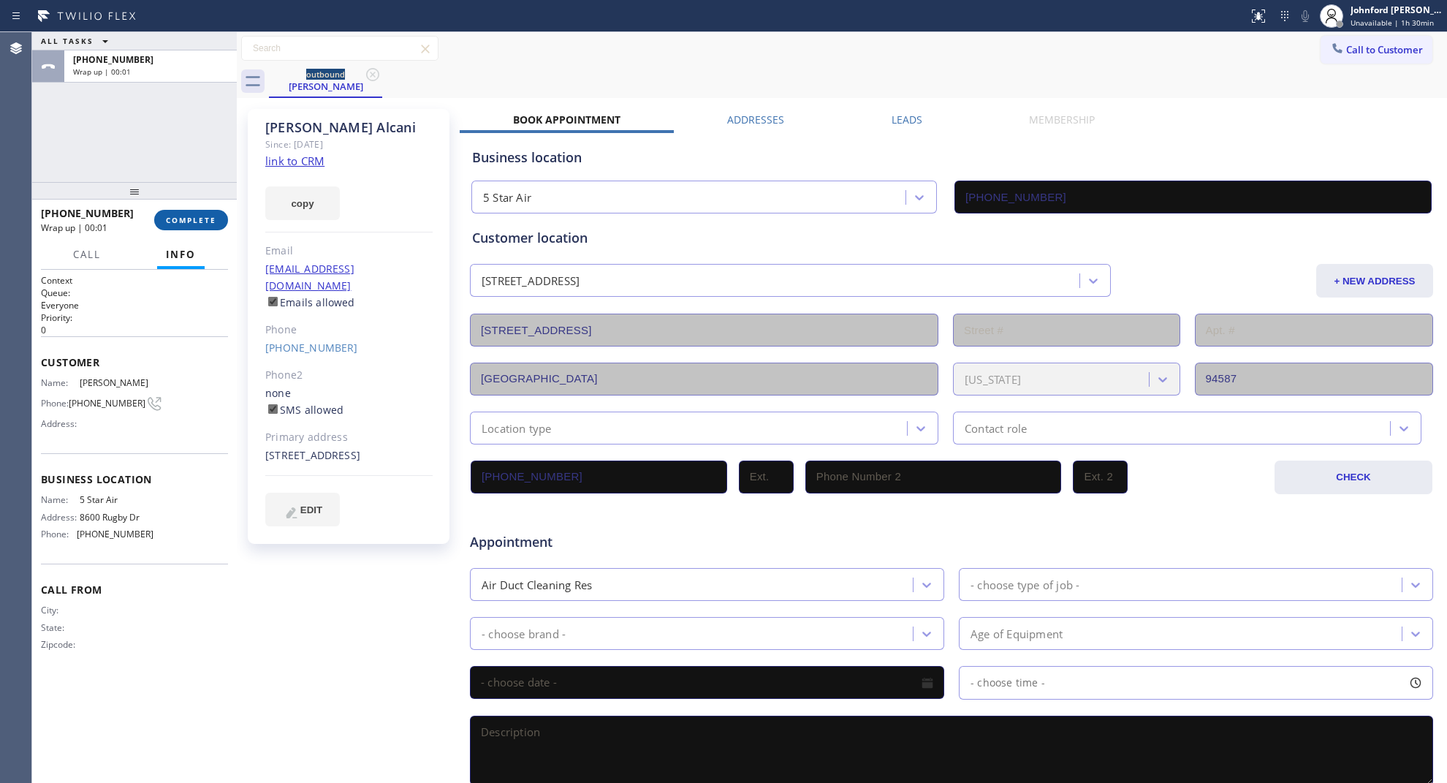
click at [225, 214] on button "COMPLETE" at bounding box center [191, 220] width 74 height 20
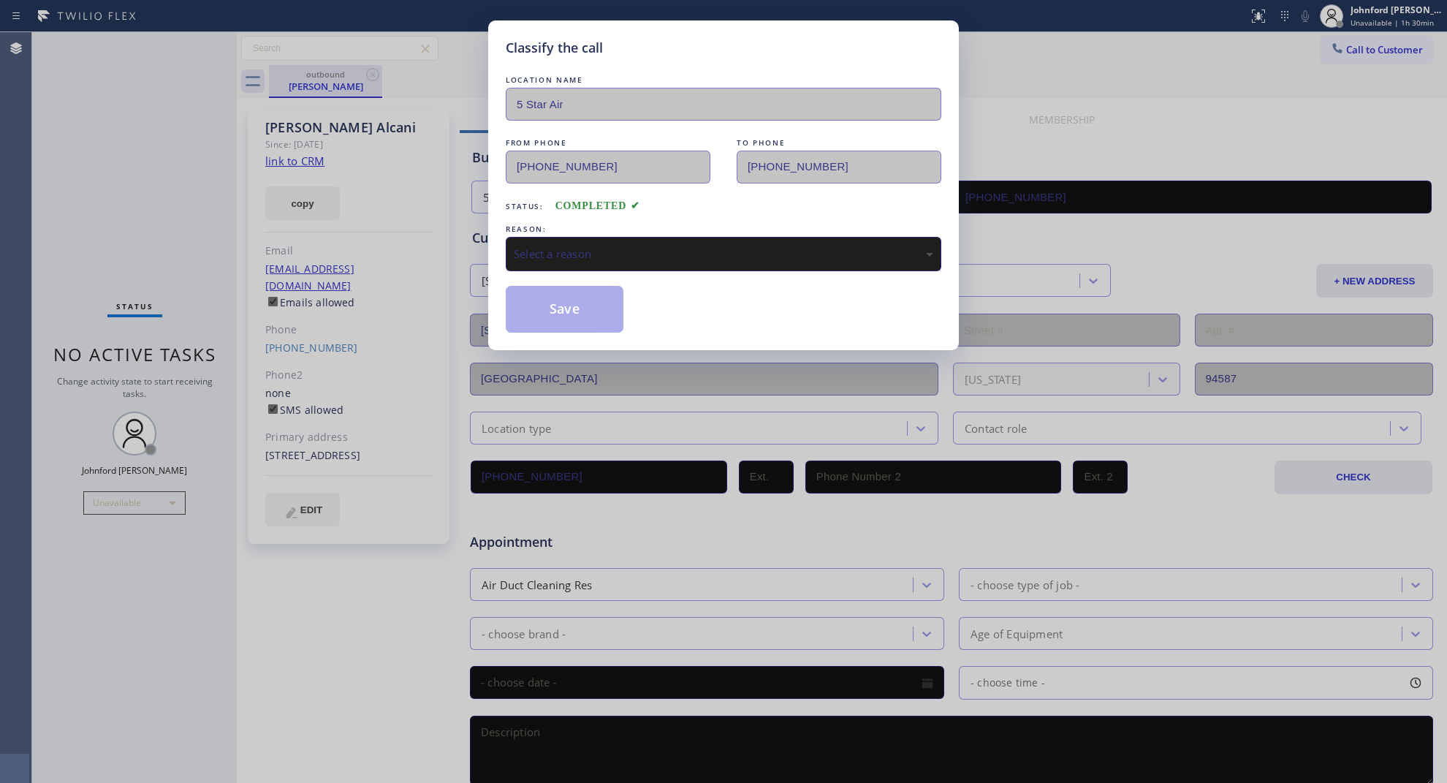
click at [374, 75] on div "Classify the call LOCATION NAME 5 Star Air FROM PHONE (800) 686-5038 TO PHONE (…" at bounding box center [723, 391] width 1447 height 783
click at [526, 228] on div "REASON:" at bounding box center [724, 228] width 436 height 15
click at [552, 240] on div "Select a reason" at bounding box center [724, 254] width 436 height 34
click at [585, 319] on button "Save" at bounding box center [565, 309] width 118 height 47
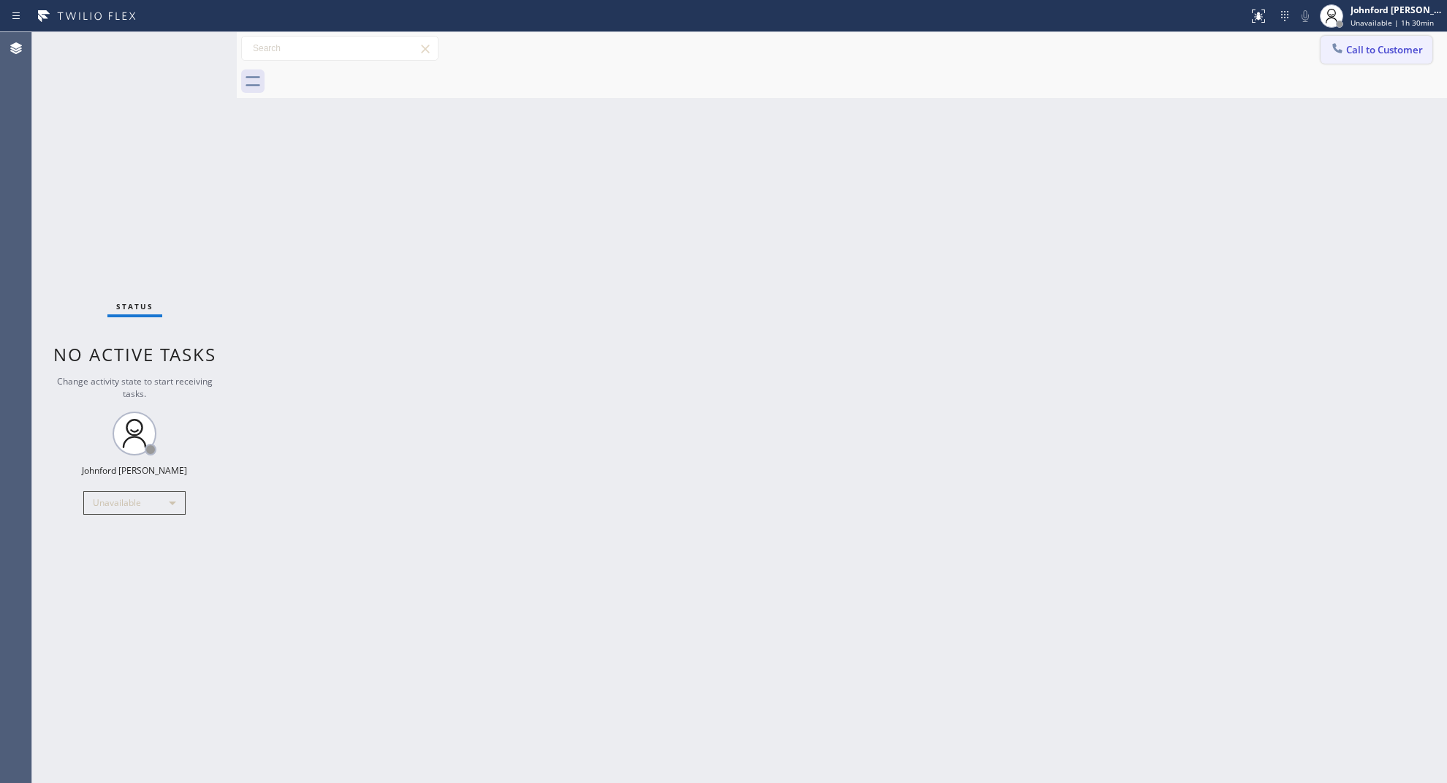
click at [1345, 42] on div at bounding box center [1338, 50] width 18 height 18
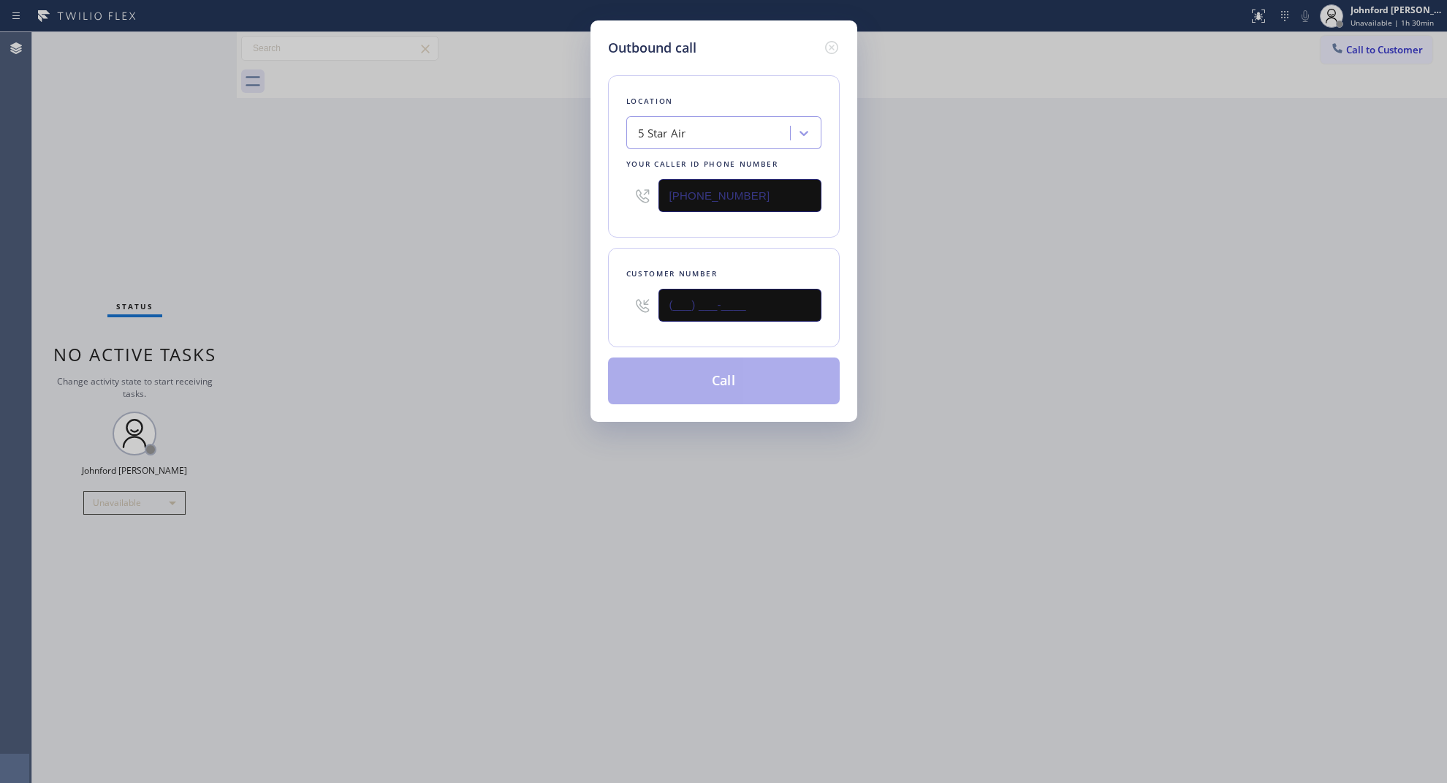
paste input "650) 464-6248"
type input "(650) 464-6248"
click at [486, 330] on div "Outbound call Location 5 Star Air Your caller id phone number (800) 686-5038 Cu…" at bounding box center [723, 391] width 1447 height 783
click at [691, 388] on button "Call" at bounding box center [724, 380] width 232 height 47
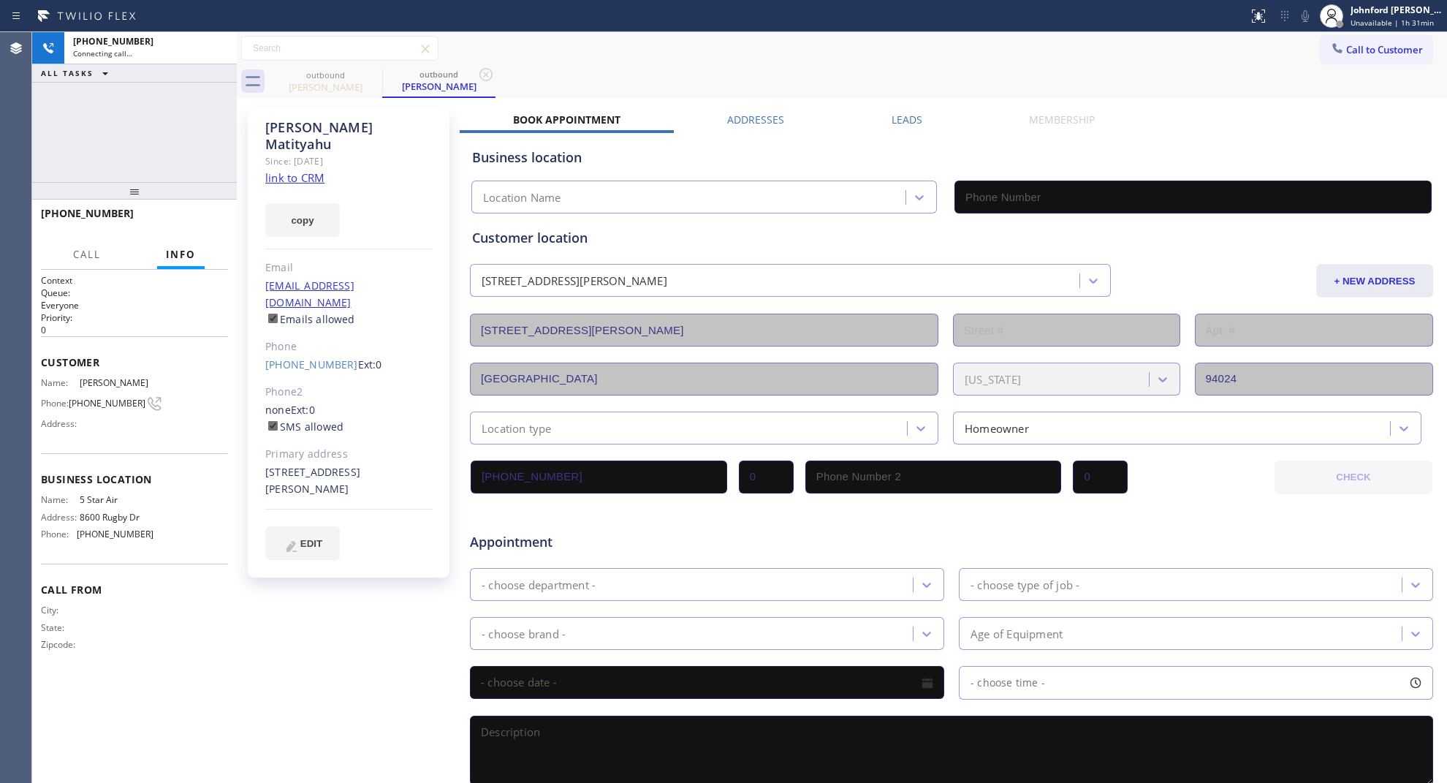
click at [304, 170] on link "link to CRM" at bounding box center [294, 177] width 59 height 15
type input "(800) 686-5038"
click at [157, 230] on div "+16504646248 Live | 00:01" at bounding box center [100, 220] width 119 height 38
click at [190, 217] on span "HANG UP" at bounding box center [194, 220] width 45 height 10
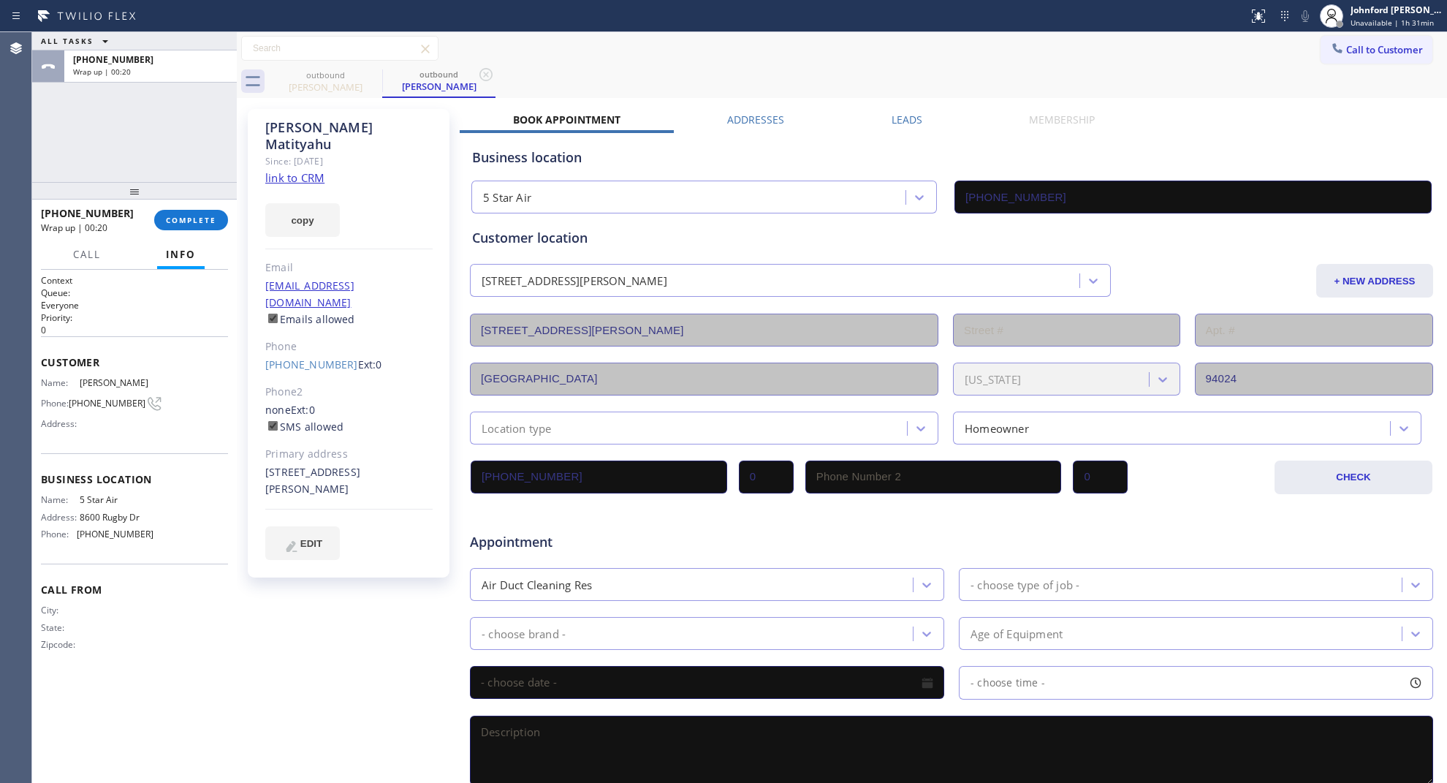
click at [1346, 51] on span "Call to Customer" at bounding box center [1384, 49] width 77 height 13
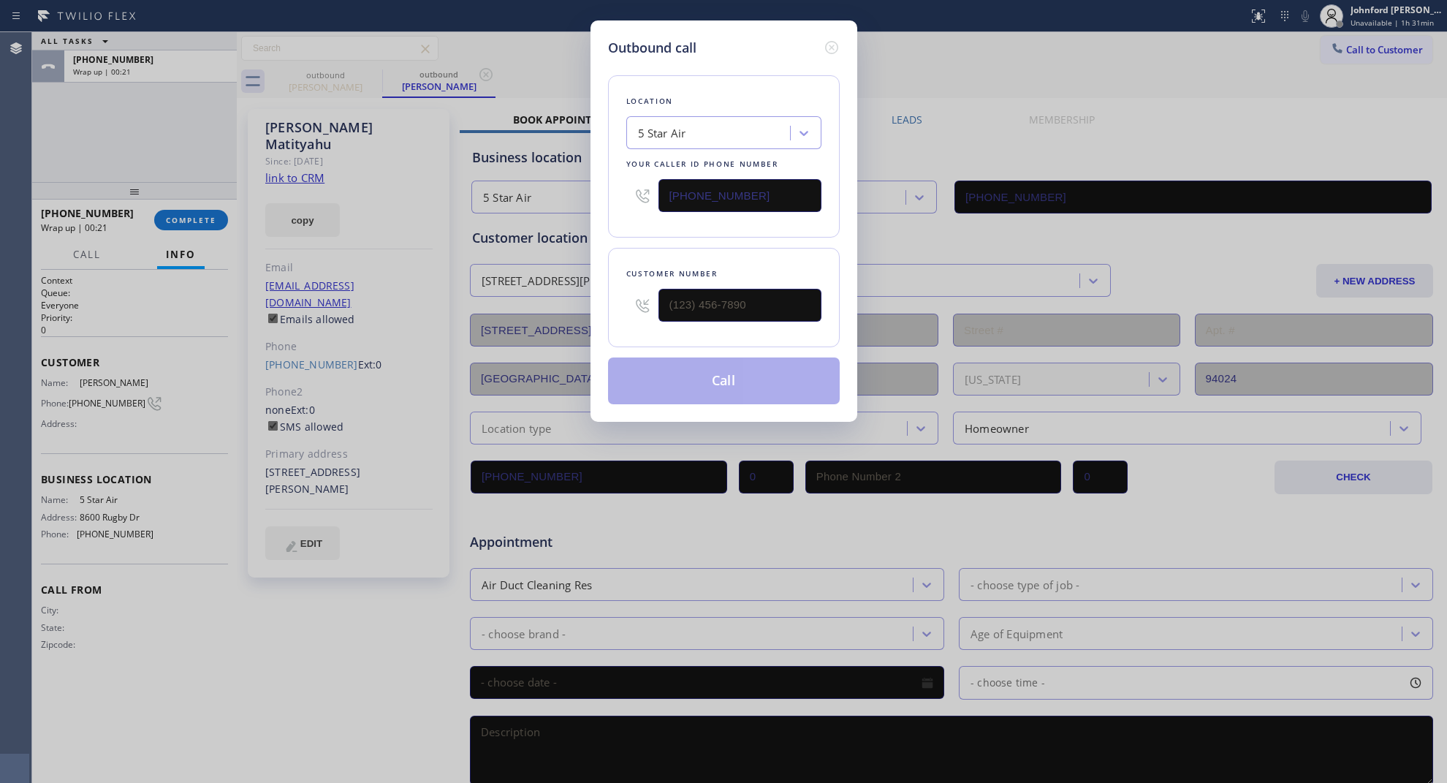
click at [735, 191] on input "(800) 686-5038" at bounding box center [740, 195] width 163 height 33
click at [827, 39] on icon at bounding box center [832, 48] width 18 height 18
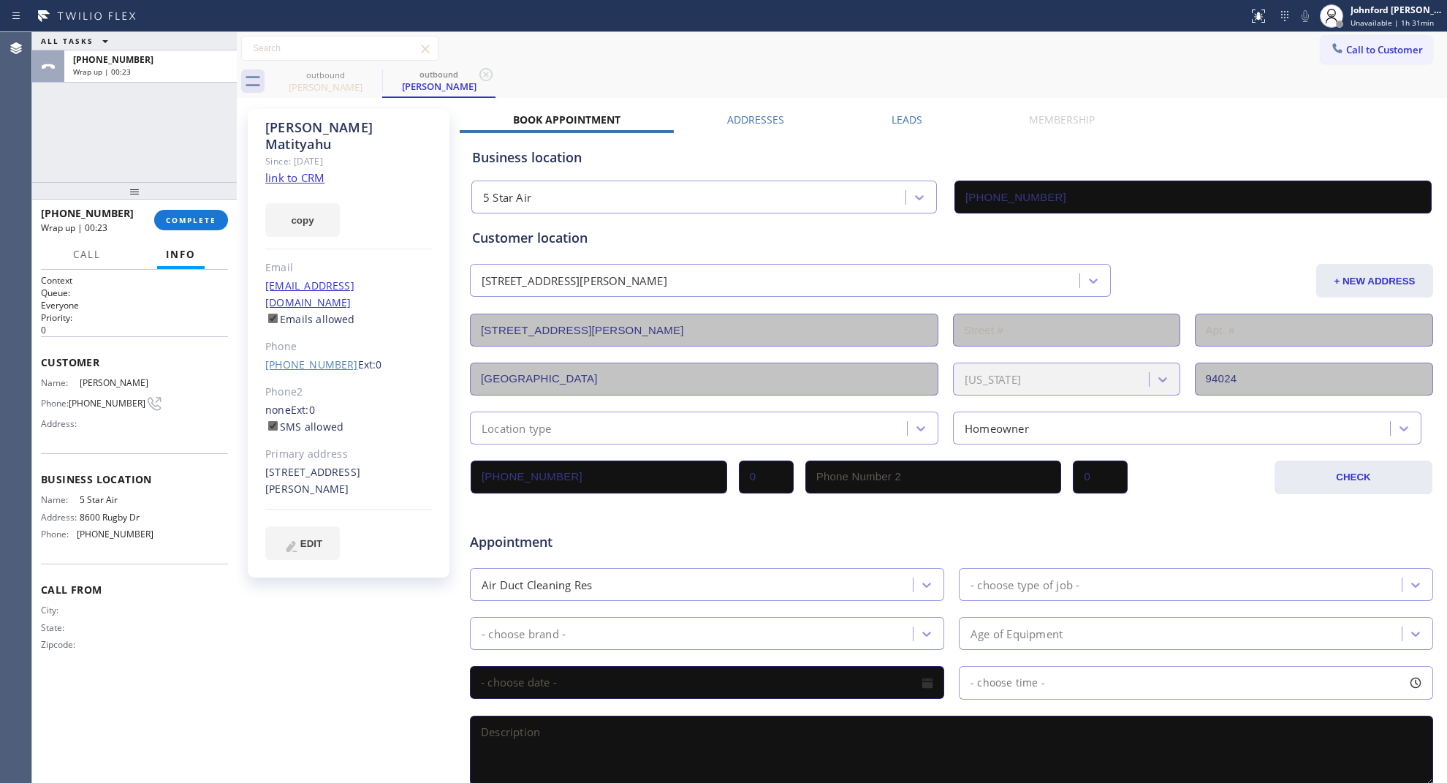
click at [295, 357] on link "(650) 464-6248" at bounding box center [311, 364] width 93 height 14
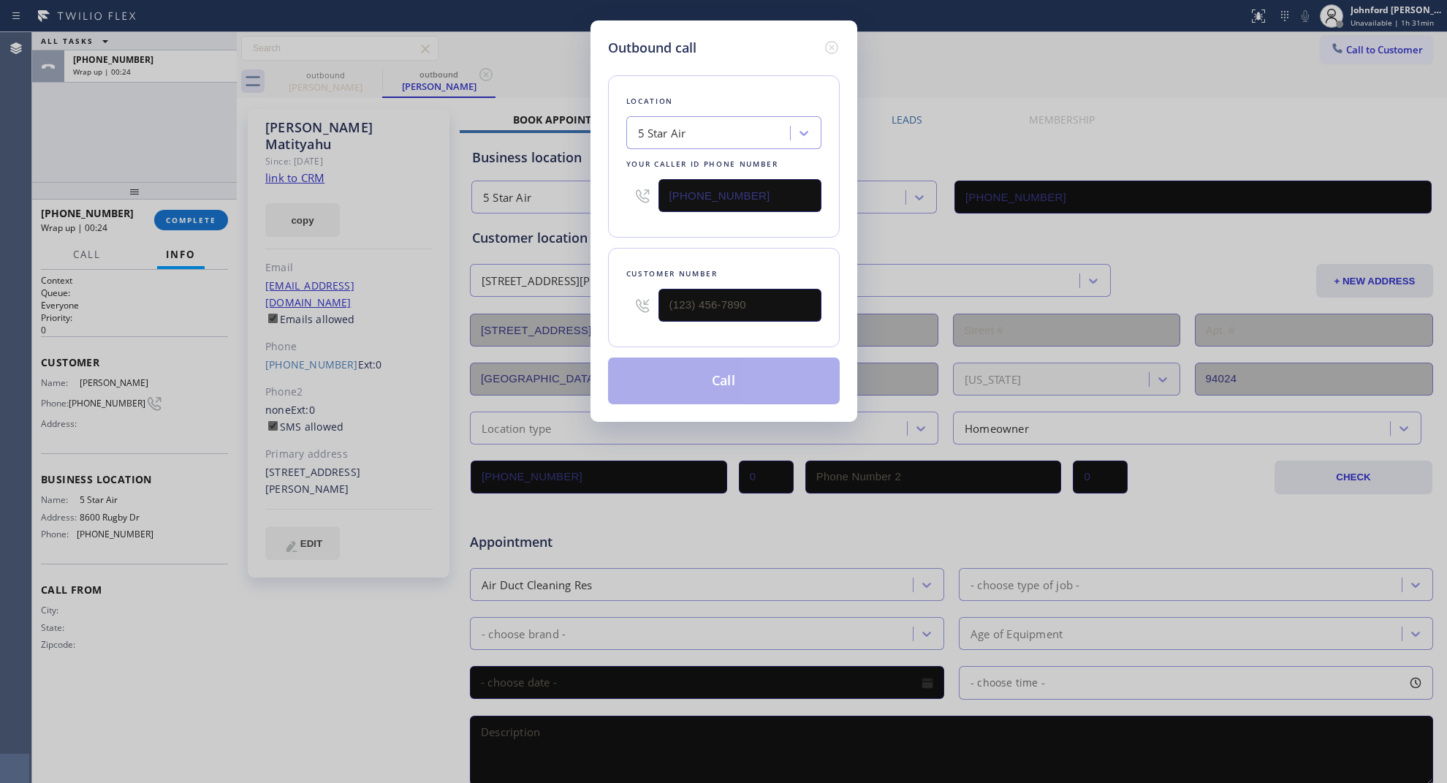
type input "(650) 464-6248"
click at [697, 179] on input "(800) 686-5038" at bounding box center [740, 195] width 163 height 33
paste input "650) 620-7276"
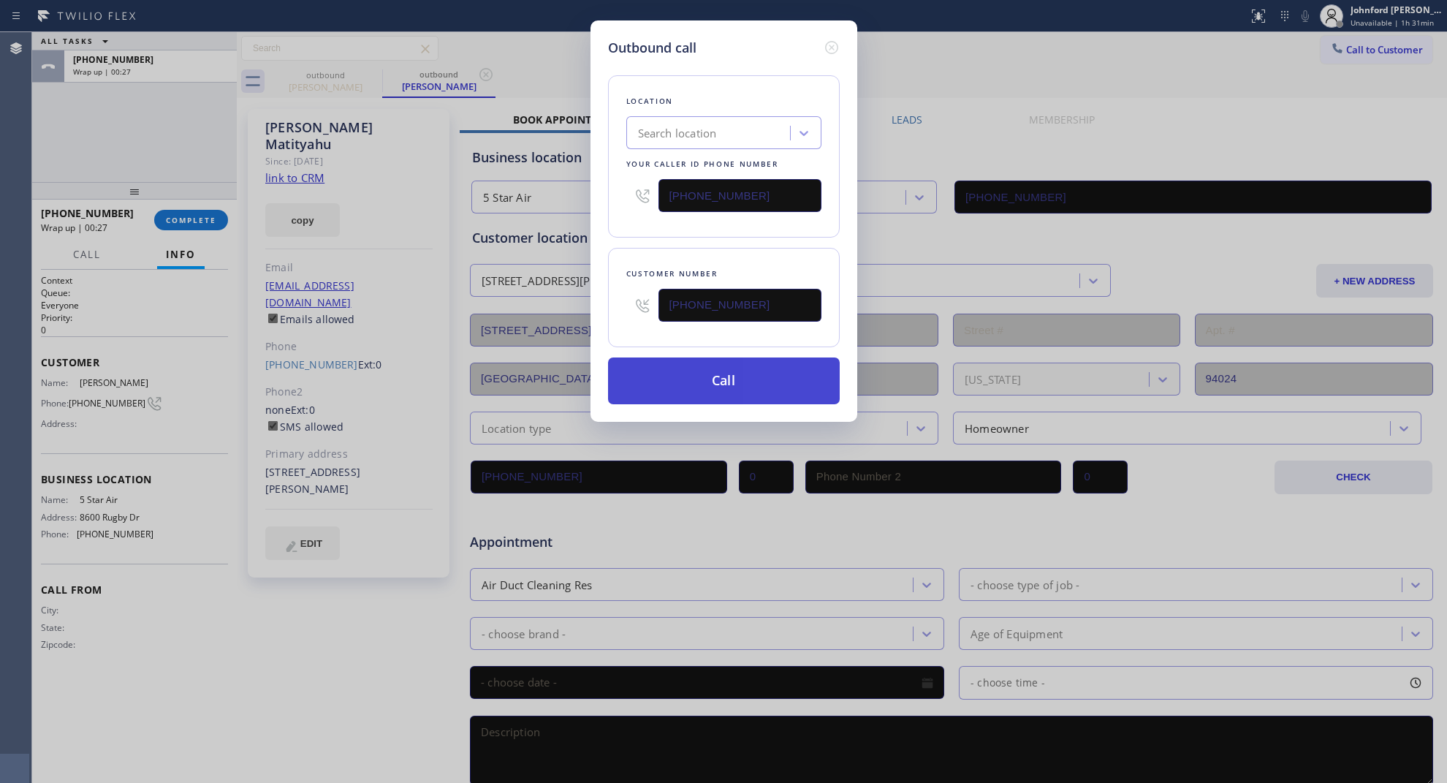
type input "(650) 620-7276"
click at [673, 382] on button "Call" at bounding box center [724, 380] width 232 height 47
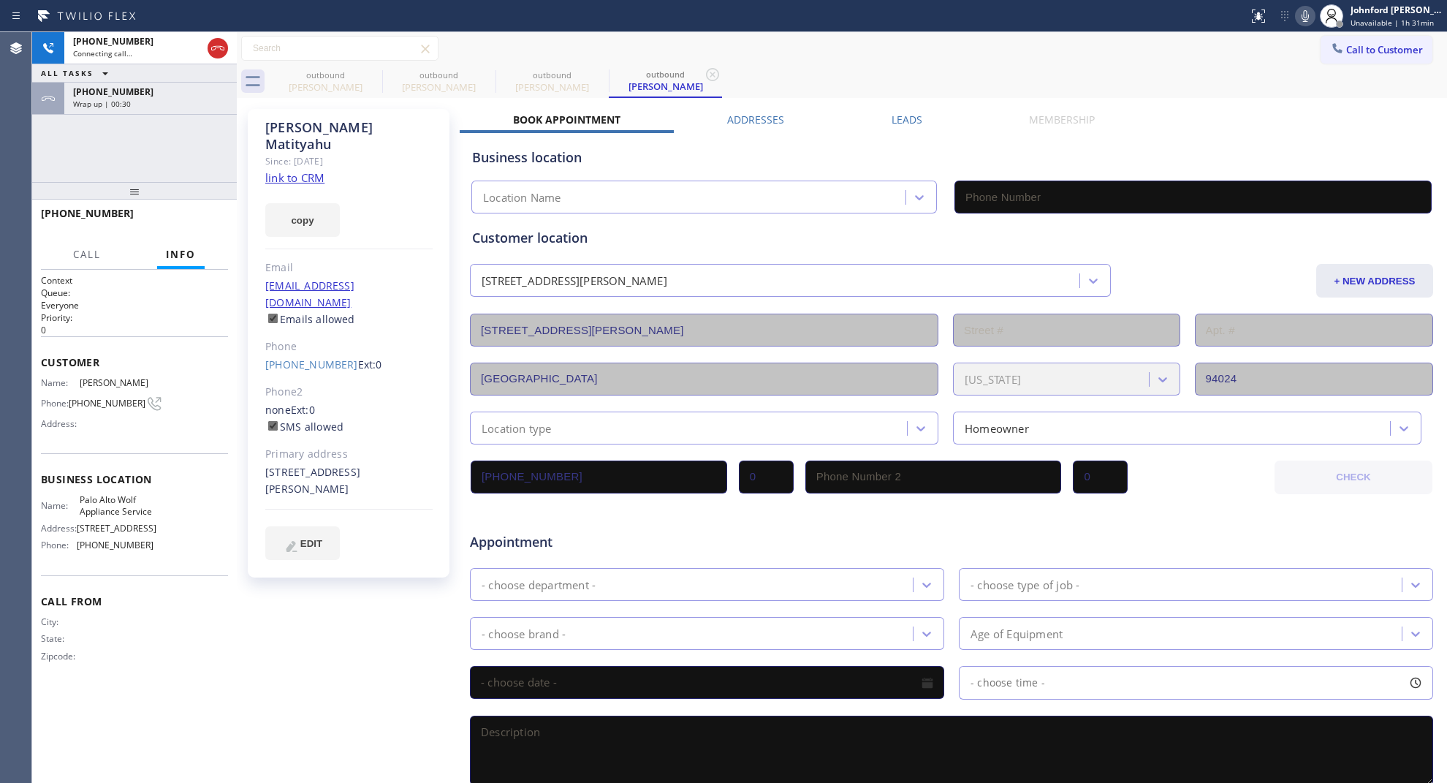
click at [172, 103] on div "Wrap up | 00:30" at bounding box center [150, 104] width 155 height 10
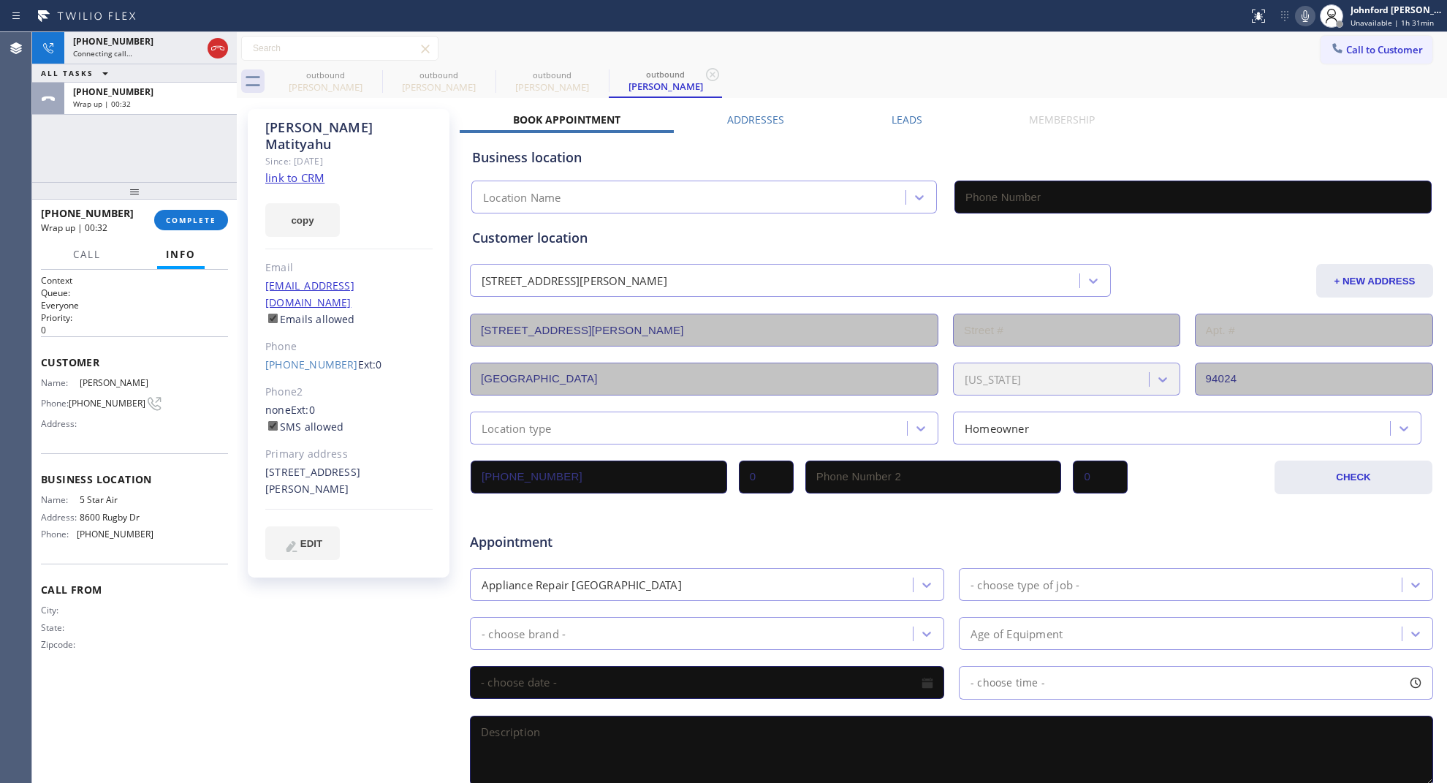
type input "(650) 620-7276"
click at [181, 216] on span "COMPLETE" at bounding box center [191, 220] width 50 height 10
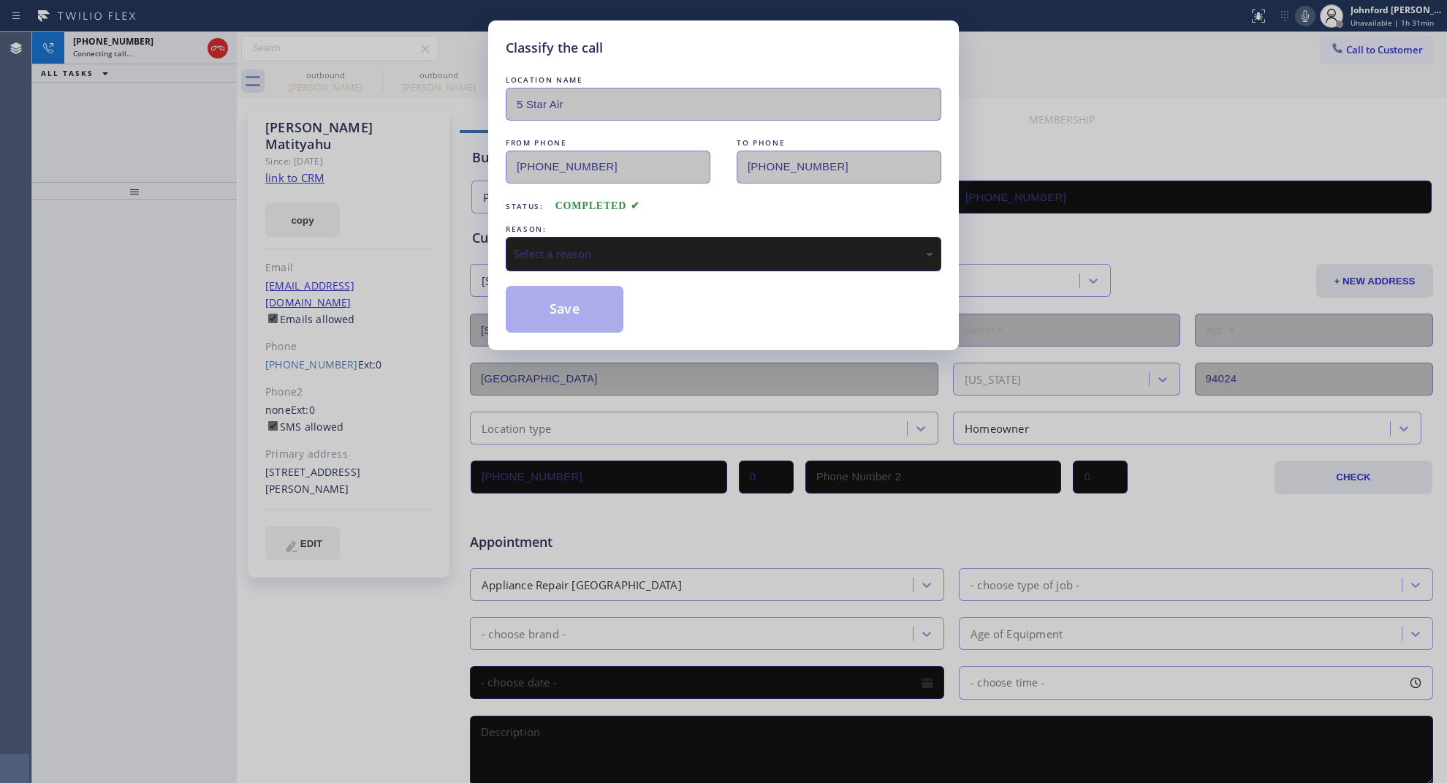
click at [607, 246] on div "Select a reason" at bounding box center [724, 254] width 420 height 17
drag, startPoint x: 583, startPoint y: 319, endPoint x: 721, endPoint y: 4, distance: 344.6
click at [582, 314] on button "Save" at bounding box center [565, 309] width 118 height 47
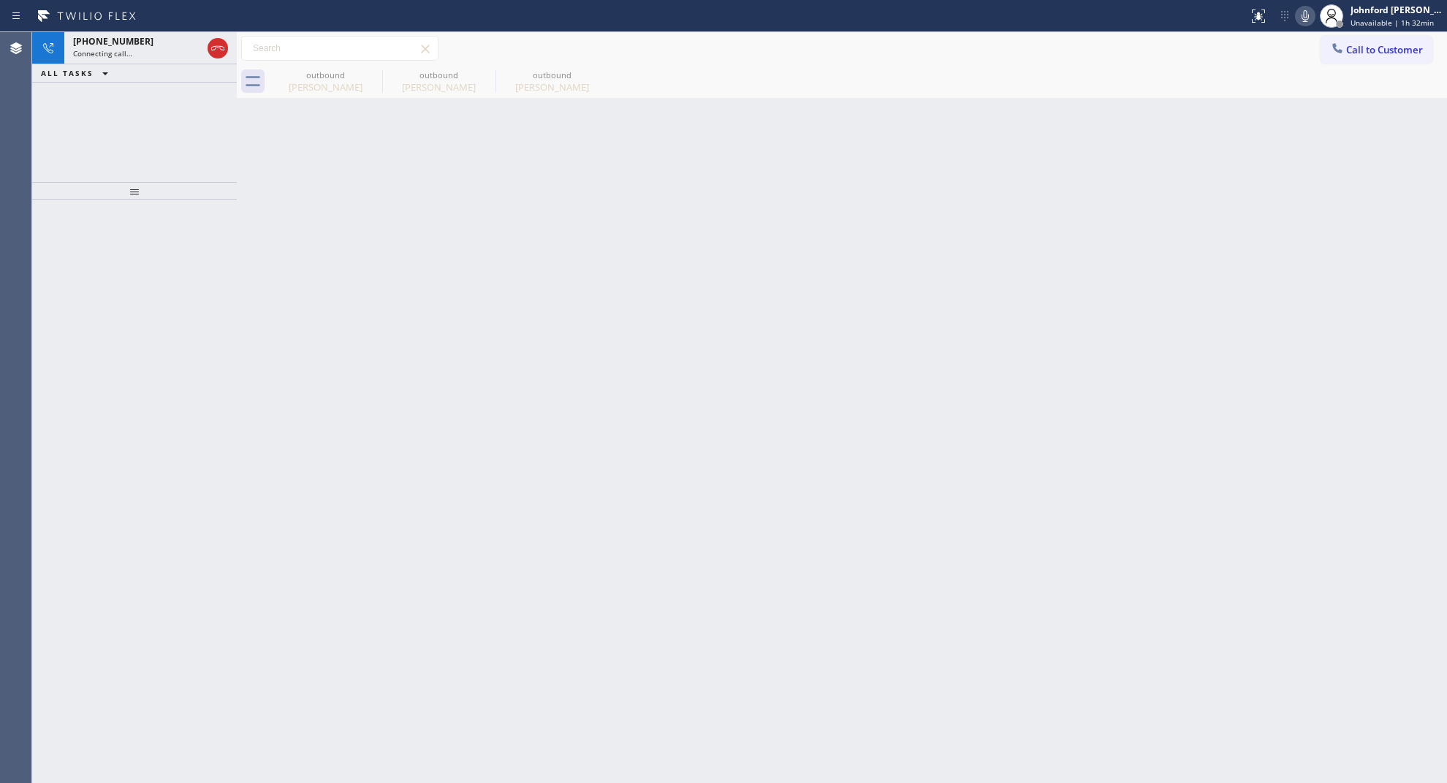
click at [996, 520] on div "Back to Dashboard Change Sender ID Customers Technicians Select a contact Outbo…" at bounding box center [842, 407] width 1210 height 751
click at [144, 55] on div "Connecting call…" at bounding box center [137, 53] width 129 height 10
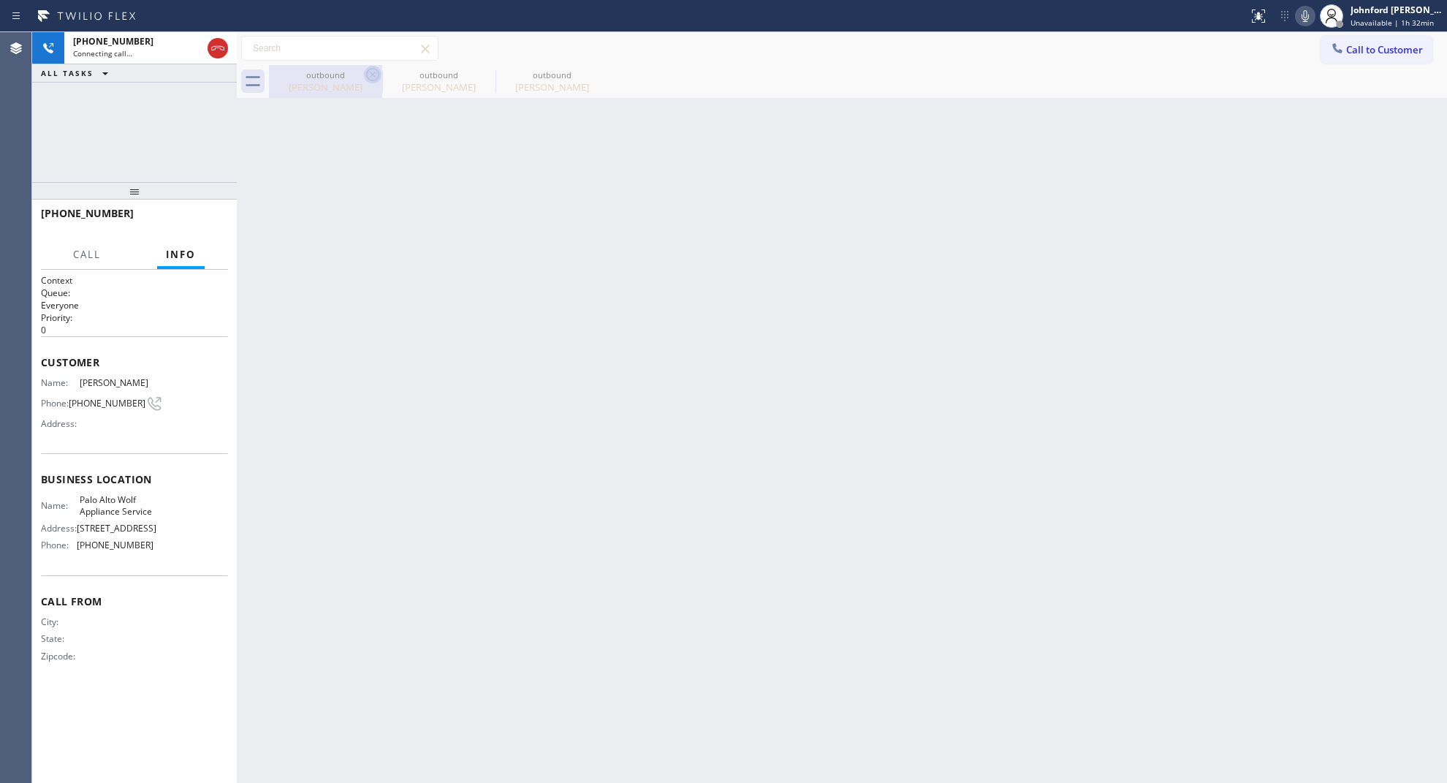
click at [377, 71] on icon at bounding box center [372, 74] width 13 height 13
type input "(650) 620-7276"
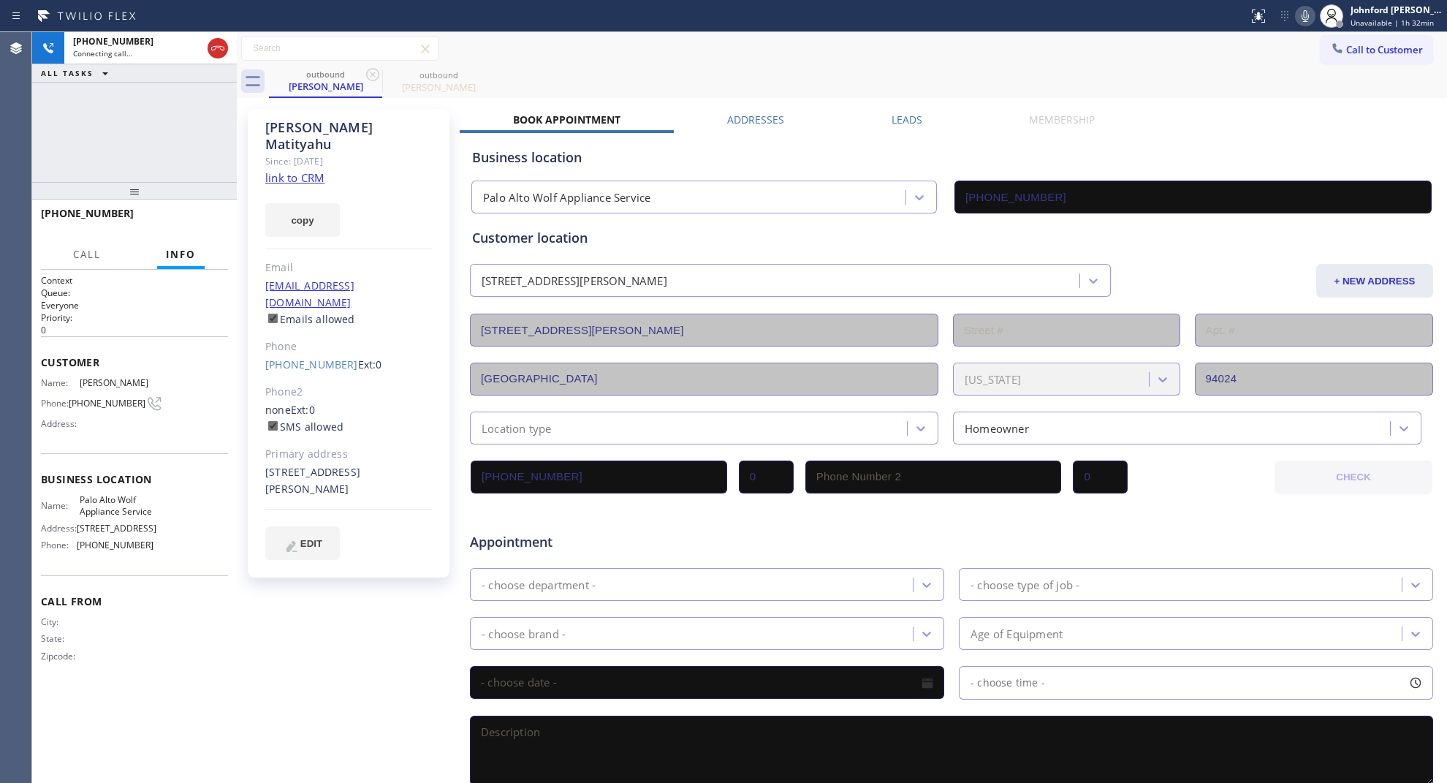
click at [664, 72] on div "outbound Nadine Matityahu outbound Nadine Matityahu" at bounding box center [858, 81] width 1178 height 33
click at [1018, 50] on div "Call to Customer Outbound call Location 5 Star Air Your caller id phone number …" at bounding box center [842, 49] width 1210 height 26
click at [1307, 17] on icon at bounding box center [1306, 16] width 18 height 18
click at [792, 78] on div "outbound Nadine Matityahu outbound Nadine Matityahu" at bounding box center [858, 81] width 1178 height 33
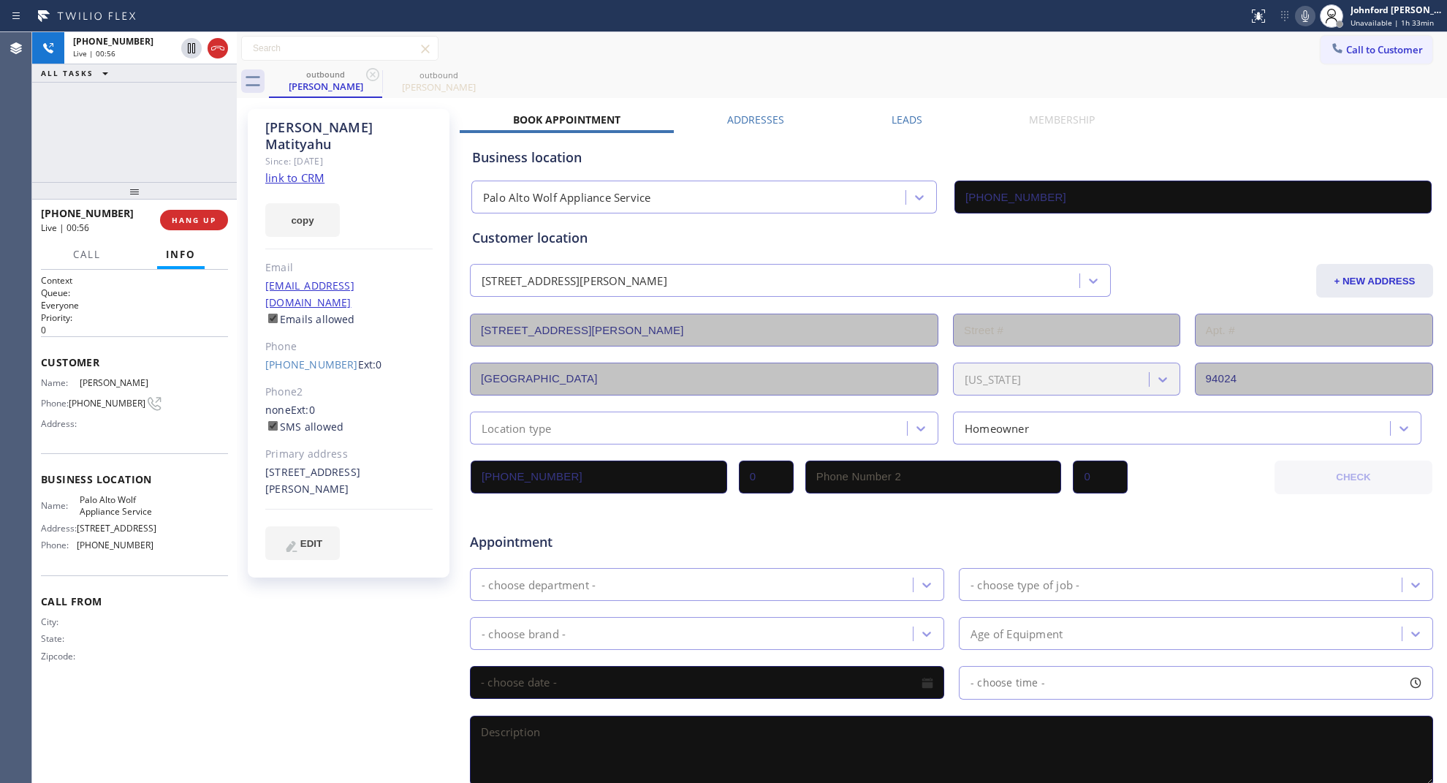
click at [1022, 77] on div "outbound Nadine Matityahu outbound Nadine Matityahu" at bounding box center [858, 81] width 1178 height 33
click at [145, 140] on div "+16504646248 Live | 00:59 ALL TASKS ALL TASKS ACTIVE TASKS TASKS IN WRAP UP" at bounding box center [134, 107] width 205 height 150
drag, startPoint x: 134, startPoint y: 188, endPoint x: 140, endPoint y: 135, distance: 52.9
click at [140, 135] on div "+16504646248 Live | 01:00 ALL TASKS ALL TASKS ACTIVE TASKS TASKS IN WRAP UP +16…" at bounding box center [134, 407] width 205 height 751
click at [186, 215] on span "COMPLETE" at bounding box center [191, 220] width 50 height 10
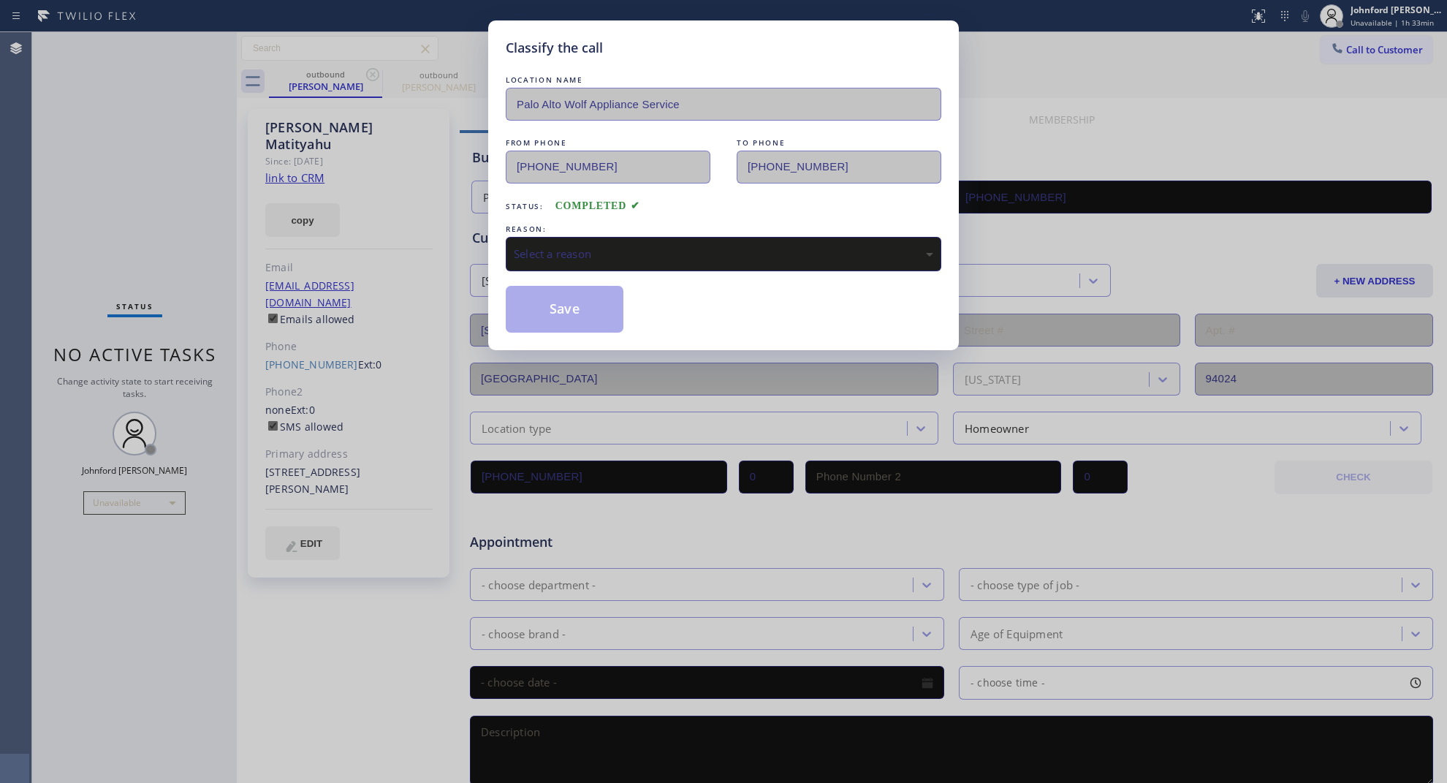
drag, startPoint x: 498, startPoint y: 235, endPoint x: 553, endPoint y: 238, distance: 54.9
click at [502, 235] on div "Classify the call LOCATION NAME Palo Alto Wolf Appliance Service FROM PHONE (65…" at bounding box center [723, 185] width 471 height 330
click at [553, 238] on div "Select a reason" at bounding box center [724, 254] width 436 height 34
click at [579, 312] on button "Save" at bounding box center [565, 309] width 118 height 47
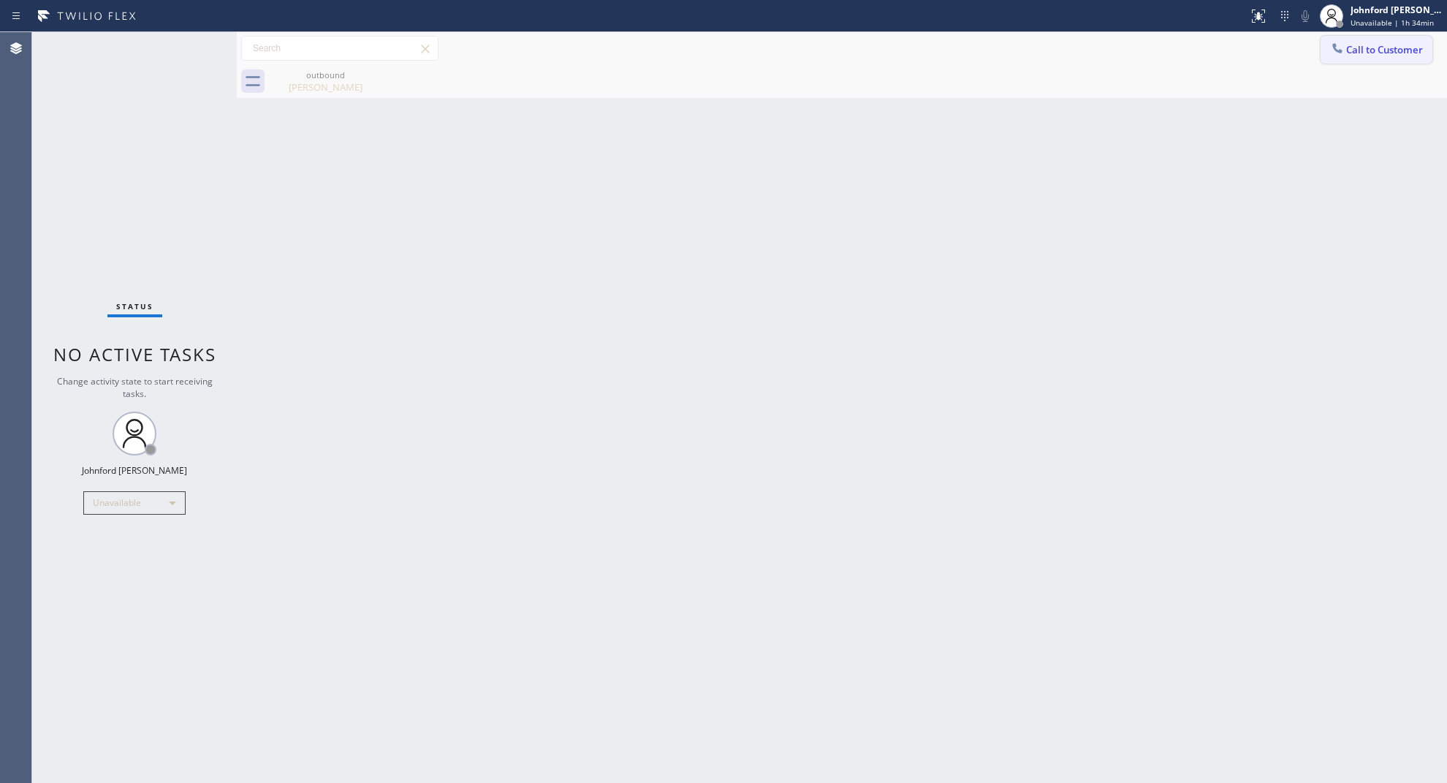
click at [1340, 45] on icon at bounding box center [1337, 48] width 15 height 15
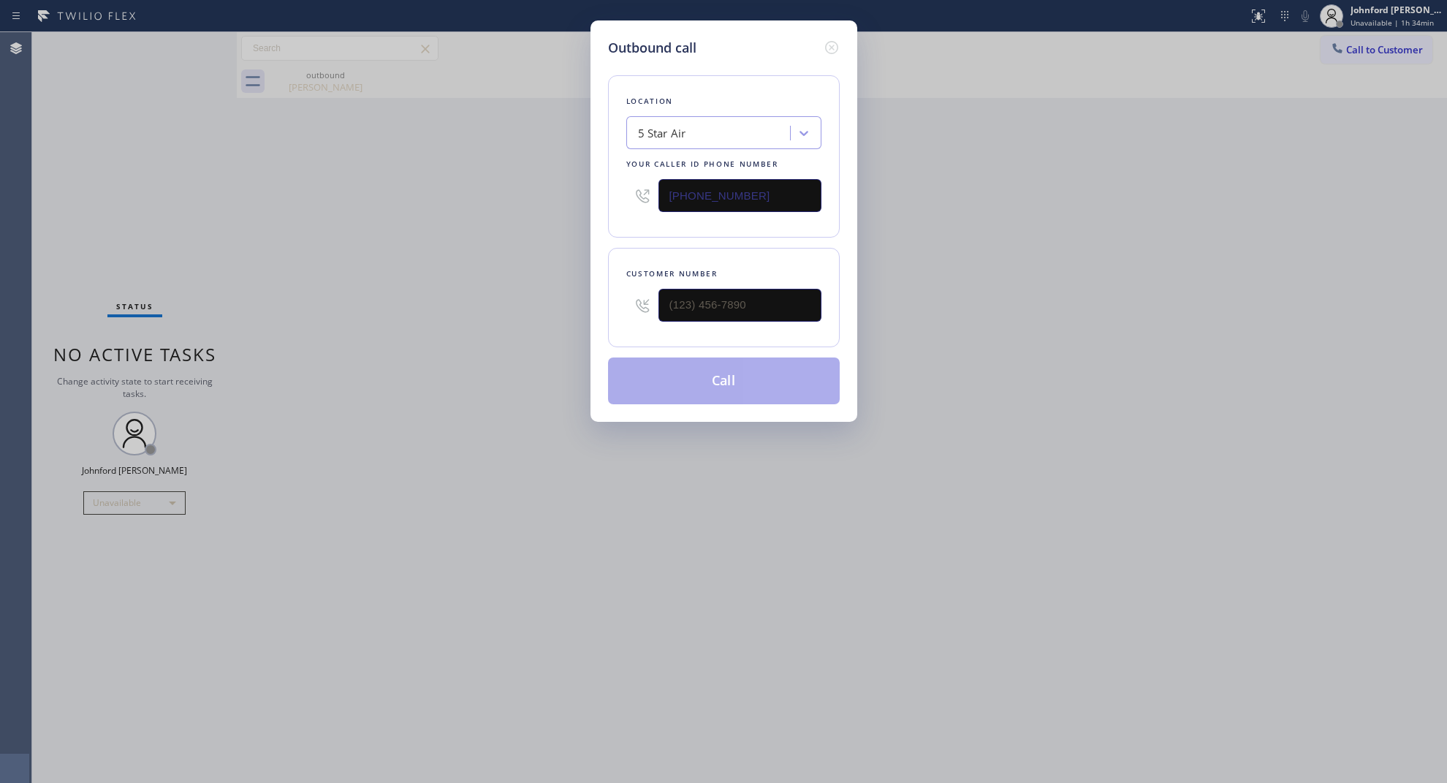
click at [810, 282] on div at bounding box center [740, 305] width 163 height 48
paste input "303) 918-2487"
type input "(303) 918-2487"
drag, startPoint x: 656, startPoint y: 304, endPoint x: 590, endPoint y: 337, distance: 74.2
click at [479, 314] on div "Outbound call Location 5 Star Air Your caller id phone number (800) 686-5038 Cu…" at bounding box center [723, 391] width 1447 height 783
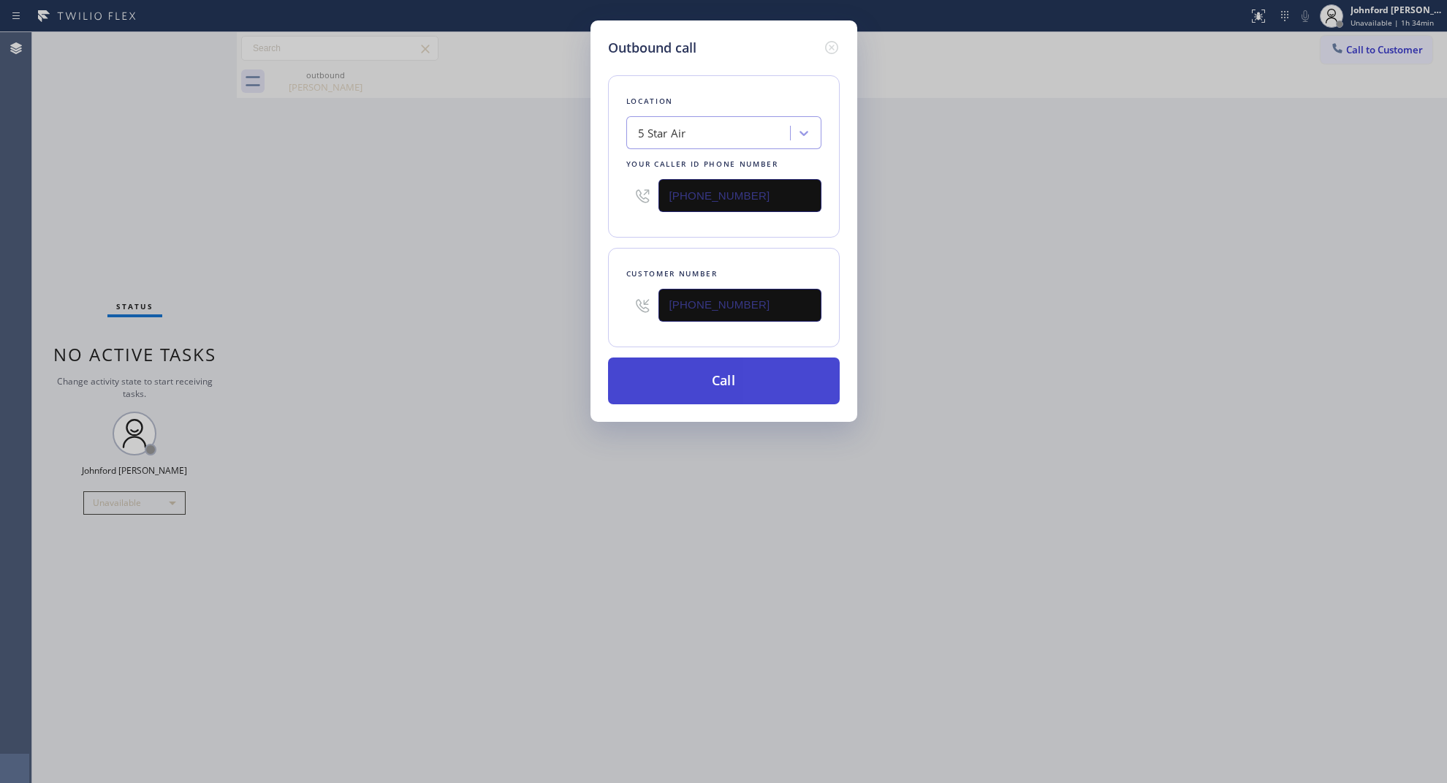
click at [709, 381] on button "Call" at bounding box center [724, 380] width 232 height 47
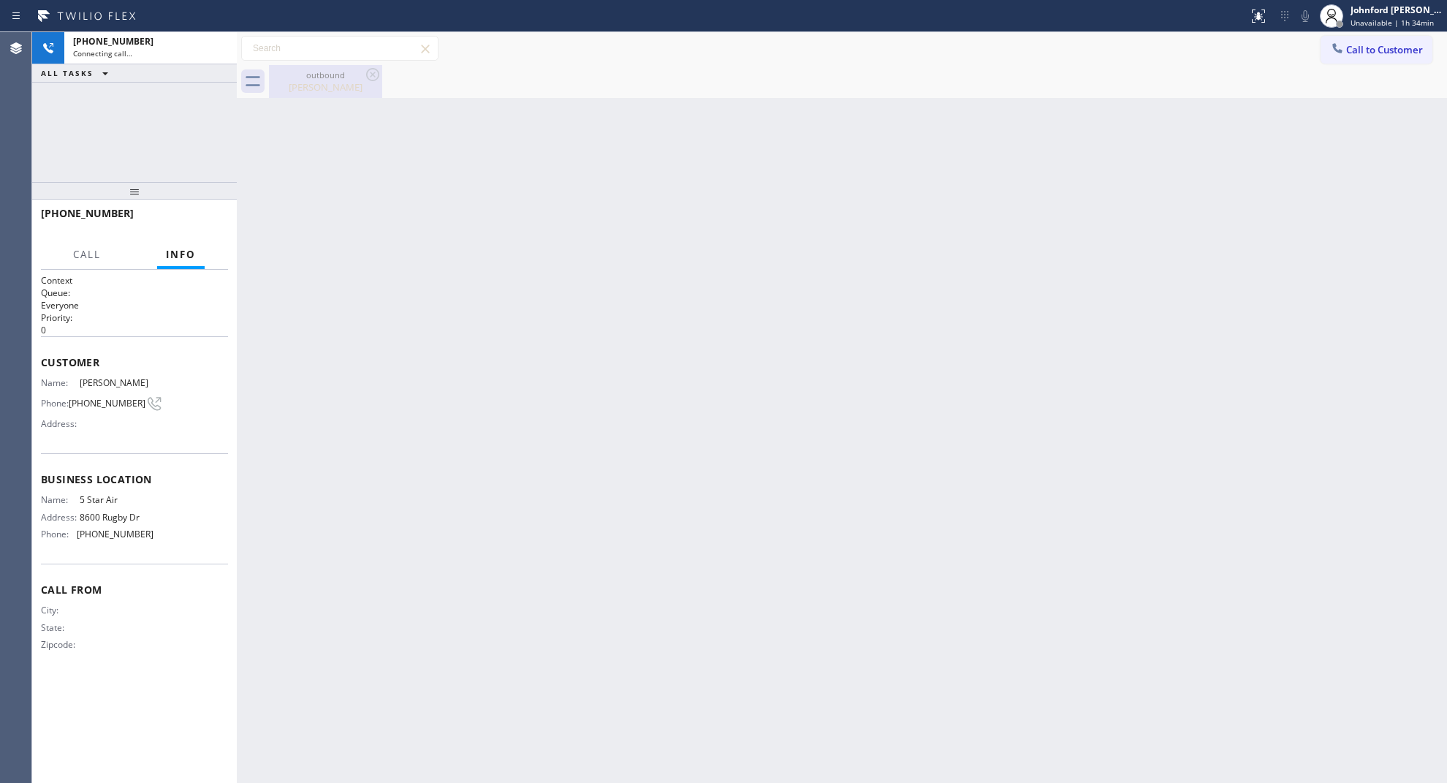
click at [371, 75] on icon at bounding box center [372, 74] width 13 height 13
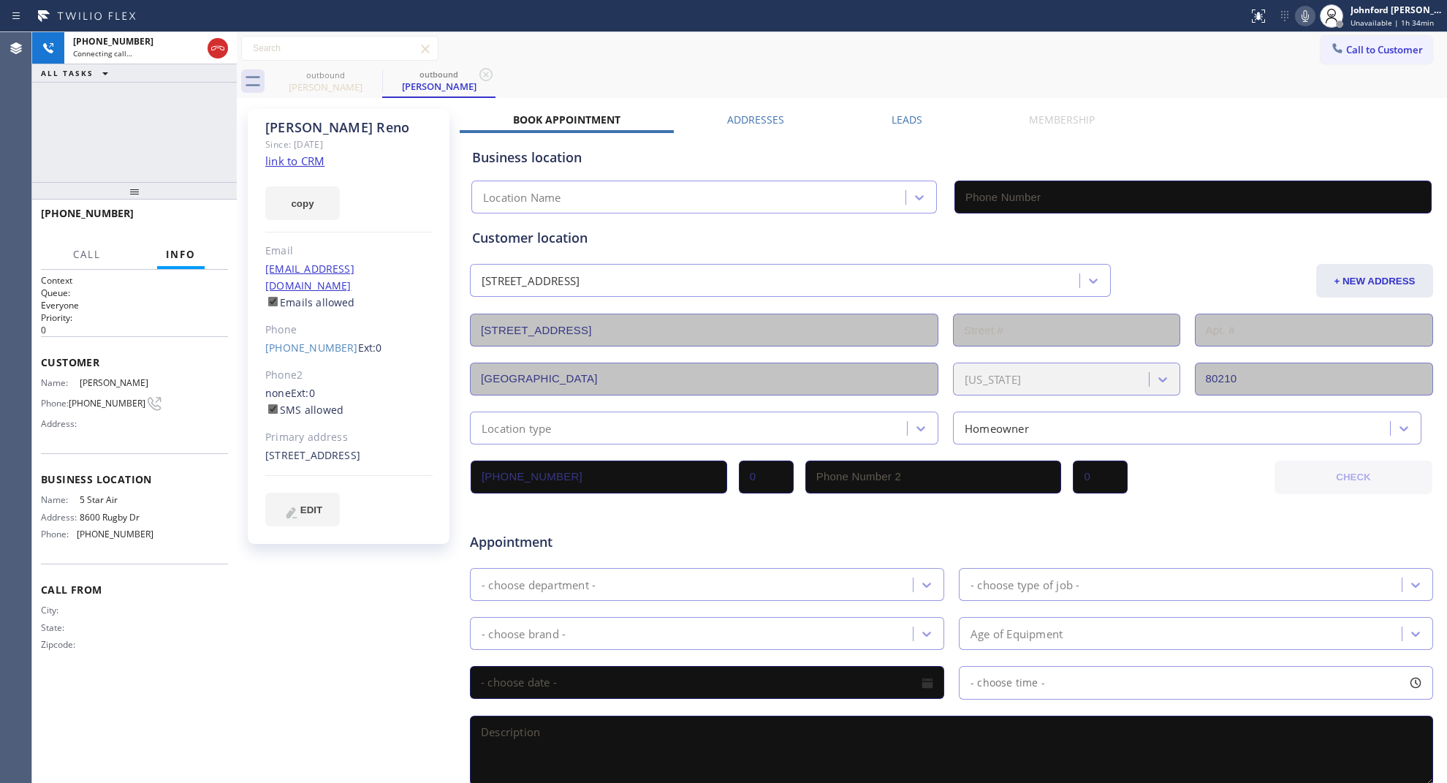
click at [307, 162] on link "link to CRM" at bounding box center [294, 160] width 59 height 15
type input "(800) 686-5038"
click at [187, 217] on span "HANG UP" at bounding box center [194, 220] width 45 height 10
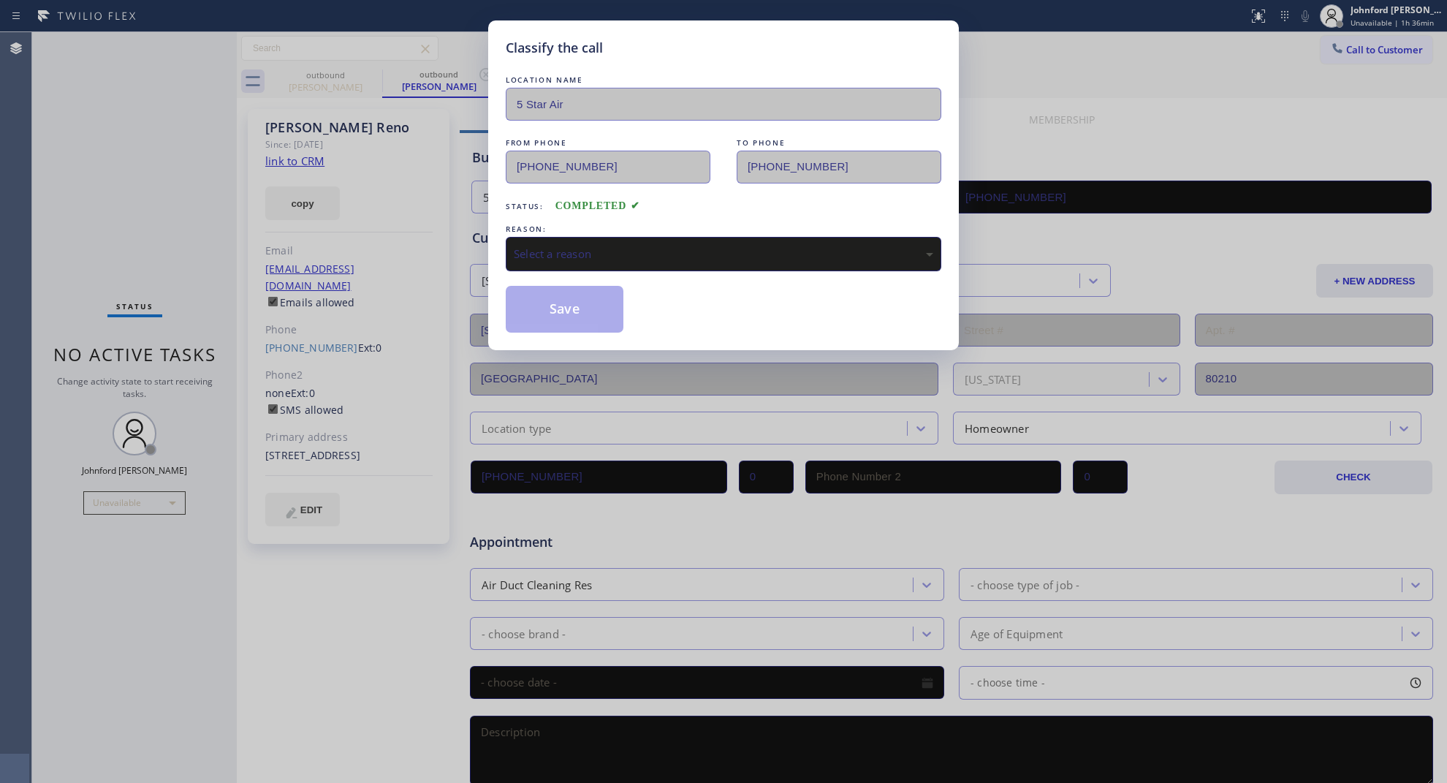
click at [569, 246] on div "Select a reason" at bounding box center [724, 254] width 420 height 17
click at [585, 322] on button "Save" at bounding box center [565, 309] width 118 height 47
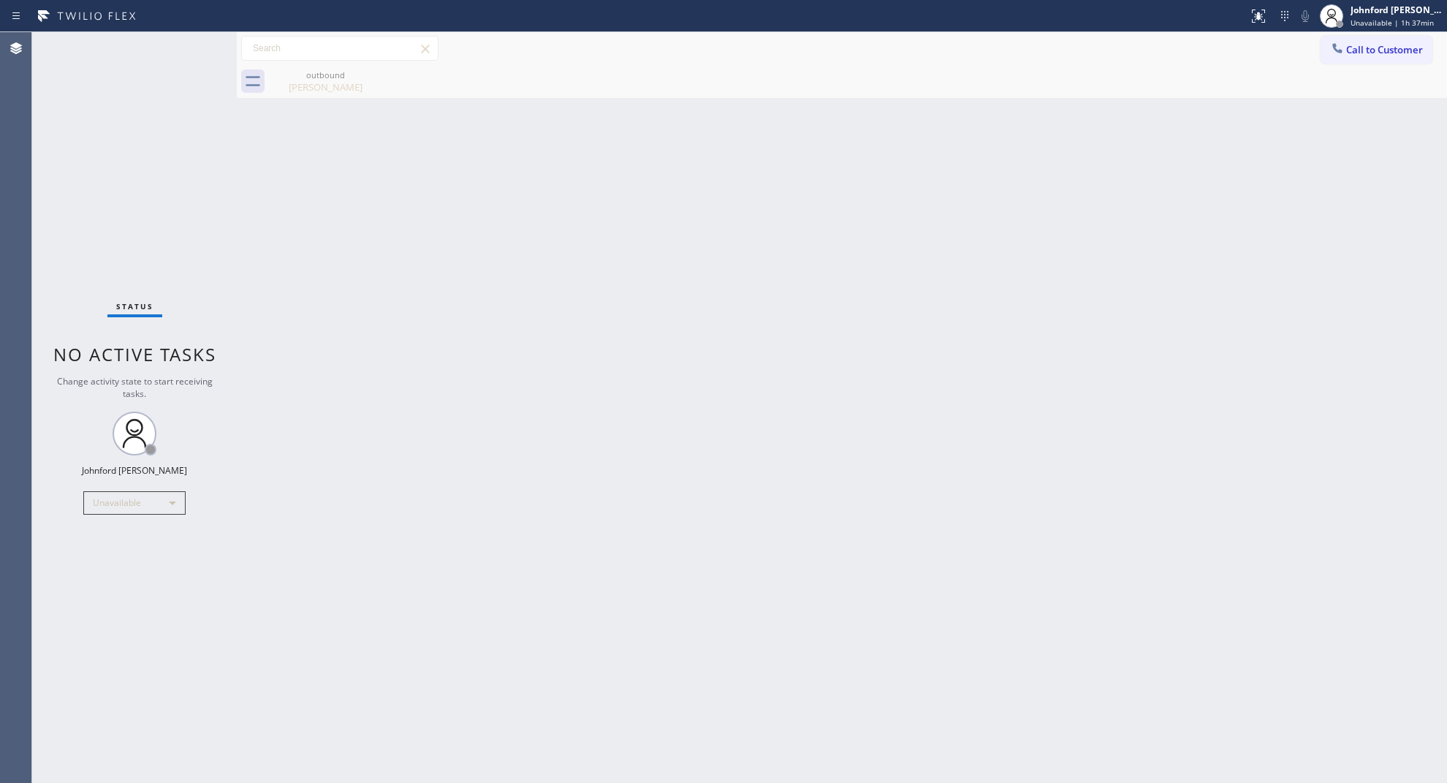
drag, startPoint x: 1346, startPoint y: 39, endPoint x: 1347, endPoint y: 48, distance: 8.9
click at [1347, 41] on button "Call to Customer" at bounding box center [1377, 50] width 112 height 28
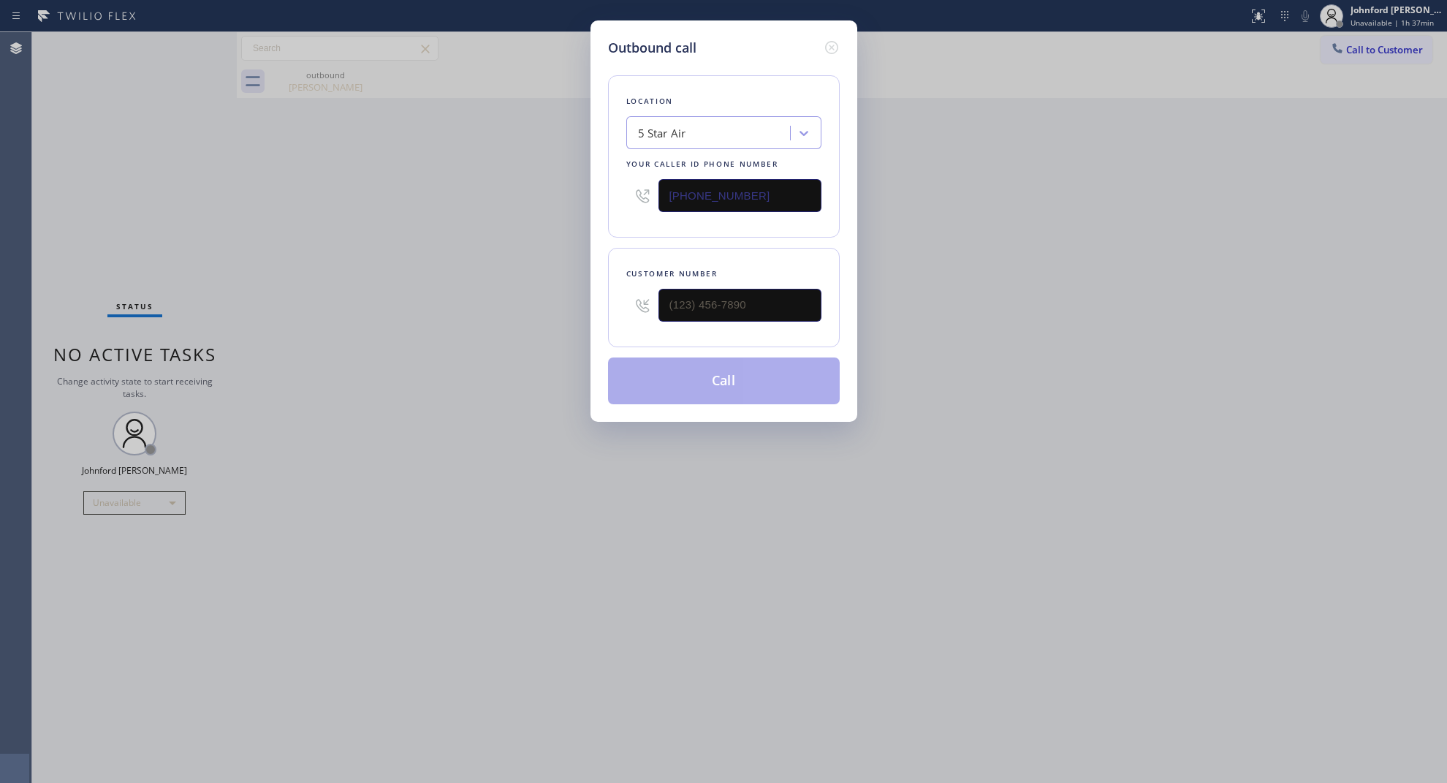
type input "(___) ___-____"
paste input "text"
click at [441, 323] on div "Outbound call Location 5 Star Air Your caller id phone number (800) 686-5038 Cu…" at bounding box center [723, 391] width 1447 height 783
type input "(___) ___-____"
paste input "text"
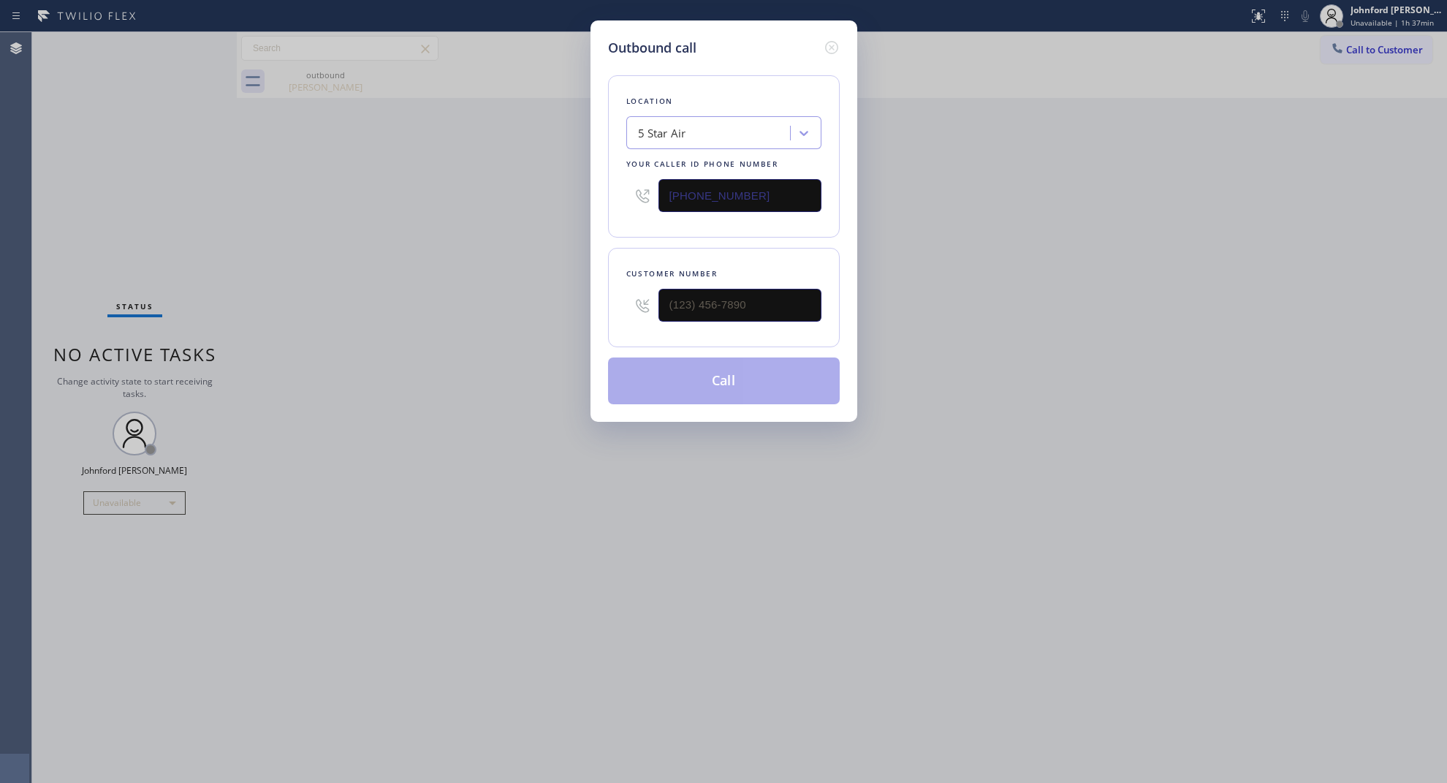
type input "(___) ___-____"
drag, startPoint x: 1004, startPoint y: 0, endPoint x: 1045, endPoint y: -67, distance: 79.1
click at [1045, 0] on html "Status report No issues detected If you experience an issue, please download th…" at bounding box center [723, 391] width 1447 height 783
paste input "310) 801-4201"
drag, startPoint x: 777, startPoint y: 290, endPoint x: 729, endPoint y: 297, distance: 48.1
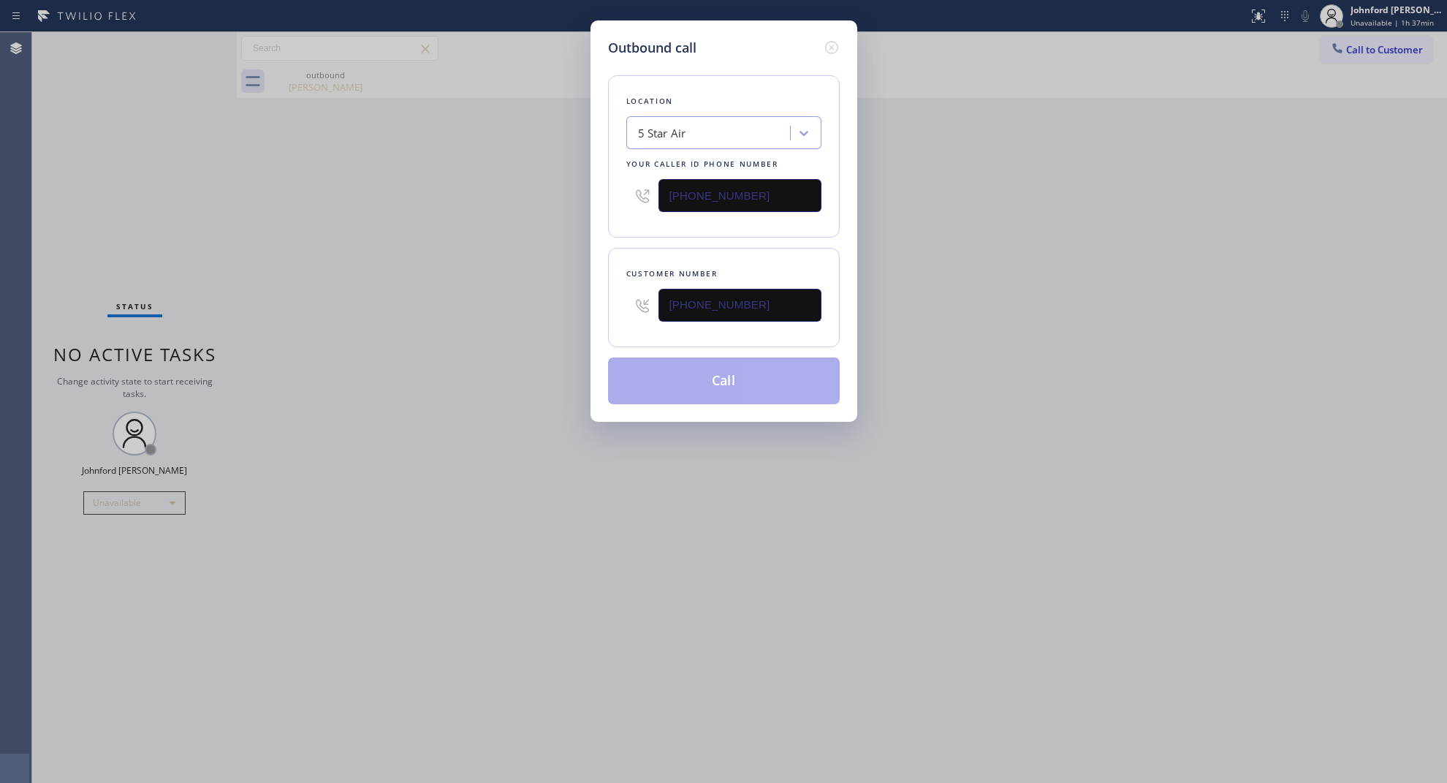
click at [558, 296] on div "Outbound call Location 5 Star Air Your caller id phone number (800) 686-5038 Cu…" at bounding box center [723, 391] width 1447 height 783
type input "(310) 801-4201"
click at [675, 387] on button "Call" at bounding box center [724, 380] width 232 height 47
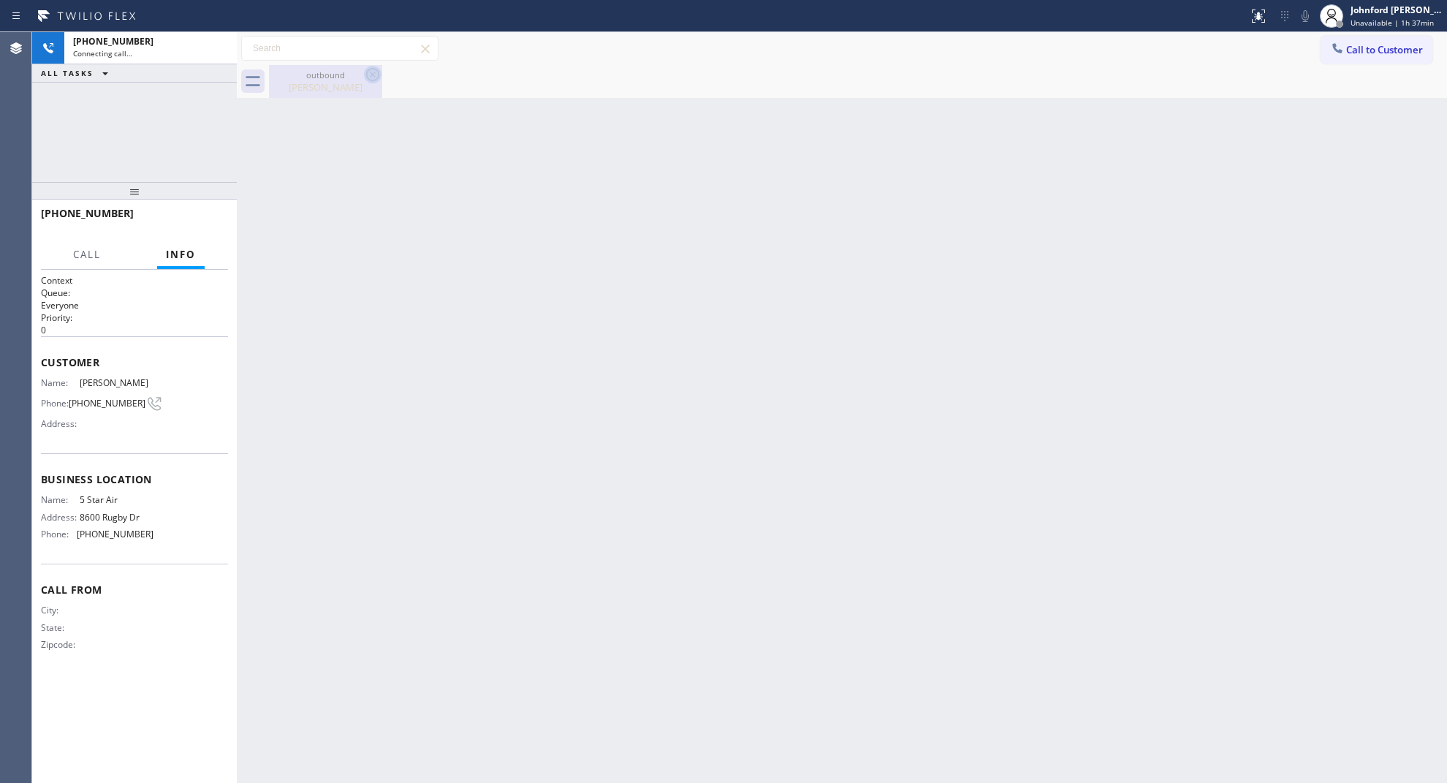
click at [368, 77] on icon at bounding box center [372, 74] width 13 height 13
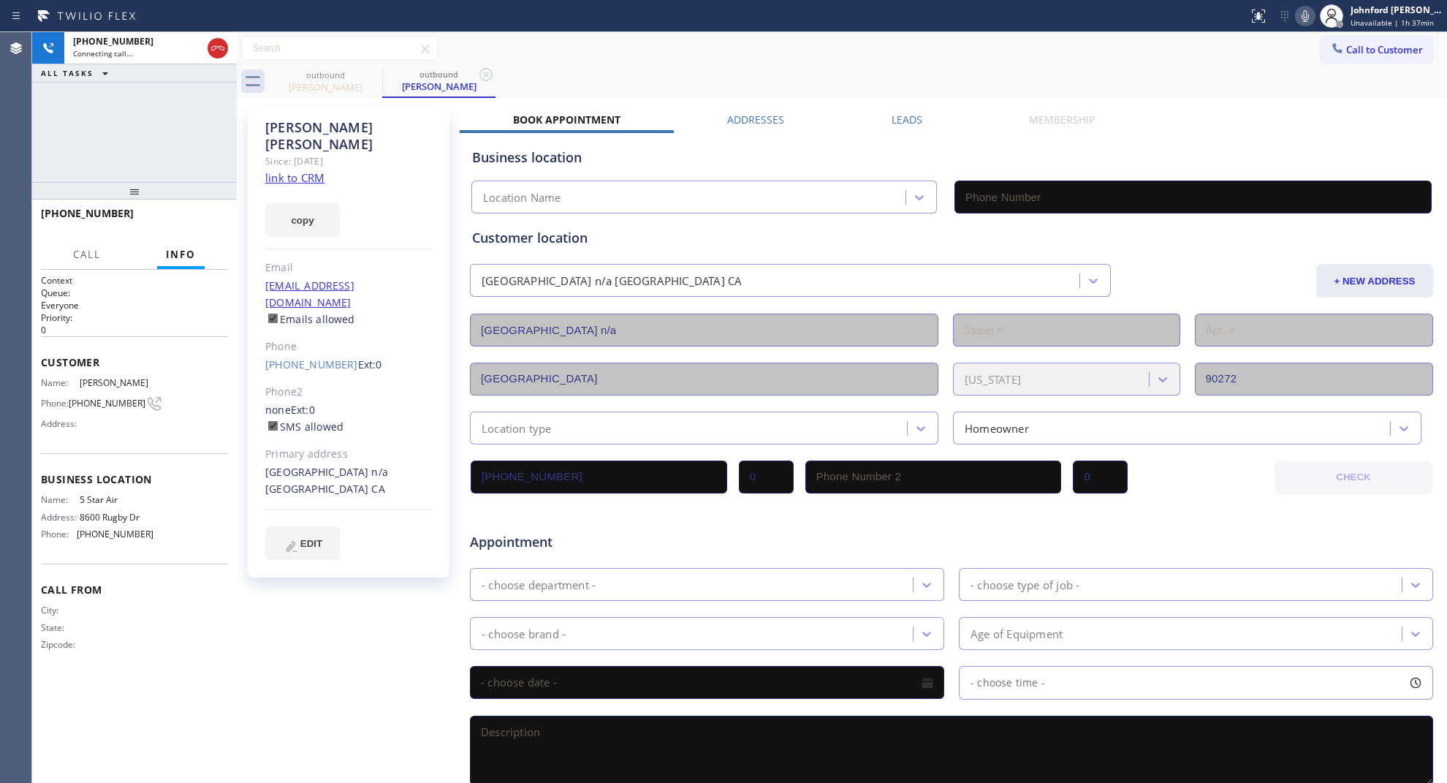
click at [308, 170] on link "link to CRM" at bounding box center [294, 177] width 59 height 15
type input "(800) 686-5038"
click at [181, 223] on span "HANG UP" at bounding box center [194, 220] width 45 height 10
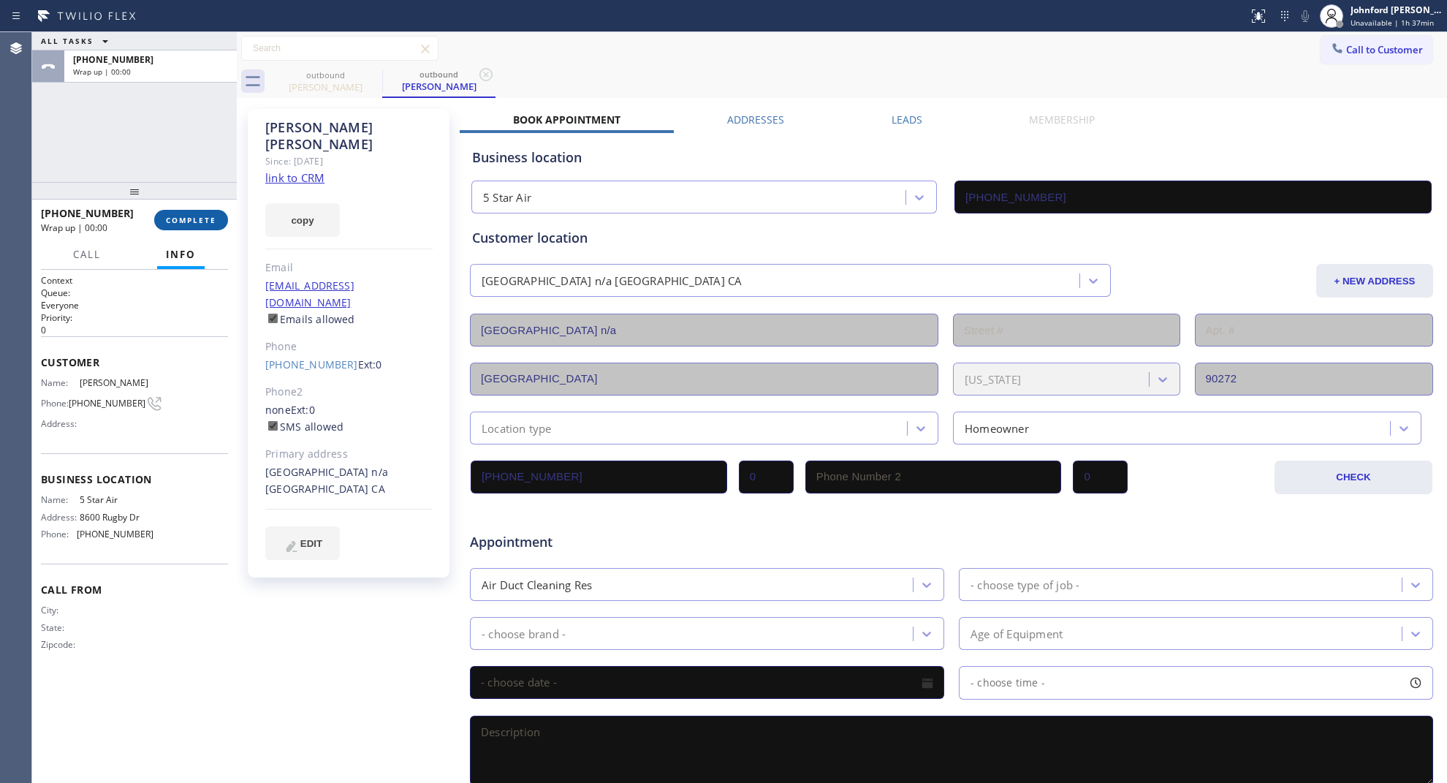
click at [181, 223] on span "COMPLETE" at bounding box center [191, 220] width 50 height 10
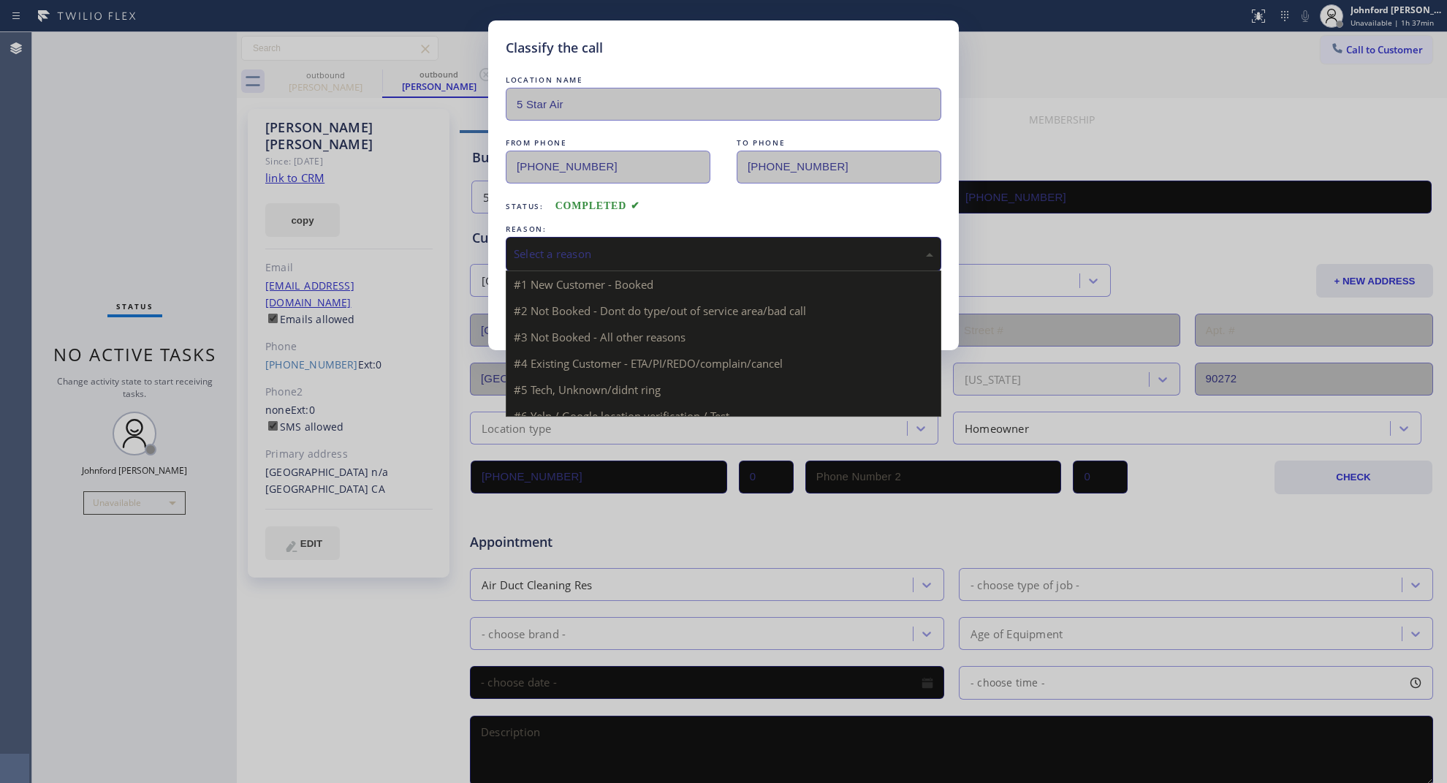
drag, startPoint x: 541, startPoint y: 262, endPoint x: 553, endPoint y: 260, distance: 12.5
click at [550, 261] on div "Select a reason" at bounding box center [724, 254] width 436 height 34
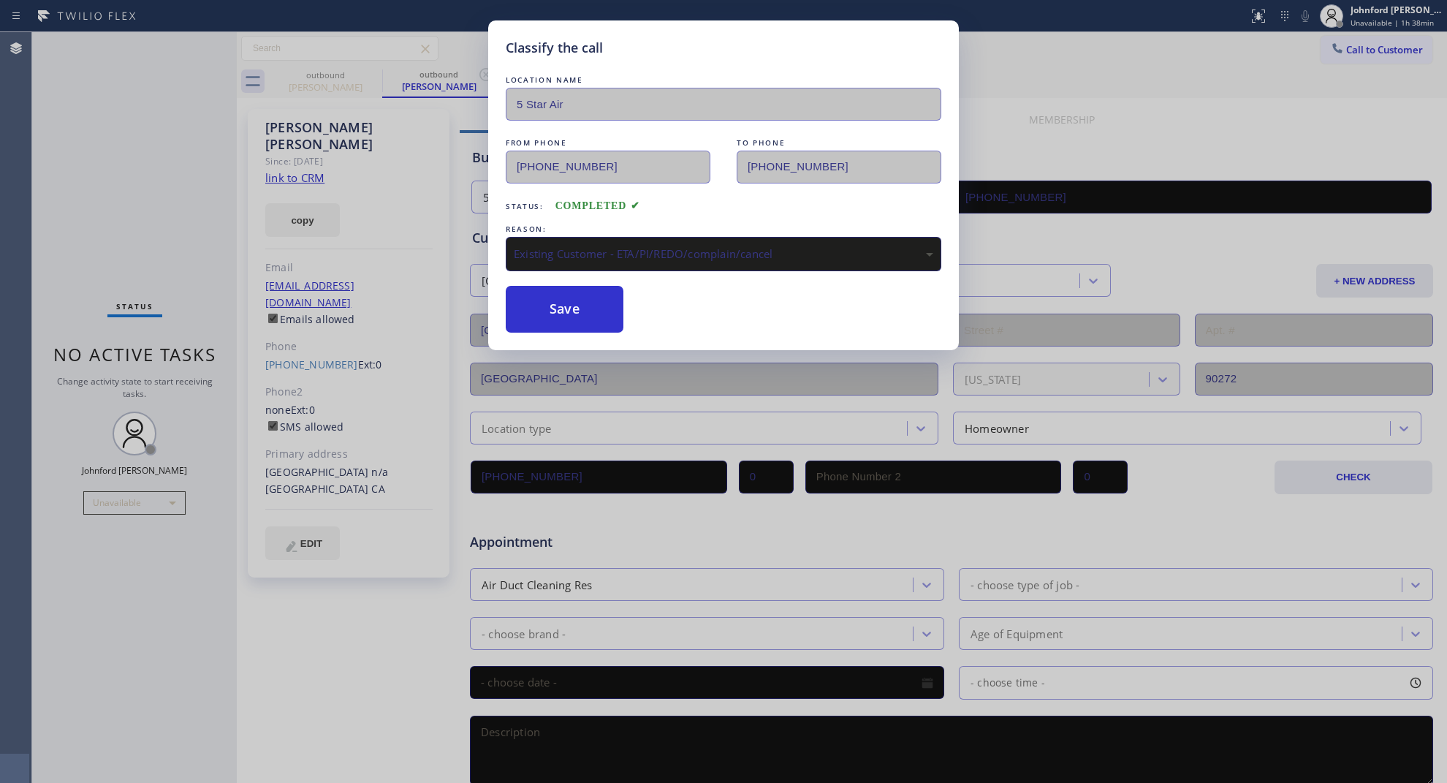
drag, startPoint x: 580, startPoint y: 302, endPoint x: 1153, endPoint y: 61, distance: 621.7
click at [593, 292] on button "Save" at bounding box center [565, 309] width 118 height 47
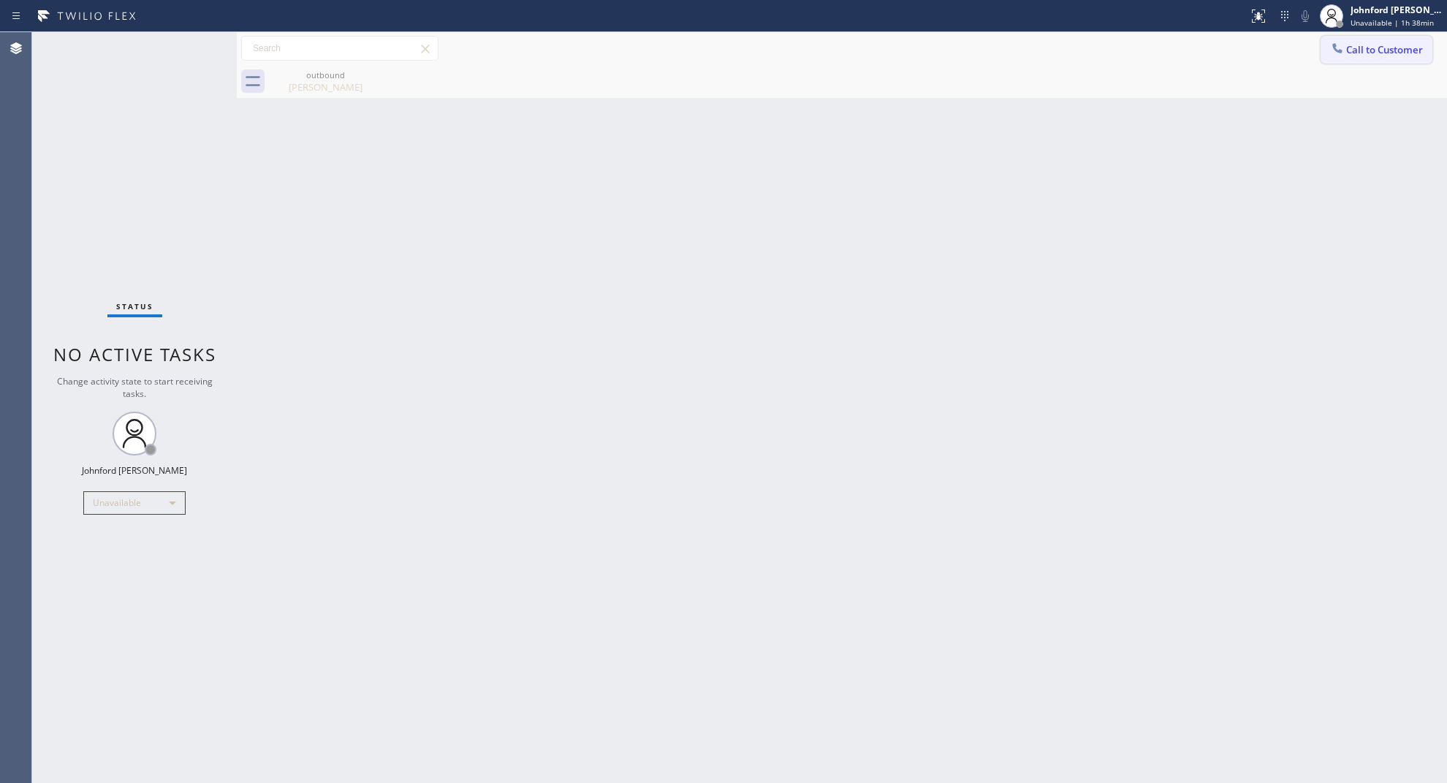
click at [1353, 53] on span "Call to Customer" at bounding box center [1384, 49] width 77 height 13
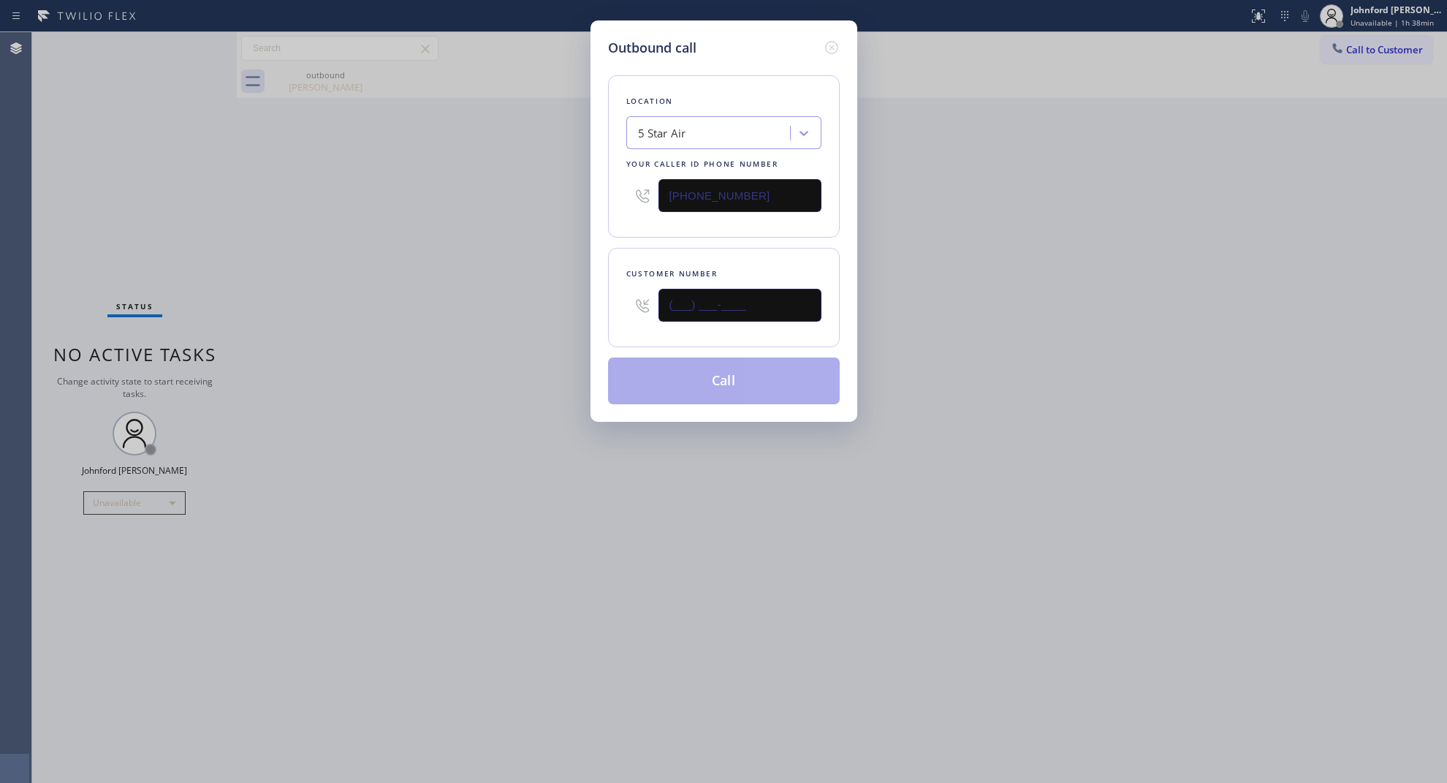
paste input "303) 875-9812"
type input "(303) 875-9812"
click at [572, 312] on div "Outbound call Location 5 Star Air Your caller id phone number (800) 686-5038 Cu…" at bounding box center [723, 391] width 1447 height 783
click at [671, 388] on button "Call" at bounding box center [724, 380] width 232 height 47
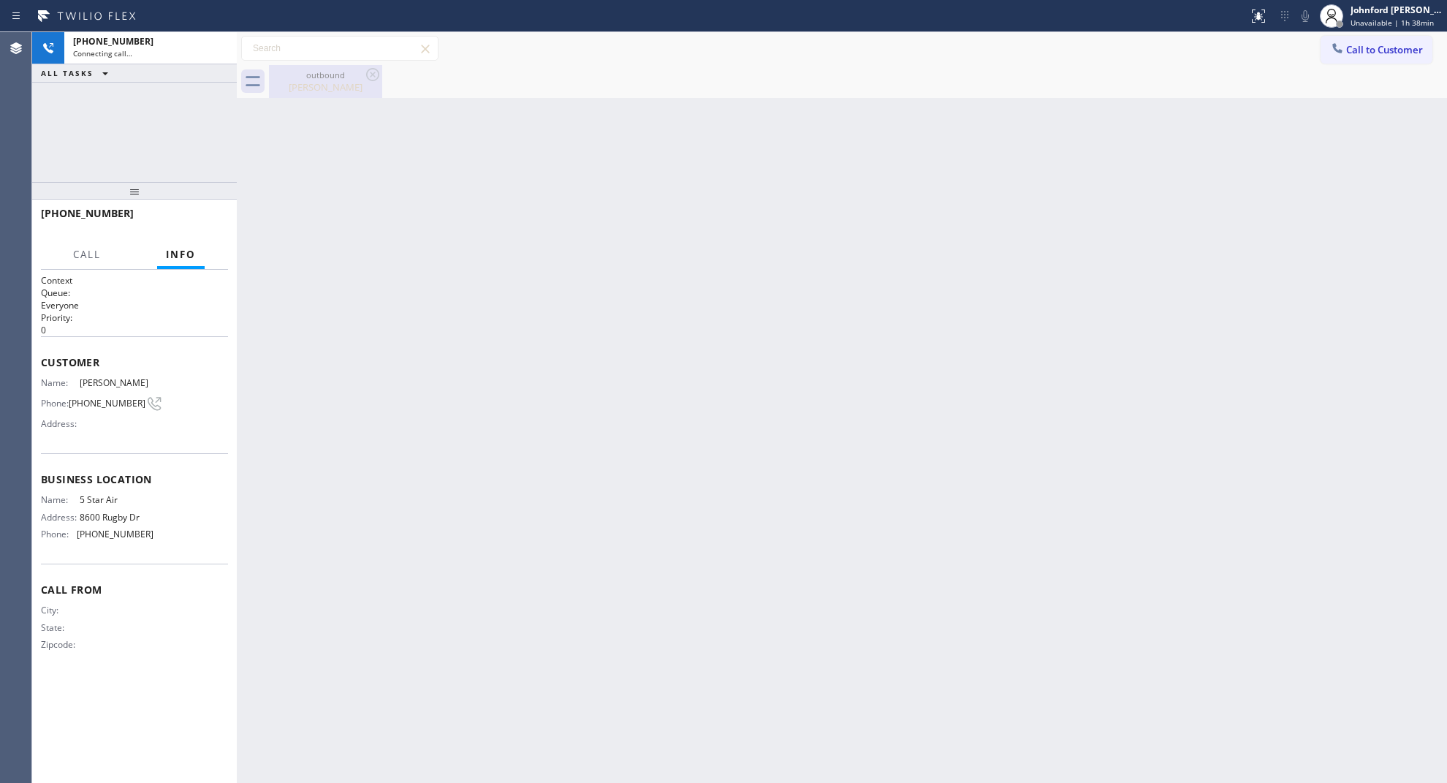
click at [367, 75] on icon at bounding box center [372, 74] width 13 height 13
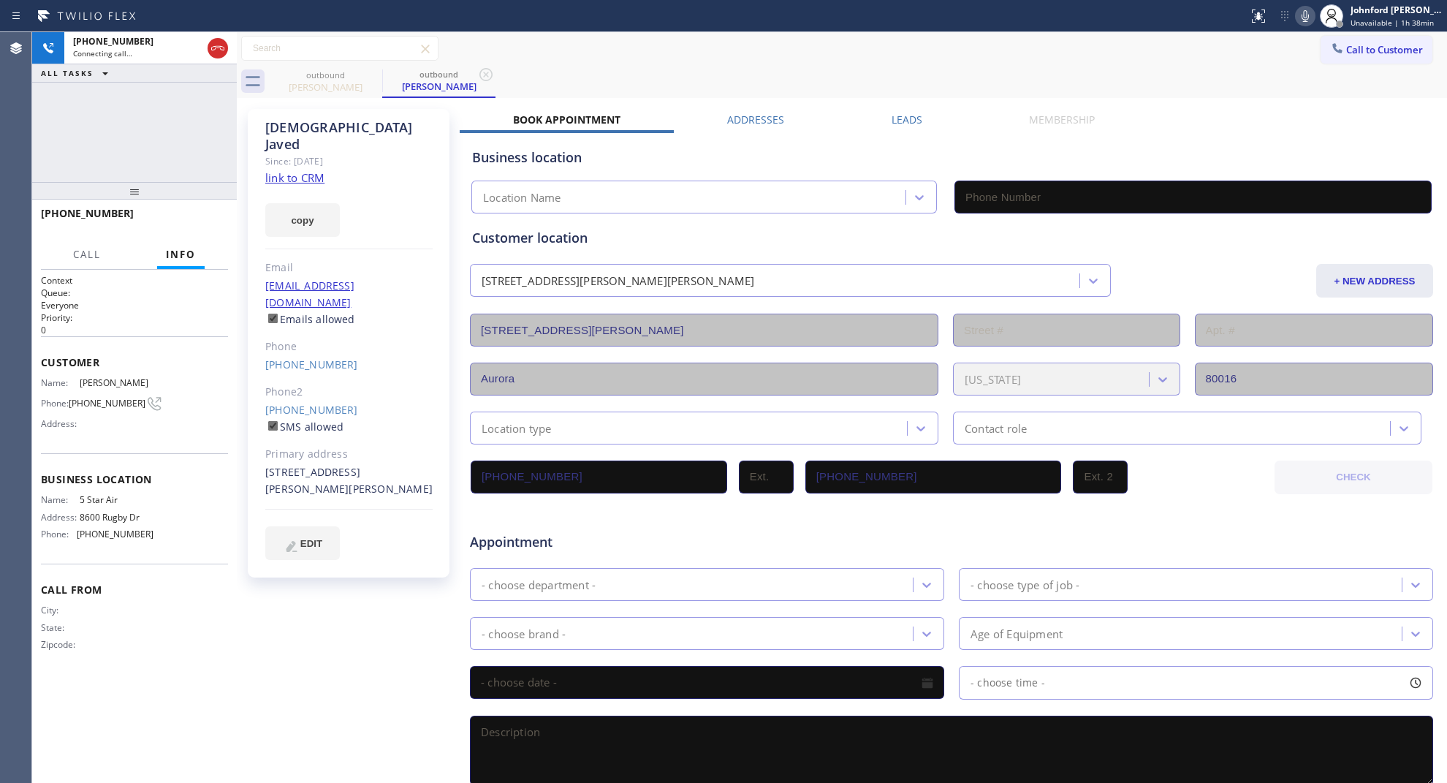
click at [300, 203] on button "copy" at bounding box center [302, 220] width 75 height 34
click at [305, 170] on link "link to CRM" at bounding box center [294, 177] width 59 height 15
type input "(800) 686-5038"
click at [191, 216] on span "HANG UP" at bounding box center [194, 220] width 45 height 10
click at [319, 403] on link "(303) 875-9794" at bounding box center [311, 410] width 93 height 14
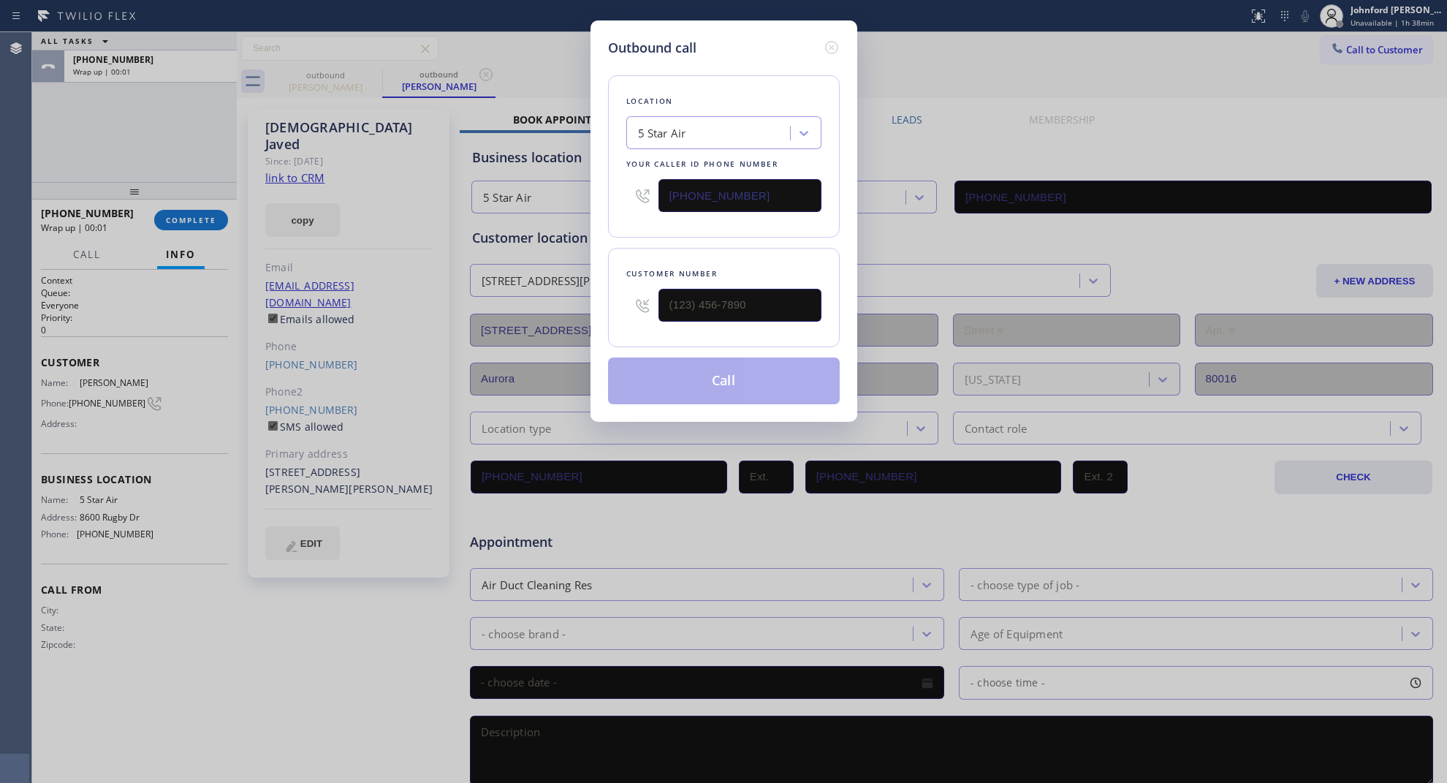
type input "(303) 875-9794"
click at [729, 390] on button "Call" at bounding box center [724, 380] width 232 height 47
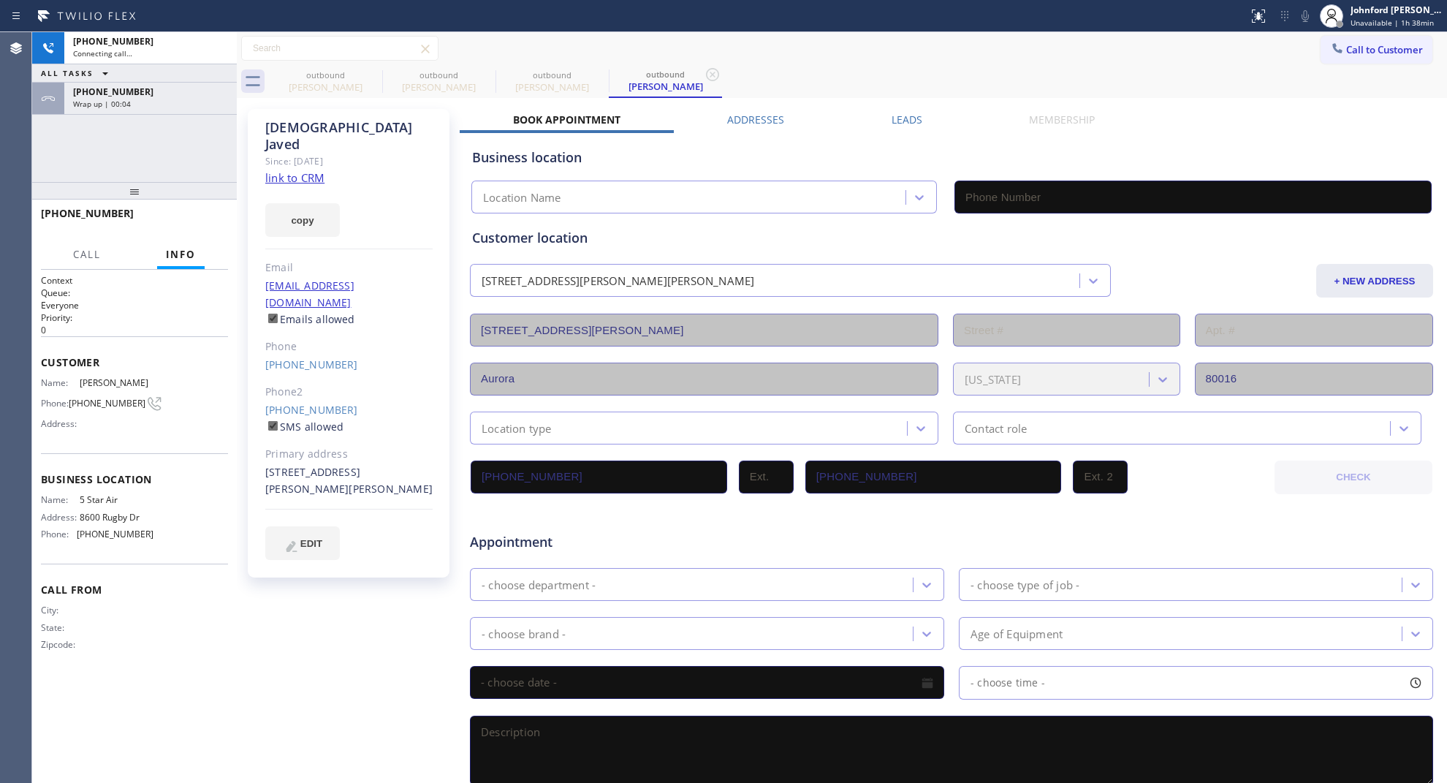
type input "(800) 686-5038"
drag, startPoint x: 375, startPoint y: 71, endPoint x: 983, endPoint y: 67, distance: 608.1
click at [0, 0] on icon at bounding box center [0, 0] width 0 height 0
click at [191, 217] on span "HANG UP" at bounding box center [194, 220] width 45 height 10
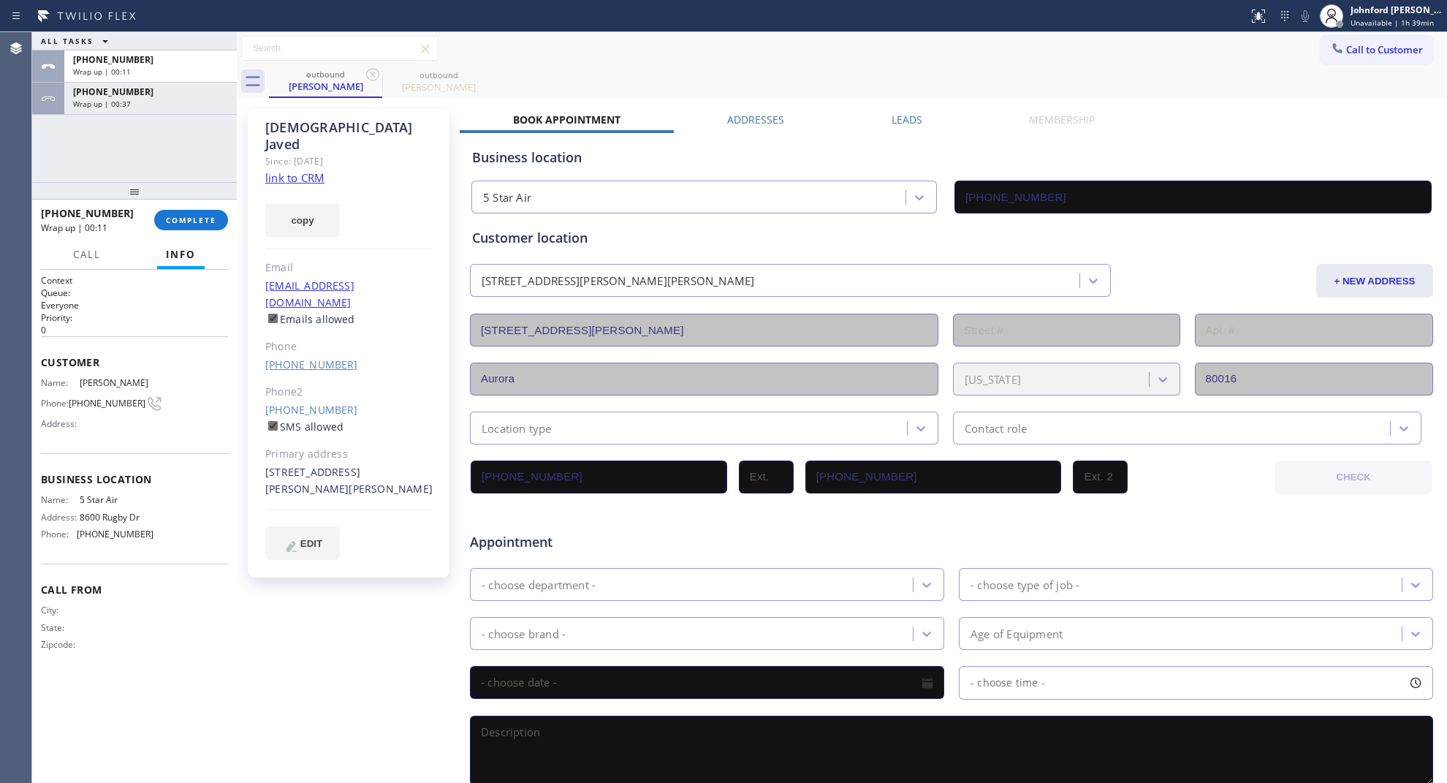
click at [295, 357] on link "(303) 875-9812" at bounding box center [311, 364] width 93 height 14
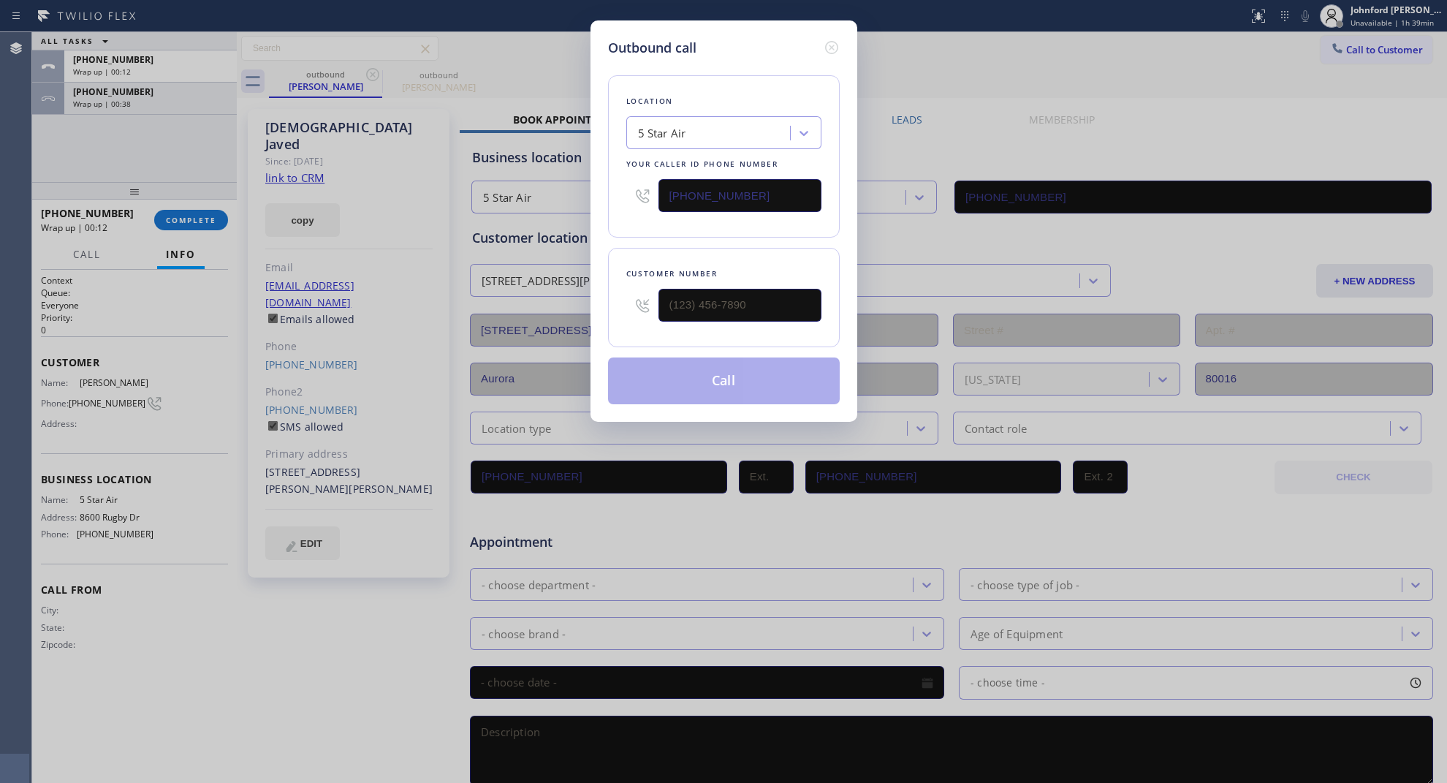
type input "(303) 875-9812"
click at [700, 191] on input "(800) 686-5038" at bounding box center [740, 195] width 163 height 33
paste input "720) 597-8984"
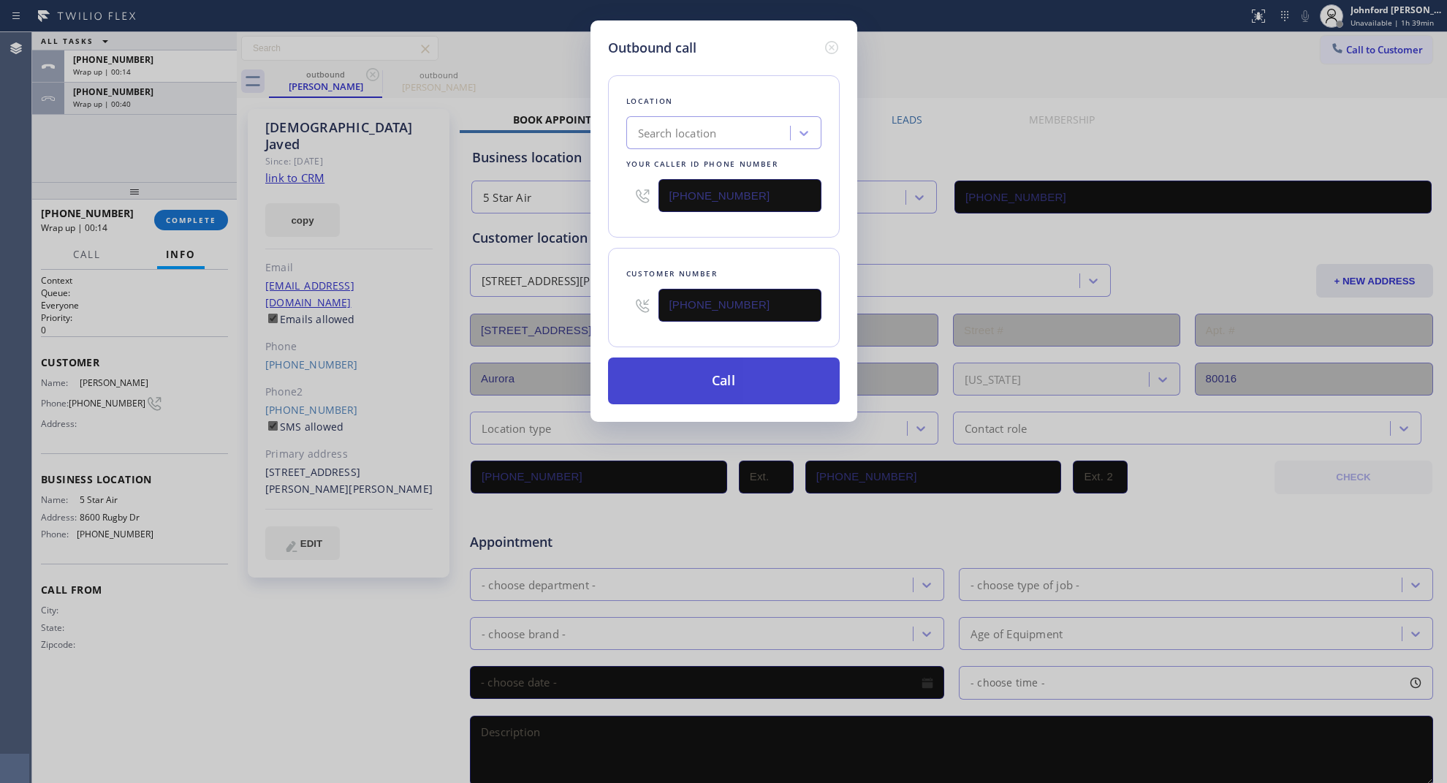
type input "(720) 597-8984"
click at [671, 363] on button "Call" at bounding box center [724, 380] width 232 height 47
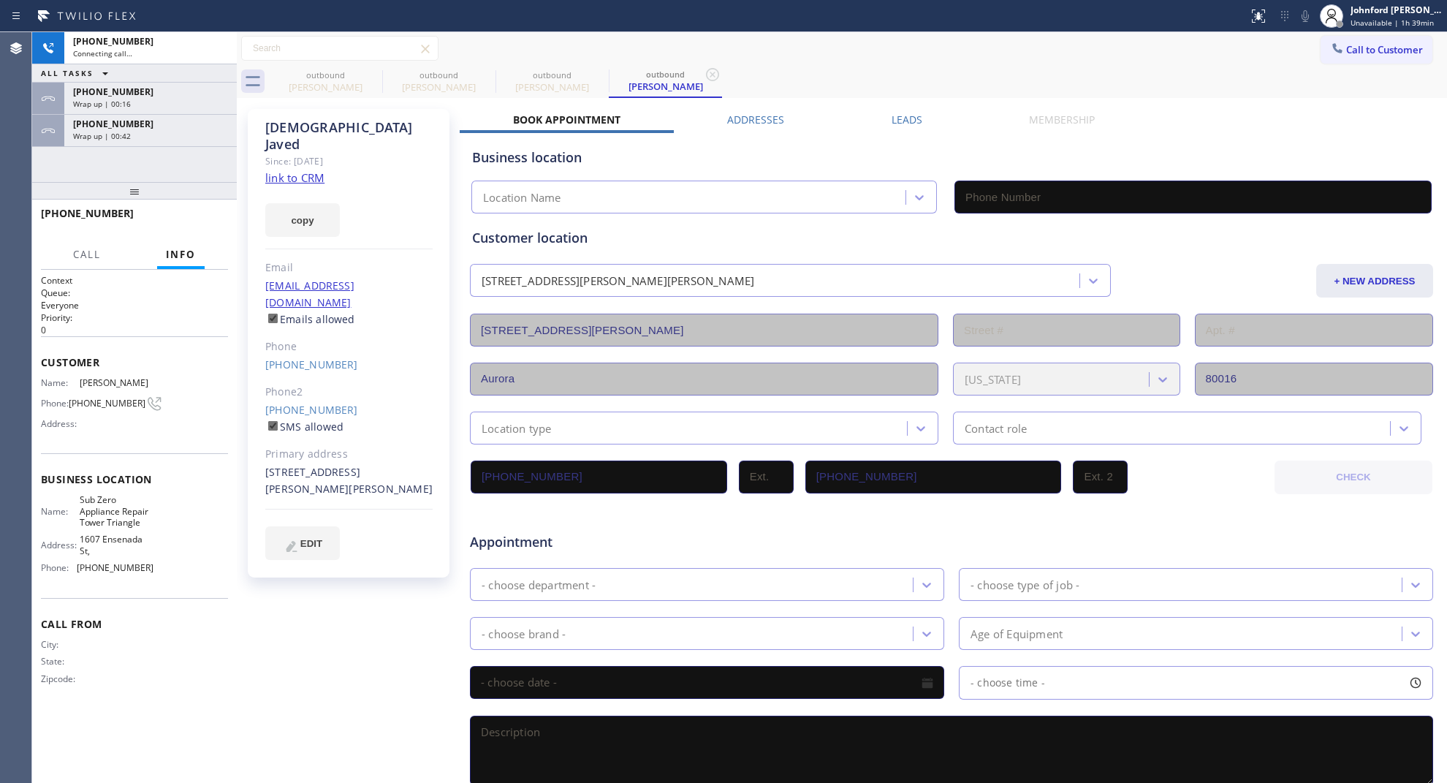
click at [153, 92] on div "+13038759794" at bounding box center [150, 92] width 155 height 12
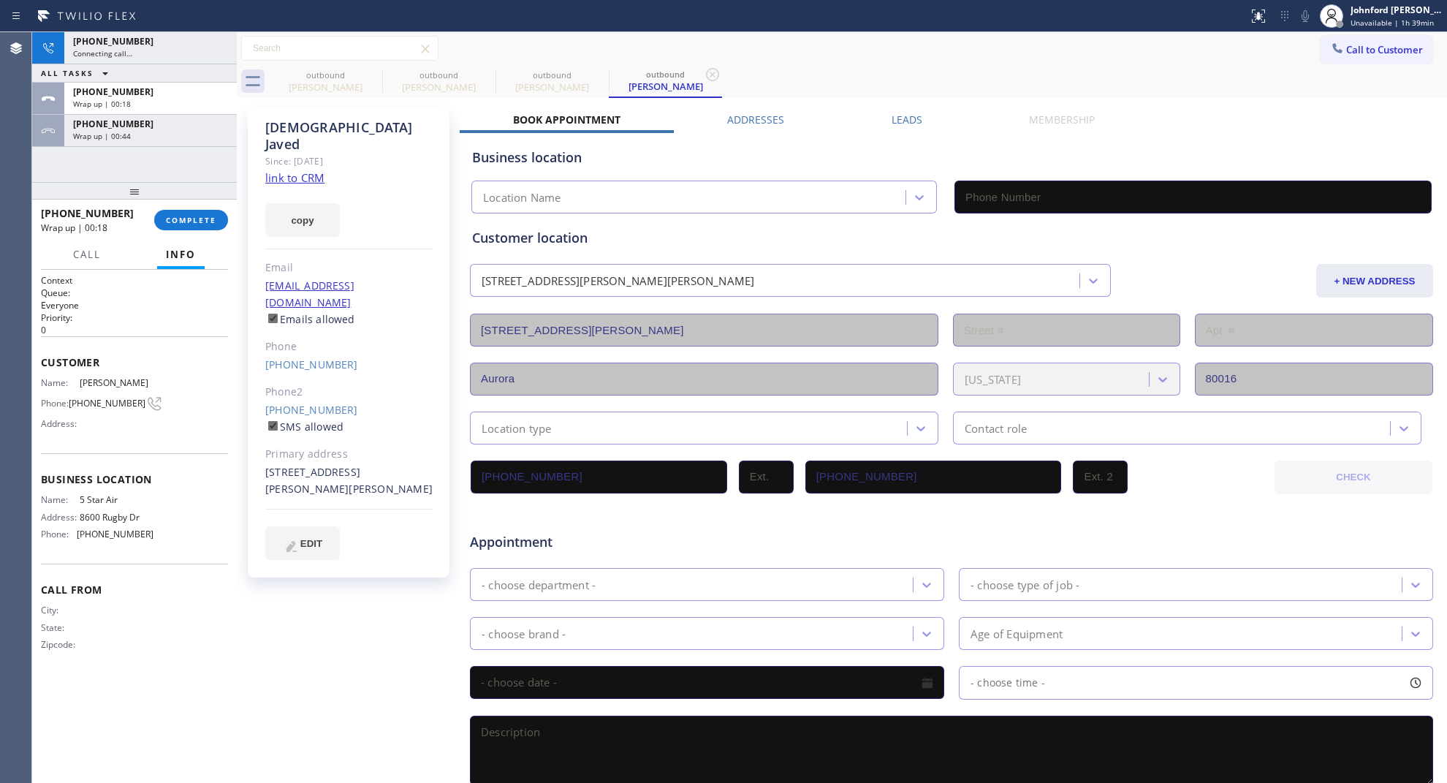
click at [181, 200] on div at bounding box center [134, 191] width 205 height 18
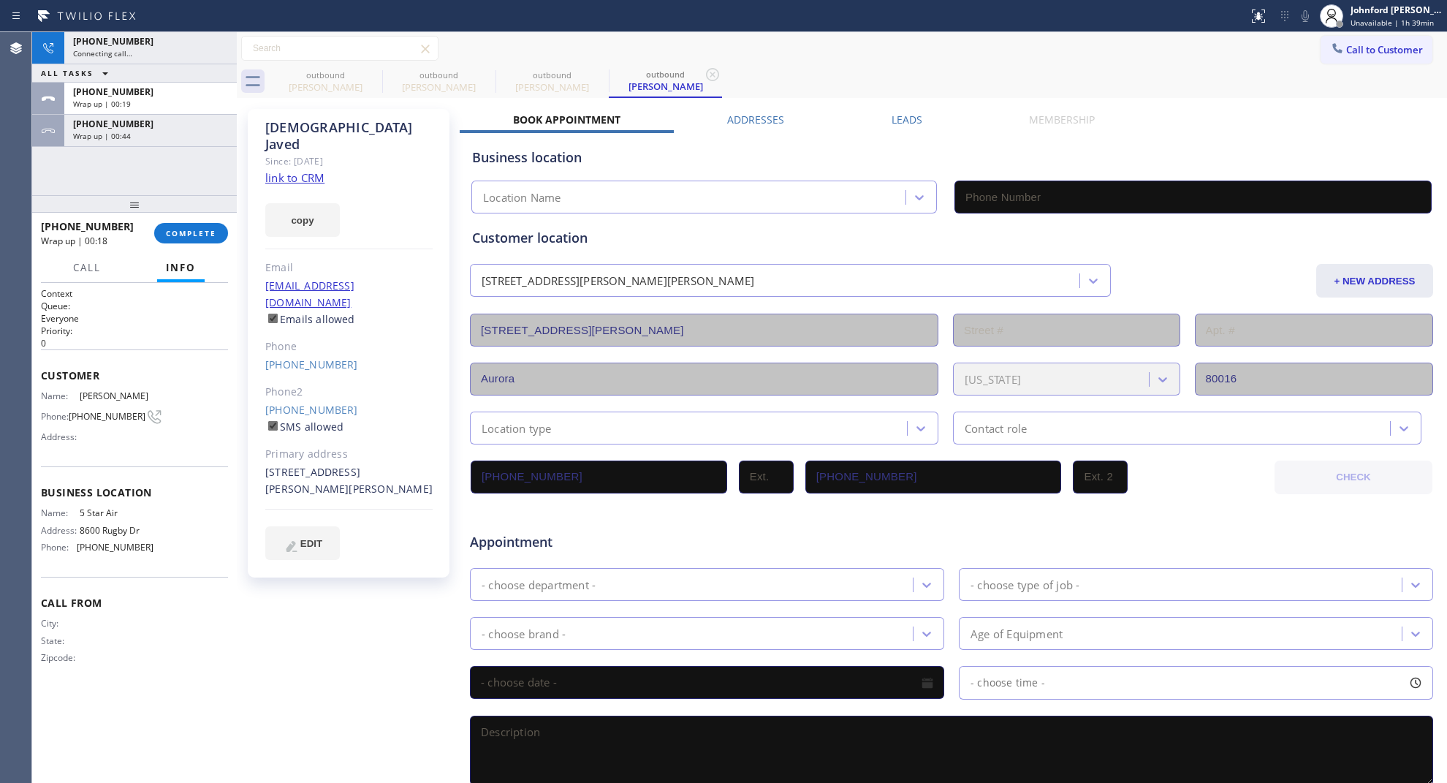
click at [189, 218] on div "+13038759794 Wrap up | 00:18 COMPLETE" at bounding box center [134, 233] width 187 height 38
type input "(720) 597-8984"
click at [190, 227] on button "COMPLETE" at bounding box center [191, 233] width 74 height 20
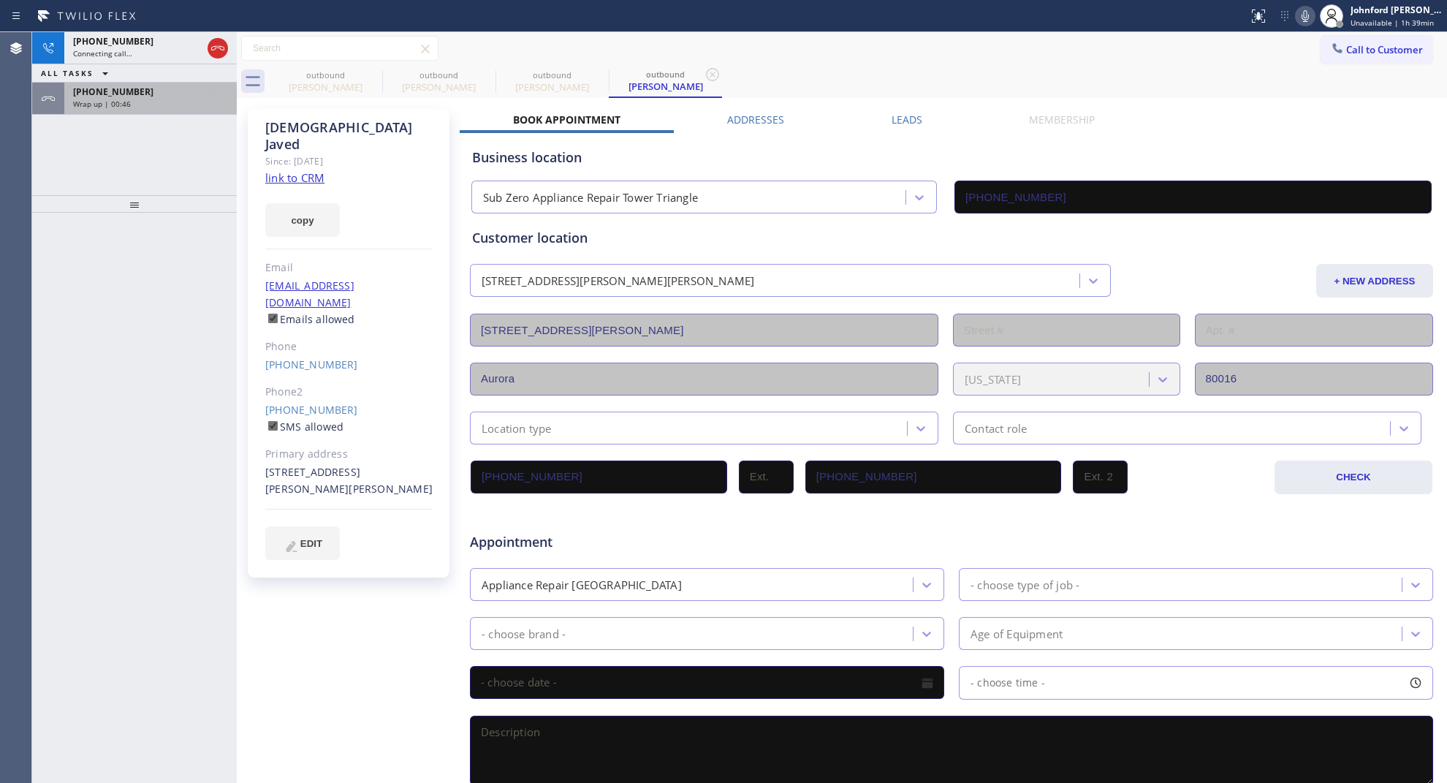
click at [145, 101] on div "Wrap up | 00:46" at bounding box center [150, 104] width 155 height 10
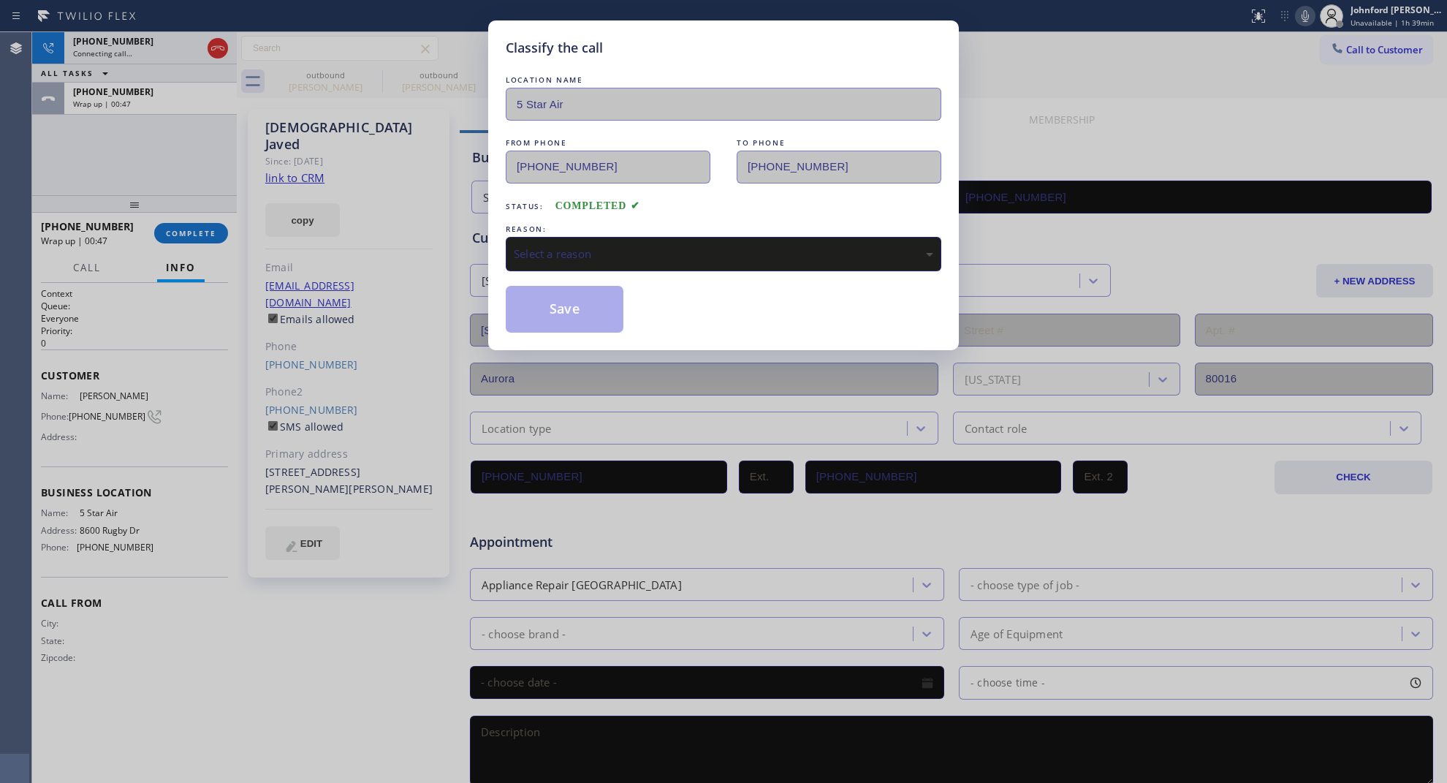
click at [206, 230] on div "Classify the call LOCATION NAME 5 Star Air FROM PHONE (800) 686-5038 TO PHONE (…" at bounding box center [723, 391] width 1447 height 783
click at [571, 256] on div "Select a reason" at bounding box center [724, 254] width 420 height 17
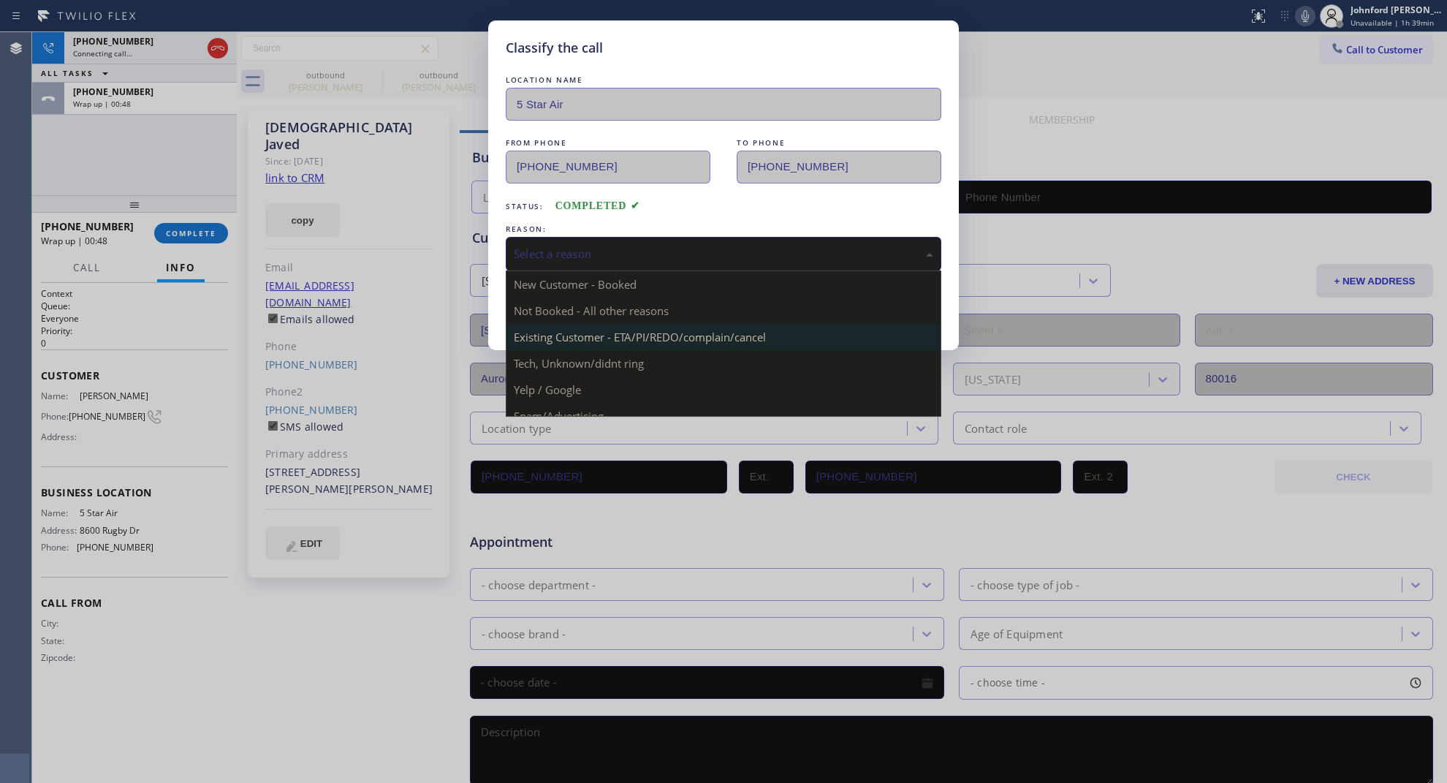
type input "(800) 686-5038"
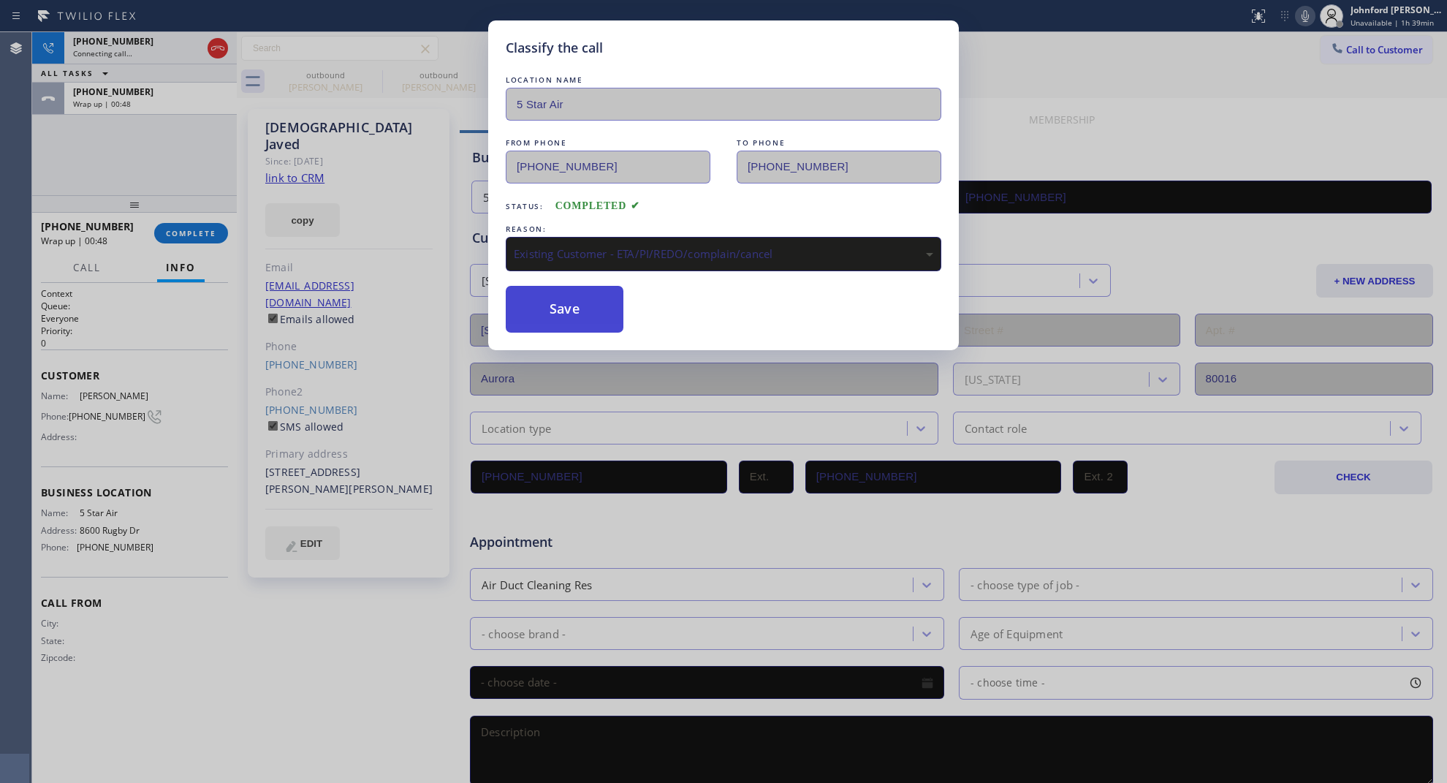
click at [537, 316] on button "Save" at bounding box center [565, 309] width 118 height 47
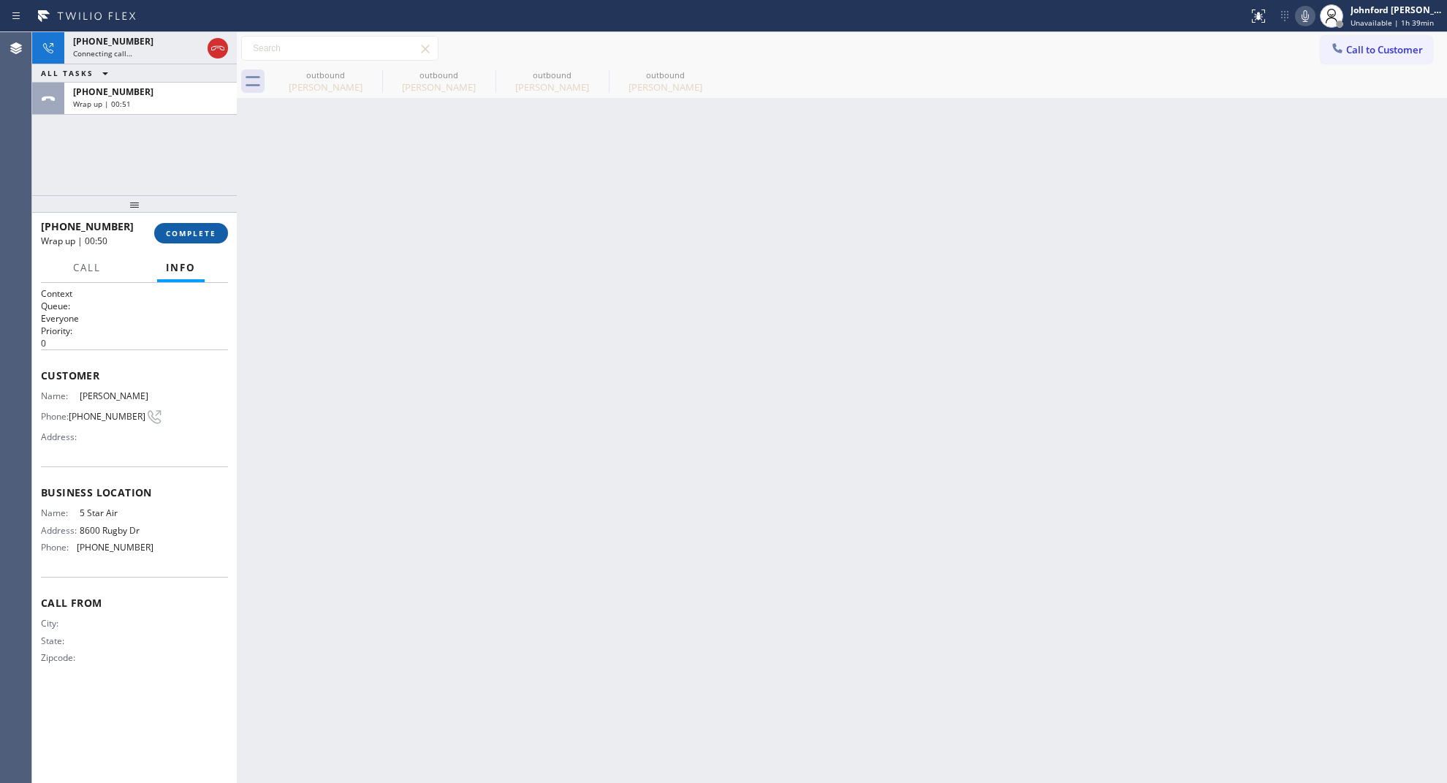
click at [181, 227] on button "COMPLETE" at bounding box center [191, 233] width 74 height 20
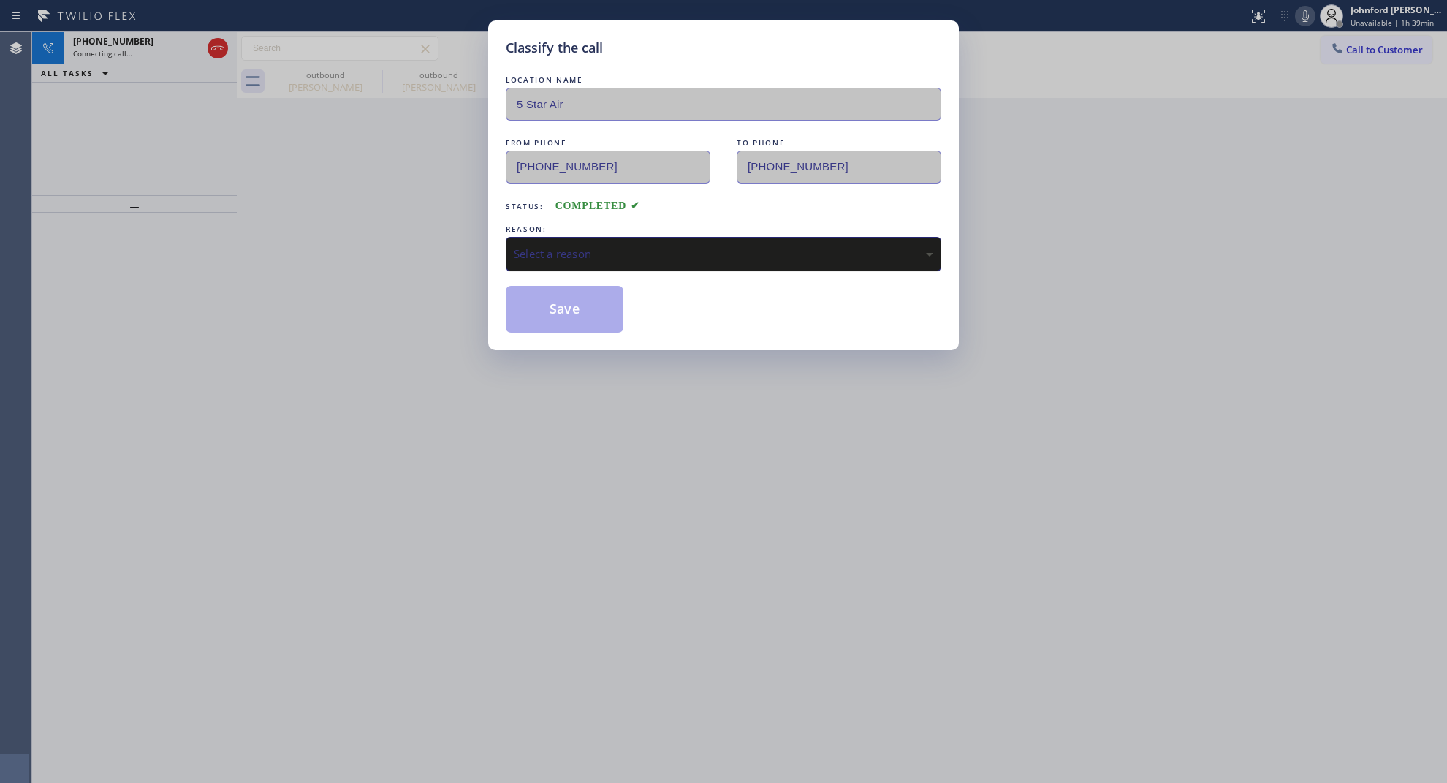
click at [603, 252] on div "Select a reason" at bounding box center [724, 254] width 420 height 17
click at [546, 319] on button "Save" at bounding box center [565, 309] width 118 height 47
type input "(720) 597-8984"
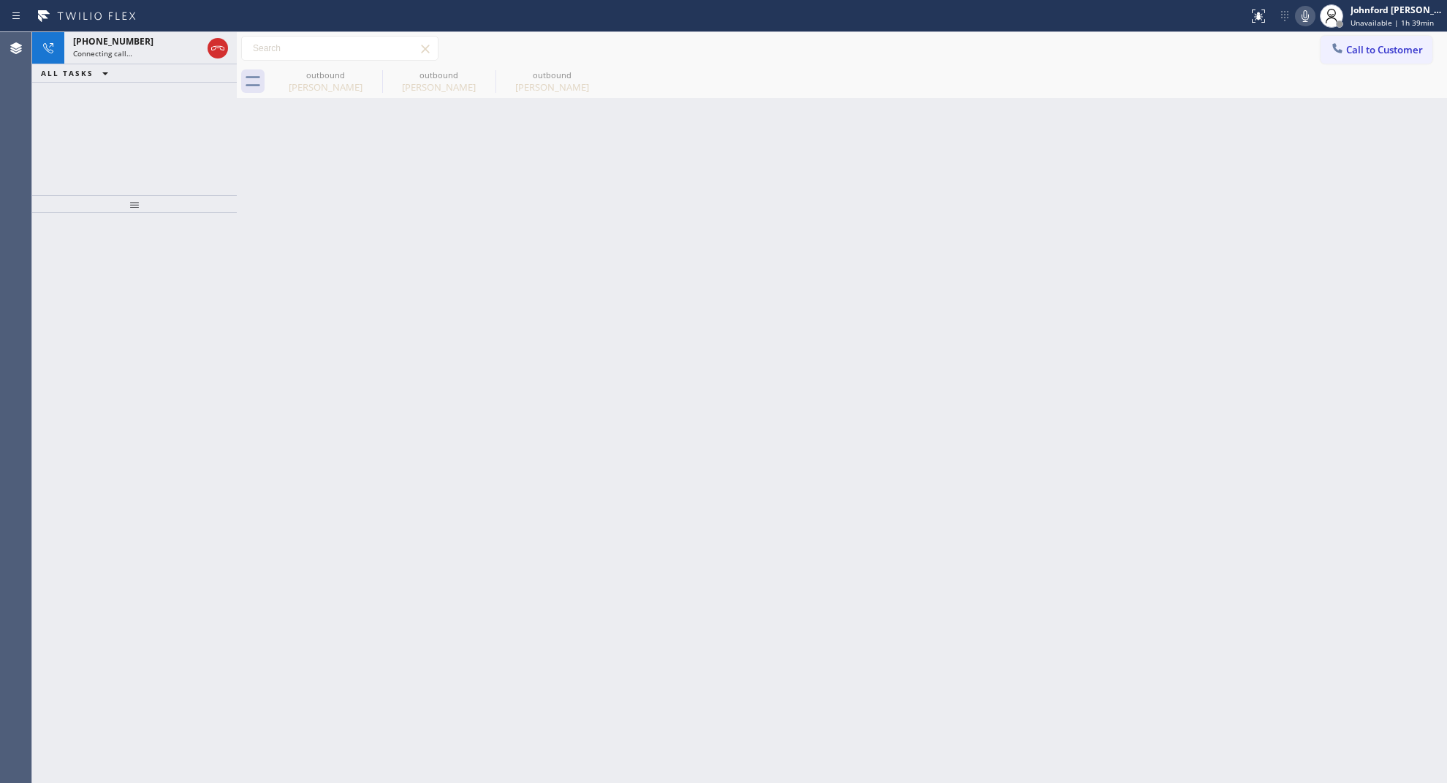
drag, startPoint x: 1064, startPoint y: 335, endPoint x: 1032, endPoint y: 344, distance: 33.5
click at [1066, 335] on div "Back to Dashboard Change Sender ID Customers Technicians Select a contact Outbo…" at bounding box center [842, 407] width 1210 height 751
click at [951, 430] on div "Back to Dashboard Change Sender ID Customers Technicians Select a contact Outbo…" at bounding box center [842, 407] width 1210 height 751
click at [220, 48] on icon at bounding box center [218, 48] width 18 height 18
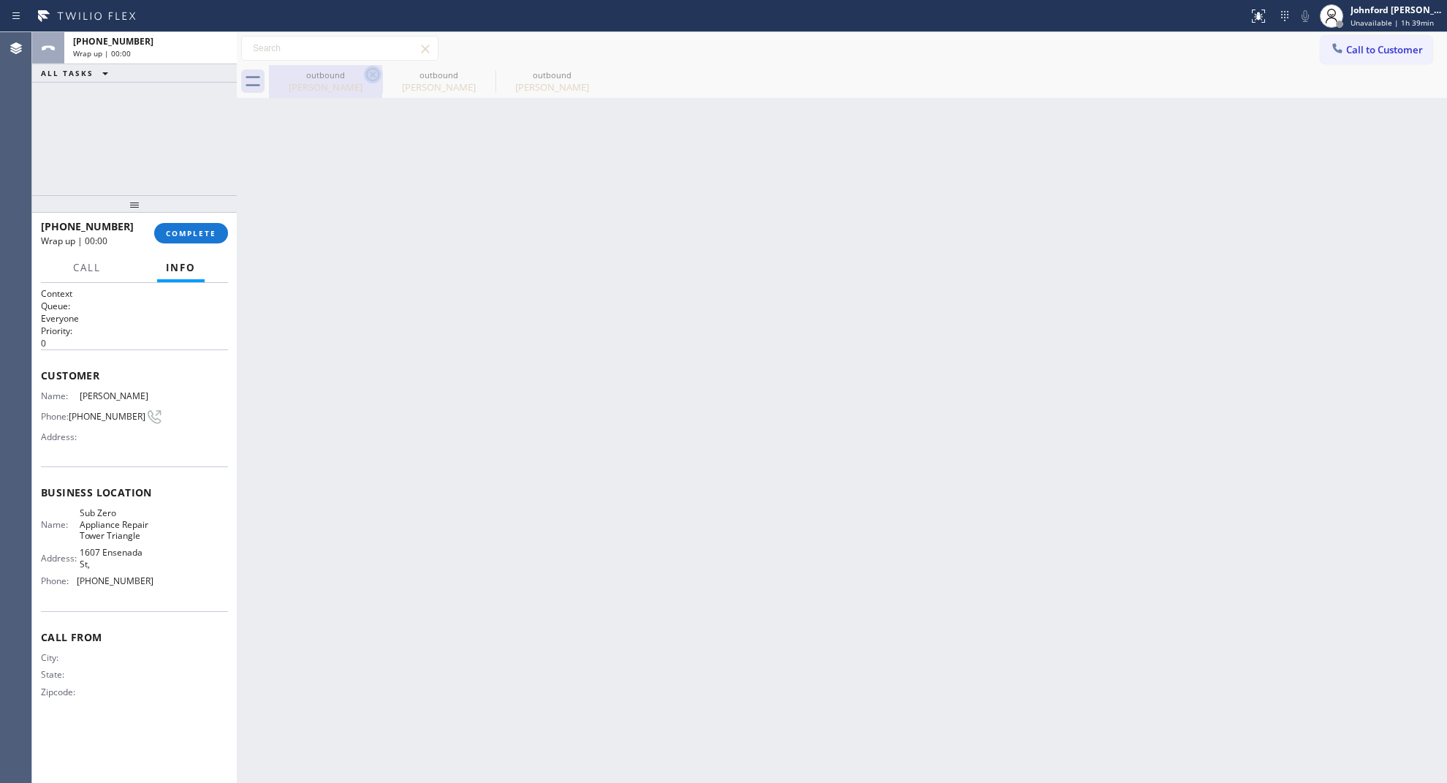
click at [369, 82] on icon at bounding box center [373, 75] width 18 height 18
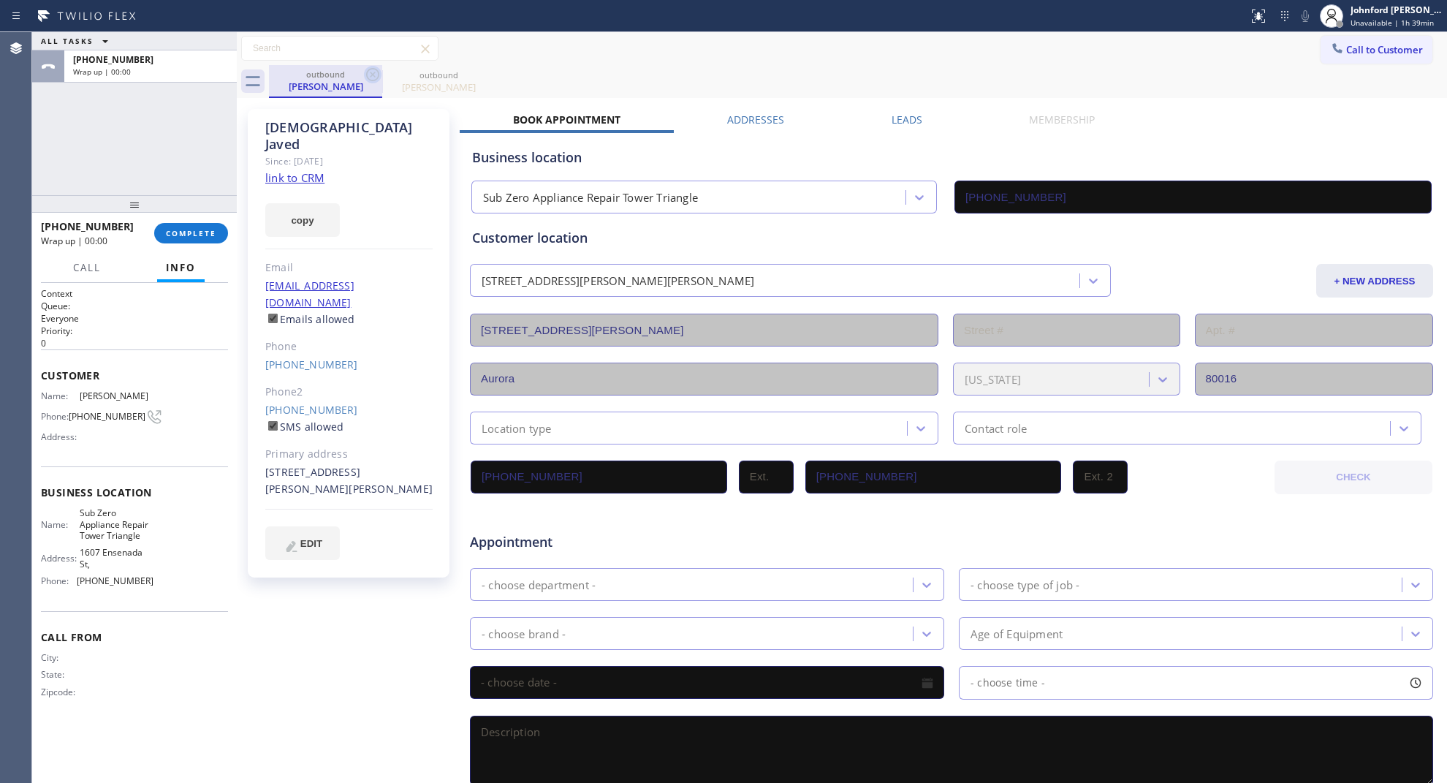
click at [366, 77] on icon at bounding box center [373, 75] width 18 height 18
click at [366, 77] on div "outbound Muhammad Javed" at bounding box center [858, 81] width 1178 height 33
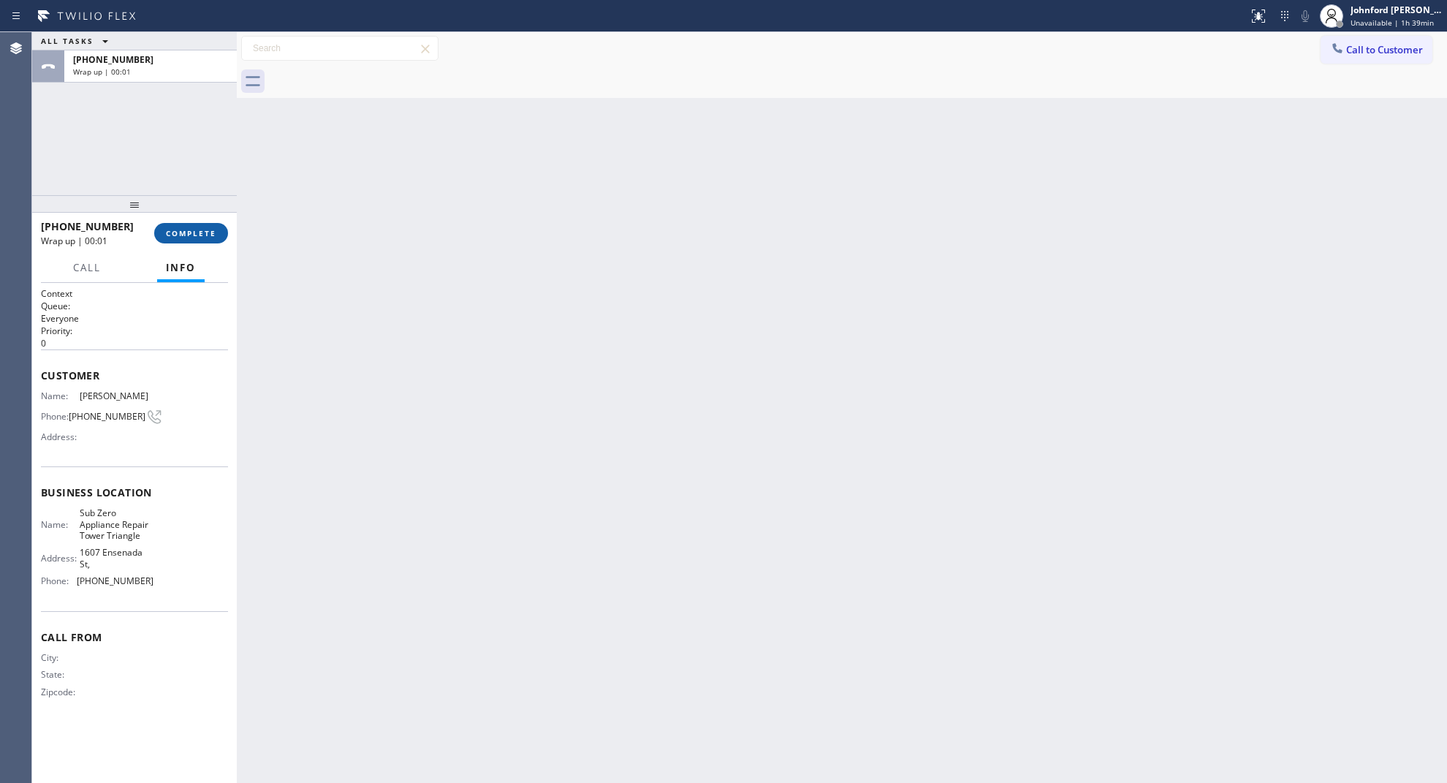
click at [194, 239] on button "COMPLETE" at bounding box center [191, 233] width 74 height 20
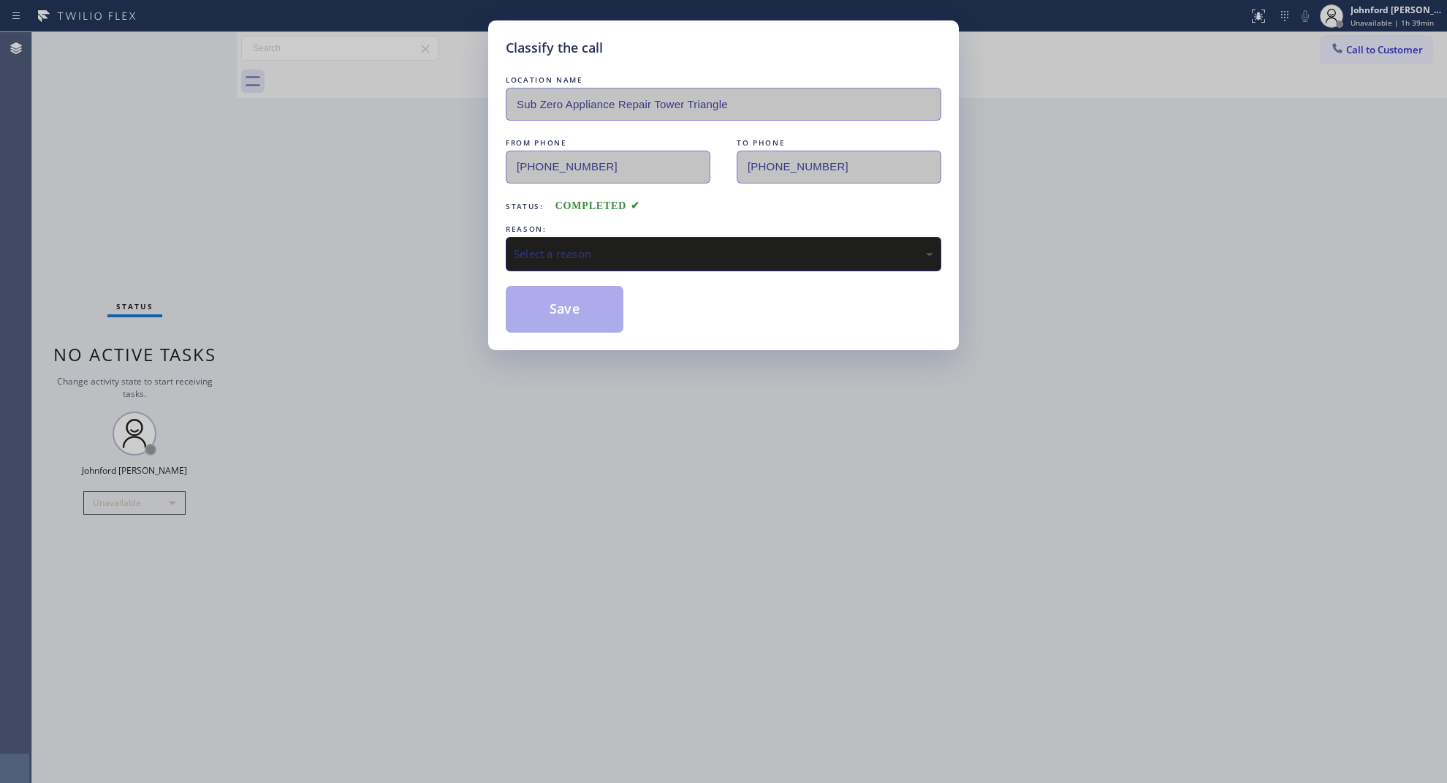
click at [586, 246] on div "Select a reason" at bounding box center [724, 254] width 420 height 17
click at [574, 322] on button "Save" at bounding box center [565, 309] width 118 height 47
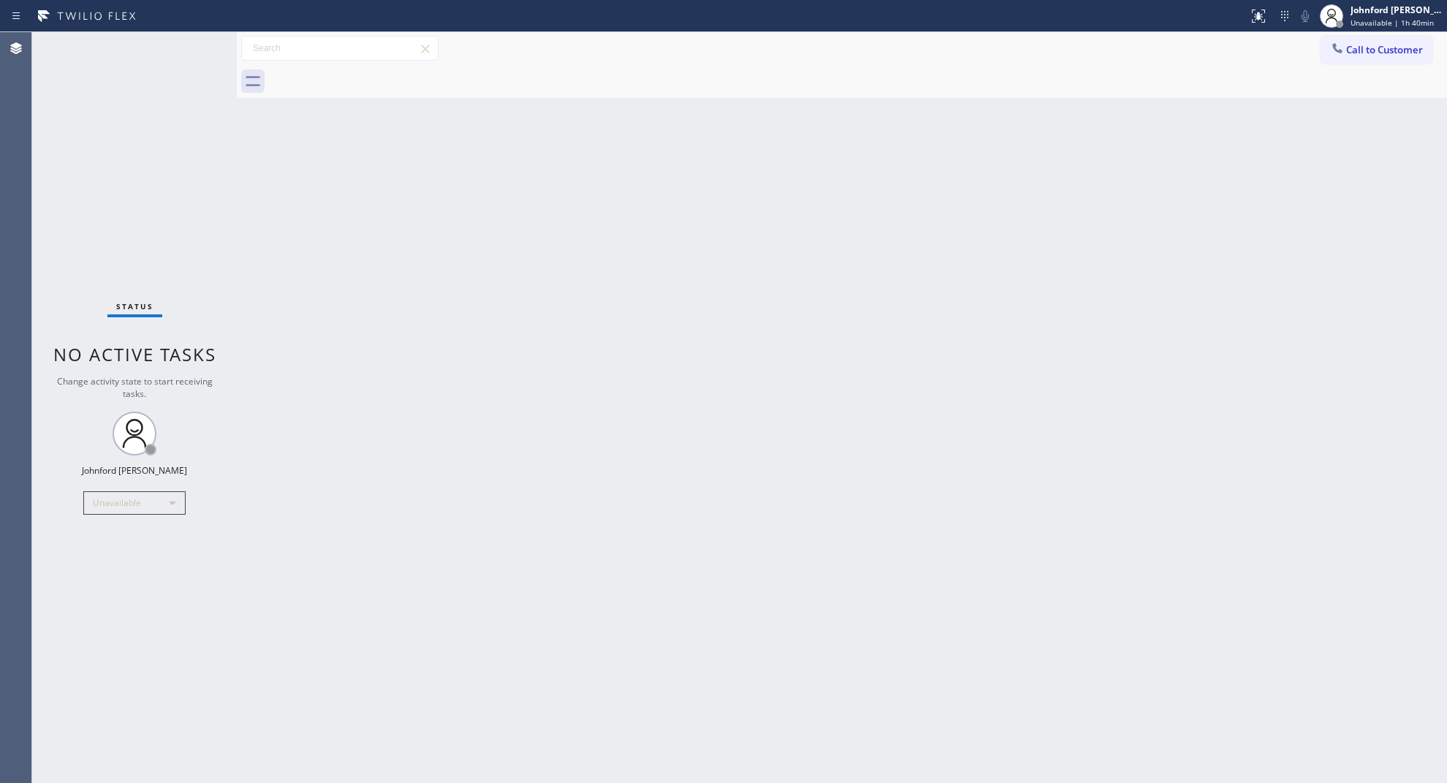
click at [1328, 46] on button "Call to Customer" at bounding box center [1377, 50] width 112 height 28
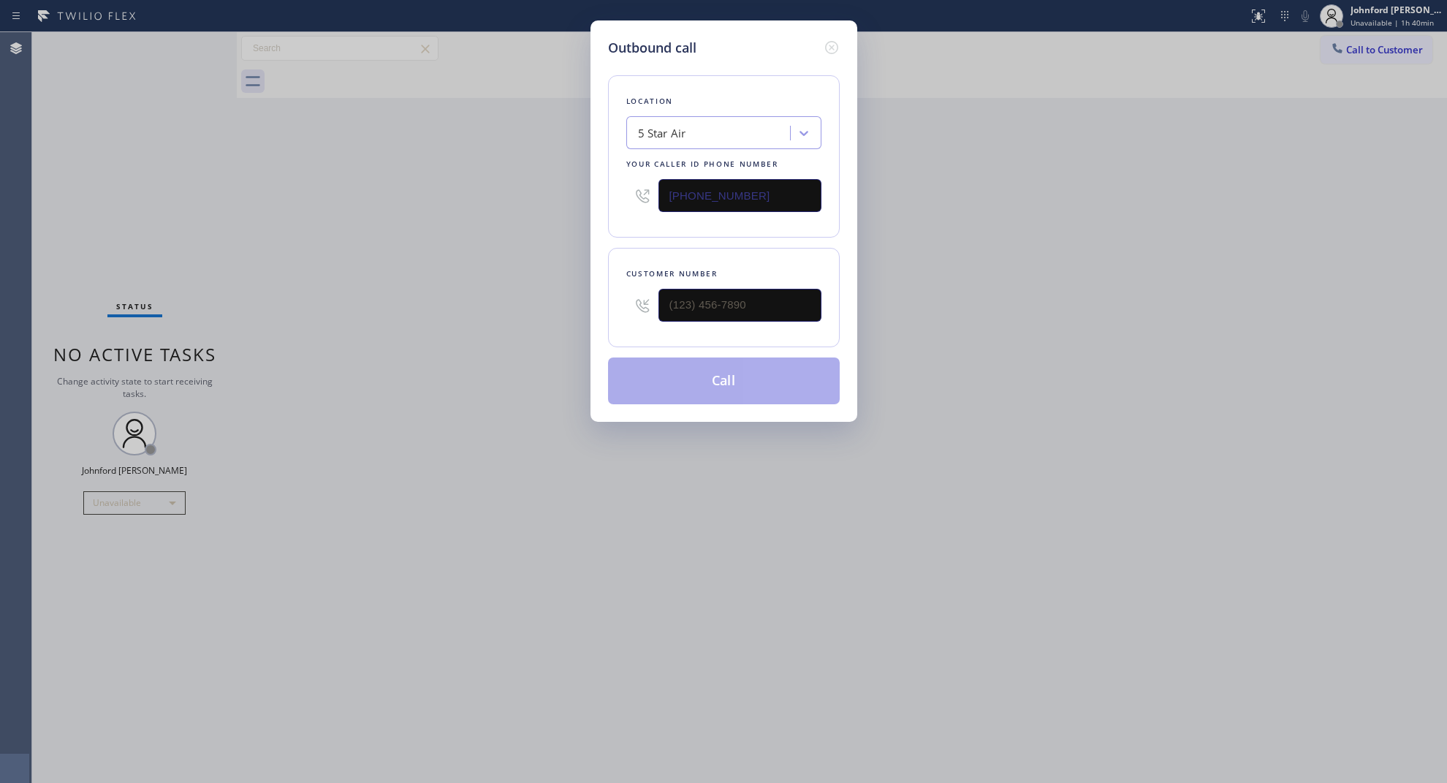
click at [765, 281] on div at bounding box center [740, 305] width 163 height 48
paste input "323) 868-4546"
type input "(323) 868-4546"
click at [514, 308] on div "Outbound call Location 5 Star Air Your caller id phone number (800) 686-5038 Cu…" at bounding box center [723, 391] width 1447 height 783
click at [718, 392] on button "Call" at bounding box center [724, 380] width 232 height 47
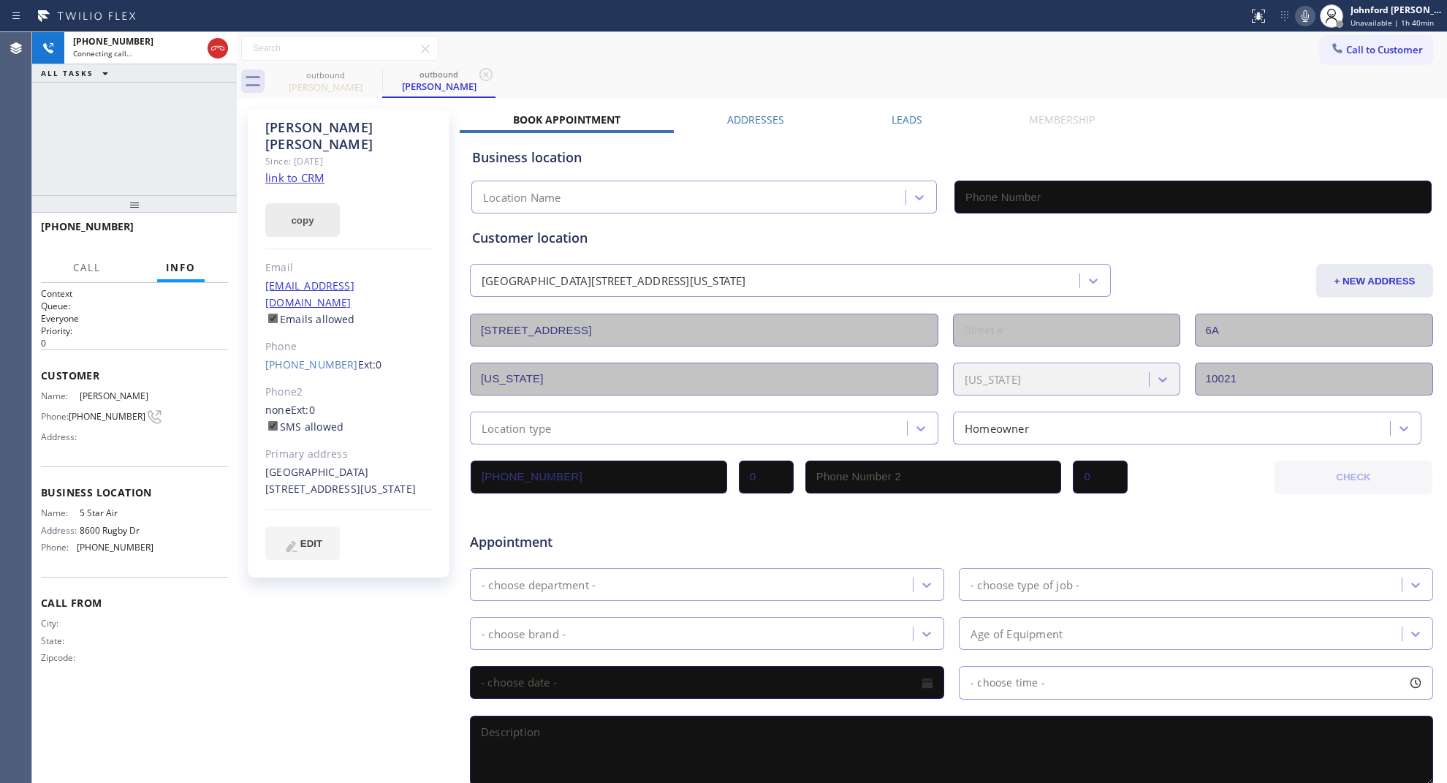
click at [333, 203] on button "copy" at bounding box center [302, 220] width 75 height 34
click at [312, 170] on link "link to CRM" at bounding box center [294, 177] width 59 height 15
type input "(800) 686-5038"
click at [183, 230] on span "HANG UP" at bounding box center [194, 233] width 45 height 10
click at [289, 357] on link "(323) 868-4546" at bounding box center [311, 364] width 93 height 14
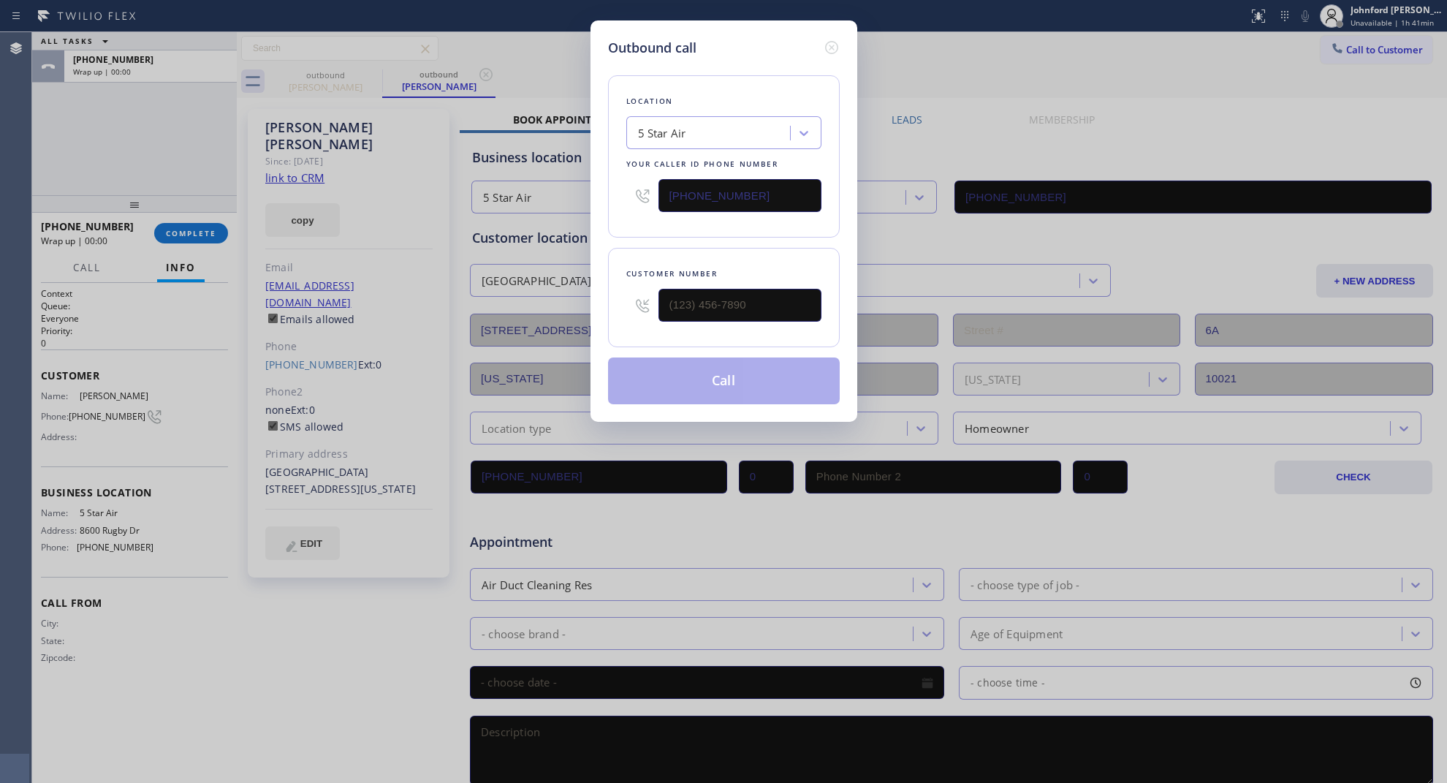
type input "(323) 868-4546"
click at [833, 39] on icon at bounding box center [832, 48] width 18 height 18
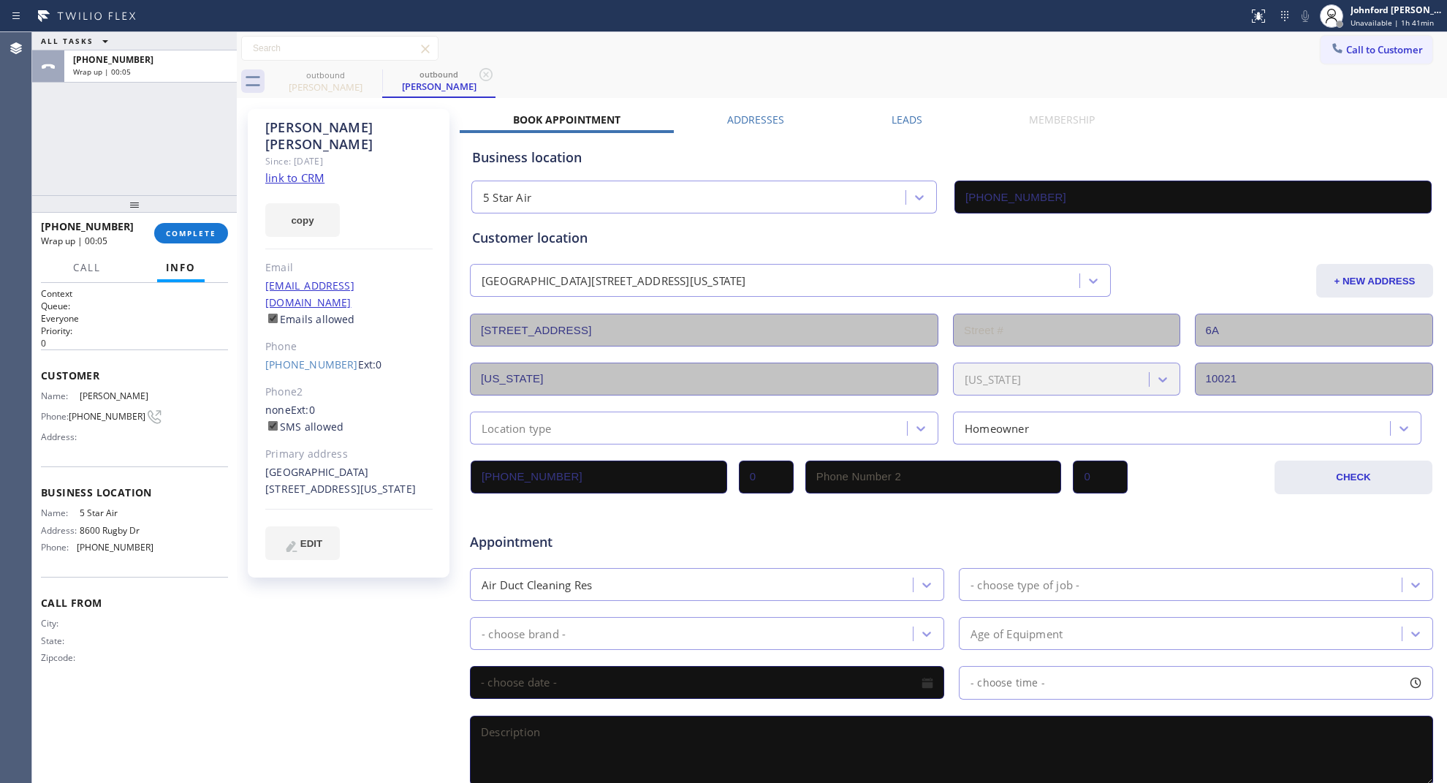
click at [136, 242] on div "Wrap up | 00:05" at bounding box center [92, 241] width 103 height 12
click at [208, 227] on button "COMPLETE" at bounding box center [191, 233] width 74 height 20
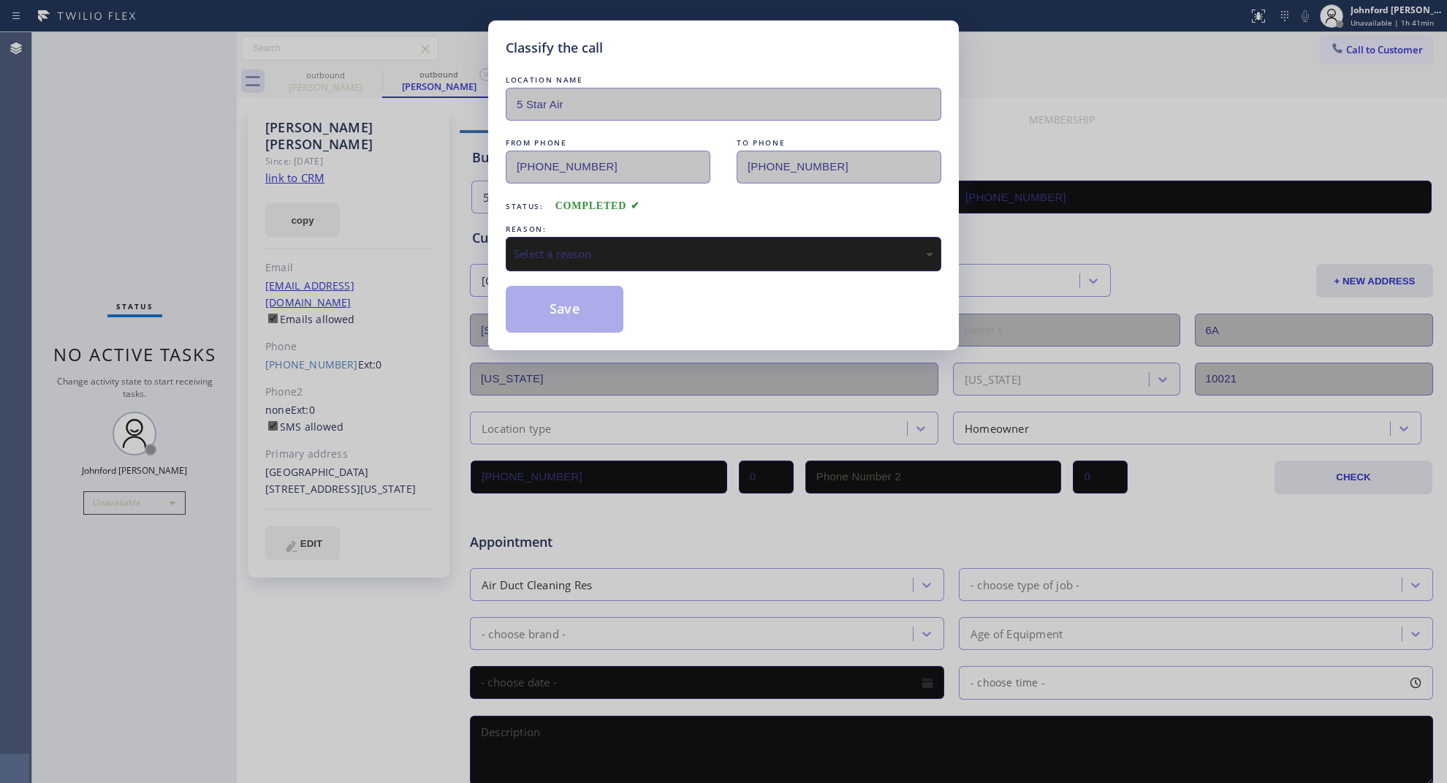
click at [670, 246] on div "Select a reason" at bounding box center [724, 254] width 420 height 17
click at [576, 316] on button "Save" at bounding box center [565, 309] width 118 height 47
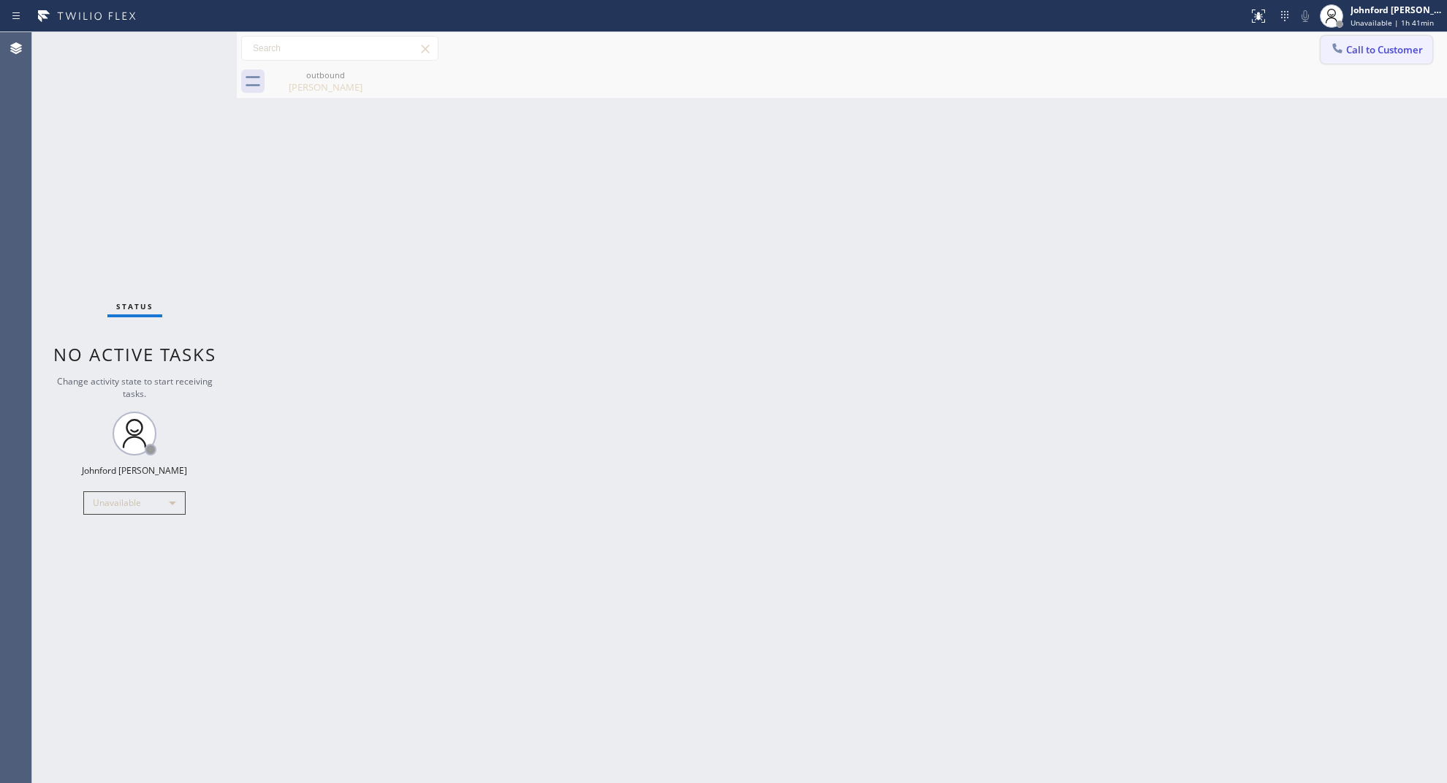
click at [1354, 56] on button "Call to Customer" at bounding box center [1377, 50] width 112 height 28
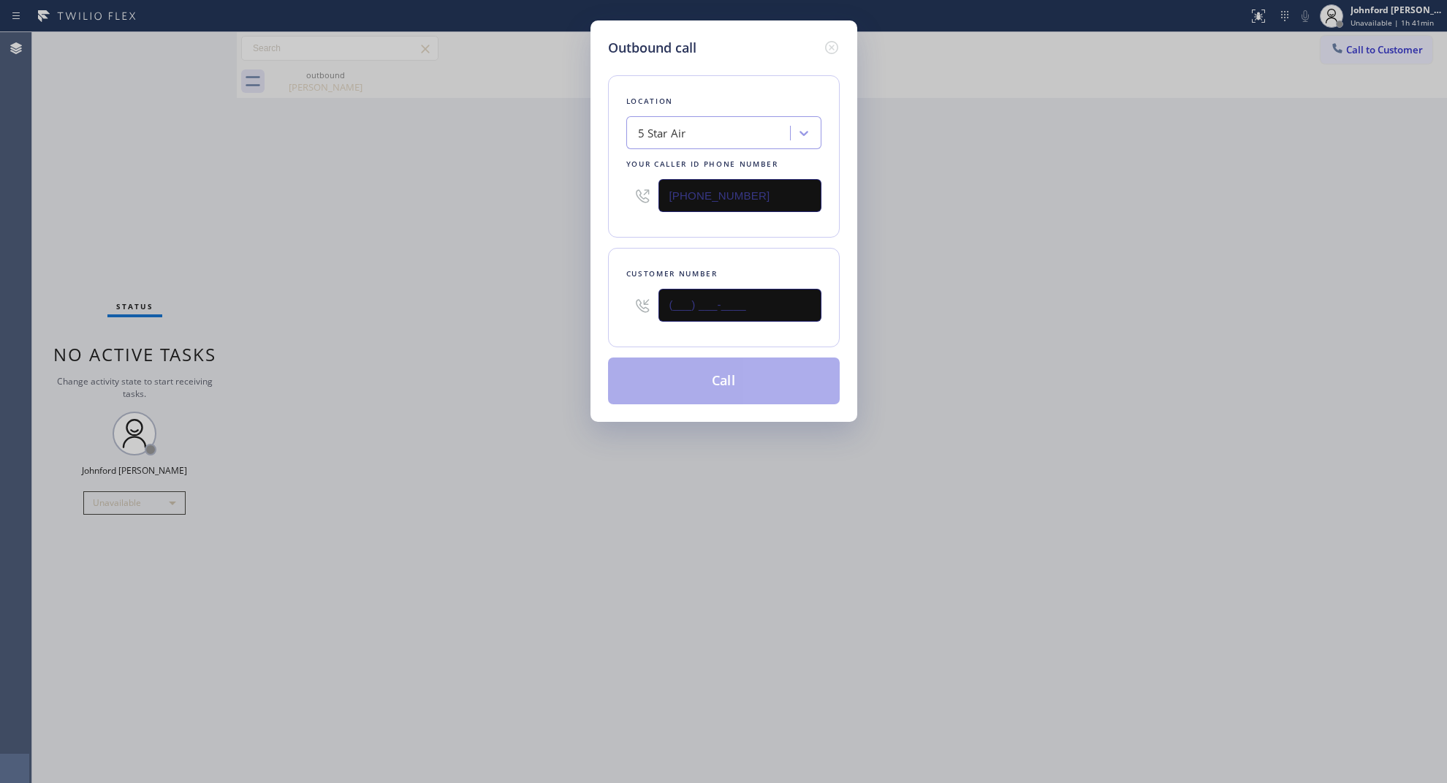
click at [793, 291] on input "(___) ___-____" at bounding box center [740, 305] width 163 height 33
paste input "747) 219-9861"
type input "(747) 219-9861"
click at [523, 301] on div "Outbound call Location 5 Star Air Your caller id phone number (800) 686-5038 Cu…" at bounding box center [723, 391] width 1447 height 783
click at [699, 393] on button "Call" at bounding box center [724, 380] width 232 height 47
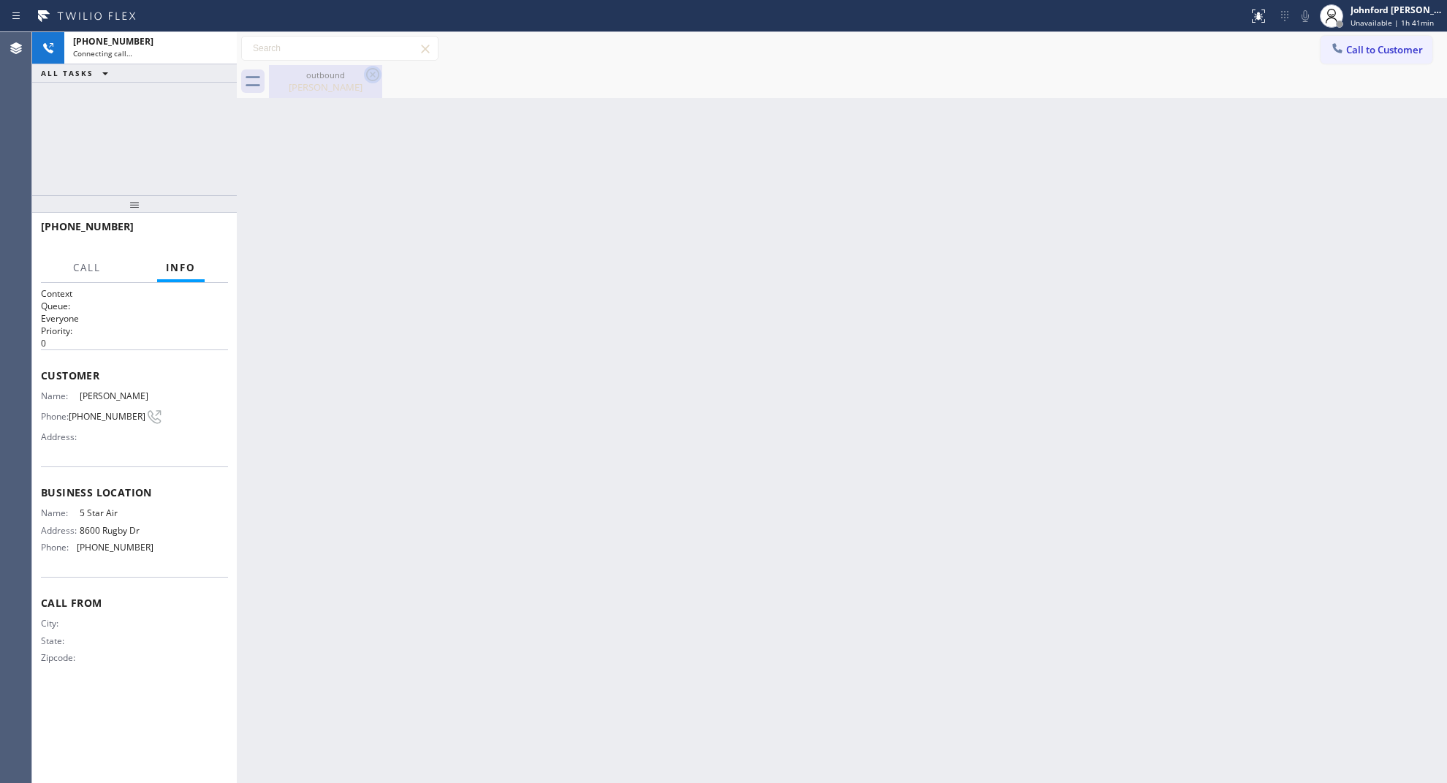
click at [373, 74] on icon at bounding box center [372, 74] width 13 height 13
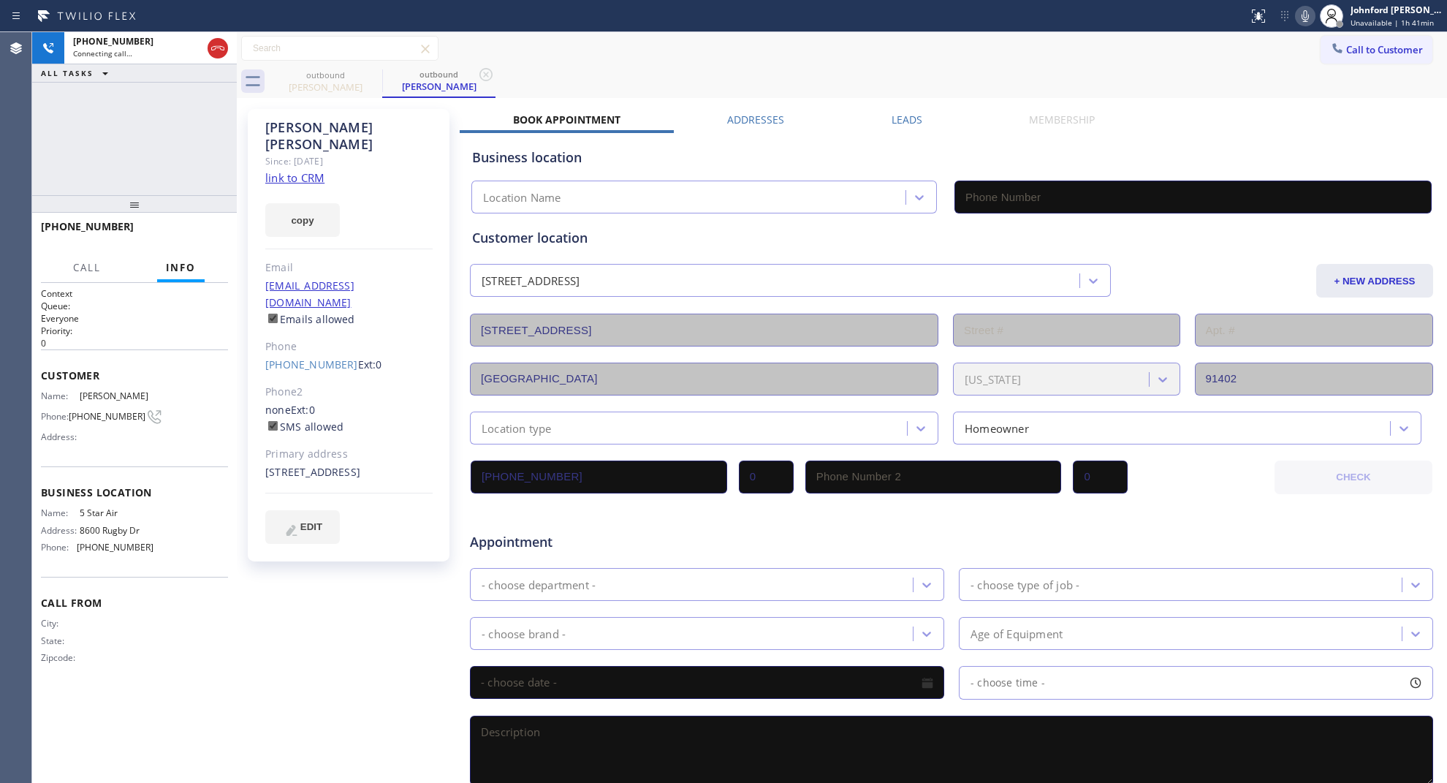
click at [296, 170] on link "link to CRM" at bounding box center [294, 177] width 59 height 15
type input "(800) 686-5038"
click at [198, 230] on span "HANG UP" at bounding box center [194, 233] width 45 height 10
click at [293, 357] on link "(747) 219-9861" at bounding box center [311, 364] width 93 height 14
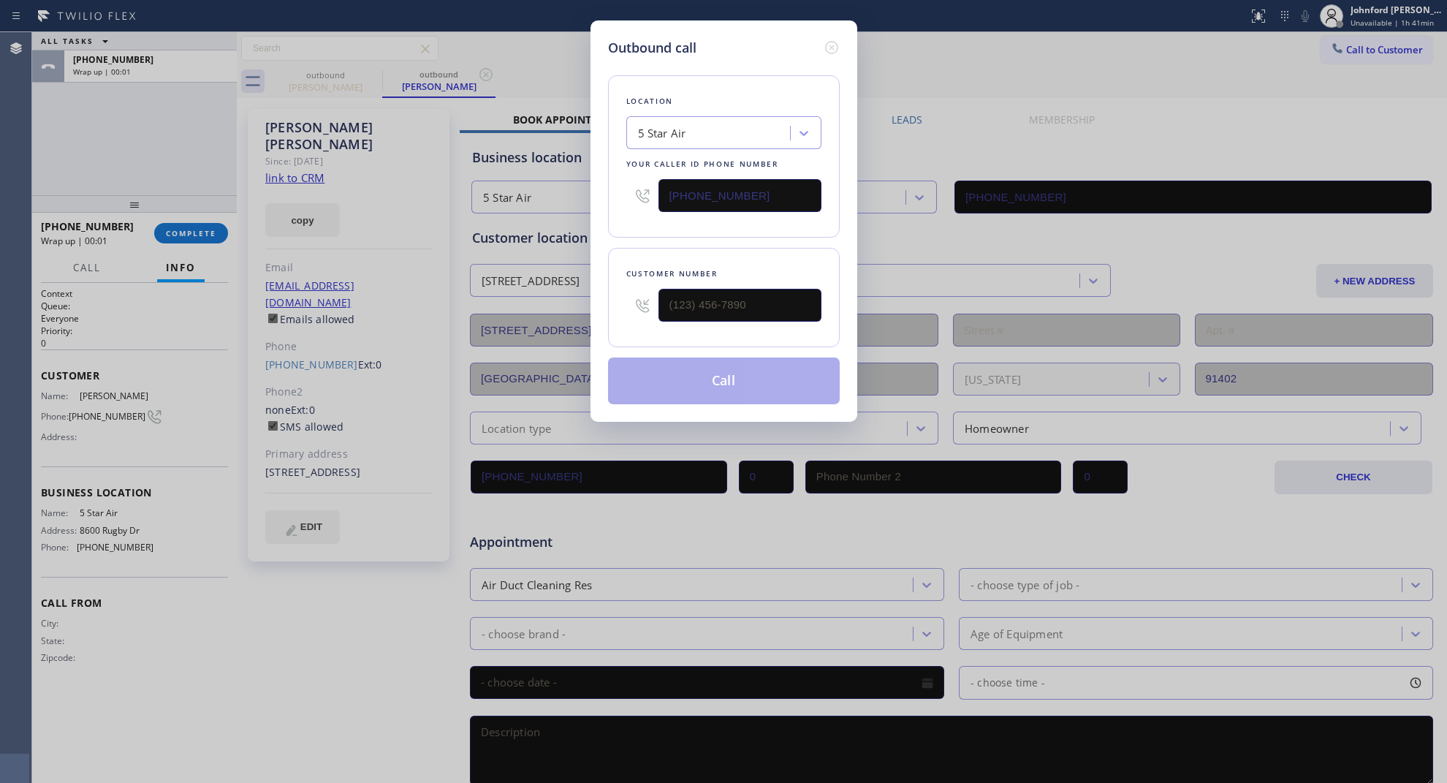
type input "(747) 219-9861"
click at [714, 121] on div "5 Star Air" at bounding box center [710, 134] width 159 height 26
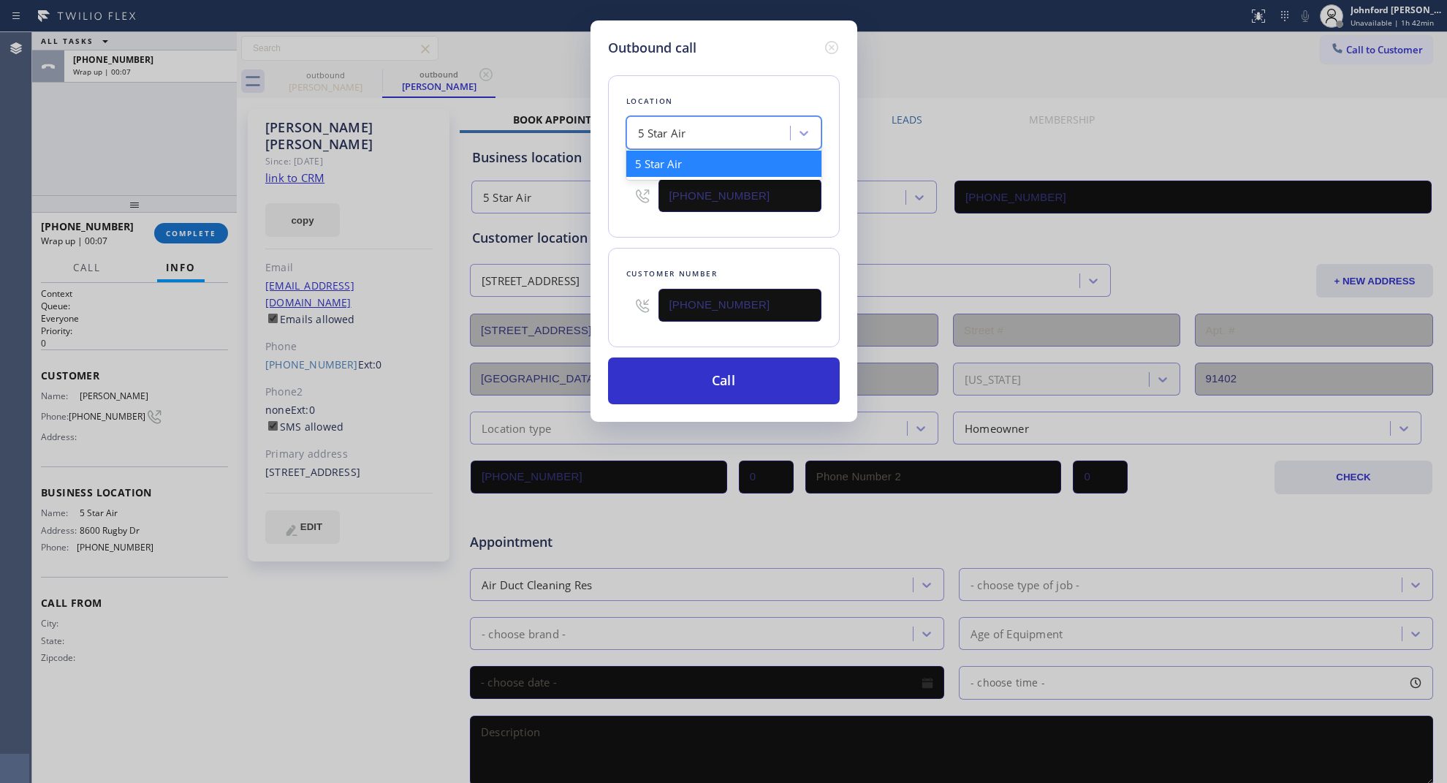
paste input "NPS calling list - transfer"
type input "NPS calling list - transfer"
click at [735, 185] on input "(800) 686-5038" at bounding box center [740, 195] width 163 height 33
click at [735, 190] on input "(800) 686-5038" at bounding box center [740, 195] width 163 height 33
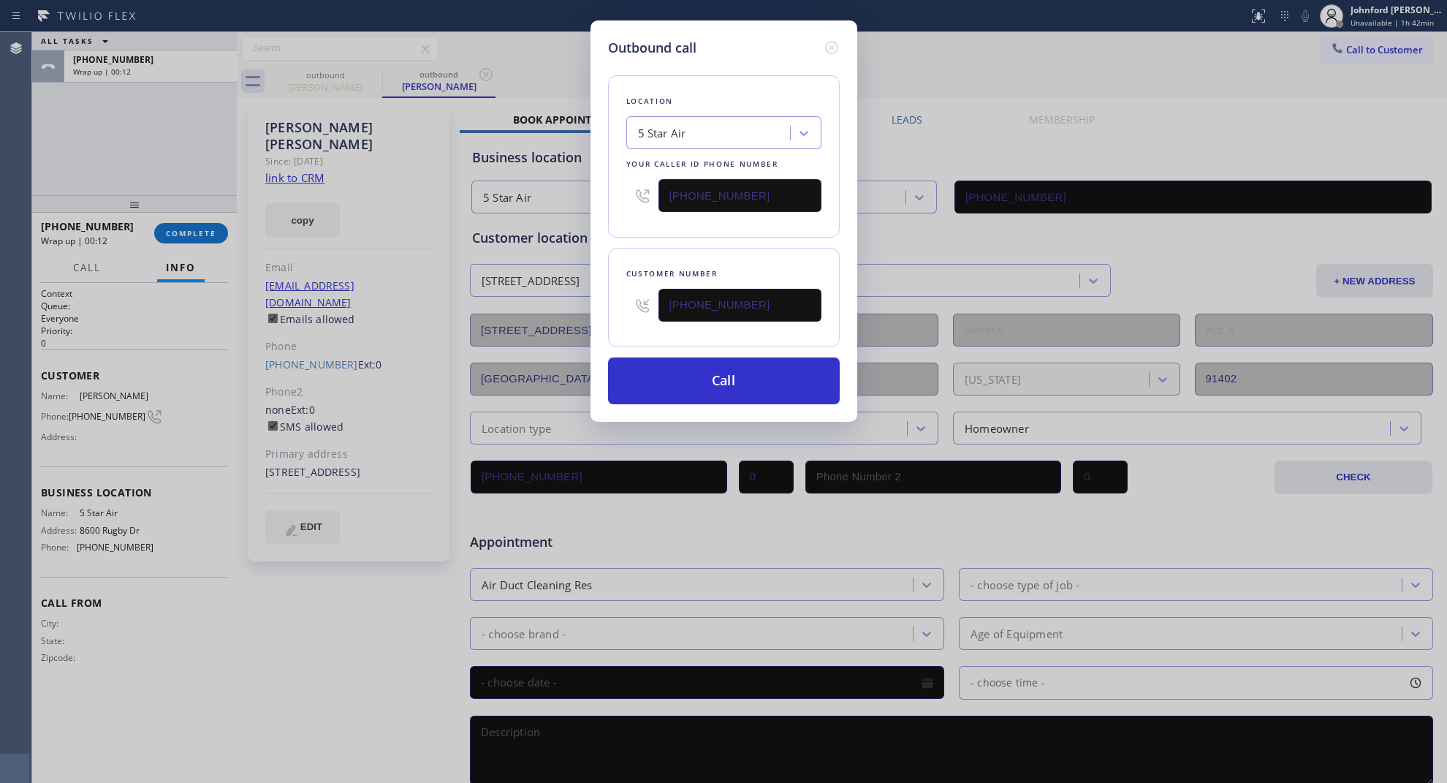
click at [713, 186] on input "(800) 686-5038" at bounding box center [740, 195] width 163 height 33
paste input "310-3401"
click at [713, 186] on input "(800) 310-3401" at bounding box center [740, 195] width 163 height 33
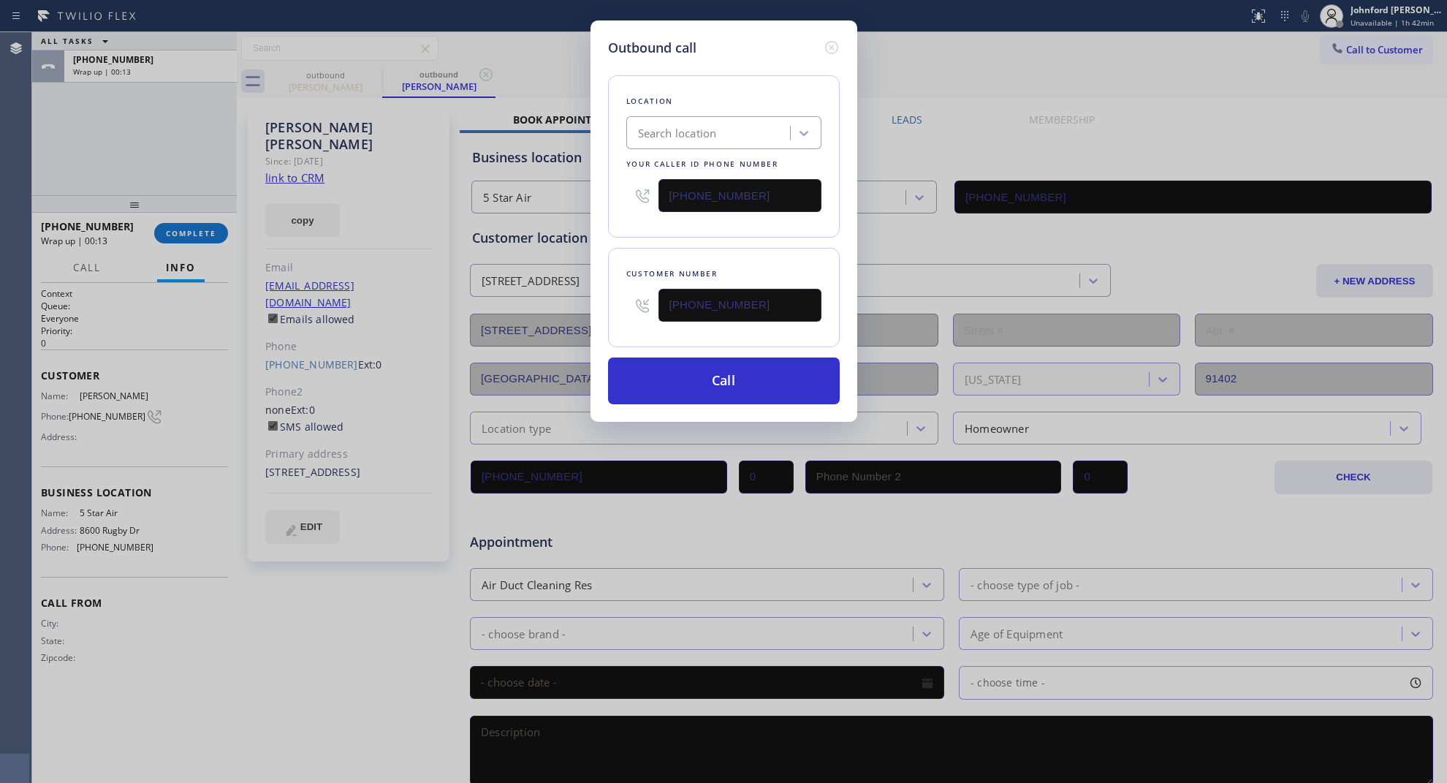
click at [713, 186] on input "(800) 310-3401" at bounding box center [740, 195] width 163 height 33
paste input "310) 340-1706"
click at [715, 185] on input "(800) 686-5038" at bounding box center [740, 195] width 163 height 33
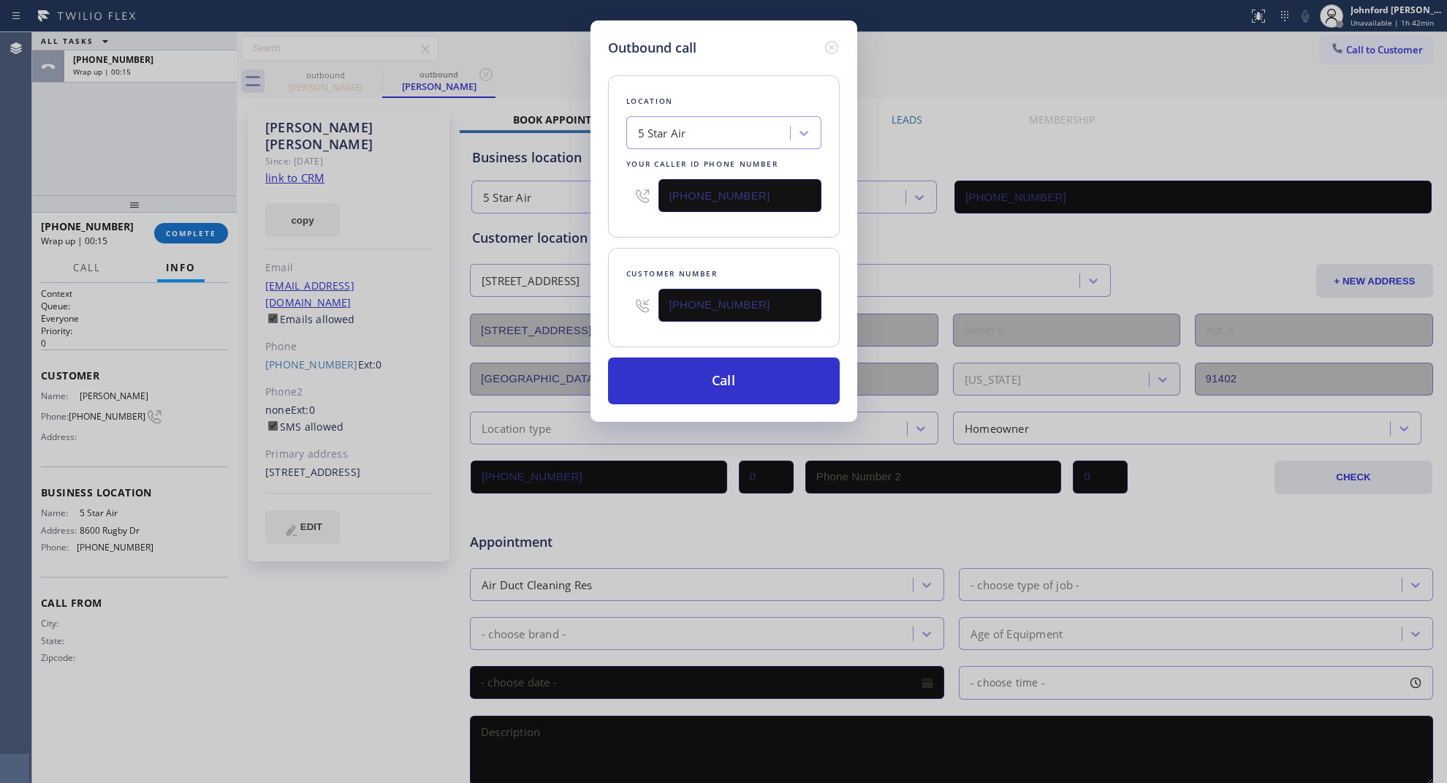
paste input "310) 340-1706"
type input "(310) 340-1706"
click at [708, 384] on button "Call" at bounding box center [724, 380] width 232 height 47
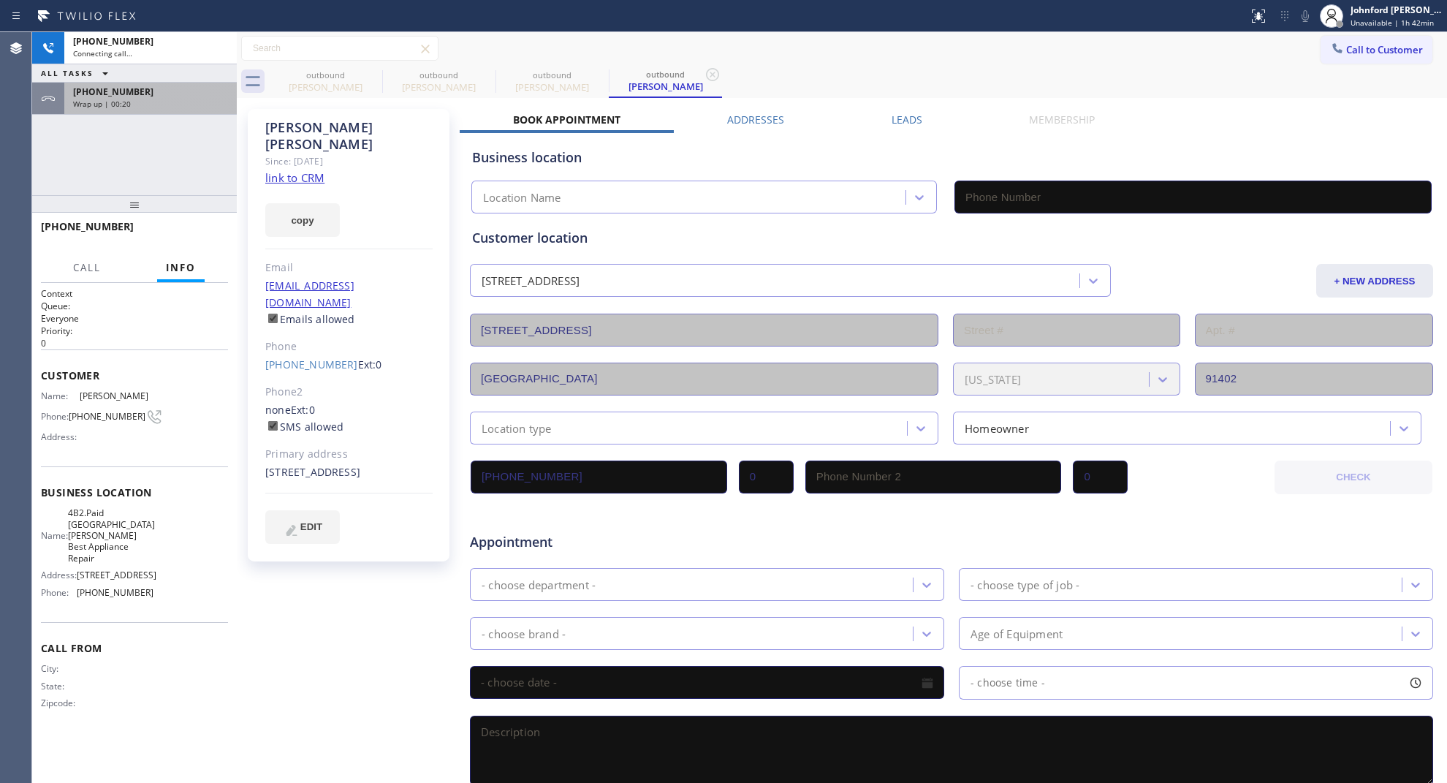
click at [175, 111] on div "+17472199861 Wrap up | 00:20" at bounding box center [147, 99] width 167 height 32
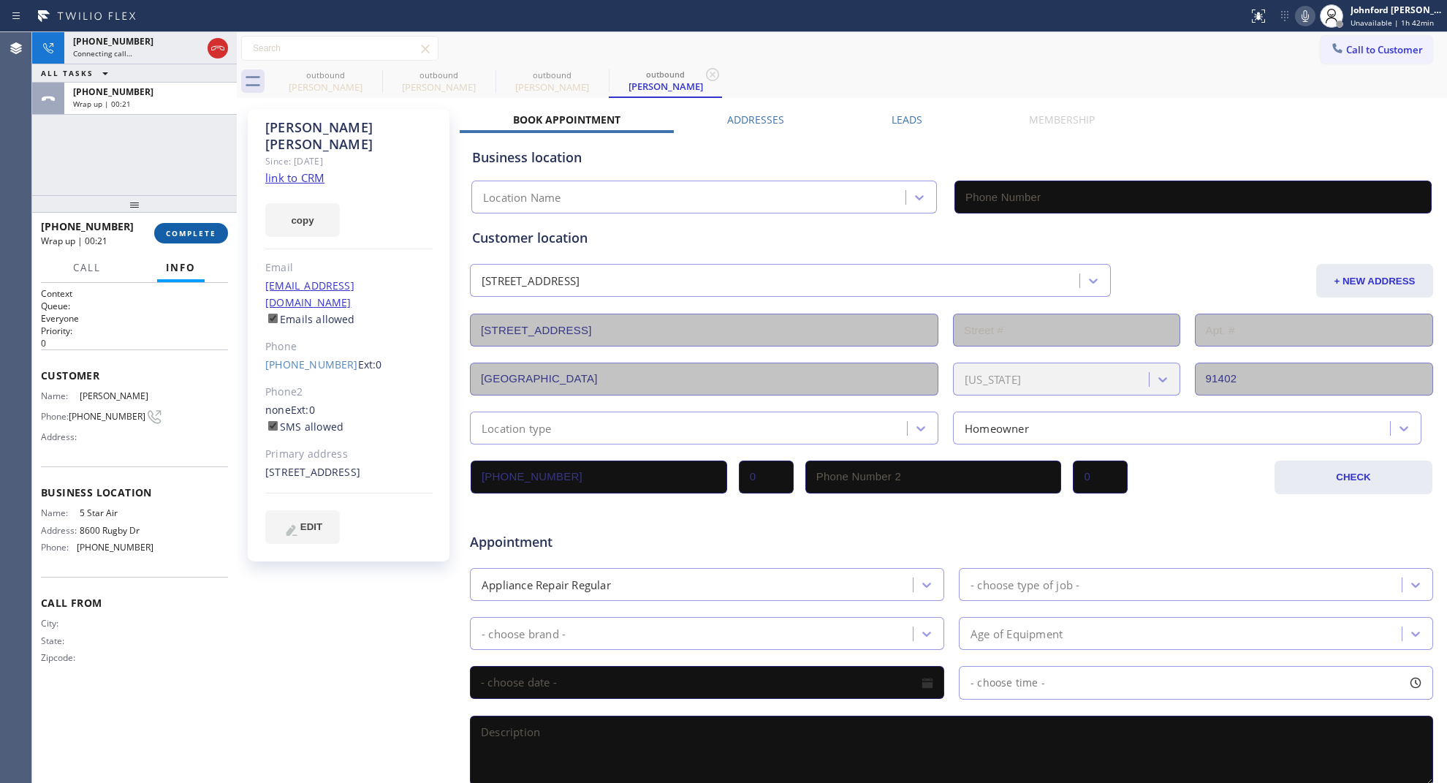
click at [183, 217] on div "+17472199861 Wrap up | 00:21 COMPLETE" at bounding box center [134, 233] width 187 height 38
type input "(310) 340-1706"
click at [183, 224] on button "COMPLETE" at bounding box center [191, 233] width 74 height 20
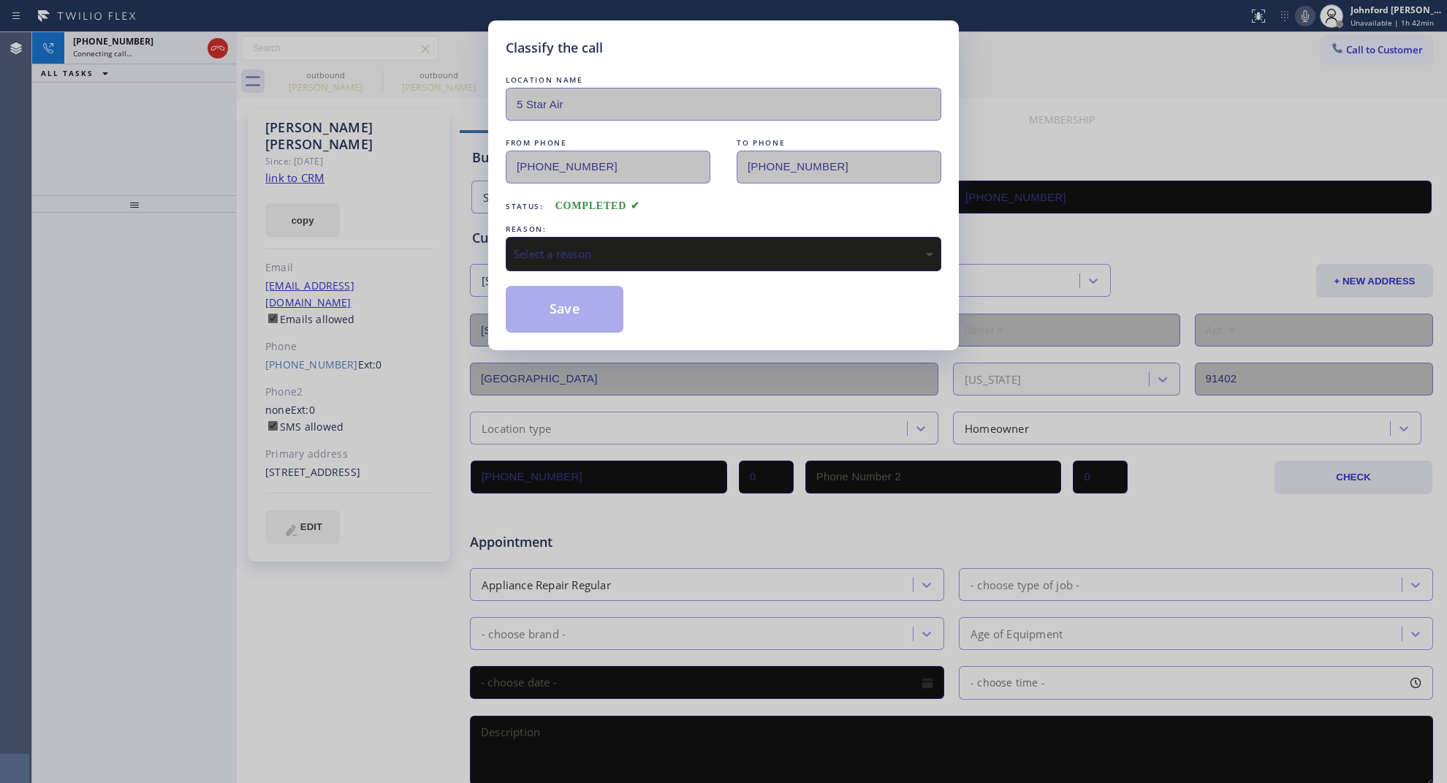
click at [579, 270] on div "LOCATION NAME 5 Star Air FROM PHONE (800) 686-5038 TO PHONE (747) 219-9861 Stat…" at bounding box center [724, 202] width 436 height 260
click at [580, 263] on div "Select a reason" at bounding box center [724, 254] width 436 height 34
click at [585, 333] on div "Classify the call LOCATION NAME 5 Star Air FROM PHONE (800) 686-5038 TO PHONE (…" at bounding box center [723, 185] width 471 height 330
click at [565, 308] on button "Save" at bounding box center [565, 309] width 118 height 47
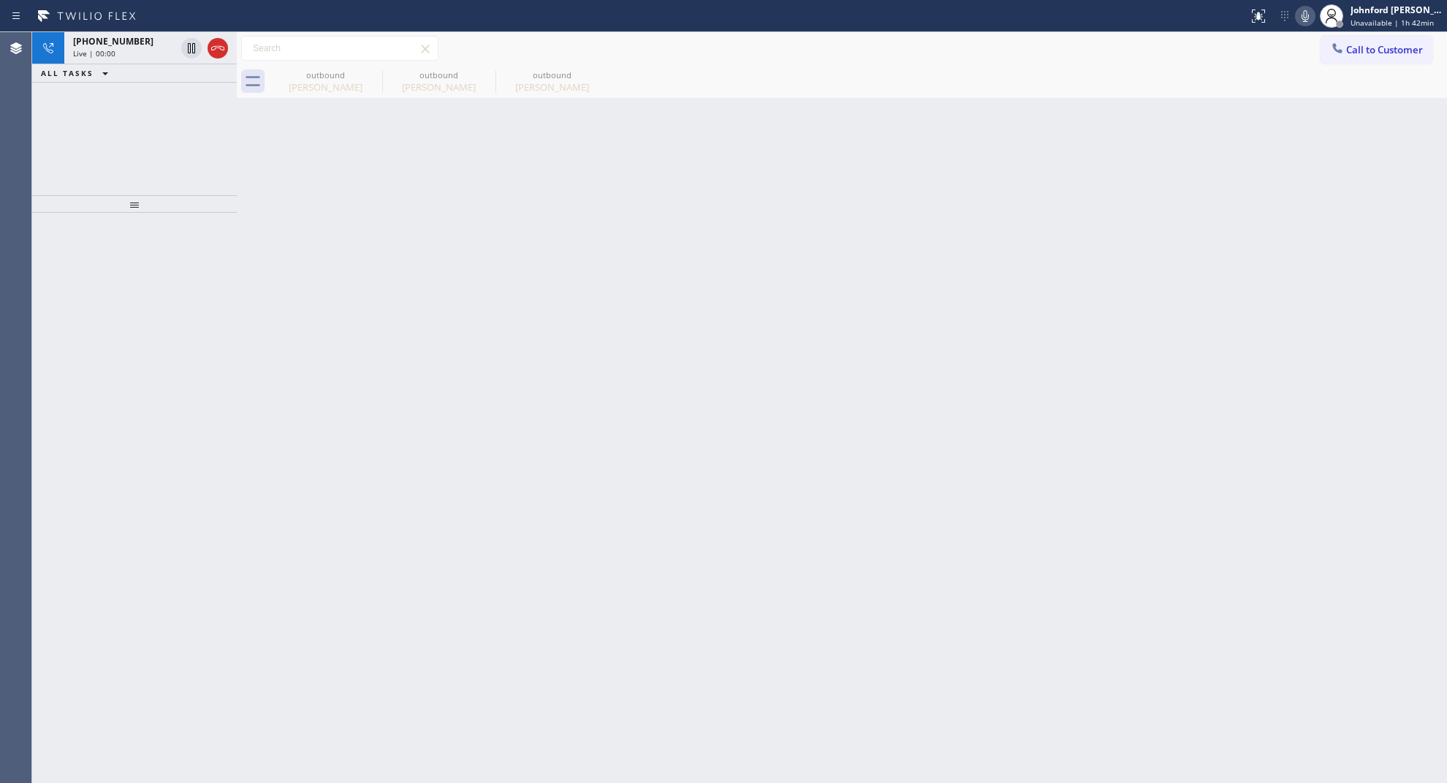
drag, startPoint x: 1020, startPoint y: 284, endPoint x: 1065, endPoint y: 210, distance: 86.2
click at [1024, 279] on div "Back to Dashboard Change Sender ID Customers Technicians Select a contact Outbo…" at bounding box center [842, 407] width 1210 height 751
click at [376, 77] on icon at bounding box center [373, 75] width 18 height 18
type input "(310) 340-1706"
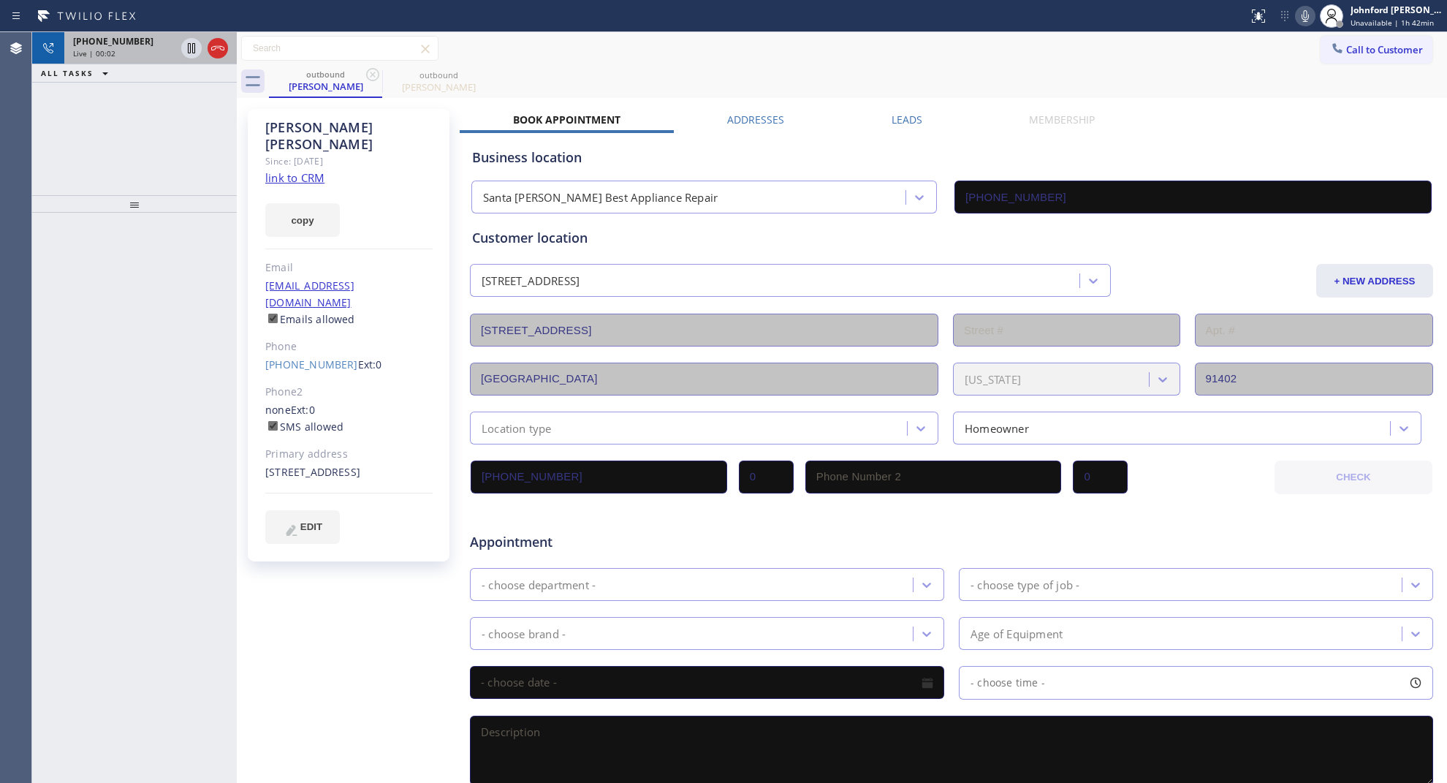
click at [157, 48] on div "Live | 00:02" at bounding box center [124, 53] width 102 height 10
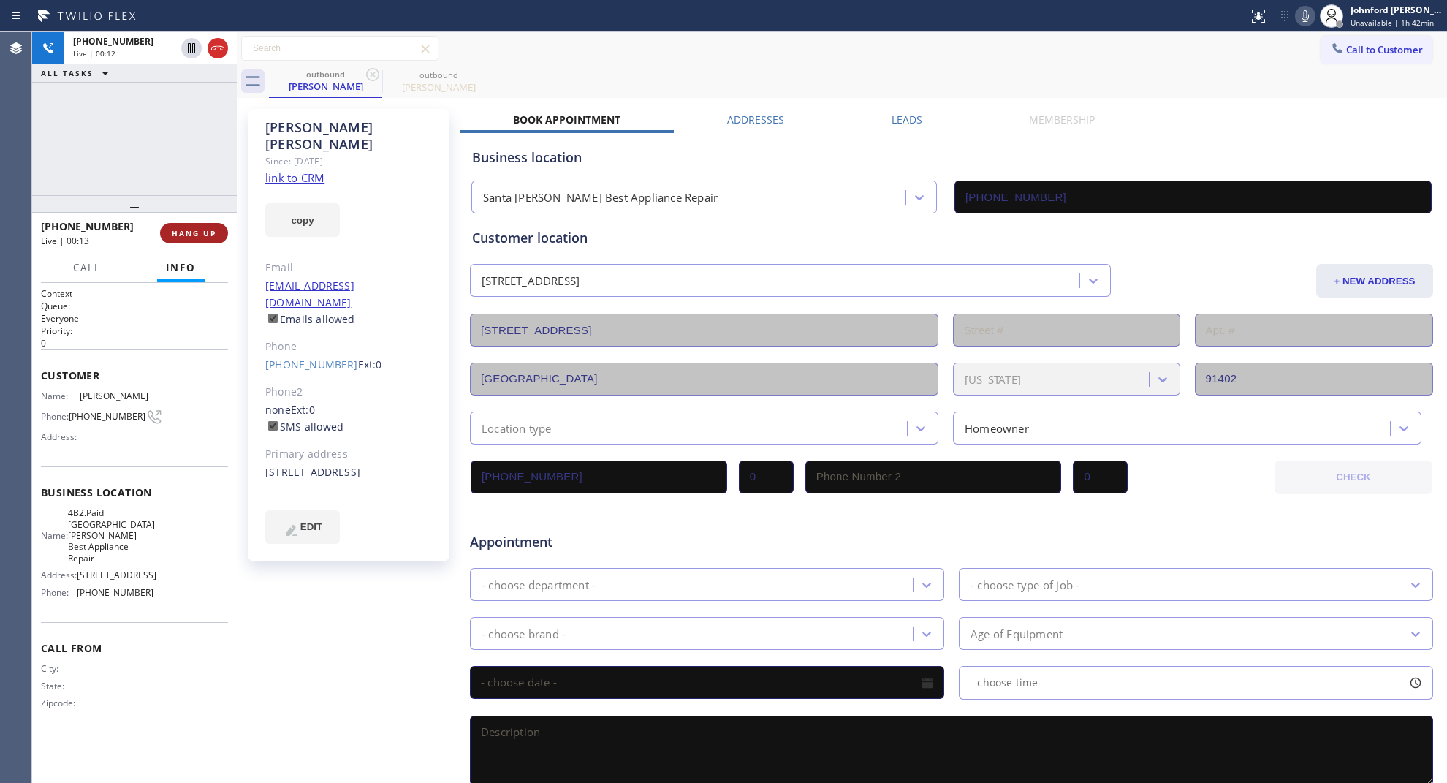
click at [197, 227] on button "HANG UP" at bounding box center [194, 233] width 68 height 20
click at [198, 234] on span "COMPLETE" at bounding box center [191, 233] width 50 height 10
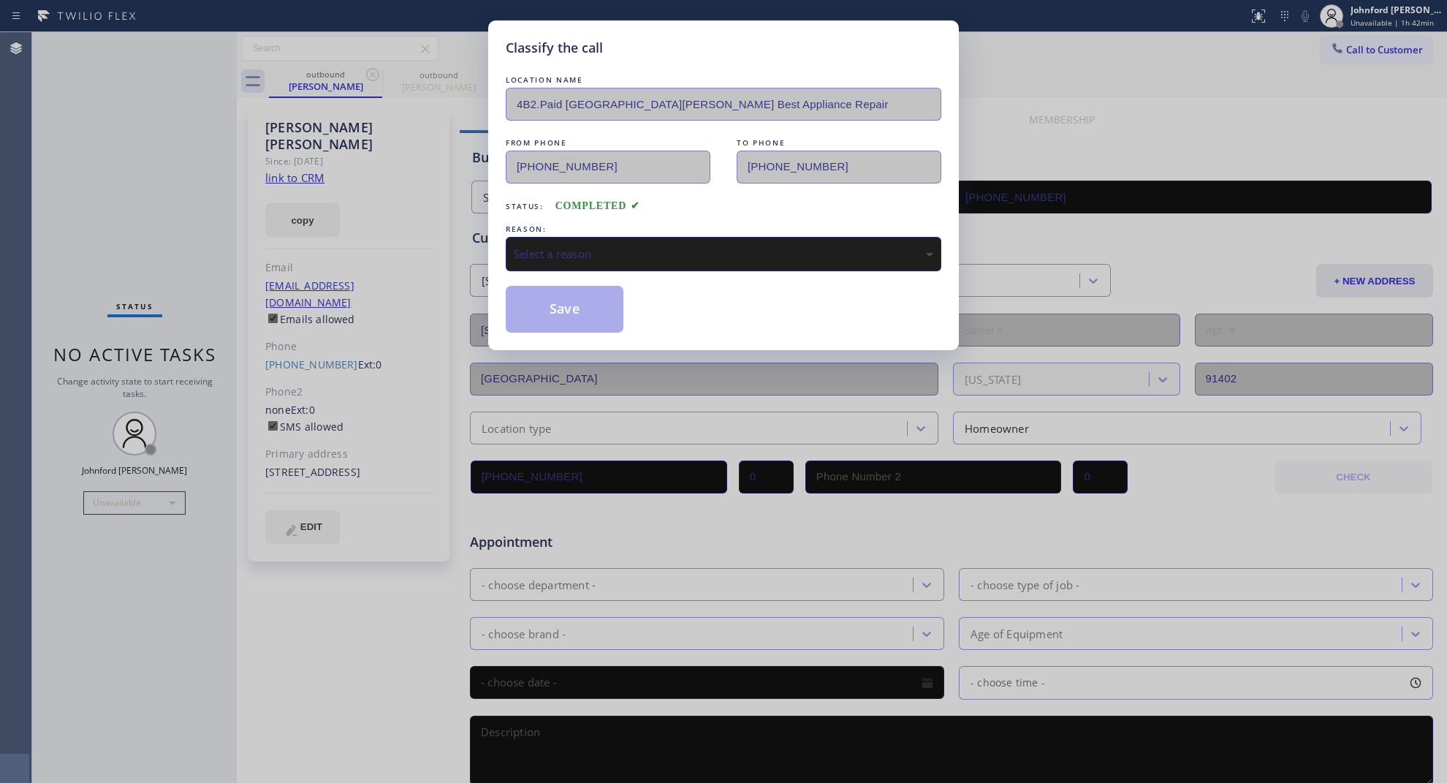
click at [670, 257] on div "Select a reason" at bounding box center [724, 254] width 420 height 17
click at [574, 315] on button "Save" at bounding box center [565, 309] width 118 height 47
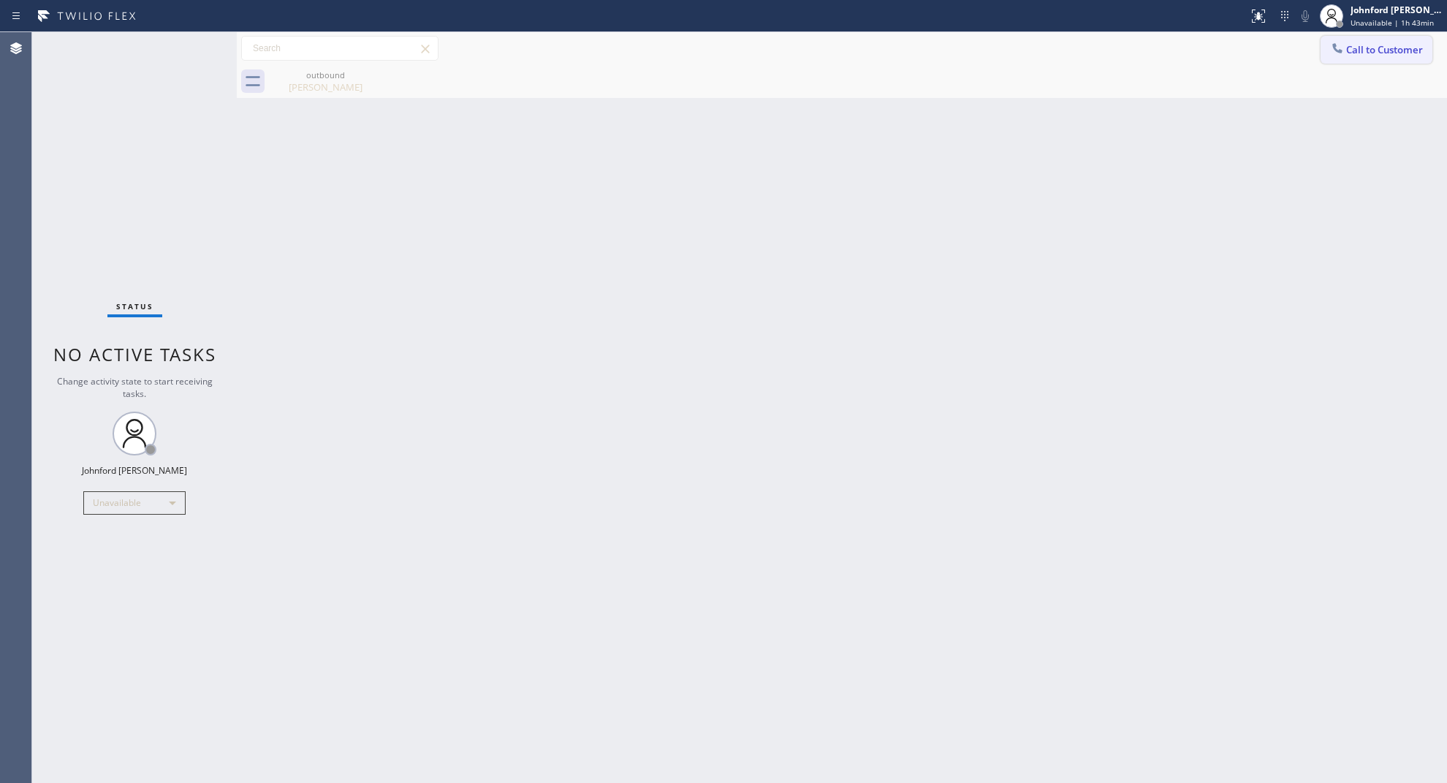
click at [1365, 49] on span "Call to Customer" at bounding box center [1384, 49] width 77 height 13
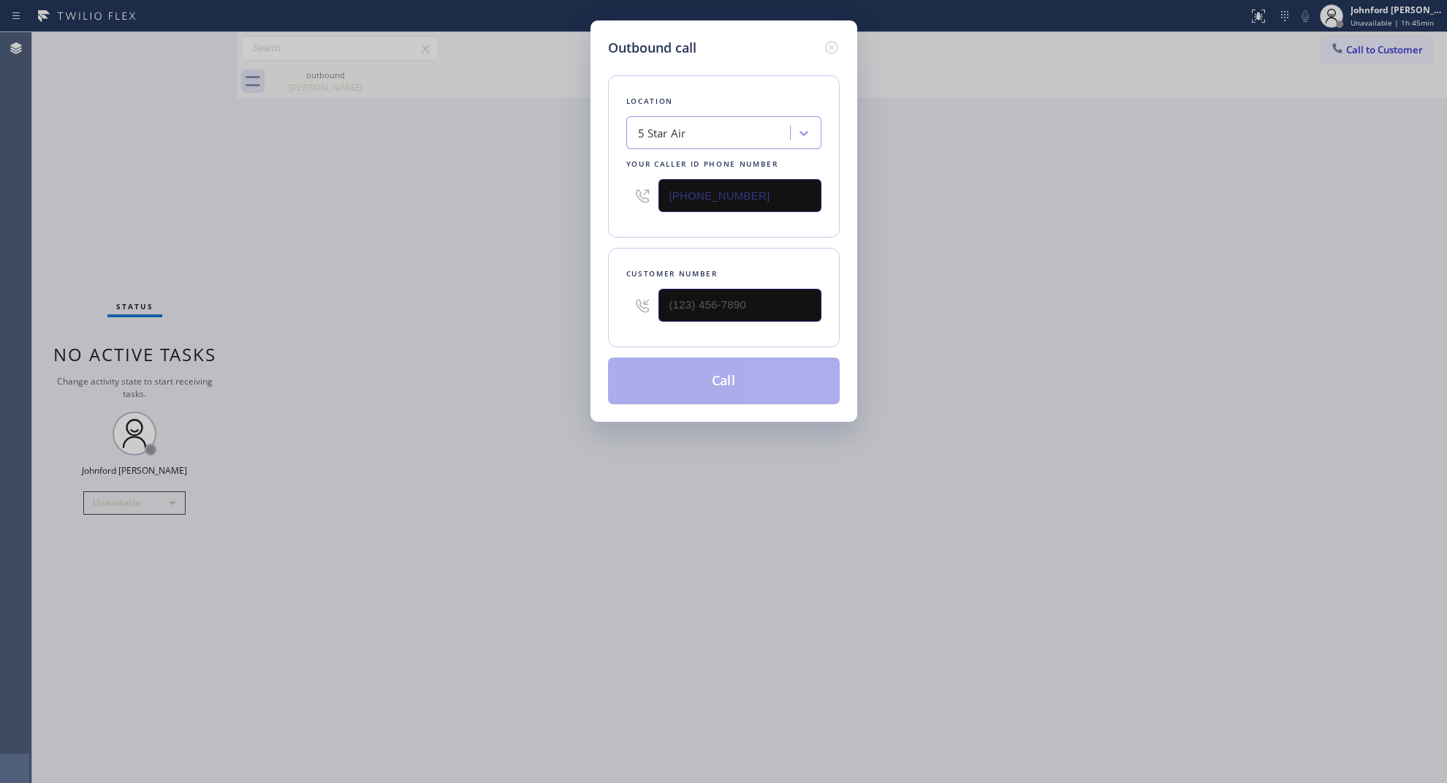
click at [776, 180] on input "(800) 686-5038" at bounding box center [740, 195] width 163 height 33
paste input "310) 388-4067"
type input "(310) 388-4067"
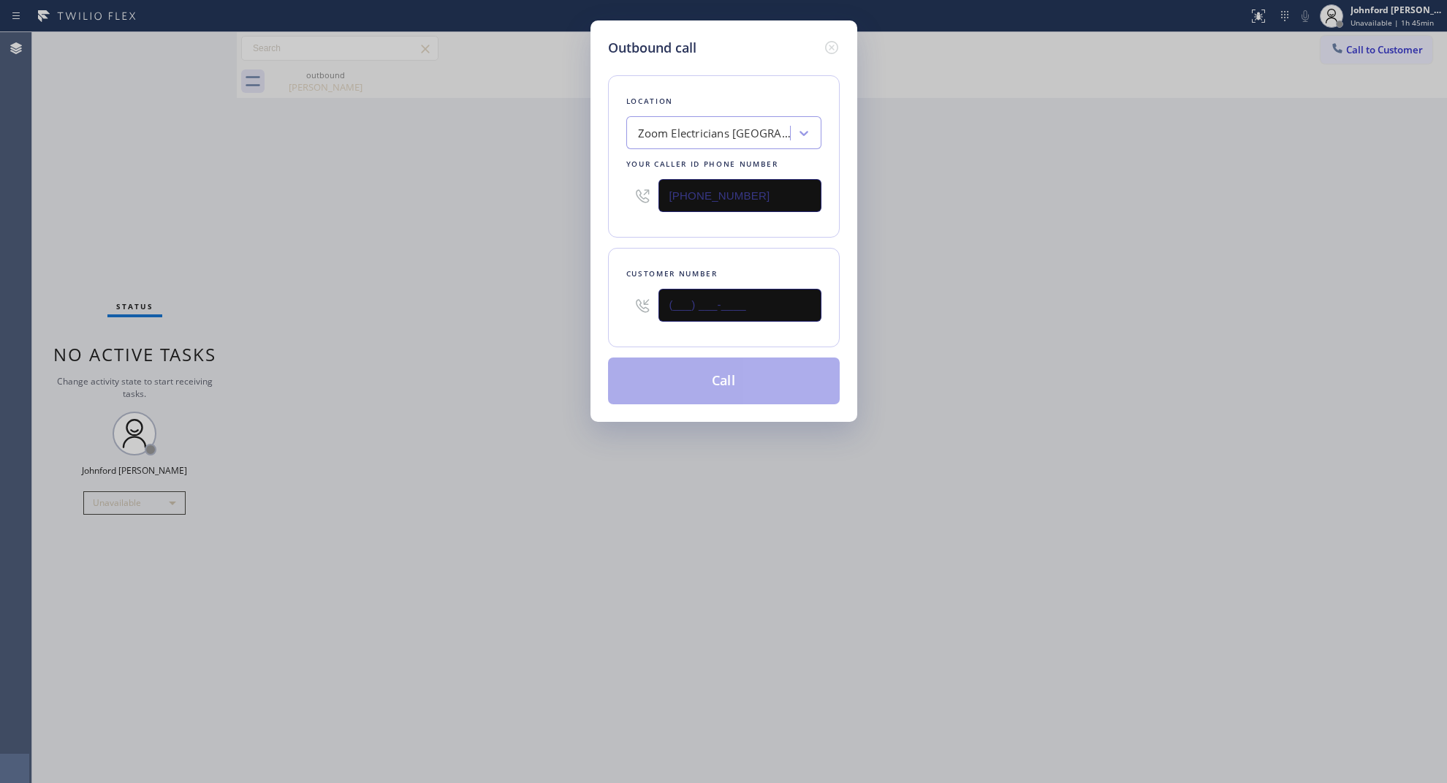
paste input "760) 703-3232"
type input "(760) 703-3232"
click at [547, 302] on div "Outbound call Location Zoom Electricians Santa Monica Your caller id phone numb…" at bounding box center [723, 391] width 1447 height 783
click at [731, 373] on button "Call" at bounding box center [724, 380] width 232 height 47
click at [1173, 192] on div "Outbound call Location Zoom Electricians Santa Monica Your caller id phone numb…" at bounding box center [723, 391] width 1447 height 783
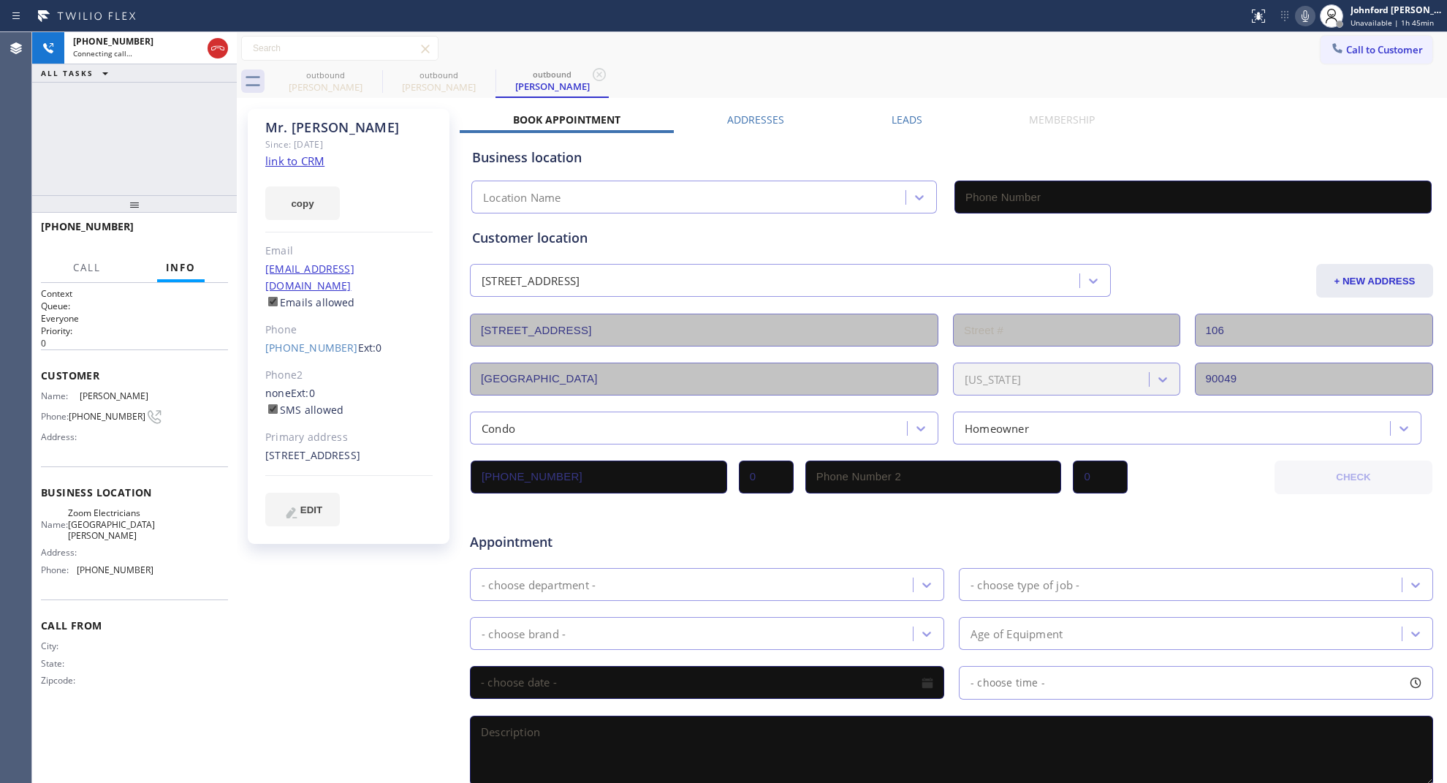
type input "(310) 388-4067"
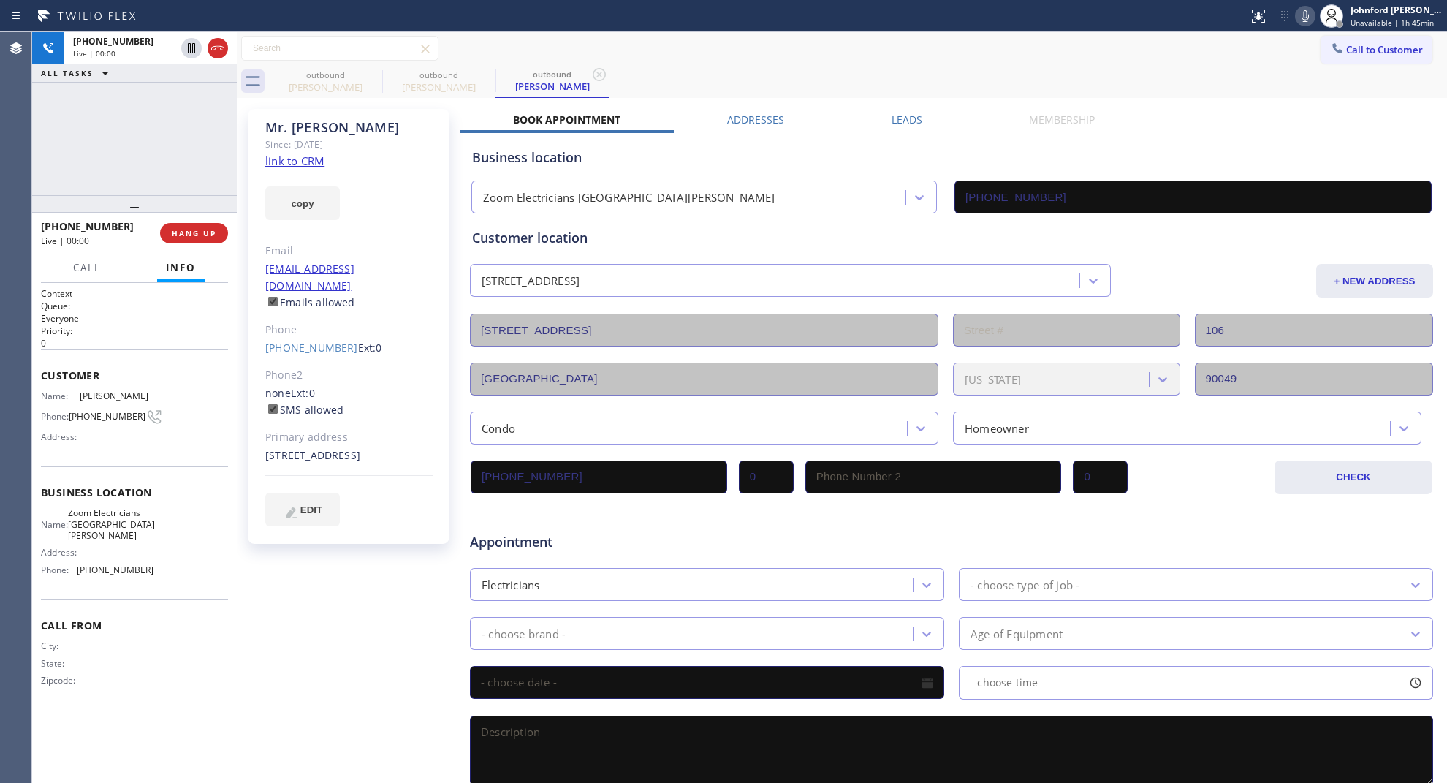
click at [1031, 72] on div "outbound Abraham M Medrano outbound Mr. Scott outbound Mr. Scott" at bounding box center [858, 81] width 1178 height 33
click at [1302, 20] on icon at bounding box center [1306, 16] width 18 height 18
click at [1305, 13] on icon at bounding box center [1306, 16] width 18 height 18
click at [1311, 15] on icon at bounding box center [1306, 16] width 18 height 18
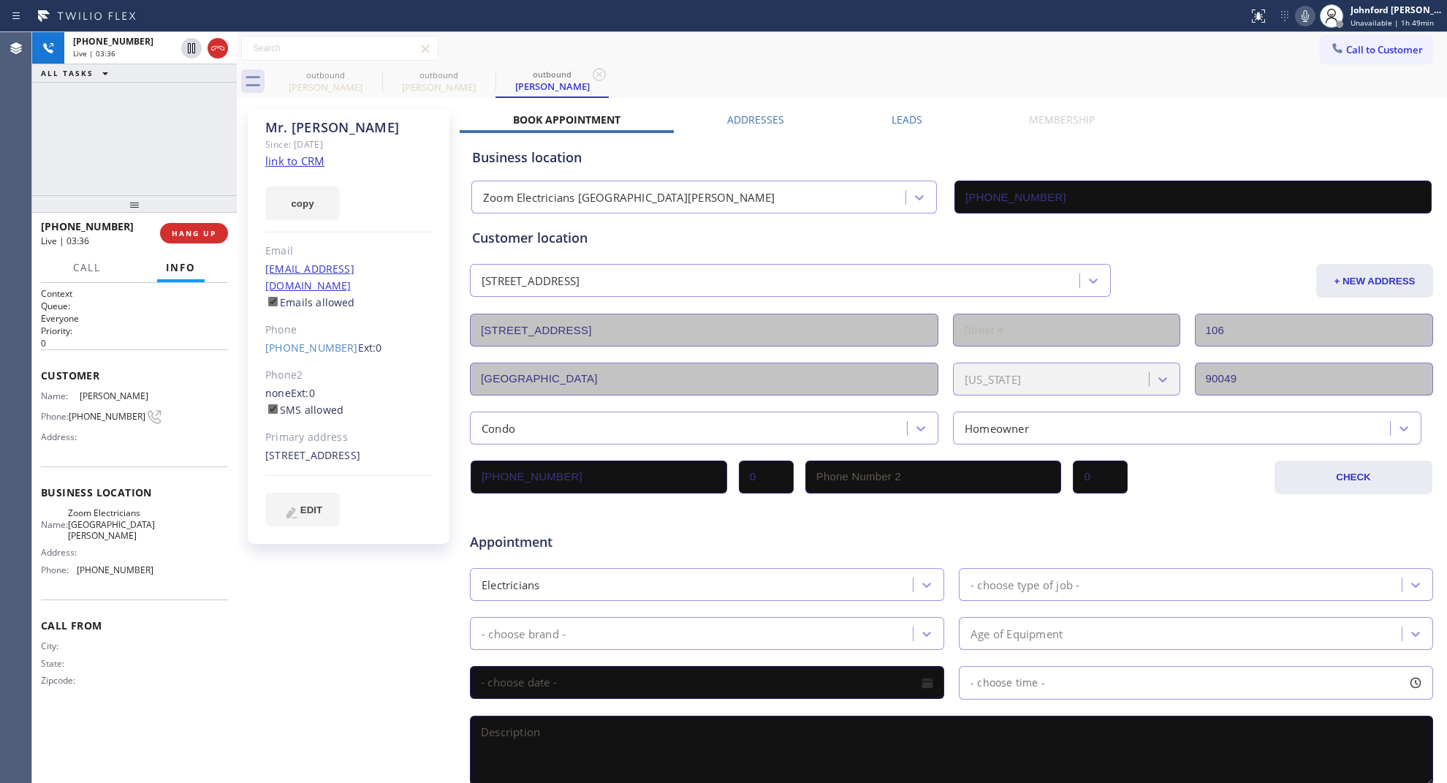
click at [1233, 59] on div "Call to Customer Outbound call Location Zoom Electricians Santa Monica Your cal…" at bounding box center [842, 49] width 1210 height 26
click at [55, 119] on div "+17607033232 Live | 04:21 ALL TASKS ALL TASKS ACTIVE TASKS TASKS IN WRAP UP" at bounding box center [134, 113] width 205 height 163
click at [1320, 18] on div at bounding box center [1331, 15] width 23 height 23
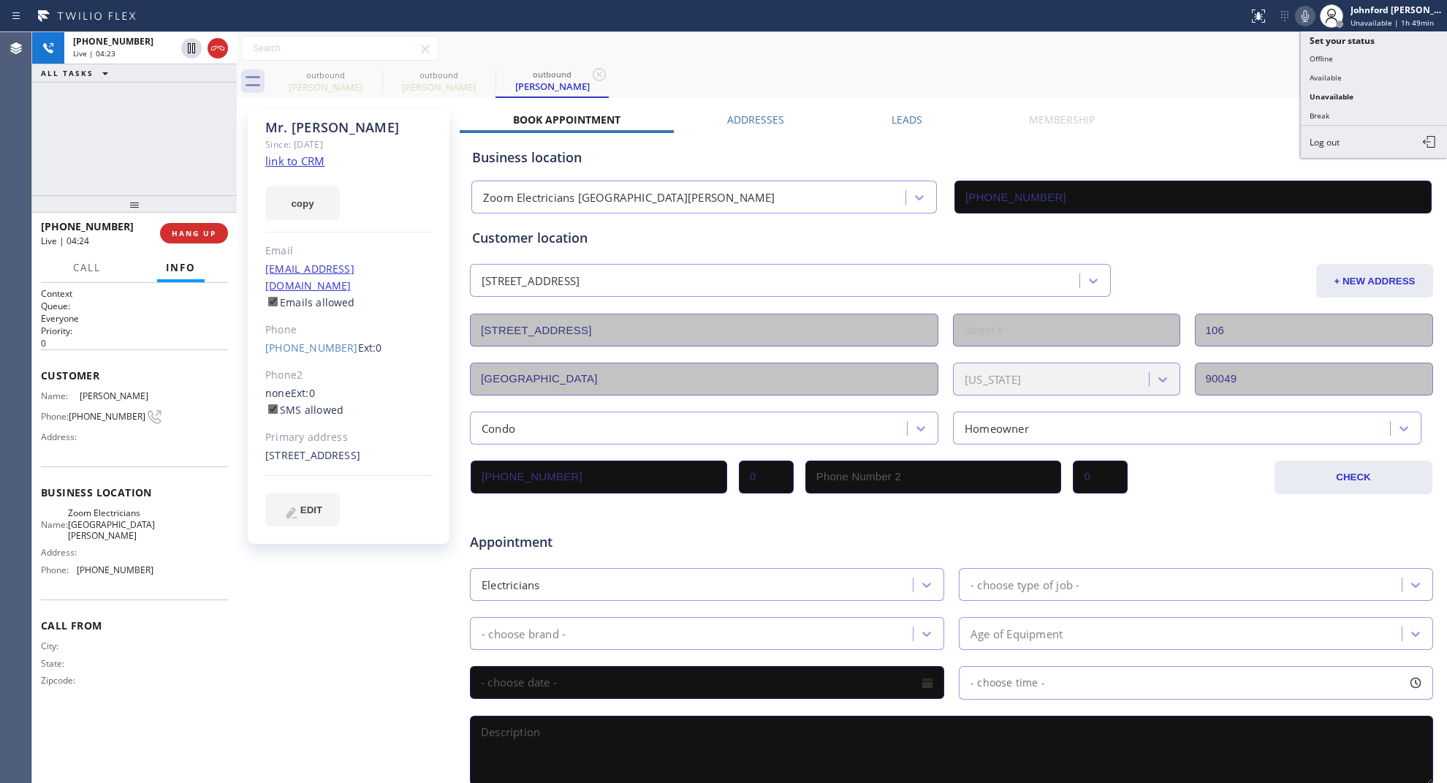
click at [1310, 16] on icon at bounding box center [1306, 16] width 18 height 18
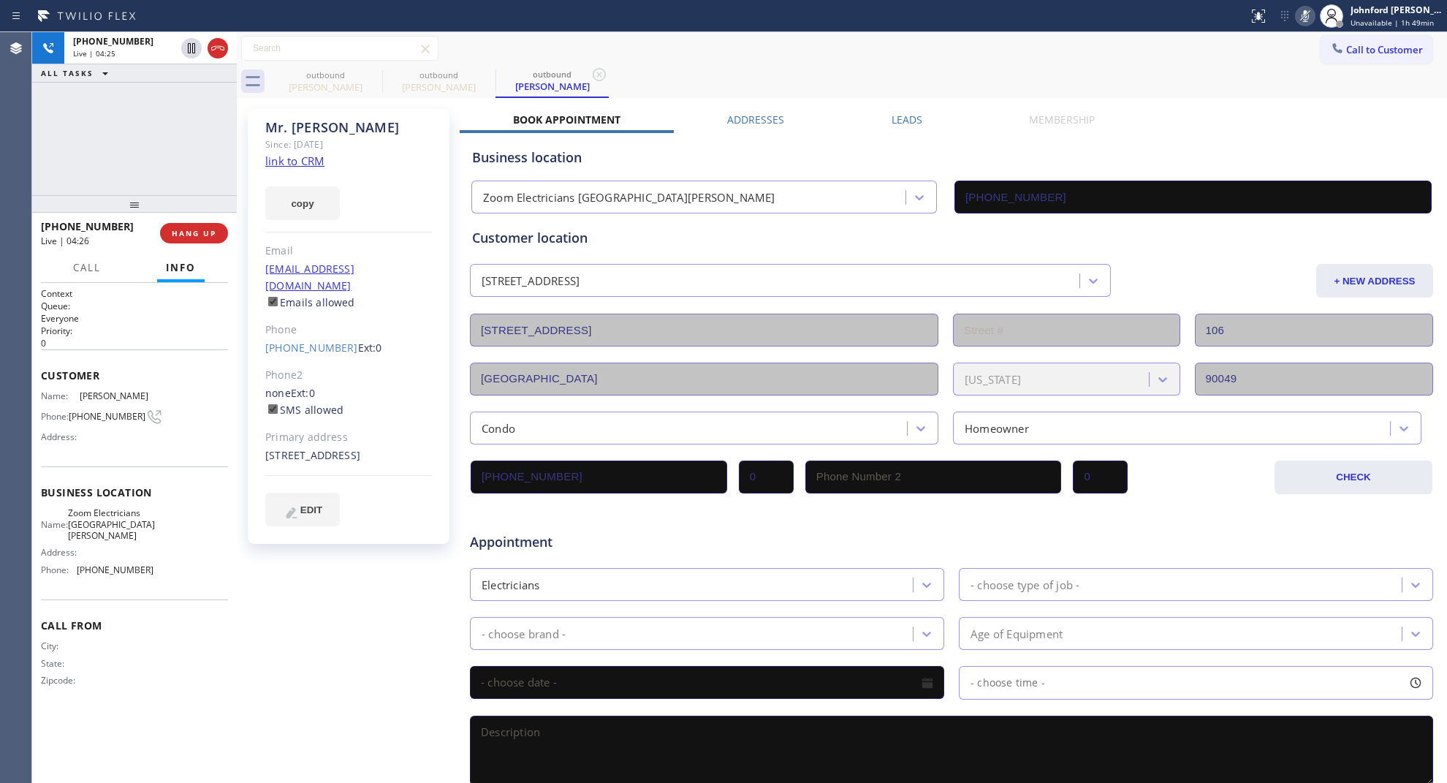
click at [806, 56] on div "Call to Customer Outbound call Location Zoom Electricians Santa Monica Your cal…" at bounding box center [842, 49] width 1210 height 26
click at [816, 44] on div "Call to Customer Outbound call Location Zoom Electricians Santa Monica Your cal…" at bounding box center [842, 49] width 1210 height 26
click at [1312, 16] on icon at bounding box center [1306, 16] width 18 height 18
click at [53, 137] on div "ALL TASKS ALL TASKS ACTIVE TASKS TASKS IN WRAP UP +17607033232 Wrap up | 00:24" at bounding box center [134, 113] width 205 height 163
click at [202, 228] on span "COMPLETE" at bounding box center [191, 233] width 50 height 10
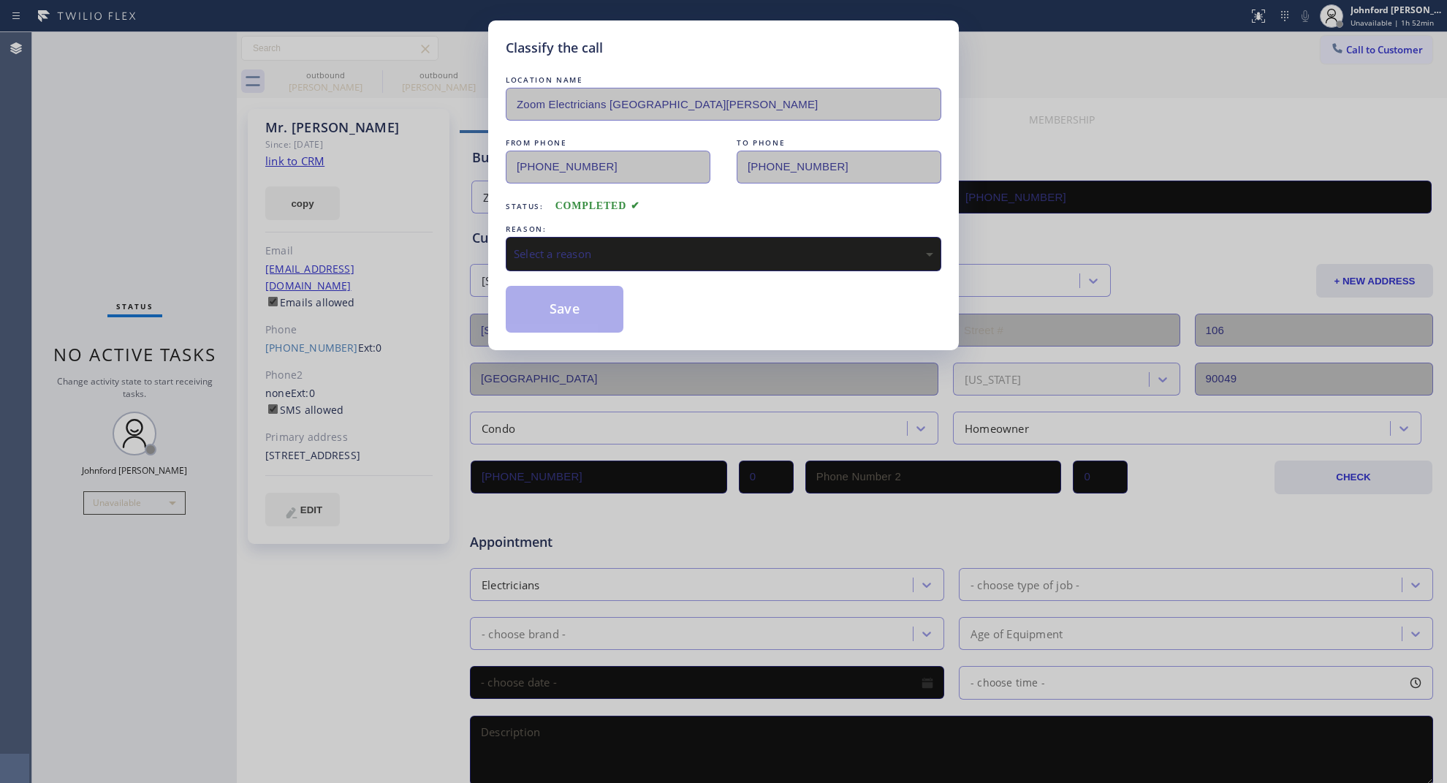
click at [550, 224] on div "REASON:" at bounding box center [724, 228] width 436 height 15
click at [561, 246] on div "Select a reason" at bounding box center [724, 254] width 420 height 17
click at [553, 300] on button "Save" at bounding box center [565, 309] width 118 height 47
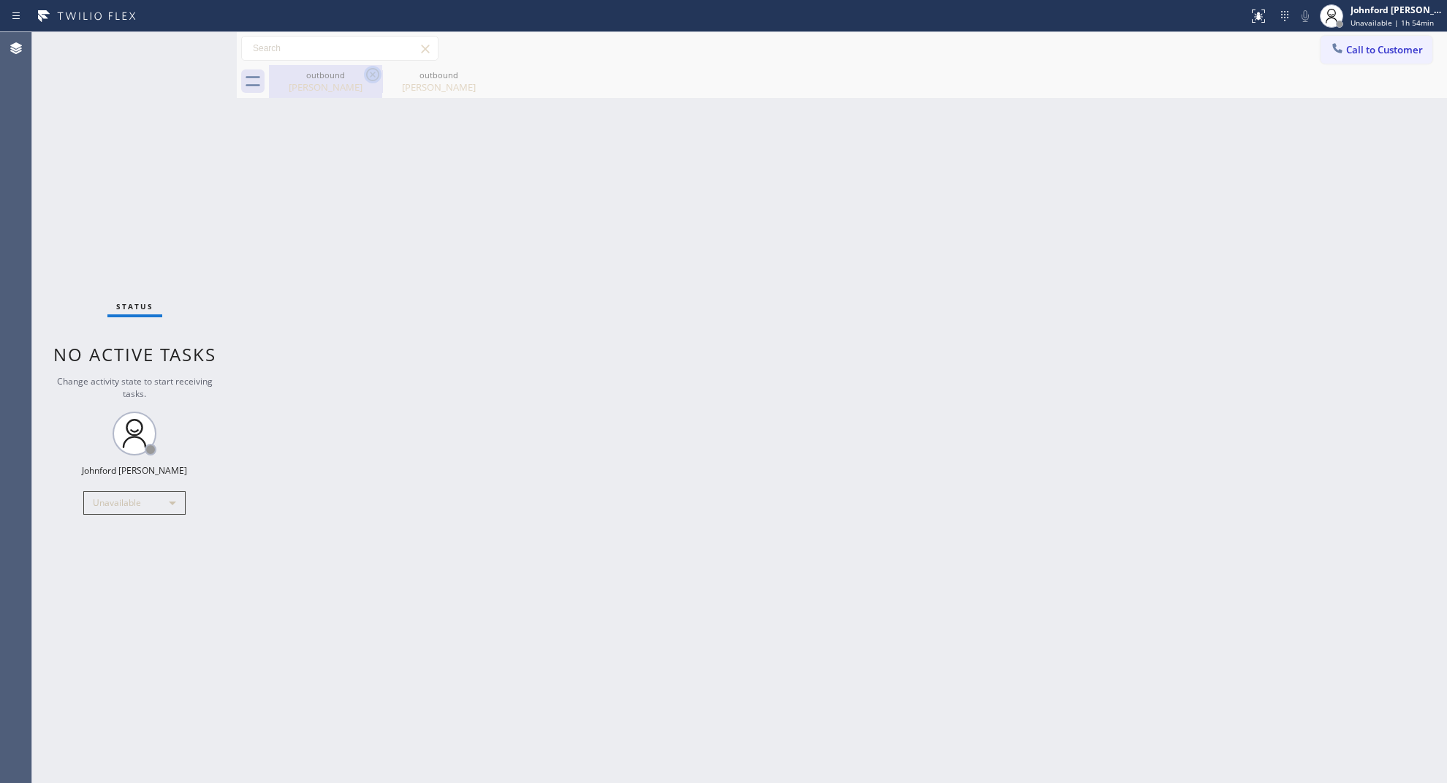
click at [370, 75] on icon at bounding box center [373, 75] width 18 height 18
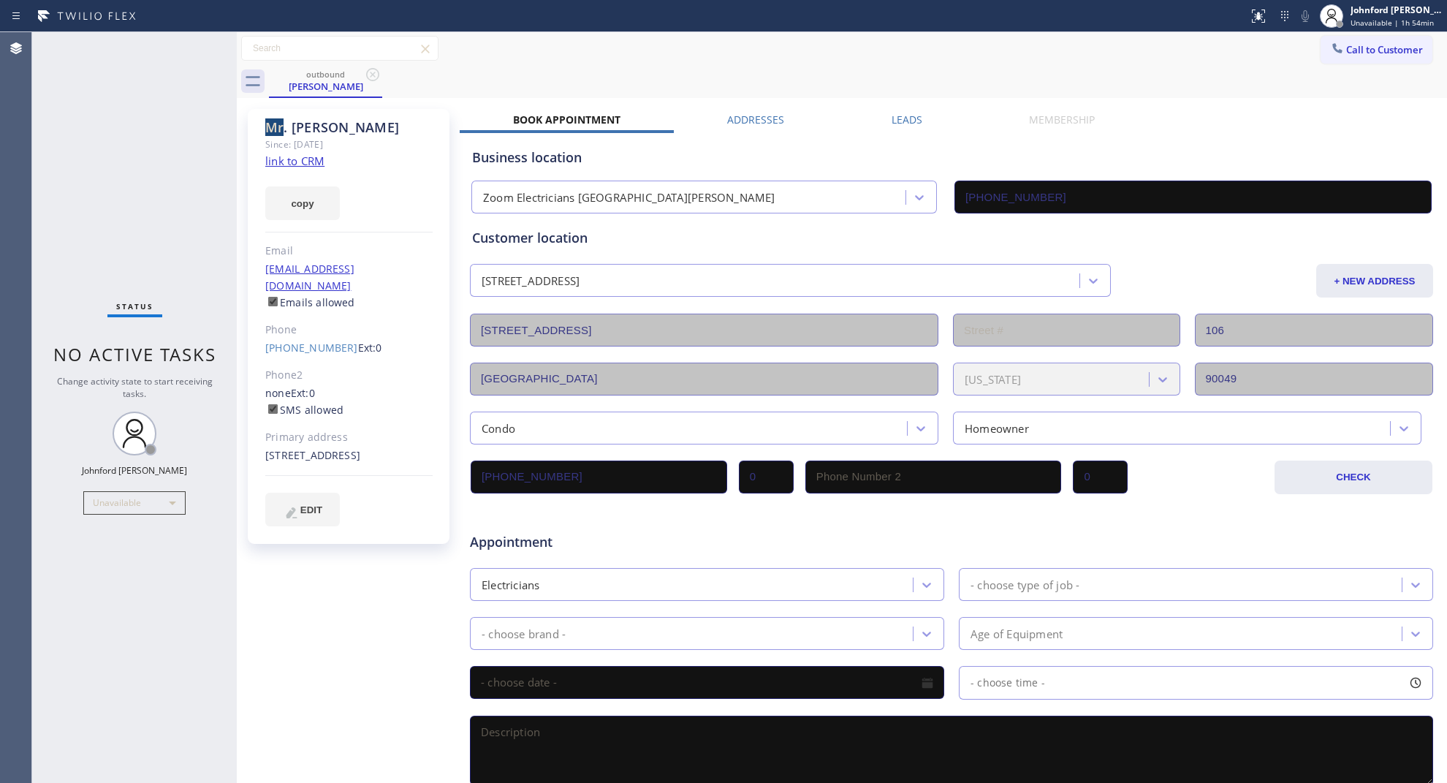
click at [370, 75] on icon at bounding box center [373, 75] width 18 height 18
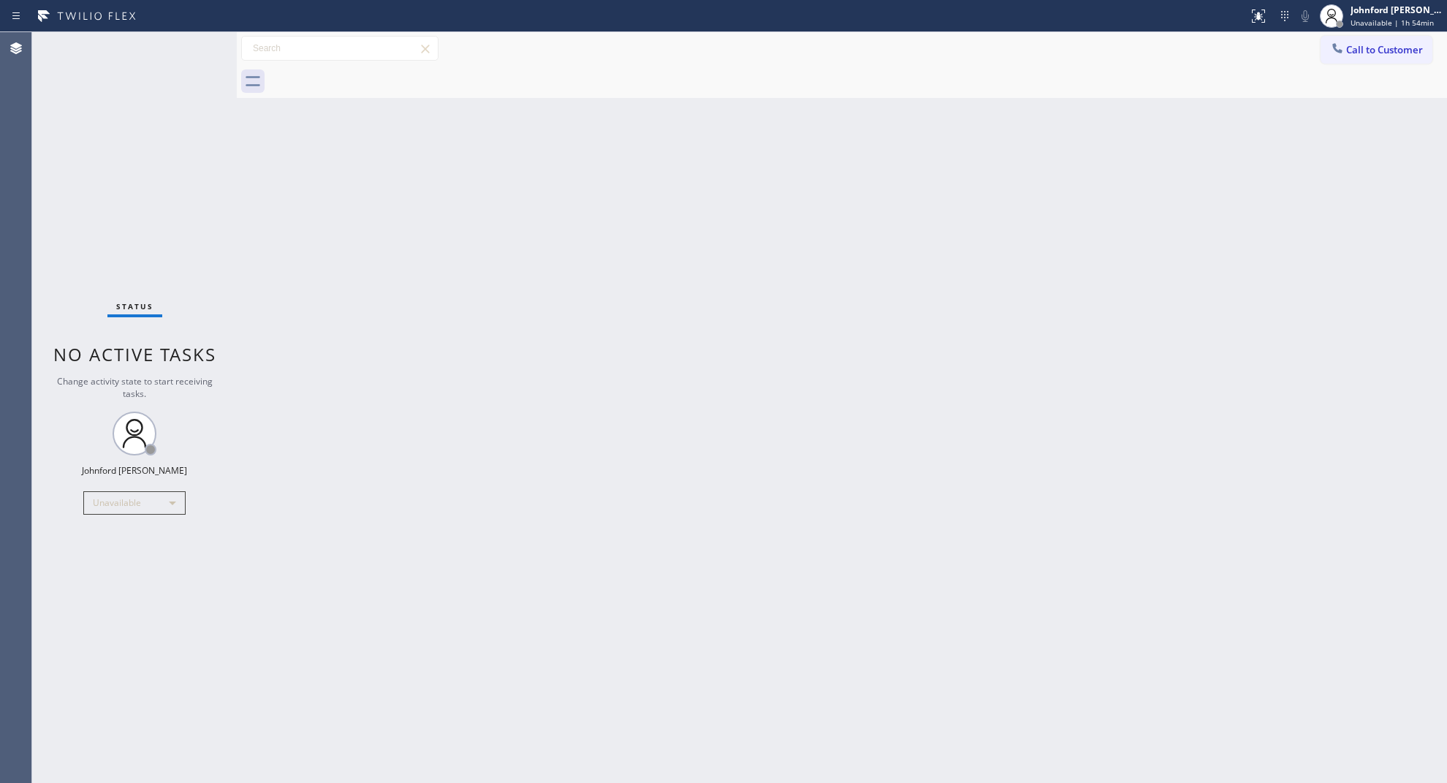
drag, startPoint x: 1017, startPoint y: 186, endPoint x: 1130, endPoint y: 34, distance: 189.6
click at [1025, 184] on div "Back to Dashboard Change Sender ID Customers Technicians Select a contact Outbo…" at bounding box center [842, 407] width 1210 height 751
click at [1332, 65] on div at bounding box center [858, 81] width 1178 height 33
click at [1327, 42] on button "Call to Customer" at bounding box center [1377, 50] width 112 height 28
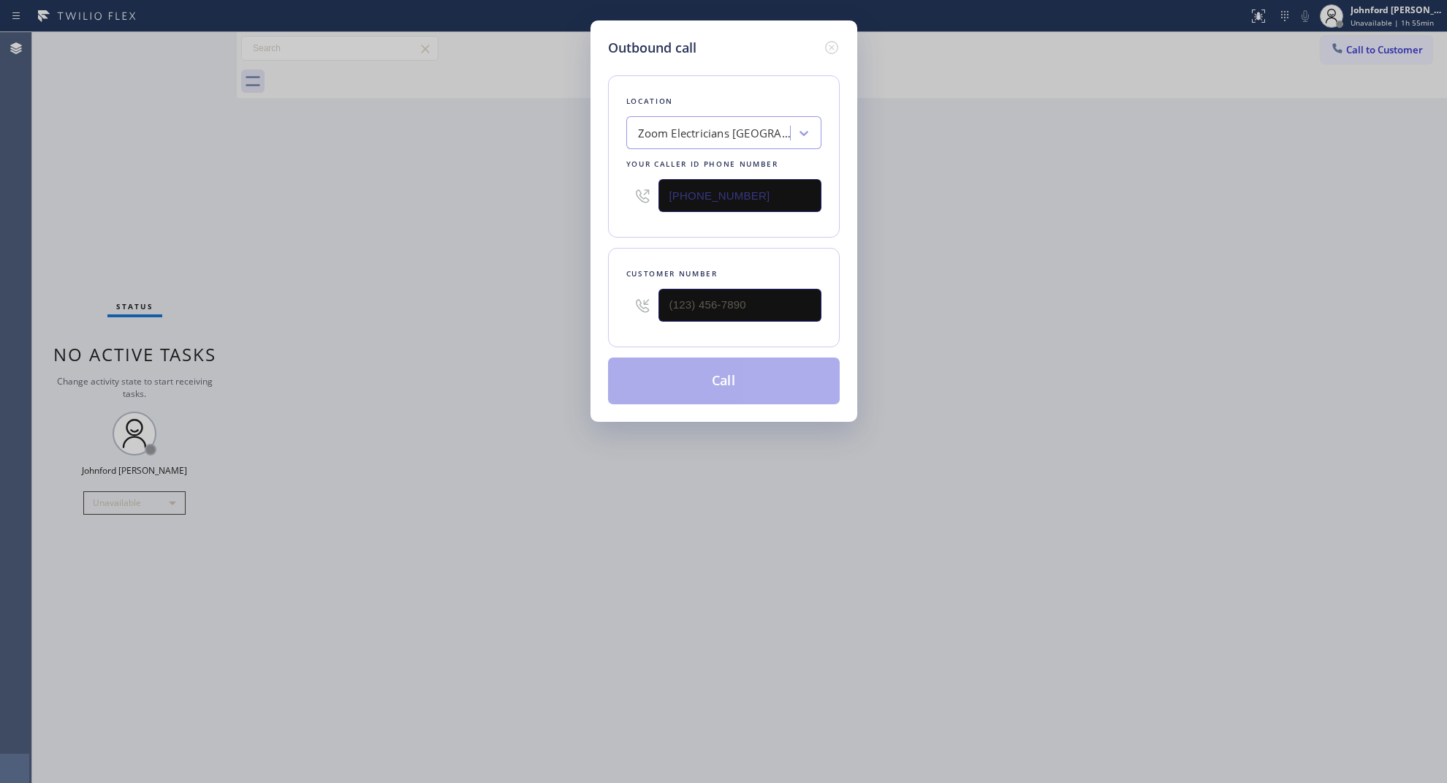
click at [754, 185] on input "(310) 388-4067" at bounding box center [740, 195] width 163 height 33
paste input "47) 407-9102"
click at [756, 211] on div "(347) 407-9102" at bounding box center [723, 196] width 195 height 48
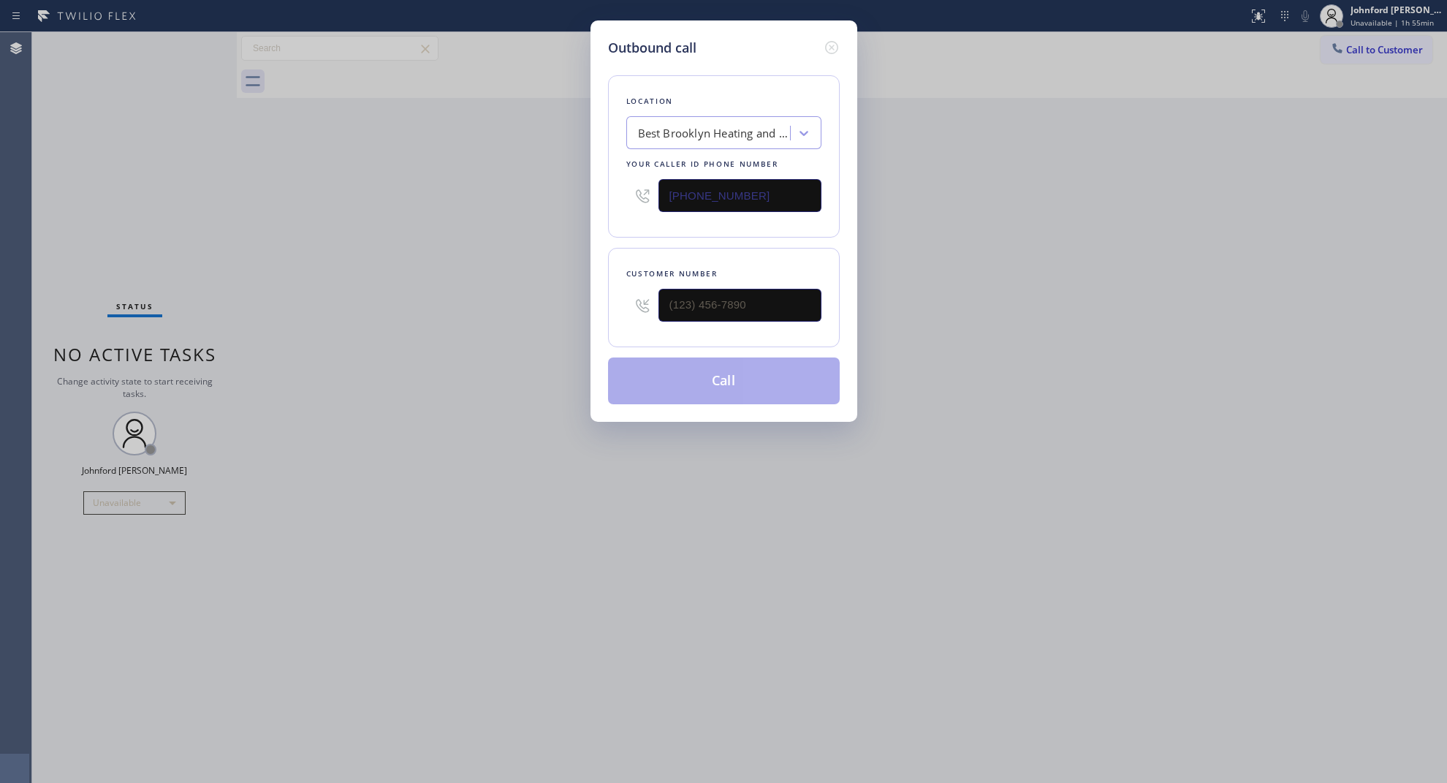
click at [751, 189] on input "(347) 407-9102" at bounding box center [740, 195] width 163 height 33
paste input "562) 305-2040"
type input "(347) 407-9102"
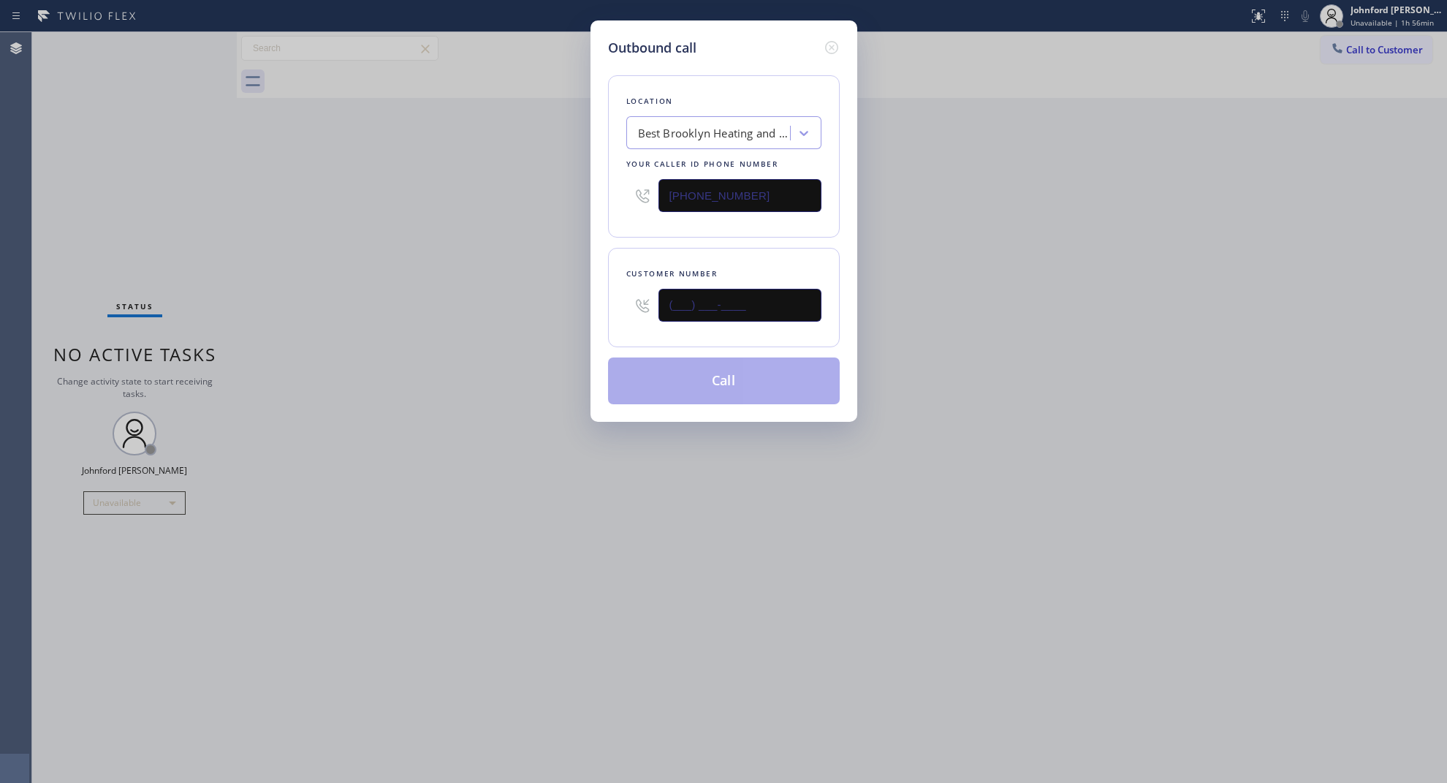
click at [702, 297] on input "(___) ___-____" at bounding box center [740, 305] width 163 height 33
paste input "562) 305-2040"
type input "(562) 305-2040"
click at [702, 126] on div "Best Brooklyn Heating and AC Repair" at bounding box center [714, 133] width 153 height 17
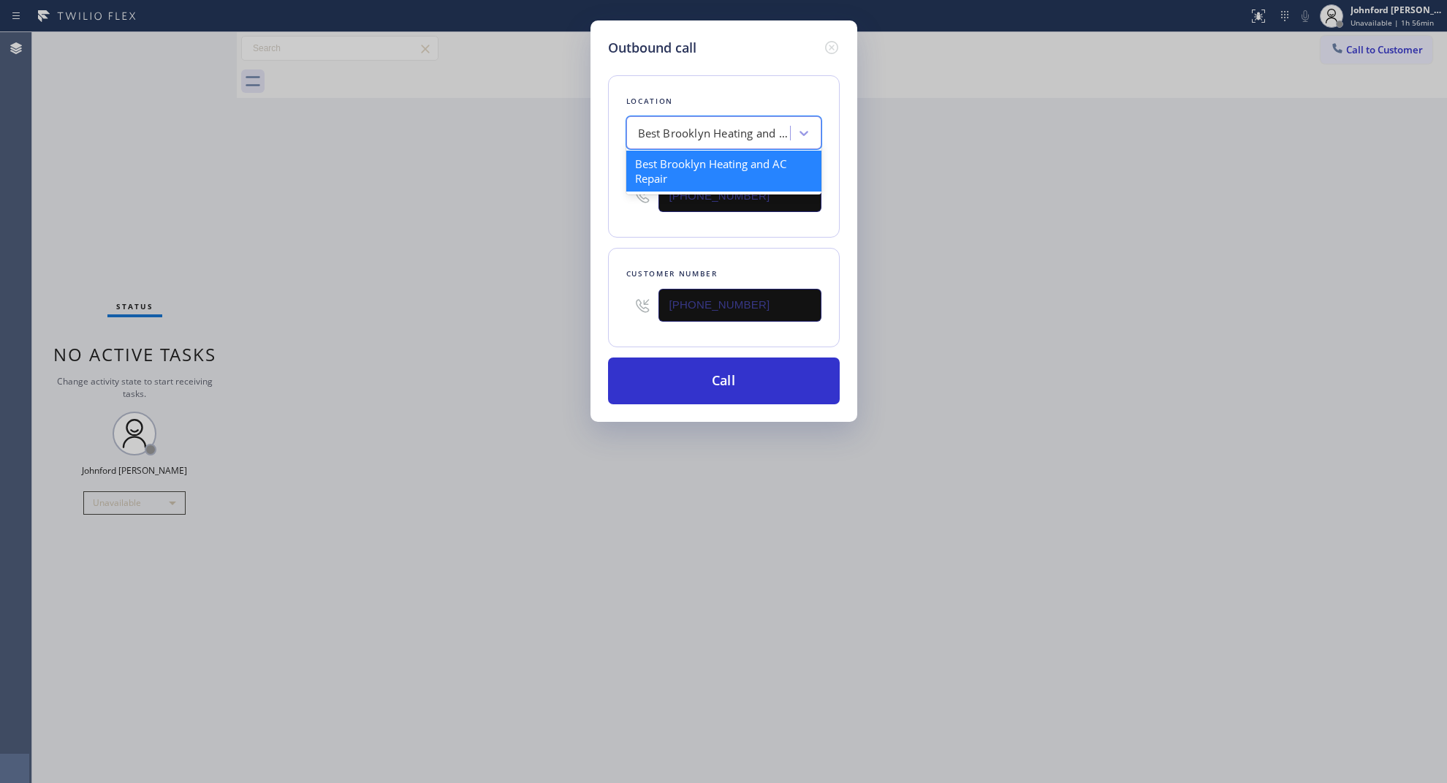
paste input "GE Monogram Repair Expert La Habra"
type input "GE Monogram Repair Expert La Habra"
click at [696, 153] on div "GE Monogram Repair Expert La Habra" at bounding box center [723, 171] width 195 height 41
type input "(562) 378-3598"
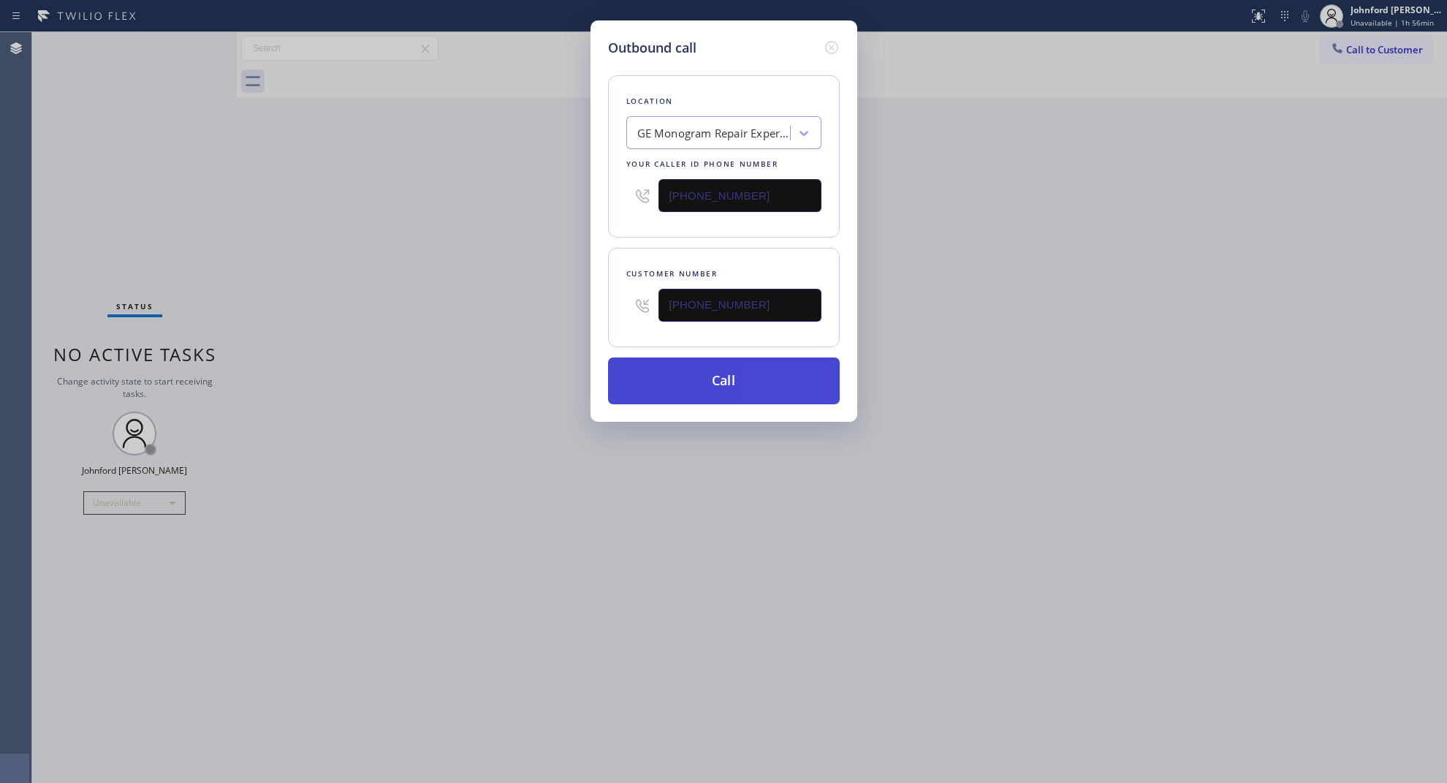
click at [724, 374] on button "Call" at bounding box center [724, 380] width 232 height 47
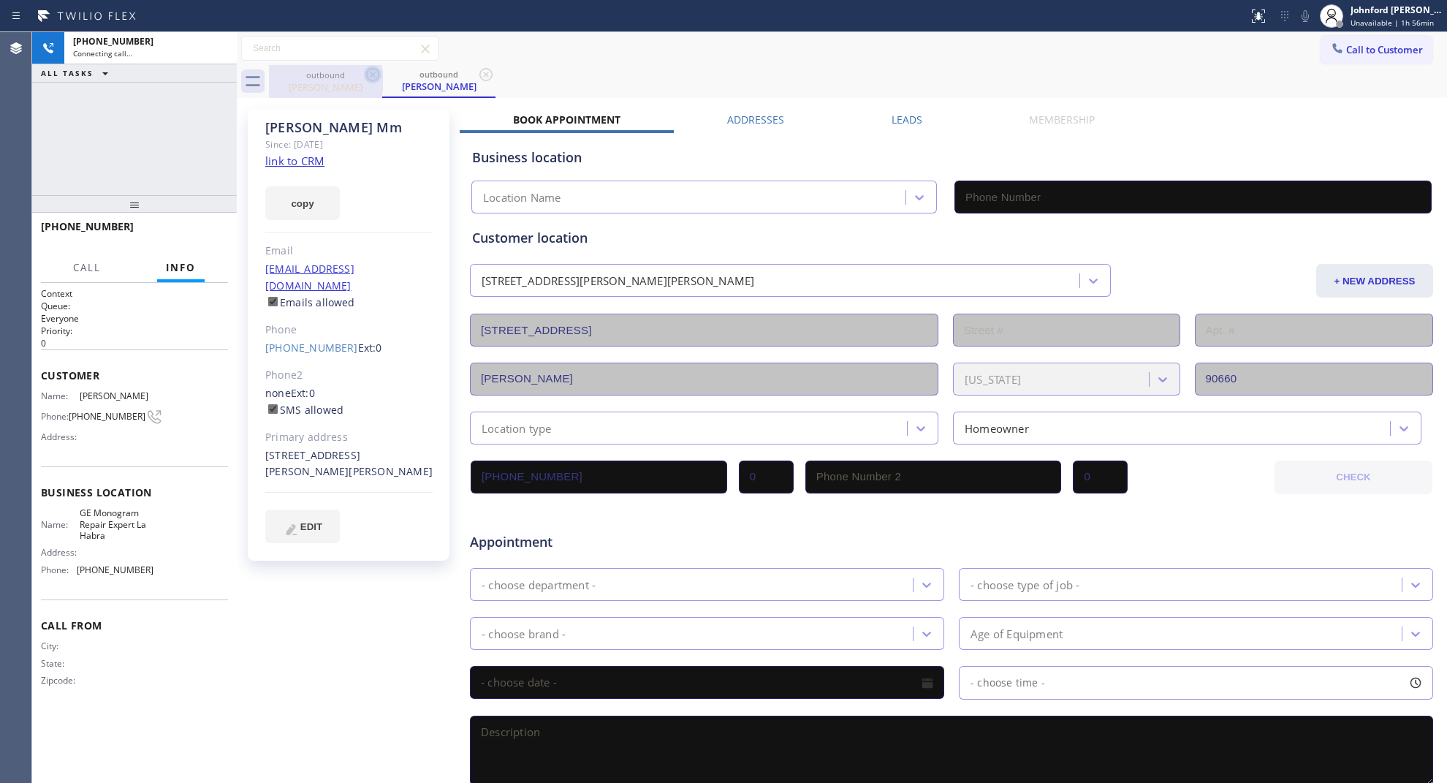
type input "(562) 378-3598"
click at [202, 111] on div "+15623052040 Connecting call… ALL TASKS ALL TASKS ACTIVE TASKS TASKS IN WRAP UP" at bounding box center [134, 113] width 205 height 163
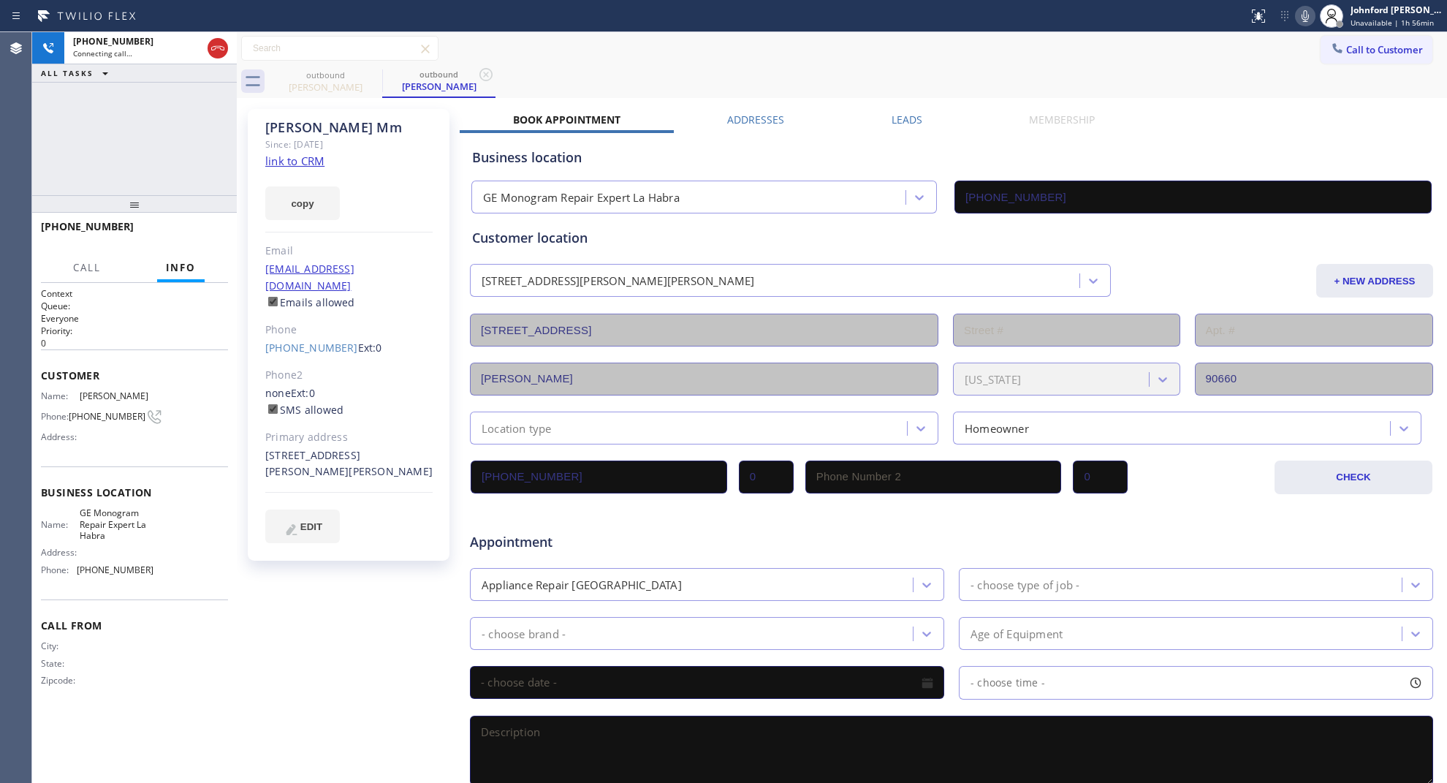
click at [954, 73] on div "outbound Annette Mm outbound Annette Mm" at bounding box center [858, 81] width 1178 height 33
click at [205, 232] on span "HANG UP" at bounding box center [194, 233] width 45 height 10
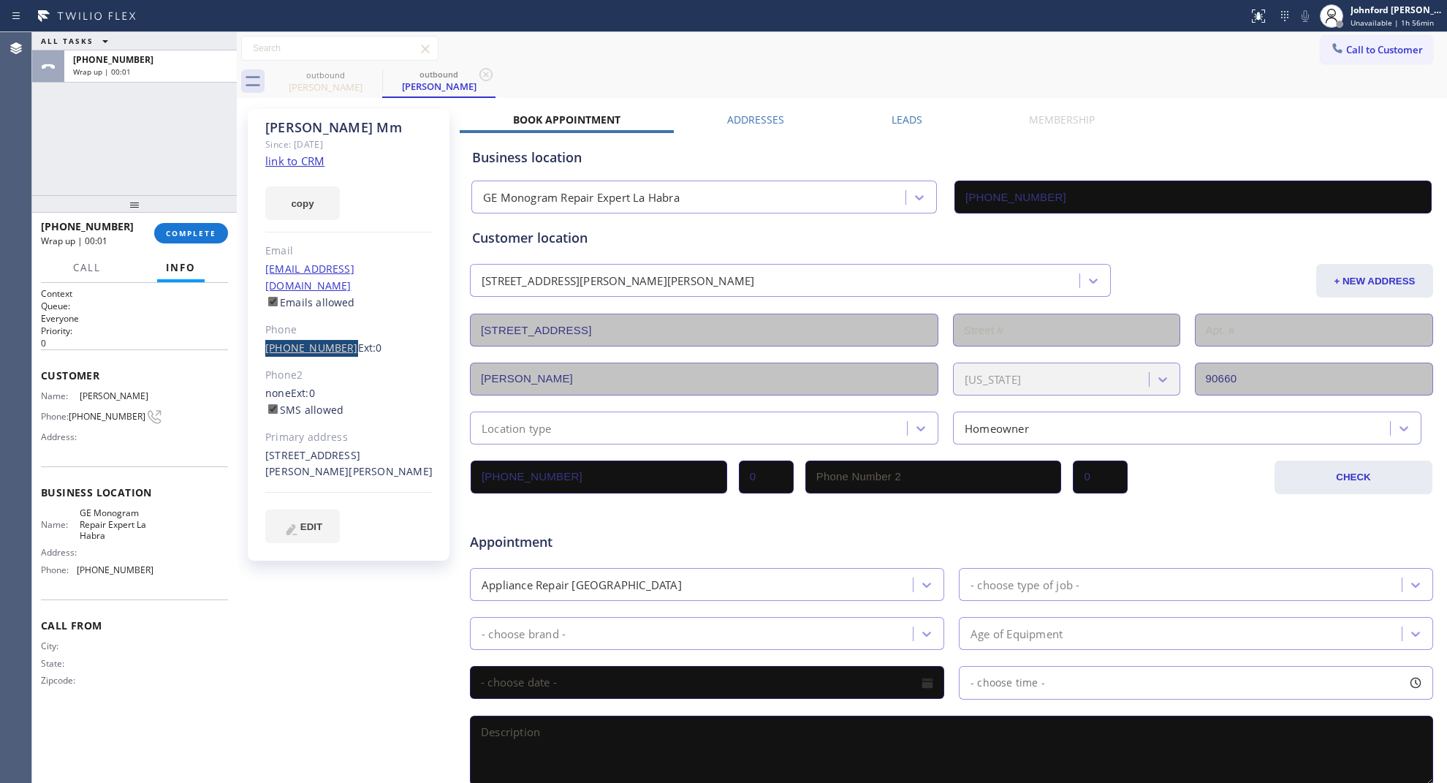
drag, startPoint x: 257, startPoint y: 331, endPoint x: 335, endPoint y: 331, distance: 78.2
click at [335, 331] on div "Annette Mm Since: 20 may 2020 link to CRM copy Email no@gmail.com Emails allowe…" at bounding box center [349, 335] width 202 height 452
copy link "(562) 305-2040"
click at [1321, 37] on button "Call to Customer" at bounding box center [1377, 50] width 112 height 28
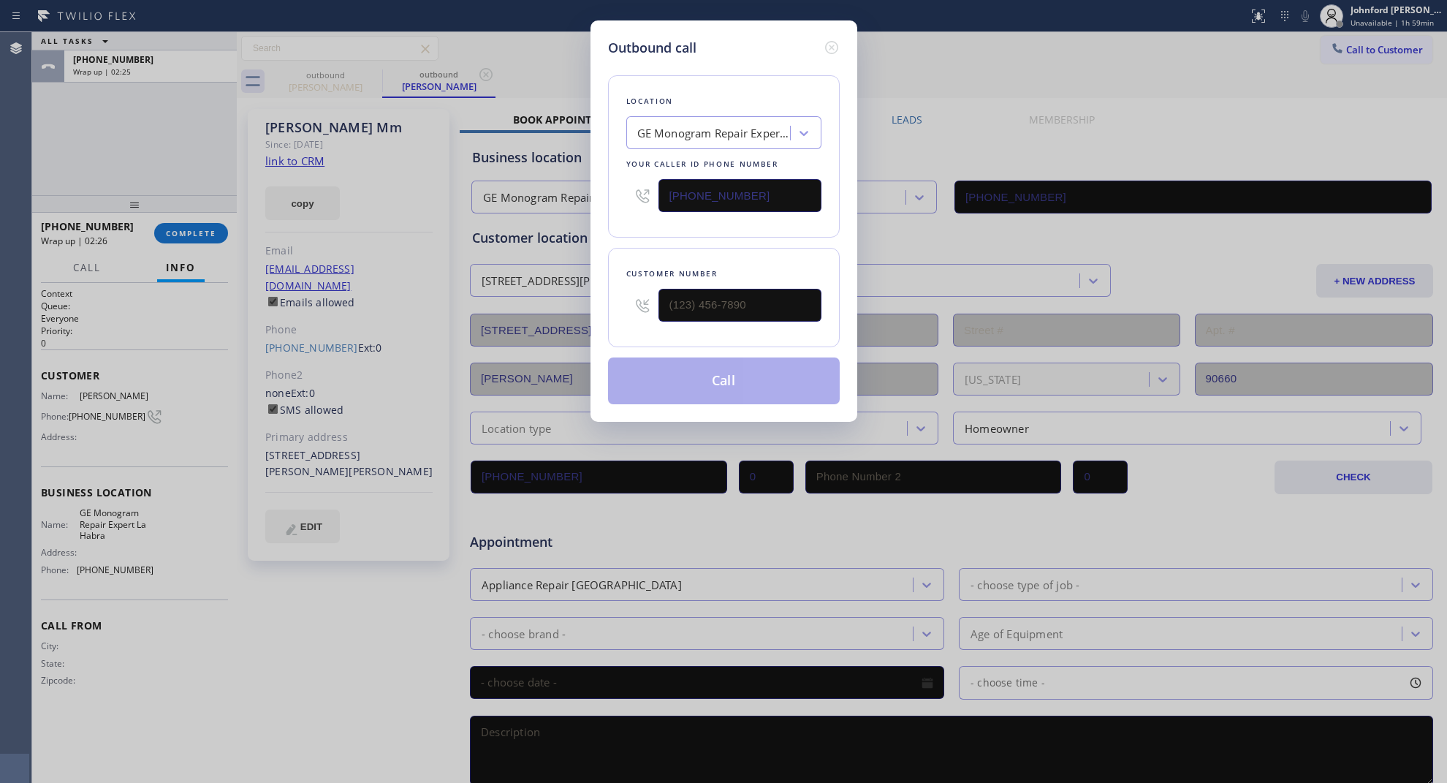
click at [751, 194] on input "(562) 378-3598" at bounding box center [740, 195] width 163 height 33
paste input "347) 407-9102"
type input "(347) 407-9102"
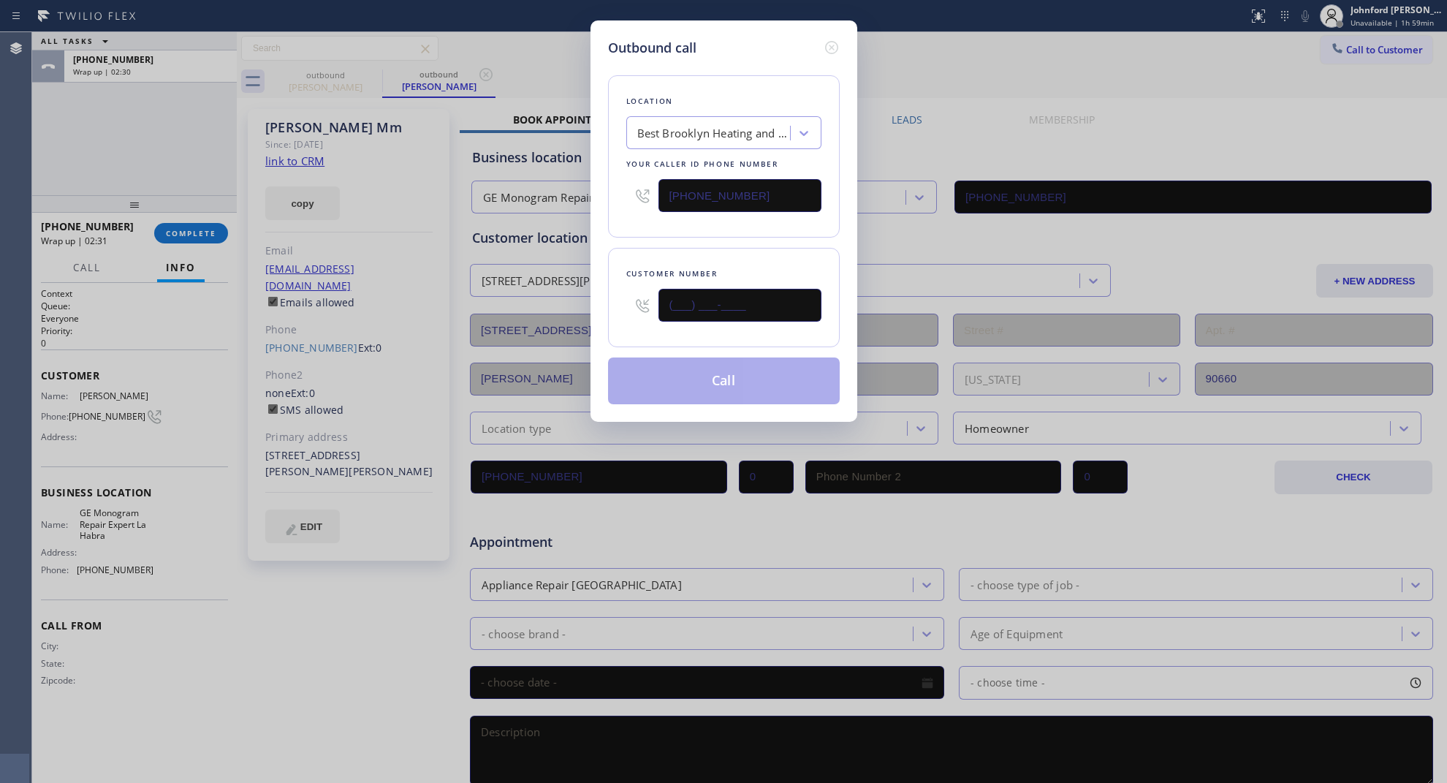
click at [706, 312] on input "(___) ___-____" at bounding box center [740, 305] width 163 height 33
paste input "917) 658-5563"
type input "(917) 658-5563"
click at [681, 238] on div "Location Best Brooklyn Heating and AC Repair Your caller id phone number (347) …" at bounding box center [724, 231] width 232 height 346
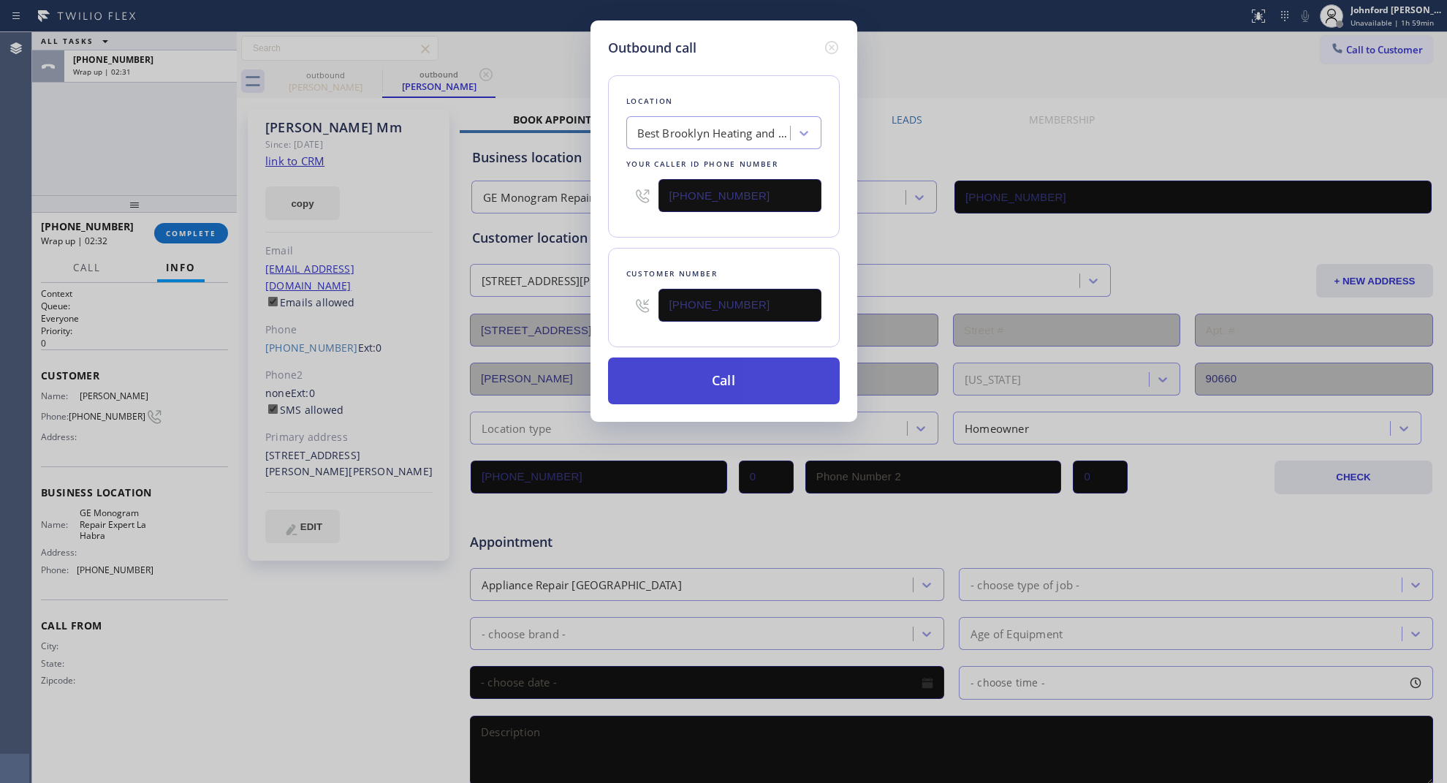
click at [709, 373] on button "Call" at bounding box center [724, 380] width 232 height 47
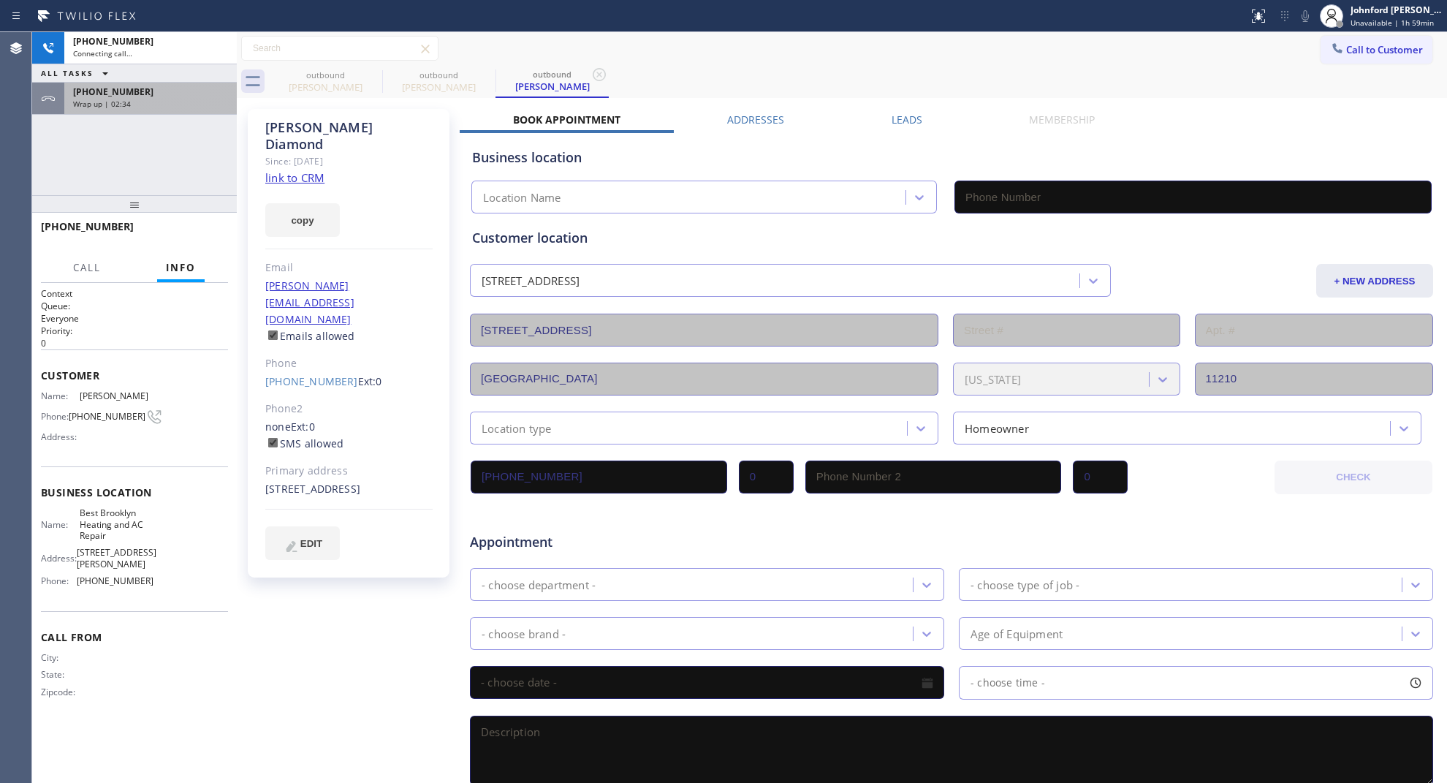
click at [150, 106] on div "Wrap up | 02:34" at bounding box center [150, 104] width 155 height 10
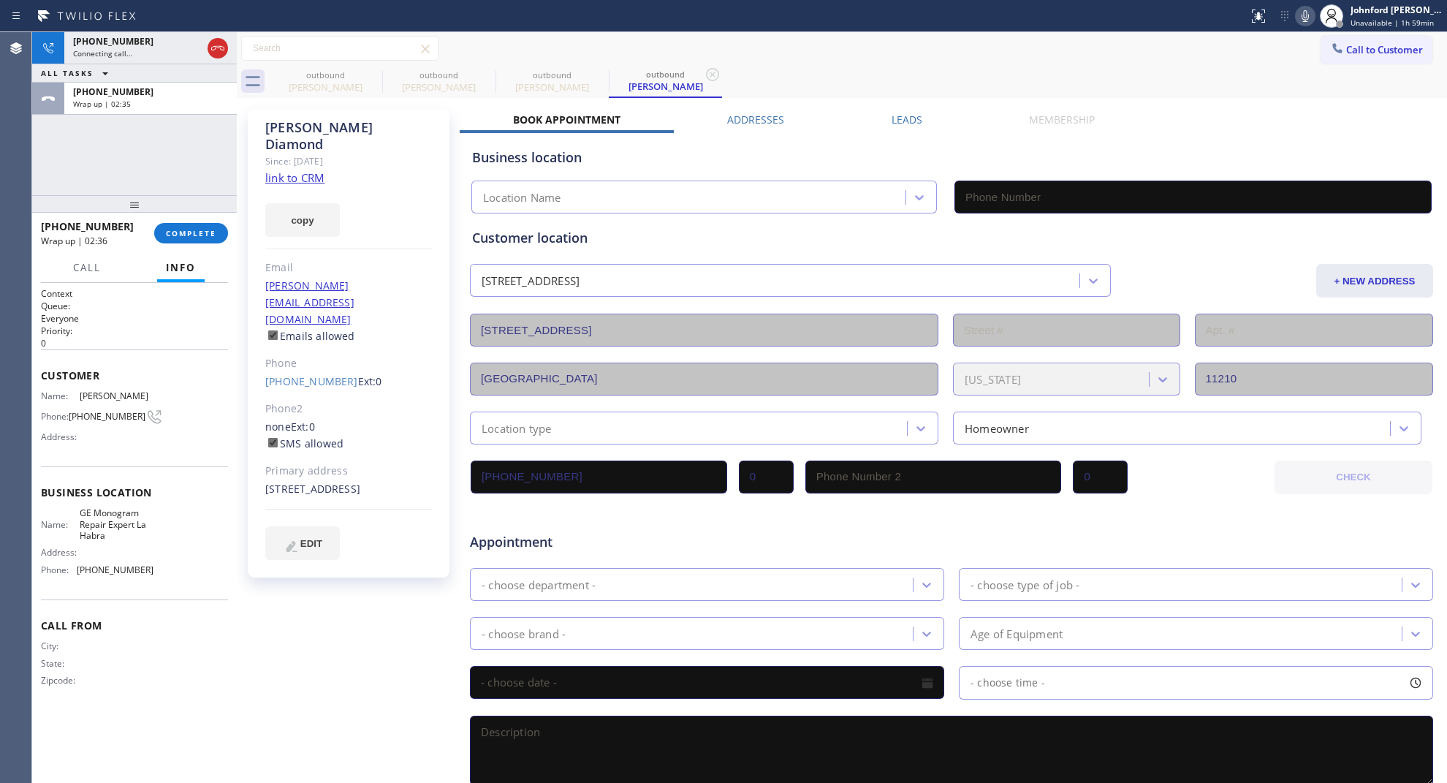
click at [200, 213] on div at bounding box center [134, 204] width 205 height 18
click at [194, 235] on span "COMPLETE" at bounding box center [191, 233] width 50 height 10
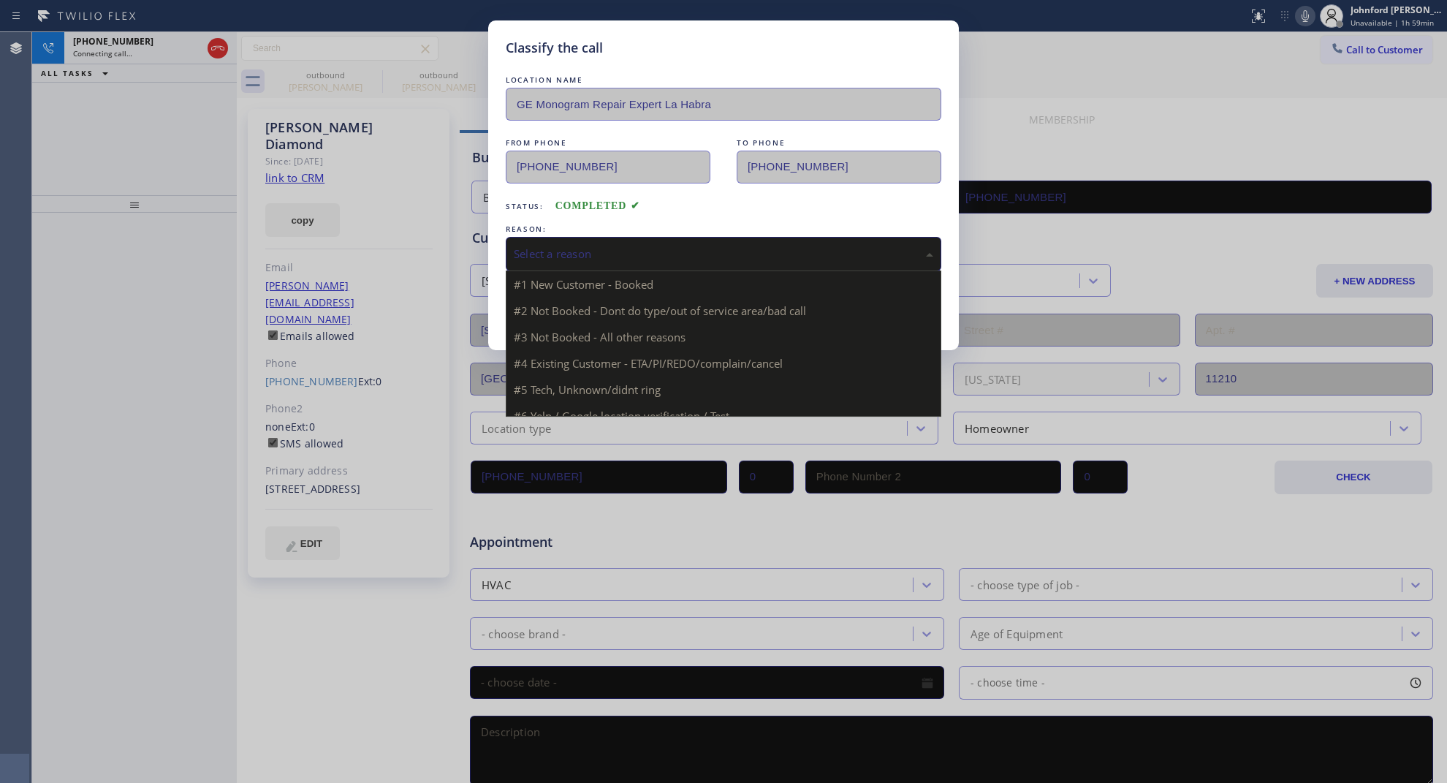
click at [576, 239] on div "Select a reason" at bounding box center [724, 254] width 436 height 34
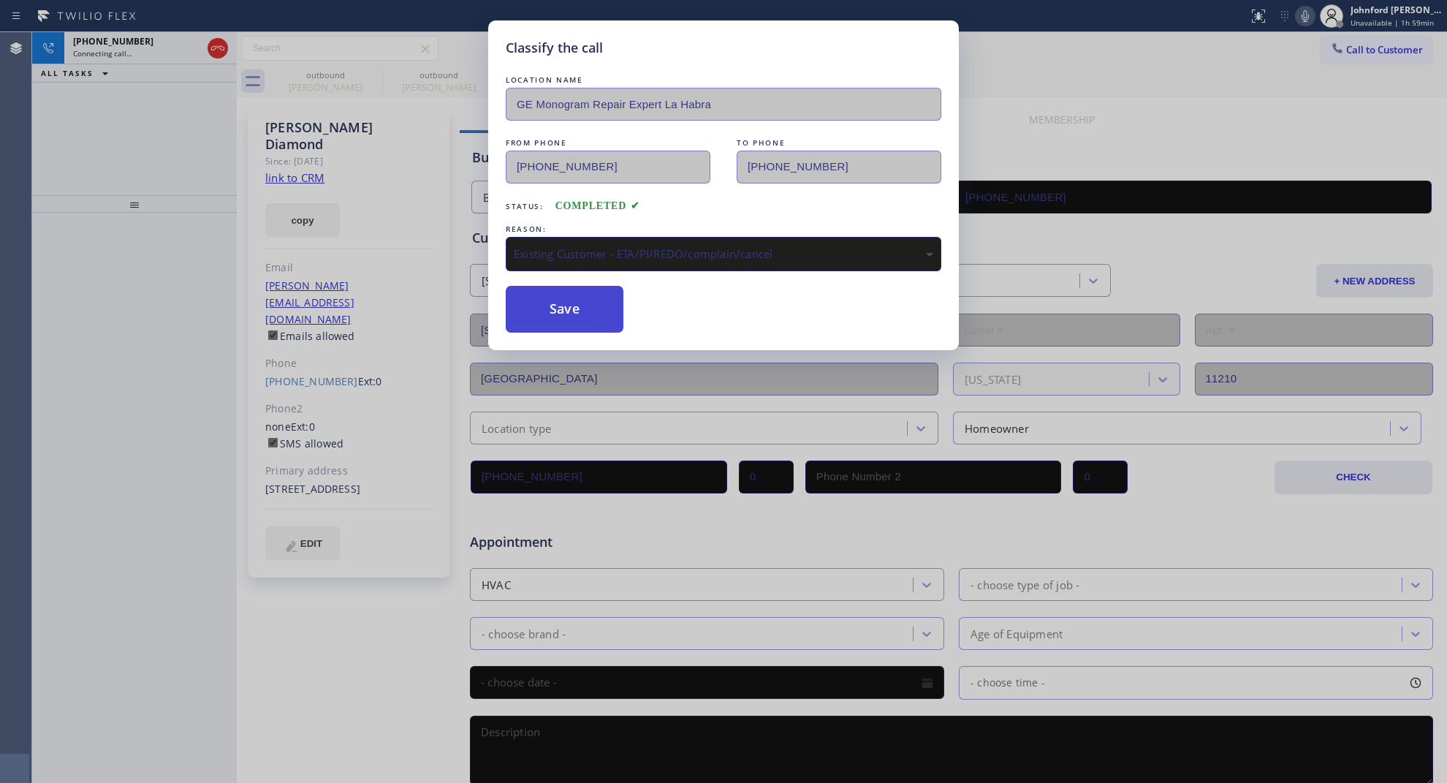
click at [564, 316] on button "Save" at bounding box center [565, 309] width 118 height 47
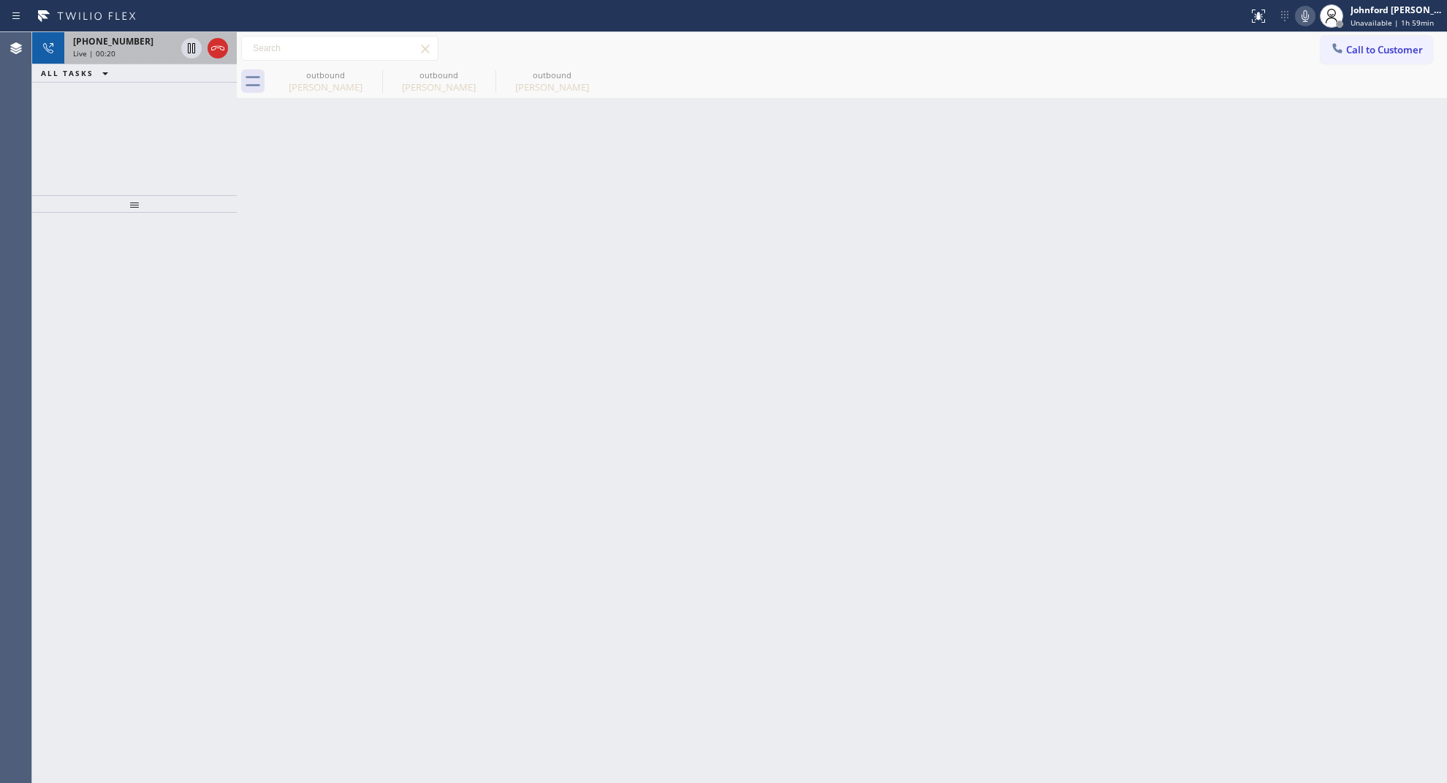
click at [178, 49] on div at bounding box center [204, 48] width 53 height 32
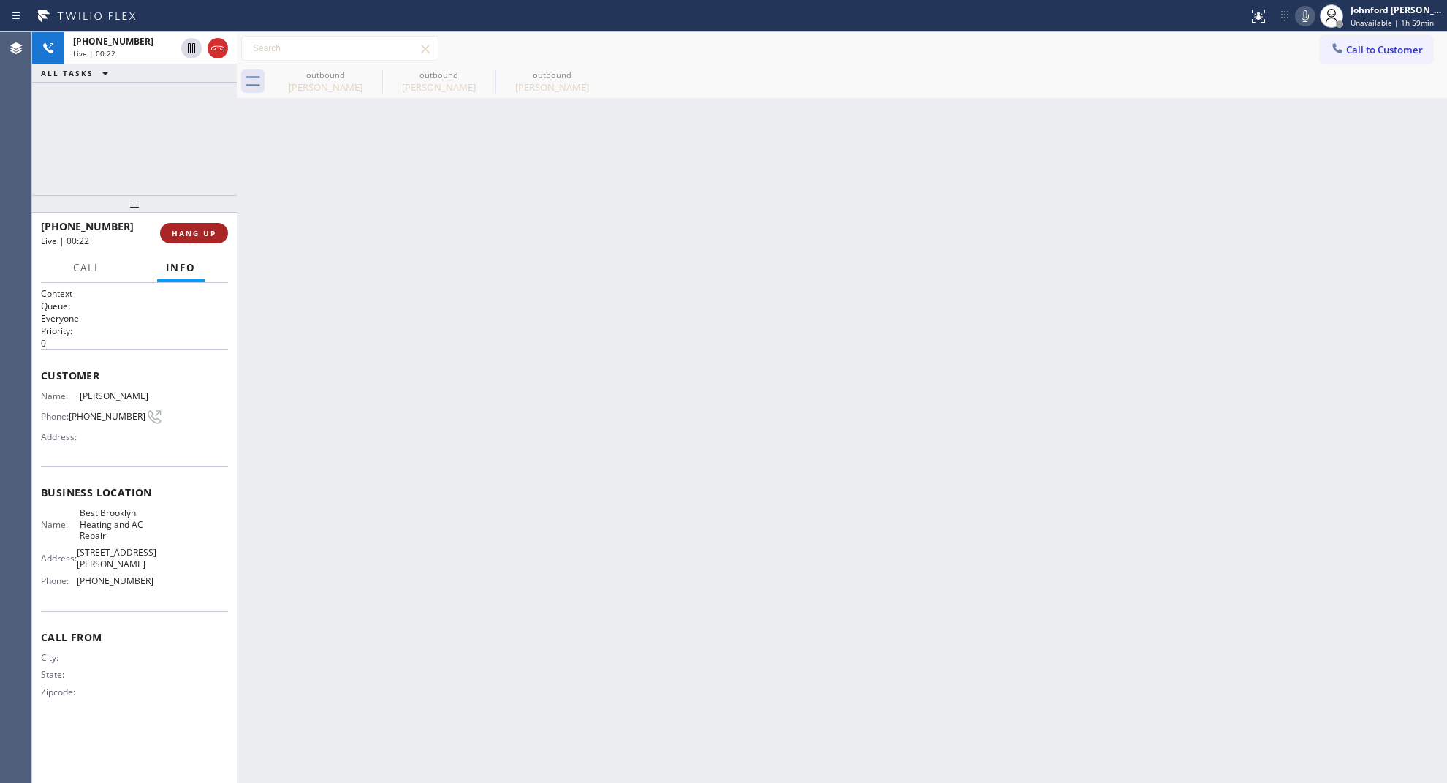
click at [188, 240] on button "HANG UP" at bounding box center [194, 233] width 68 height 20
click at [188, 240] on button "COMPLETE" at bounding box center [191, 233] width 74 height 20
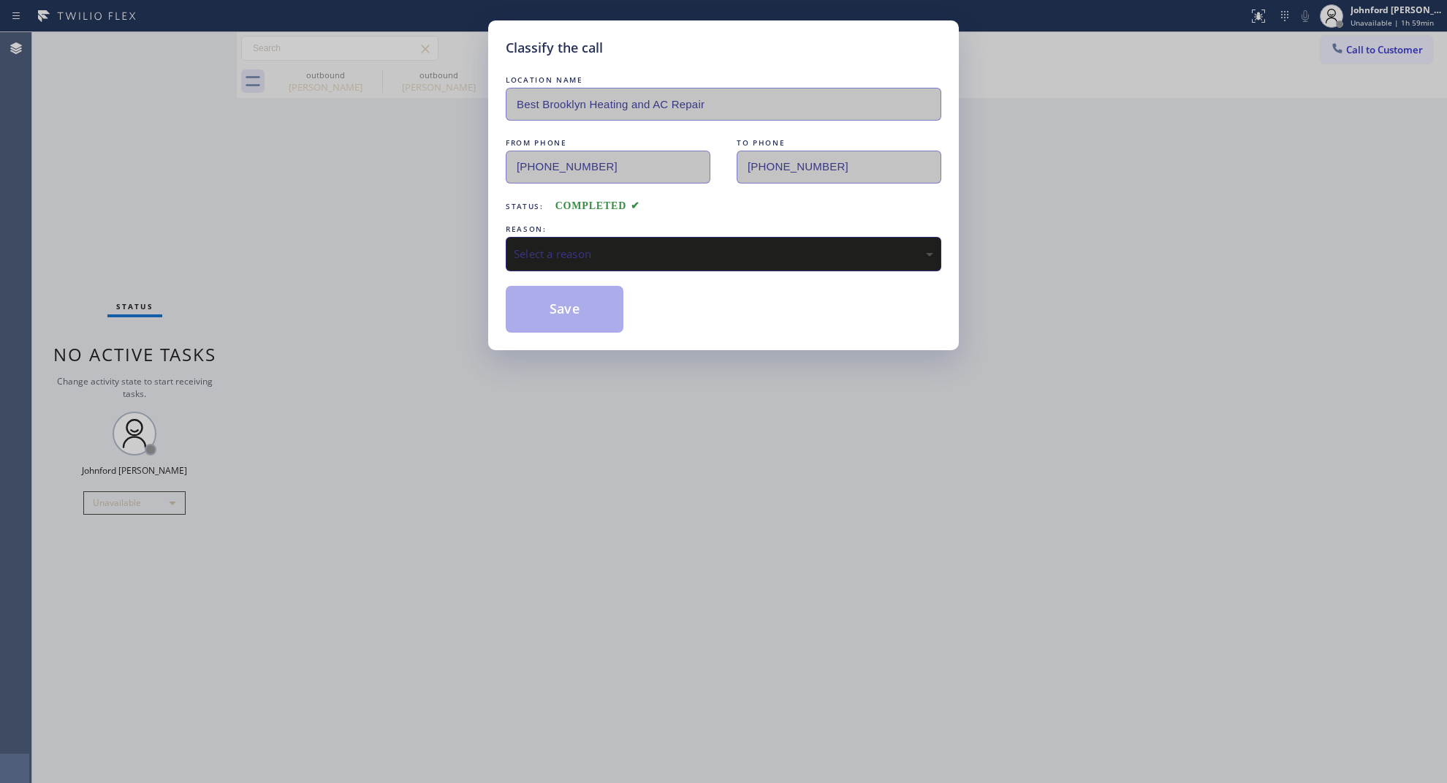
click at [553, 265] on div "Select a reason" at bounding box center [724, 254] width 436 height 34
drag, startPoint x: 591, startPoint y: 245, endPoint x: 659, endPoint y: 263, distance: 70.4
click at [597, 246] on div "Not Booked - All other reasons" at bounding box center [724, 254] width 420 height 17
click at [583, 311] on button "Save" at bounding box center [565, 309] width 118 height 47
type input "(347) 407-9102"
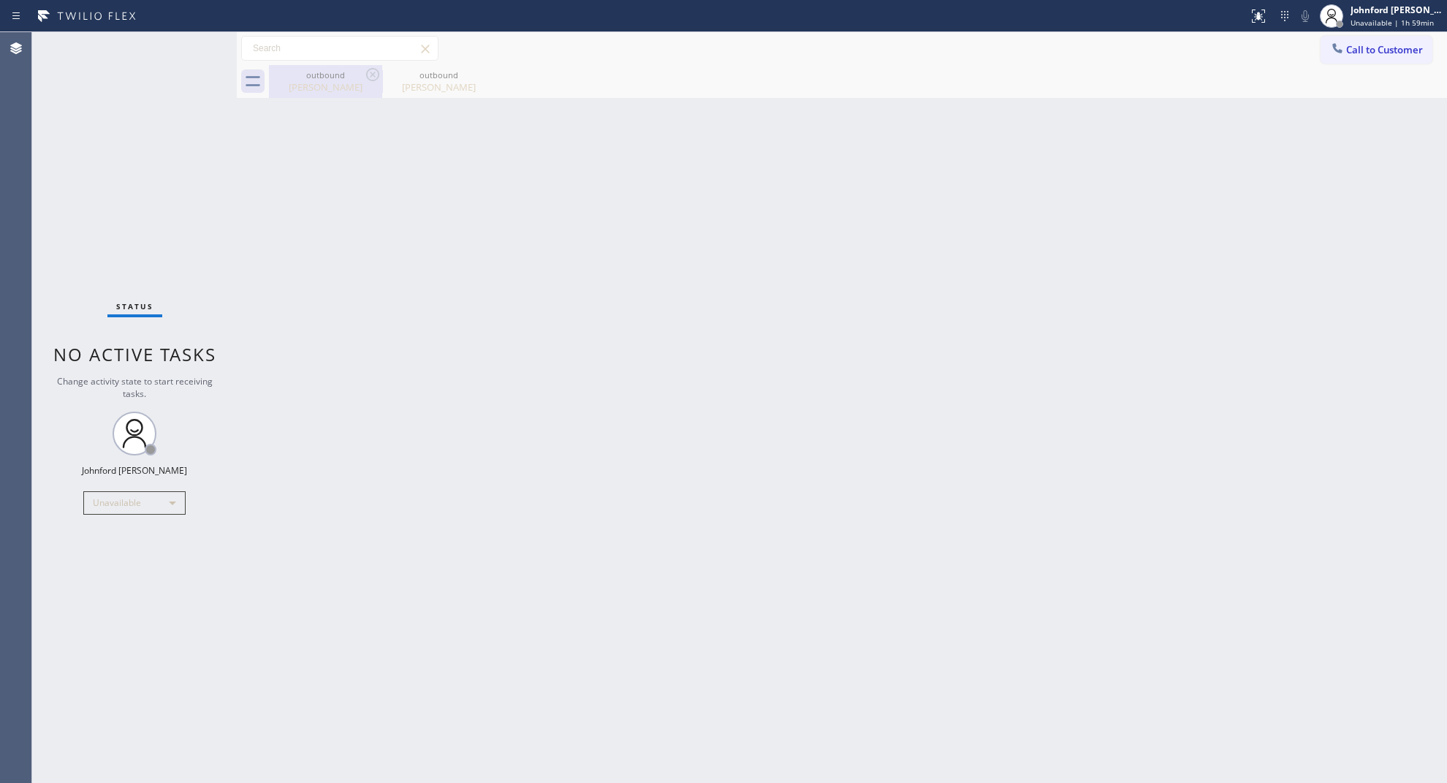
click at [315, 90] on div "Annette Mm" at bounding box center [325, 86] width 110 height 13
type input "(562) 378-3598"
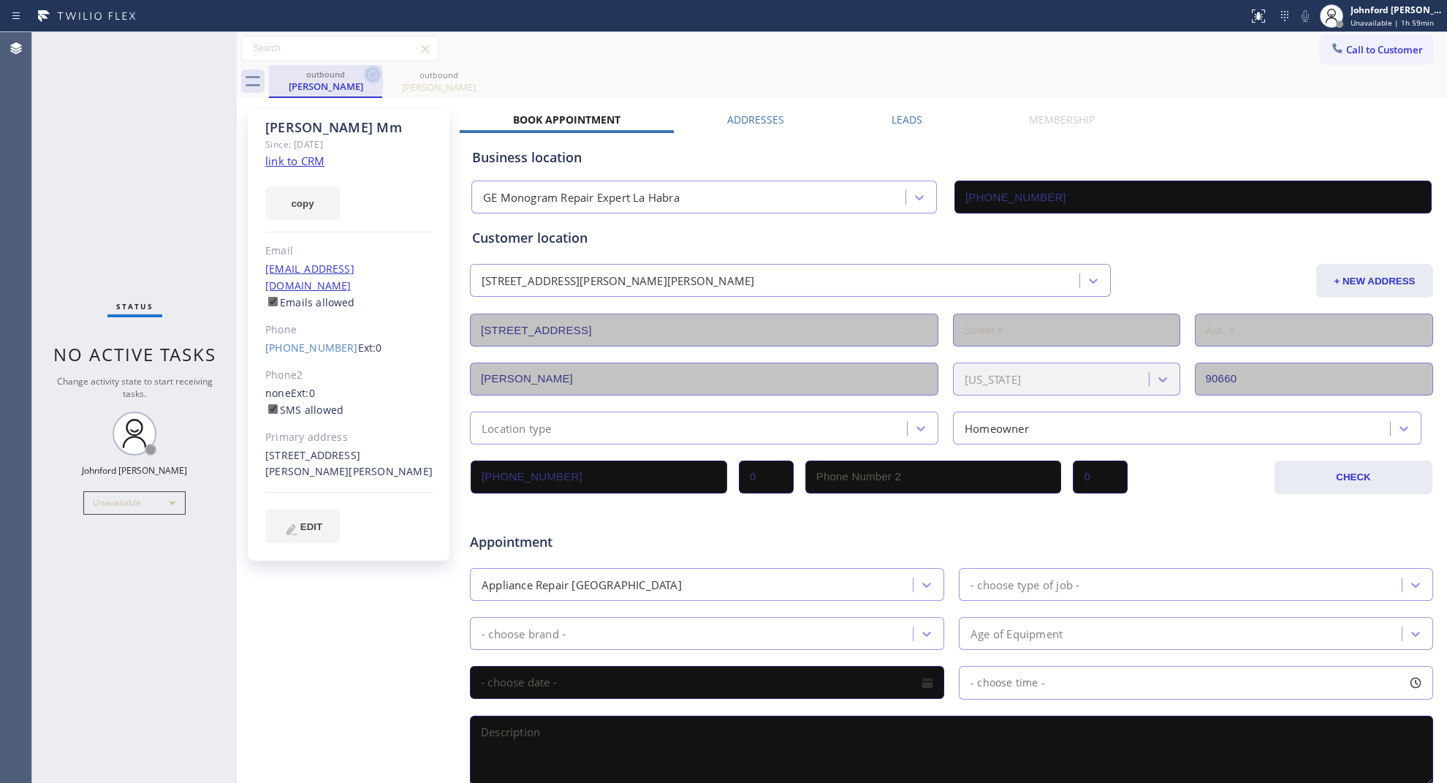
click at [373, 75] on icon at bounding box center [372, 74] width 13 height 13
type input "(347) 407-9102"
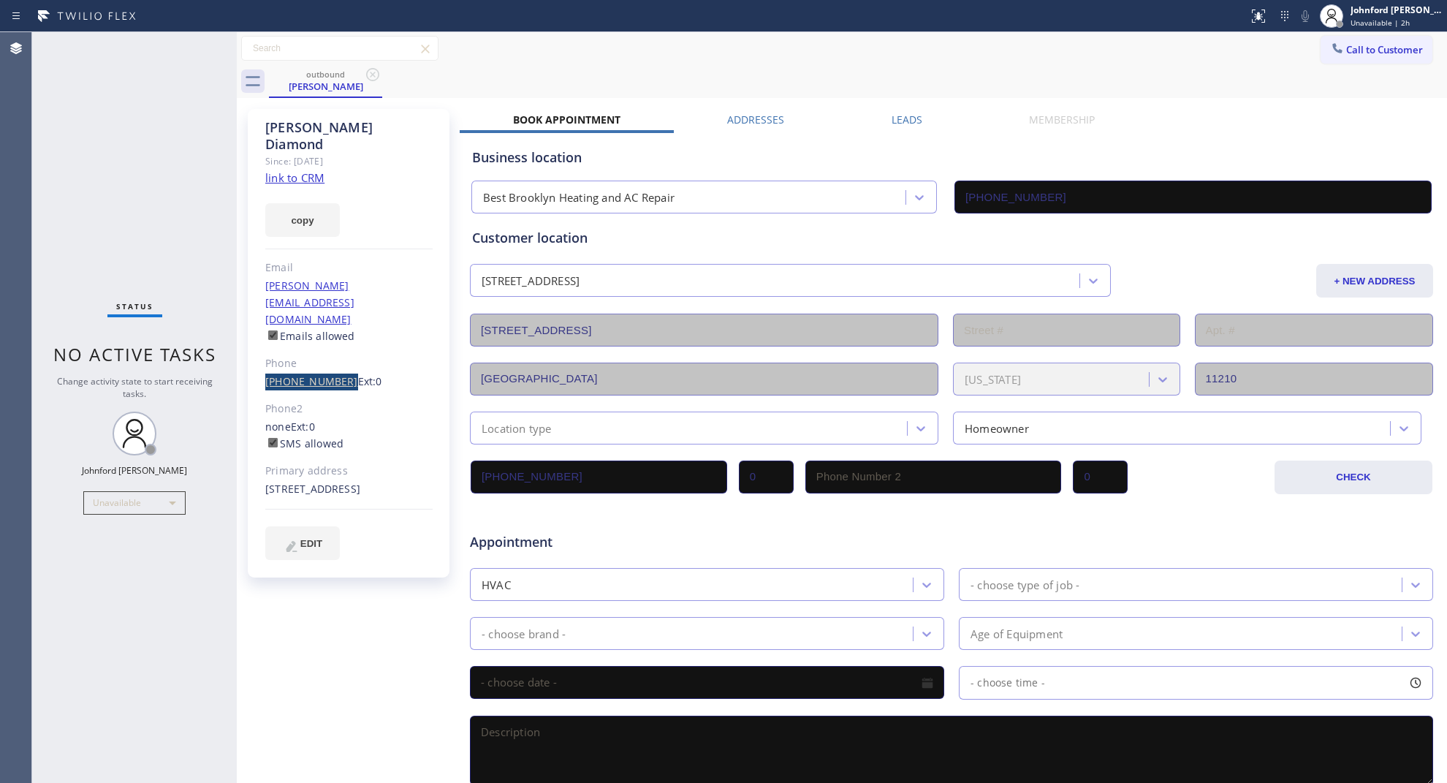
drag, startPoint x: 257, startPoint y: 335, endPoint x: 336, endPoint y: 333, distance: 79.7
click at [336, 333] on div "Joel Diamond Since: 20 may 2020 link to CRM copy Email joel@intellimedcardiac.c…" at bounding box center [349, 343] width 202 height 469
copy link "(917) 658-5563"
drag, startPoint x: 651, startPoint y: 46, endPoint x: 817, endPoint y: 4, distance: 171.1
click at [654, 45] on div "Call to Customer Outbound call Location Best Brooklyn Heating and AC Repair You…" at bounding box center [842, 49] width 1210 height 26
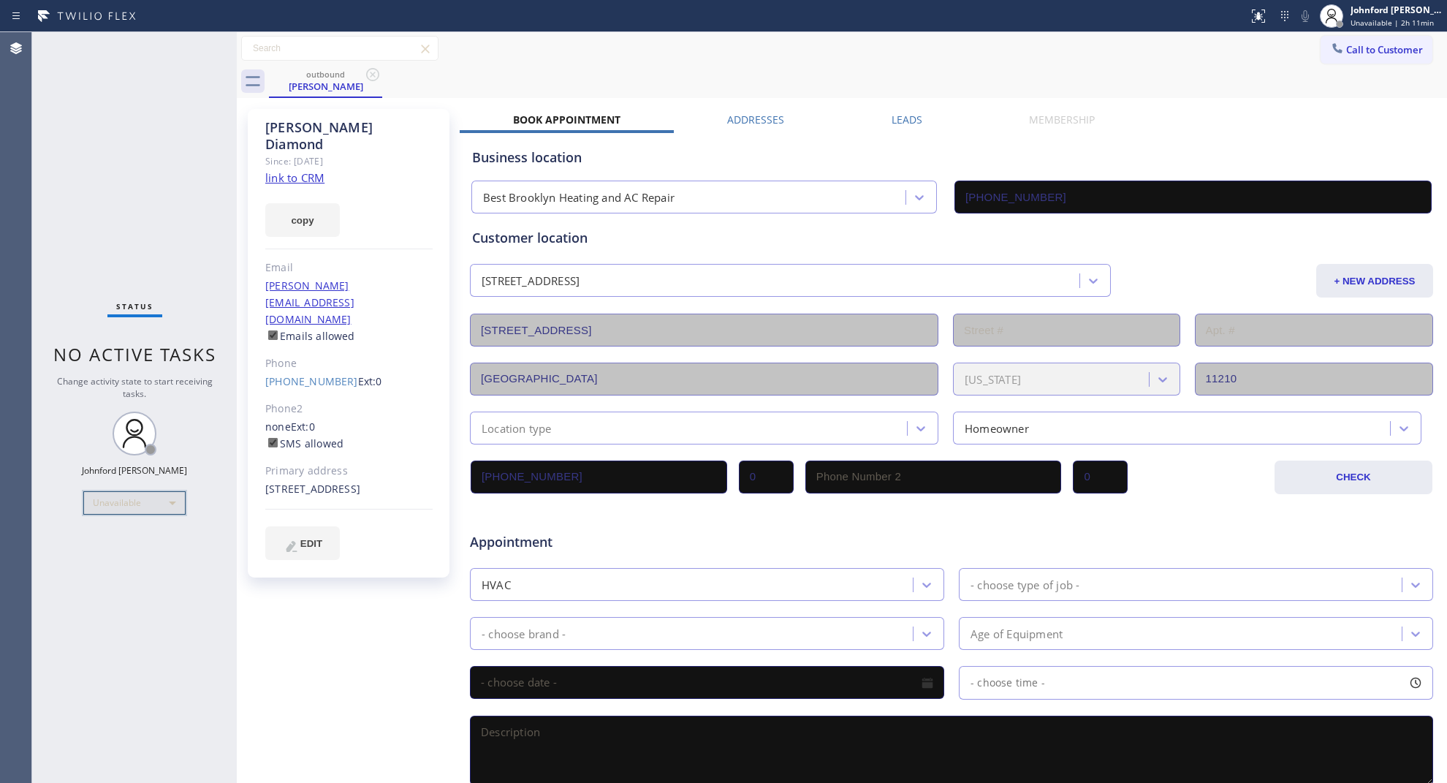
click at [139, 499] on div "Unavailable" at bounding box center [134, 502] width 102 height 23
click at [110, 581] on li "Break" at bounding box center [133, 578] width 99 height 18
